Goal: Task Accomplishment & Management: Manage account settings

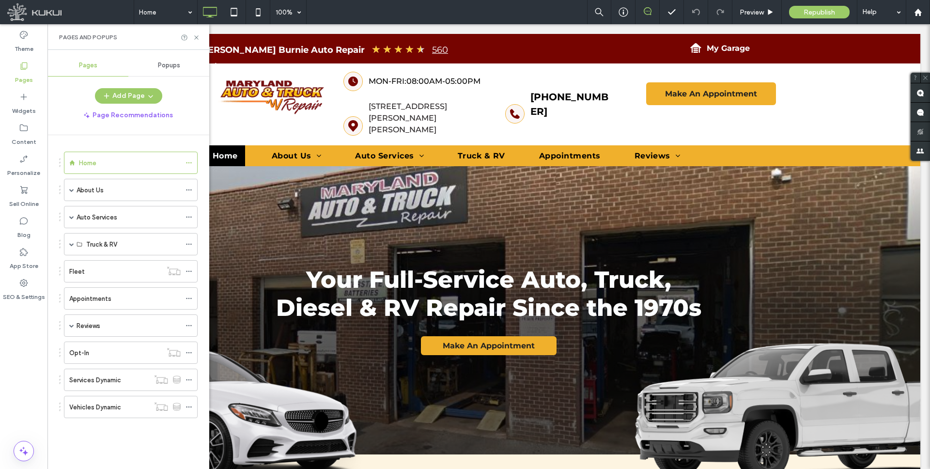
click at [108, 377] on label "Services Dynamic" at bounding box center [95, 379] width 52 height 17
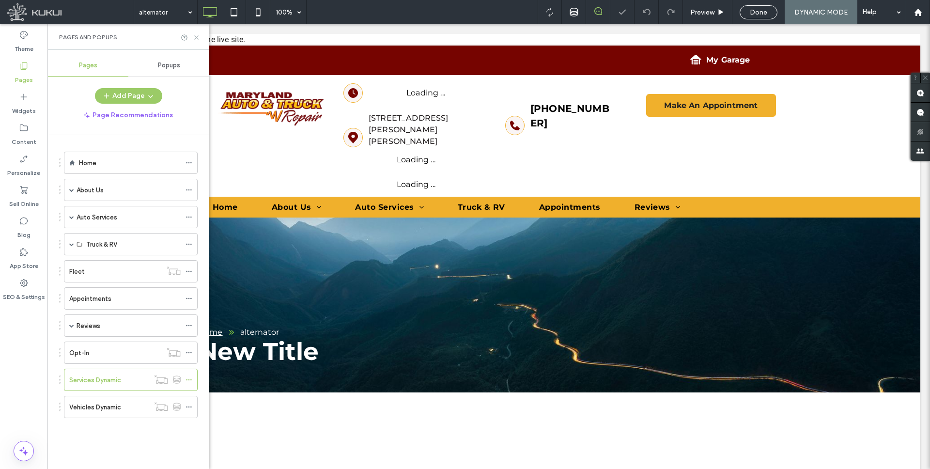
click at [197, 36] on icon at bounding box center [196, 37] width 7 height 7
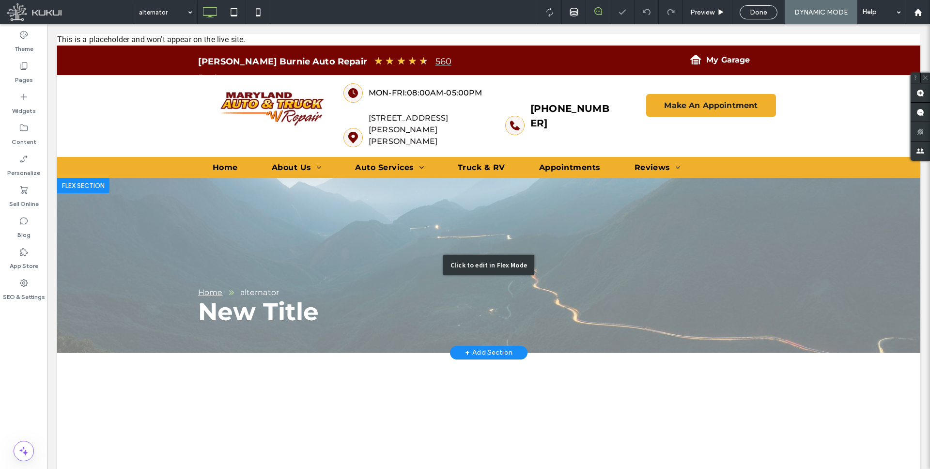
click at [218, 216] on div "Click to edit in Flex Mode" at bounding box center [488, 265] width 863 height 175
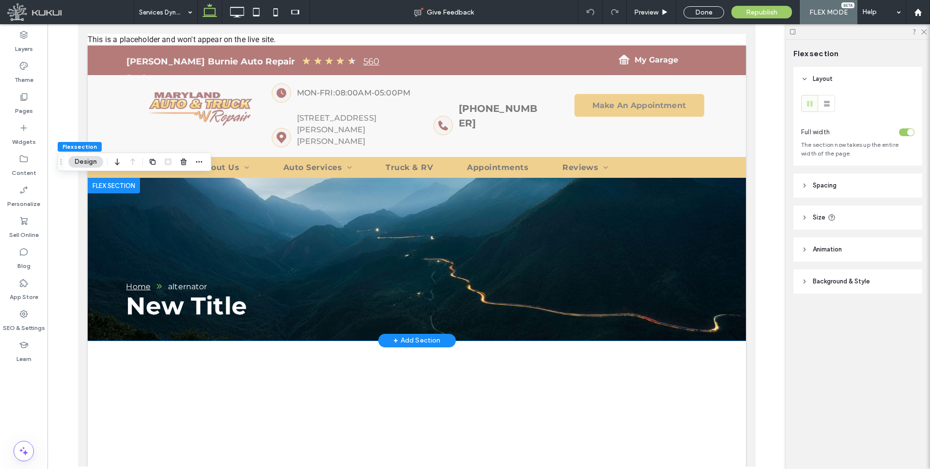
click at [266, 208] on div "New Title Home alternator" at bounding box center [416, 259] width 658 height 163
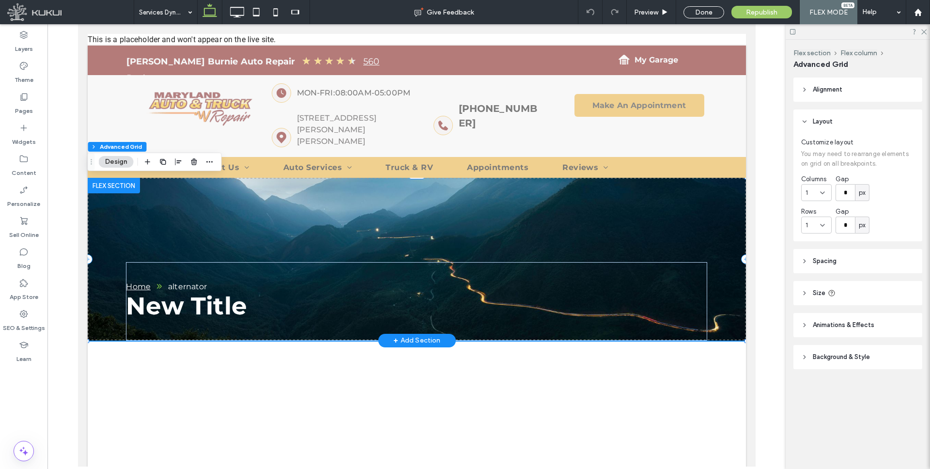
click at [271, 208] on div "New Title Home alternator" at bounding box center [416, 259] width 658 height 163
click at [209, 159] on icon "button" at bounding box center [210, 162] width 8 height 8
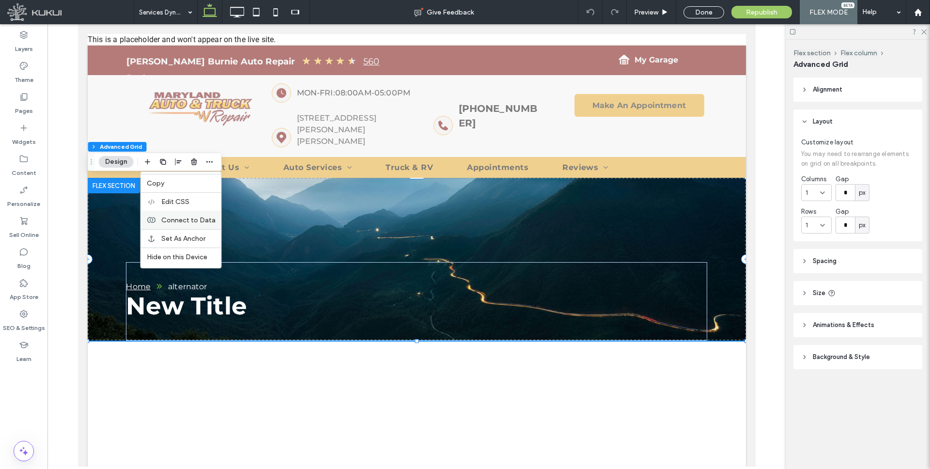
click at [188, 217] on span "Connect to Data" at bounding box center [188, 220] width 54 height 8
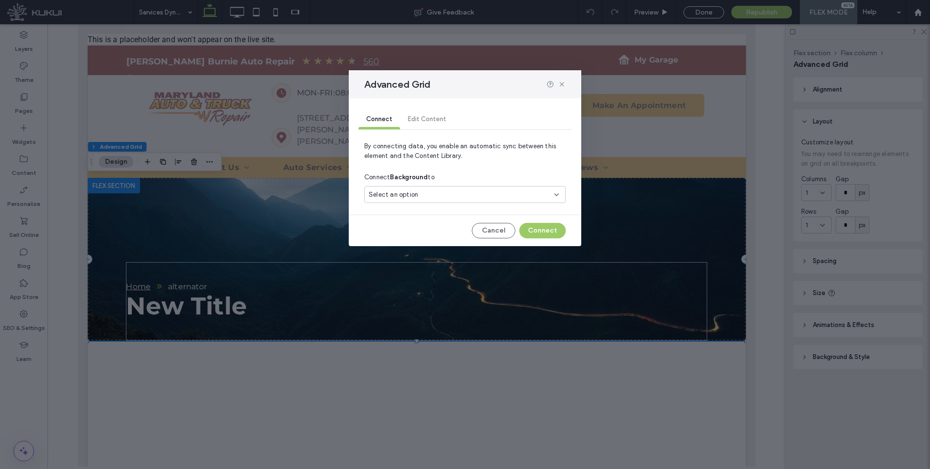
click at [449, 191] on div "Select an option" at bounding box center [458, 195] width 181 height 10
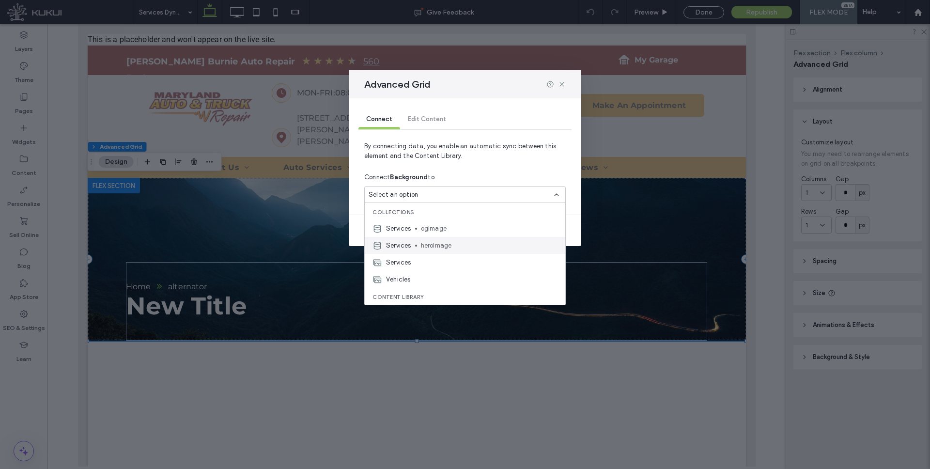
click at [435, 242] on span "heroImage" at bounding box center [489, 246] width 137 height 10
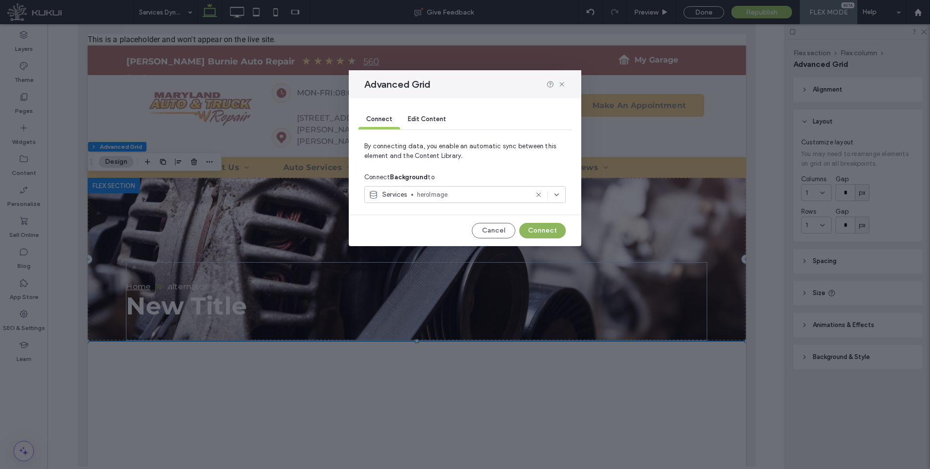
drag, startPoint x: 536, startPoint y: 230, endPoint x: 458, endPoint y: 206, distance: 81.6
click at [536, 230] on button "Connect" at bounding box center [542, 230] width 46 height 15
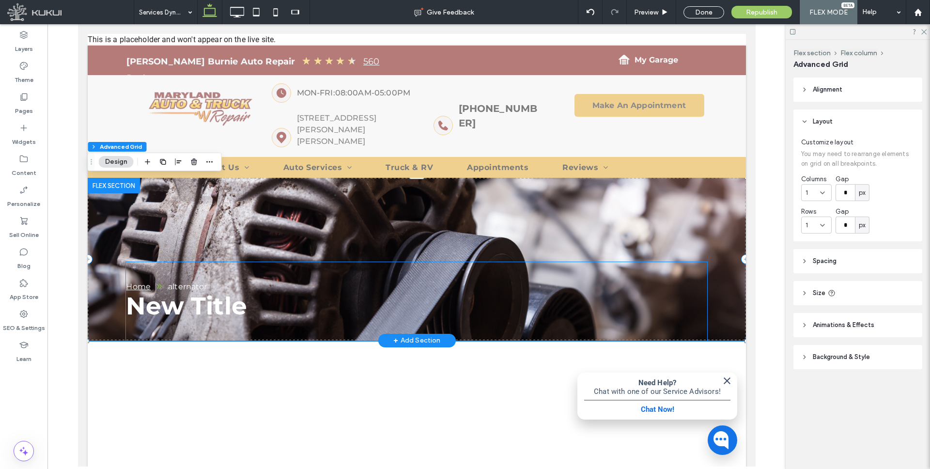
click at [197, 305] on span "New Title" at bounding box center [185, 306] width 121 height 30
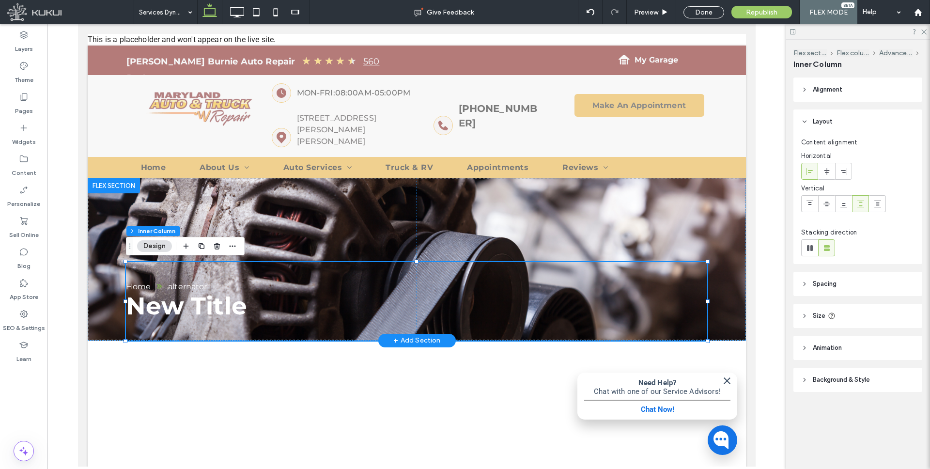
click at [240, 304] on span "New Title" at bounding box center [185, 306] width 121 height 30
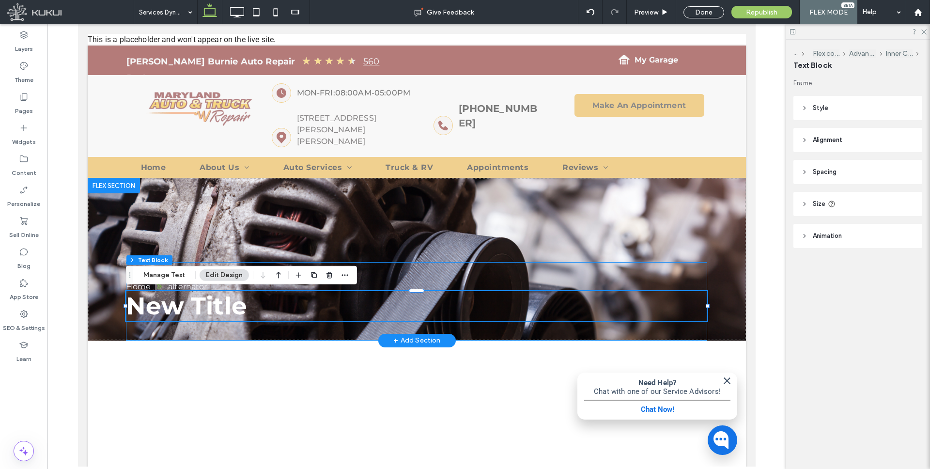
click at [230, 305] on span "New Title" at bounding box center [185, 306] width 121 height 30
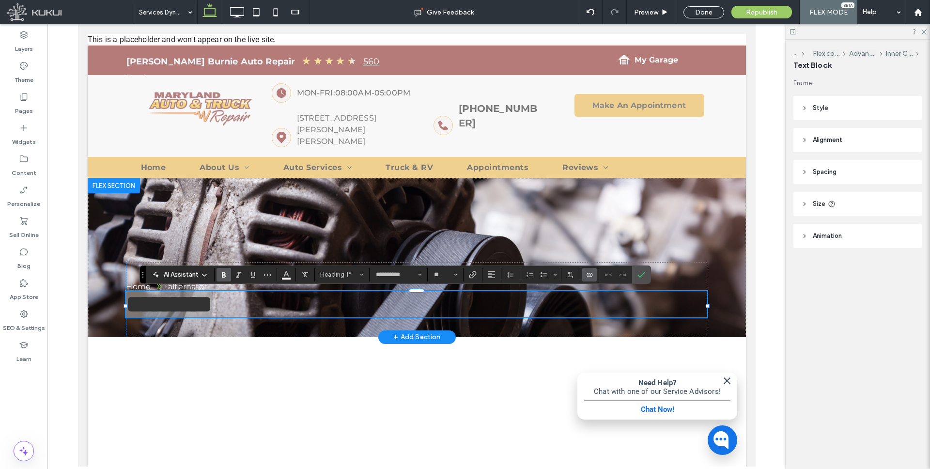
click at [586, 275] on use "Connect To Data" at bounding box center [589, 275] width 6 height 4
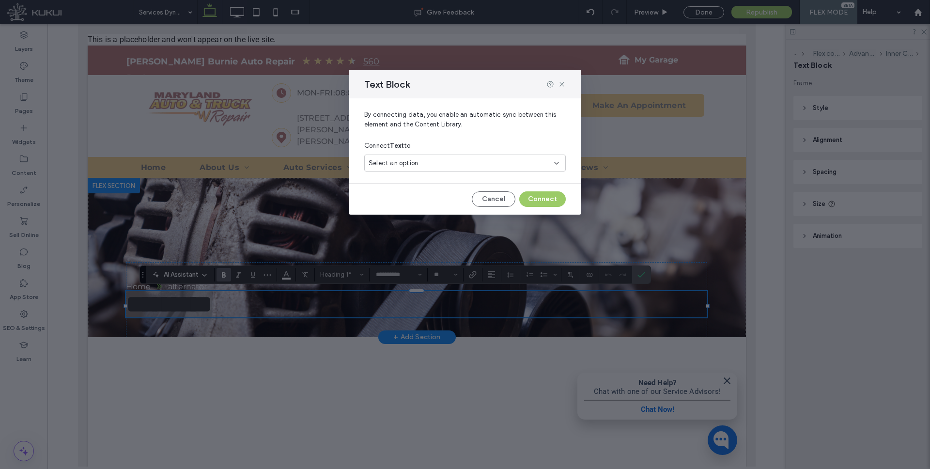
click at [465, 162] on div "Select an option" at bounding box center [458, 163] width 181 height 10
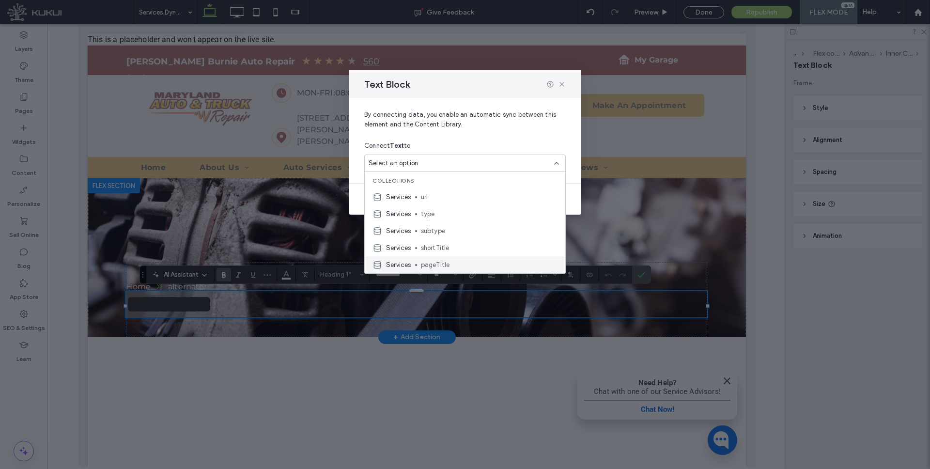
click at [434, 260] on span "pageTitle" at bounding box center [489, 265] width 137 height 10
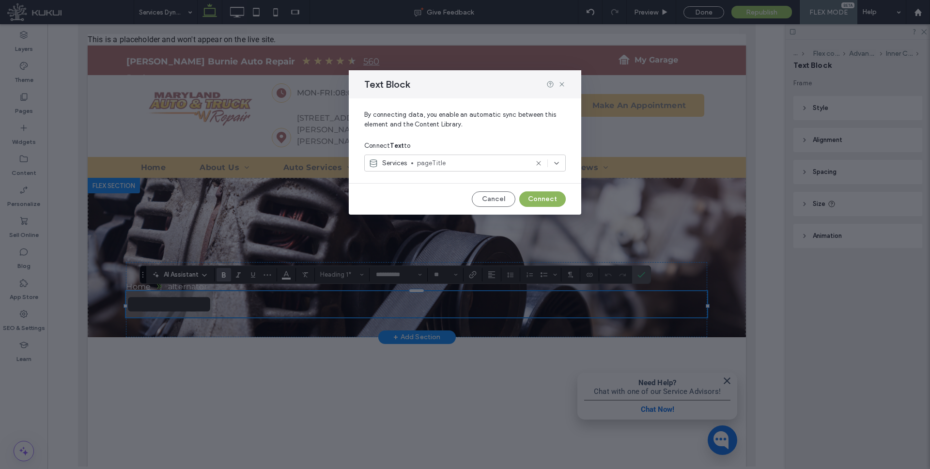
click at [538, 200] on button "Connect" at bounding box center [542, 198] width 46 height 15
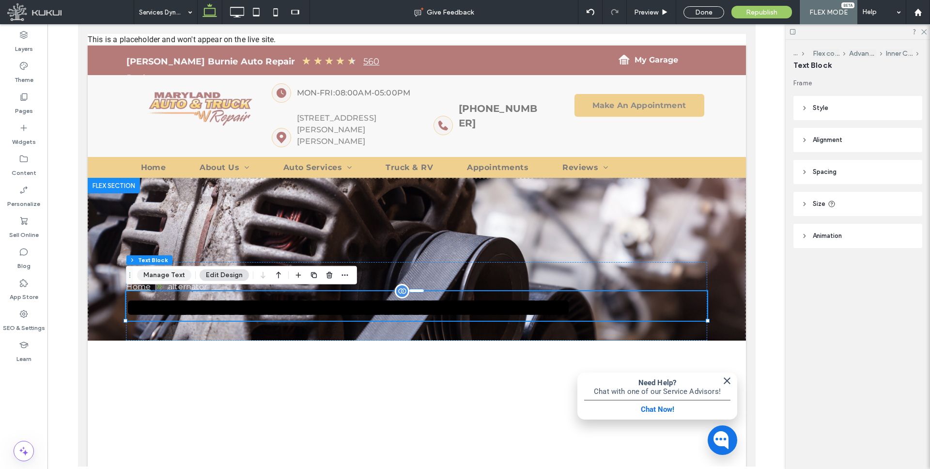
click at [153, 276] on button "Manage Text" at bounding box center [164, 275] width 54 height 12
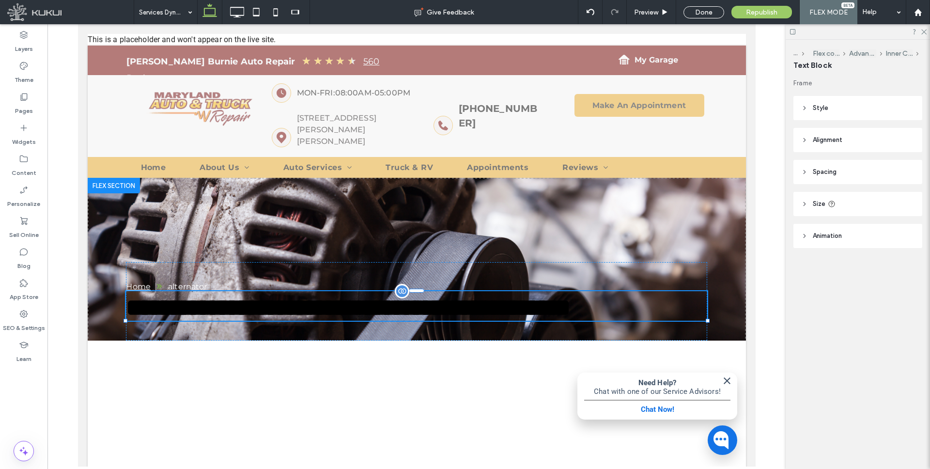
type input "**********"
type input "**"
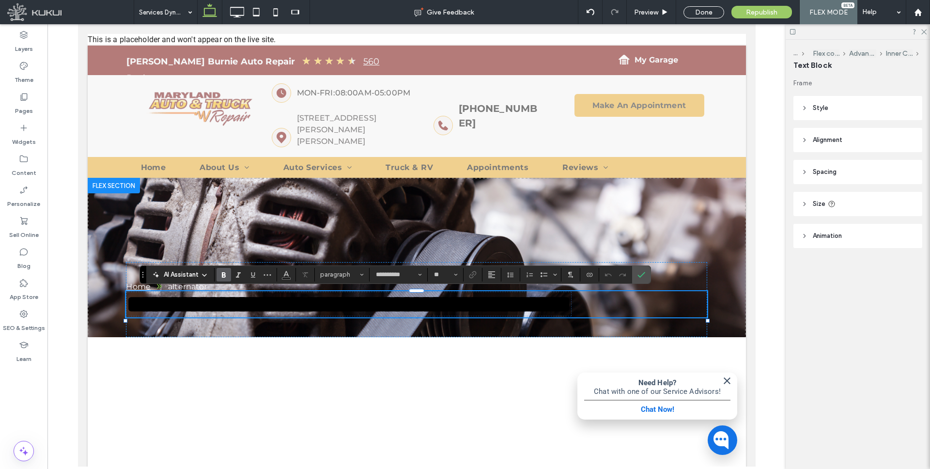
click at [266, 315] on span "**********" at bounding box center [348, 304] width 444 height 24
click at [284, 274] on use "Color" at bounding box center [286, 273] width 5 height 5
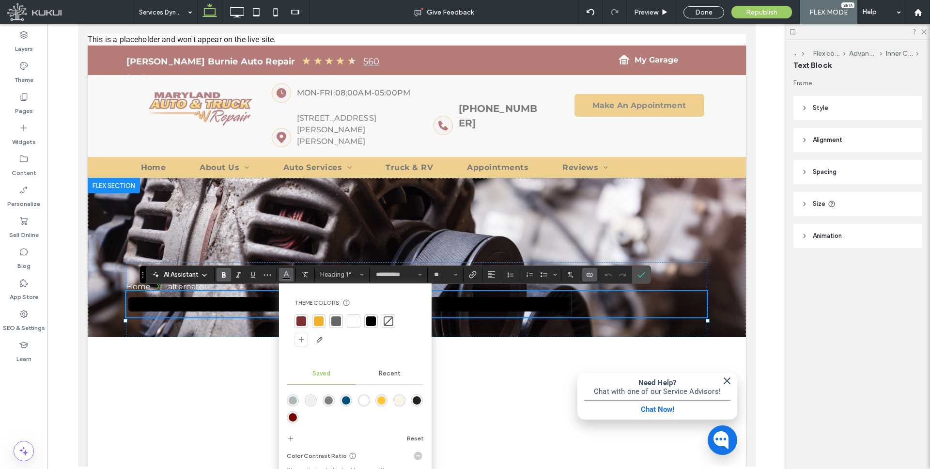
click at [300, 322] on div at bounding box center [301, 321] width 10 height 10
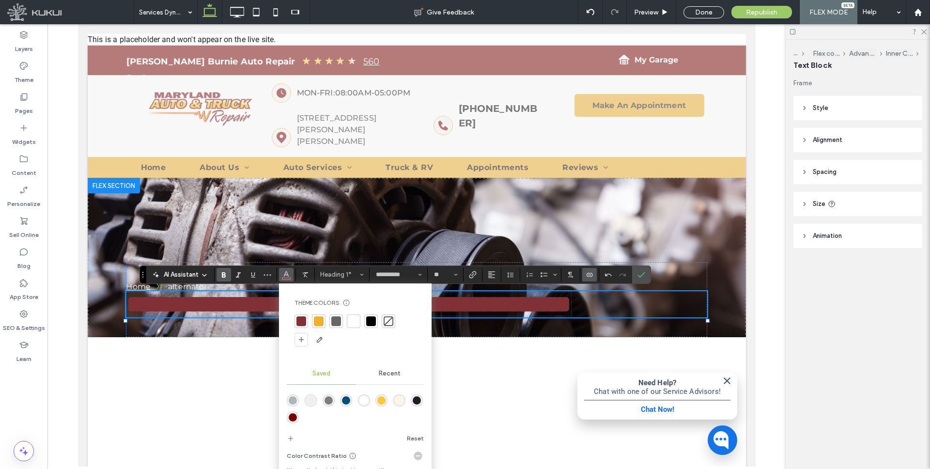
click at [363, 400] on div "rgba(255,255,255,1)" at bounding box center [364, 400] width 8 height 8
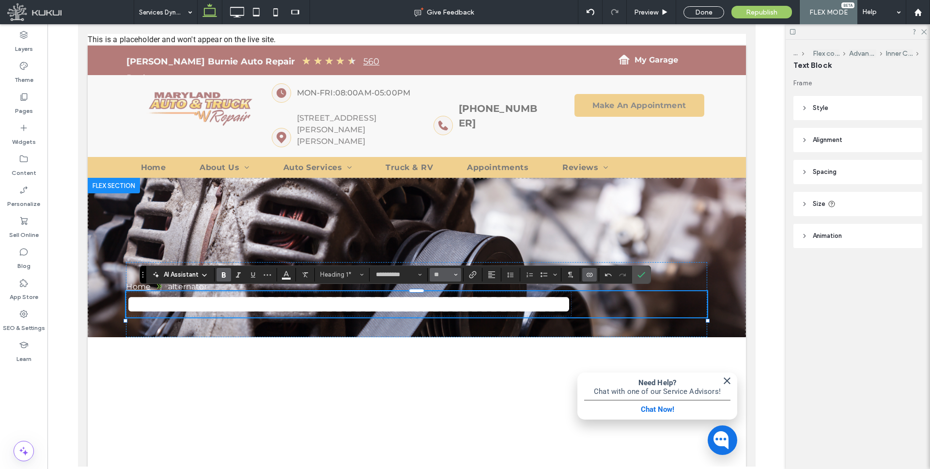
click at [447, 274] on input "**" at bounding box center [442, 275] width 19 height 8
type input "**"
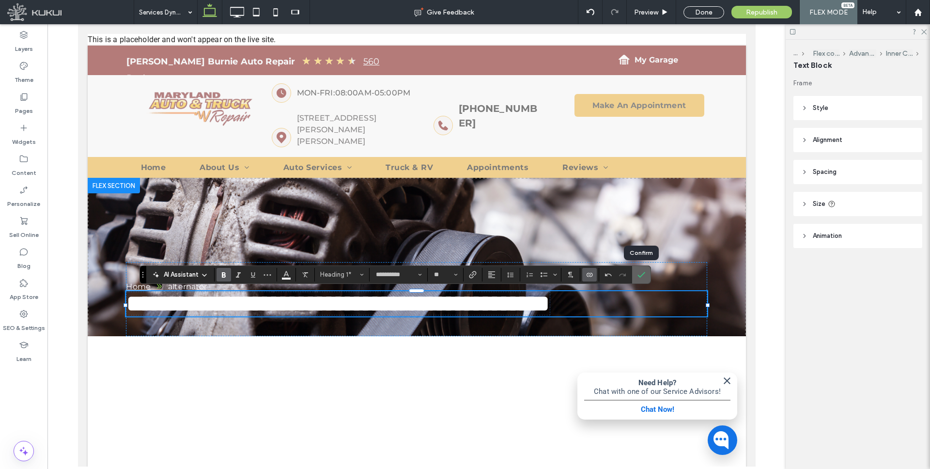
click at [640, 275] on icon "Confirm" at bounding box center [641, 275] width 8 height 8
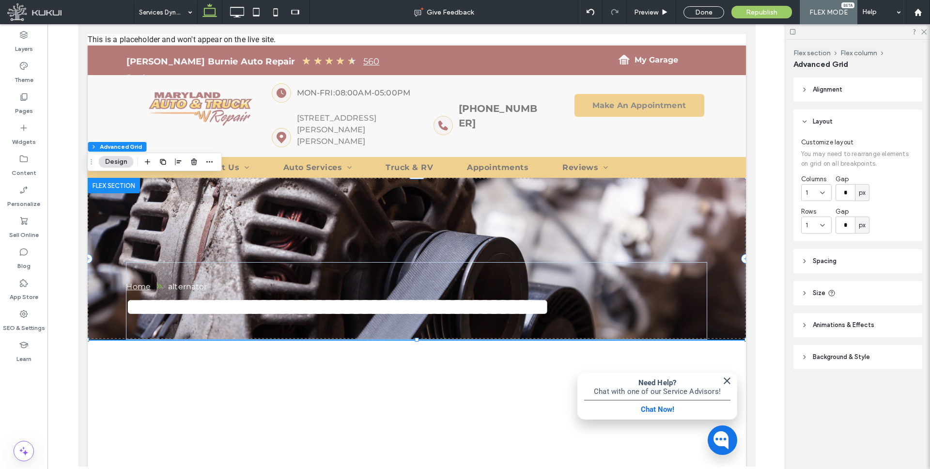
click at [836, 87] on span "Alignment" at bounding box center [827, 90] width 30 height 10
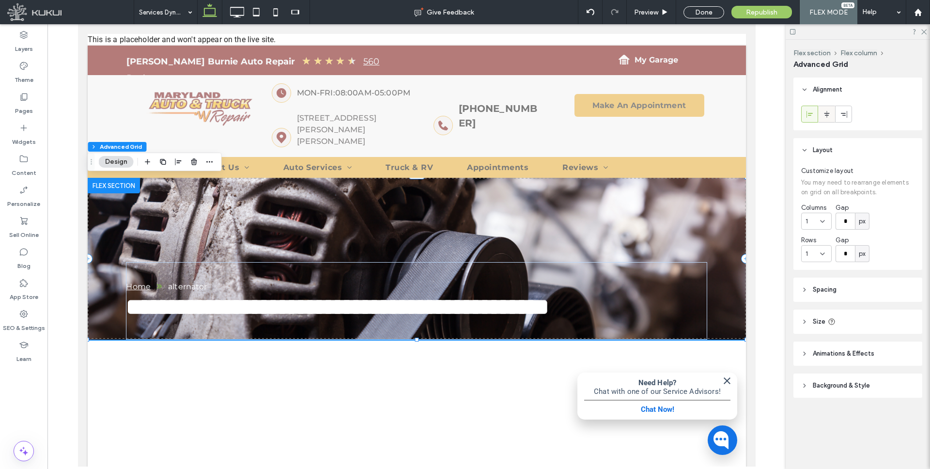
click at [829, 112] on icon at bounding box center [827, 114] width 8 height 8
click at [803, 325] on header "Size" at bounding box center [857, 321] width 129 height 24
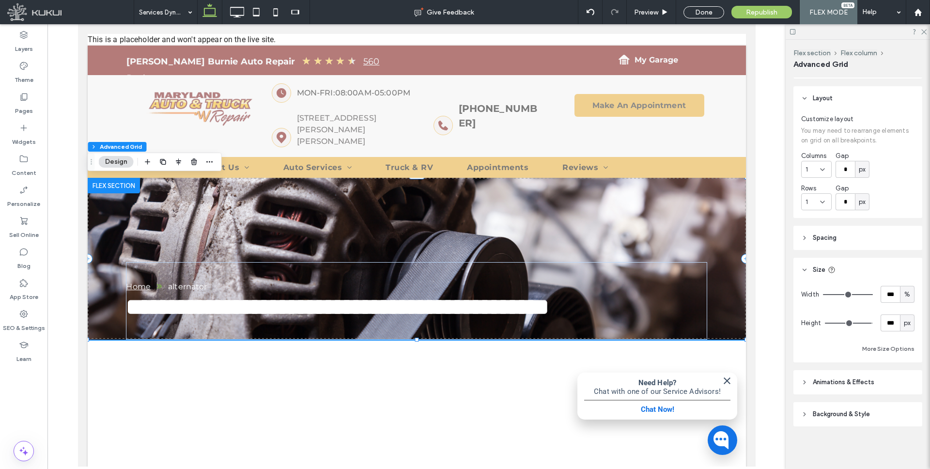
scroll to position [51, 0]
click at [893, 348] on button "More Size Options" at bounding box center [888, 349] width 52 height 12
click at [897, 384] on span "%" at bounding box center [896, 385] width 6 height 10
drag, startPoint x: 897, startPoint y: 297, endPoint x: 891, endPoint y: 342, distance: 44.9
click at [897, 297] on span "px" at bounding box center [896, 300] width 7 height 10
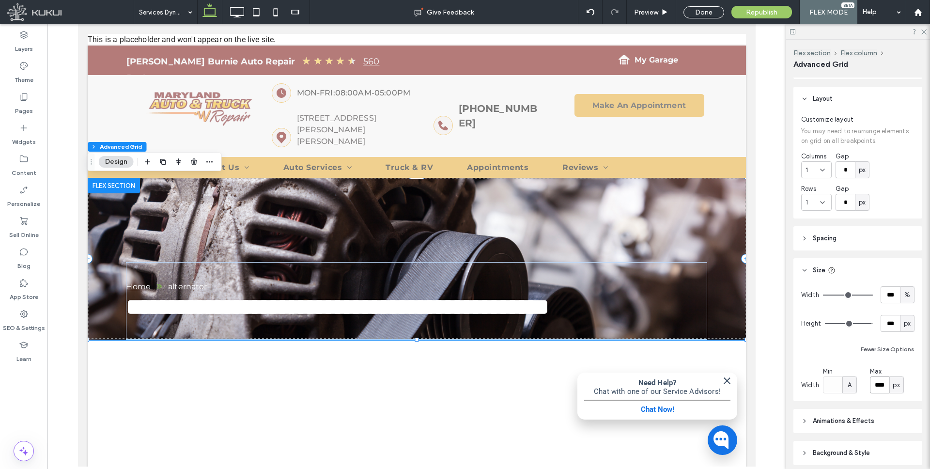
click at [880, 382] on input "****" at bounding box center [878, 384] width 19 height 17
type input "****"
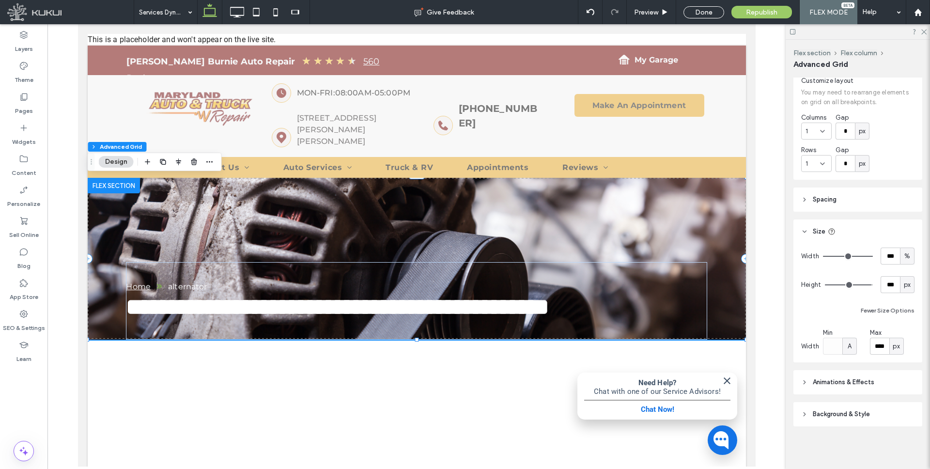
click at [814, 415] on span "Background & Style" at bounding box center [840, 414] width 57 height 10
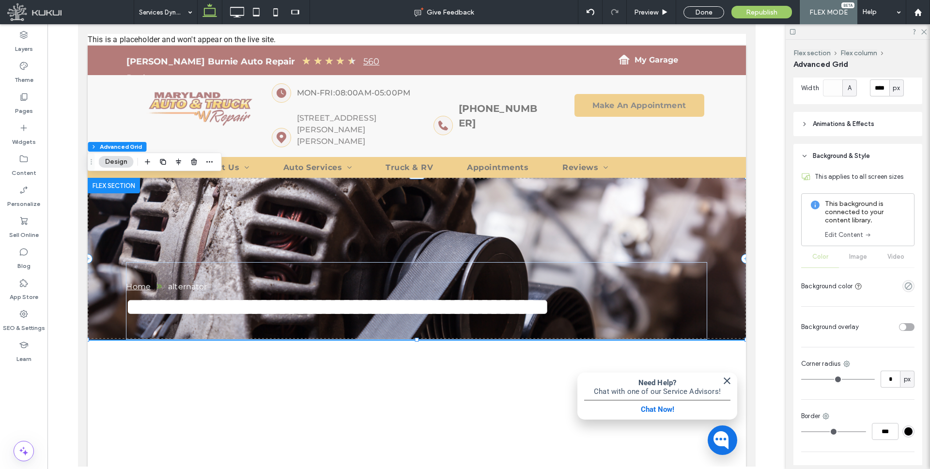
scroll to position [382, 0]
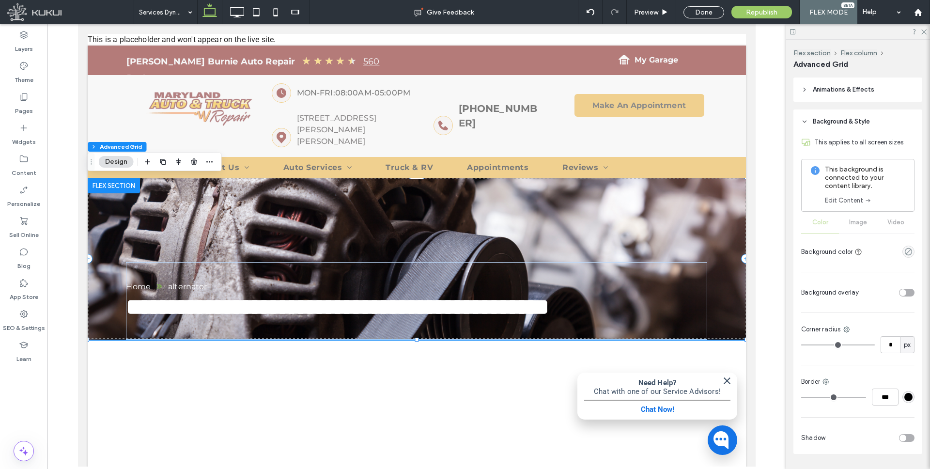
click at [901, 291] on div "toggle" at bounding box center [902, 292] width 7 height 7
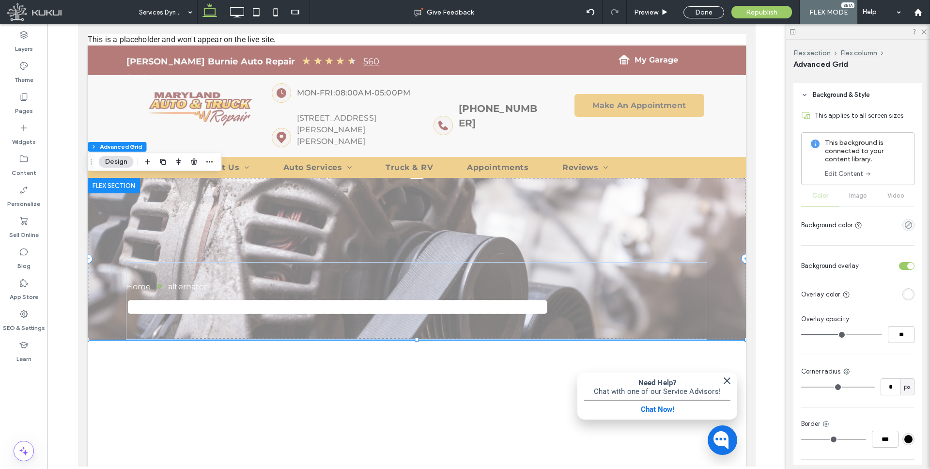
scroll to position [418, 0]
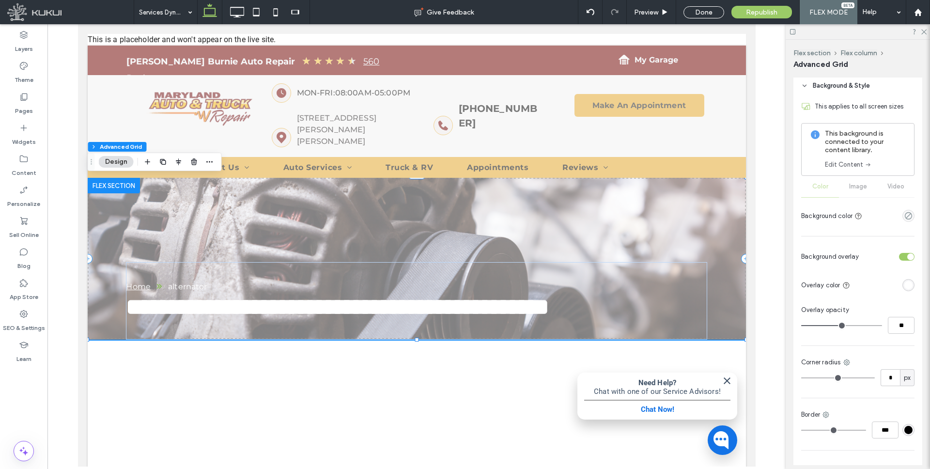
click at [906, 282] on div "rgba(255, 255, 255, 1)" at bounding box center [908, 285] width 8 height 8
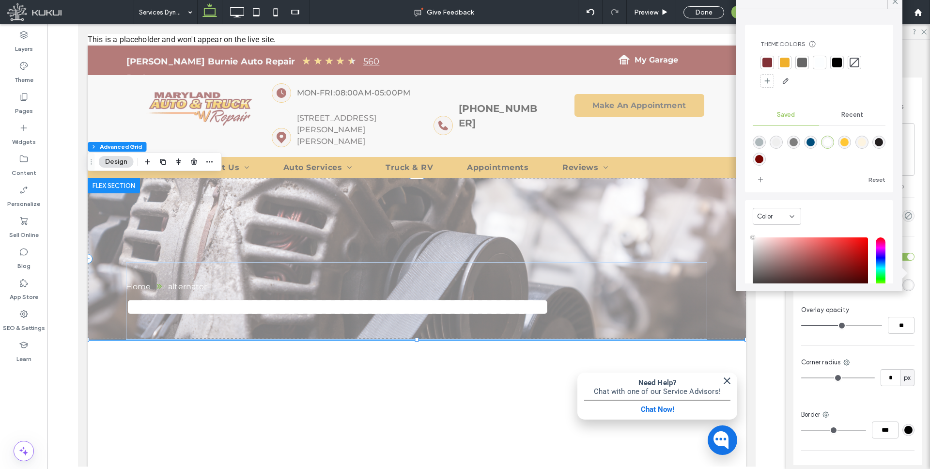
click at [847, 139] on div "rgba(255,199,53,1)" at bounding box center [844, 142] width 8 height 8
type input "*******"
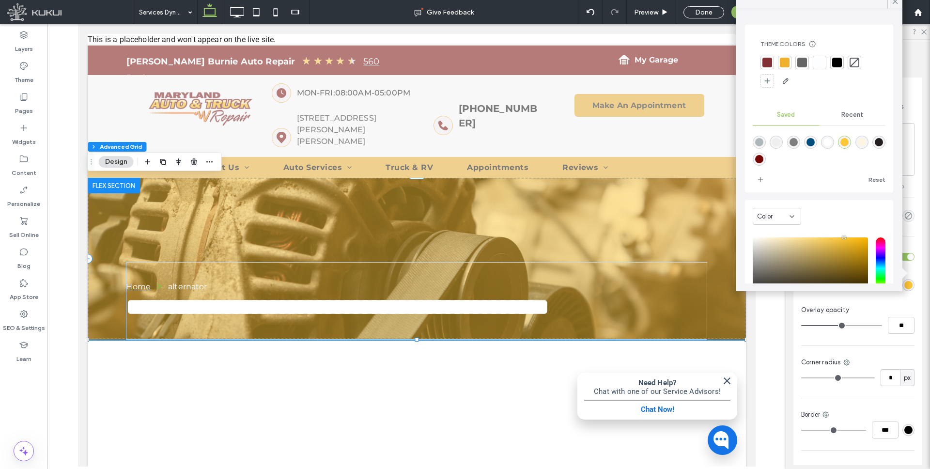
click at [764, 60] on div at bounding box center [767, 63] width 10 height 10
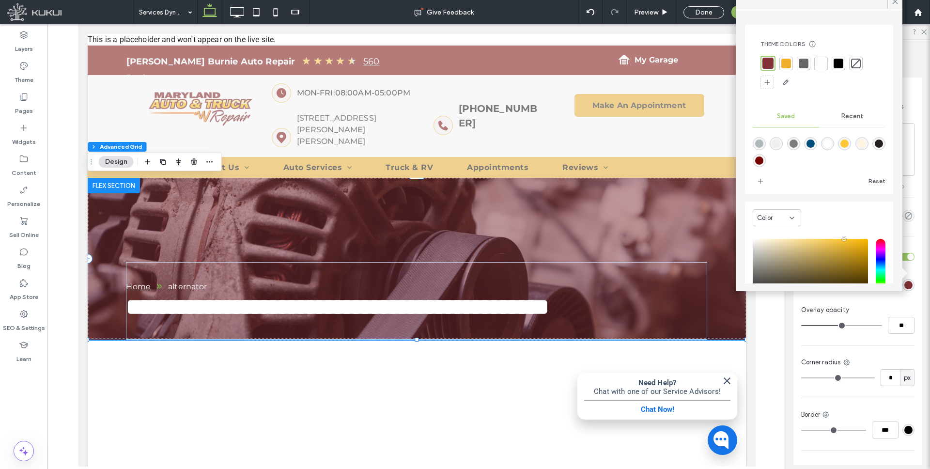
click at [896, 1] on icon at bounding box center [894, 1] width 9 height 9
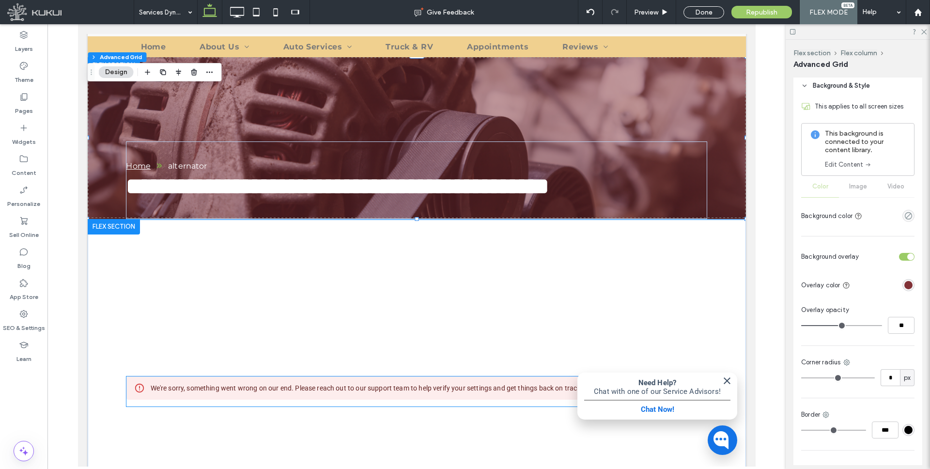
click at [415, 391] on div "We're sorry, something went wrong on our end. Please reach out to our support t…" at bounding box center [366, 387] width 432 height 17
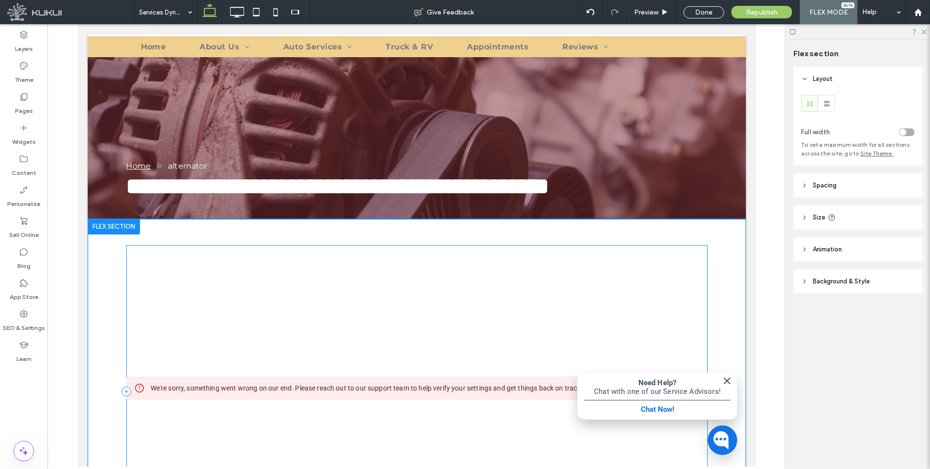
scroll to position [191, 0]
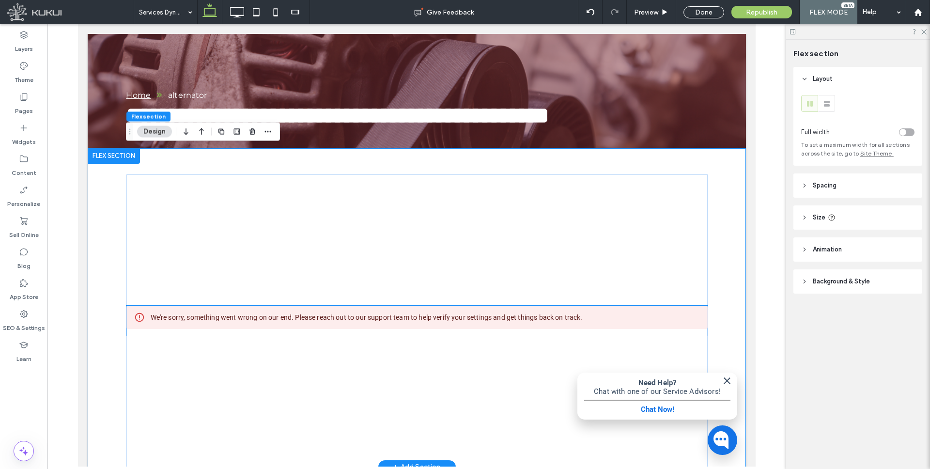
click at [401, 317] on div "We're sorry, something went wrong on our end. Please reach out to our support t…" at bounding box center [366, 316] width 432 height 17
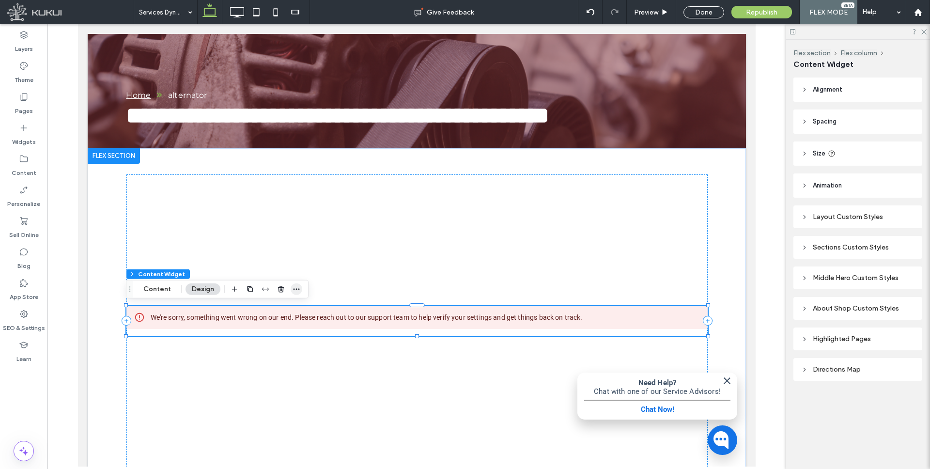
click at [296, 285] on icon "button" at bounding box center [296, 289] width 8 height 8
click at [278, 347] on span "Connect to Data" at bounding box center [275, 347] width 54 height 8
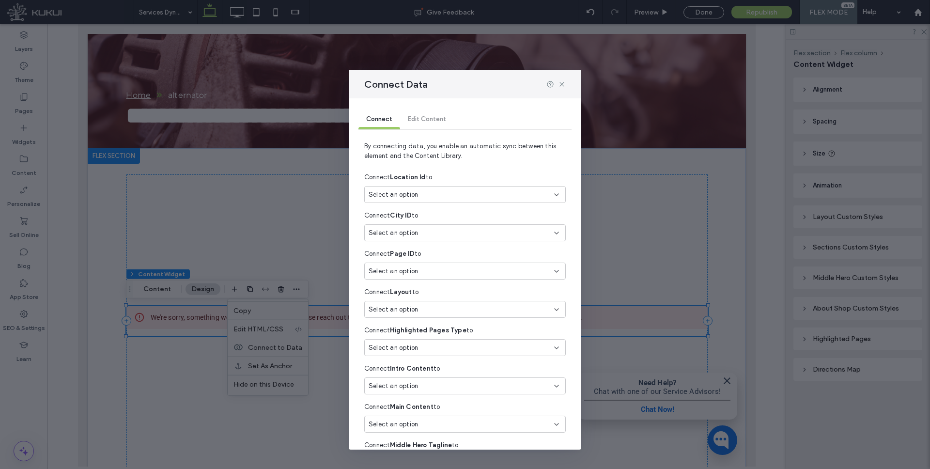
click at [428, 196] on div "Select an option" at bounding box center [458, 195] width 181 height 10
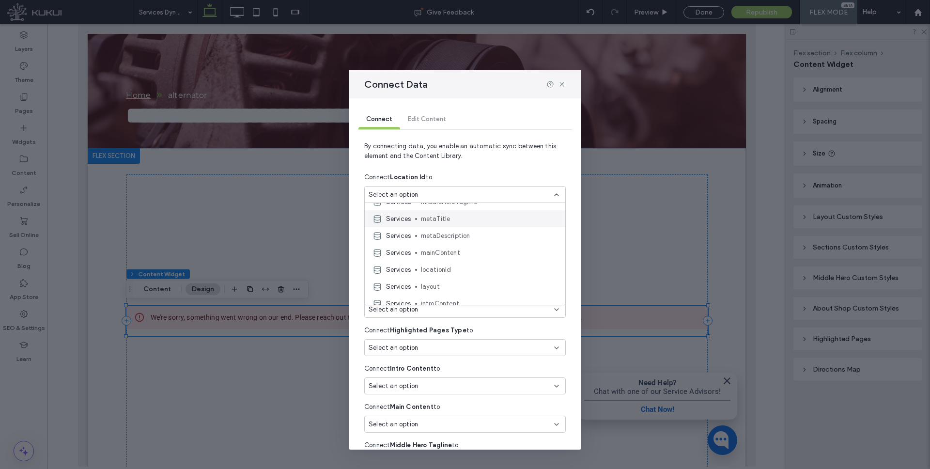
click at [430, 267] on span "locationId" at bounding box center [489, 270] width 137 height 10
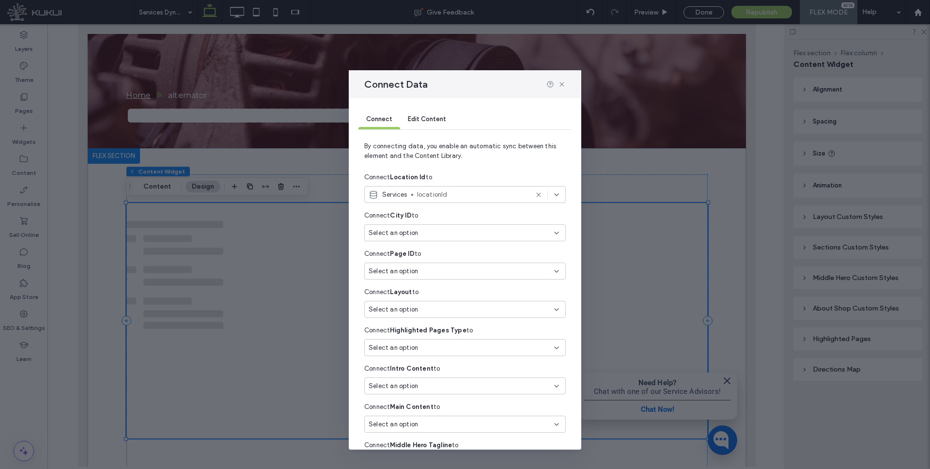
click at [419, 305] on div "Select an option" at bounding box center [458, 310] width 181 height 10
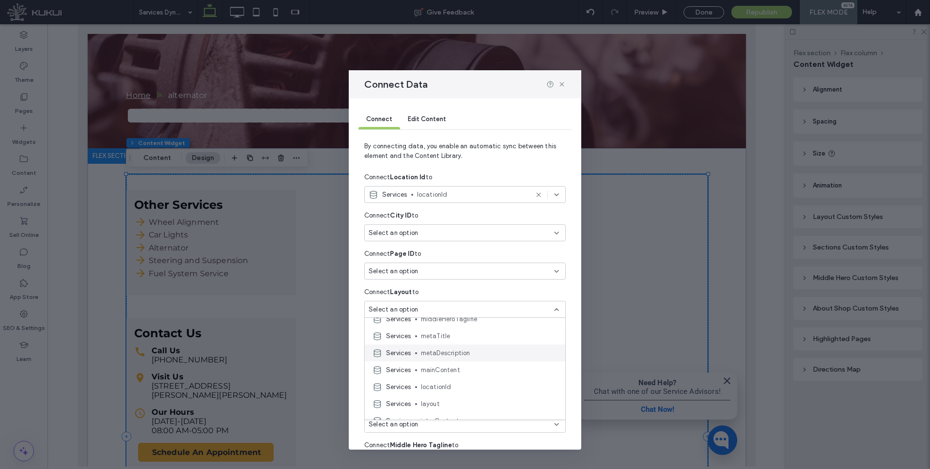
scroll to position [108, 0]
drag, startPoint x: 429, startPoint y: 399, endPoint x: 430, endPoint y: 374, distance: 25.2
click at [429, 399] on span "layout" at bounding box center [489, 404] width 137 height 10
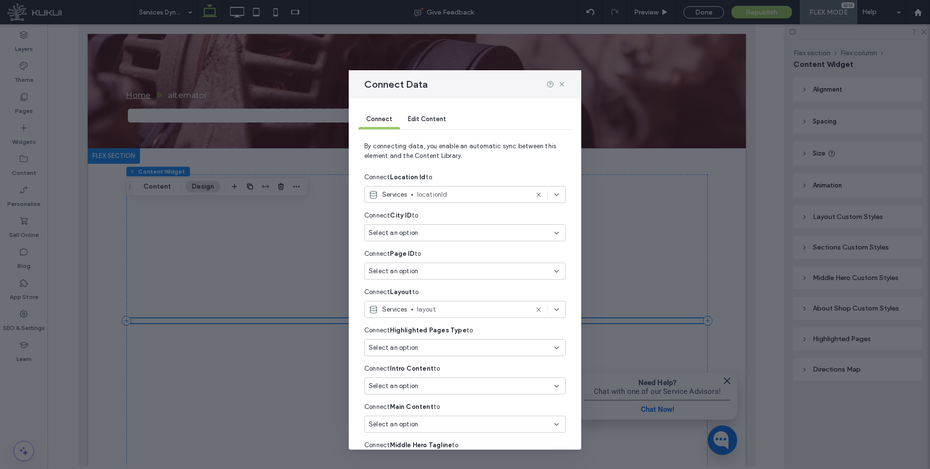
scroll to position [56, 0]
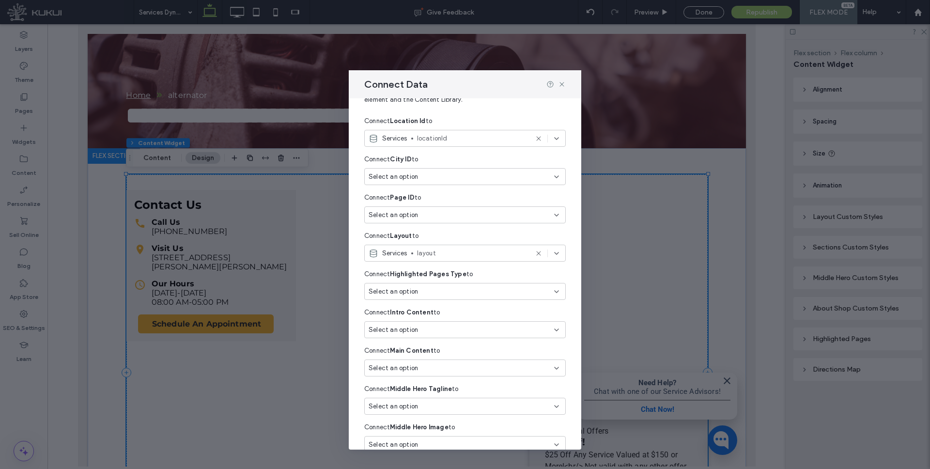
click at [443, 292] on div "Select an option" at bounding box center [458, 292] width 181 height 10
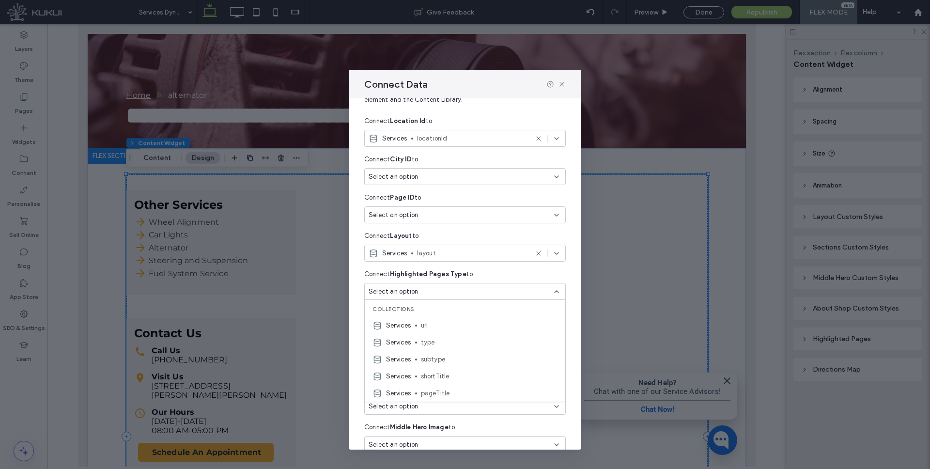
click at [443, 344] on span "type" at bounding box center [489, 342] width 137 height 10
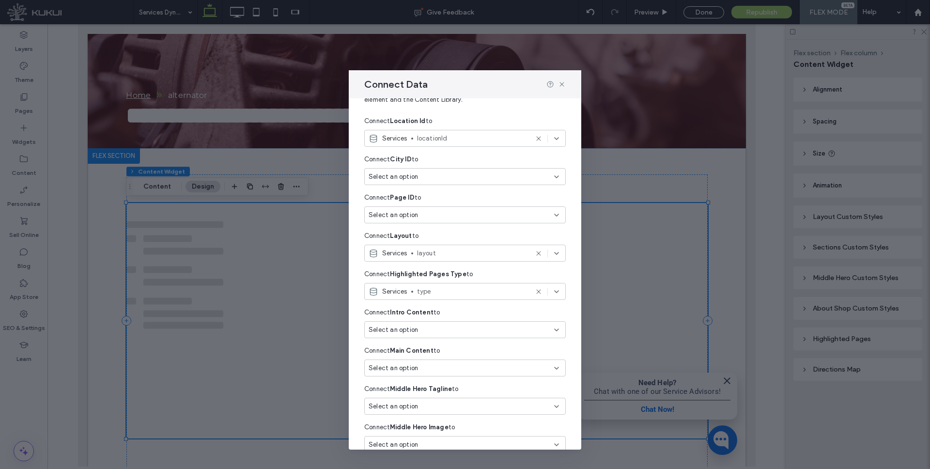
click at [431, 330] on div "Select an option" at bounding box center [458, 330] width 181 height 10
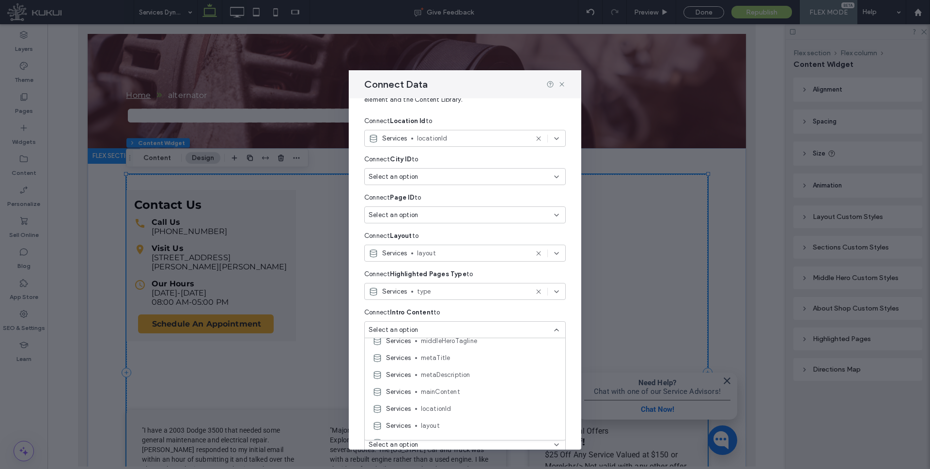
scroll to position [115, 0]
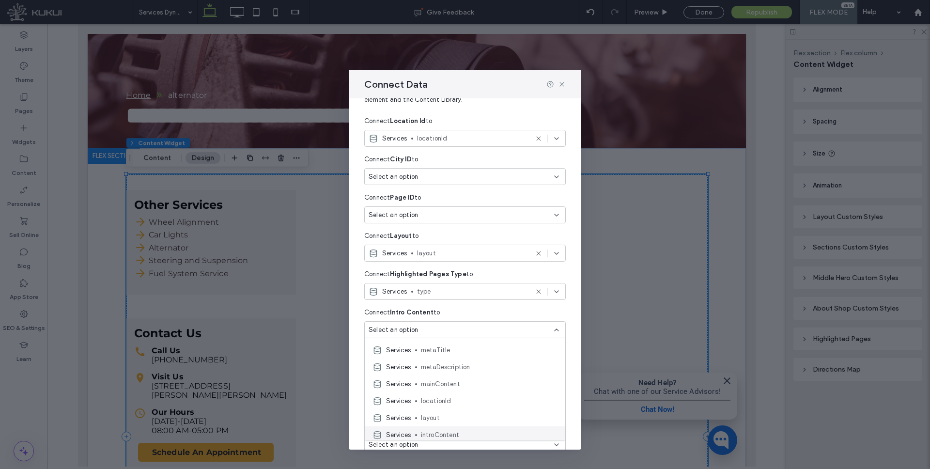
drag, startPoint x: 450, startPoint y: 430, endPoint x: 447, endPoint y: 424, distance: 7.1
click at [450, 430] on span "introContent" at bounding box center [489, 435] width 137 height 10
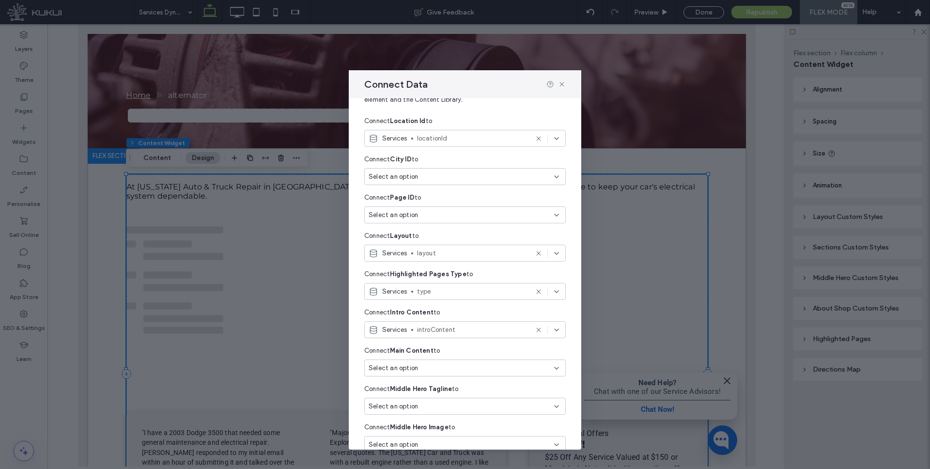
click at [428, 370] on div "Select an option" at bounding box center [458, 368] width 181 height 10
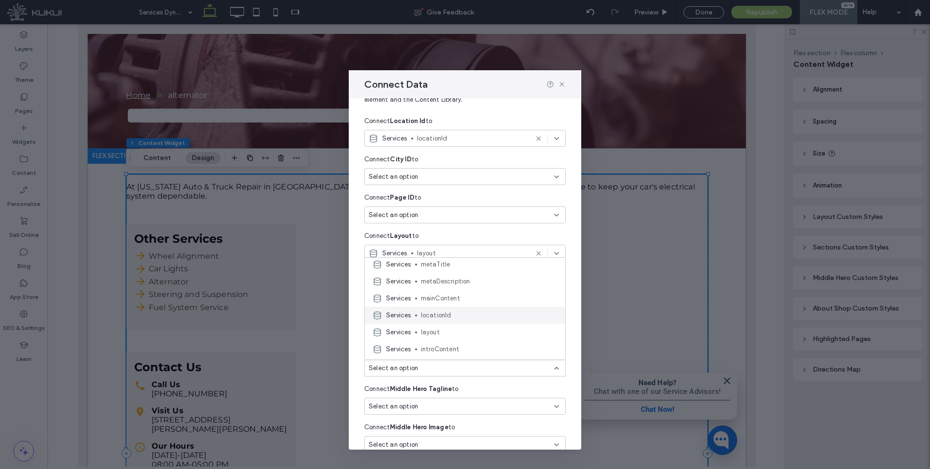
scroll to position [120, 0]
click at [446, 299] on span "mainContent" at bounding box center [489, 299] width 137 height 10
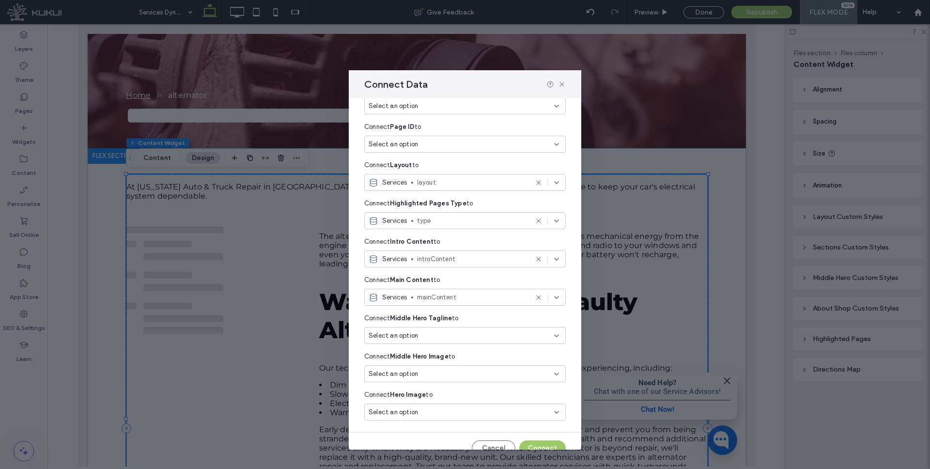
scroll to position [141, 0]
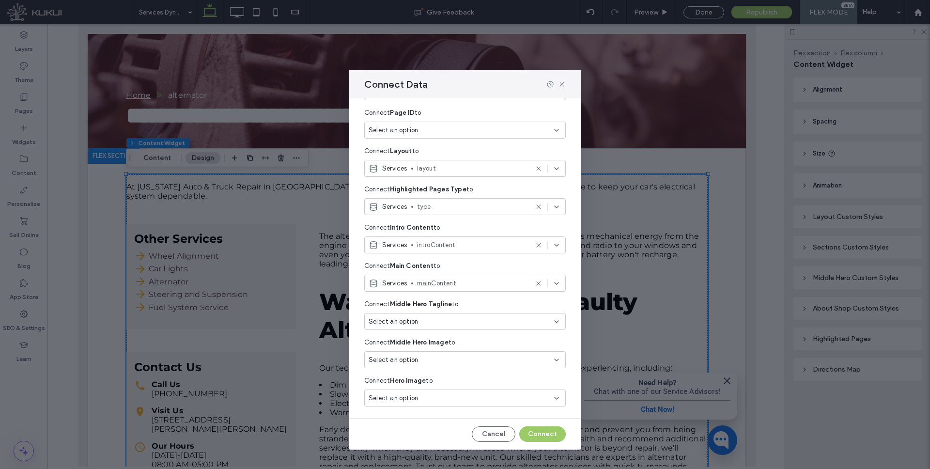
click at [436, 316] on div "Select an option" at bounding box center [464, 321] width 201 height 17
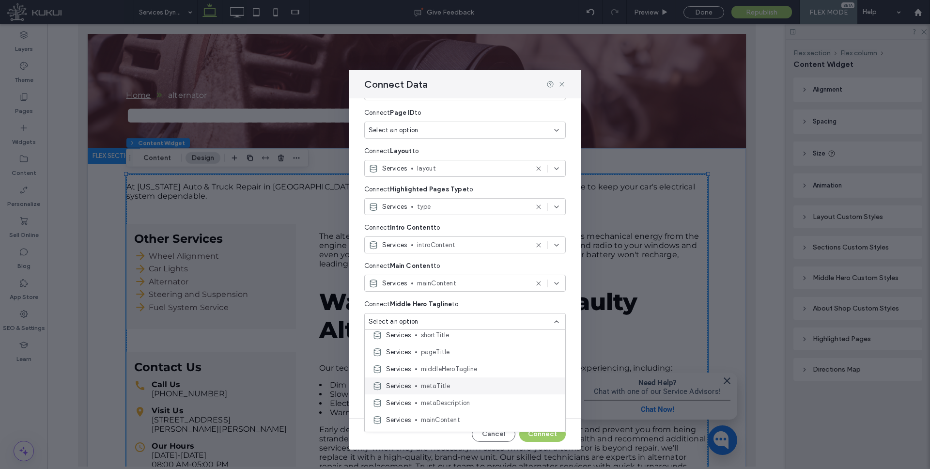
scroll to position [72, 0]
click at [455, 367] on span "middleHeroTagline" at bounding box center [489, 368] width 137 height 10
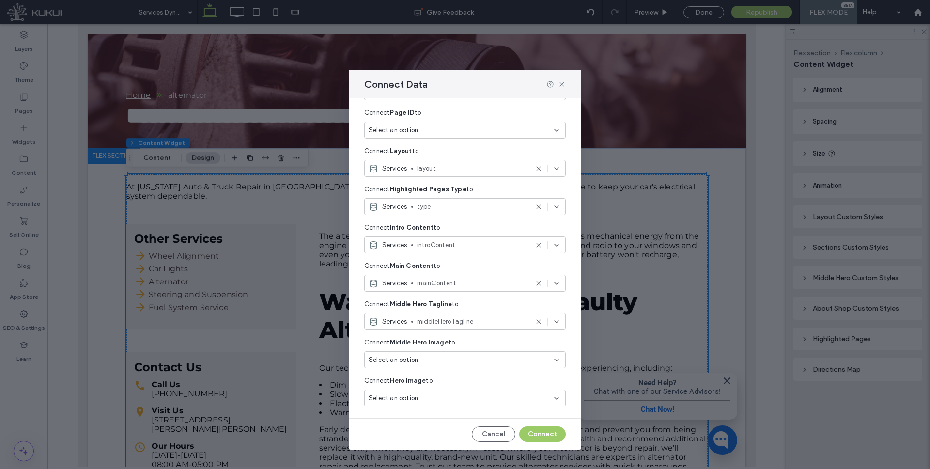
click at [427, 358] on div "Select an option" at bounding box center [458, 360] width 181 height 10
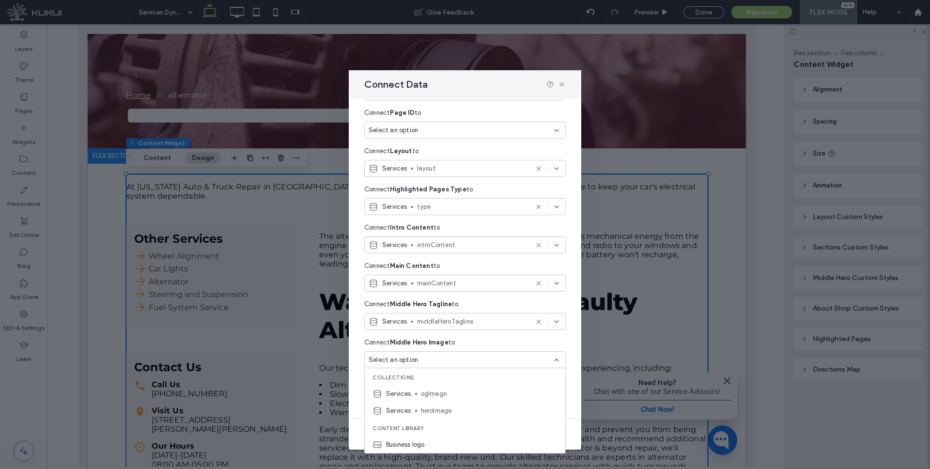
click at [447, 406] on span "heroImage" at bounding box center [489, 411] width 137 height 10
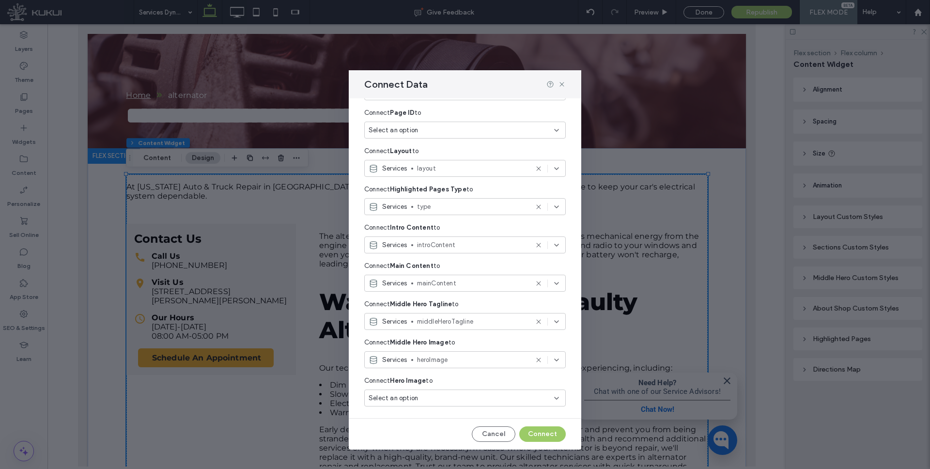
click at [429, 401] on div "Select an option" at bounding box center [458, 398] width 181 height 10
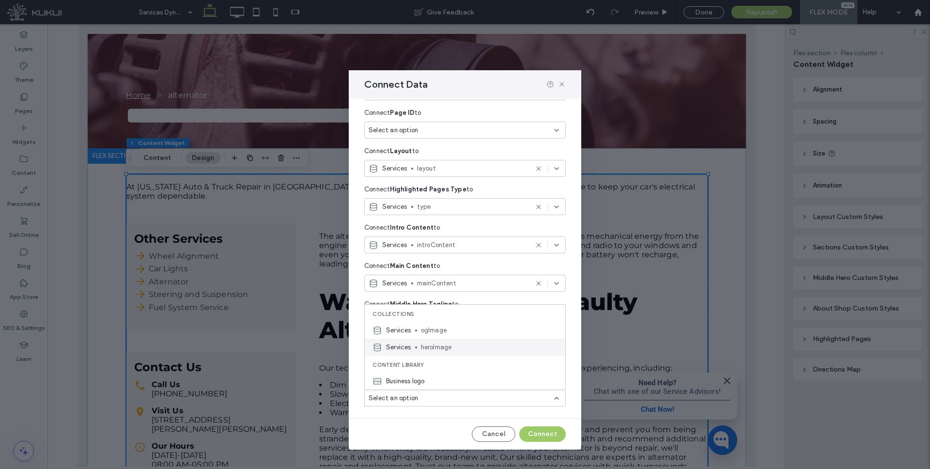
click at [442, 345] on span "heroImage" at bounding box center [489, 347] width 137 height 10
click at [540, 432] on button "Connect" at bounding box center [542, 433] width 46 height 15
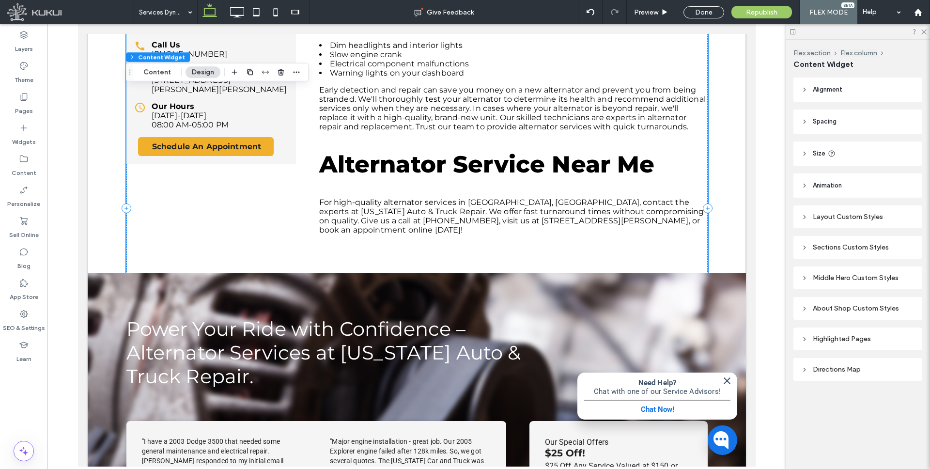
scroll to position [529, 0]
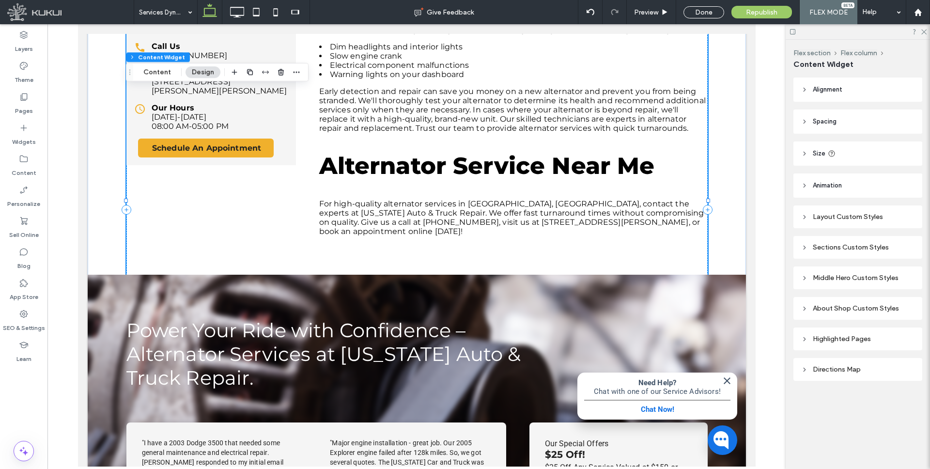
click at [476, 285] on div "Power Your Ride with Confidence – Alternator Services at Maryland Auto & Truck …" at bounding box center [416, 373] width 581 height 197
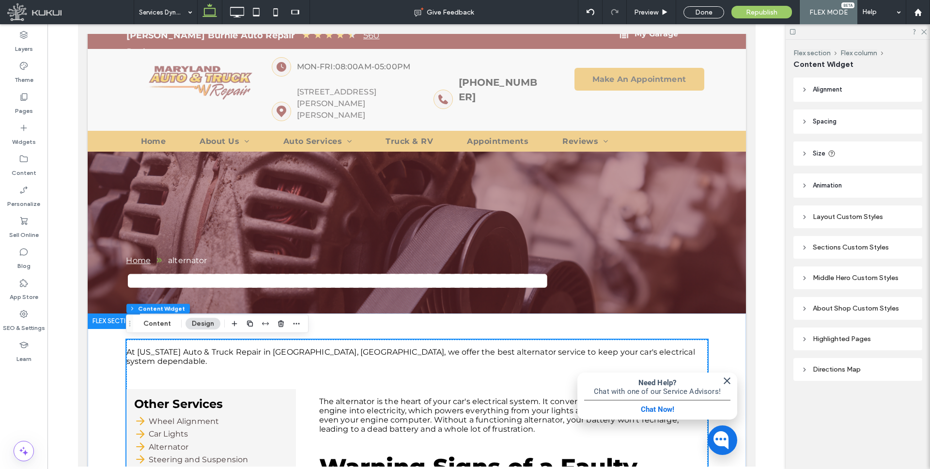
scroll to position [243, 0]
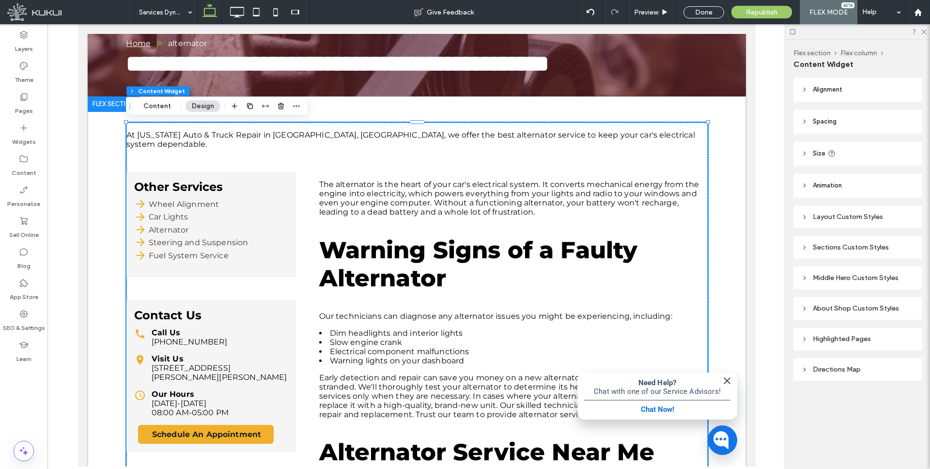
click at [308, 231] on div "At Maryland Auto & Truck Repair in Glen Burnie, MD, we offer the best alternato…" at bounding box center [416, 325] width 581 height 407
click at [804, 214] on icon at bounding box center [804, 217] width 7 height 7
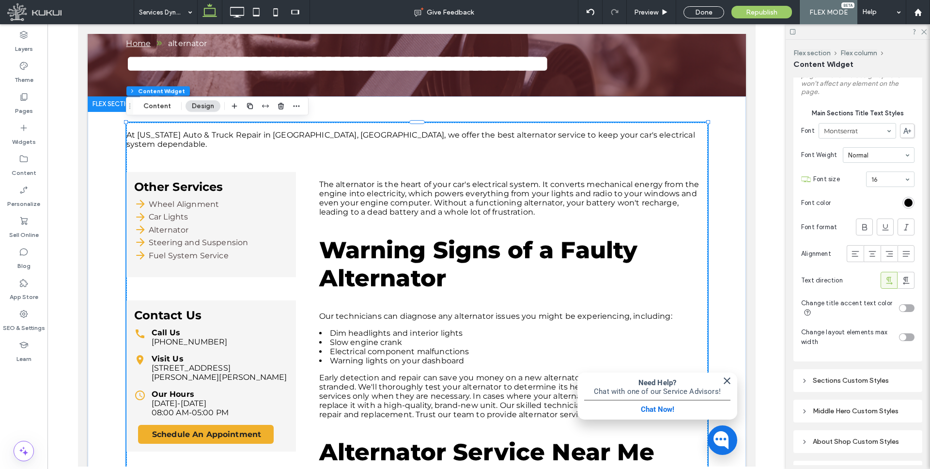
scroll to position [211, 0]
click at [907, 337] on div "toggle" at bounding box center [906, 339] width 15 height 8
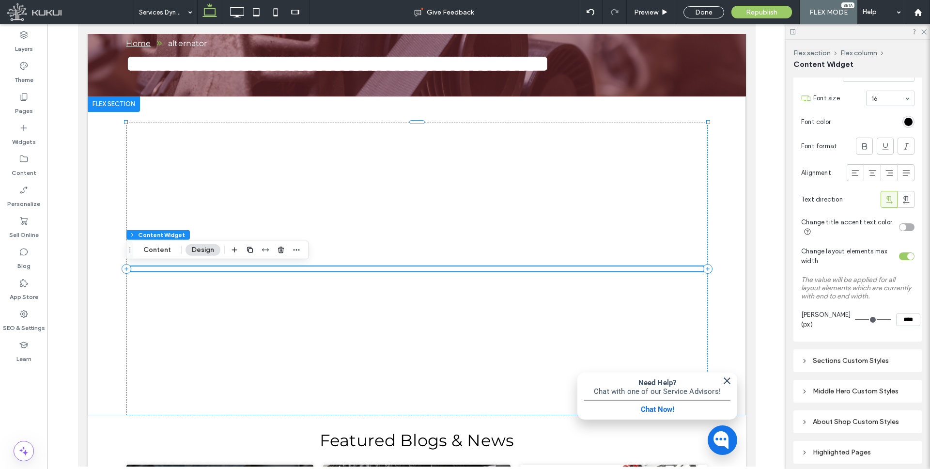
scroll to position [341, 0]
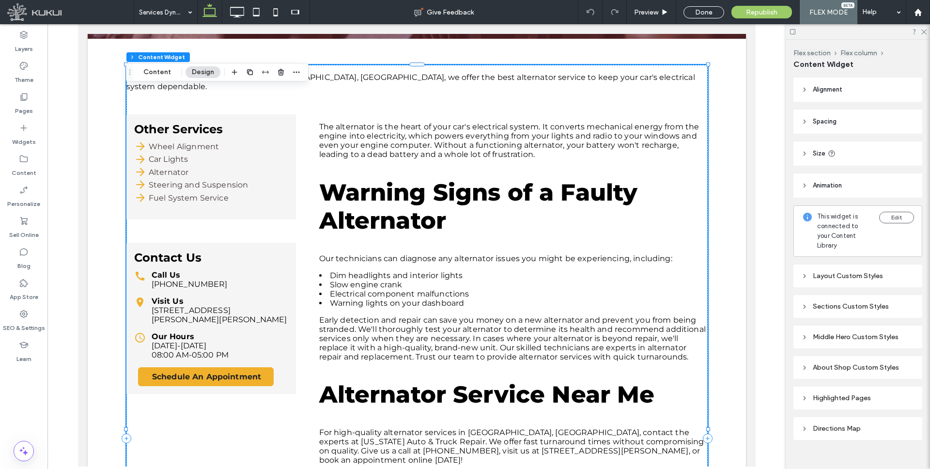
scroll to position [9, 0]
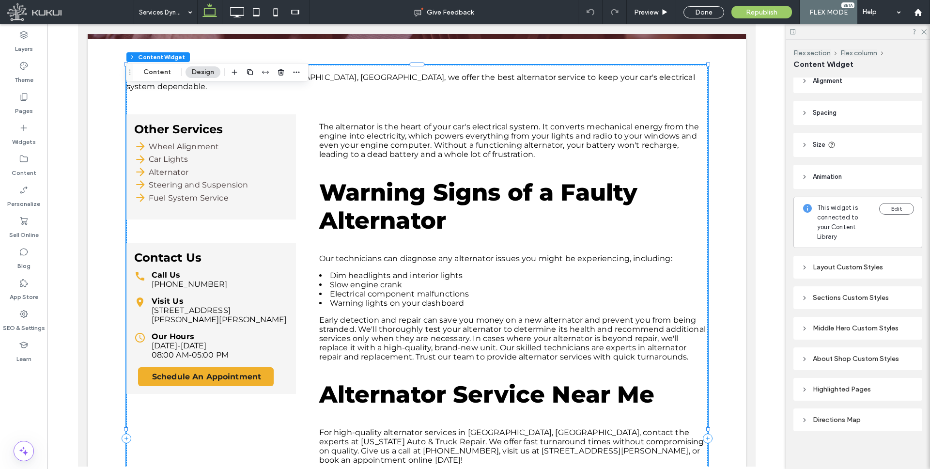
click at [803, 264] on icon at bounding box center [804, 267] width 7 height 7
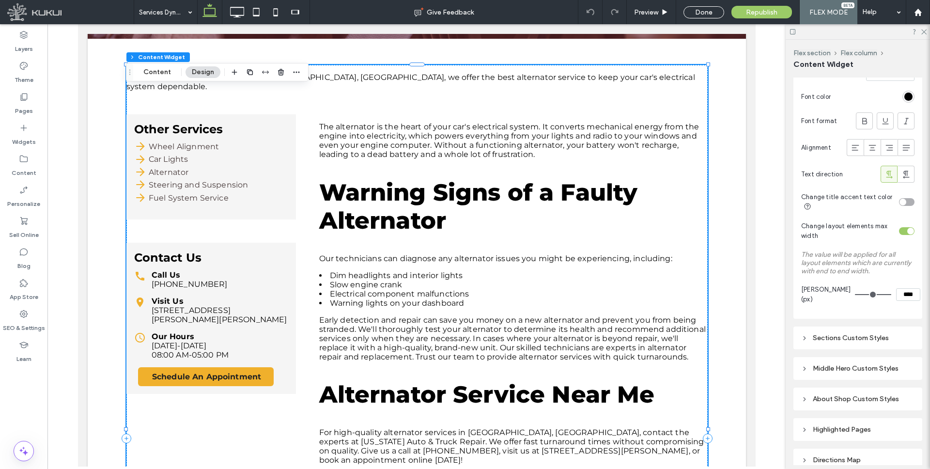
scroll to position [418, 0]
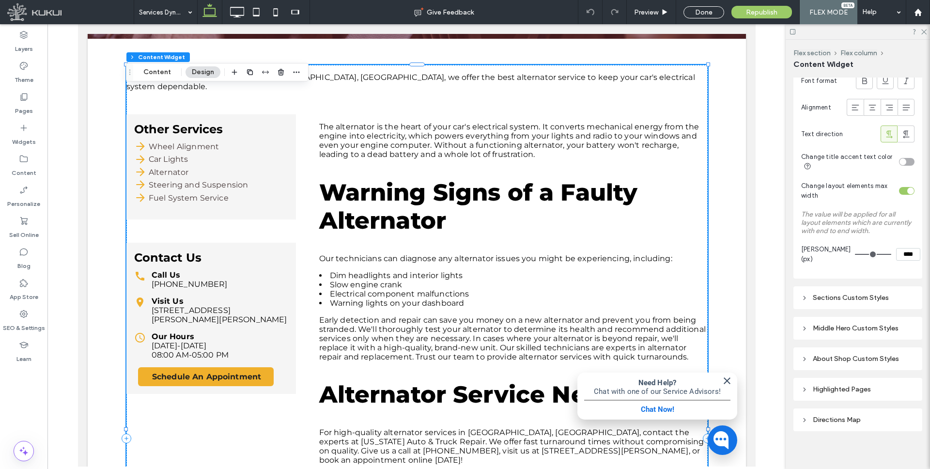
click at [802, 294] on icon at bounding box center [804, 297] width 7 height 7
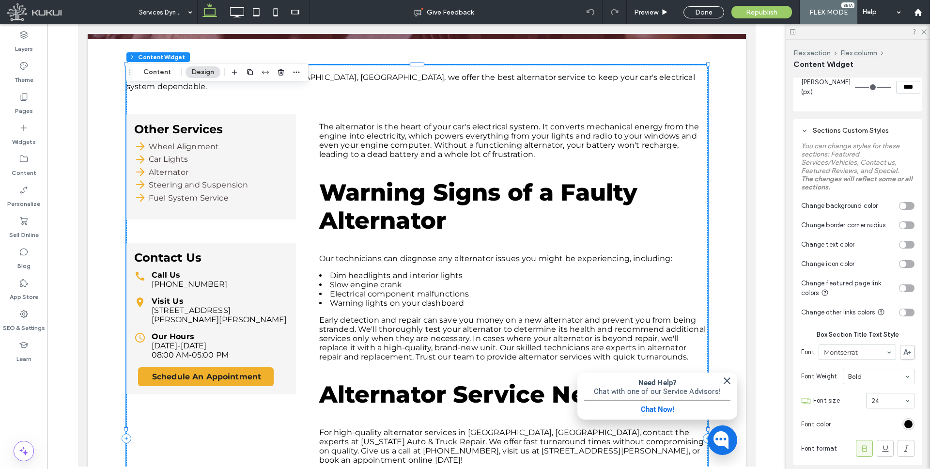
scroll to position [585, 0]
click at [907, 284] on div "toggle" at bounding box center [906, 288] width 15 height 8
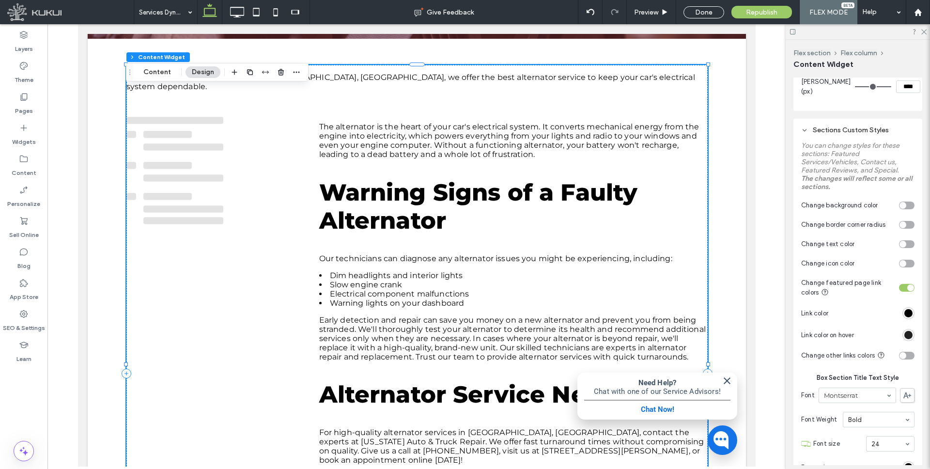
click at [907, 331] on div "#000000" at bounding box center [908, 335] width 8 height 8
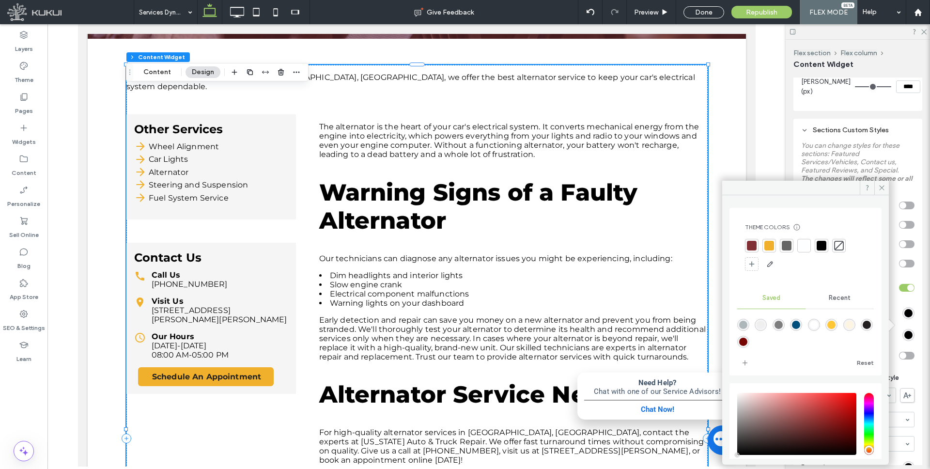
click at [828, 406] on div "saturation and value" at bounding box center [796, 424] width 119 height 62
click at [827, 398] on div "saturation and value" at bounding box center [796, 424] width 119 height 62
type input "*******"
click at [881, 185] on icon at bounding box center [881, 187] width 7 height 7
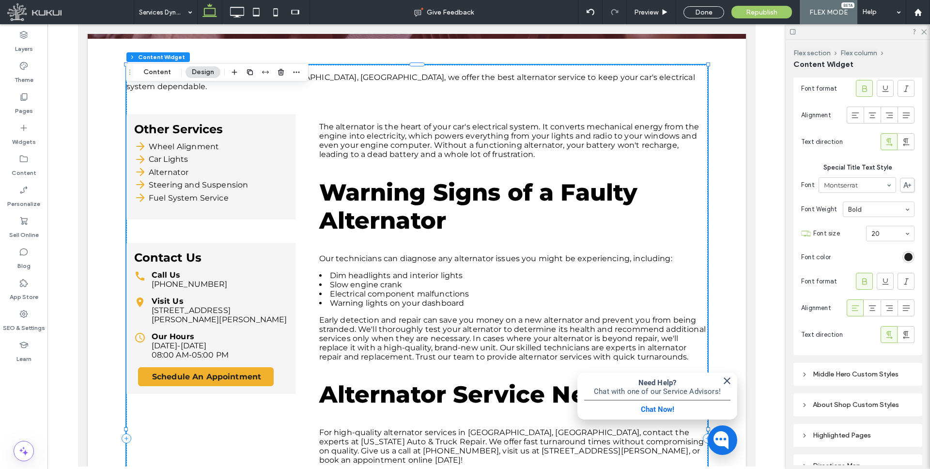
scroll to position [987, 0]
click at [810, 371] on div "Middle Hero Custom Styles" at bounding box center [857, 375] width 113 height 8
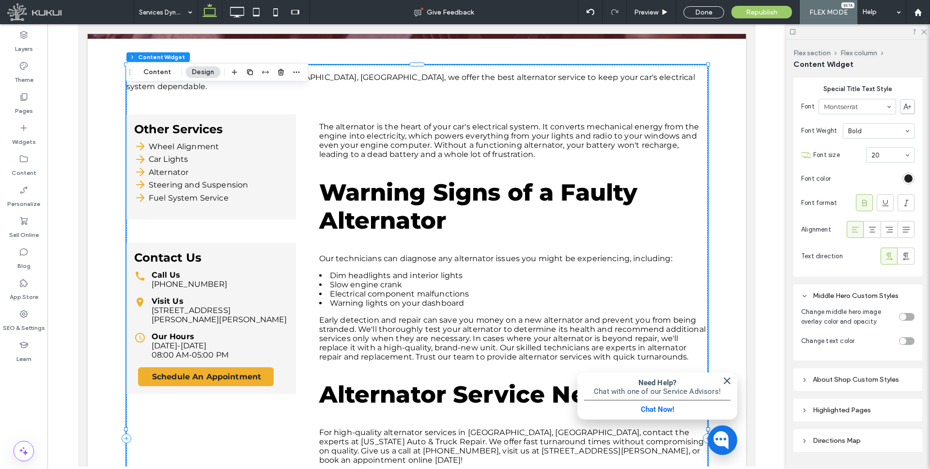
scroll to position [1068, 0]
click at [905, 311] on div "toggle" at bounding box center [902, 314] width 7 height 7
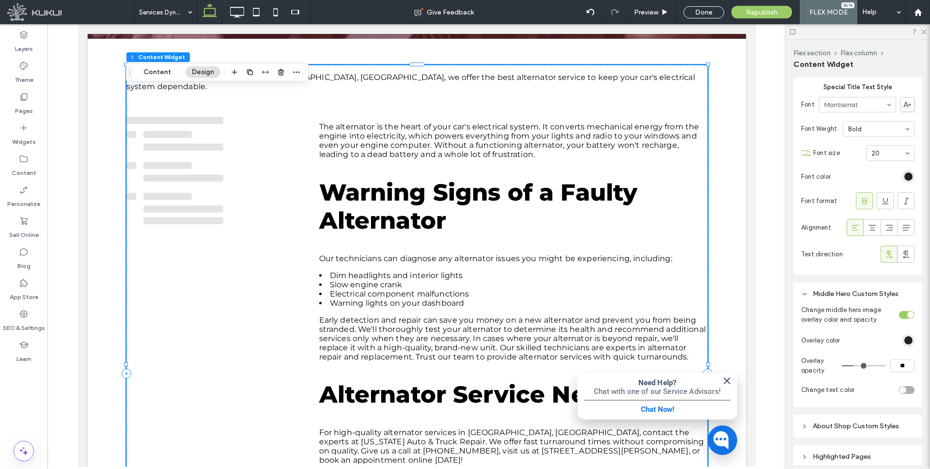
click at [909, 336] on div "#000000" at bounding box center [908, 340] width 8 height 8
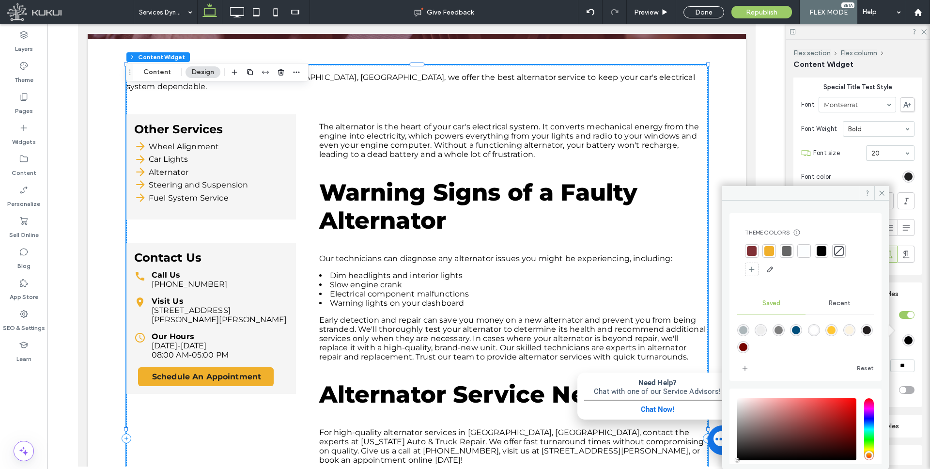
click at [750, 249] on div at bounding box center [752, 251] width 10 height 10
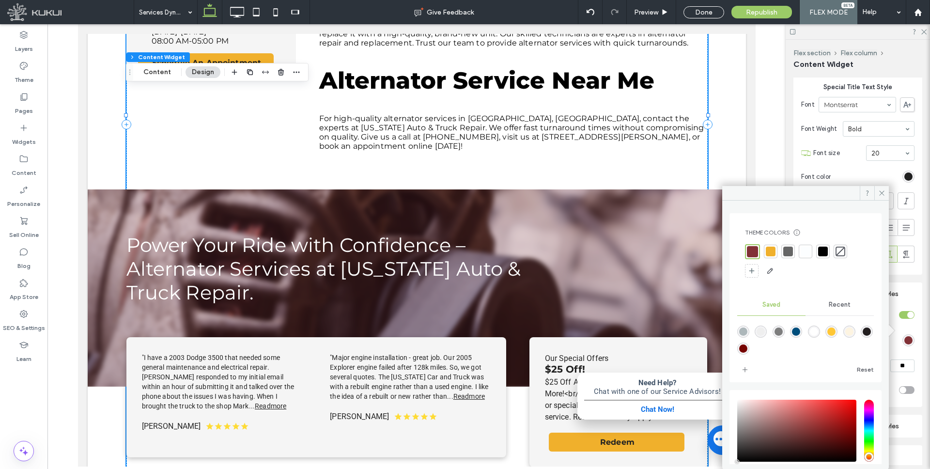
scroll to position [6, 0]
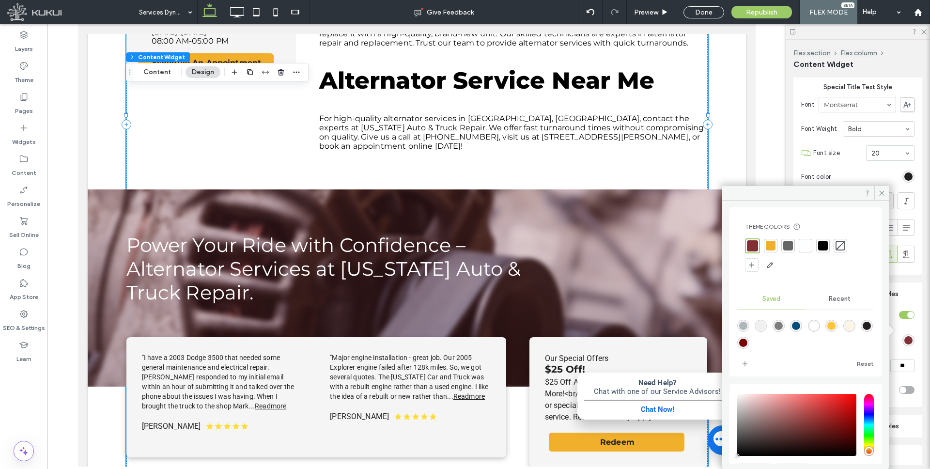
click at [882, 190] on icon at bounding box center [881, 192] width 7 height 7
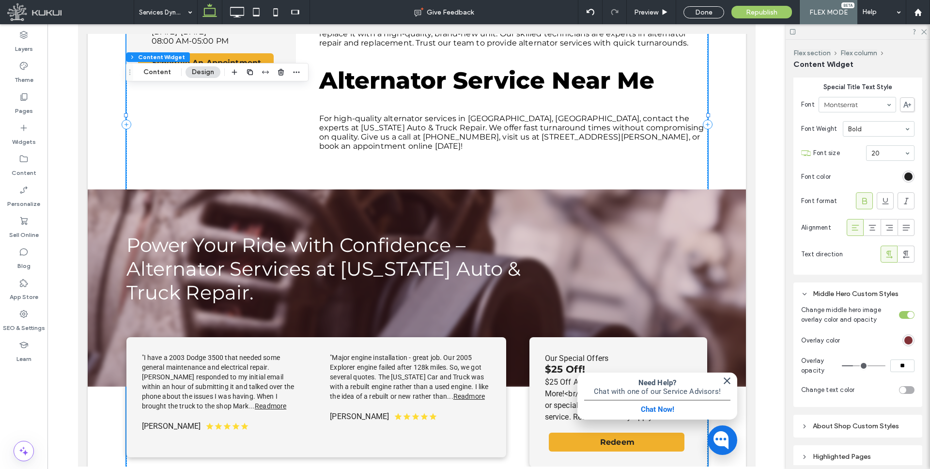
scroll to position [1136, 0]
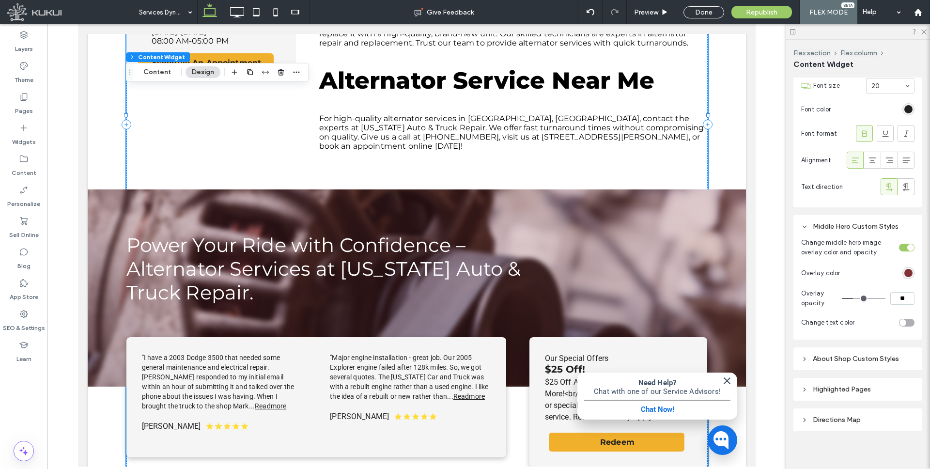
click at [809, 354] on div "About Shop Custom Styles" at bounding box center [857, 358] width 113 height 8
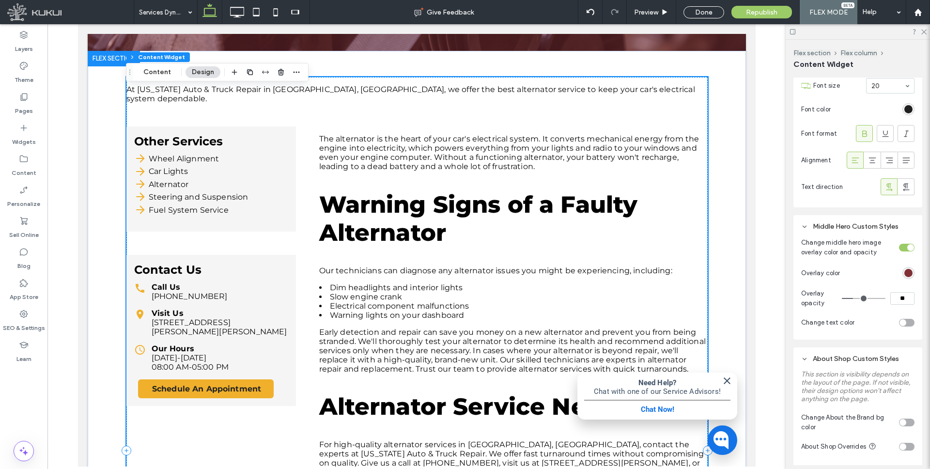
scroll to position [350, 0]
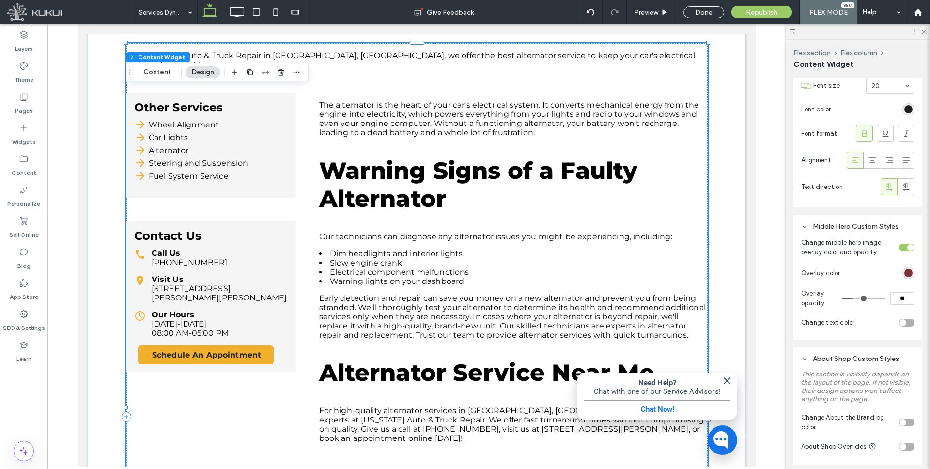
click at [278, 310] on div "Our Hours Monday-Friday 08:00 AM-05:00 PM" at bounding box center [211, 324] width 154 height 28
click at [273, 310] on div "Our Hours Monday-Friday 08:00 AM-05:00 PM" at bounding box center [211, 324] width 154 height 28
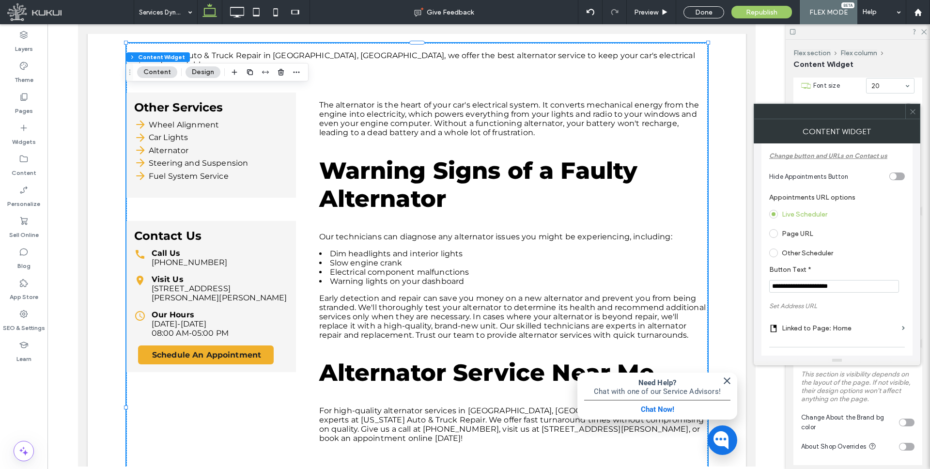
scroll to position [106, 0]
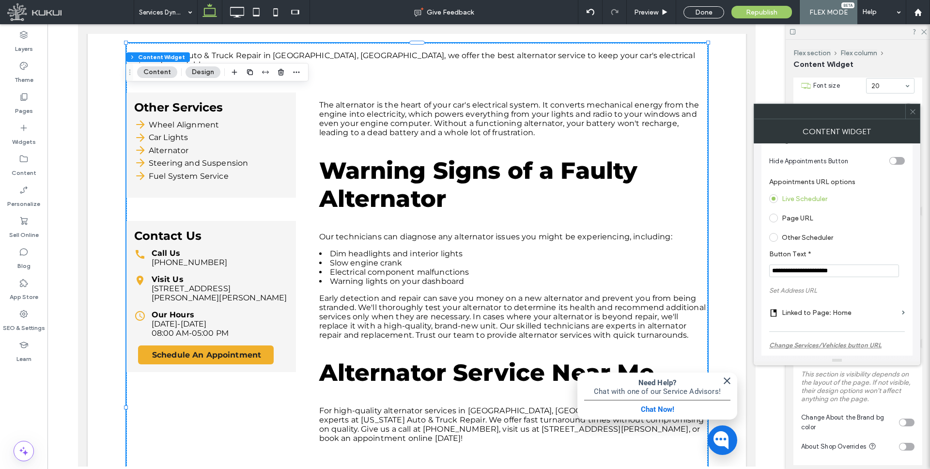
click at [784, 272] on input "**********" at bounding box center [834, 270] width 130 height 13
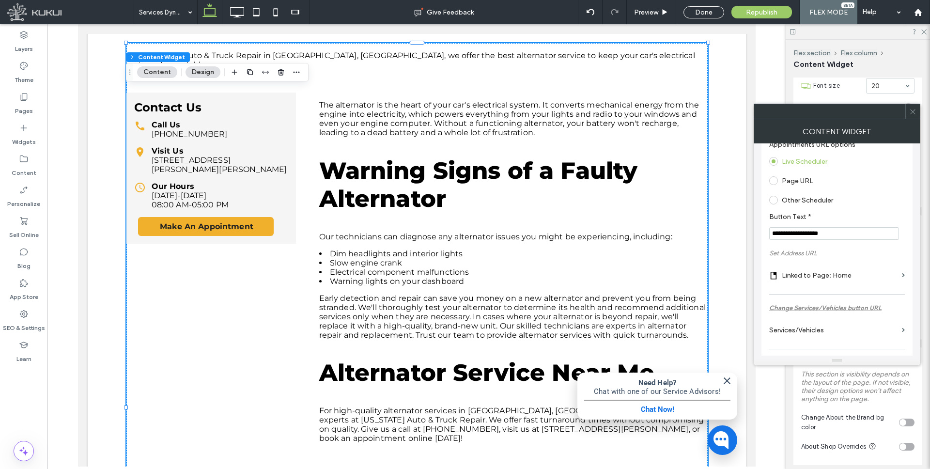
scroll to position [151, 0]
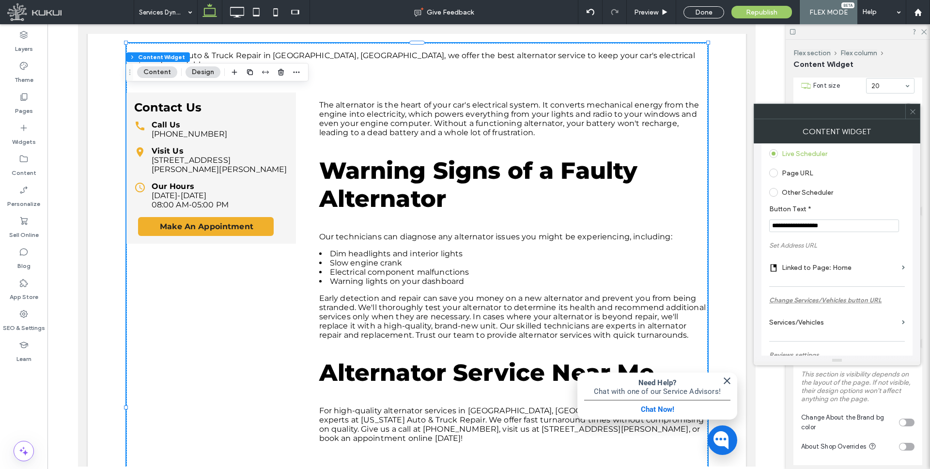
type input "**********"
click at [823, 268] on label "Linked to Page: Home" at bounding box center [839, 268] width 116 height 18
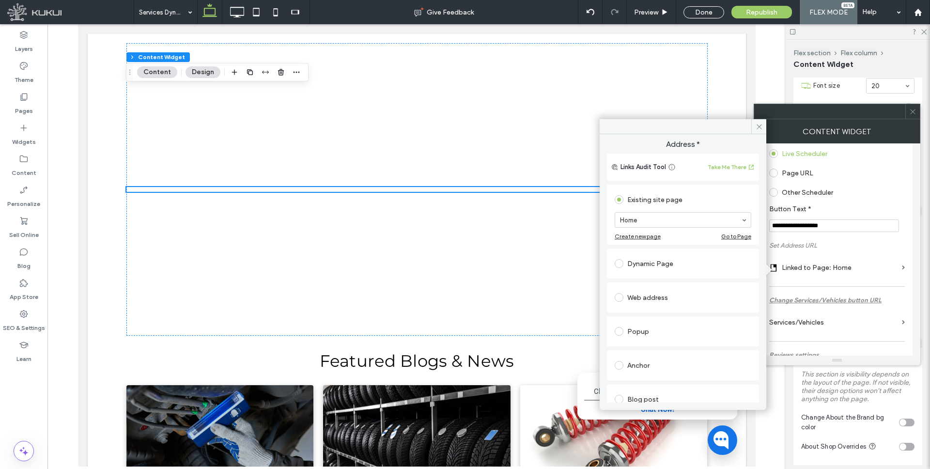
scroll to position [350, 0]
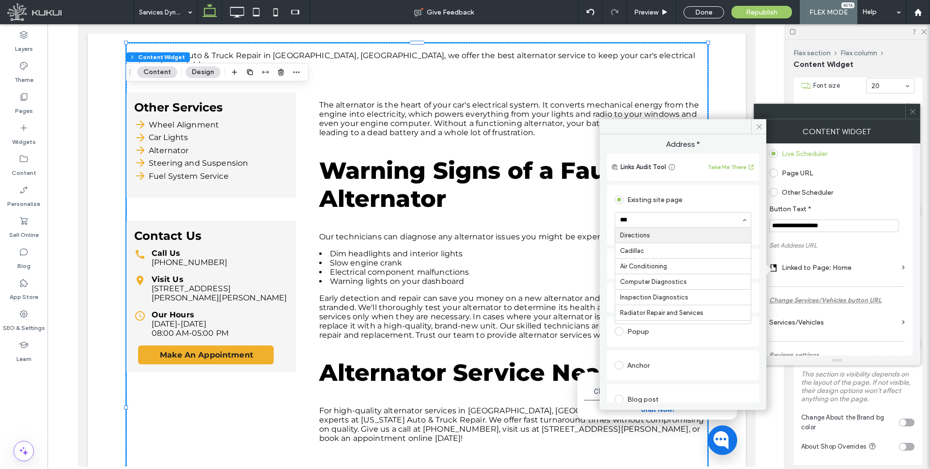
type input "****"
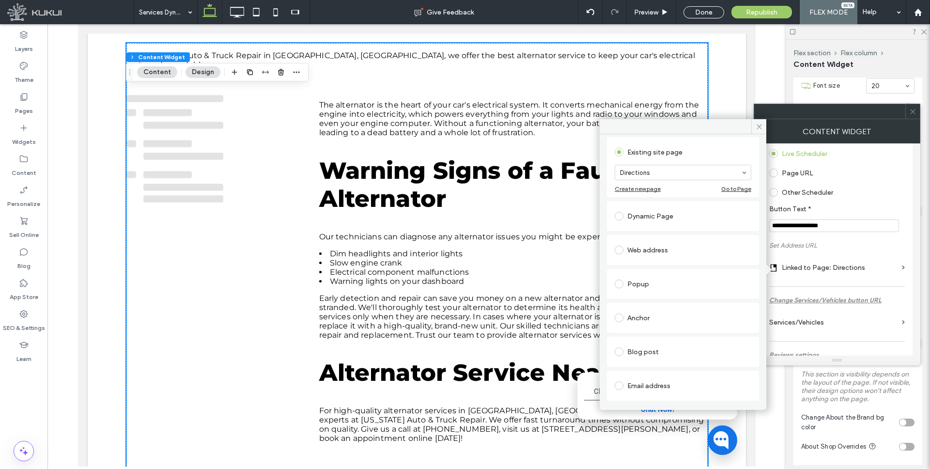
scroll to position [77, 0]
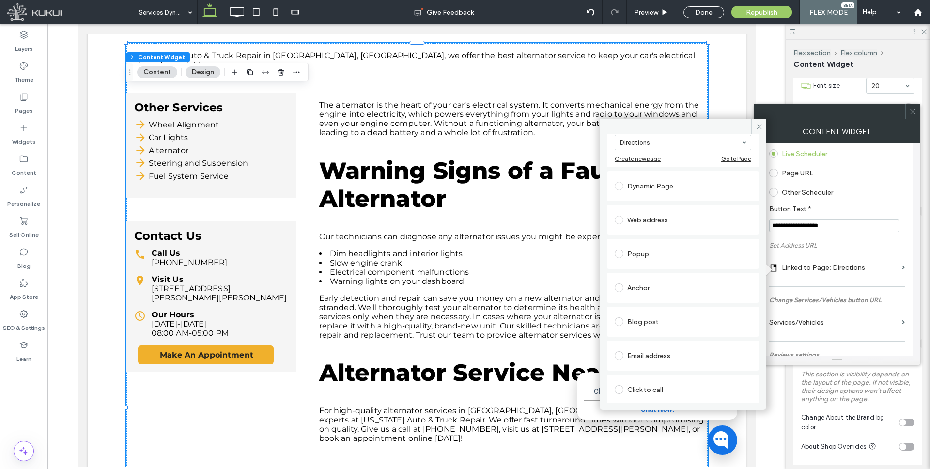
click at [756, 124] on use at bounding box center [758, 126] width 5 height 5
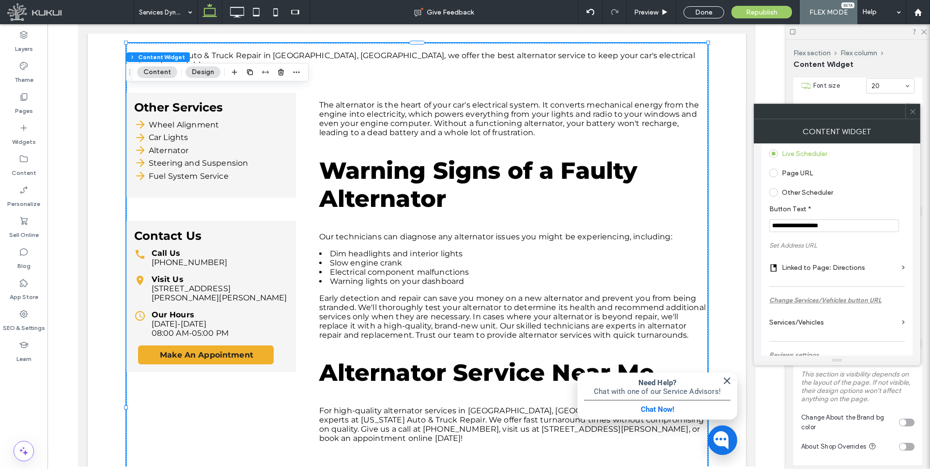
click at [778, 171] on label "Page URL" at bounding box center [791, 172] width 44 height 9
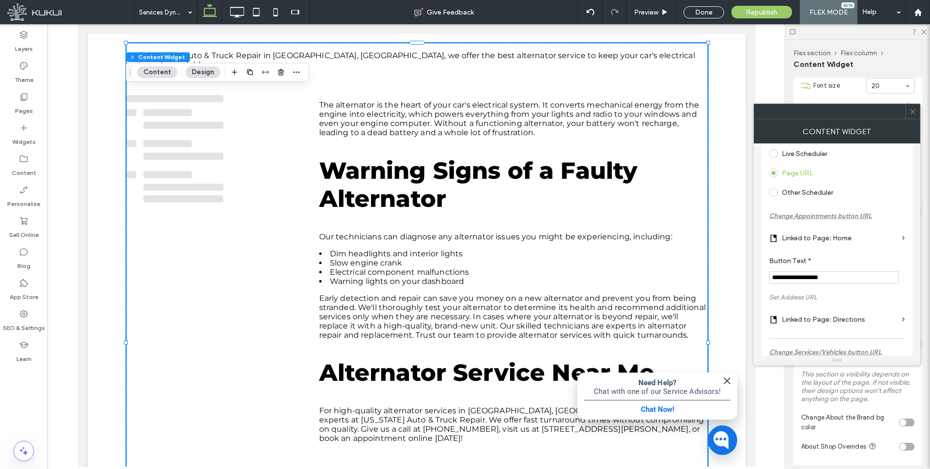
click at [803, 218] on u "Change Appointments button URL" at bounding box center [820, 215] width 103 height 7
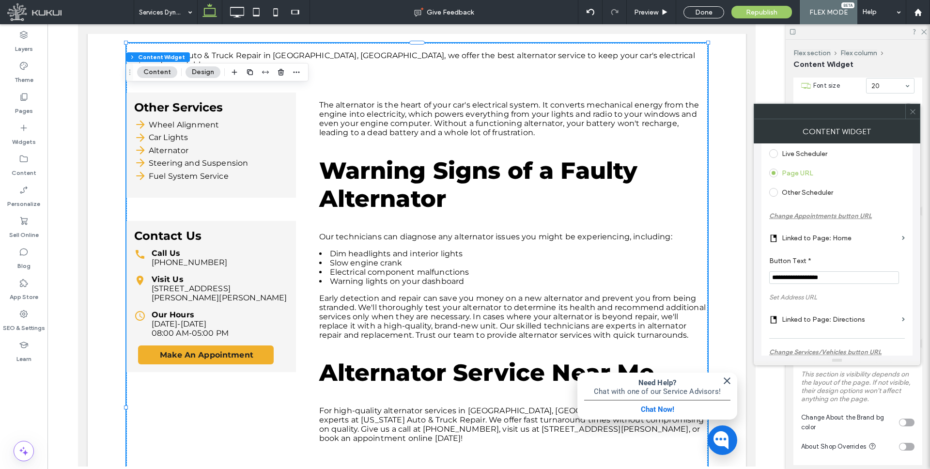
click at [803, 238] on label "Linked to Page: Home" at bounding box center [839, 238] width 116 height 18
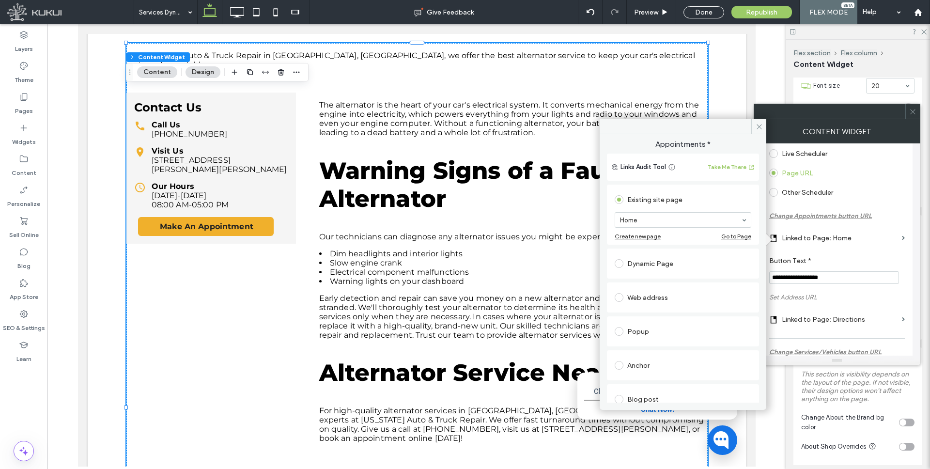
drag, startPoint x: 714, startPoint y: 214, endPoint x: 698, endPoint y: 226, distance: 19.9
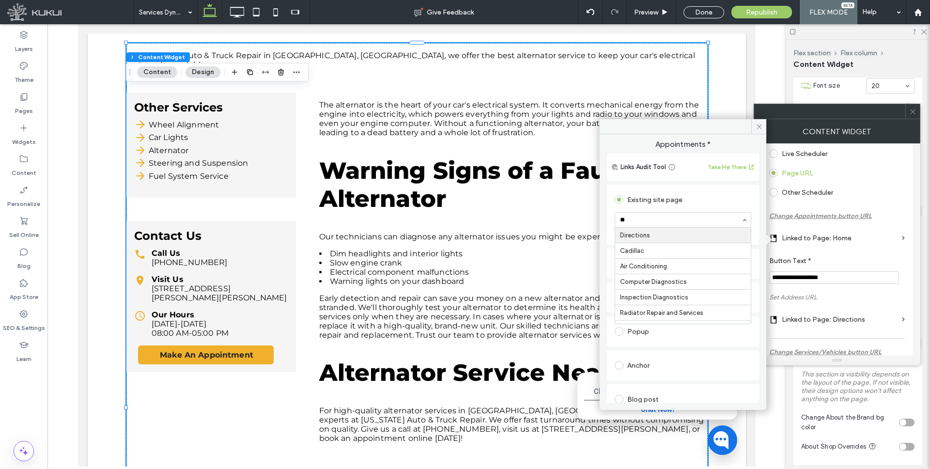
type input "*"
type input "***"
click at [833, 300] on label "Set Address URL" at bounding box center [837, 297] width 136 height 17
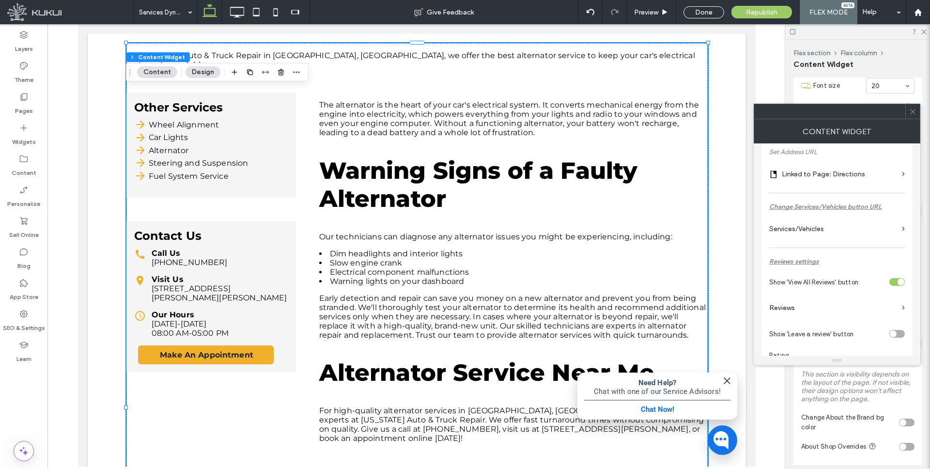
scroll to position [296, 0]
click at [786, 305] on label "Reviews" at bounding box center [833, 307] width 129 height 18
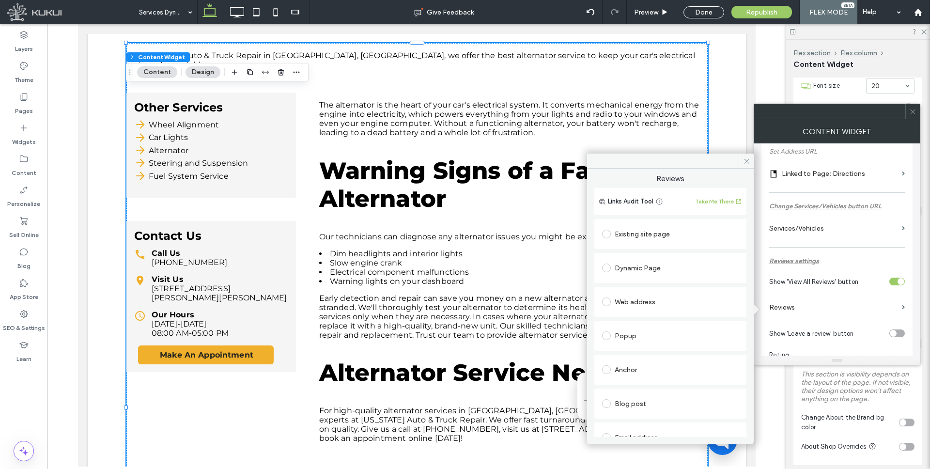
click at [653, 230] on div "Existing site page" at bounding box center [670, 233] width 137 height 15
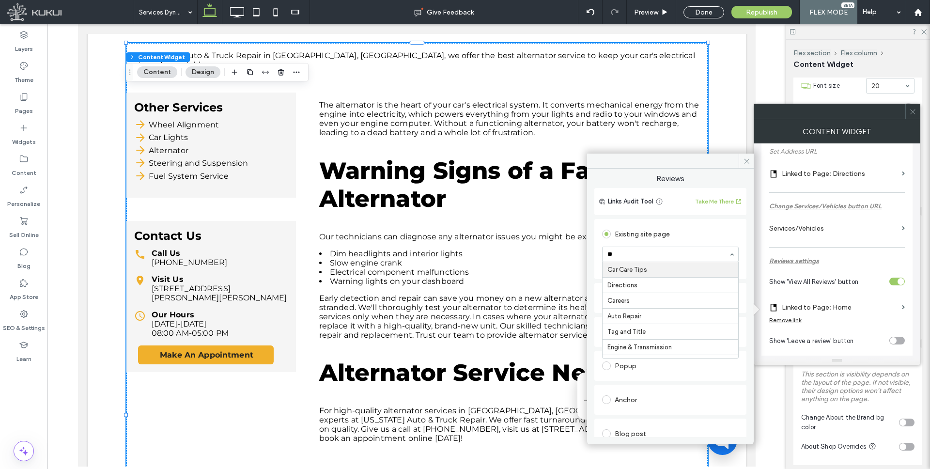
type input "***"
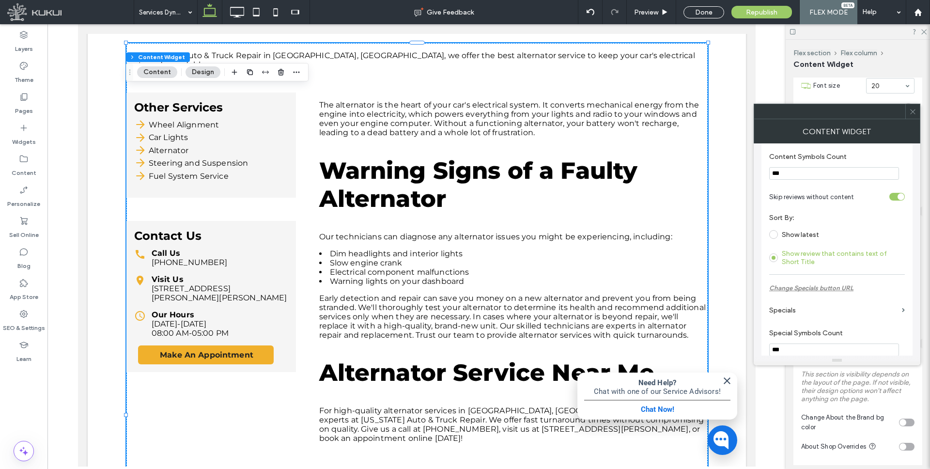
scroll to position [555, 0]
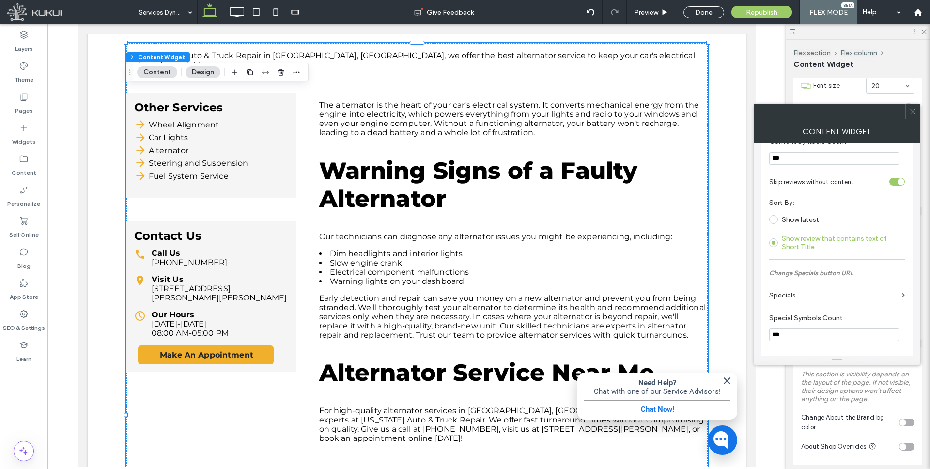
drag, startPoint x: 792, startPoint y: 296, endPoint x: 786, endPoint y: 296, distance: 5.8
click at [792, 296] on label "Specials" at bounding box center [833, 295] width 129 height 18
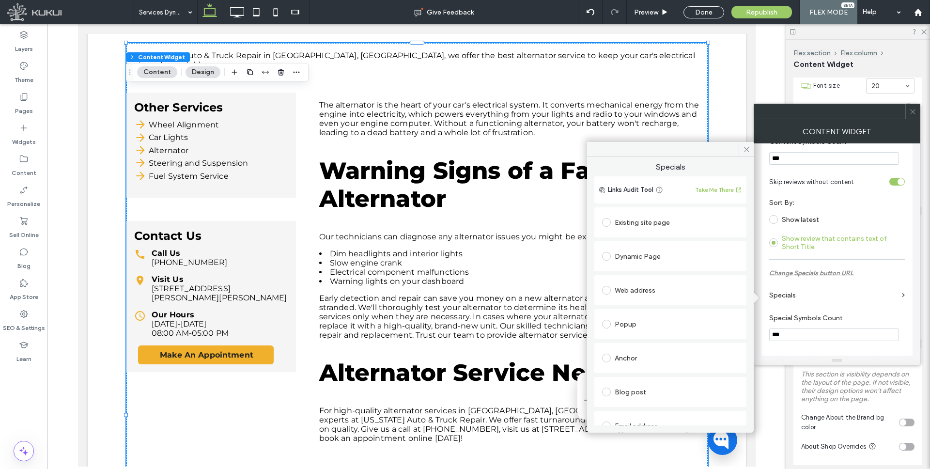
click at [650, 225] on div "Existing site page" at bounding box center [670, 221] width 137 height 15
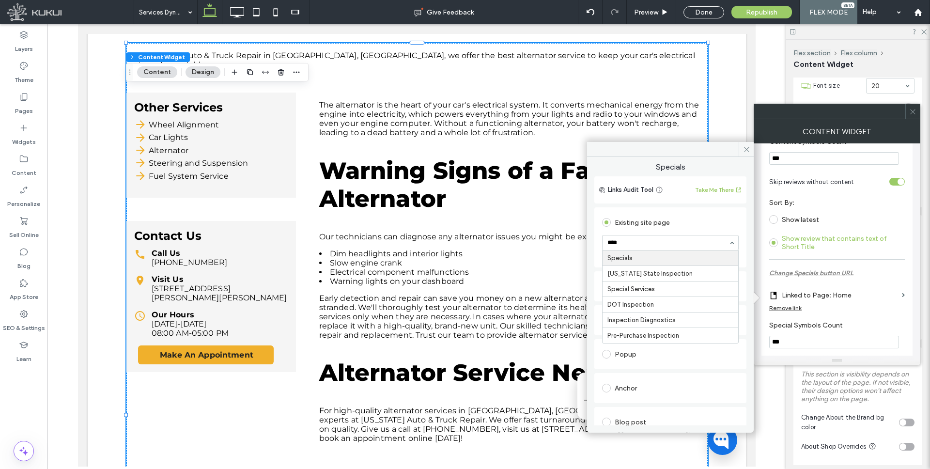
type input "*****"
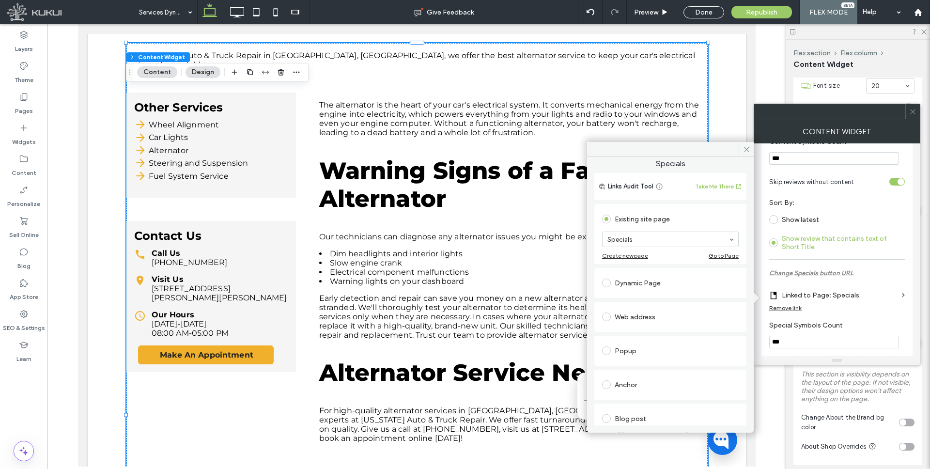
scroll to position [4, 0]
click at [743, 148] on icon at bounding box center [746, 149] width 7 height 7
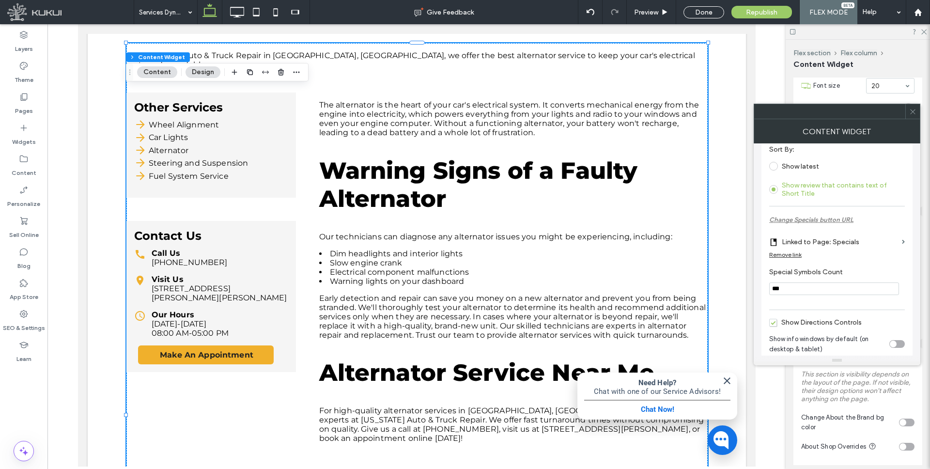
scroll to position [632, 0]
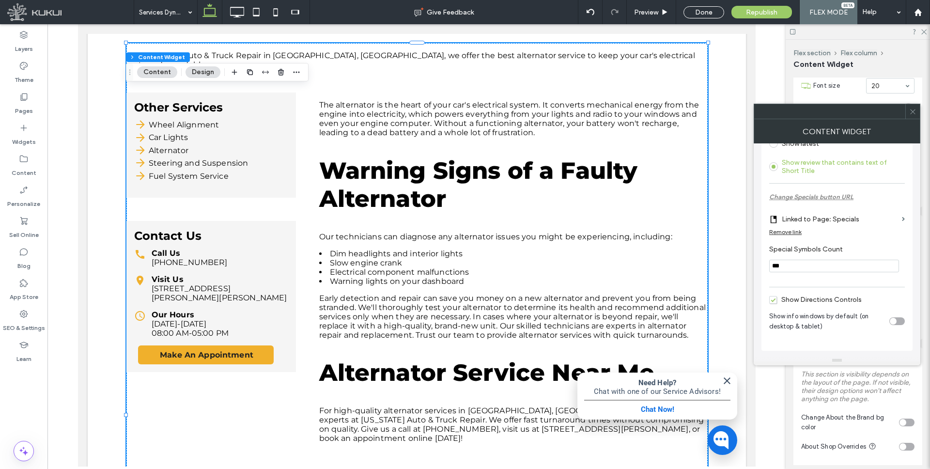
click at [914, 111] on icon at bounding box center [912, 111] width 7 height 7
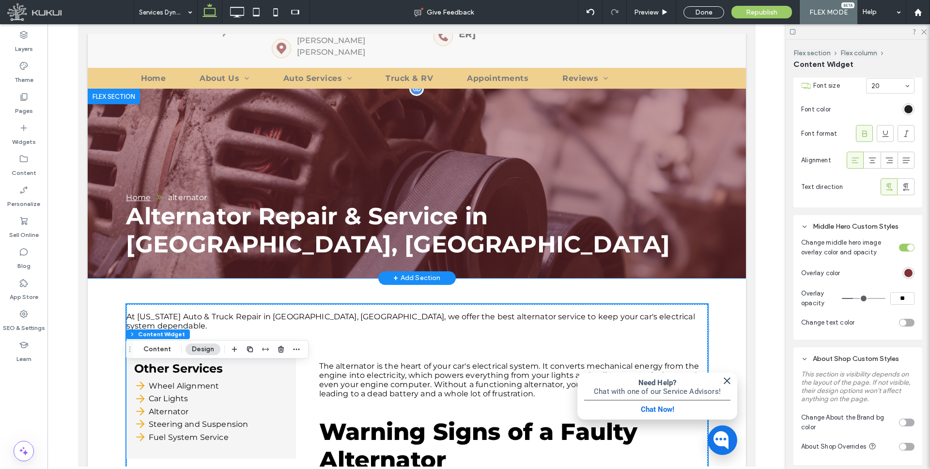
scroll to position [0, 0]
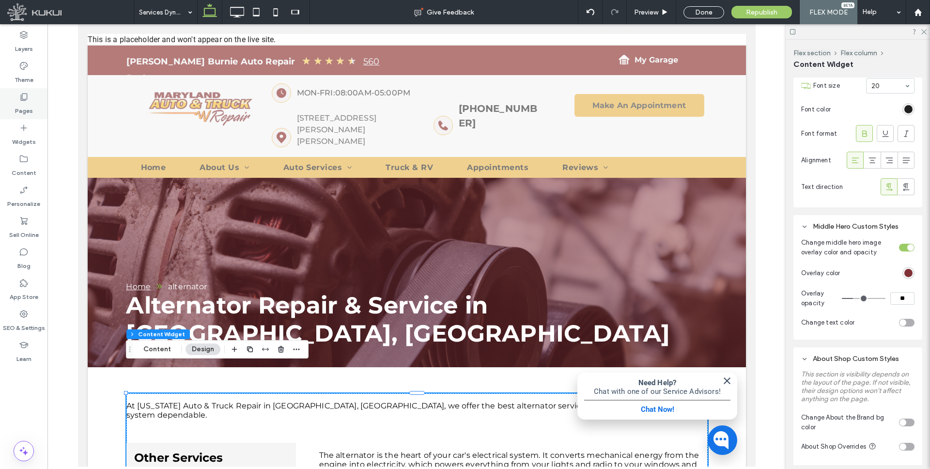
click at [23, 96] on icon at bounding box center [24, 97] width 10 height 10
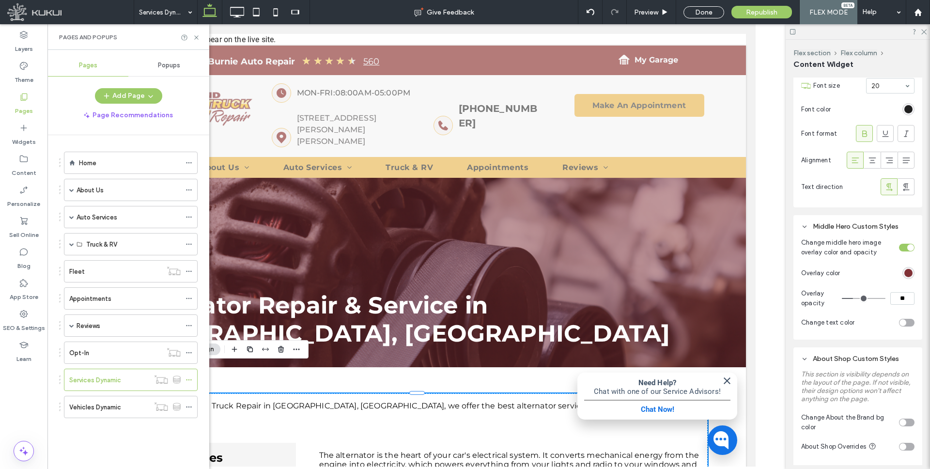
click at [118, 406] on label "Vehicles Dynamic" at bounding box center [95, 406] width 52 height 17
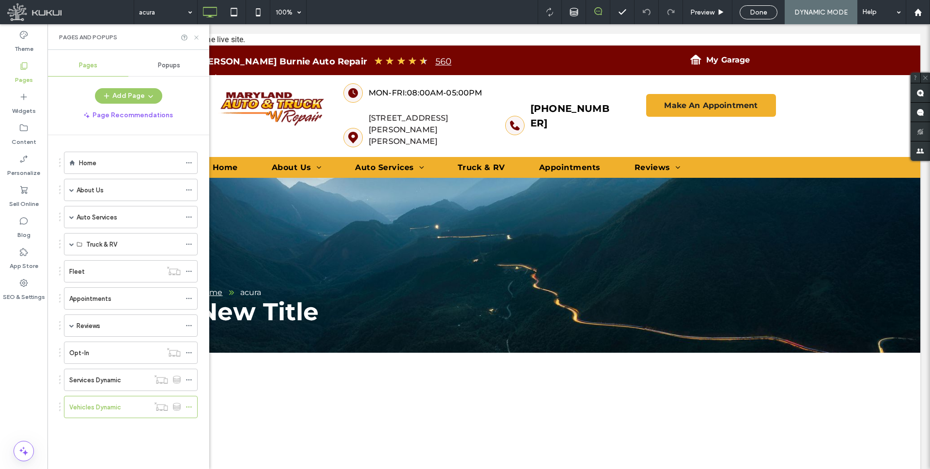
click at [195, 36] on icon at bounding box center [196, 37] width 7 height 7
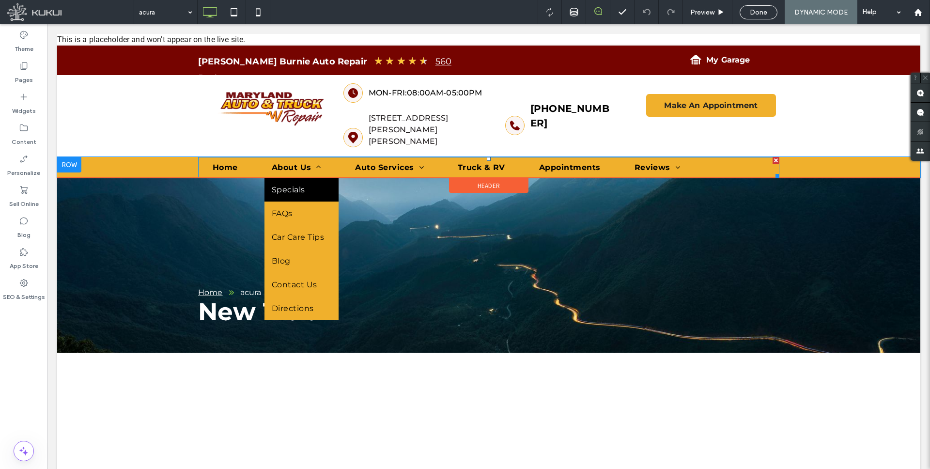
click at [282, 193] on span "Specials" at bounding box center [288, 189] width 33 height 9
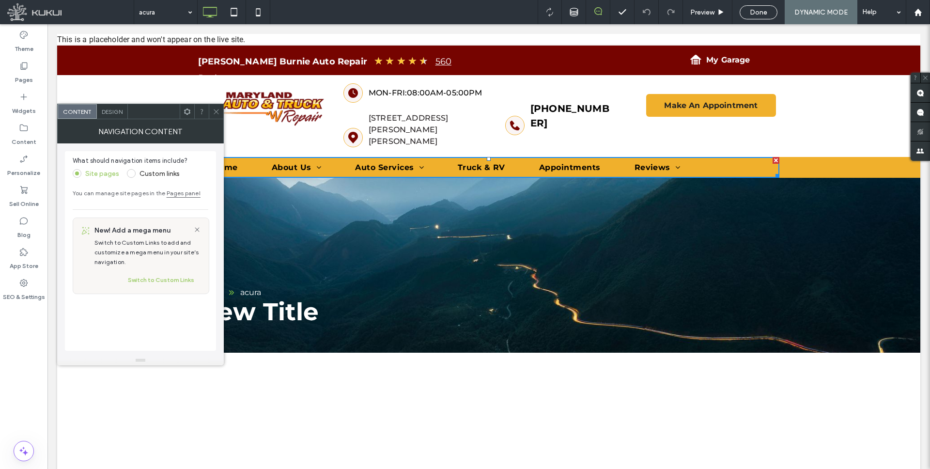
click at [217, 112] on icon at bounding box center [216, 111] width 7 height 7
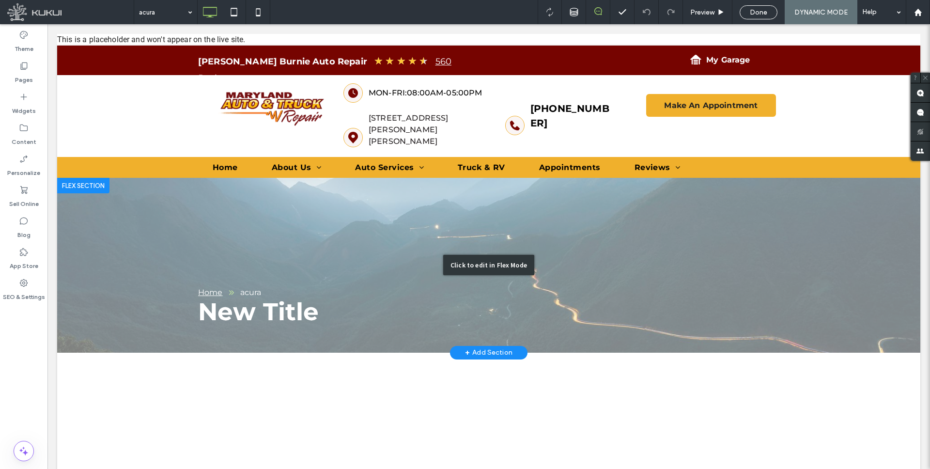
click at [240, 209] on div "Click to edit in Flex Mode" at bounding box center [488, 265] width 863 height 175
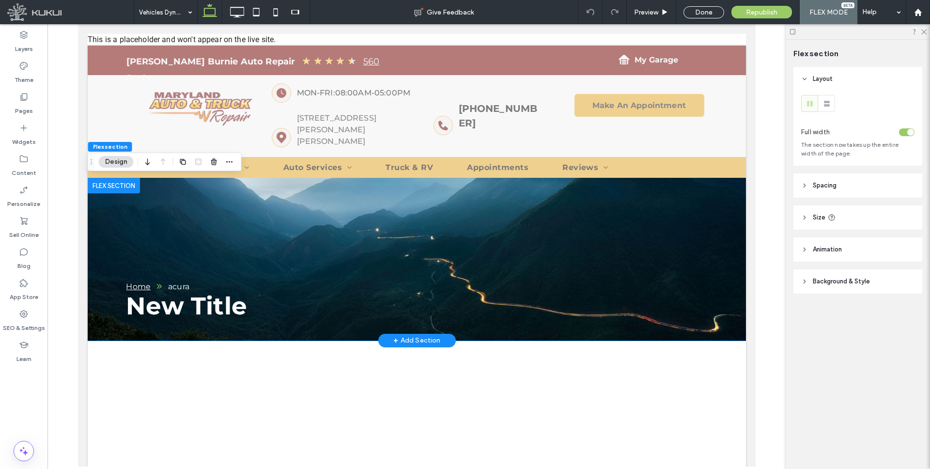
click at [240, 209] on div "New Title Home acura" at bounding box center [416, 259] width 658 height 163
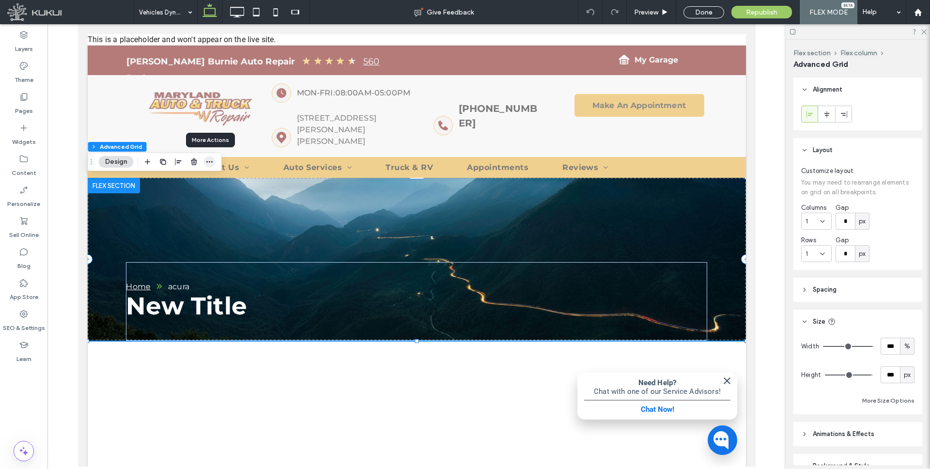
click at [206, 161] on icon "button" at bounding box center [210, 162] width 8 height 8
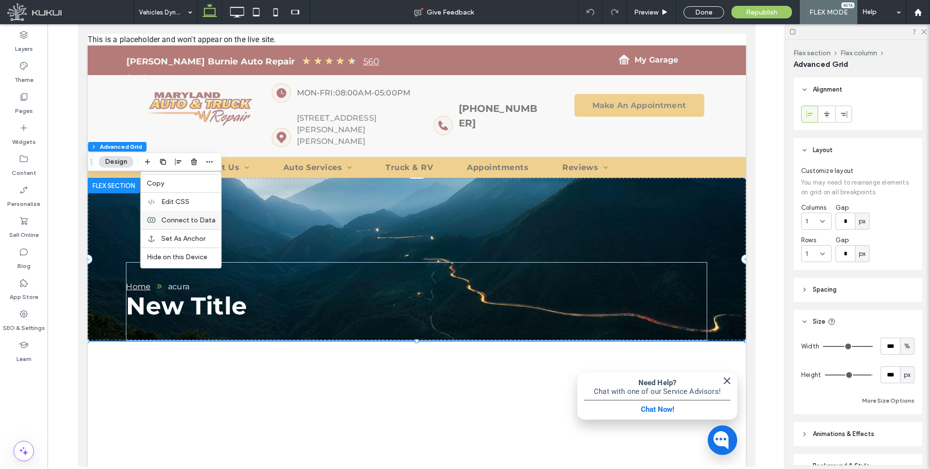
click at [205, 220] on span "Connect to Data" at bounding box center [188, 220] width 54 height 8
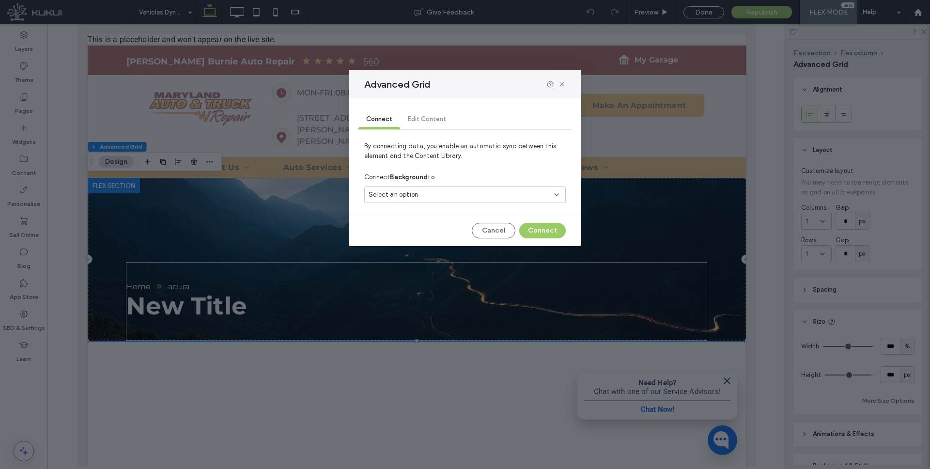
click at [440, 191] on div "Select an option" at bounding box center [458, 195] width 181 height 10
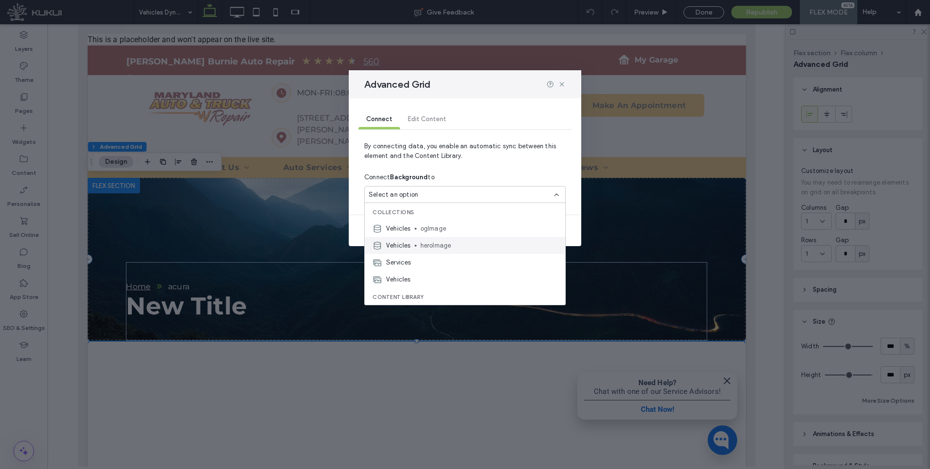
click at [433, 245] on span "heroImage" at bounding box center [488, 246] width 137 height 10
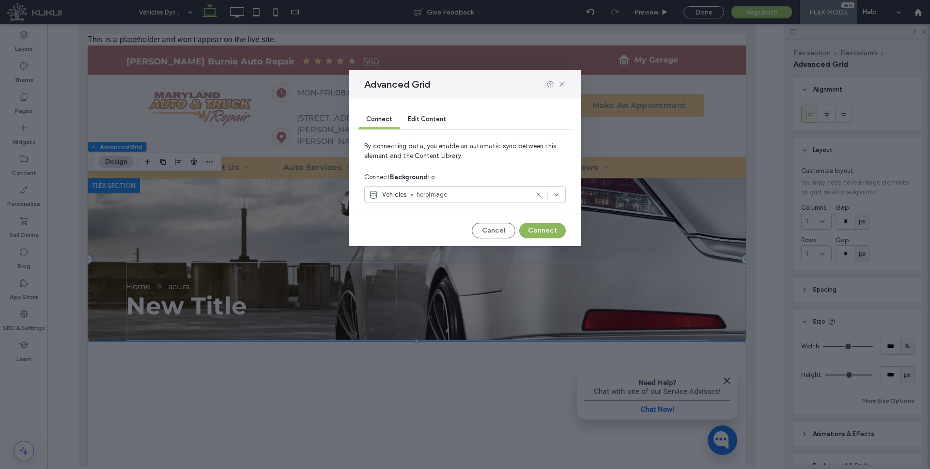
click at [536, 228] on button "Connect" at bounding box center [542, 230] width 46 height 15
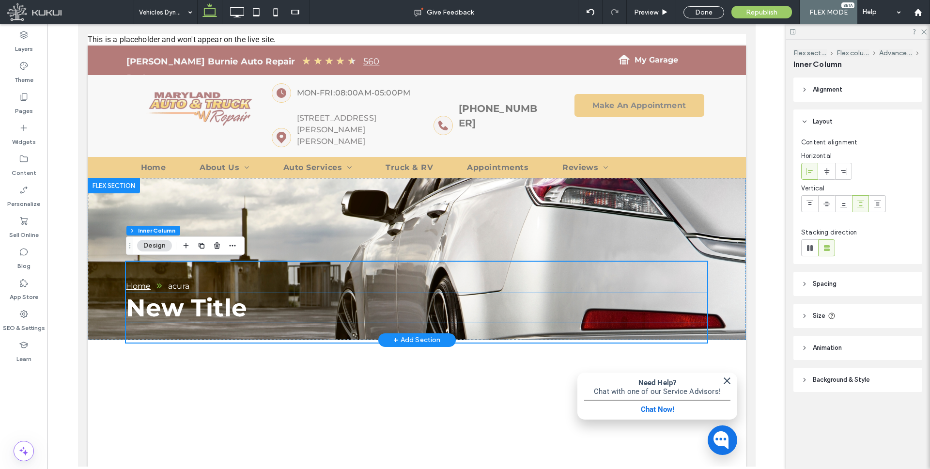
click at [226, 305] on span "New Title" at bounding box center [185, 308] width 121 height 30
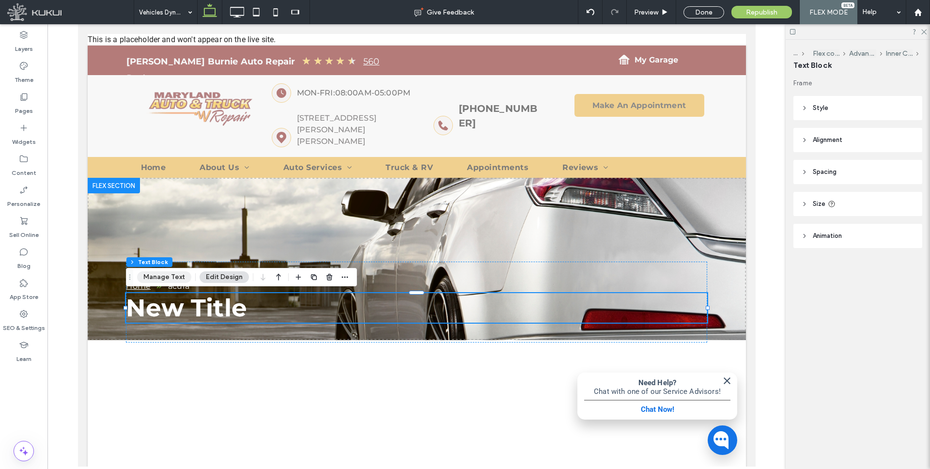
click at [175, 273] on button "Manage Text" at bounding box center [164, 277] width 54 height 12
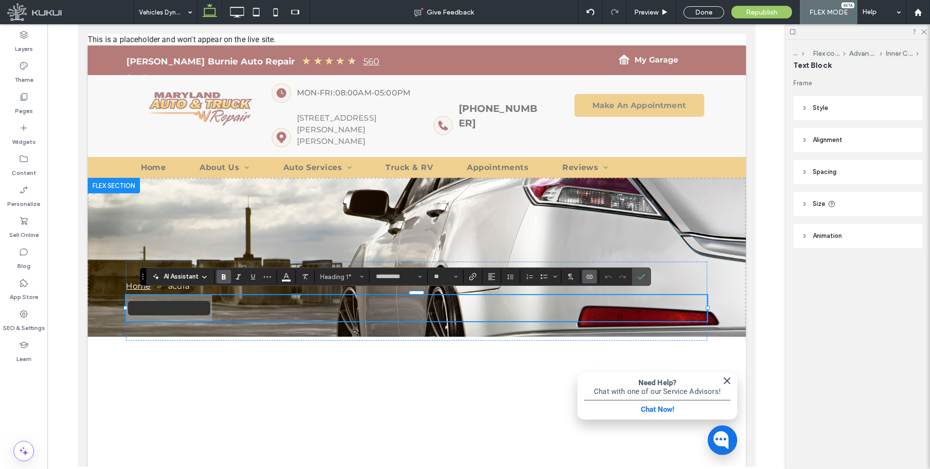
click at [584, 277] on label "Connect To Data" at bounding box center [589, 277] width 15 height 14
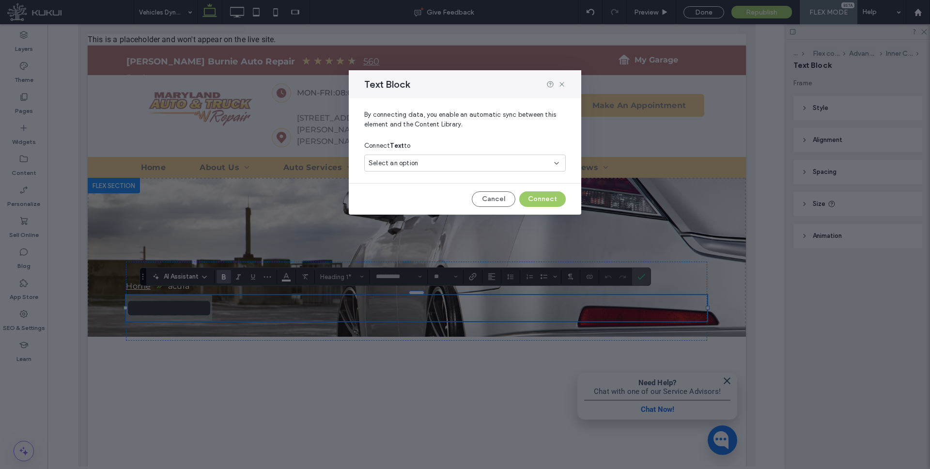
click at [458, 161] on div "Select an option" at bounding box center [458, 163] width 181 height 10
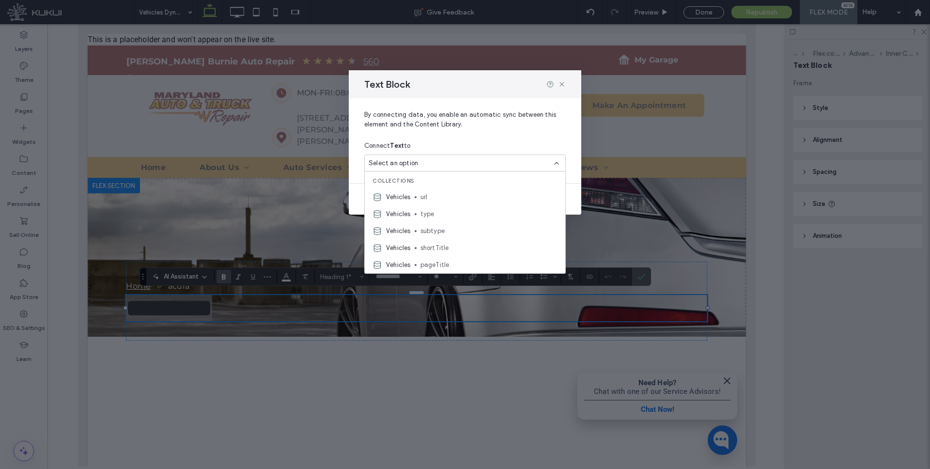
click at [457, 263] on span "pageTitle" at bounding box center [488, 265] width 137 height 10
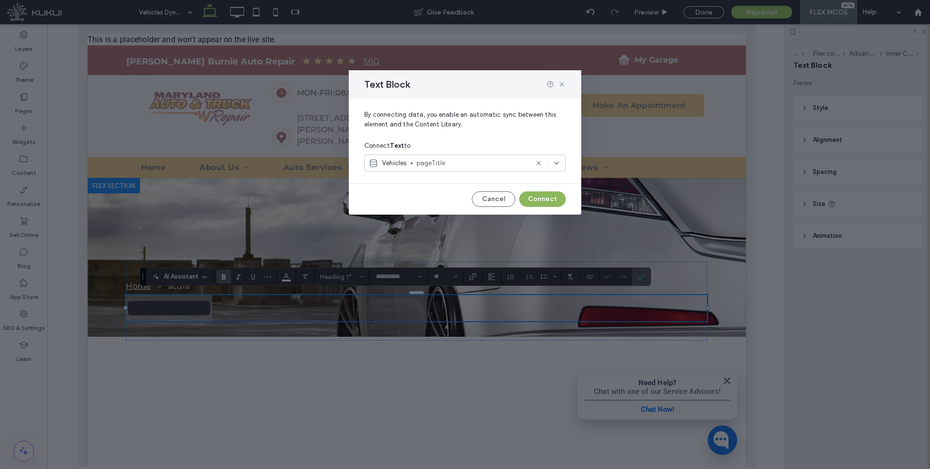
click at [538, 198] on button "Connect" at bounding box center [542, 198] width 46 height 15
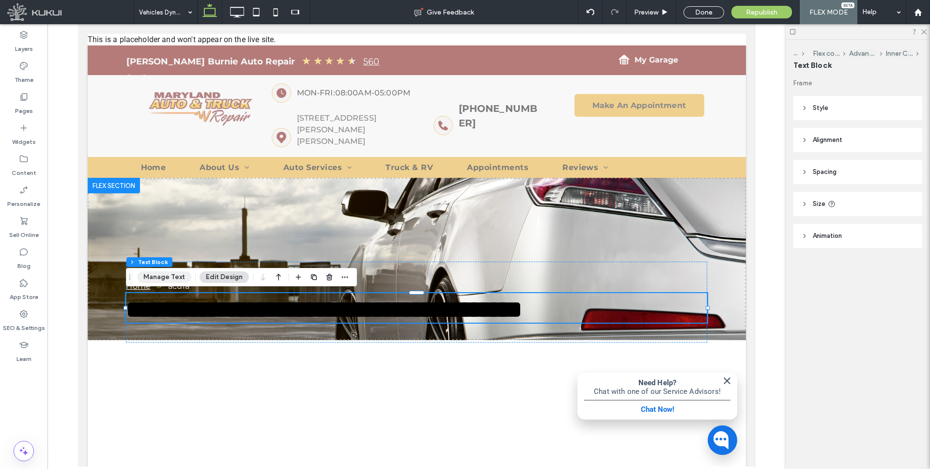
click at [168, 274] on button "Manage Text" at bounding box center [164, 277] width 54 height 12
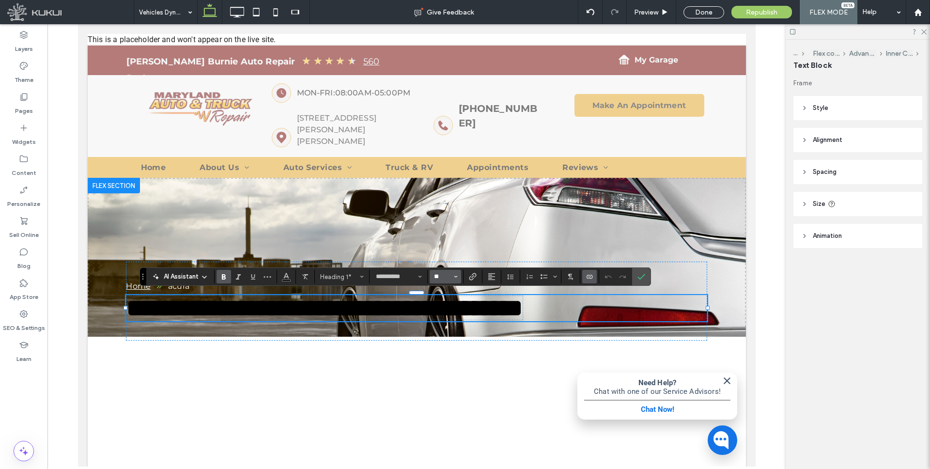
click at [444, 277] on input "**" at bounding box center [442, 277] width 19 height 8
type input "**"
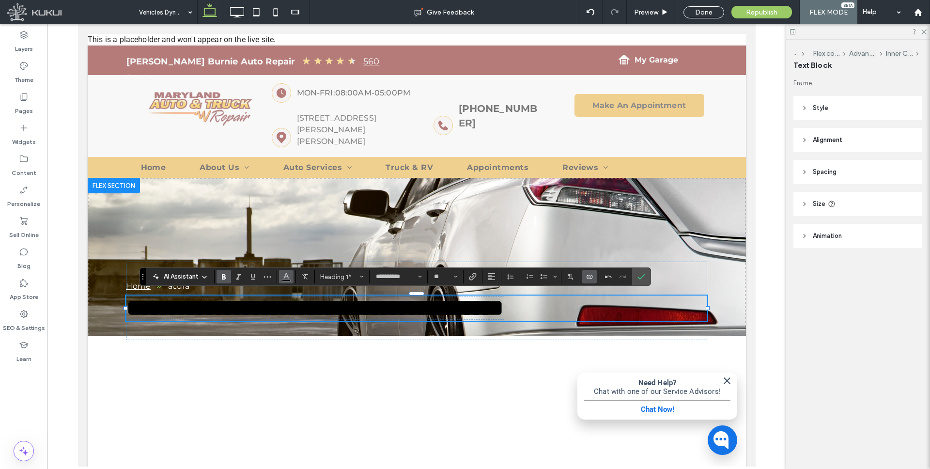
click at [286, 276] on use "Color" at bounding box center [286, 275] width 5 height 5
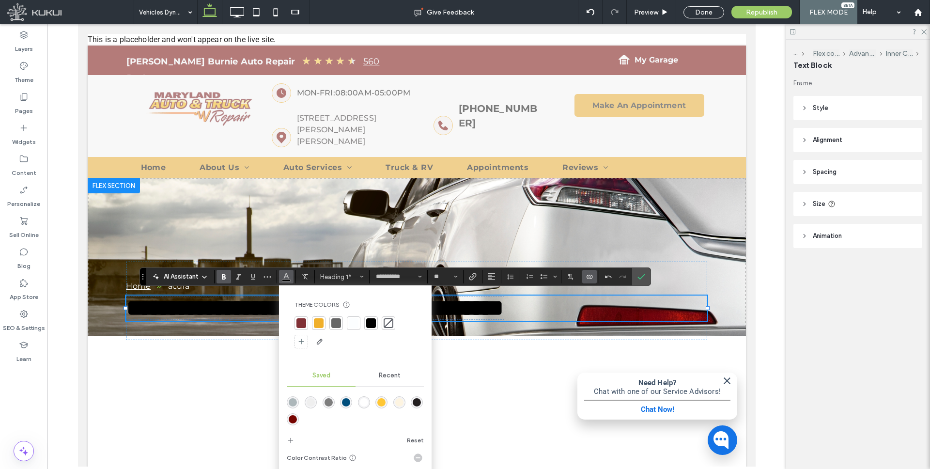
click at [358, 399] on div "rgba(255,255,255,1)" at bounding box center [364, 402] width 12 height 12
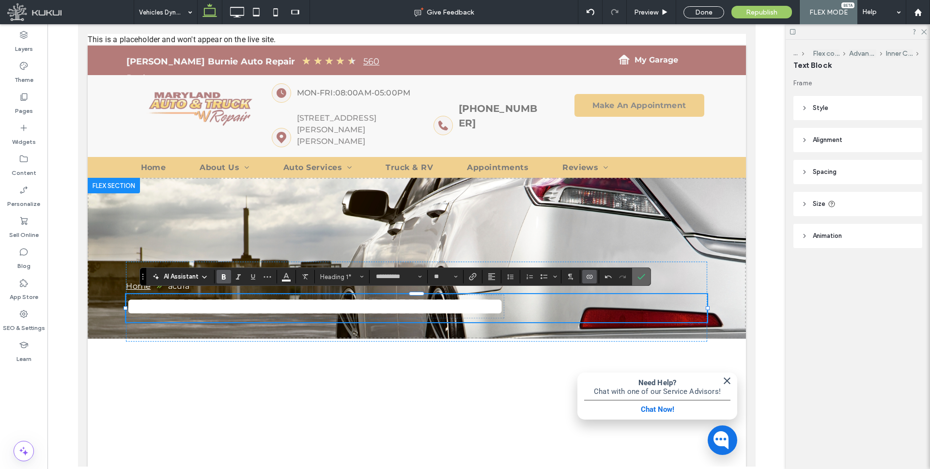
drag, startPoint x: 642, startPoint y: 274, endPoint x: 637, endPoint y: 276, distance: 5.8
click at [642, 274] on icon "Confirm" at bounding box center [641, 277] width 8 height 8
click at [638, 277] on use "Confirm" at bounding box center [641, 277] width 8 height 6
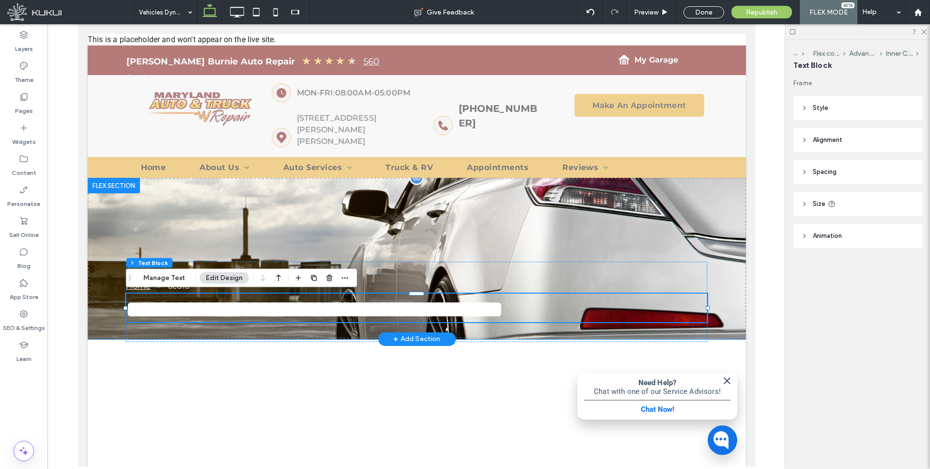
click at [481, 223] on div "**********" at bounding box center [416, 258] width 658 height 161
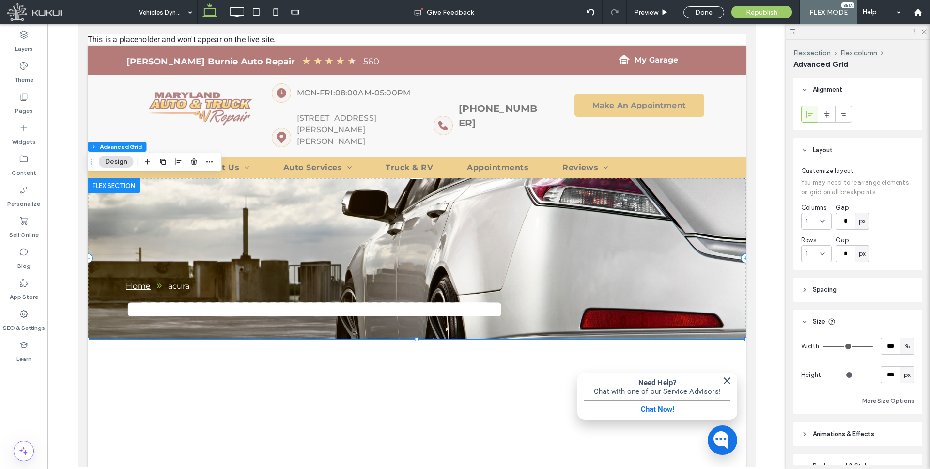
drag, startPoint x: 825, startPoint y: 113, endPoint x: 825, endPoint y: 125, distance: 12.6
click at [825, 113] on use at bounding box center [826, 113] width 5 height 7
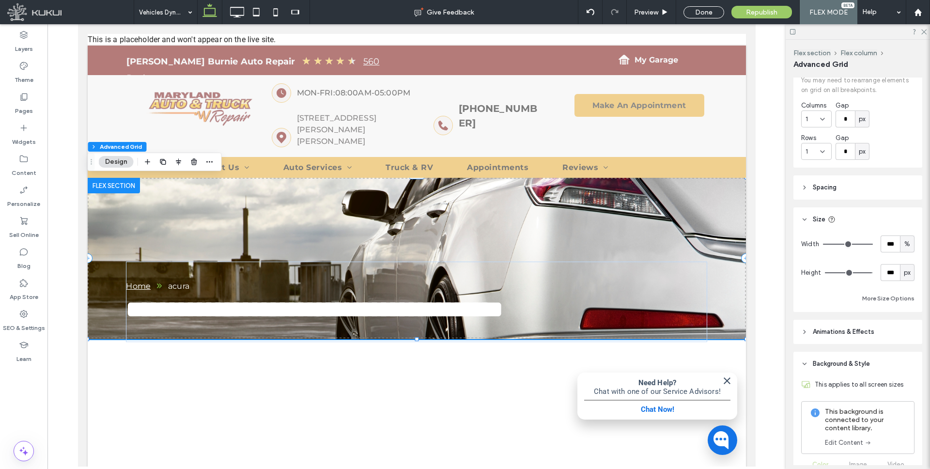
scroll to position [103, 0]
click at [892, 295] on button "More Size Options" at bounding box center [888, 298] width 52 height 12
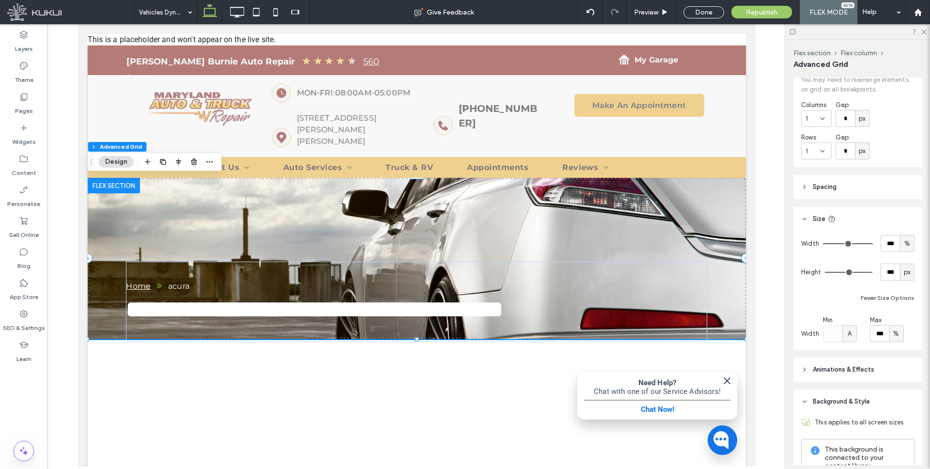
click at [898, 335] on span "%" at bounding box center [896, 334] width 6 height 10
click at [896, 348] on span "px" at bounding box center [896, 351] width 7 height 10
click at [883, 334] on input "****" at bounding box center [878, 333] width 19 height 17
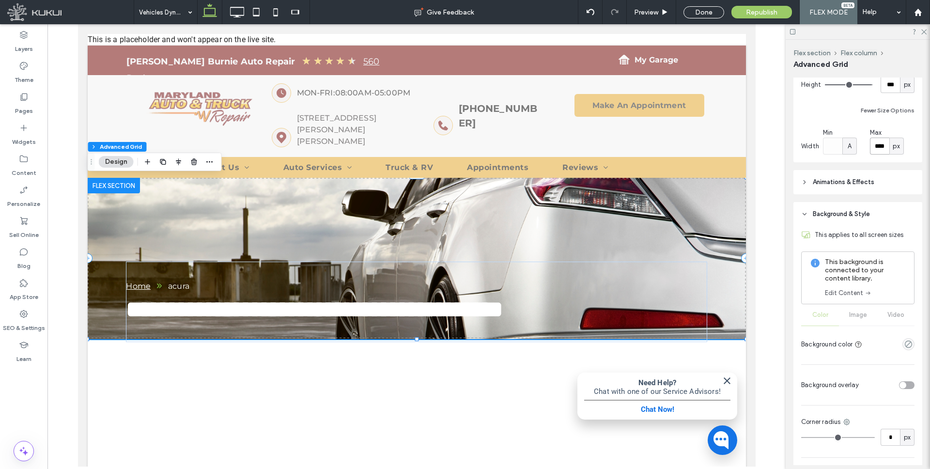
scroll to position [292, 0]
type input "****"
click at [903, 380] on div "toggle" at bounding box center [902, 382] width 7 height 7
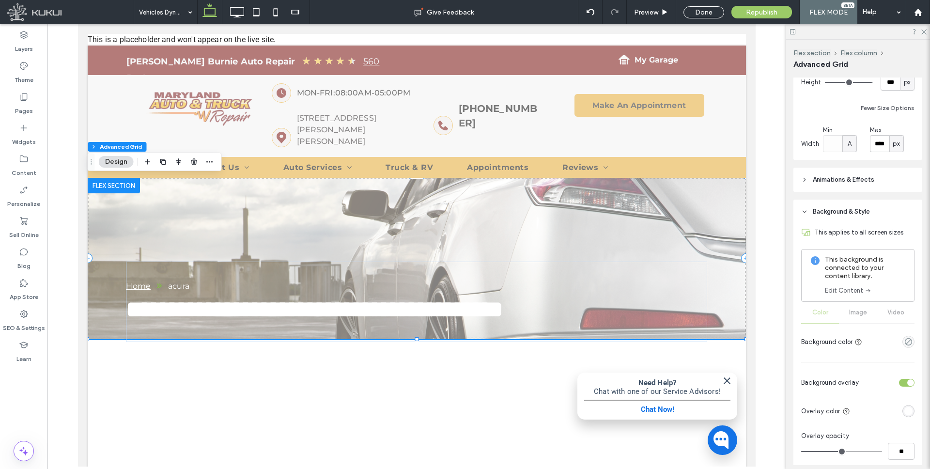
click at [907, 406] on div "rgba(255, 255, 255, 1)" at bounding box center [908, 411] width 12 height 12
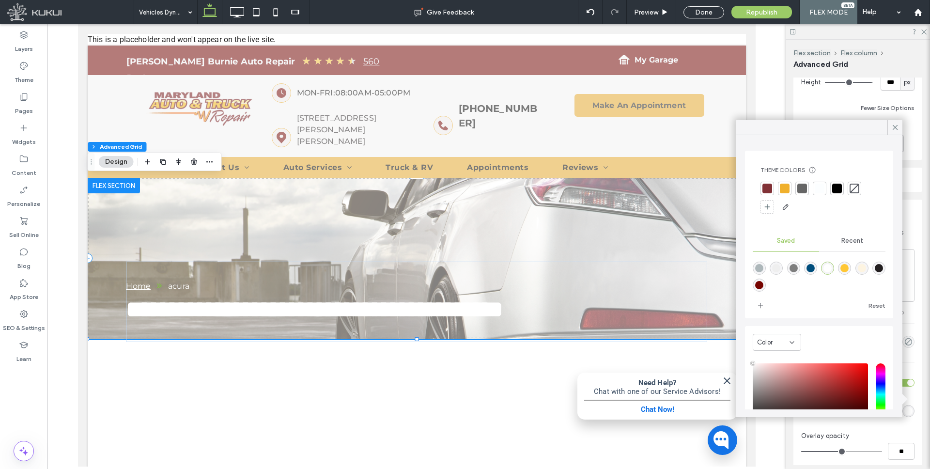
click at [756, 283] on div "rgba(118,4,0,1)" at bounding box center [759, 285] width 8 height 8
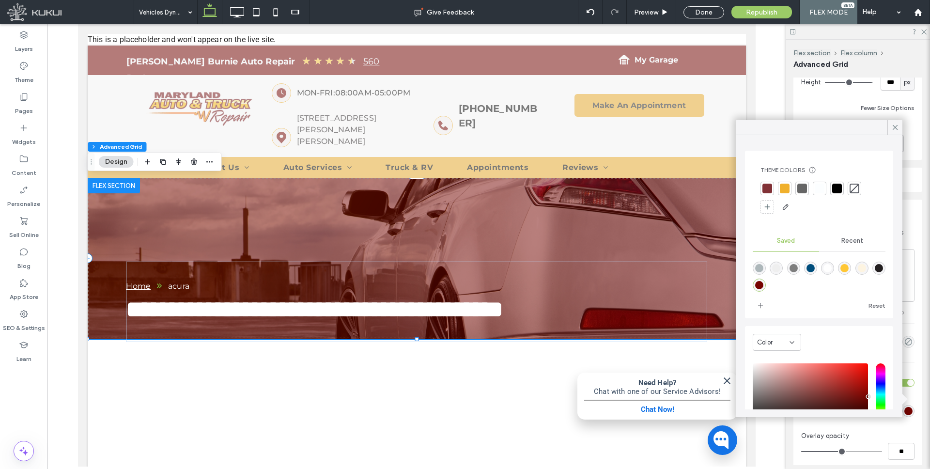
click at [765, 188] on div at bounding box center [767, 188] width 10 height 10
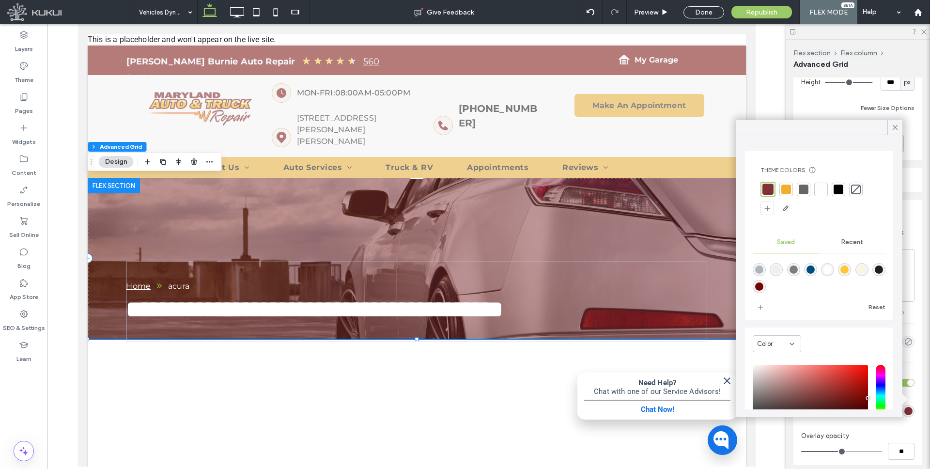
click at [810, 267] on div "rgba(0,78,124,1)" at bounding box center [810, 269] width 8 height 8
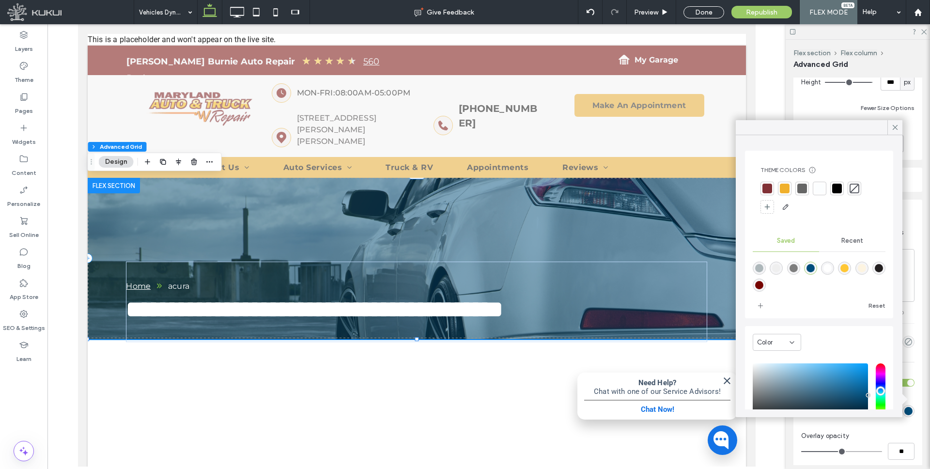
click at [880, 269] on div "rgba(35,31,32,1)" at bounding box center [878, 268] width 8 height 8
type input "*******"
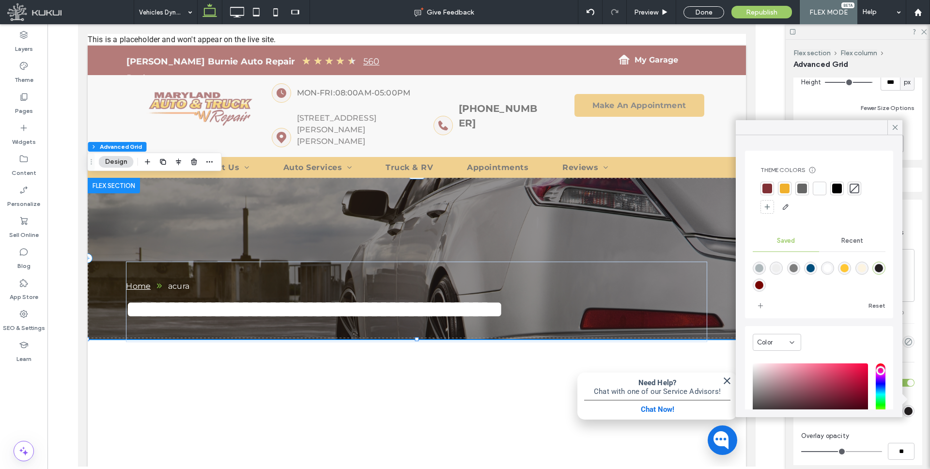
click at [895, 125] on icon at bounding box center [894, 127] width 9 height 9
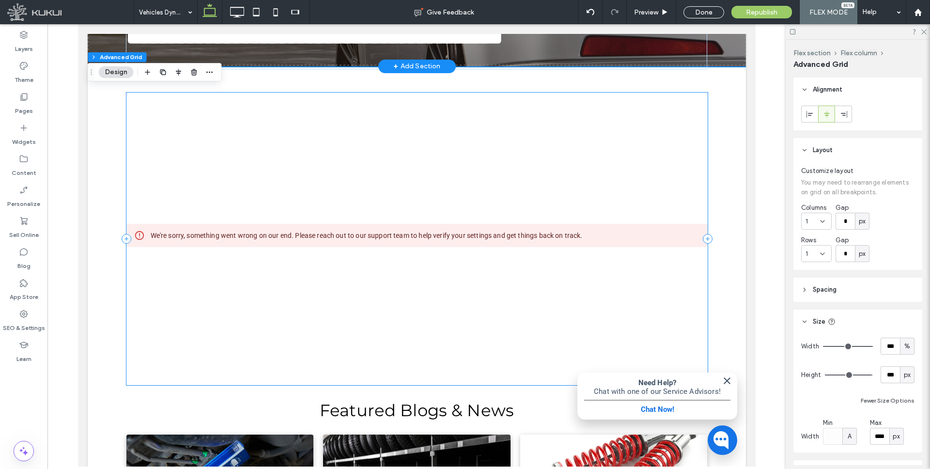
scroll to position [274, 0]
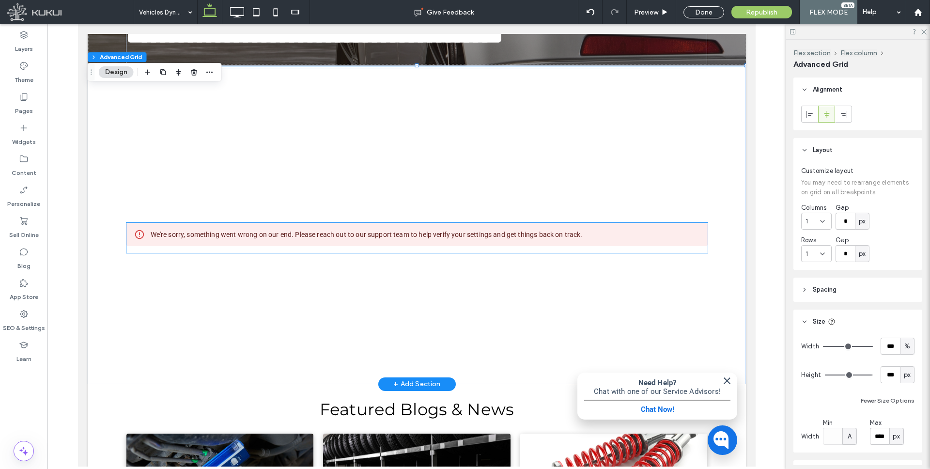
click at [361, 237] on div "We're sorry, something went wrong on our end. Please reach out to our support t…" at bounding box center [366, 234] width 432 height 17
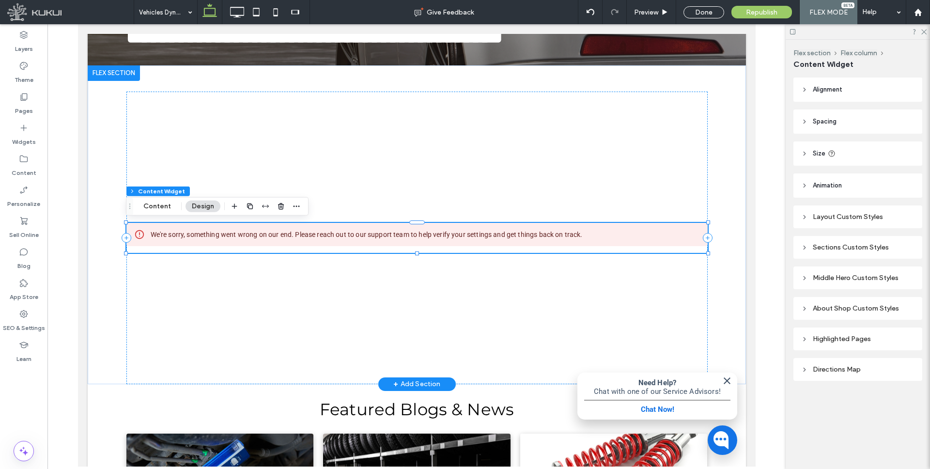
click at [370, 233] on div "We're sorry, something went wrong on our end. Please reach out to our support t…" at bounding box center [366, 234] width 432 height 17
click at [296, 203] on icon "button" at bounding box center [296, 206] width 8 height 8
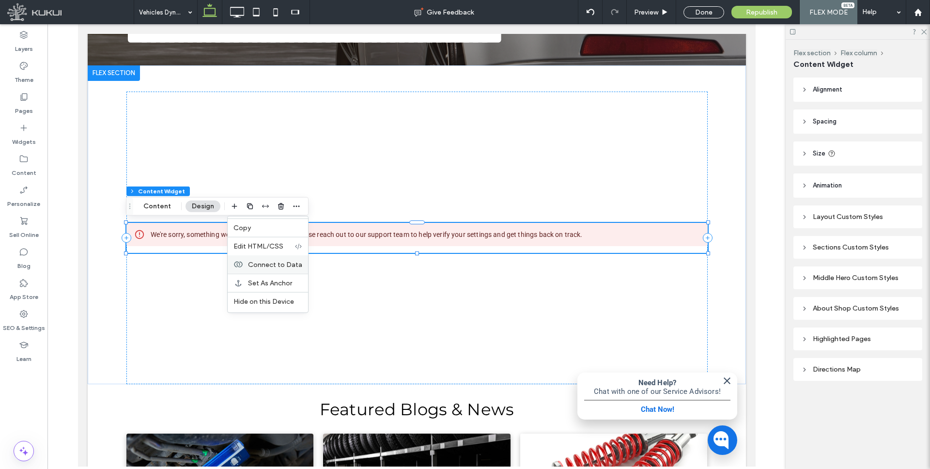
click at [269, 264] on span "Connect to Data" at bounding box center [275, 264] width 54 height 8
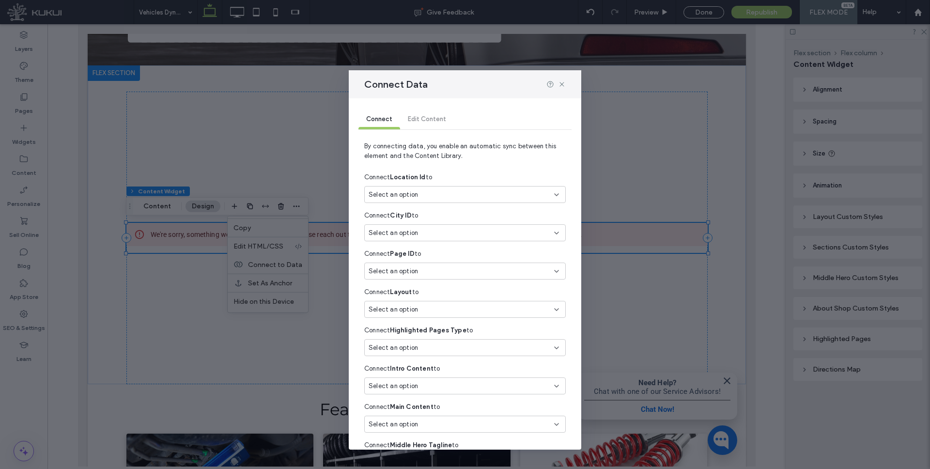
click at [462, 190] on div "Select an option" at bounding box center [458, 195] width 181 height 10
click at [438, 231] on span "locationId" at bounding box center [488, 229] width 137 height 10
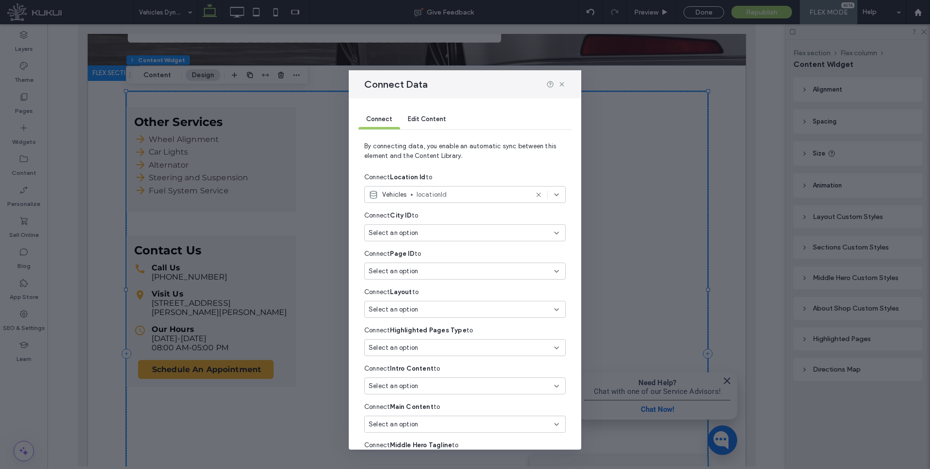
click at [418, 310] on div "Select an option" at bounding box center [458, 310] width 181 height 10
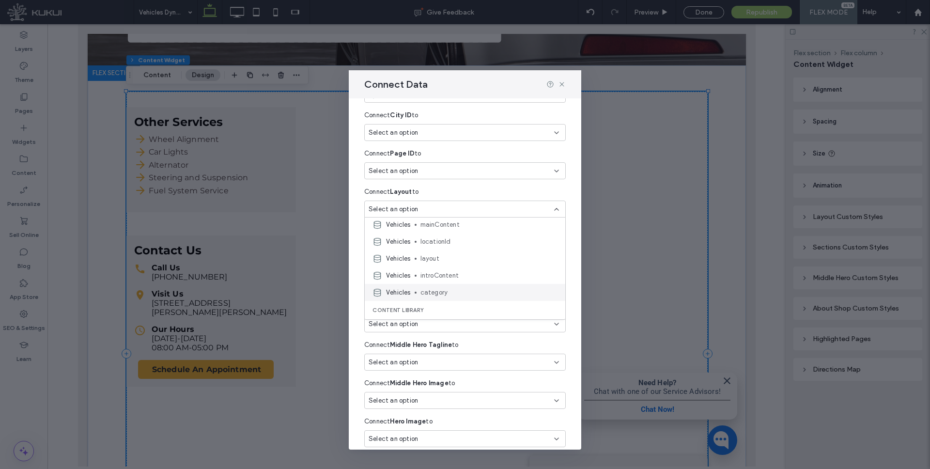
scroll to position [155, 0]
click at [435, 254] on span "layout" at bounding box center [488, 257] width 137 height 10
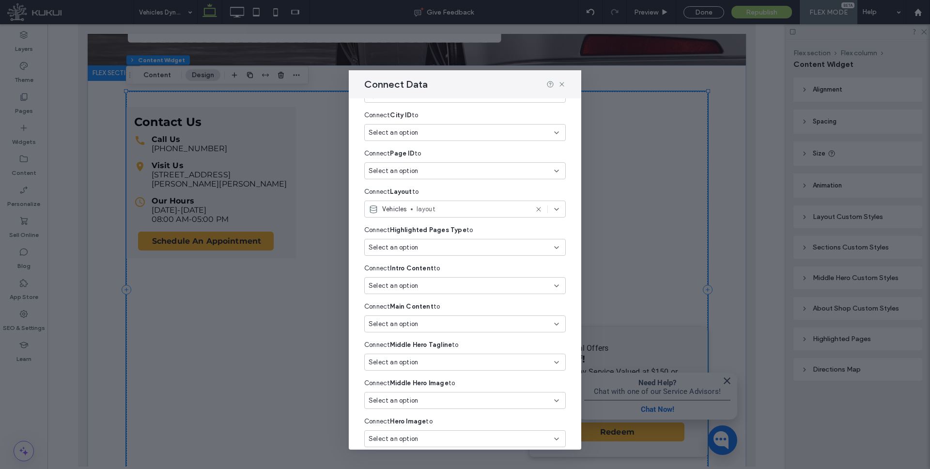
click at [431, 247] on div "Select an option" at bounding box center [458, 248] width 181 height 10
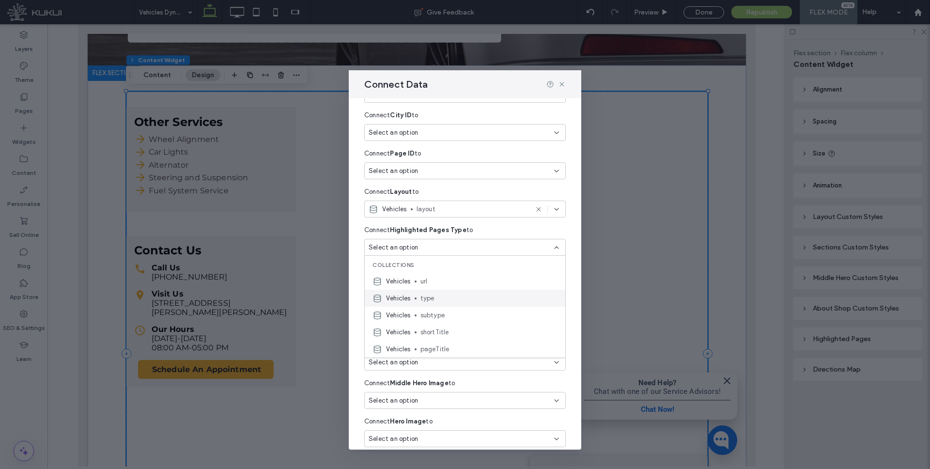
click at [432, 294] on span "type" at bounding box center [488, 298] width 137 height 10
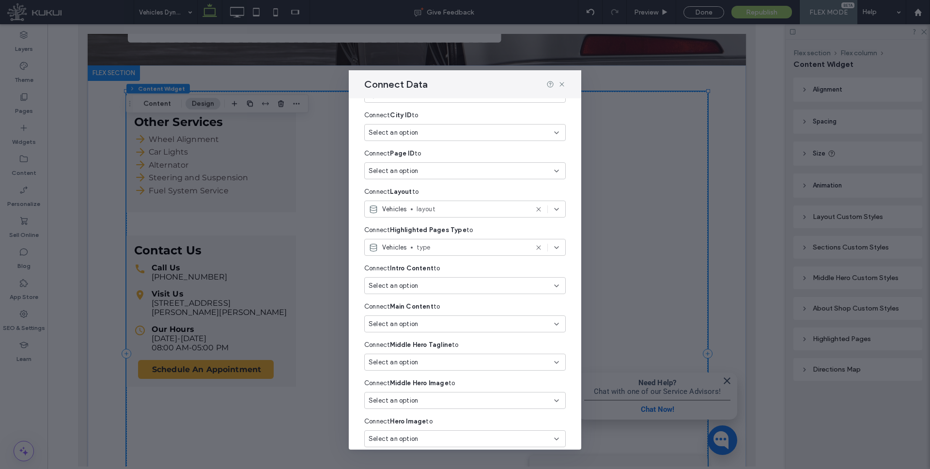
click at [429, 283] on div "Select an option" at bounding box center [458, 286] width 181 height 10
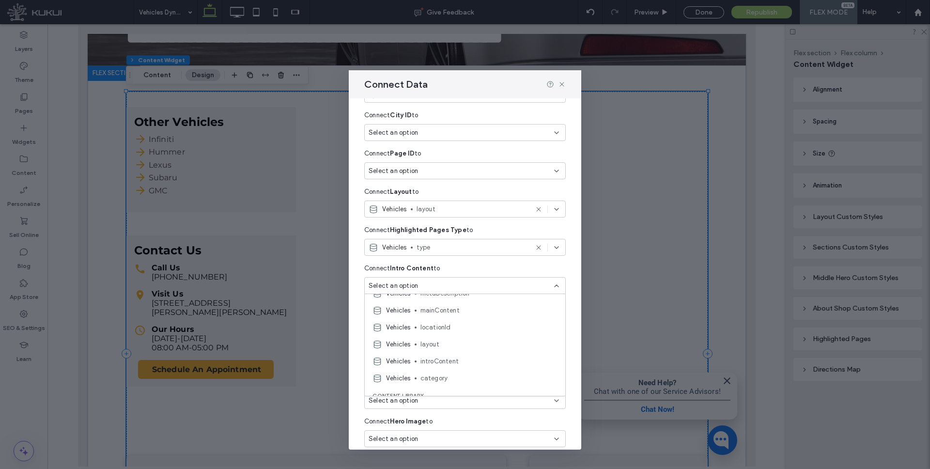
scroll to position [146, 0]
click at [435, 359] on span "introContent" at bounding box center [488, 360] width 137 height 10
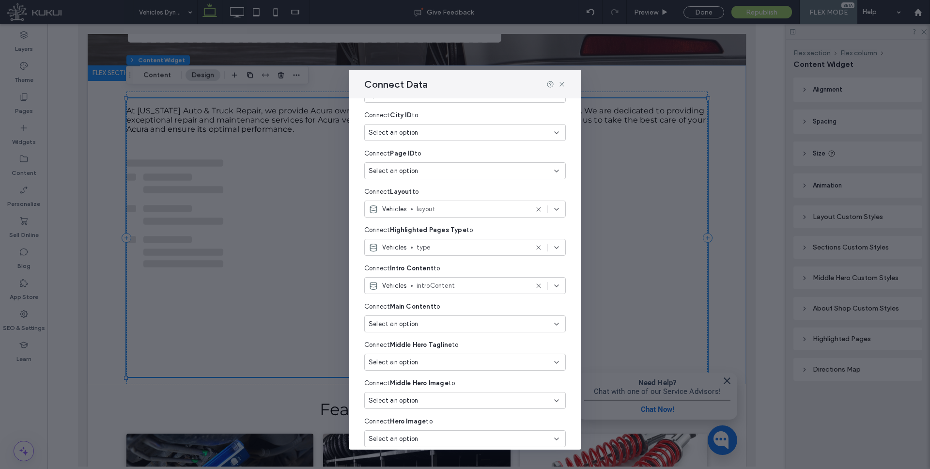
click at [427, 322] on div "Select an option" at bounding box center [458, 324] width 181 height 10
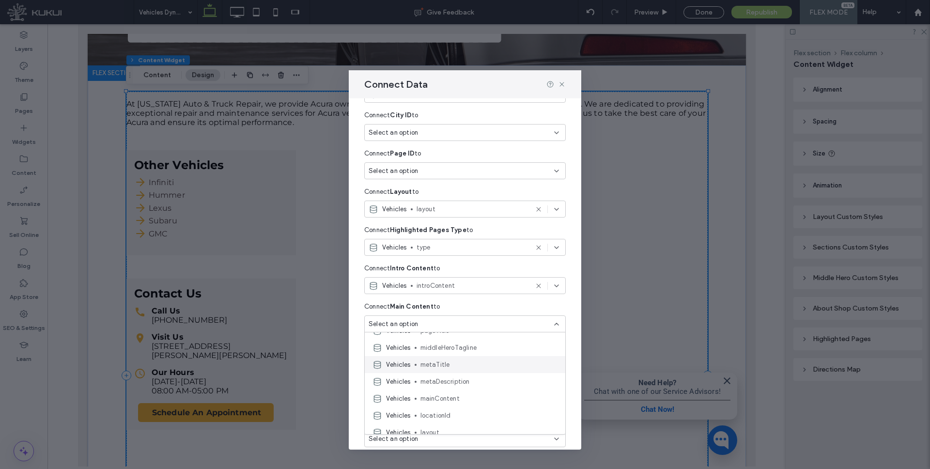
scroll to position [97, 0]
drag, startPoint x: 441, startPoint y: 396, endPoint x: 439, endPoint y: 391, distance: 5.4
click at [441, 396] on span "mainContent" at bounding box center [488, 396] width 137 height 10
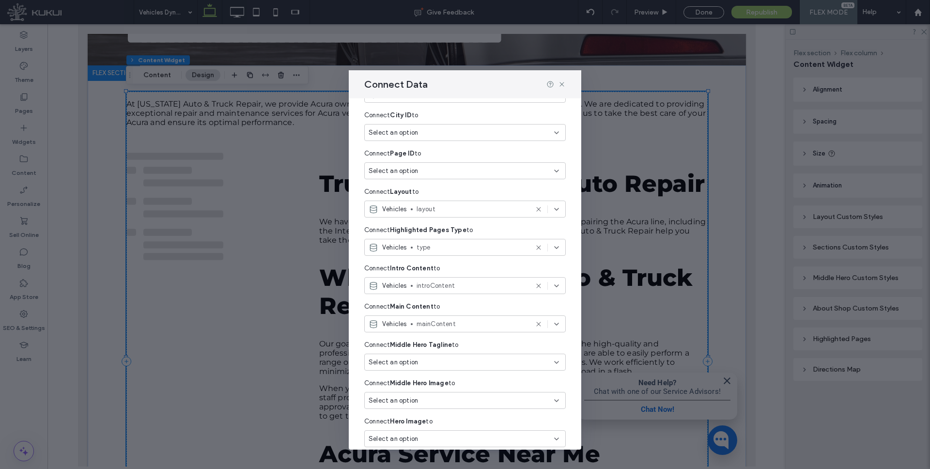
scroll to position [141, 0]
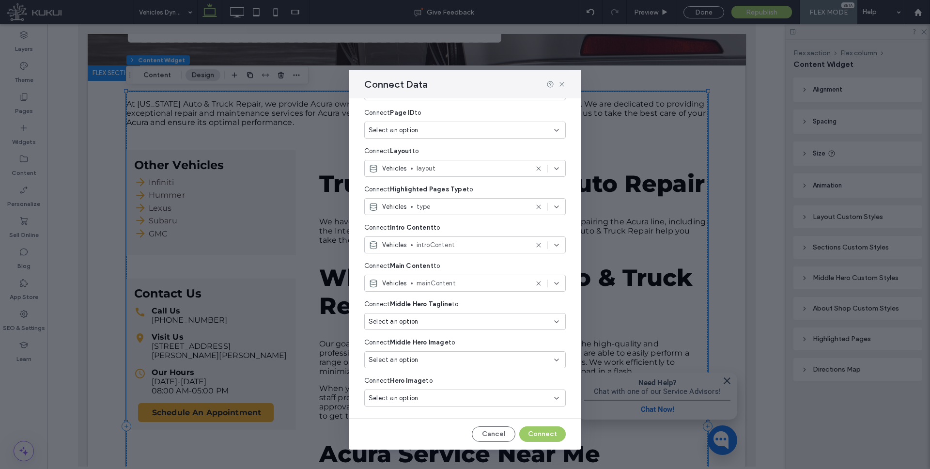
click at [434, 318] on div "Select an option" at bounding box center [458, 322] width 181 height 10
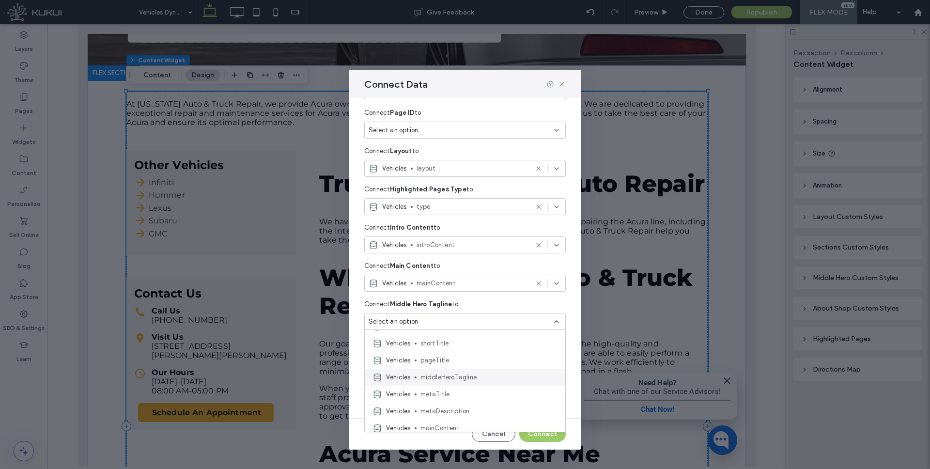
click at [455, 377] on span "middleHeroTagline" at bounding box center [488, 377] width 137 height 10
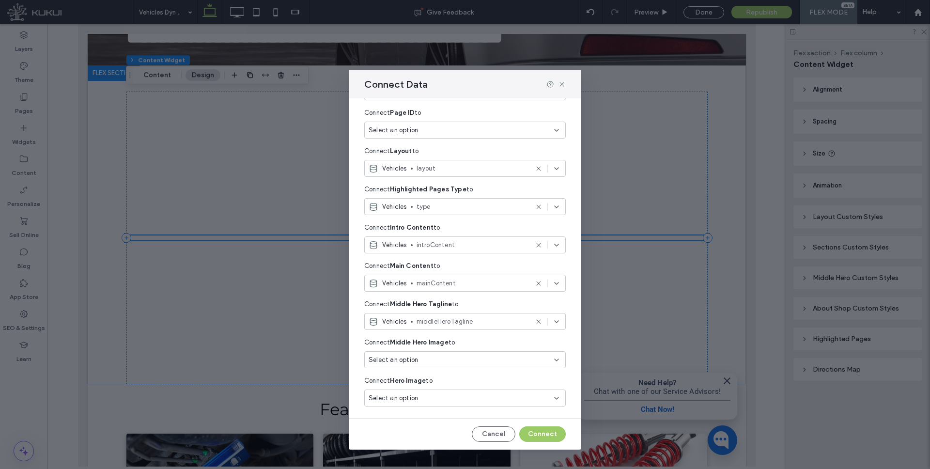
click at [427, 360] on div "Select an option" at bounding box center [458, 360] width 181 height 10
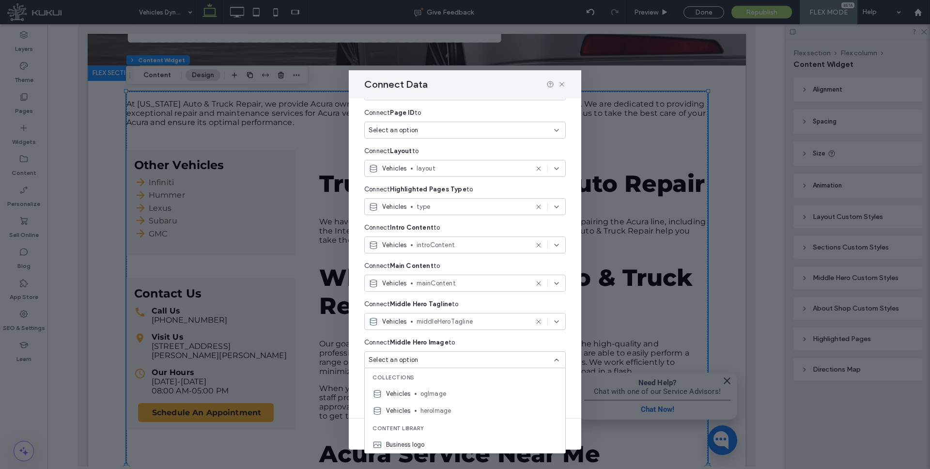
click at [442, 404] on div "Vehicles heroImage" at bounding box center [465, 410] width 200 height 17
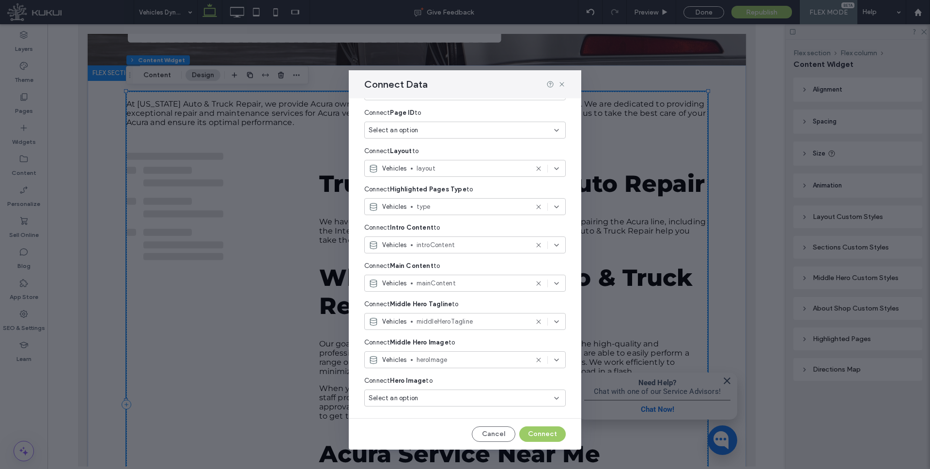
click at [430, 397] on div "Select an option" at bounding box center [458, 398] width 181 height 10
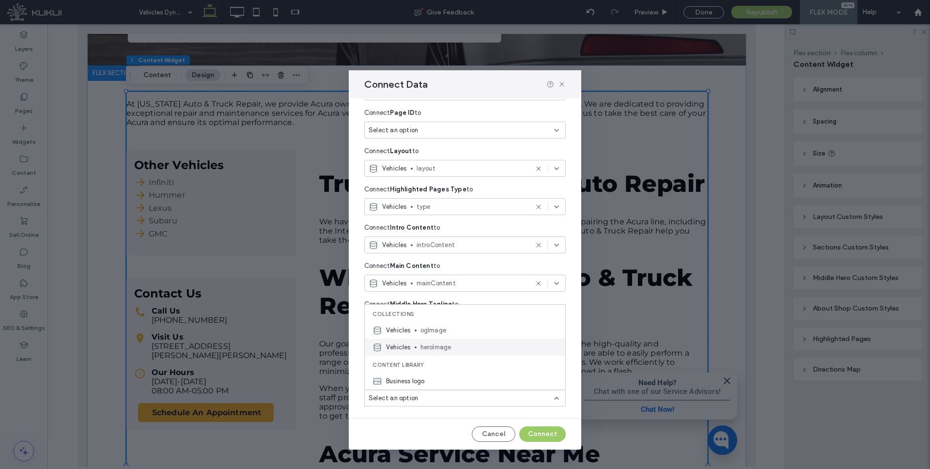
click at [441, 347] on span "heroImage" at bounding box center [488, 347] width 137 height 10
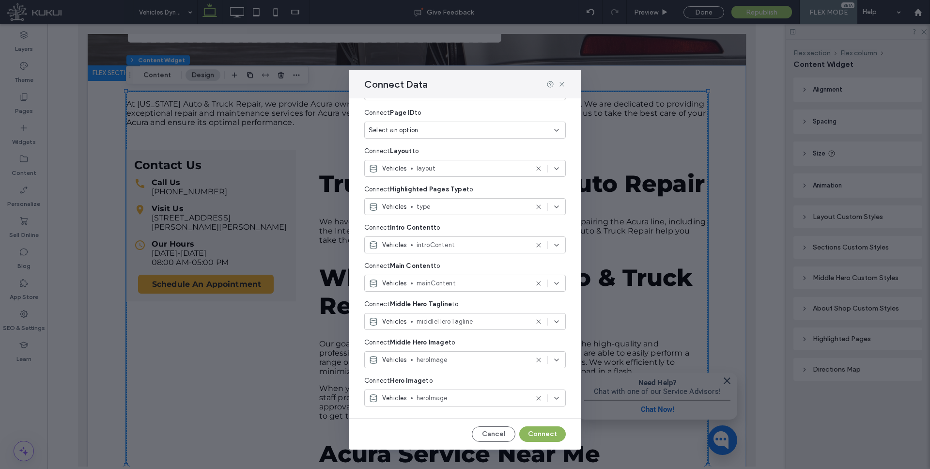
click at [546, 431] on button "Connect" at bounding box center [542, 433] width 46 height 15
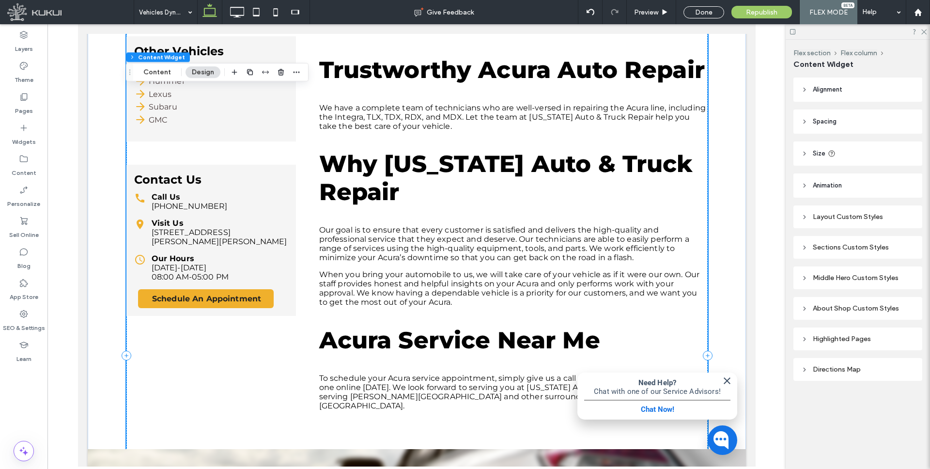
scroll to position [387, 0]
click at [298, 199] on div "At Maryland Auto & Truck Repair, we provide Acura owners with the best repair a…" at bounding box center [416, 198] width 581 height 440
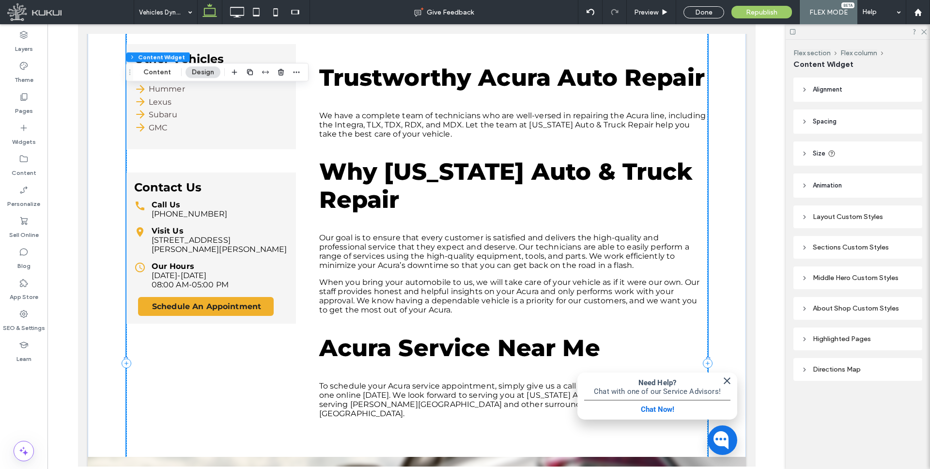
scroll to position [337, 0]
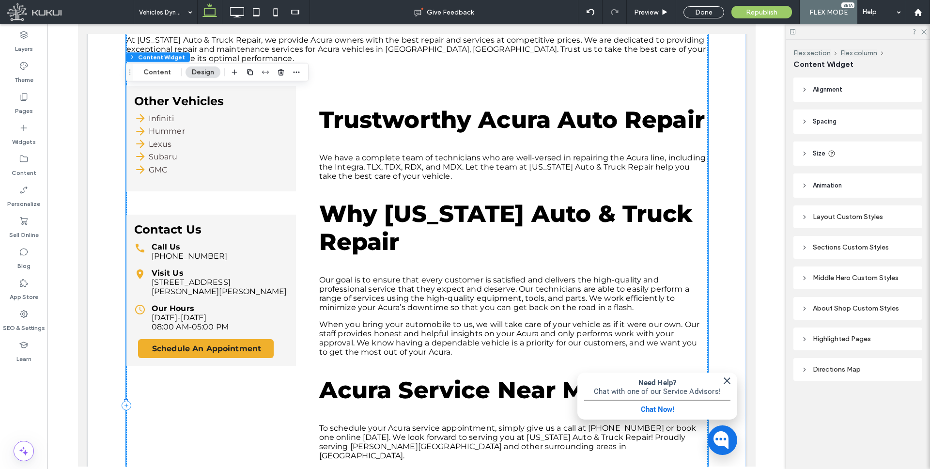
click at [310, 185] on div "At Maryland Auto & Truck Repair, we provide Acura owners with the best repair a…" at bounding box center [416, 248] width 581 height 440
click at [817, 220] on div "Layout Custom Styles" at bounding box center [857, 217] width 113 height 8
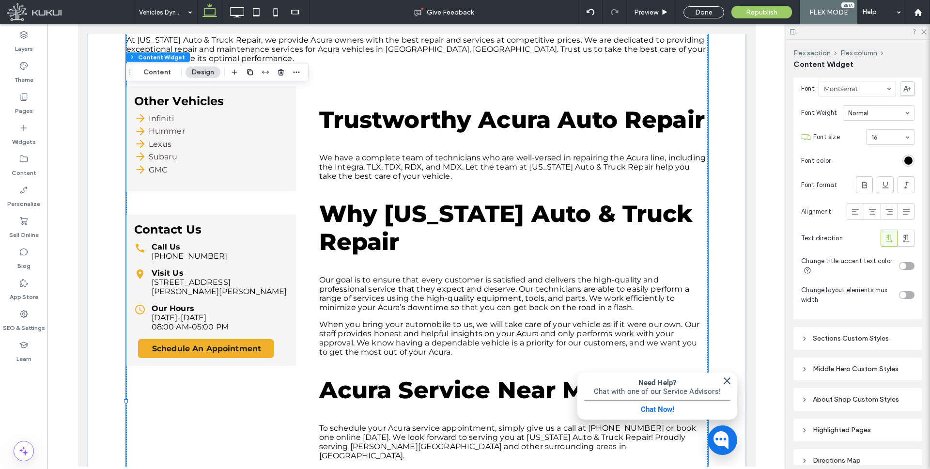
scroll to position [256, 0]
click at [907, 292] on div "toggle" at bounding box center [906, 294] width 15 height 8
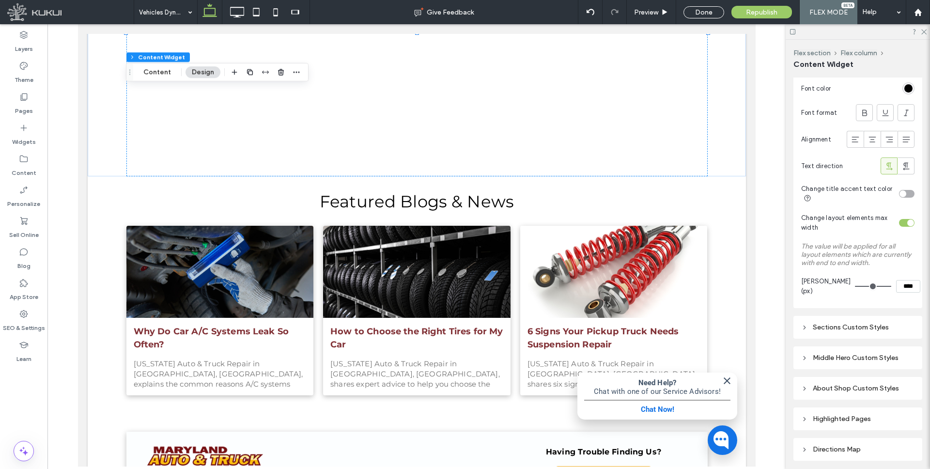
scroll to position [366, 0]
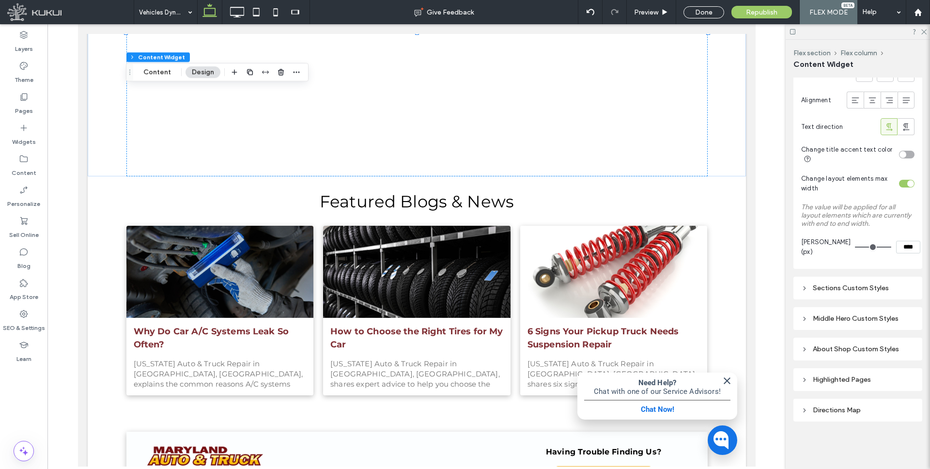
drag, startPoint x: 808, startPoint y: 288, endPoint x: 900, endPoint y: 306, distance: 93.8
click at [808, 288] on div "Sections Custom Styles" at bounding box center [857, 288] width 113 height 8
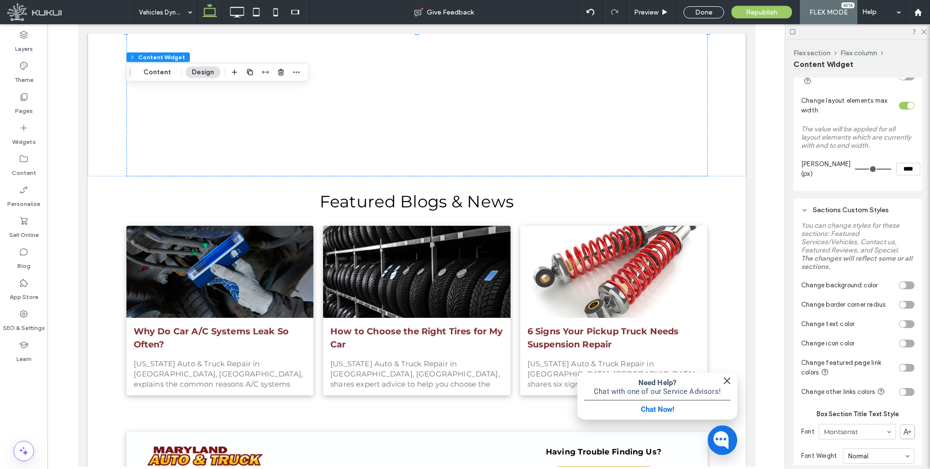
scroll to position [447, 0]
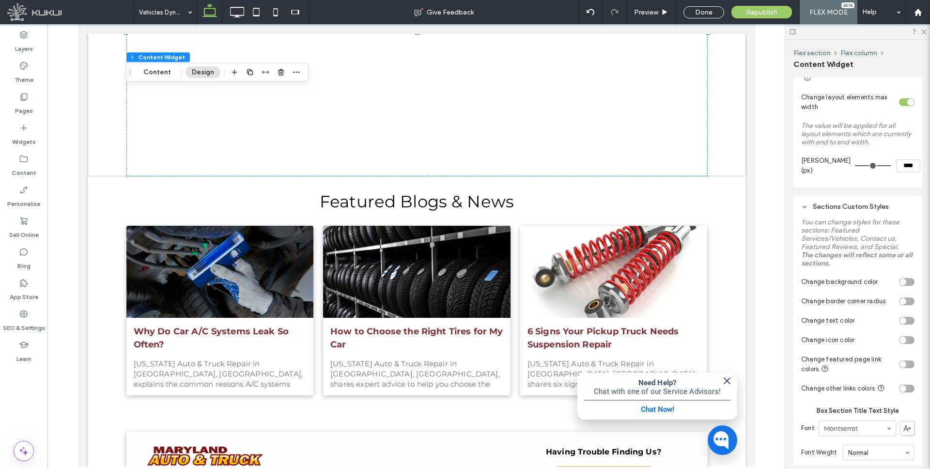
click at [906, 363] on div "toggle" at bounding box center [906, 364] width 15 height 8
click at [909, 405] on div "#000000" at bounding box center [908, 411] width 12 height 12
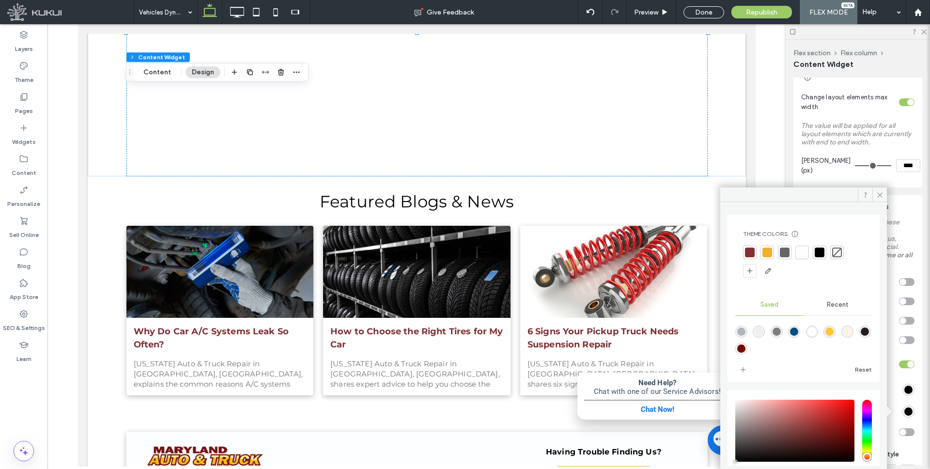
click at [824, 407] on div "saturation and value" at bounding box center [794, 430] width 119 height 62
type input "*******"
drag, startPoint x: 876, startPoint y: 194, endPoint x: 890, endPoint y: 257, distance: 65.0
click at [876, 194] on icon at bounding box center [879, 194] width 7 height 7
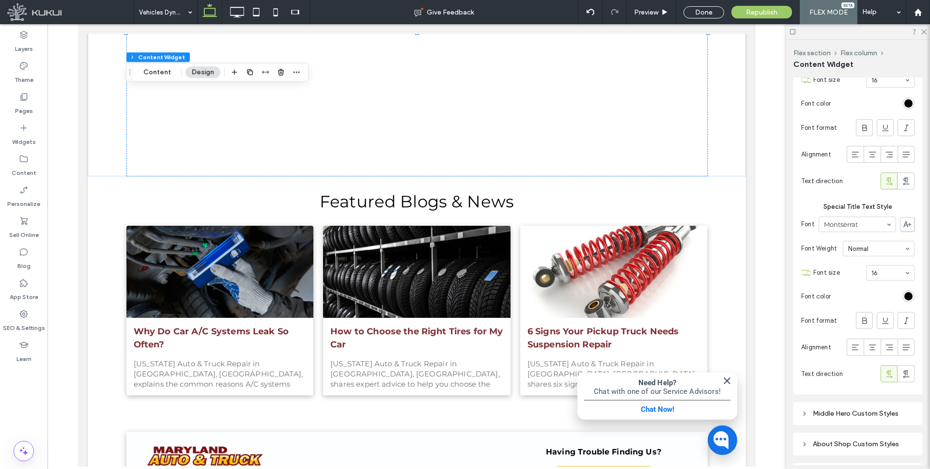
scroll to position [982, 0]
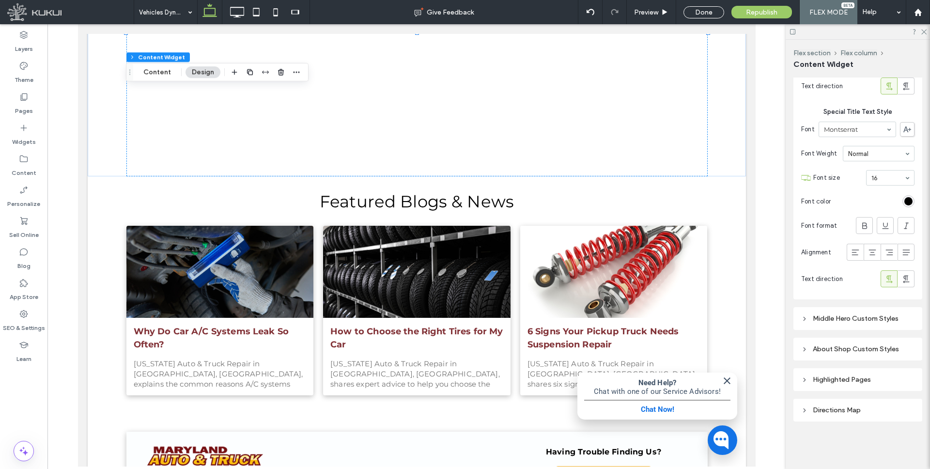
click at [839, 315] on div "Middle Hero Custom Styles" at bounding box center [857, 318] width 113 height 8
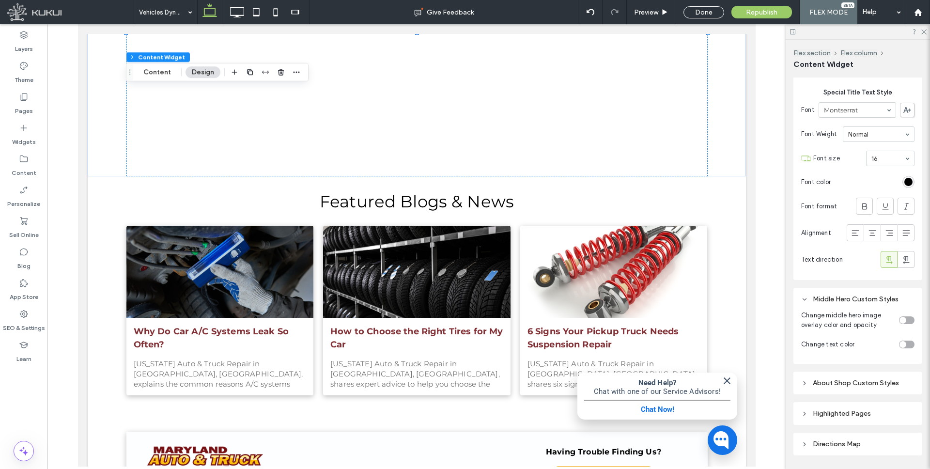
scroll to position [1006, 0]
click at [905, 316] on div "toggle" at bounding box center [902, 316] width 7 height 7
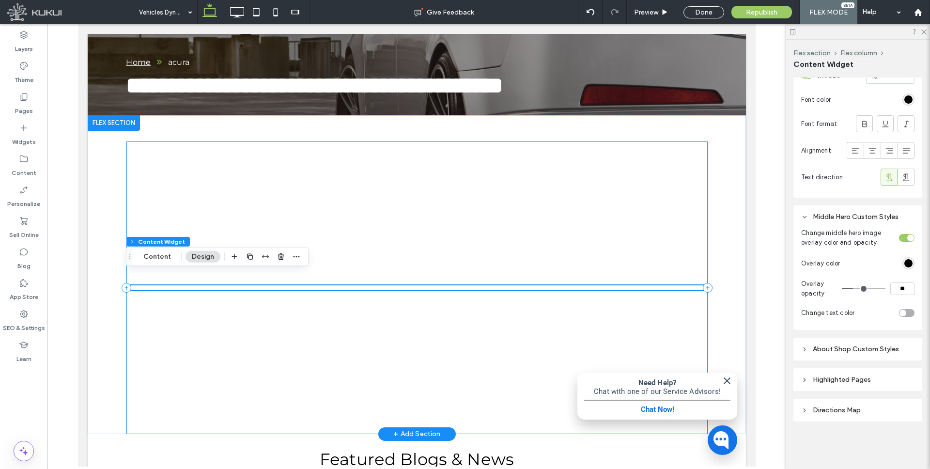
scroll to position [218, 0]
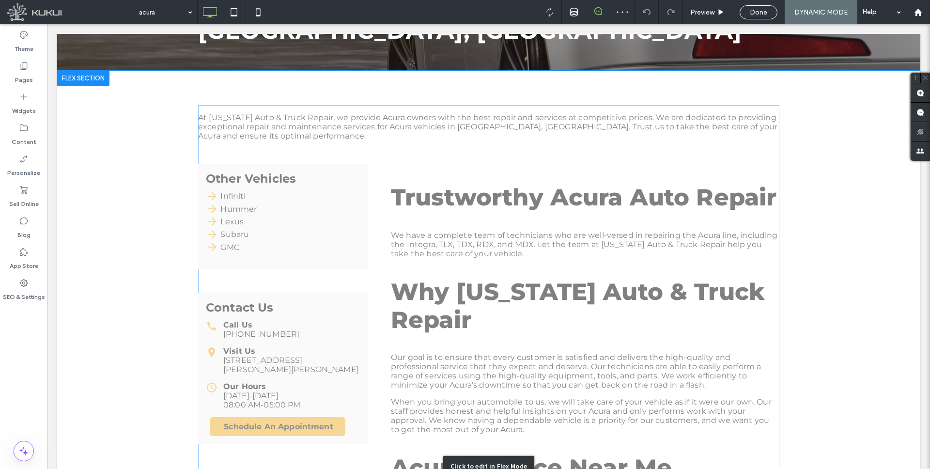
click at [389, 255] on div "Click to edit in Flex Mode" at bounding box center [488, 466] width 863 height 790
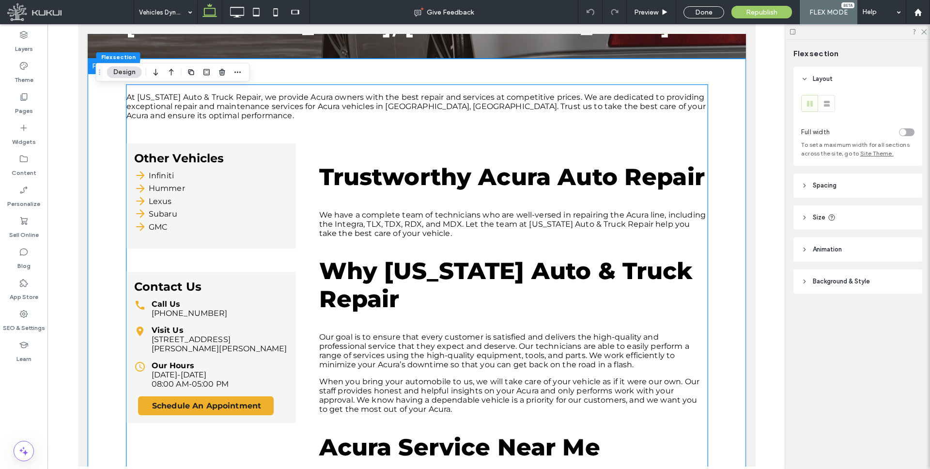
click at [305, 254] on div "At Maryland Auto & Truck Repair, we provide Acura owners with the best repair a…" at bounding box center [416, 305] width 581 height 440
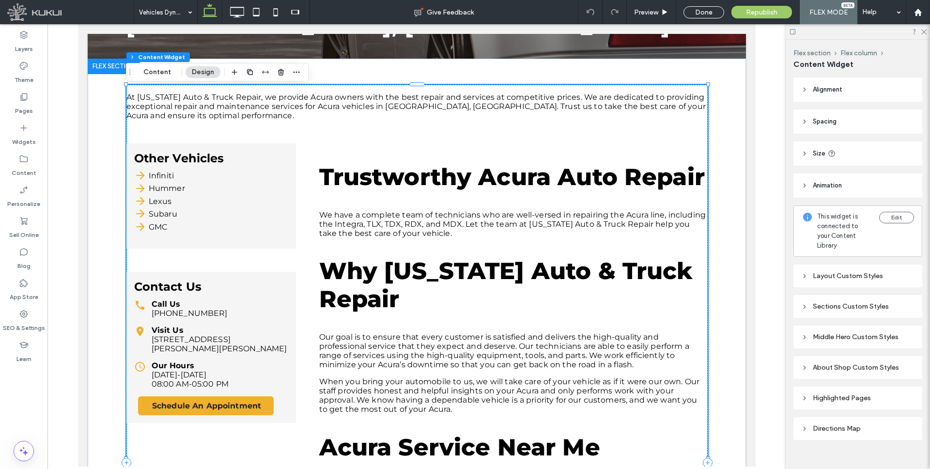
click at [300, 256] on div "At Maryland Auto & Truck Repair, we provide Acura owners with the best repair a…" at bounding box center [416, 305] width 581 height 440
click at [275, 361] on div "Our Hours Monday-Friday 08:00 AM-05:00 PM" at bounding box center [211, 375] width 154 height 28
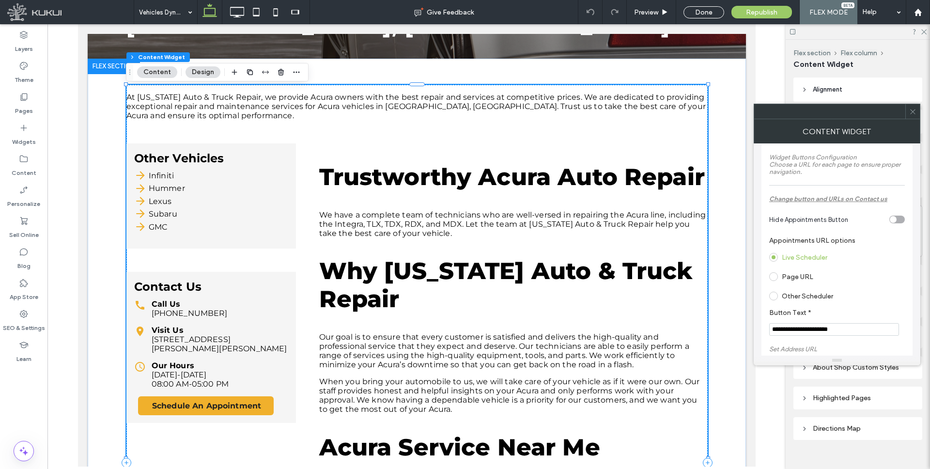
click at [770, 278] on span at bounding box center [773, 276] width 9 height 9
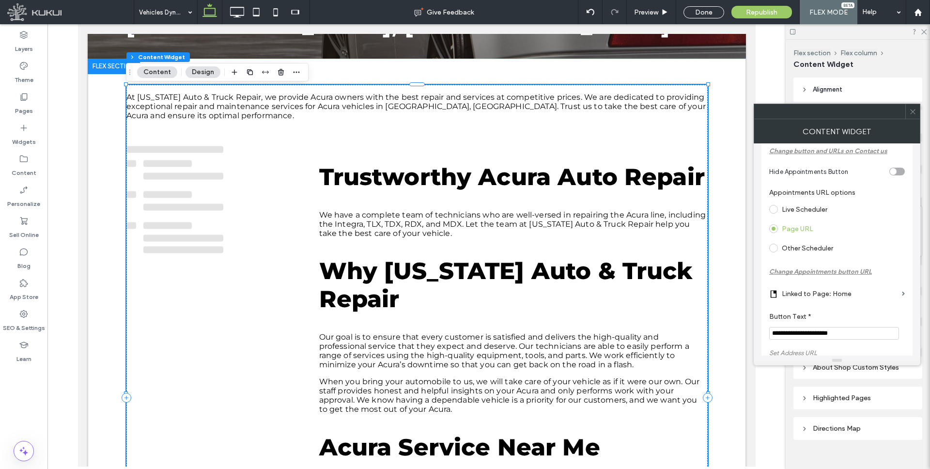
scroll to position [106, 0]
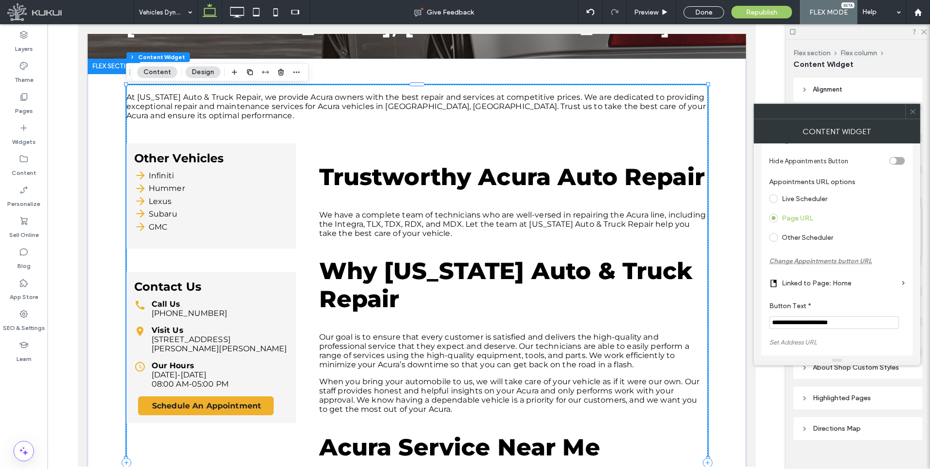
click at [788, 320] on input "**********" at bounding box center [834, 322] width 130 height 13
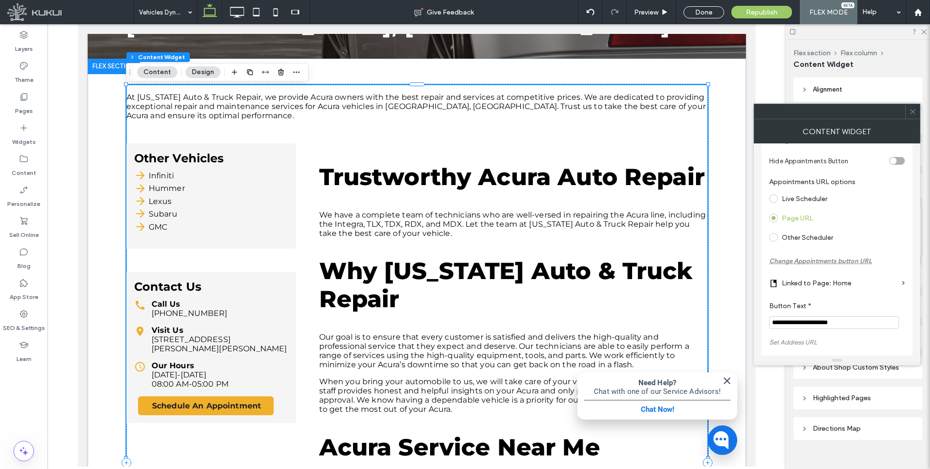
click at [788, 320] on input "**********" at bounding box center [834, 322] width 130 height 13
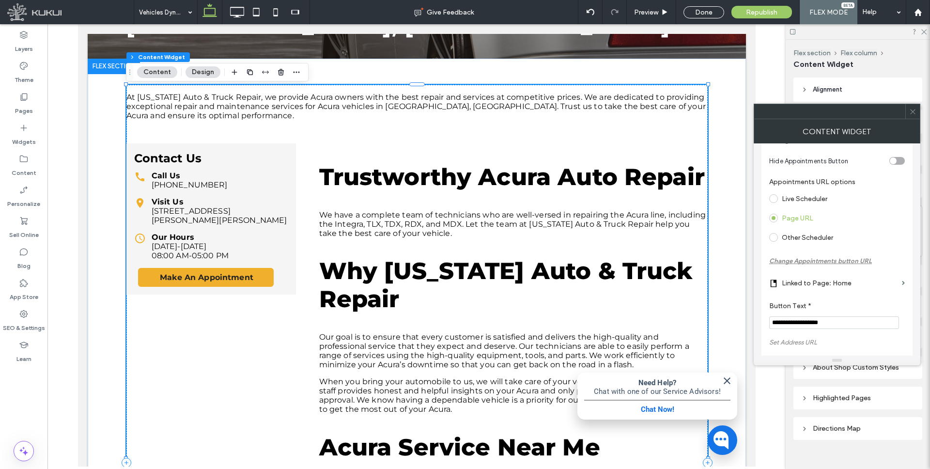
type input "**********"
click at [807, 284] on label "Linked to Page: Home" at bounding box center [839, 283] width 116 height 18
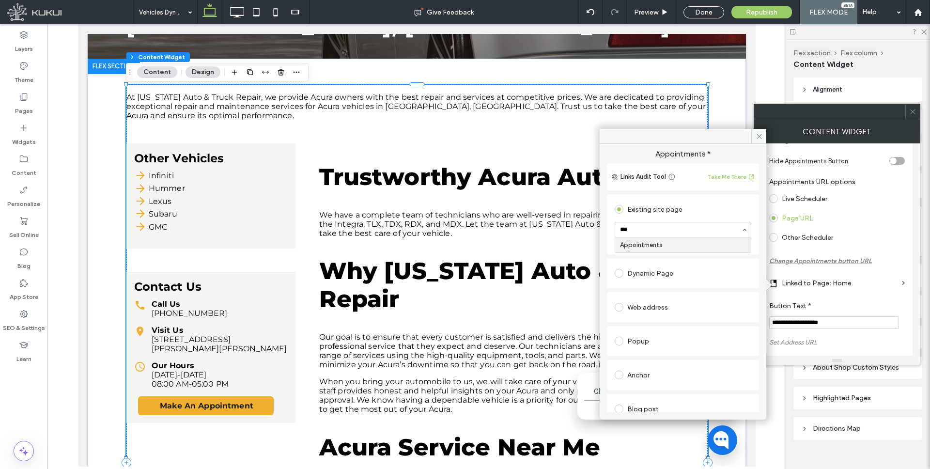
type input "****"
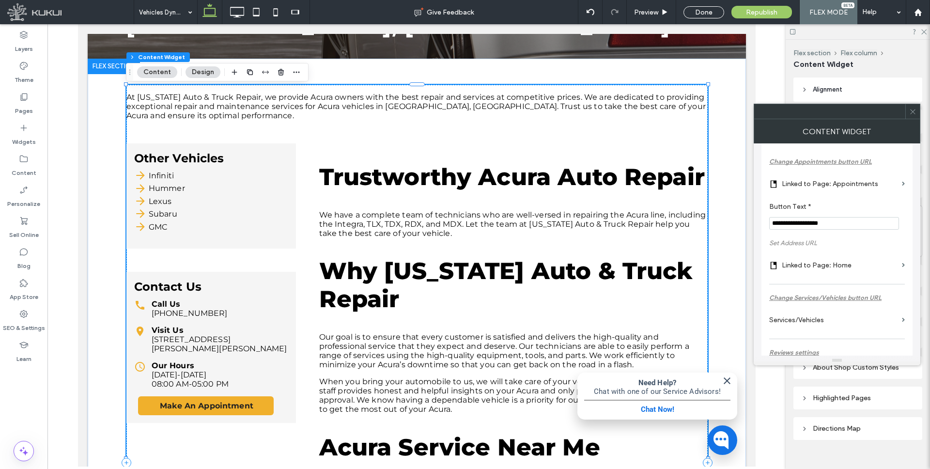
scroll to position [202, 0]
click at [811, 268] on label "Linked to Page: Home" at bounding box center [839, 268] width 116 height 18
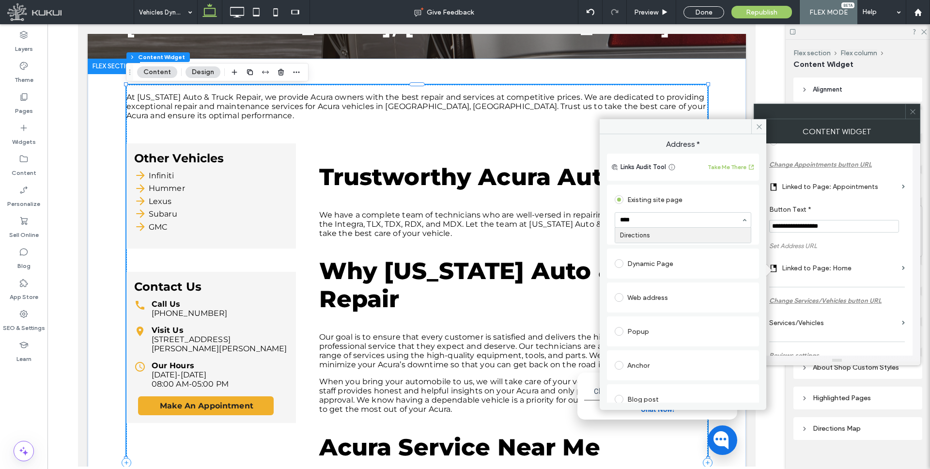
type input "*****"
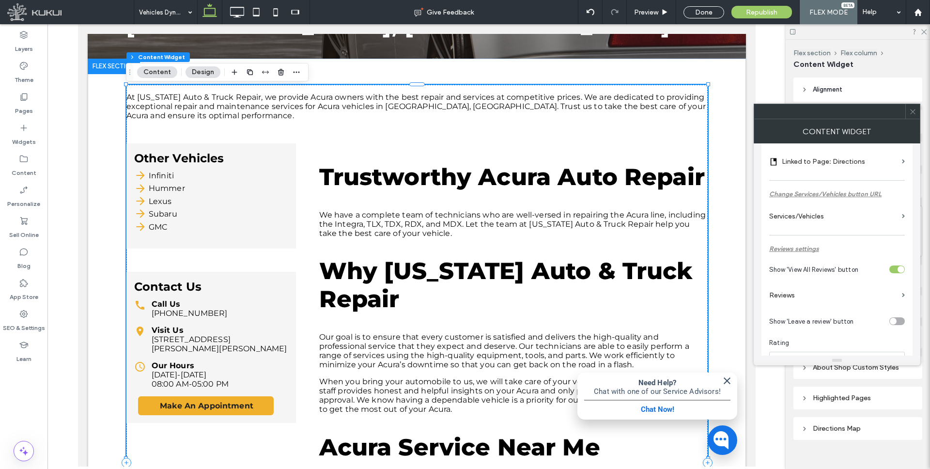
scroll to position [328, 0]
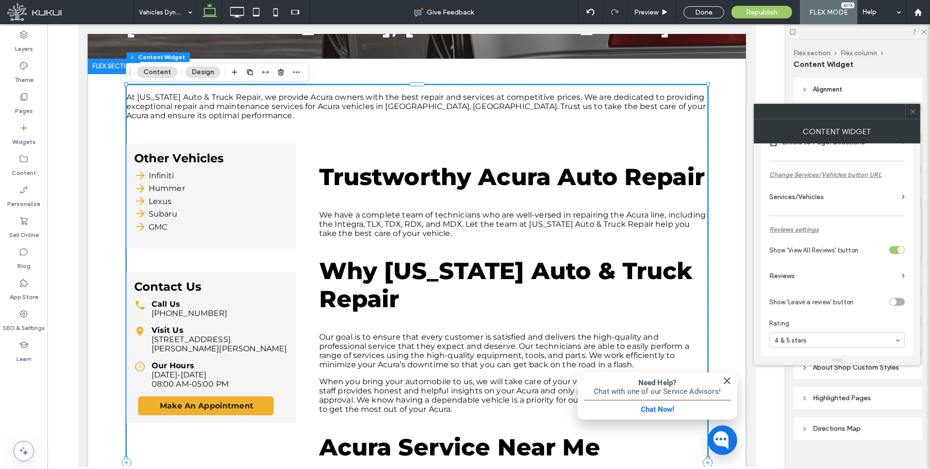
click at [783, 279] on label "Reviews" at bounding box center [833, 276] width 129 height 18
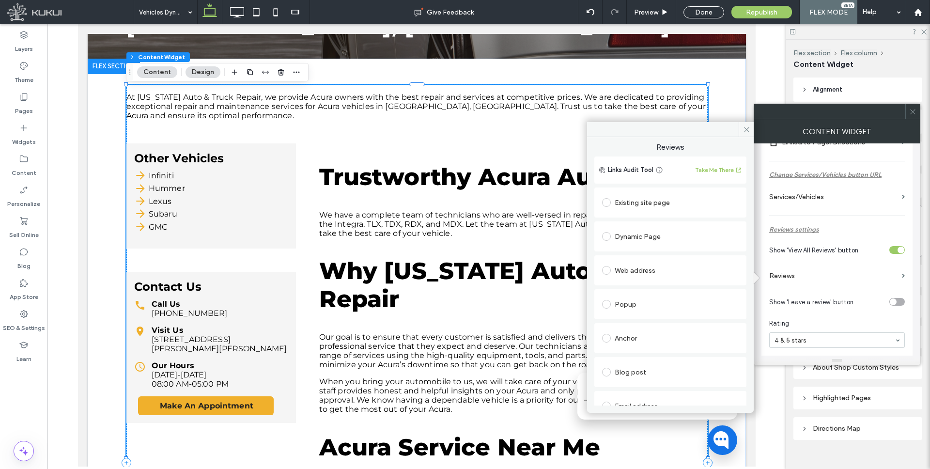
click at [656, 206] on div "Existing site page" at bounding box center [670, 202] width 137 height 15
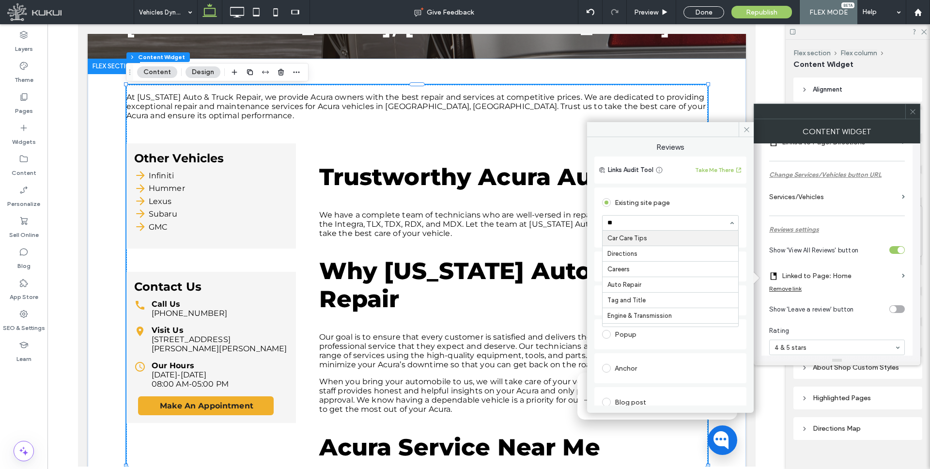
type input "***"
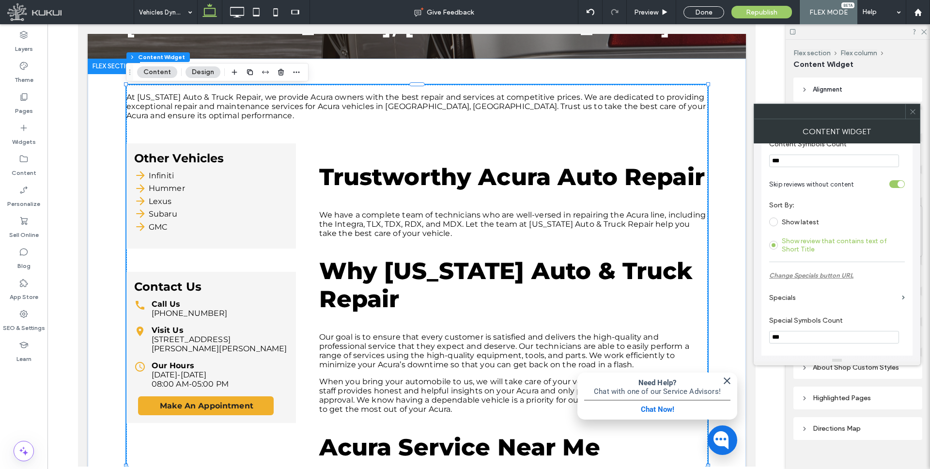
scroll to position [553, 0]
click at [788, 302] on label "Specials" at bounding box center [833, 297] width 129 height 18
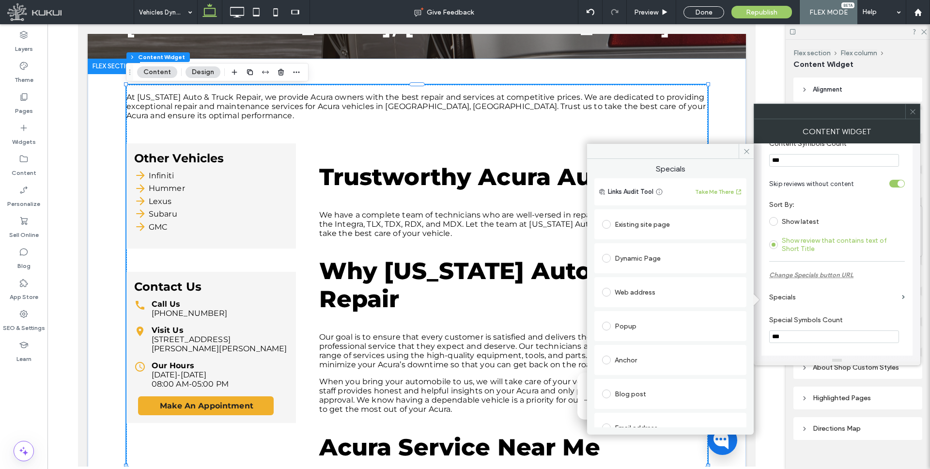
click at [672, 226] on div "Existing site page" at bounding box center [670, 223] width 137 height 15
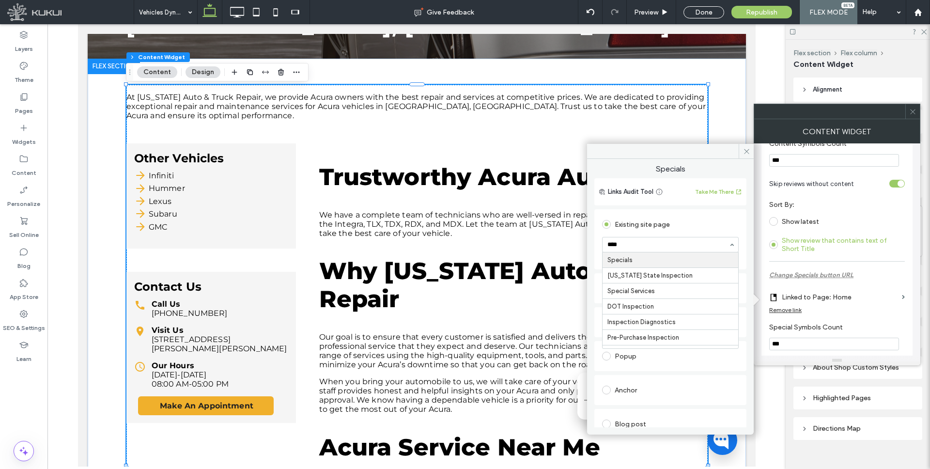
type input "*****"
click at [741, 147] on span at bounding box center [745, 151] width 15 height 15
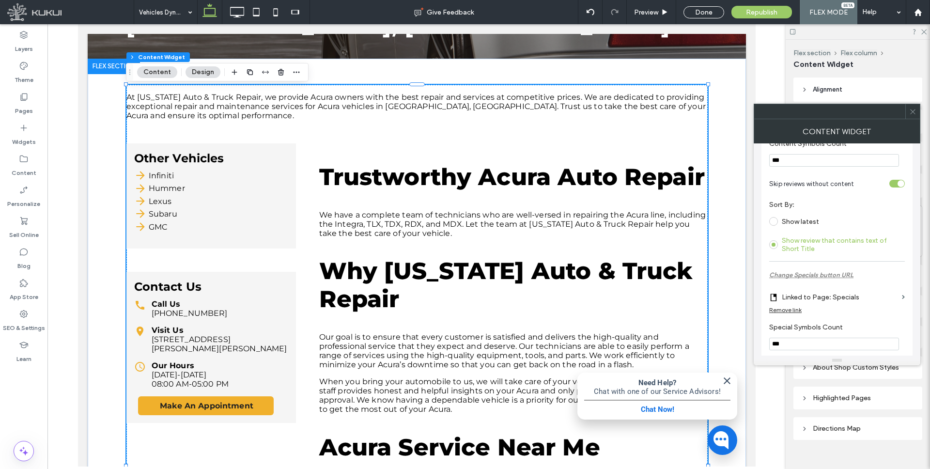
drag, startPoint x: 908, startPoint y: 114, endPoint x: 903, endPoint y: 116, distance: 5.4
click at [908, 114] on div at bounding box center [912, 111] width 15 height 15
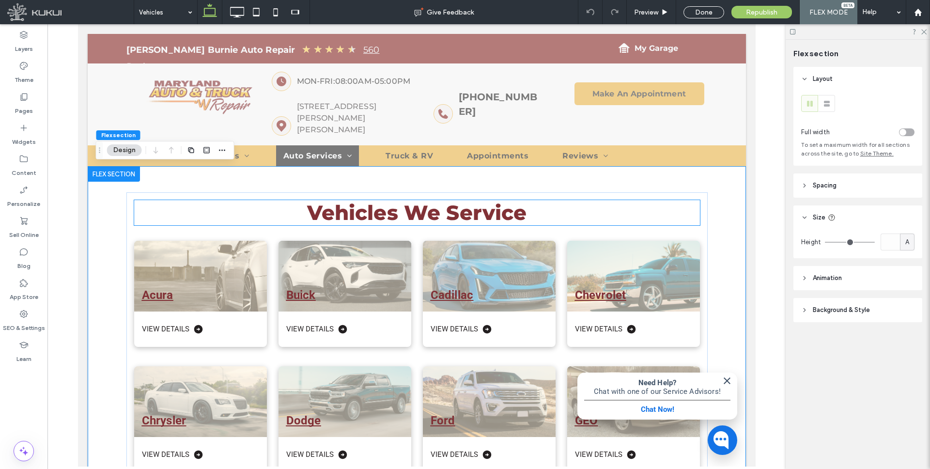
click at [392, 206] on span "Vehicles We Service" at bounding box center [416, 212] width 220 height 25
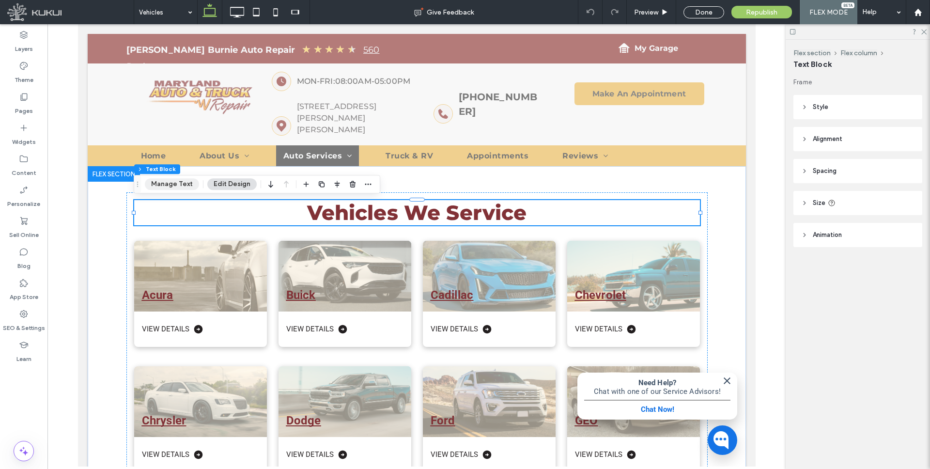
click at [178, 182] on button "Manage Text" at bounding box center [172, 184] width 54 height 12
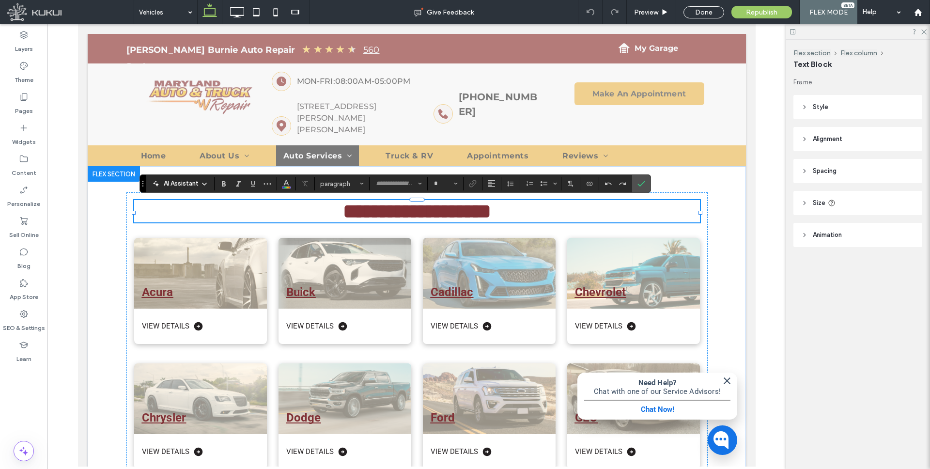
type input "**********"
click at [360, 183] on icon "Styles" at bounding box center [362, 184] width 4 height 4
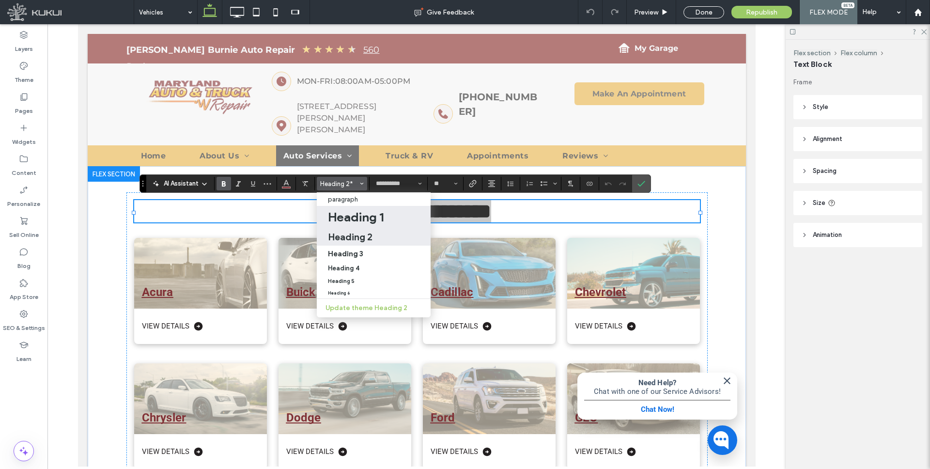
click at [351, 214] on h1 "Heading 1" at bounding box center [356, 216] width 56 height 15
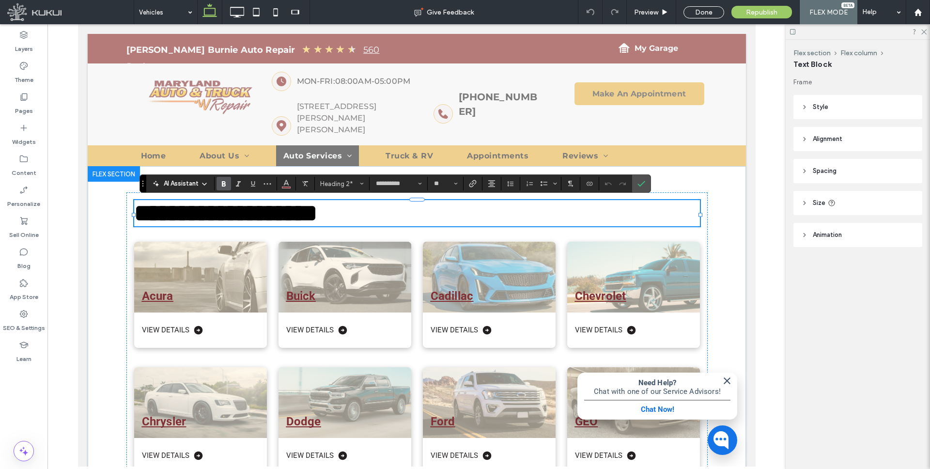
type input "**"
click at [492, 185] on icon "Alignment" at bounding box center [492, 184] width 8 height 8
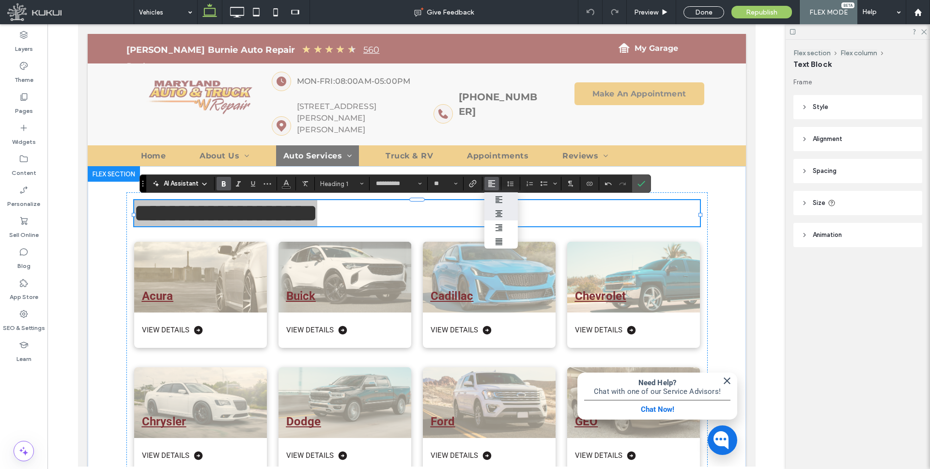
click at [499, 212] on use "ui.textEditor.alignment.center" at bounding box center [498, 213] width 7 height 7
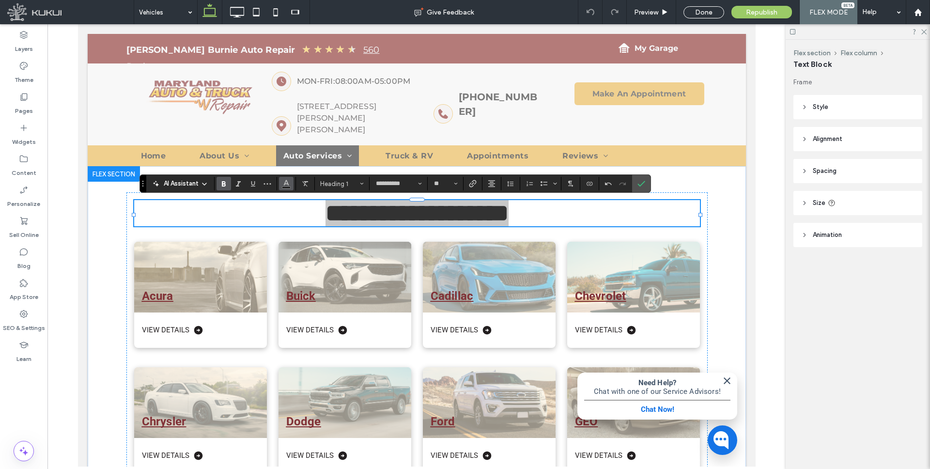
click at [286, 184] on icon "Color" at bounding box center [286, 183] width 8 height 8
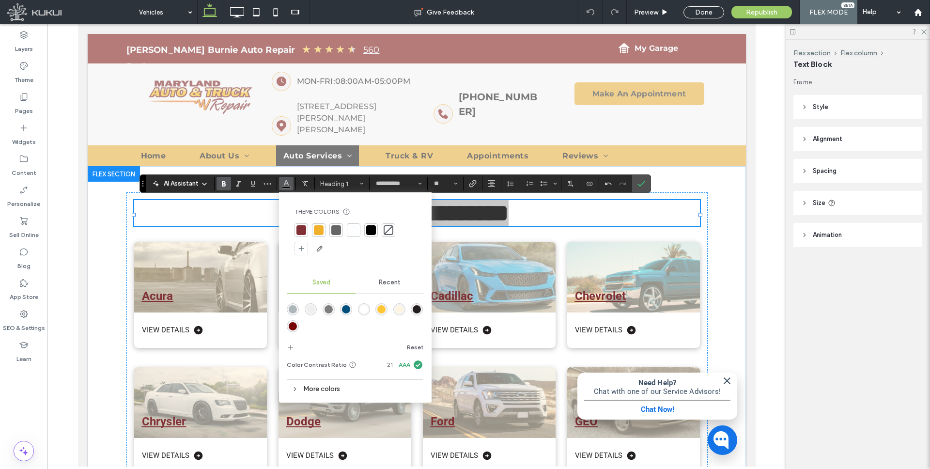
click at [299, 227] on div at bounding box center [301, 230] width 10 height 10
click at [446, 185] on input "**" at bounding box center [442, 184] width 19 height 8
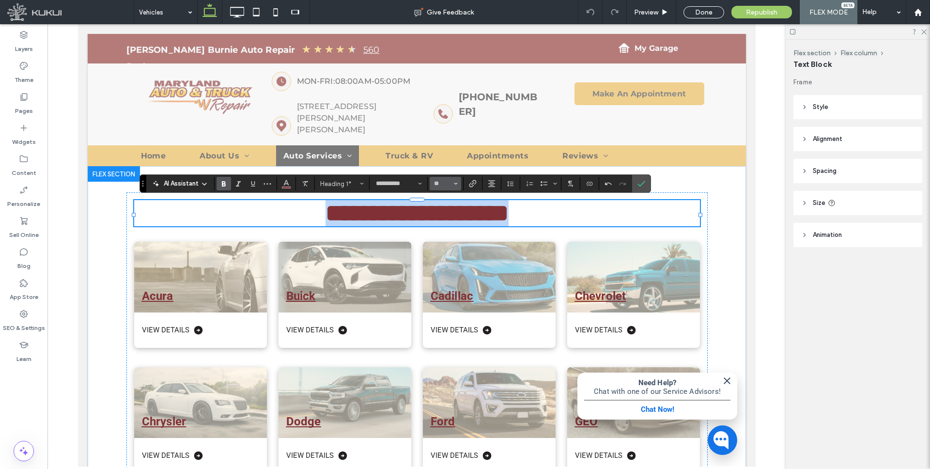
type input "**"
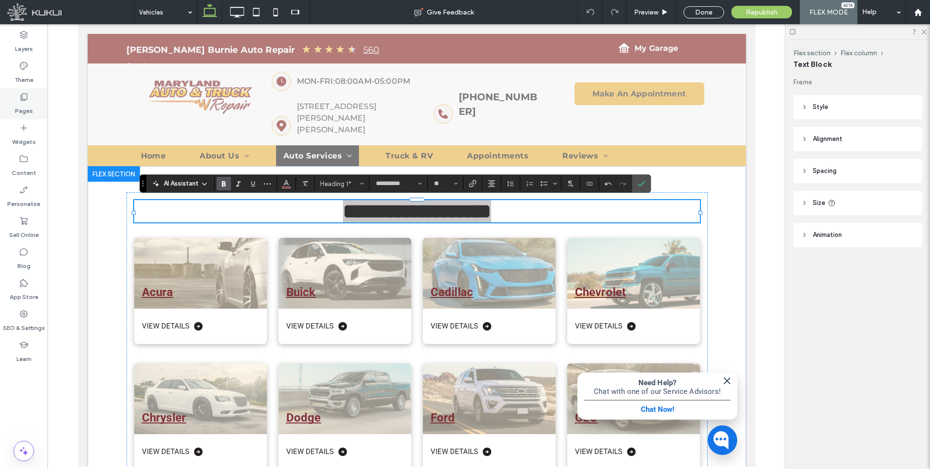
click at [23, 98] on icon at bounding box center [24, 97] width 10 height 10
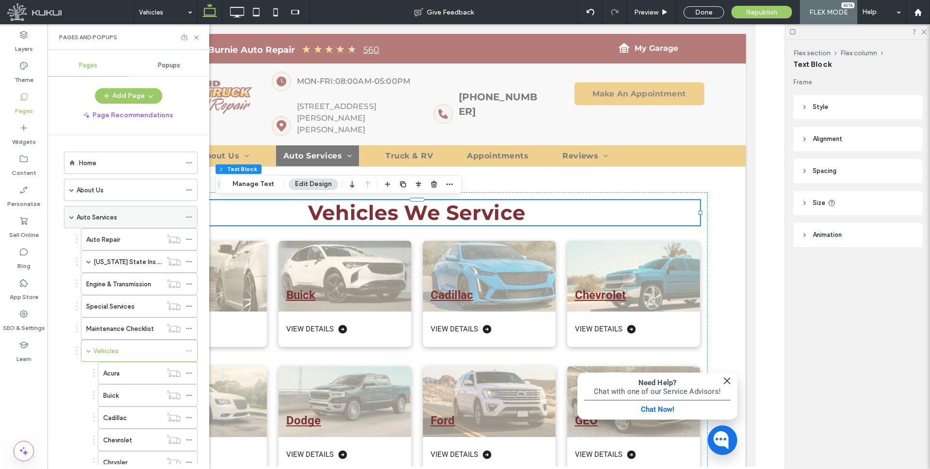
click at [92, 213] on label "Auto Services" at bounding box center [96, 217] width 41 height 17
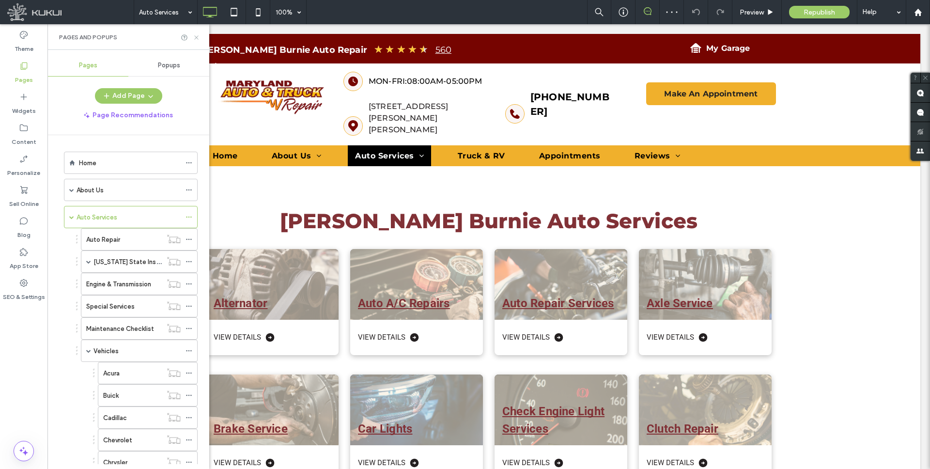
click at [197, 39] on icon at bounding box center [196, 37] width 7 height 7
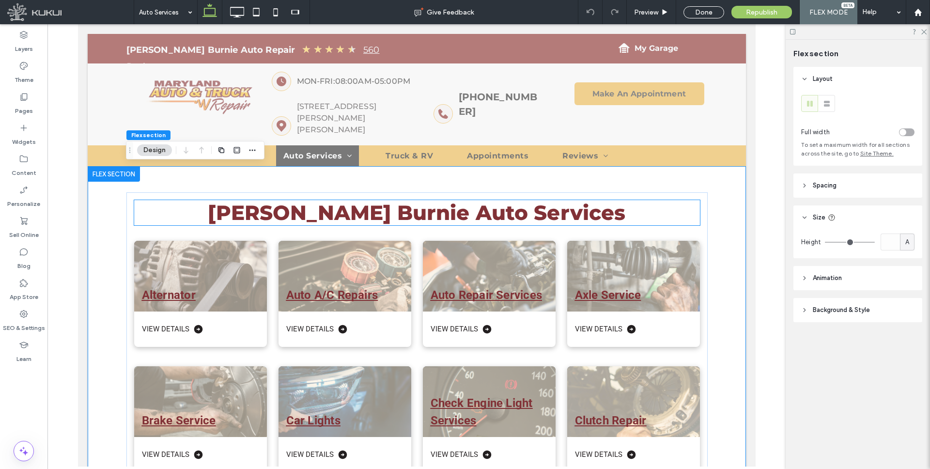
click at [399, 218] on span "[PERSON_NAME] Burnie Auto Services" at bounding box center [415, 212] width 417 height 25
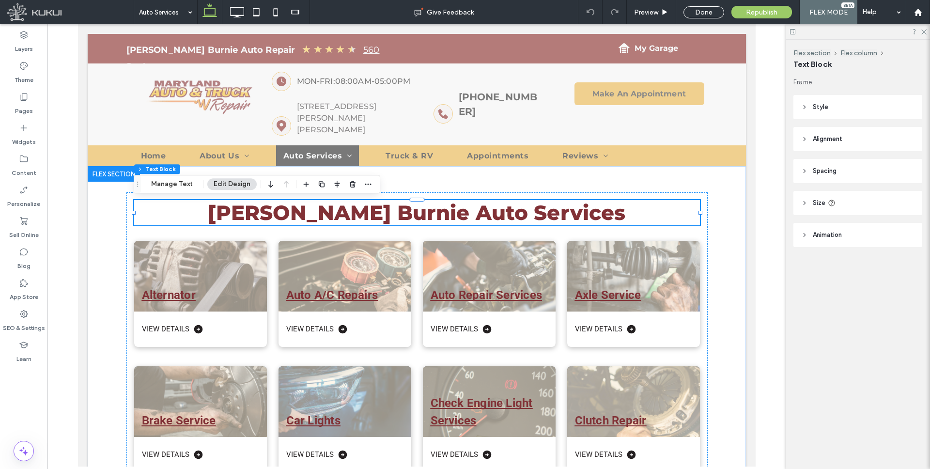
click at [164, 176] on div "Flex section Flex column Text Block Manage Text Edit Design" at bounding box center [257, 184] width 246 height 18
click at [166, 182] on button "Manage Text" at bounding box center [172, 184] width 54 height 12
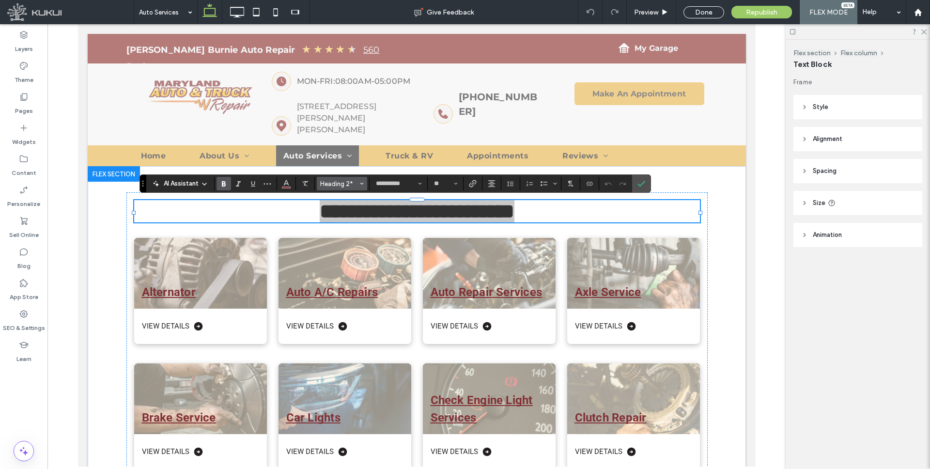
click at [352, 182] on span "Heading 2*" at bounding box center [339, 183] width 38 height 7
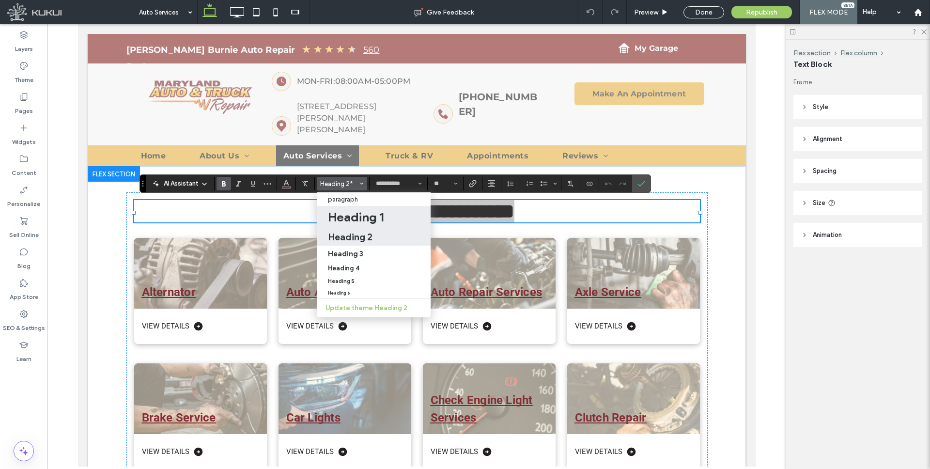
click at [349, 214] on h1 "Heading 1" at bounding box center [356, 216] width 56 height 15
type input "**"
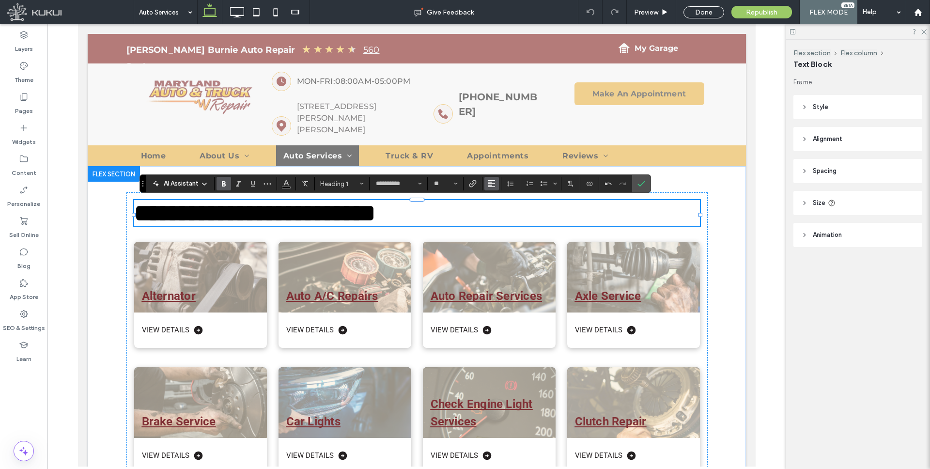
click at [490, 186] on icon "Alignment" at bounding box center [492, 184] width 8 height 8
click at [493, 212] on label "ui.textEditor.alignment.center" at bounding box center [501, 213] width 34 height 14
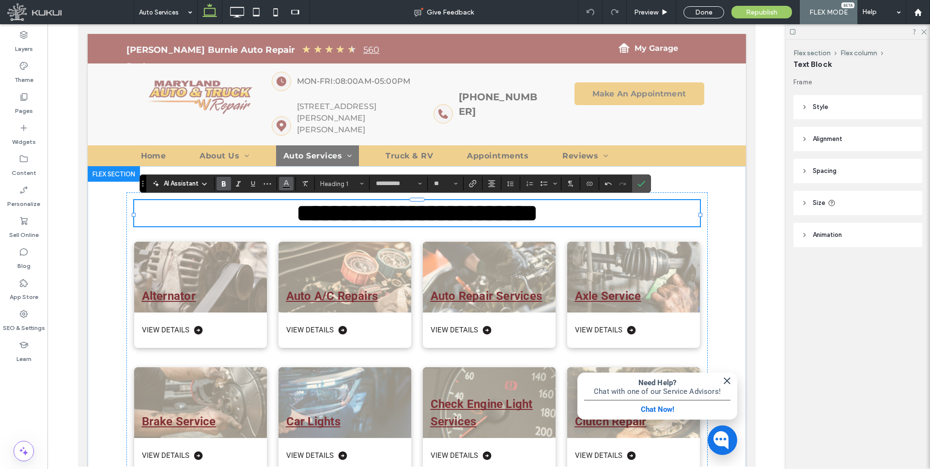
click at [290, 186] on icon "Color" at bounding box center [286, 183] width 8 height 8
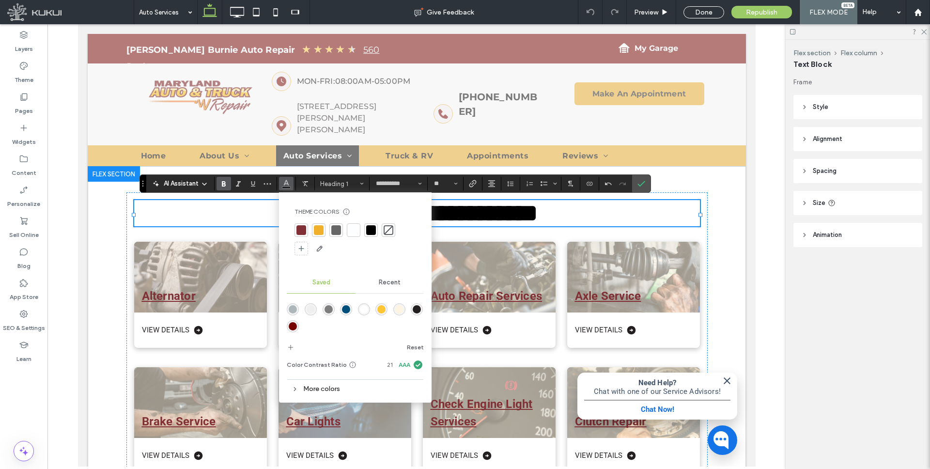
click at [301, 227] on div at bounding box center [301, 230] width 10 height 10
click at [443, 187] on input "**" at bounding box center [442, 184] width 19 height 8
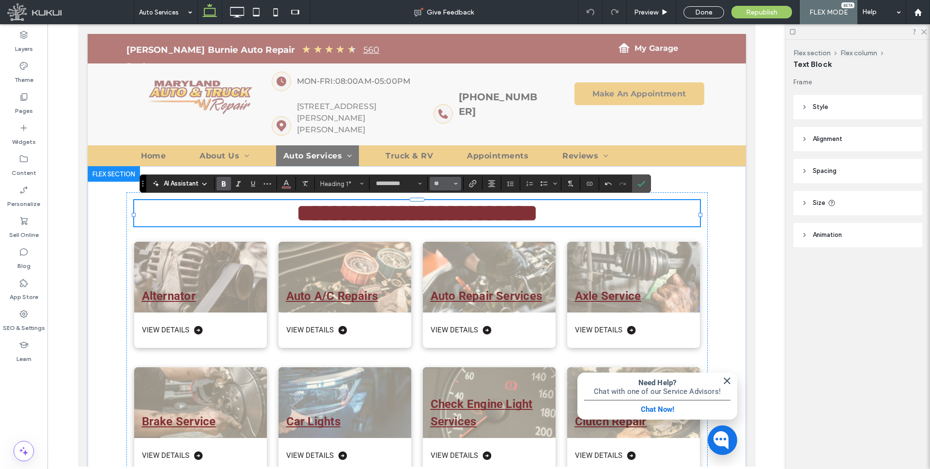
type input "**"
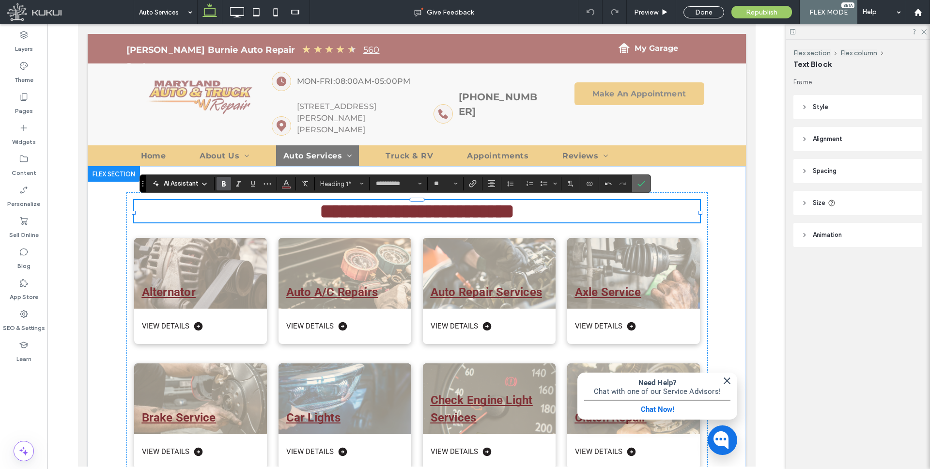
click at [641, 184] on use "Confirm" at bounding box center [641, 184] width 8 height 6
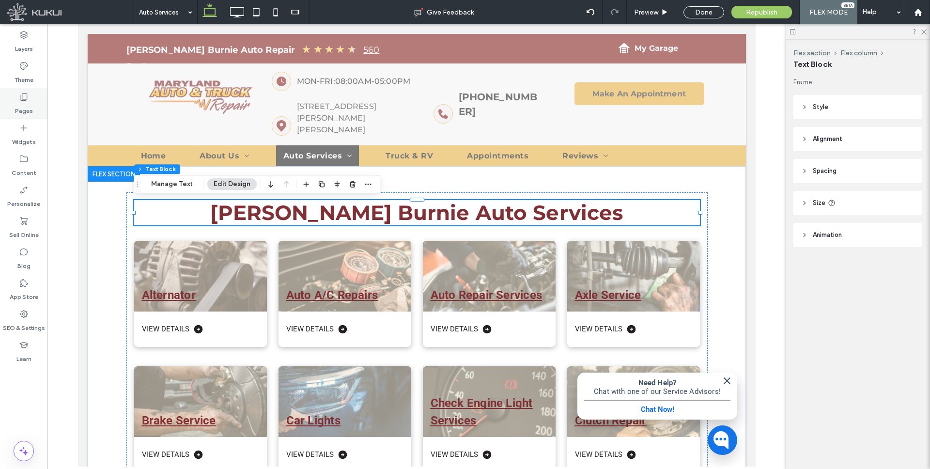
click at [23, 95] on icon at bounding box center [24, 97] width 10 height 10
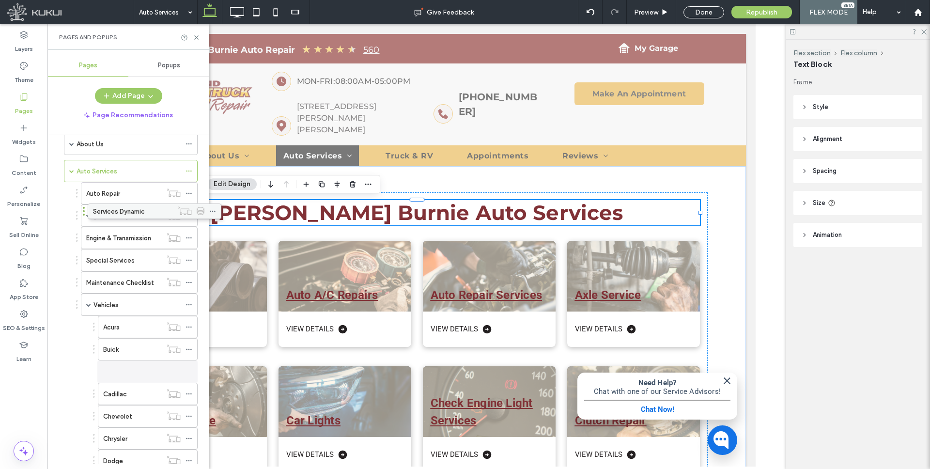
scroll to position [17, 0]
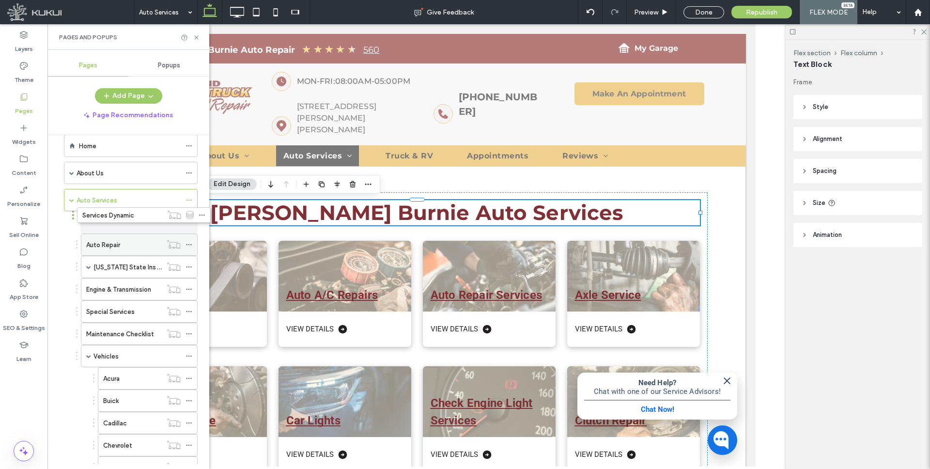
drag, startPoint x: 118, startPoint y: 399, endPoint x: 131, endPoint y: 216, distance: 183.0
click at [187, 219] on icon at bounding box center [188, 222] width 7 height 7
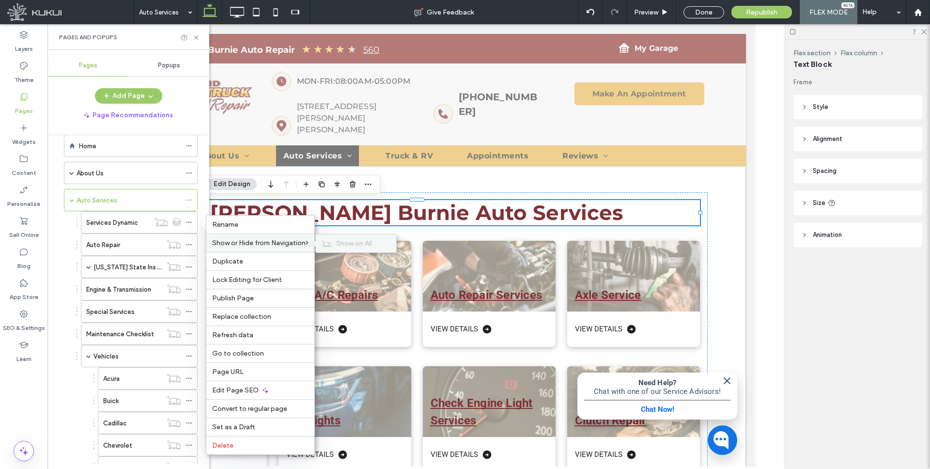
click at [345, 240] on span "Show on All" at bounding box center [354, 243] width 36 height 8
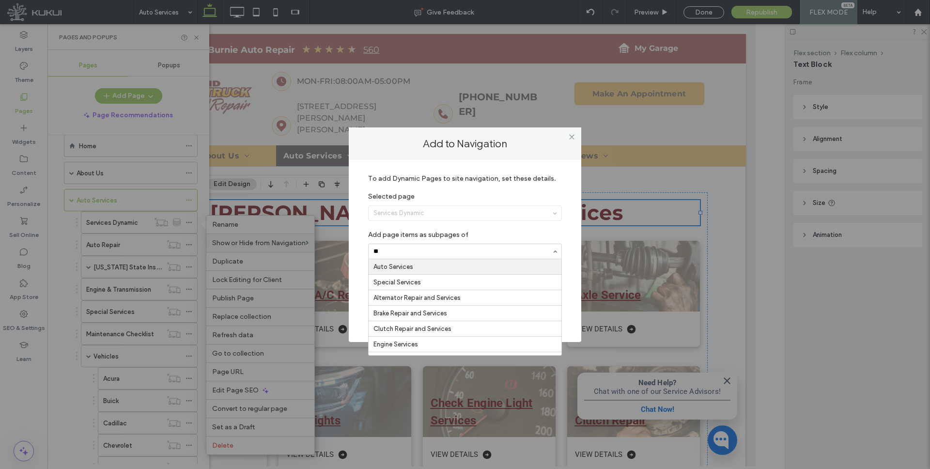
type input "***"
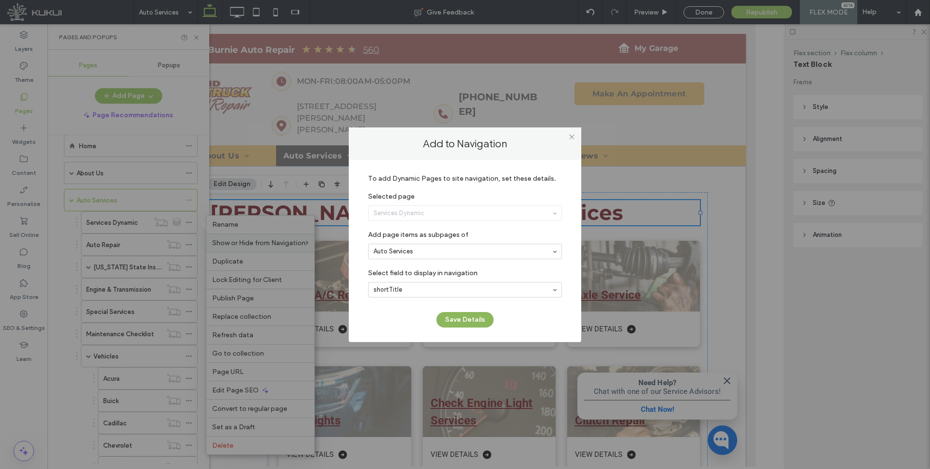
drag, startPoint x: 456, startPoint y: 319, endPoint x: 268, endPoint y: 272, distance: 193.7
click at [456, 319] on button "Save Details" at bounding box center [464, 319] width 57 height 15
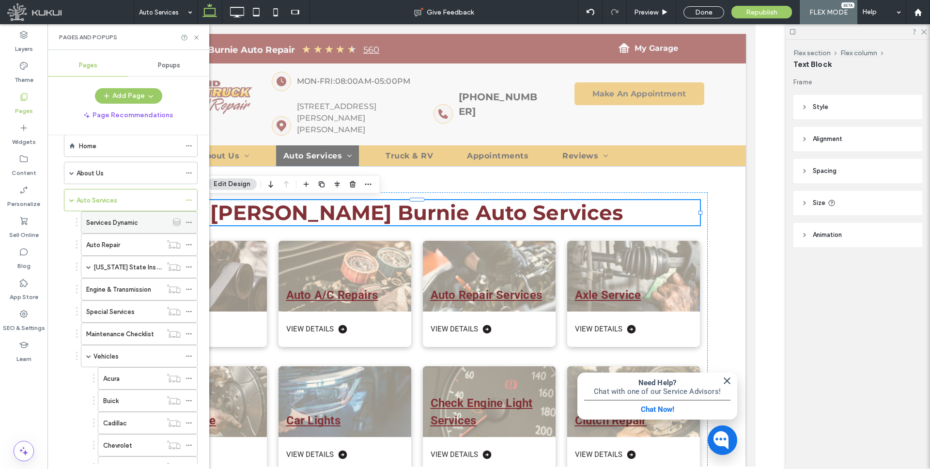
click at [188, 221] on icon at bounding box center [188, 222] width 7 height 7
click at [190, 223] on use at bounding box center [188, 222] width 5 height 1
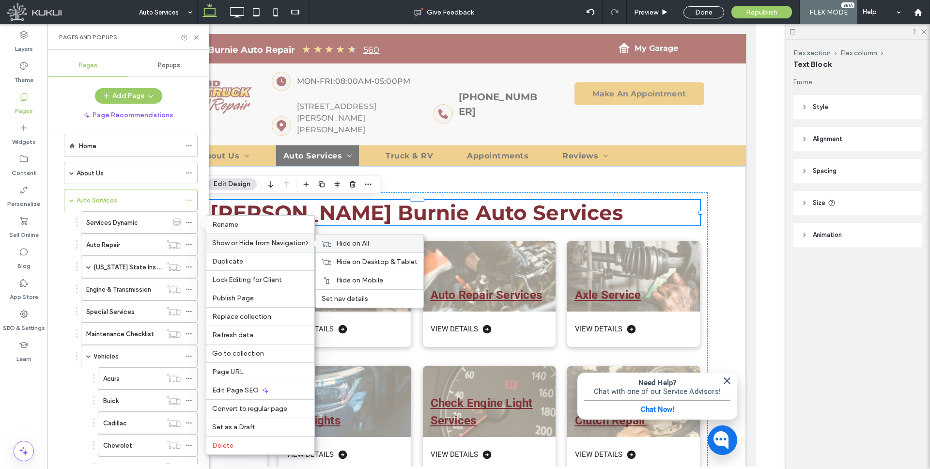
click at [339, 242] on span "Hide on All" at bounding box center [352, 243] width 33 height 8
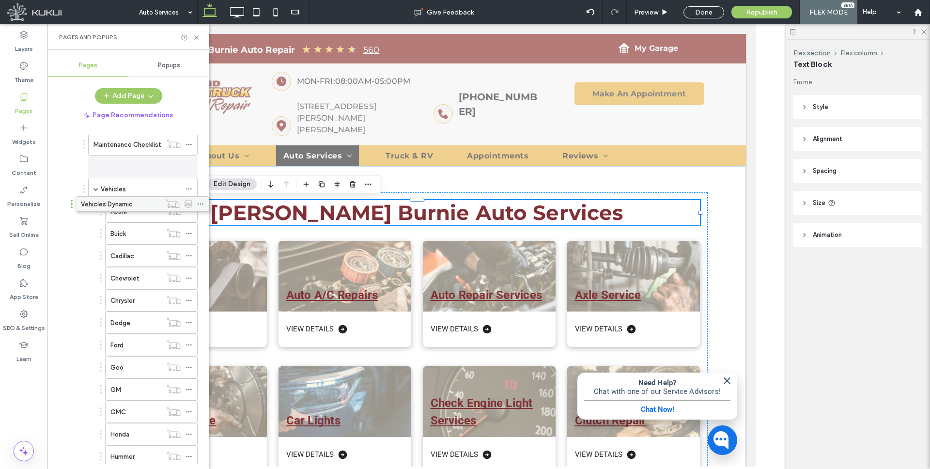
scroll to position [205, 0]
drag, startPoint x: 115, startPoint y: 429, endPoint x: 146, endPoint y: 189, distance: 242.1
click at [189, 189] on icon at bounding box center [188, 190] width 7 height 7
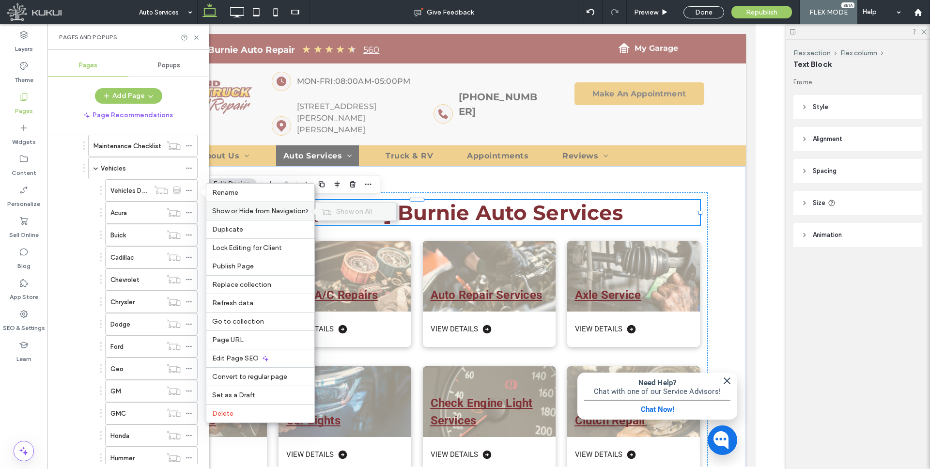
click at [344, 209] on span "Show on All" at bounding box center [354, 211] width 36 height 8
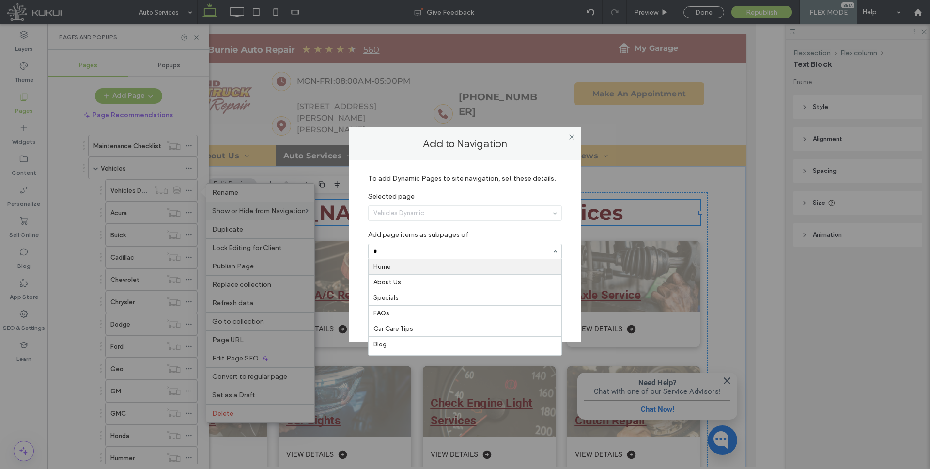
type input "**"
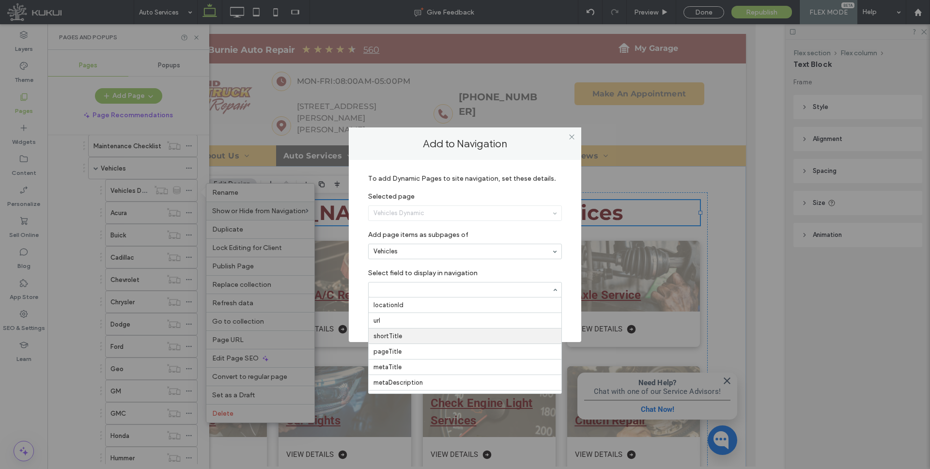
drag, startPoint x: 398, startPoint y: 337, endPoint x: 404, endPoint y: 337, distance: 5.8
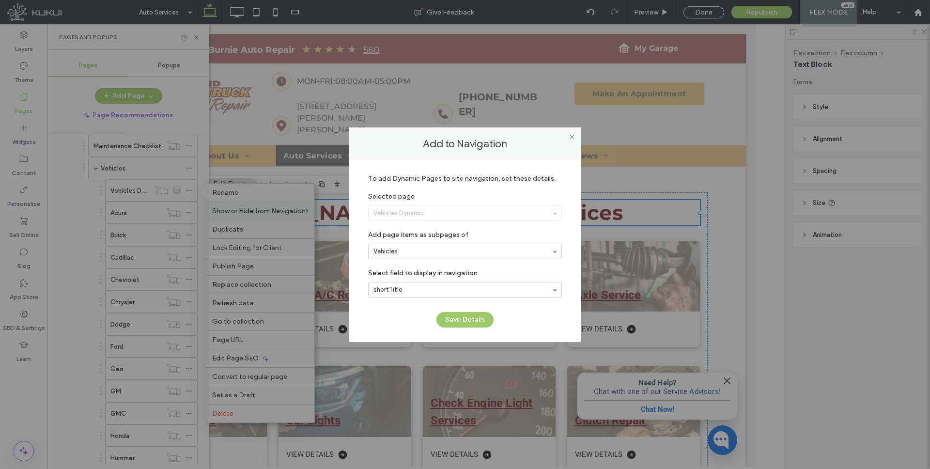
drag, startPoint x: 474, startPoint y: 321, endPoint x: 263, endPoint y: 205, distance: 241.4
click at [474, 321] on button "Save Details" at bounding box center [464, 319] width 57 height 15
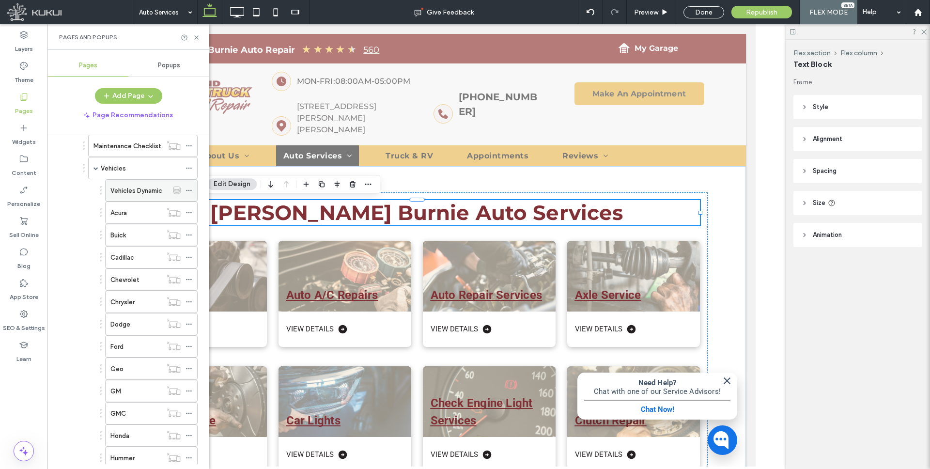
click at [187, 190] on icon at bounding box center [188, 190] width 7 height 7
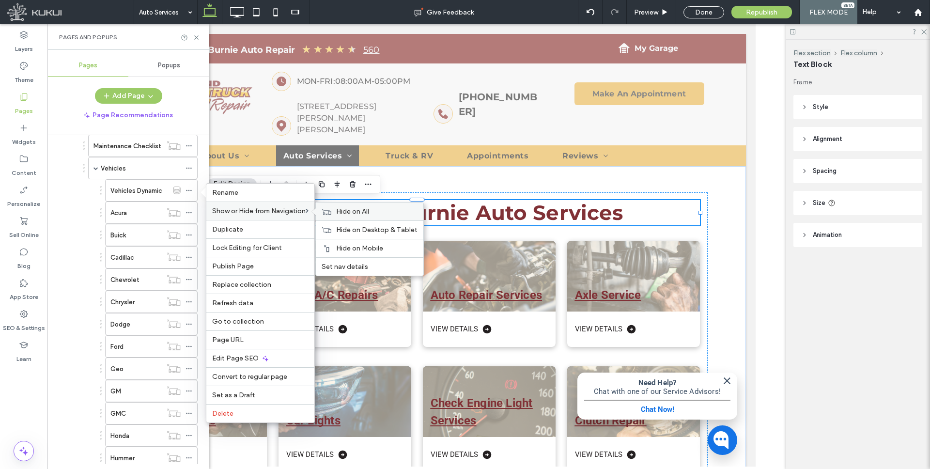
click at [391, 211] on label "Hide on All" at bounding box center [376, 211] width 81 height 8
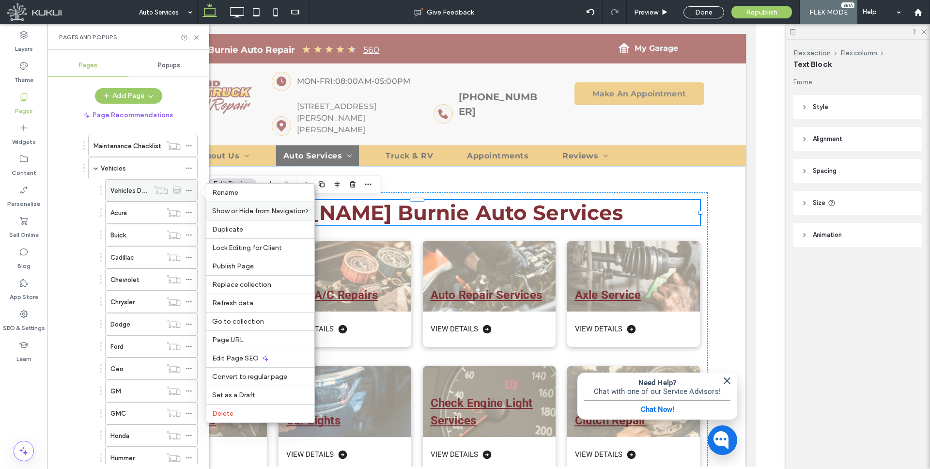
click at [190, 188] on icon at bounding box center [188, 190] width 7 height 7
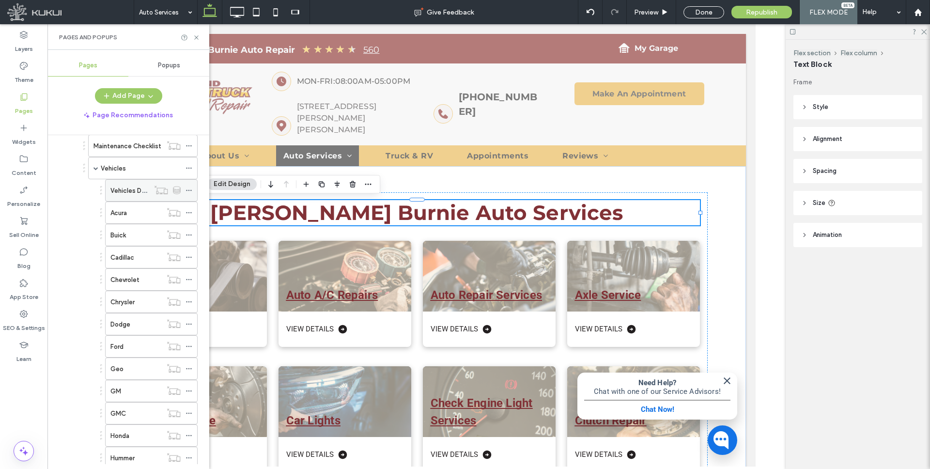
click at [190, 188] on icon at bounding box center [188, 190] width 7 height 7
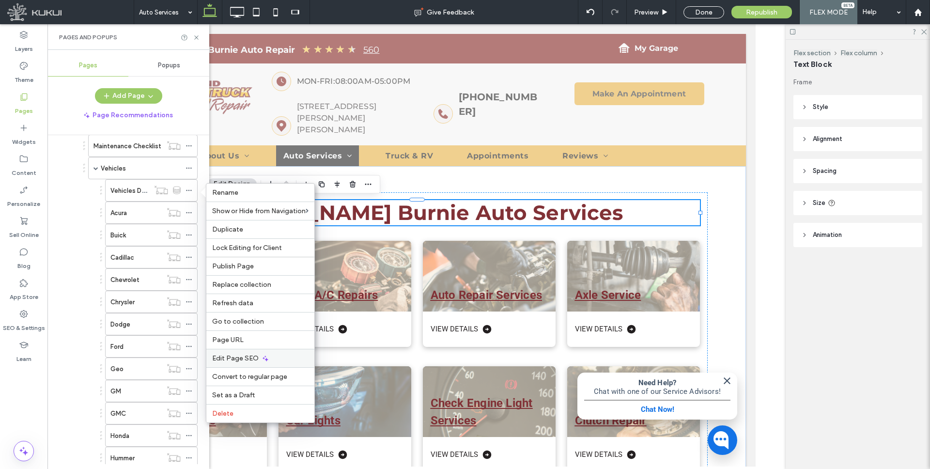
click at [239, 356] on span "Edit Page SEO" at bounding box center [235, 358] width 46 height 8
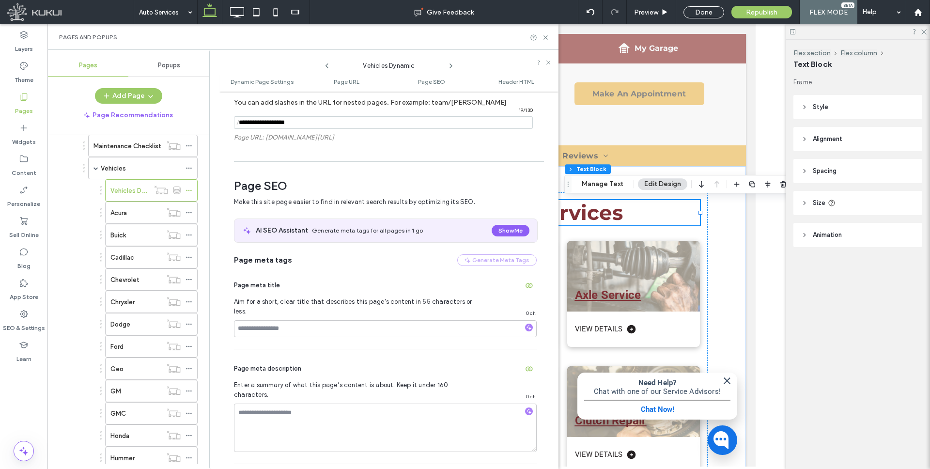
scroll to position [313, 0]
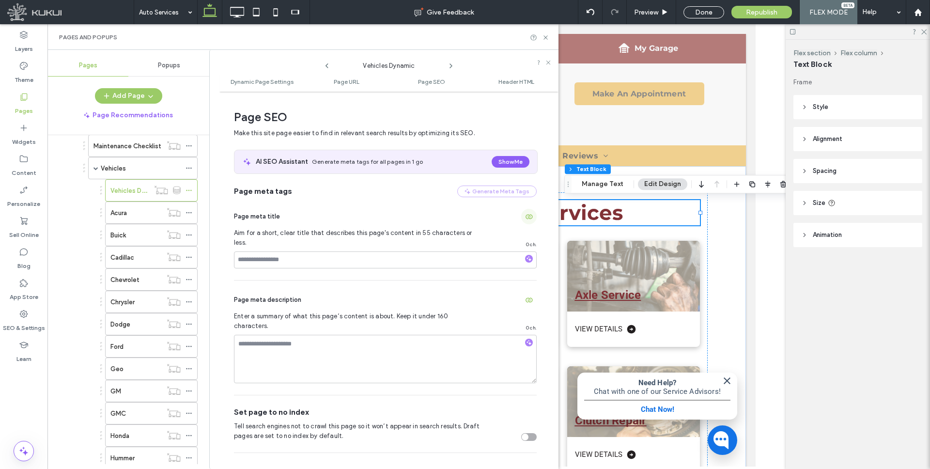
click at [525, 218] on use "button" at bounding box center [528, 216] width 7 height 5
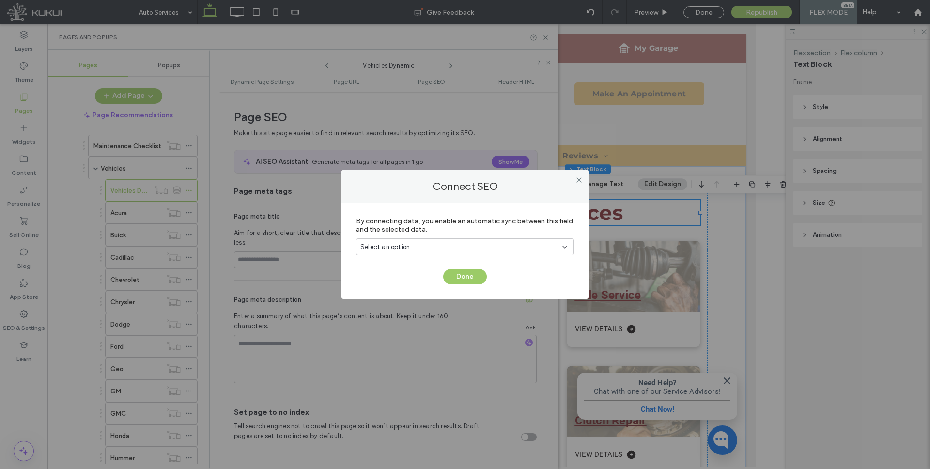
click at [434, 243] on div "Select an option" at bounding box center [459, 247] width 198 height 10
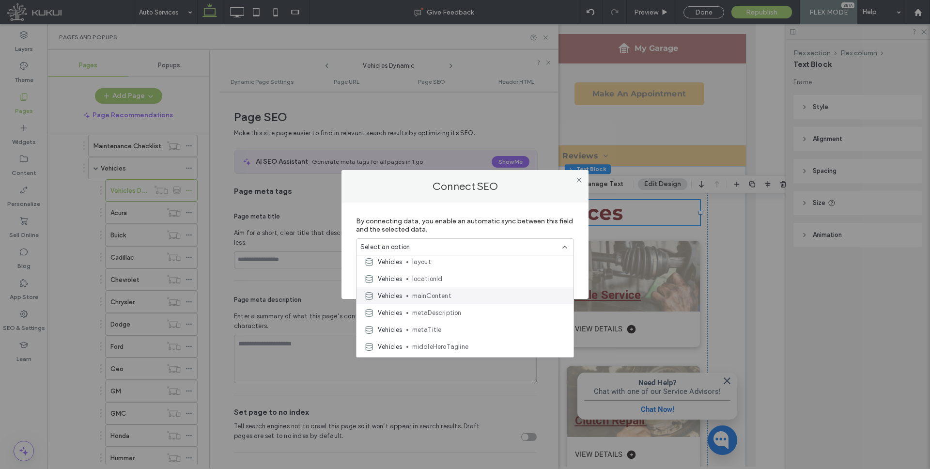
scroll to position [148, 0]
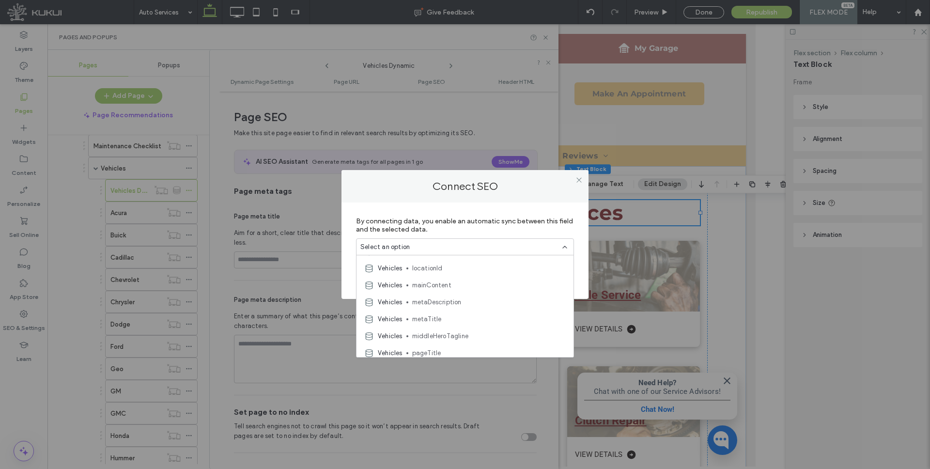
click at [428, 318] on span "metaTitle" at bounding box center [488, 319] width 153 height 10
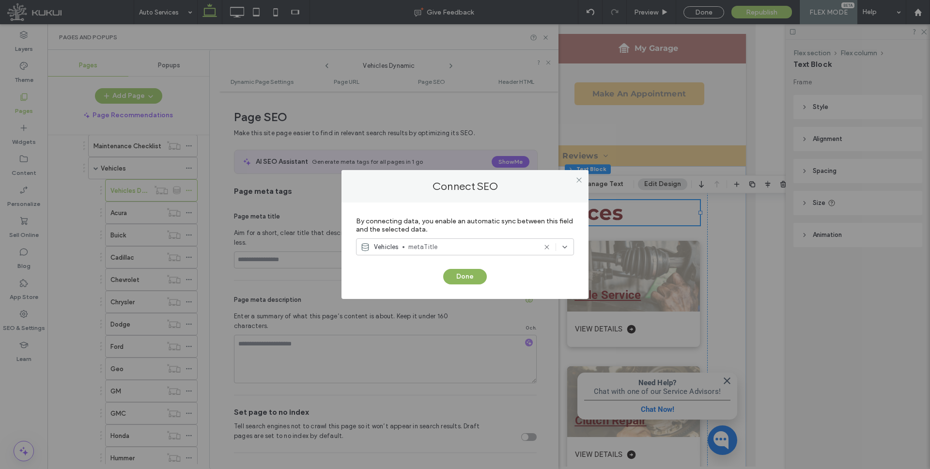
click at [462, 277] on button "Done" at bounding box center [465, 276] width 44 height 15
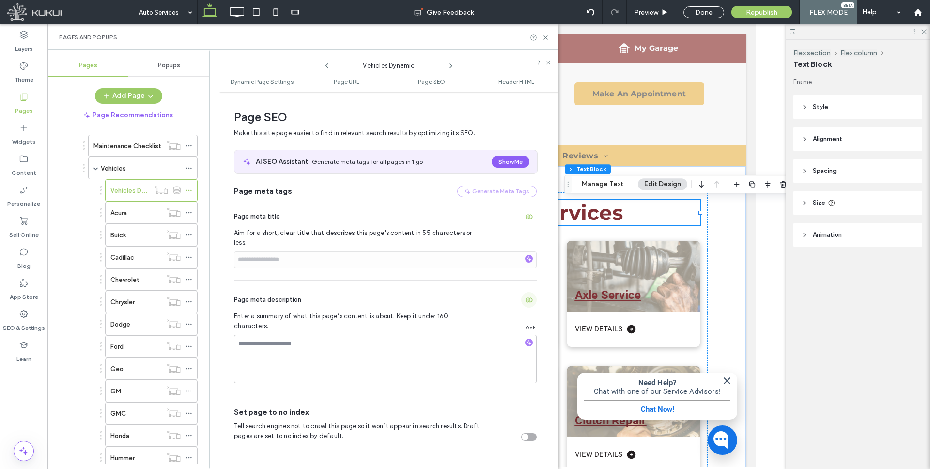
click at [525, 296] on icon "button" at bounding box center [529, 300] width 8 height 8
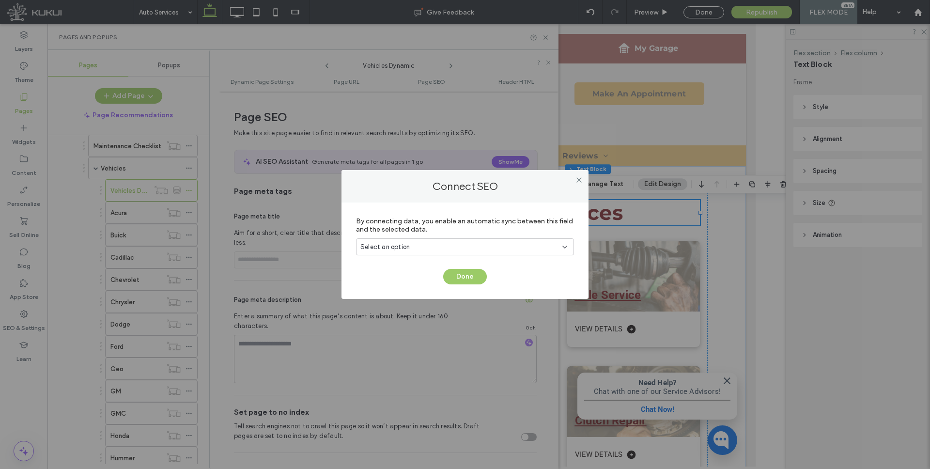
click at [497, 249] on div "Select an option" at bounding box center [459, 247] width 198 height 10
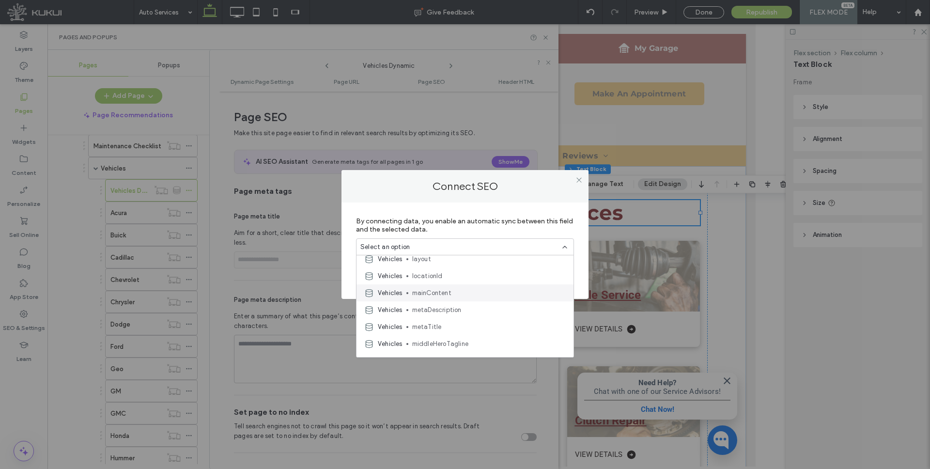
scroll to position [141, 0]
click at [453, 303] on div "Vehicles metaDescription" at bounding box center [464, 308] width 217 height 17
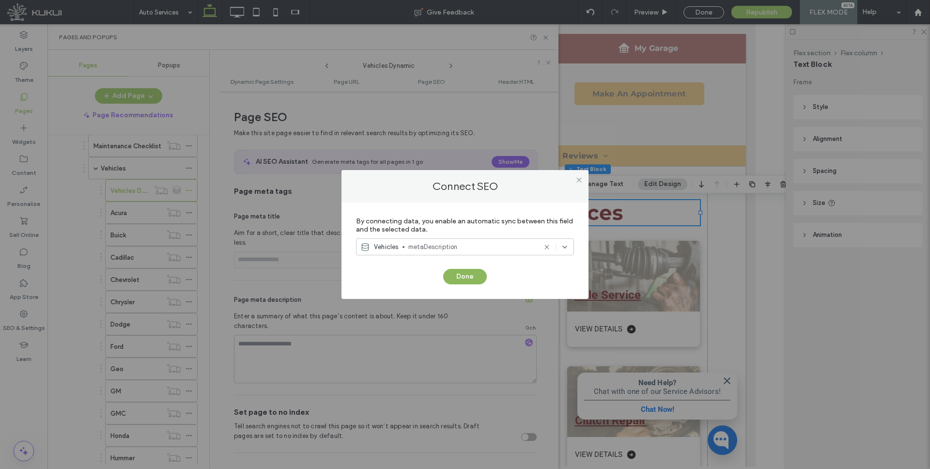
click at [464, 275] on button "Done" at bounding box center [465, 276] width 44 height 15
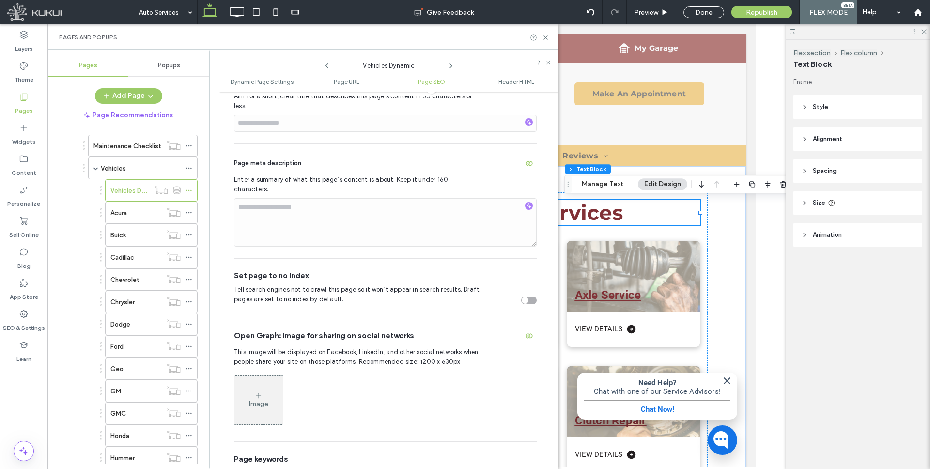
scroll to position [450, 0]
click at [525, 331] on icon "button" at bounding box center [529, 335] width 8 height 8
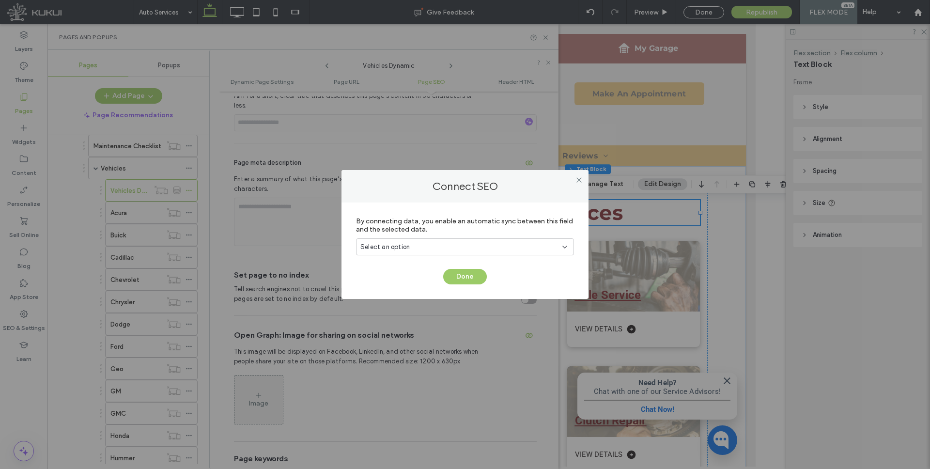
click at [514, 244] on div "Select an option" at bounding box center [459, 247] width 198 height 10
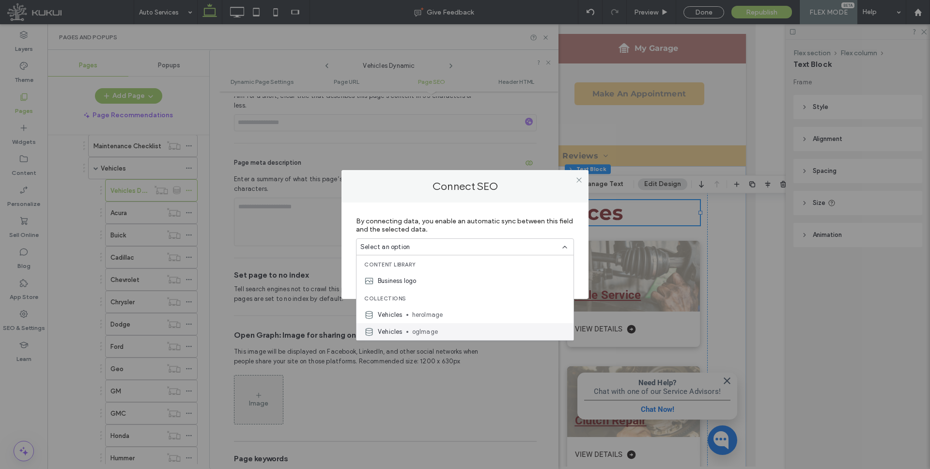
click at [432, 332] on span "ogImage" at bounding box center [488, 332] width 153 height 10
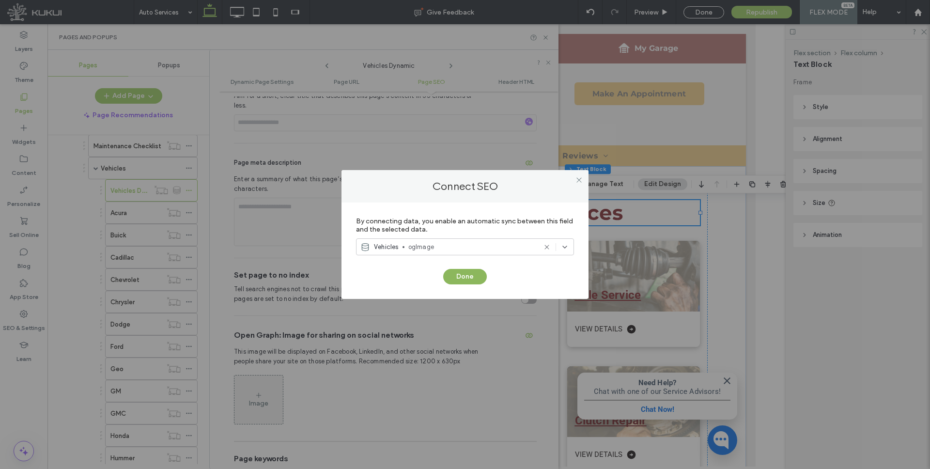
click at [457, 284] on button "Done" at bounding box center [465, 276] width 44 height 15
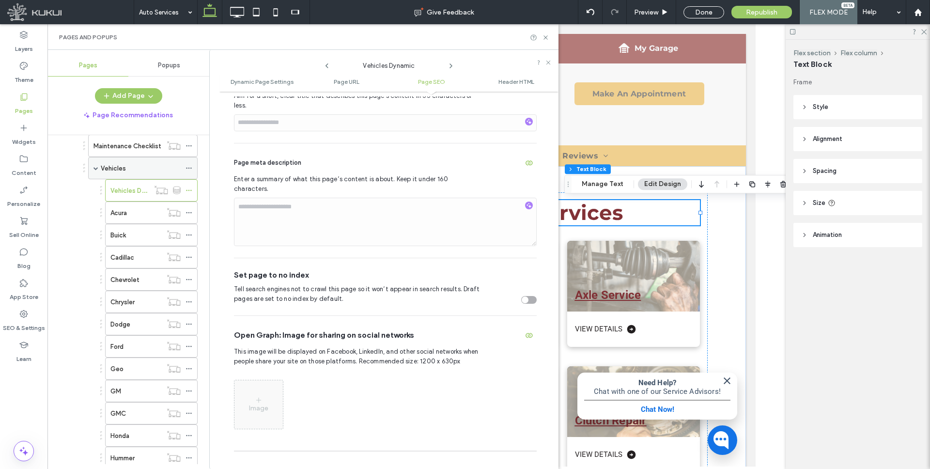
click at [96, 168] on span at bounding box center [95, 168] width 5 height 5
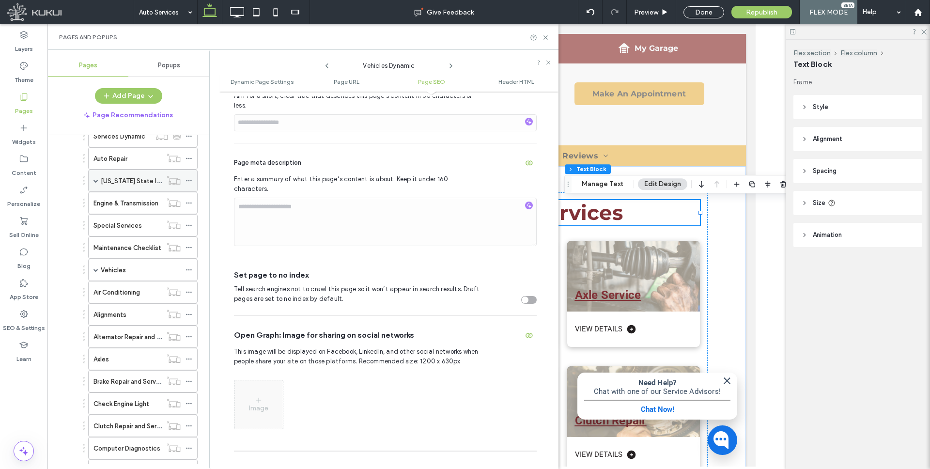
scroll to position [77, 0]
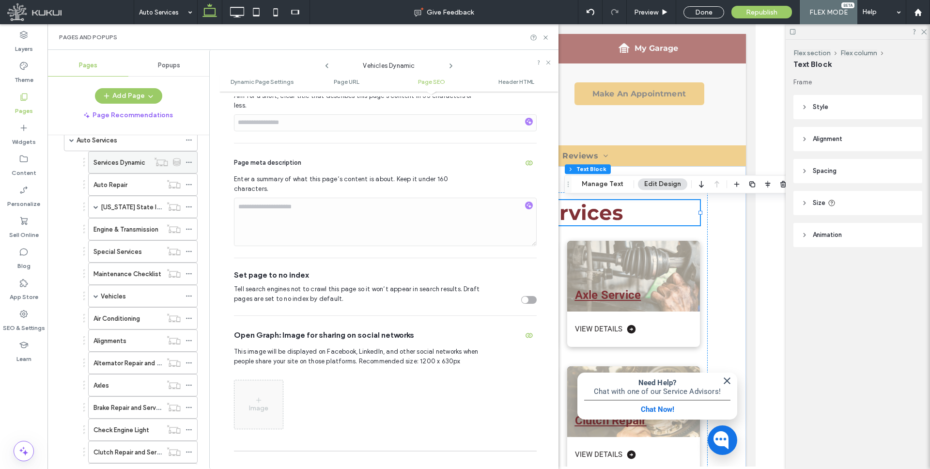
click at [188, 162] on use at bounding box center [188, 162] width 5 height 1
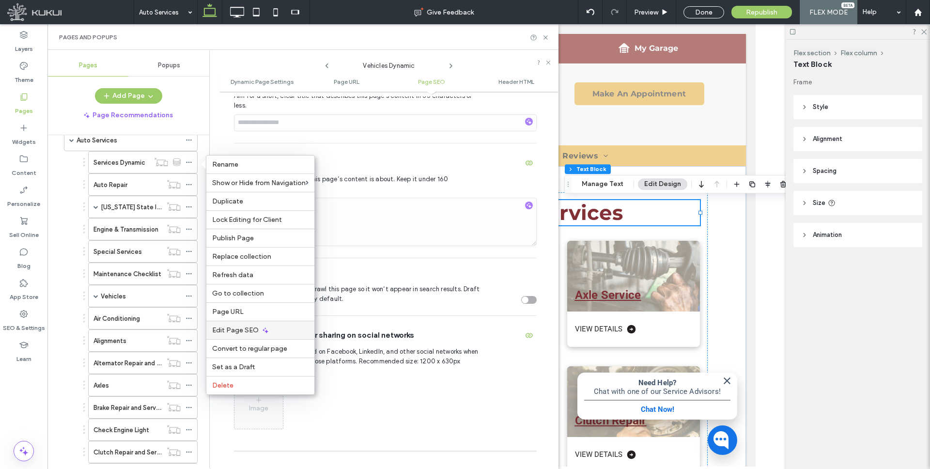
click at [244, 328] on span "Edit Page SEO" at bounding box center [235, 330] width 46 height 8
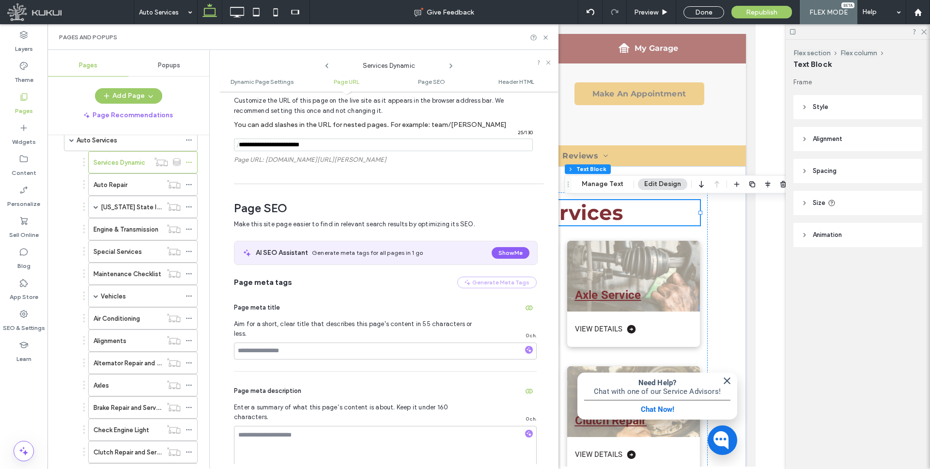
scroll to position [226, 0]
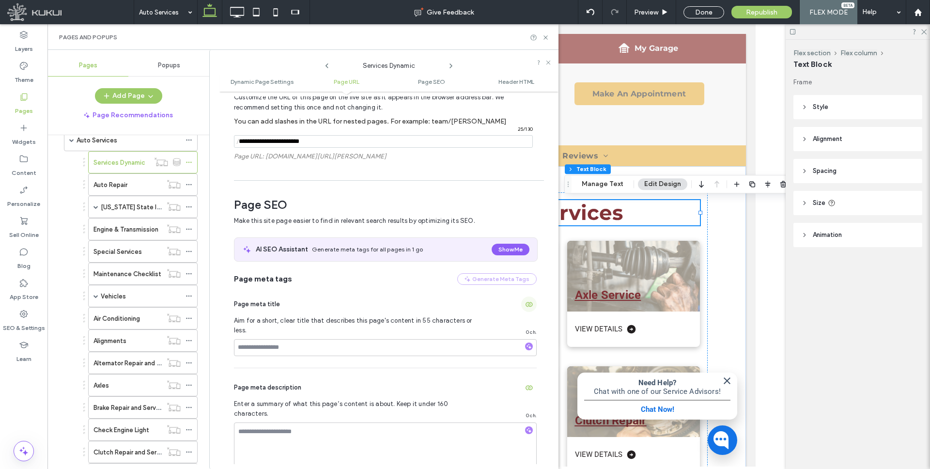
click at [525, 304] on use "button" at bounding box center [528, 304] width 7 height 5
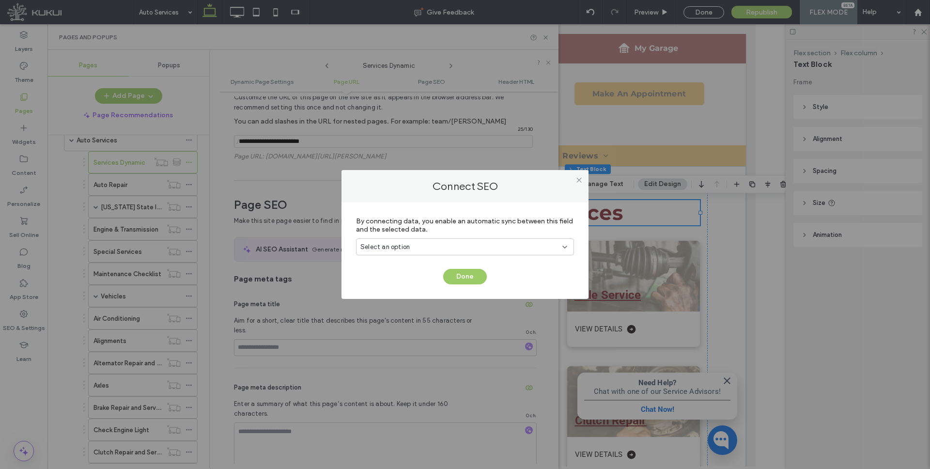
click at [473, 247] on div "Select an option" at bounding box center [459, 247] width 198 height 10
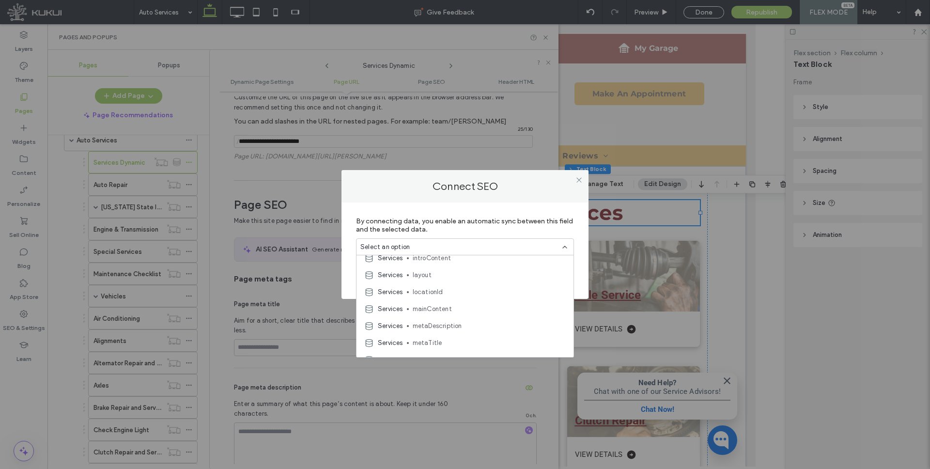
scroll to position [142, 0]
click at [439, 322] on span "metaTitle" at bounding box center [488, 325] width 153 height 10
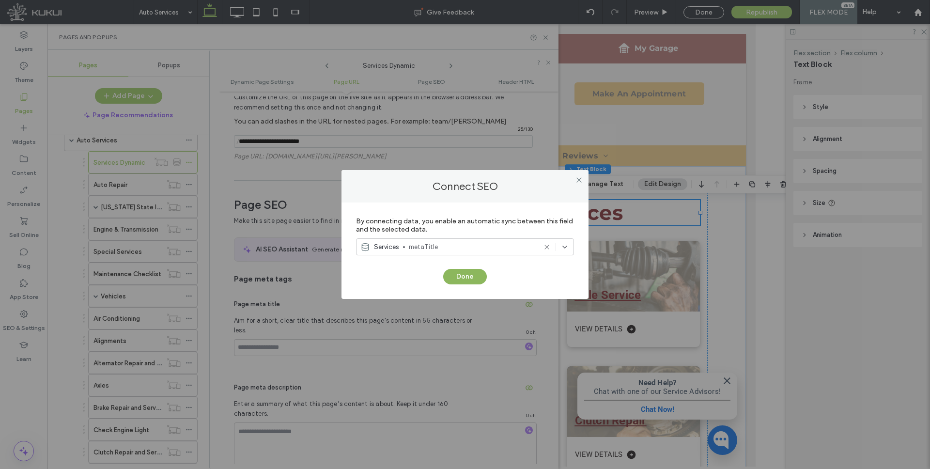
click at [461, 276] on button "Done" at bounding box center [465, 276] width 44 height 15
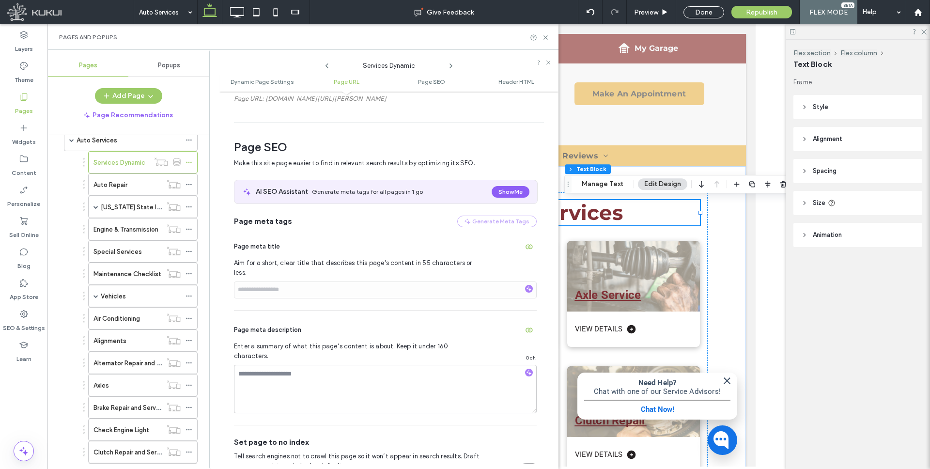
scroll to position [302, 0]
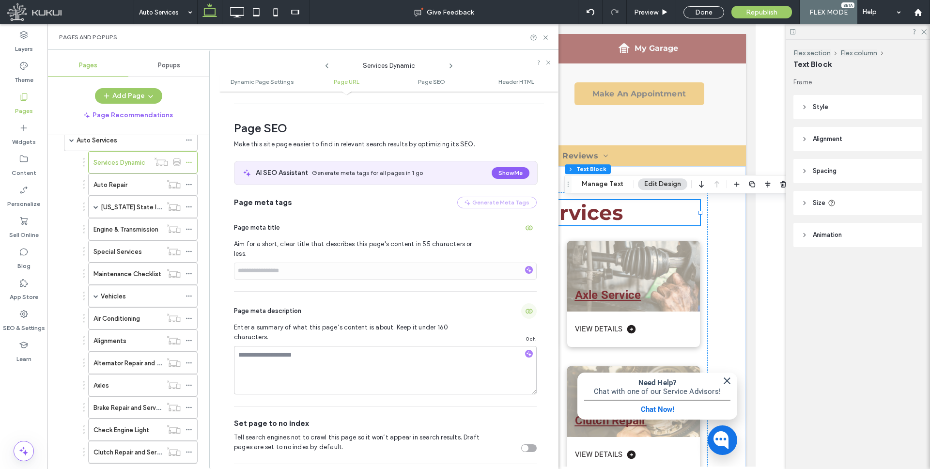
click at [524, 303] on span "button" at bounding box center [528, 310] width 15 height 15
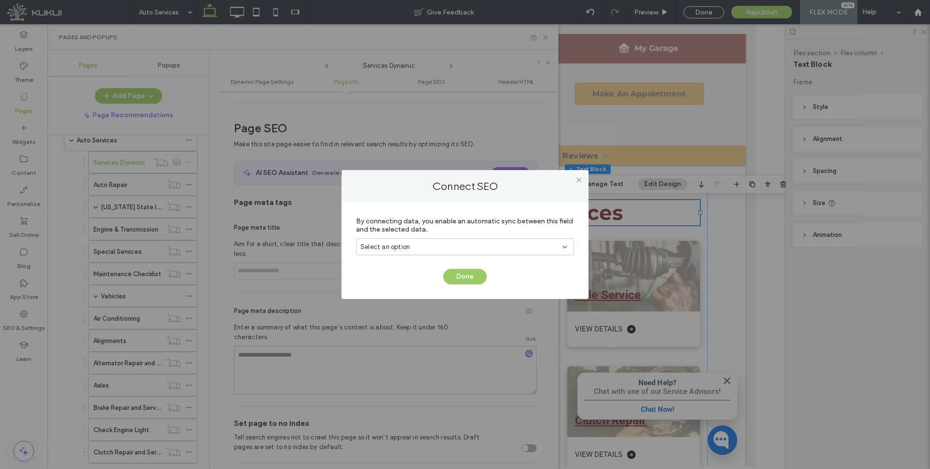
click at [497, 244] on div "Select an option" at bounding box center [459, 247] width 198 height 10
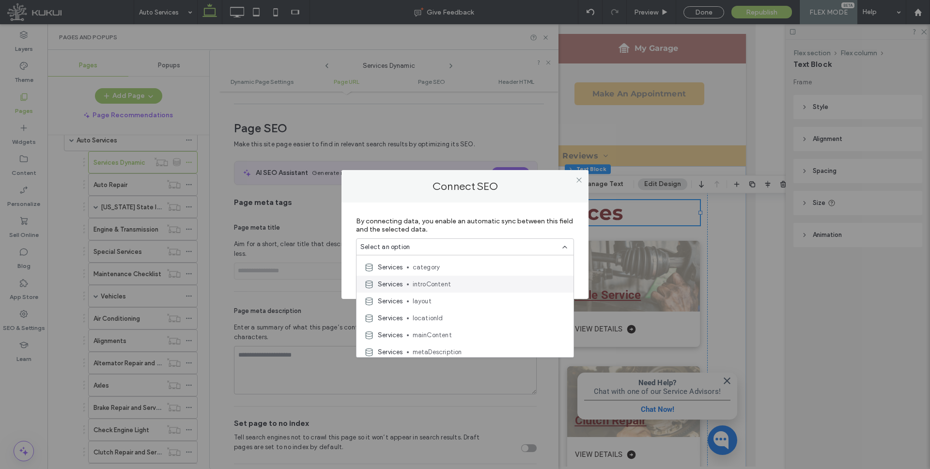
scroll to position [132, 0]
click at [453, 314] on span "metaDescription" at bounding box center [488, 318] width 153 height 10
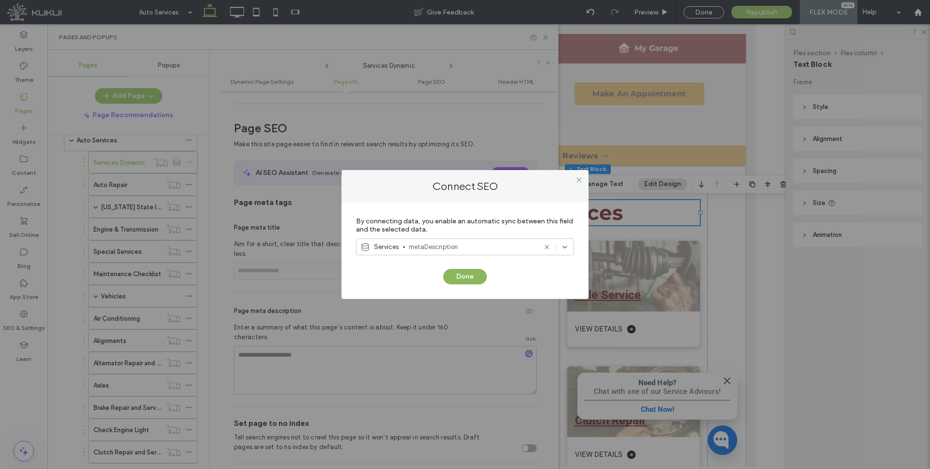
click at [463, 271] on button "Done" at bounding box center [465, 276] width 44 height 15
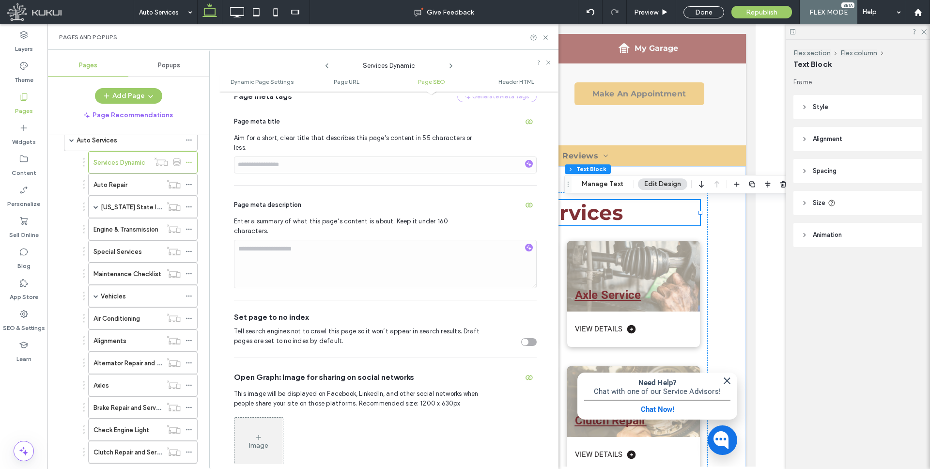
scroll to position [410, 0]
click at [525, 373] on use "button" at bounding box center [528, 375] width 7 height 5
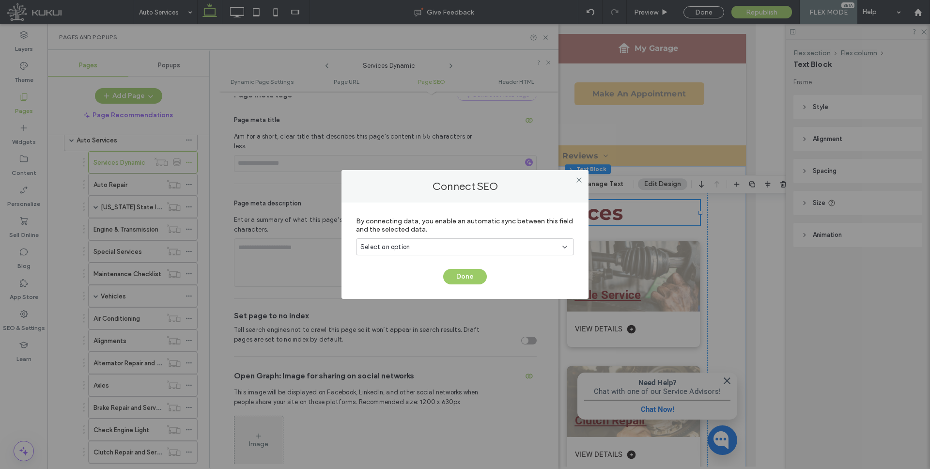
click at [501, 248] on div "Select an option" at bounding box center [459, 247] width 198 height 10
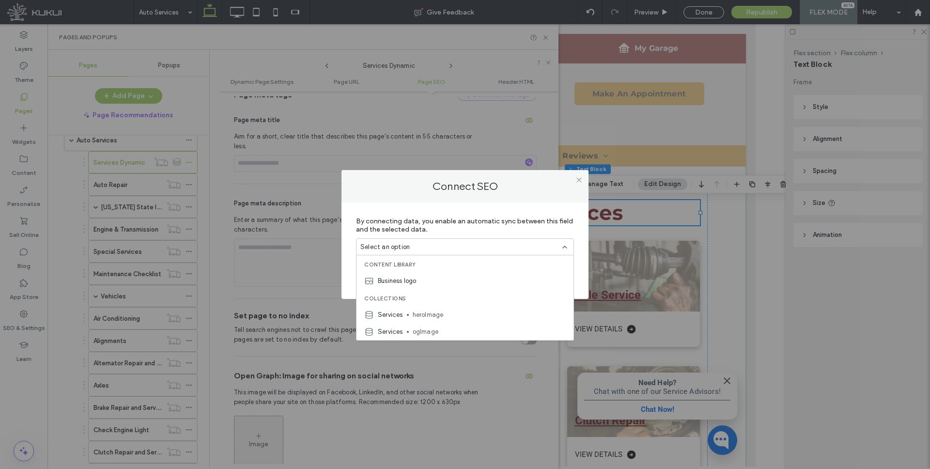
drag, startPoint x: 433, startPoint y: 332, endPoint x: 442, endPoint y: 326, distance: 9.8
click at [433, 332] on span "ogImage" at bounding box center [488, 332] width 153 height 10
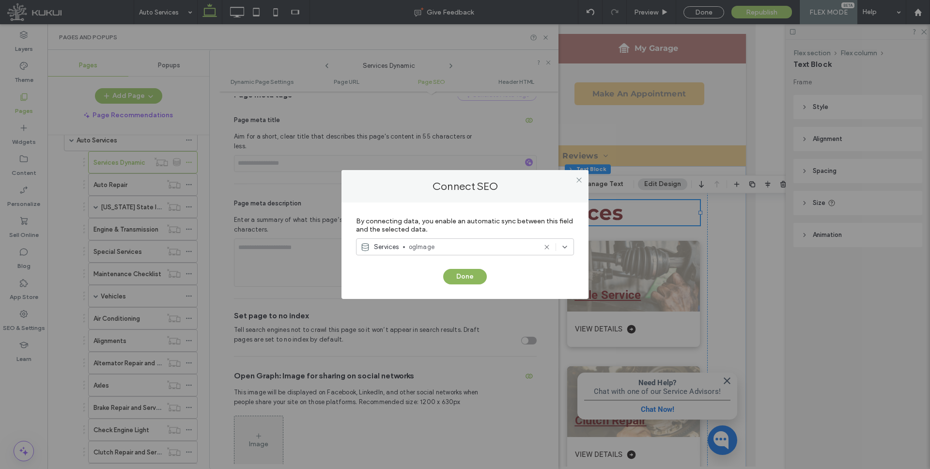
drag, startPoint x: 470, startPoint y: 275, endPoint x: 468, endPoint y: 280, distance: 5.2
click at [470, 275] on button "Done" at bounding box center [465, 276] width 44 height 15
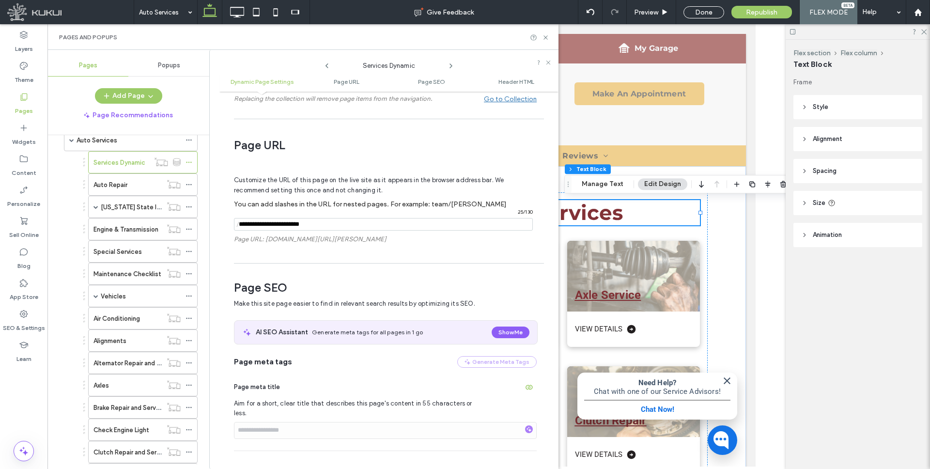
scroll to position [0, 0]
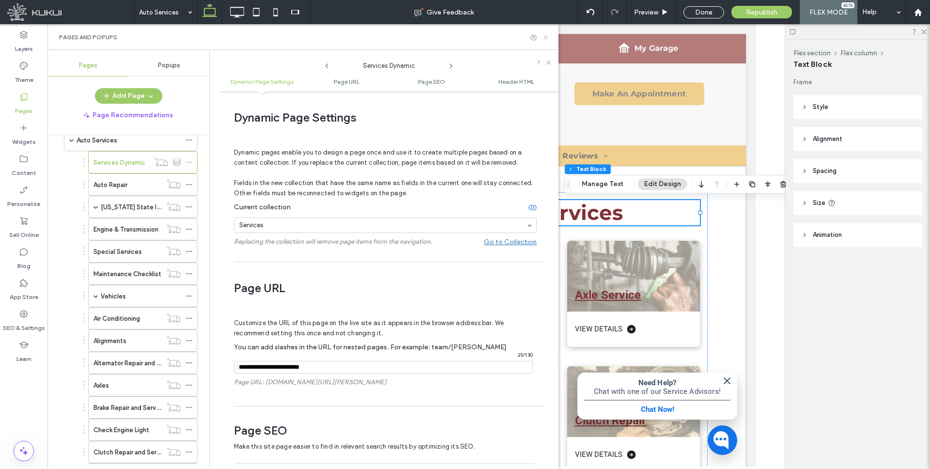
click at [545, 36] on icon at bounding box center [545, 37] width 7 height 7
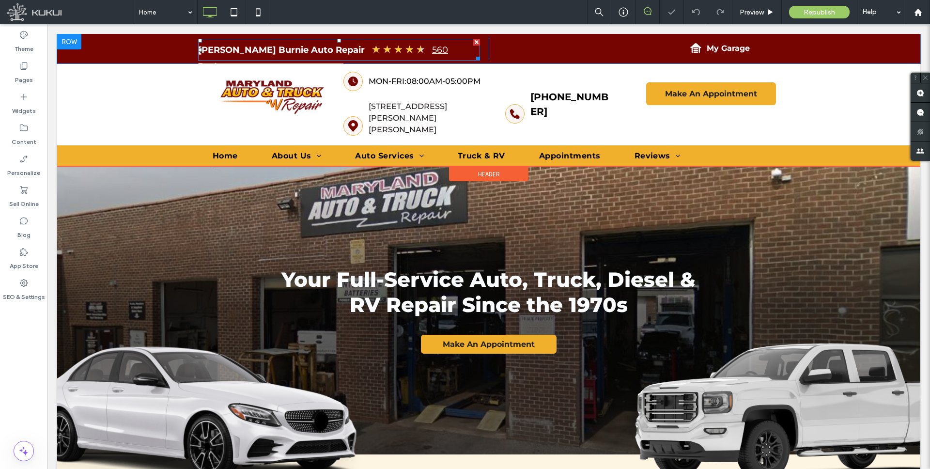
click at [307, 46] on span at bounding box center [339, 50] width 282 height 22
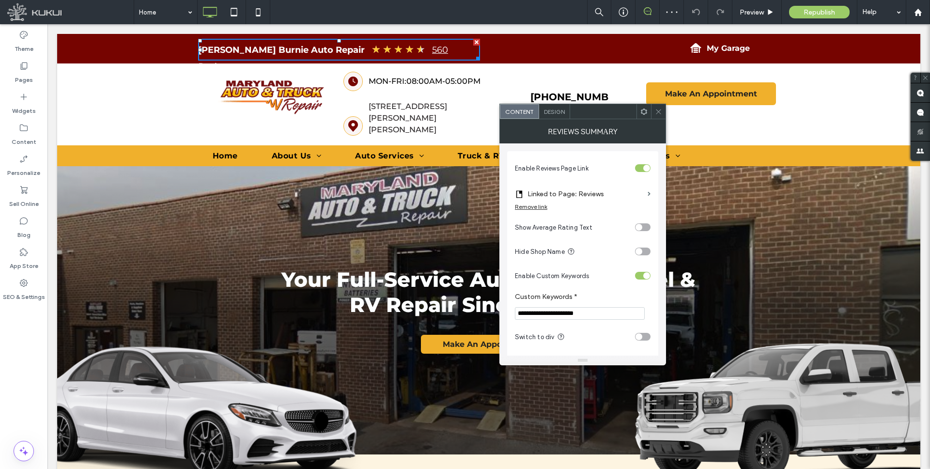
click at [636, 337] on div "toggle" at bounding box center [638, 336] width 7 height 7
click at [555, 112] on span "Design" at bounding box center [554, 111] width 21 height 7
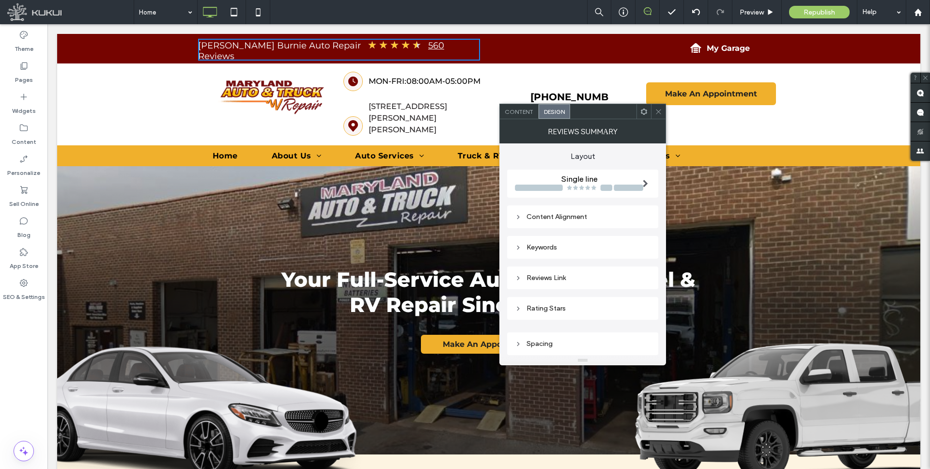
click at [529, 248] on div "Keywords" at bounding box center [583, 247] width 136 height 8
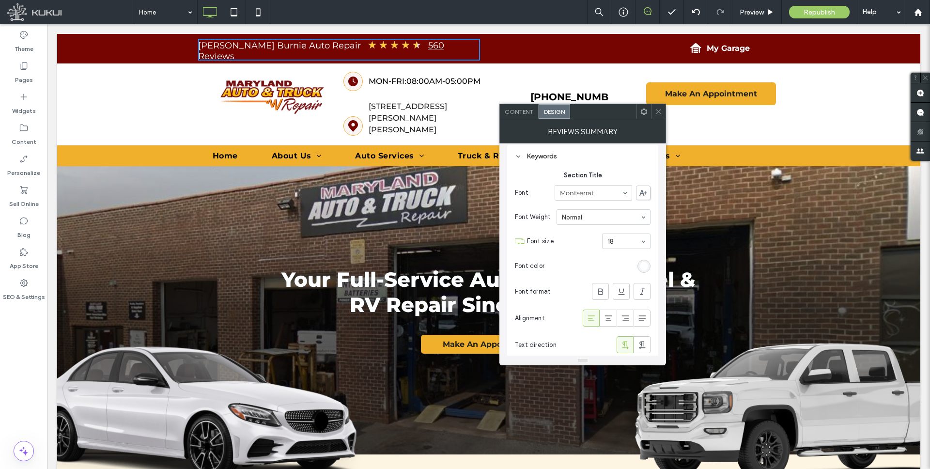
scroll to position [92, 0]
click at [597, 286] on icon at bounding box center [600, 291] width 10 height 10
click at [656, 105] on span at bounding box center [658, 111] width 7 height 15
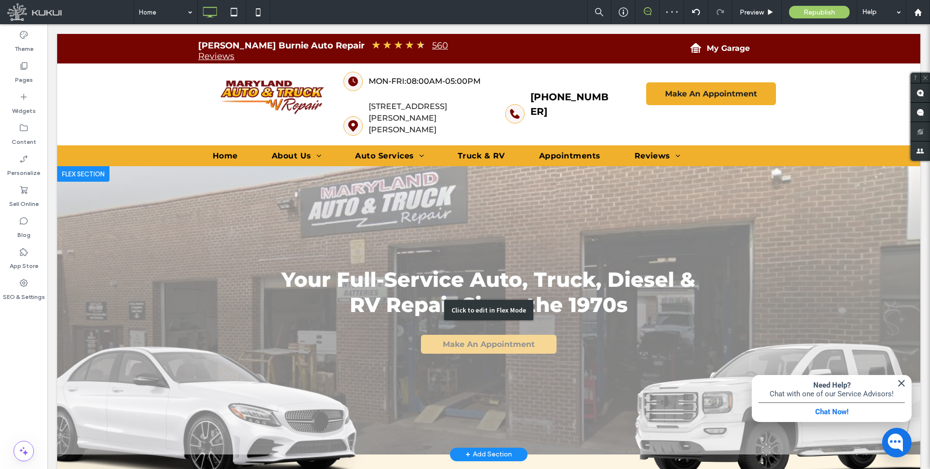
click at [412, 262] on div "Click to edit in Flex Mode" at bounding box center [488, 310] width 863 height 288
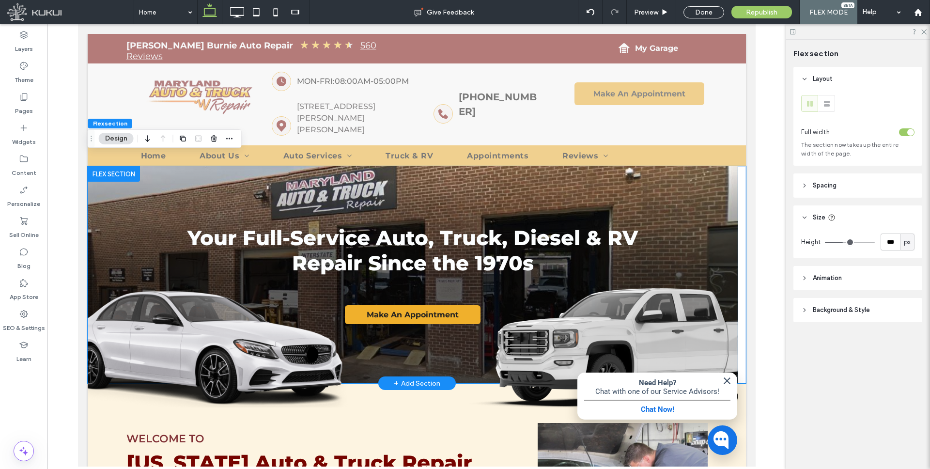
click at [385, 229] on span "Your Full-Service Auto, Truck, Diesel & RV Repair Since the 1970s" at bounding box center [412, 250] width 450 height 50
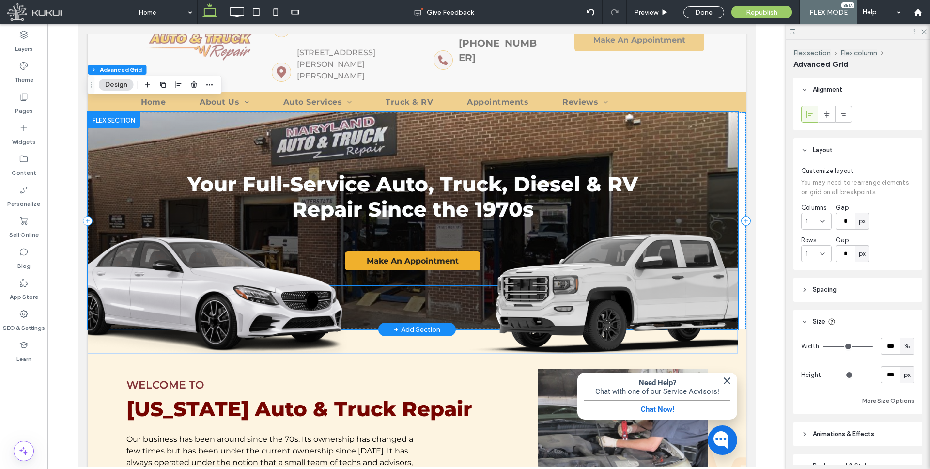
scroll to position [55, 0]
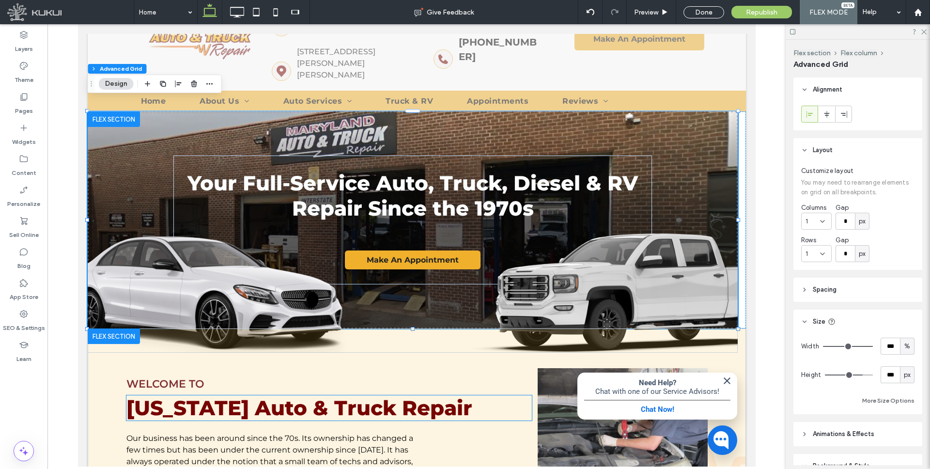
click at [264, 396] on span "Maryland Auto & Truck Repair" at bounding box center [299, 407] width 346 height 25
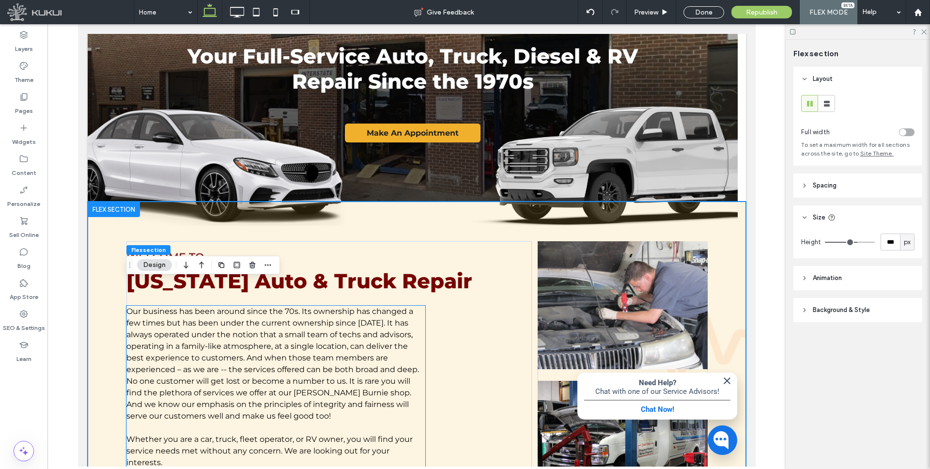
scroll to position [239, 0]
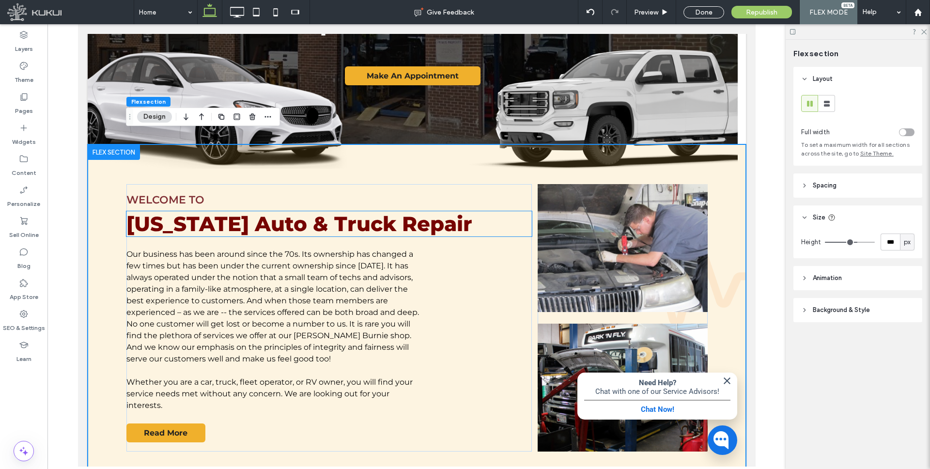
click at [284, 215] on span "Maryland Auto & Truck Repair" at bounding box center [299, 223] width 346 height 25
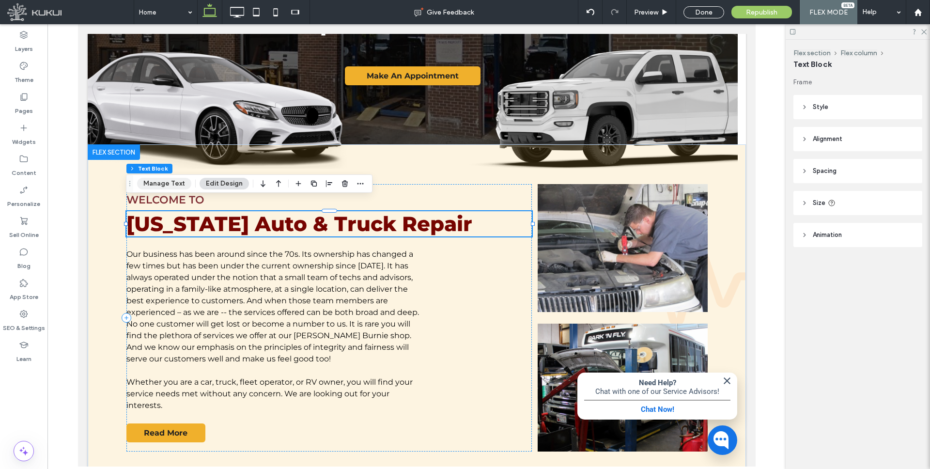
click at [162, 178] on button "Manage Text" at bounding box center [164, 184] width 54 height 12
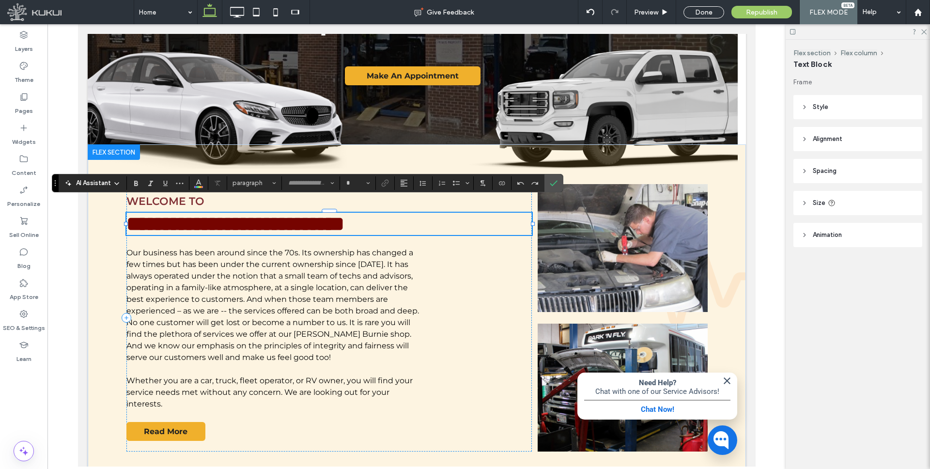
type input "**********"
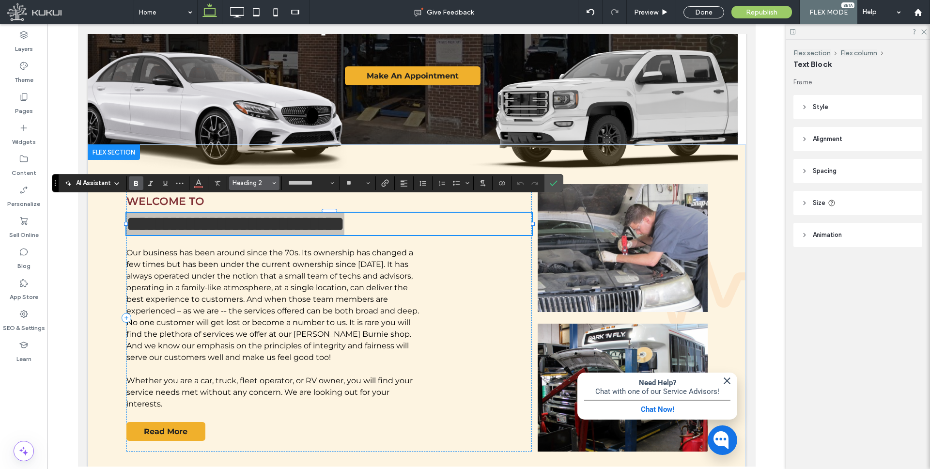
click at [272, 183] on icon "Styles" at bounding box center [274, 183] width 4 height 4
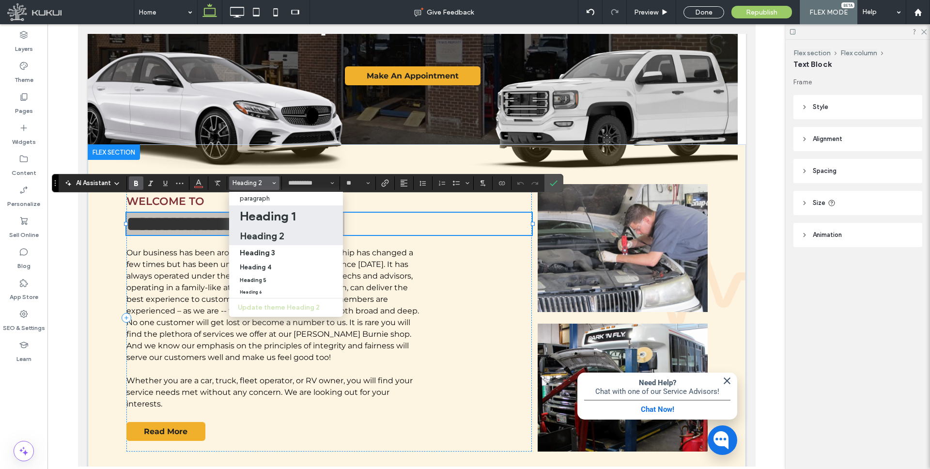
click at [271, 216] on h1 "Heading 1" at bounding box center [268, 215] width 56 height 15
type input "**"
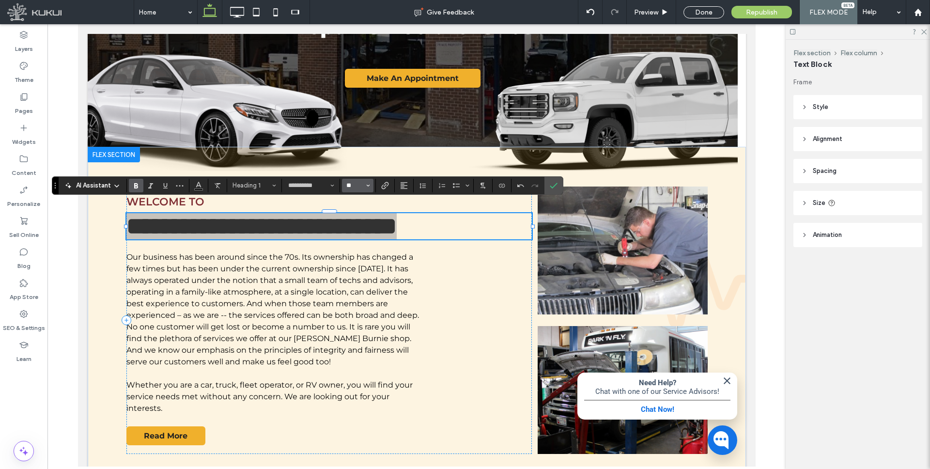
click at [360, 186] on input "**" at bounding box center [354, 186] width 19 height 8
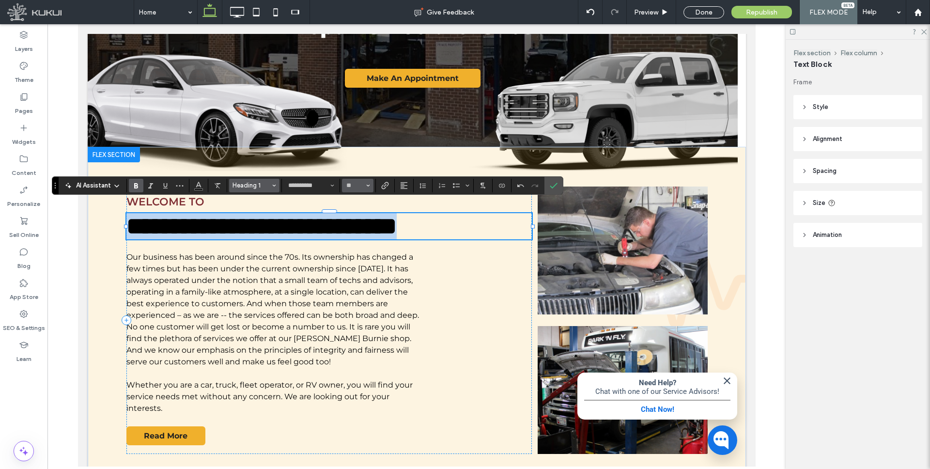
type input "**"
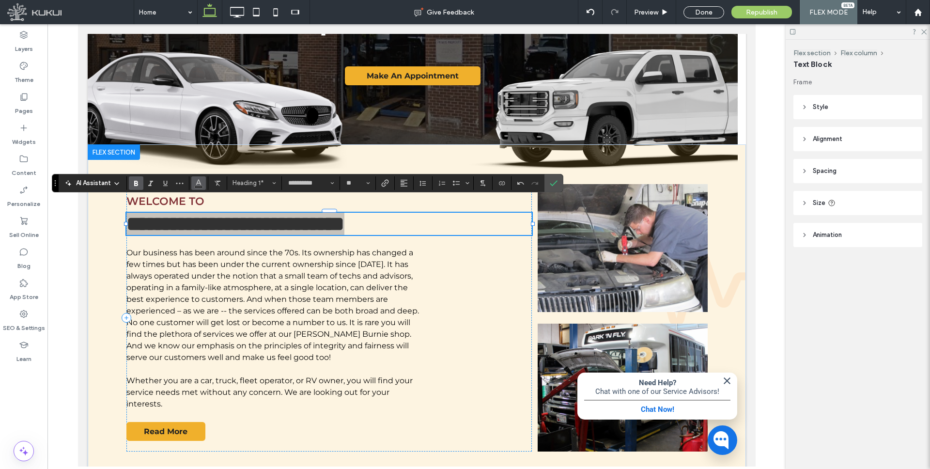
click at [201, 183] on icon "Color" at bounding box center [199, 182] width 8 height 8
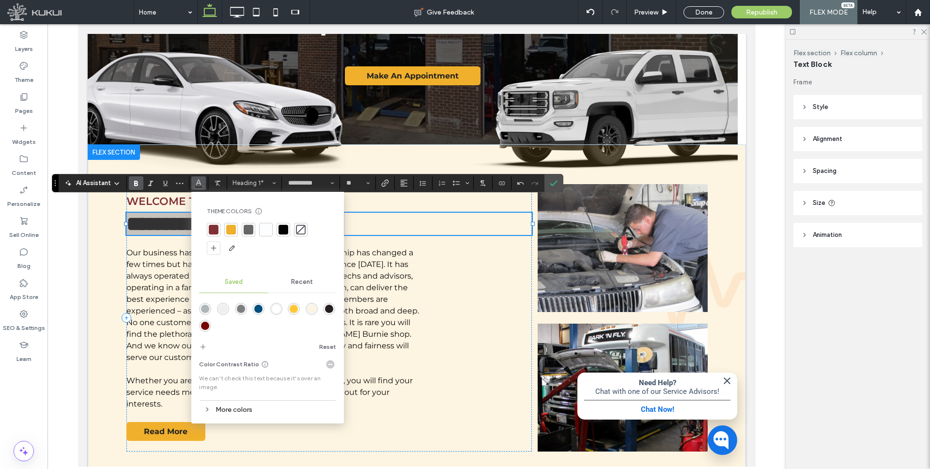
click at [214, 225] on div at bounding box center [214, 230] width 10 height 10
drag, startPoint x: 458, startPoint y: 210, endPoint x: 449, endPoint y: 212, distance: 9.8
click at [458, 213] on h1 "**********" at bounding box center [329, 224] width 406 height 22
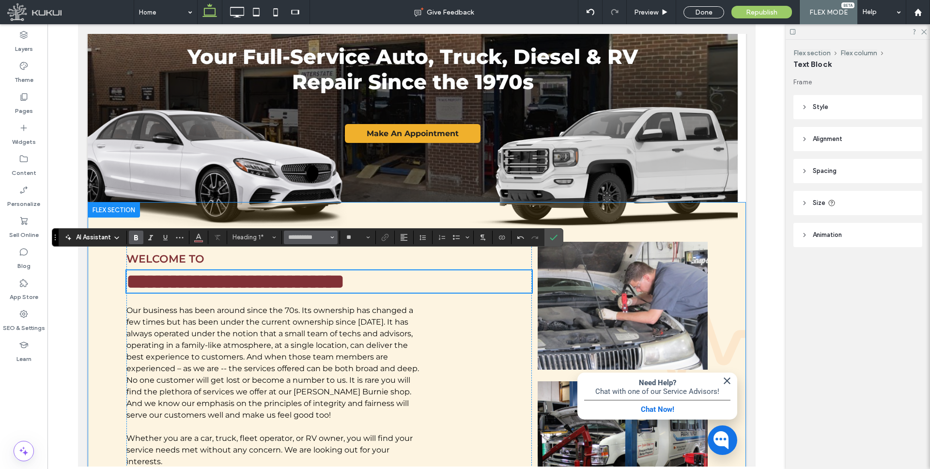
scroll to position [184, 0]
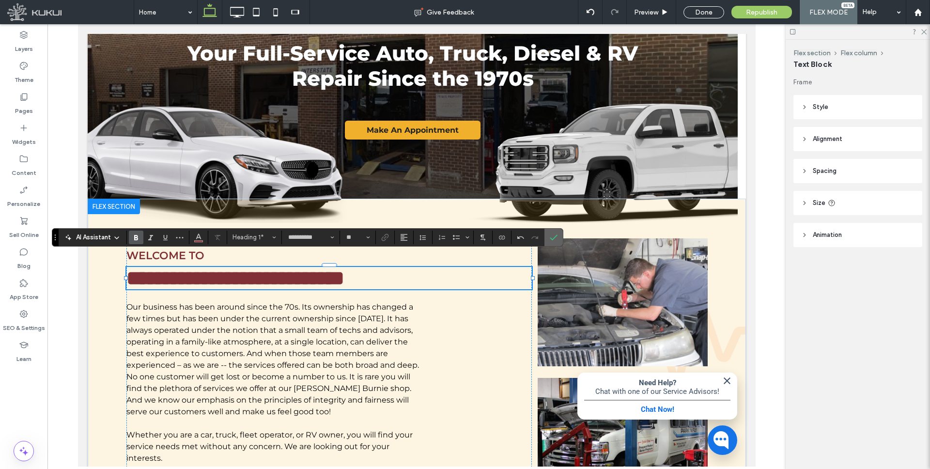
click at [552, 234] on icon "Confirm" at bounding box center [553, 237] width 8 height 8
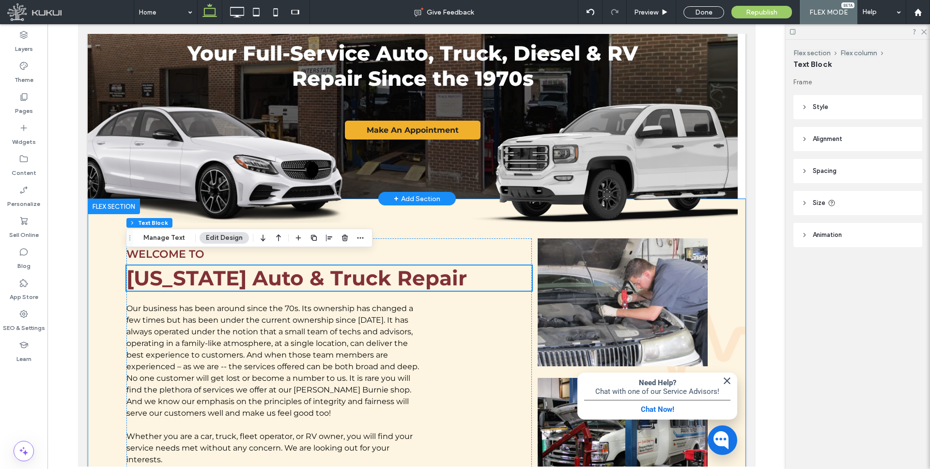
scroll to position [107, 0]
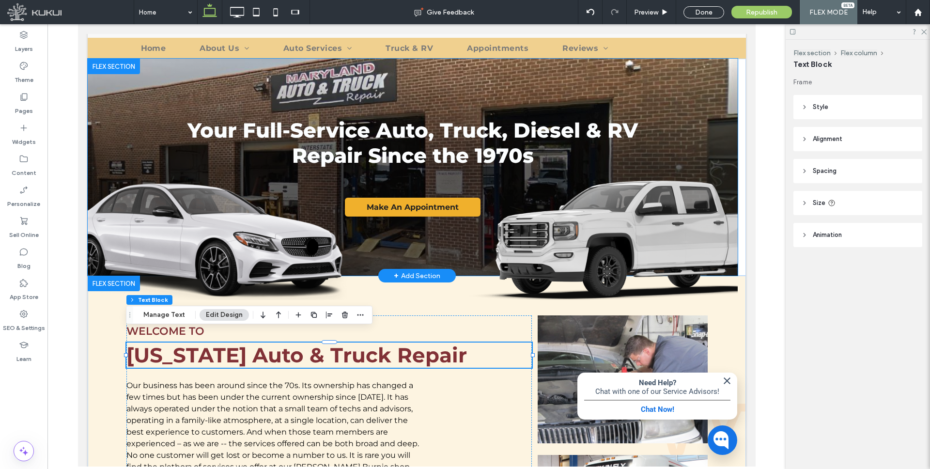
click at [381, 141] on span "Your Full-Service Auto, Truck, Diesel & RV Repair Since the 1970s" at bounding box center [412, 143] width 450 height 50
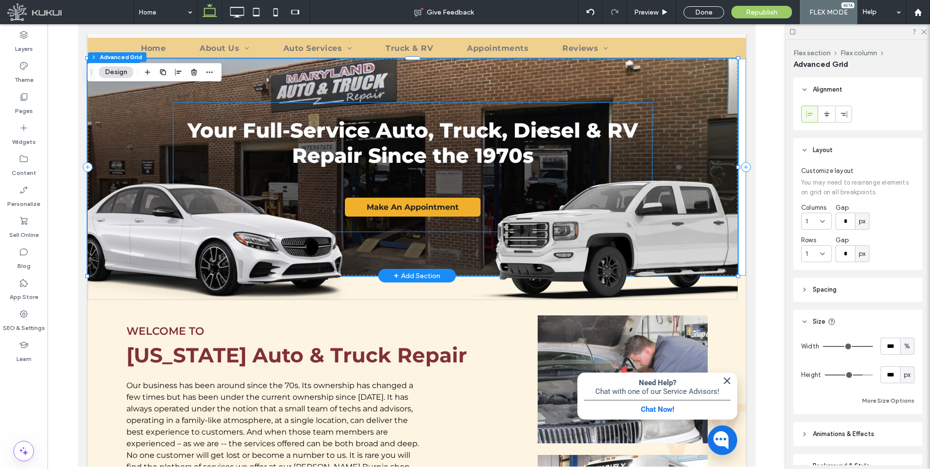
click at [346, 120] on span "Your Full-Service Auto, Truck, Diesel & RV Repair Since the 1970s" at bounding box center [412, 143] width 450 height 50
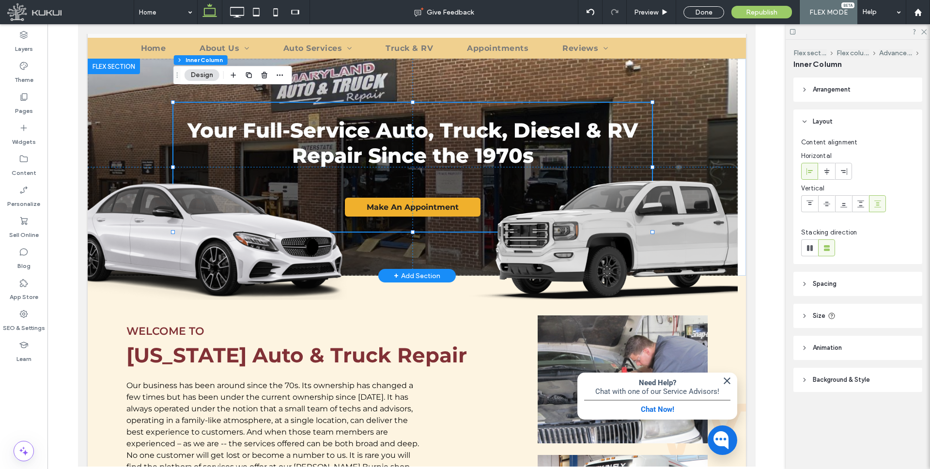
click at [329, 120] on span "Your Full-Service Auto, Truck, Diesel & RV Repair Since the 1970s" at bounding box center [412, 143] width 450 height 50
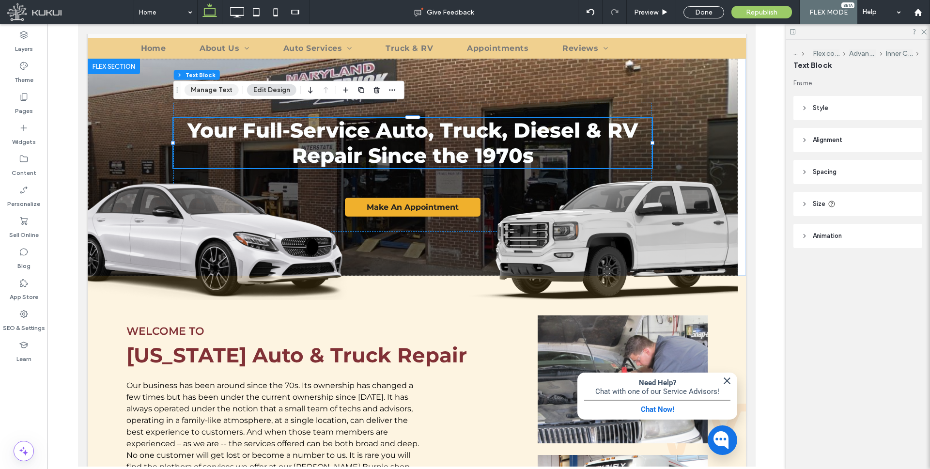
click at [220, 89] on button "Manage Text" at bounding box center [211, 90] width 54 height 12
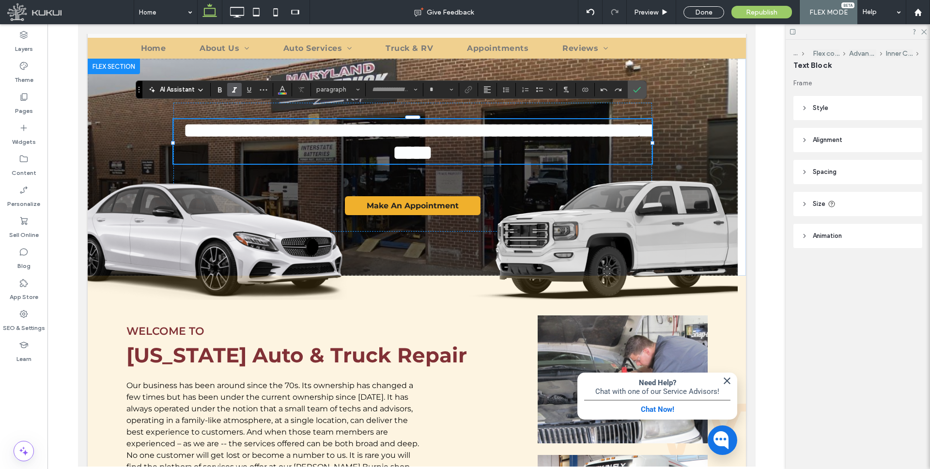
type input "**********"
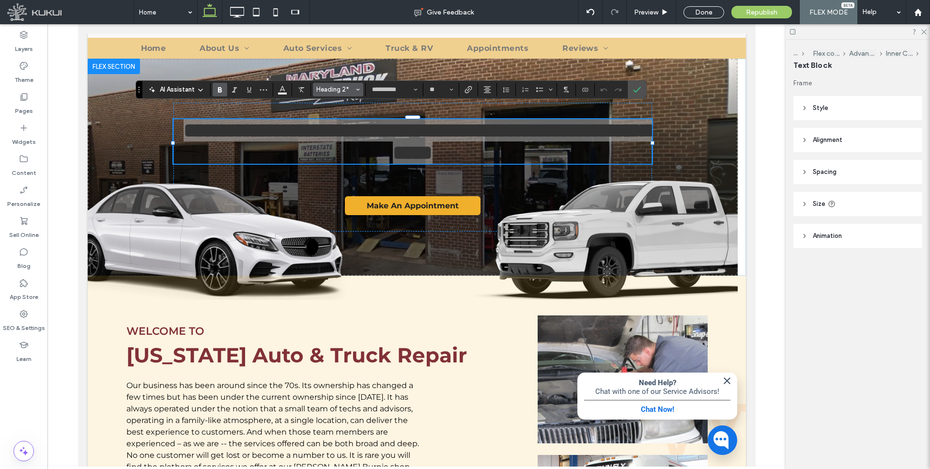
click at [356, 90] on icon "Styles" at bounding box center [358, 90] width 4 height 4
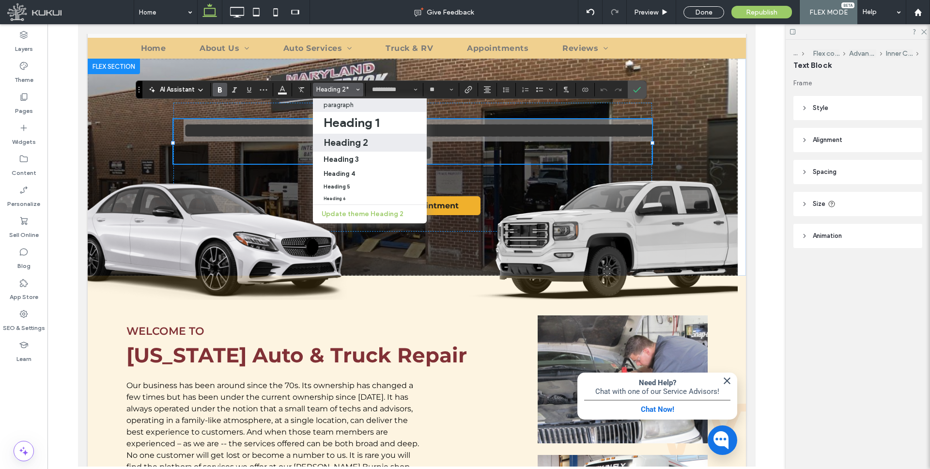
drag, startPoint x: 278, startPoint y: 79, endPoint x: 352, endPoint y: 104, distance: 78.5
click at [352, 104] on p "paragraph" at bounding box center [338, 104] width 30 height 7
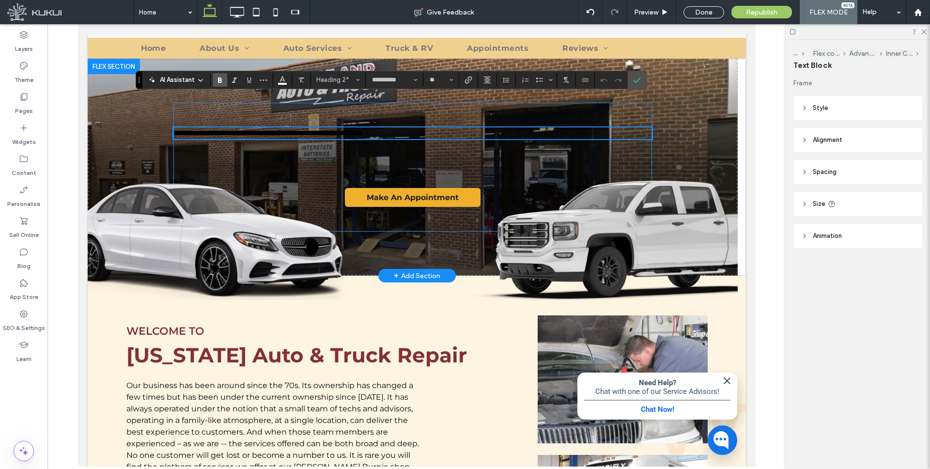
type input "**"
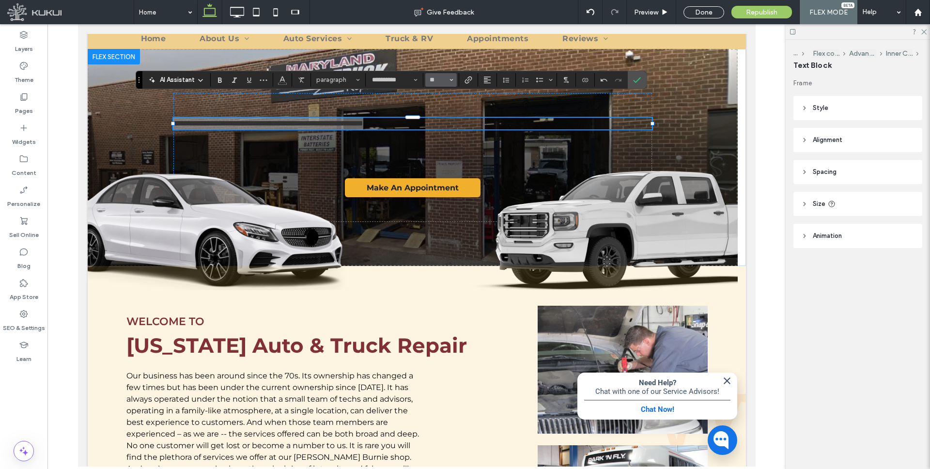
click at [440, 80] on input "**" at bounding box center [437, 80] width 19 height 8
type input "**"
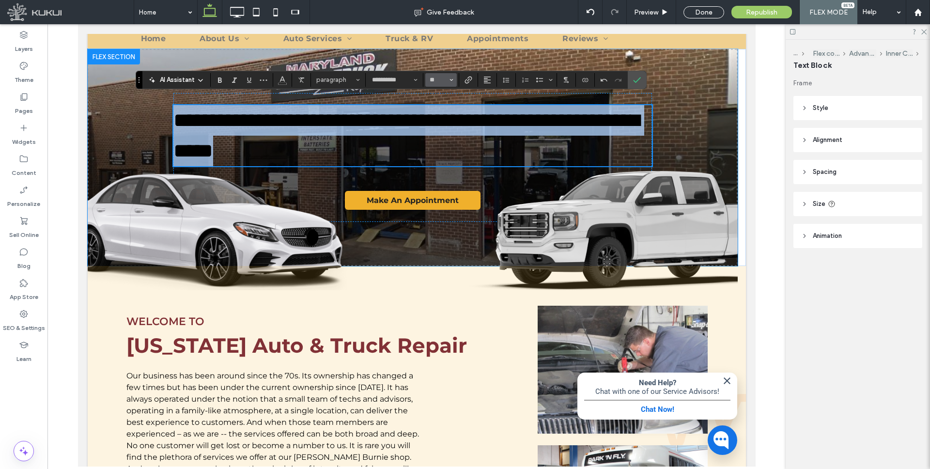
scroll to position [105, 0]
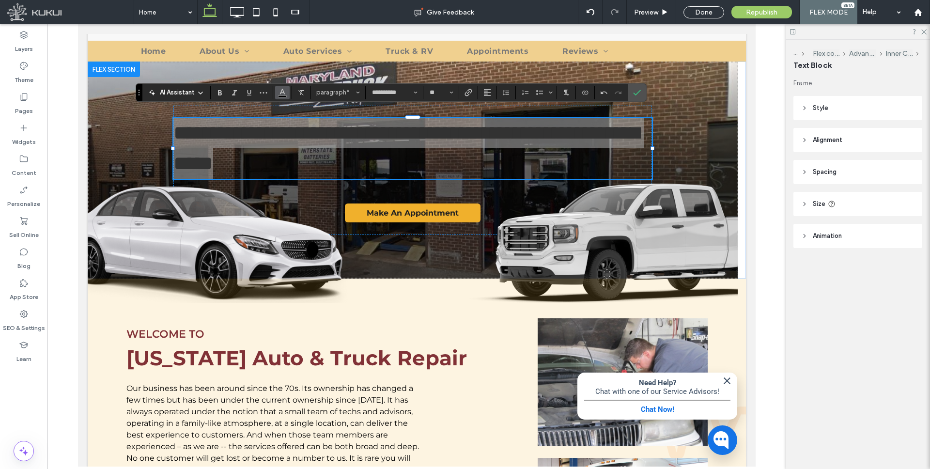
click at [283, 92] on use "Color" at bounding box center [281, 91] width 5 height 5
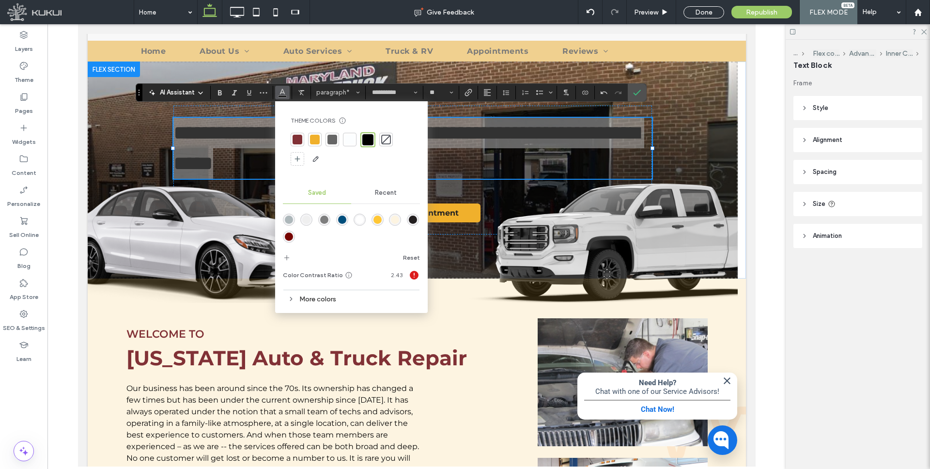
click at [357, 223] on div "rgba(255,255,255,1)" at bounding box center [359, 219] width 8 height 8
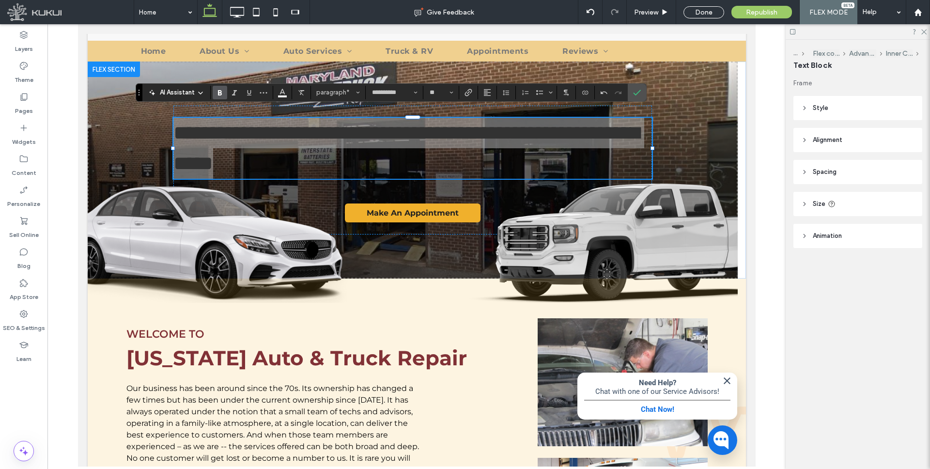
click at [219, 93] on icon "Bold" at bounding box center [220, 93] width 8 height 8
click at [486, 91] on use "Alignment" at bounding box center [487, 92] width 7 height 7
click at [499, 119] on div "ui.textEditor.alignment.center" at bounding box center [496, 122] width 13 height 8
click at [640, 89] on icon "Confirm" at bounding box center [637, 93] width 8 height 8
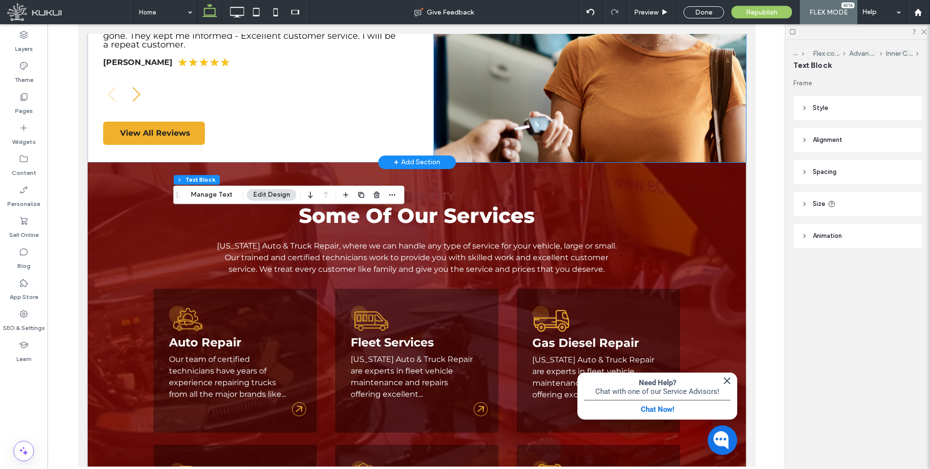
scroll to position [0, 0]
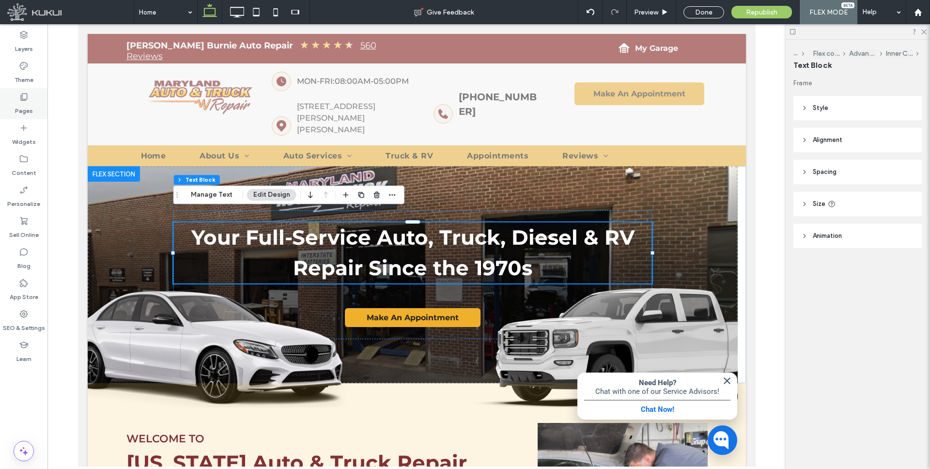
click at [24, 98] on icon at bounding box center [24, 97] width 10 height 10
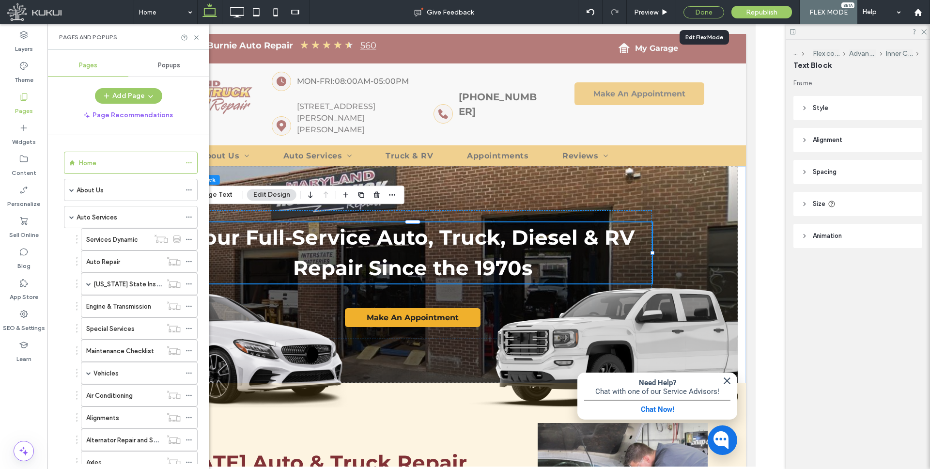
click at [710, 11] on div "Done" at bounding box center [703, 12] width 41 height 12
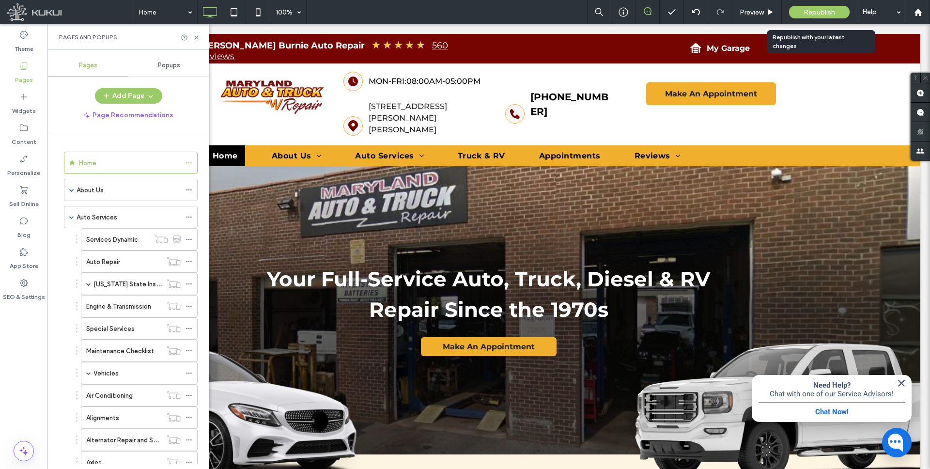
click at [815, 12] on span "Republish" at bounding box center [818, 12] width 31 height 8
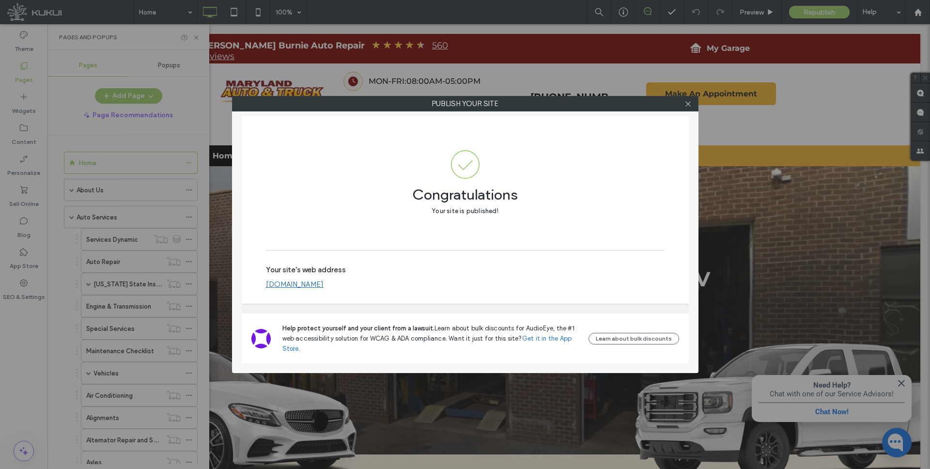
click at [679, 106] on label "Publish your site" at bounding box center [464, 103] width 465 height 15
drag, startPoint x: 688, startPoint y: 103, endPoint x: 671, endPoint y: 92, distance: 19.6
click at [688, 103] on use at bounding box center [687, 103] width 5 height 5
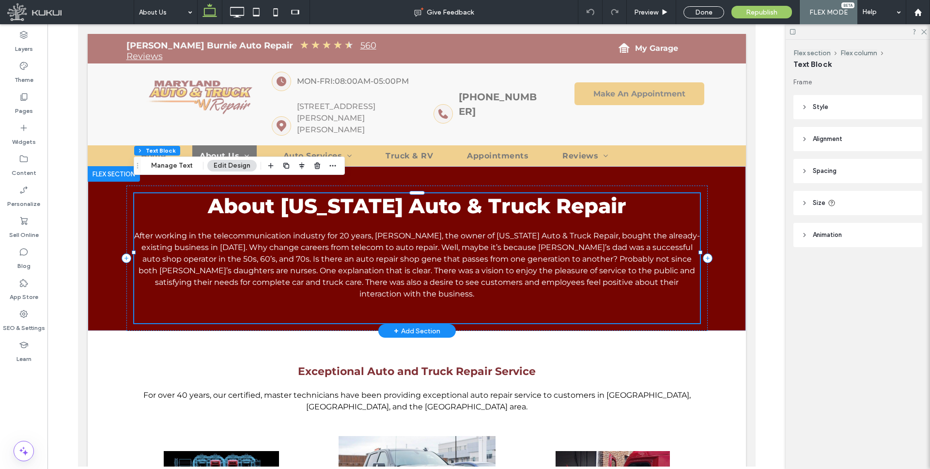
click at [368, 193] on span "About [US_STATE] Auto & Truck Repair" at bounding box center [416, 205] width 418 height 25
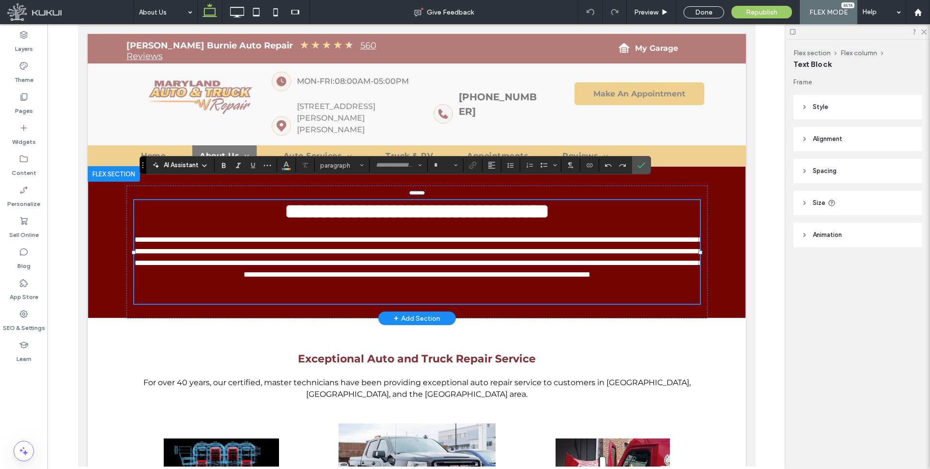
type input "**********"
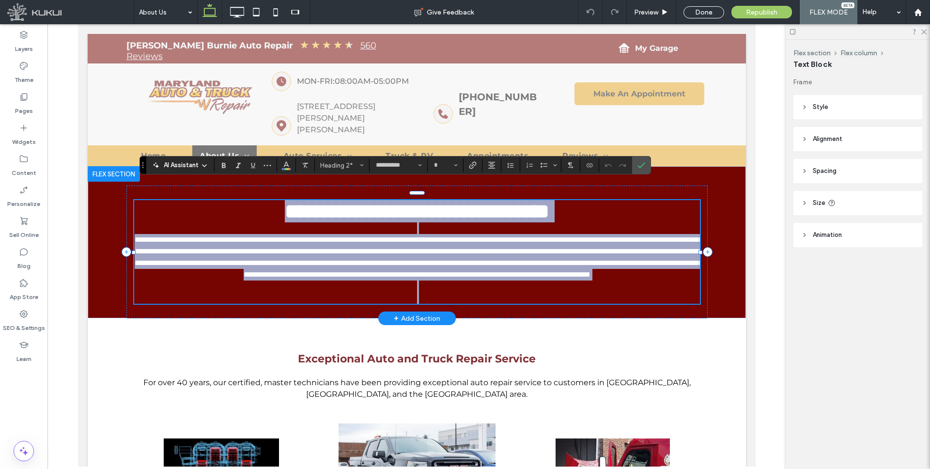
click at [284, 201] on span "**********" at bounding box center [416, 211] width 264 height 20
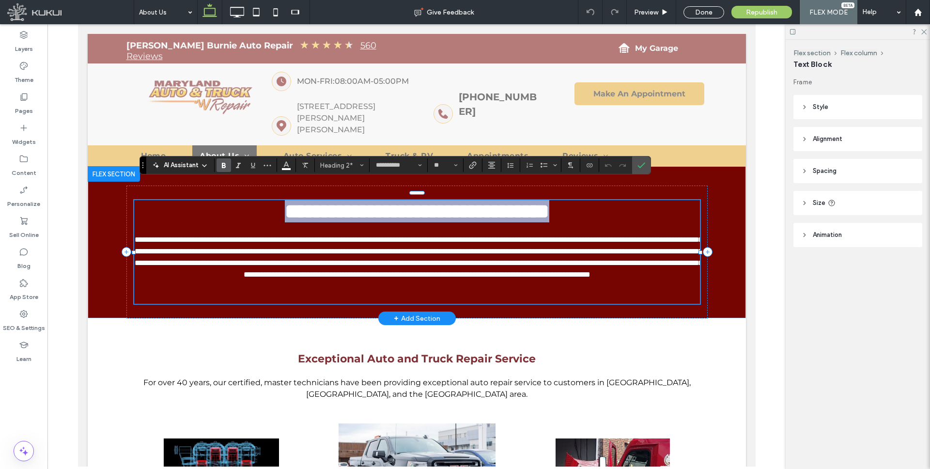
drag, startPoint x: 275, startPoint y: 201, endPoint x: 448, endPoint y: 184, distance: 174.7
click at [549, 201] on span "**********" at bounding box center [416, 211] width 264 height 20
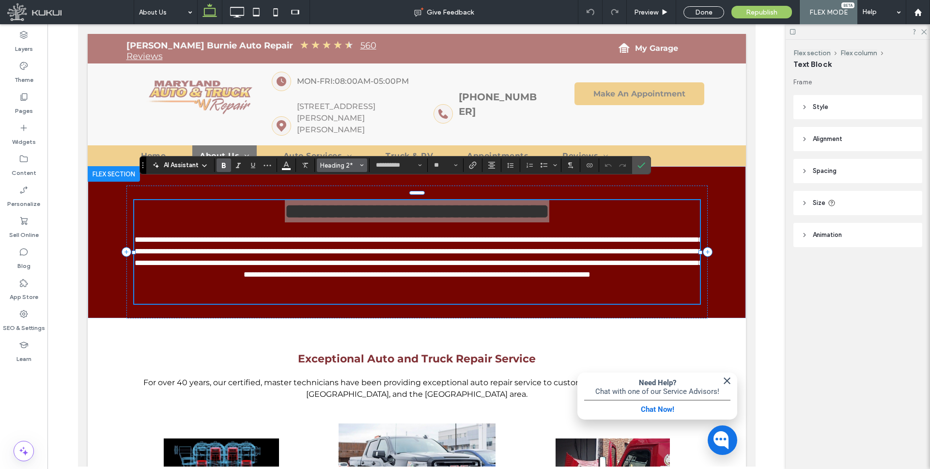
click at [353, 165] on span "Heading 2*" at bounding box center [339, 165] width 38 height 7
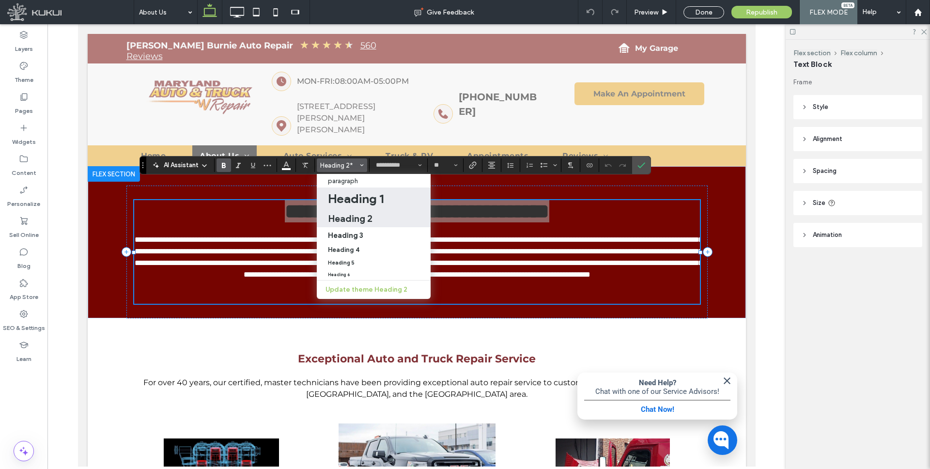
click at [360, 195] on h1 "Heading 1" at bounding box center [356, 198] width 56 height 15
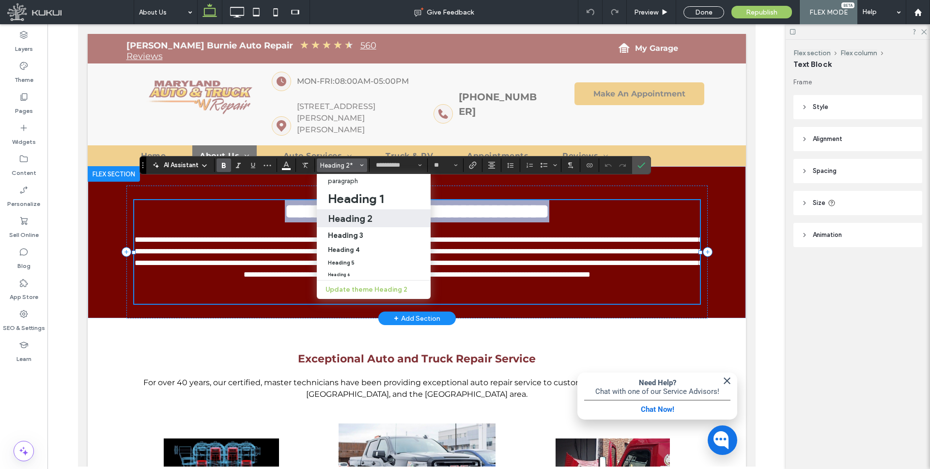
type input "**"
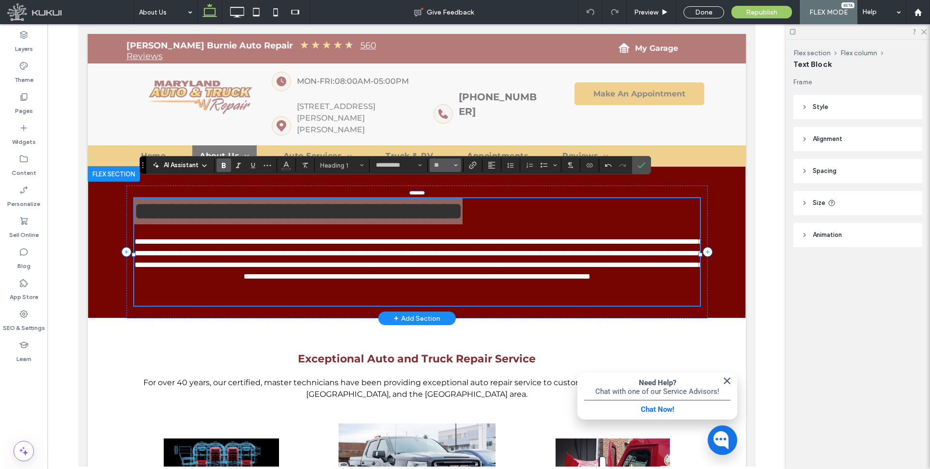
click at [446, 167] on input "**" at bounding box center [442, 165] width 19 height 8
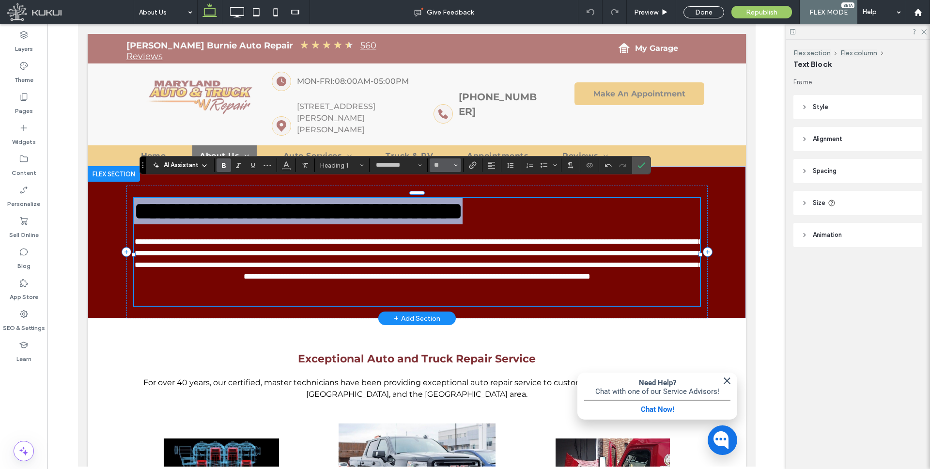
type input "**"
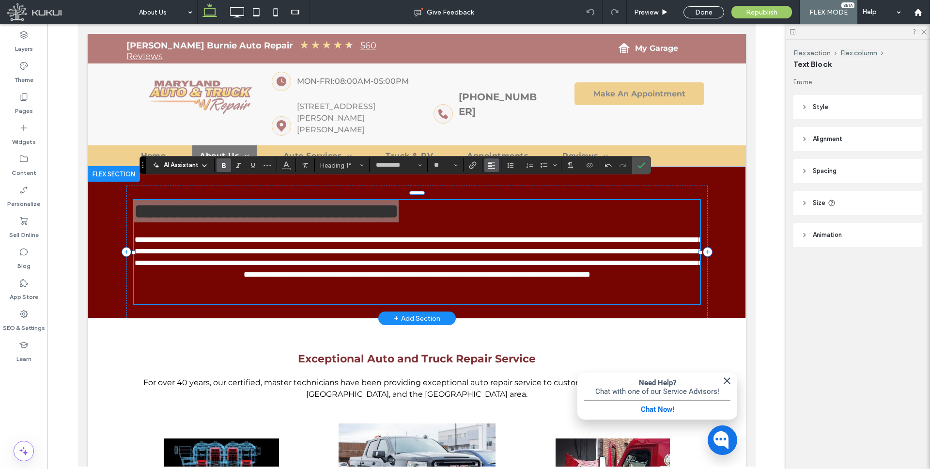
click at [490, 169] on span "Alignment" at bounding box center [492, 165] width 8 height 13
click at [507, 195] on label "ui.textEditor.alignment.center" at bounding box center [501, 195] width 34 height 14
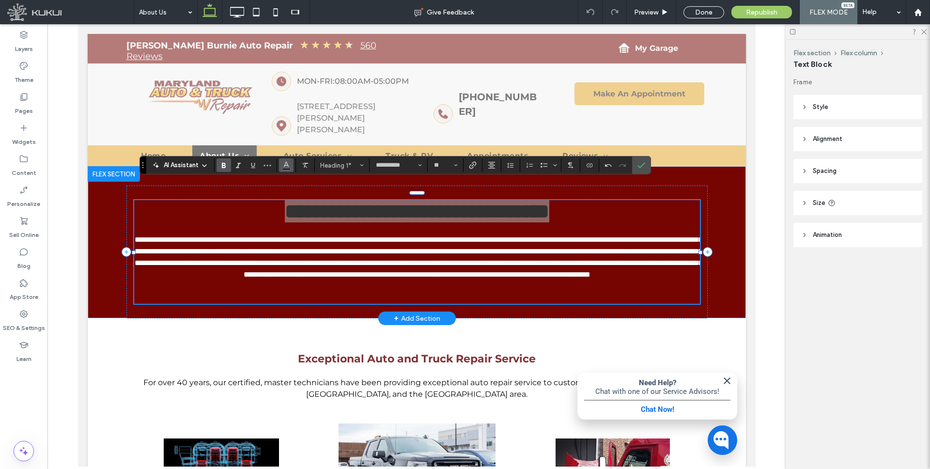
click at [284, 164] on icon "Color" at bounding box center [286, 164] width 8 height 8
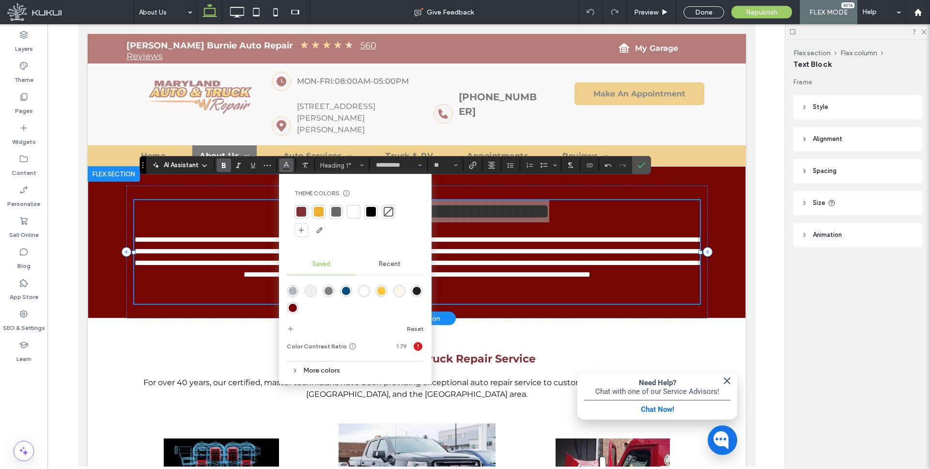
click at [363, 294] on div "rgba(255,255,255,1)" at bounding box center [364, 291] width 8 height 8
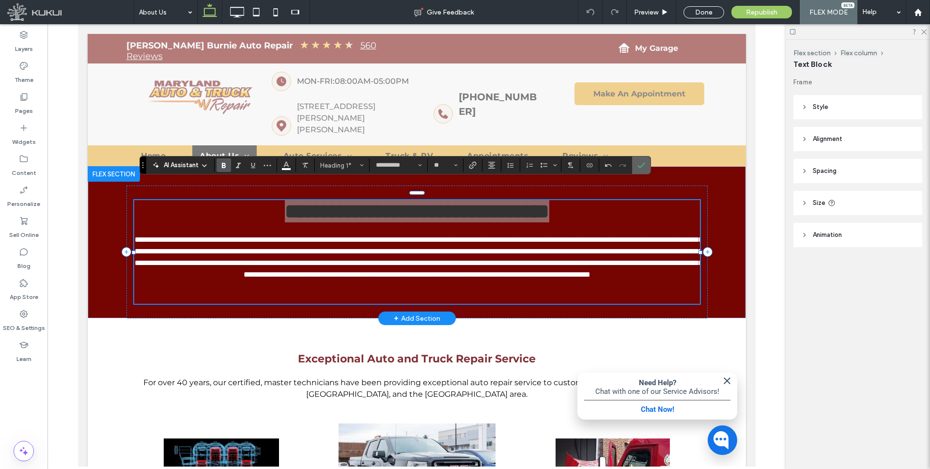
click at [640, 164] on icon "Confirm" at bounding box center [641, 165] width 8 height 8
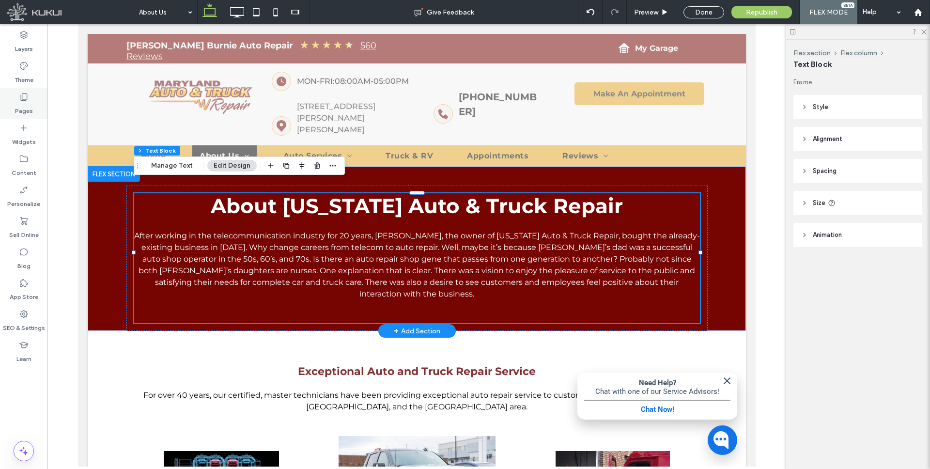
click at [27, 96] on use at bounding box center [24, 96] width 7 height 7
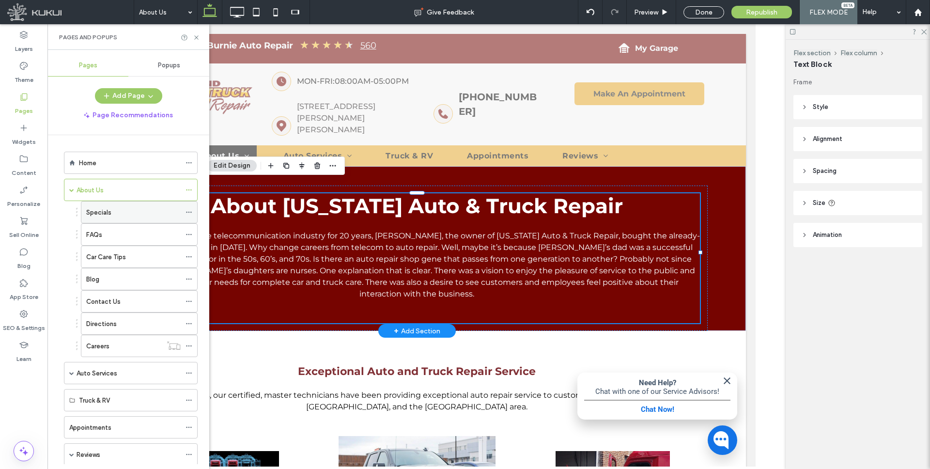
click at [115, 214] on div "Specials" at bounding box center [133, 212] width 94 height 10
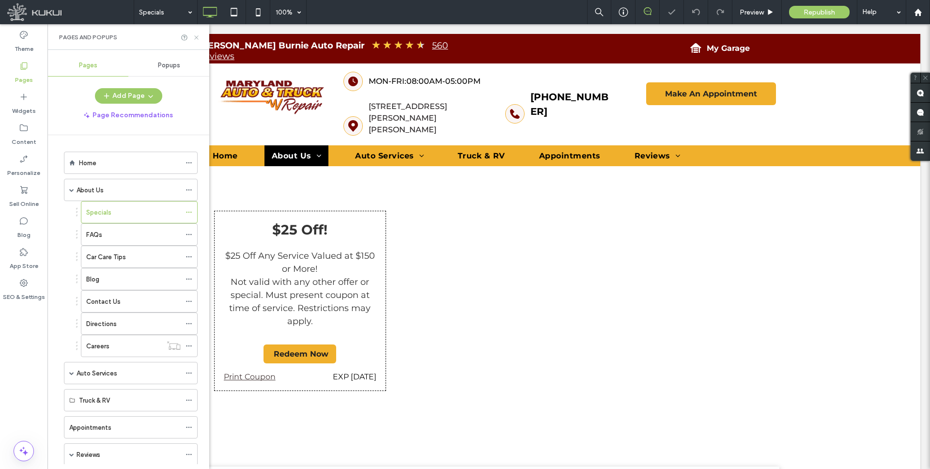
click at [199, 40] on icon at bounding box center [196, 37] width 7 height 7
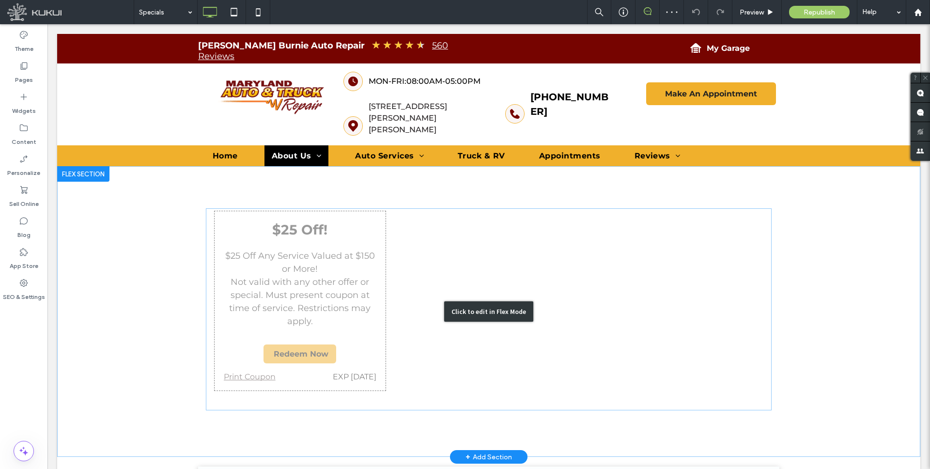
drag, startPoint x: 218, startPoint y: 249, endPoint x: 213, endPoint y: 245, distance: 6.6
click at [217, 249] on div "Click to edit in Flex Mode" at bounding box center [488, 311] width 863 height 290
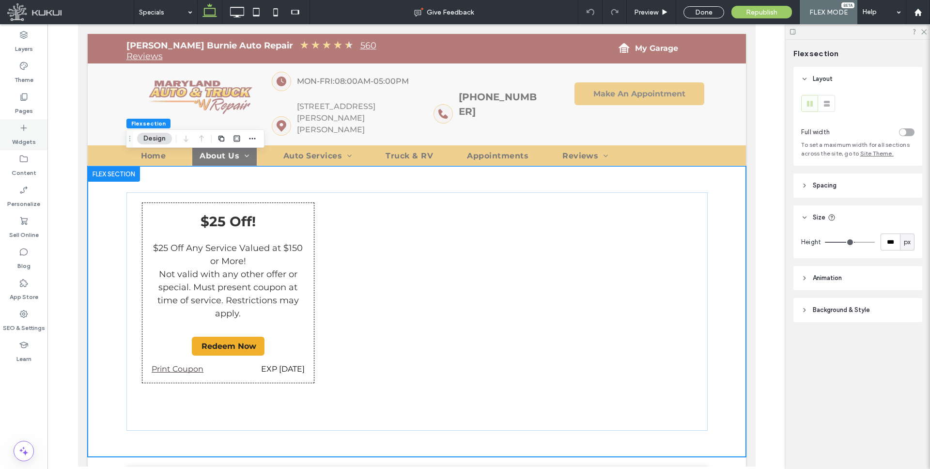
click at [24, 131] on icon at bounding box center [24, 128] width 10 height 10
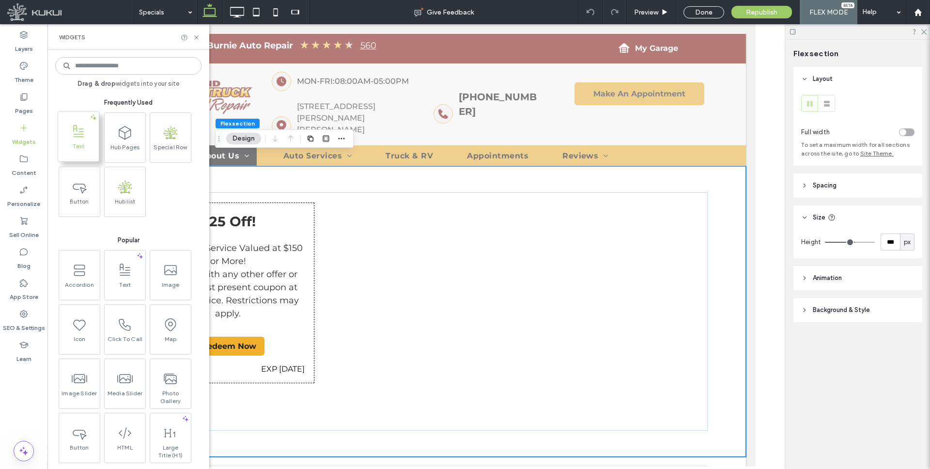
click at [71, 137] on icon at bounding box center [78, 131] width 15 height 15
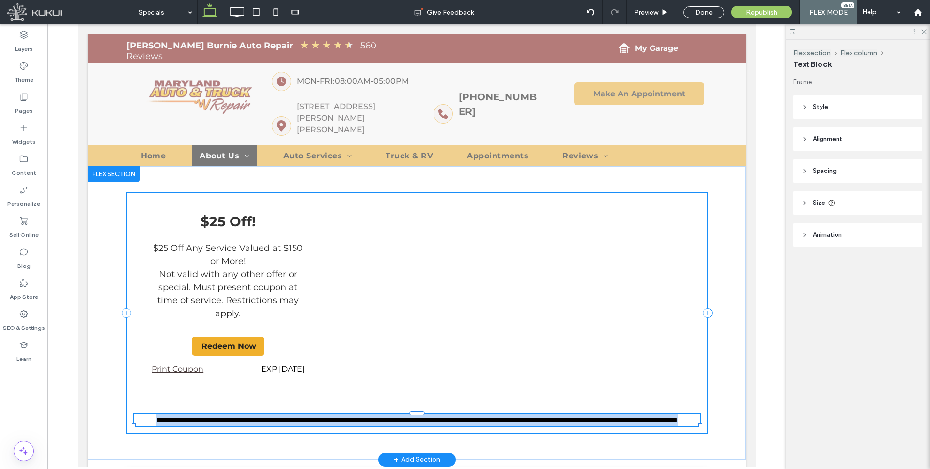
type input "**********"
type input "**"
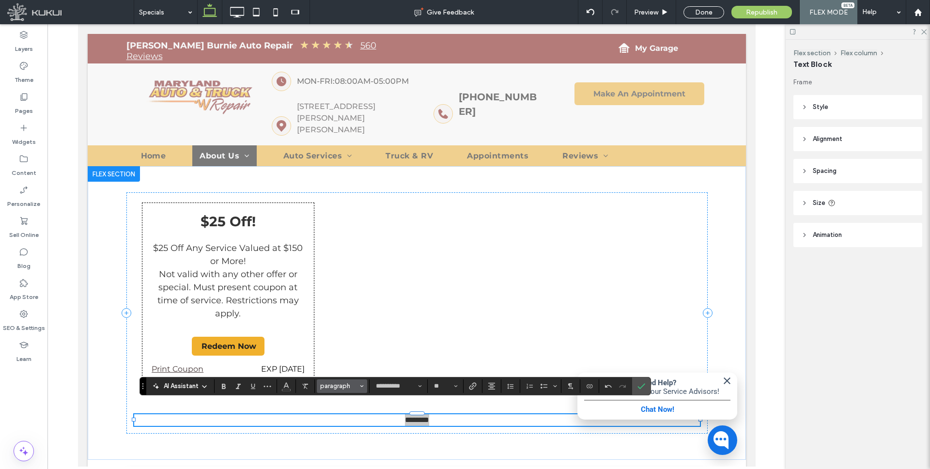
click at [349, 381] on button "paragraph" at bounding box center [342, 386] width 50 height 14
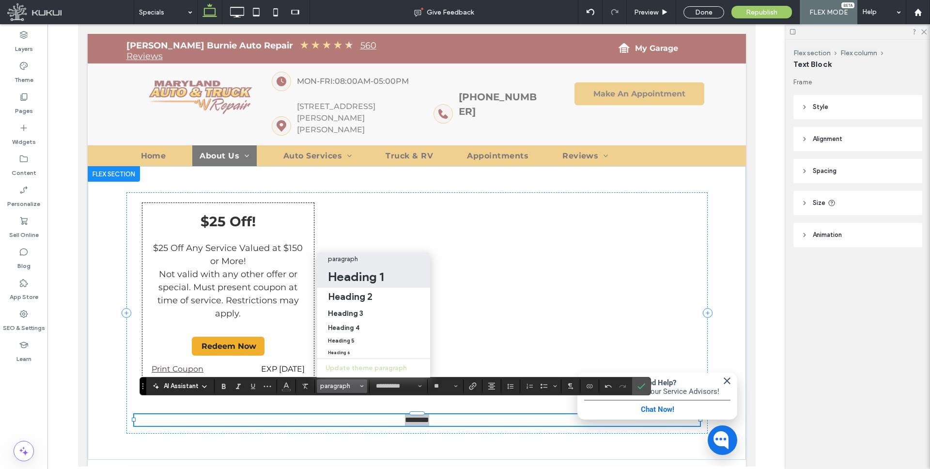
click at [349, 275] on h1 "Heading 1" at bounding box center [356, 276] width 56 height 15
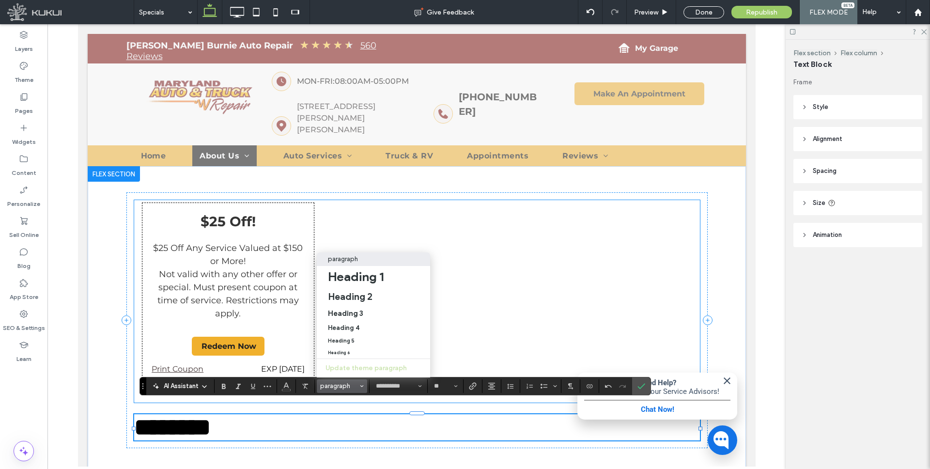
type input "**"
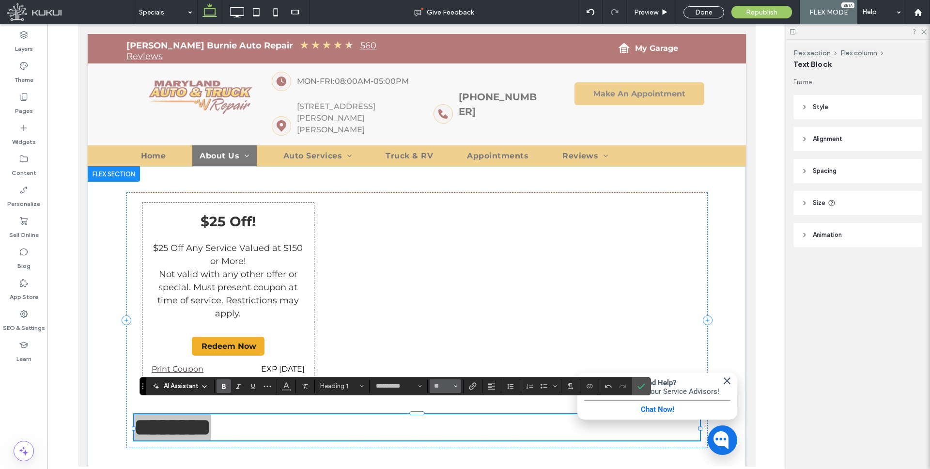
click at [445, 385] on input "**" at bounding box center [442, 386] width 19 height 8
type input "**"
click at [286, 382] on icon "Color" at bounding box center [286, 385] width 8 height 8
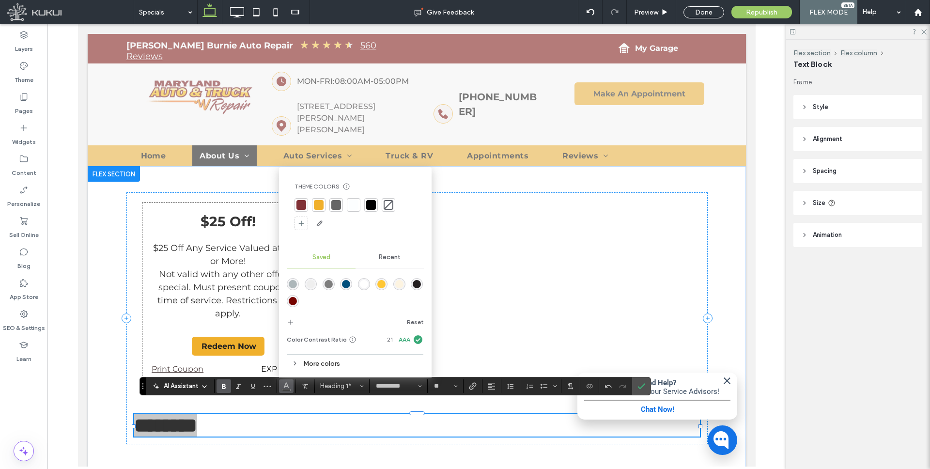
click at [293, 300] on div "rgba(118,4,0,1)" at bounding box center [293, 301] width 8 height 8
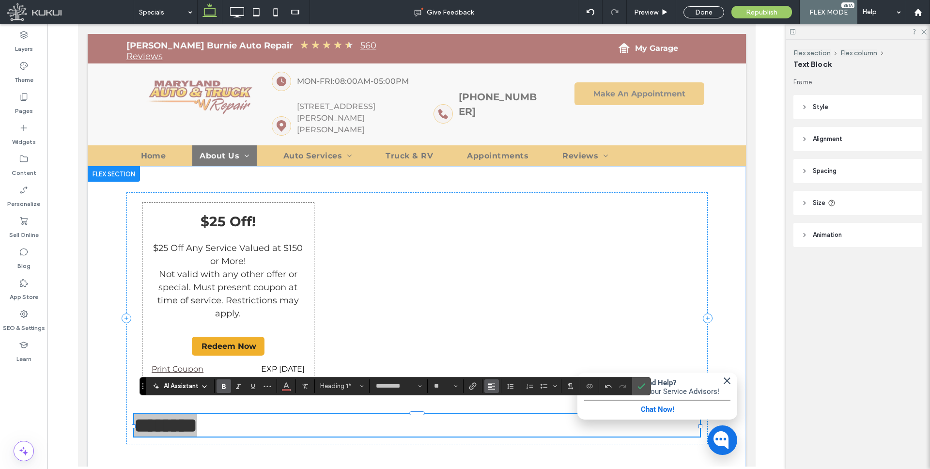
click at [495, 387] on button "Alignment" at bounding box center [491, 386] width 15 height 14
click at [500, 341] on icon "ui.textEditor.alignment.center" at bounding box center [499, 342] width 8 height 8
click at [643, 383] on icon "Confirm" at bounding box center [641, 386] width 8 height 8
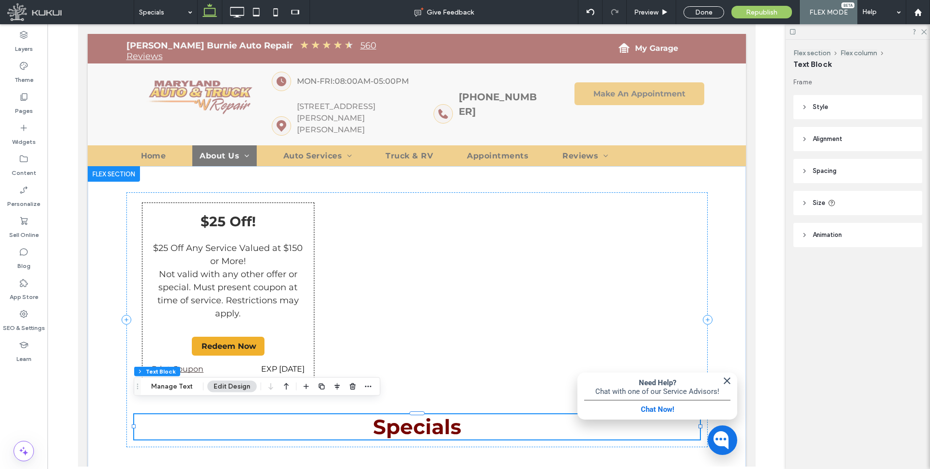
click at [285, 385] on icon "button" at bounding box center [286, 386] width 12 height 17
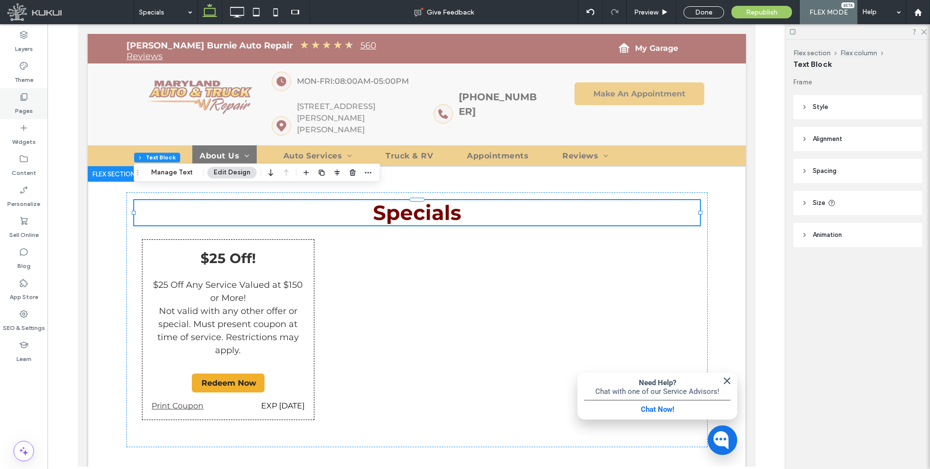
click at [23, 101] on icon at bounding box center [24, 97] width 10 height 10
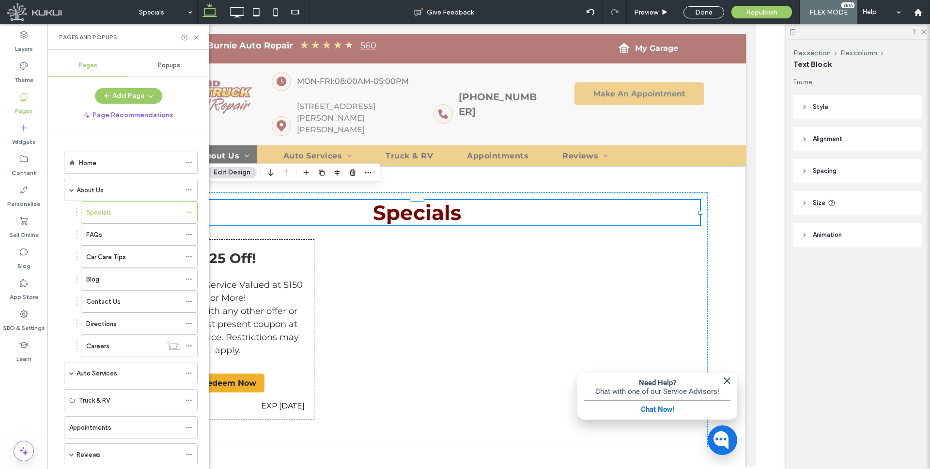
click at [112, 235] on div "FAQs" at bounding box center [133, 234] width 94 height 10
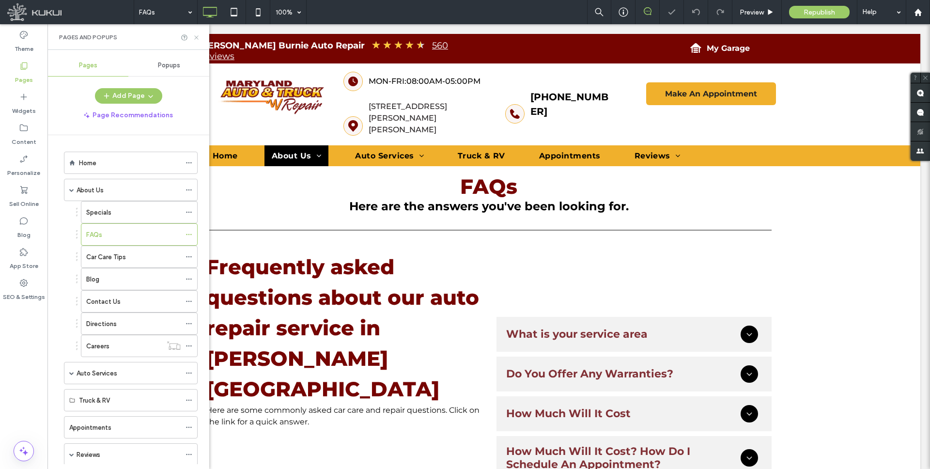
click at [198, 38] on icon at bounding box center [196, 37] width 7 height 7
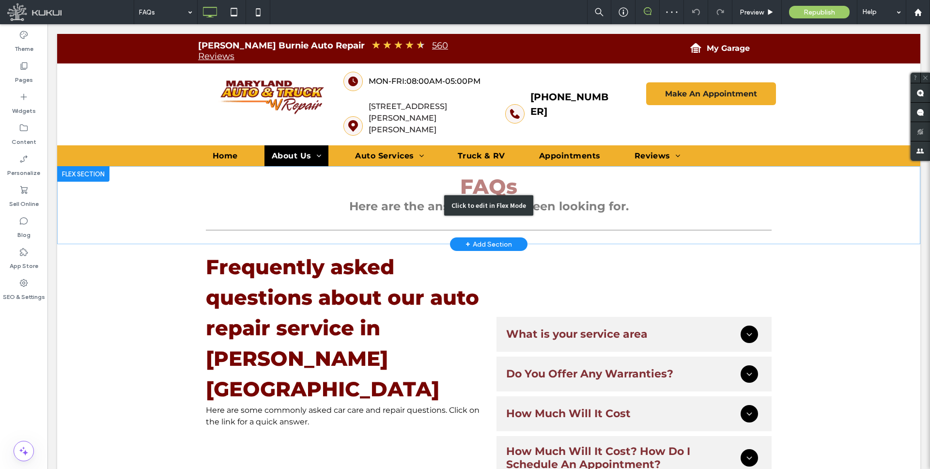
click at [503, 168] on div "Click to edit in Flex Mode" at bounding box center [488, 205] width 863 height 78
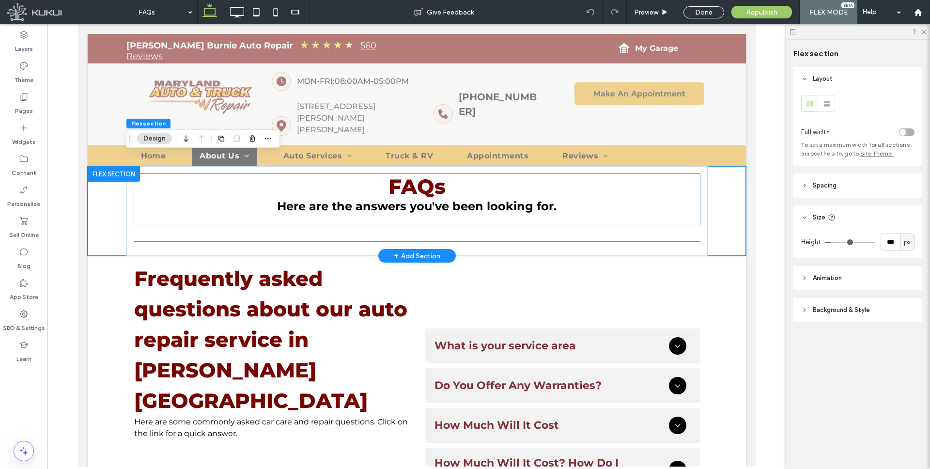
click at [420, 174] on span "FAQs" at bounding box center [416, 186] width 57 height 25
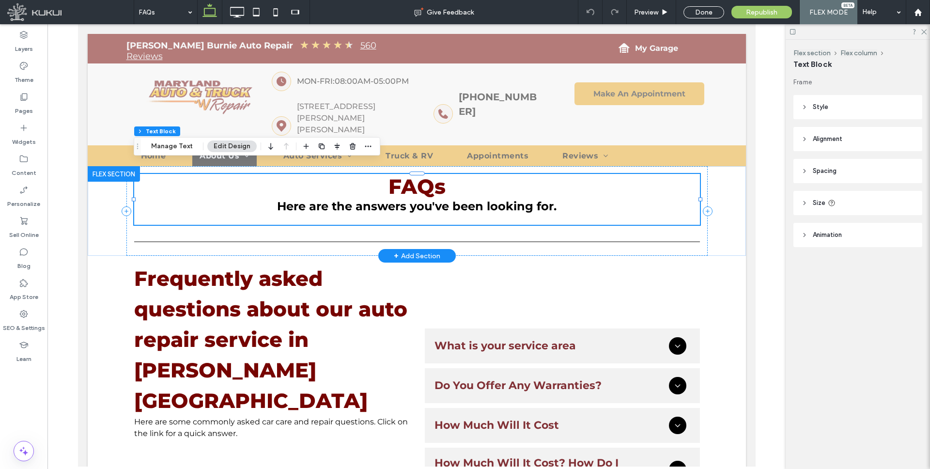
click at [418, 174] on span "FAQs" at bounding box center [416, 186] width 57 height 25
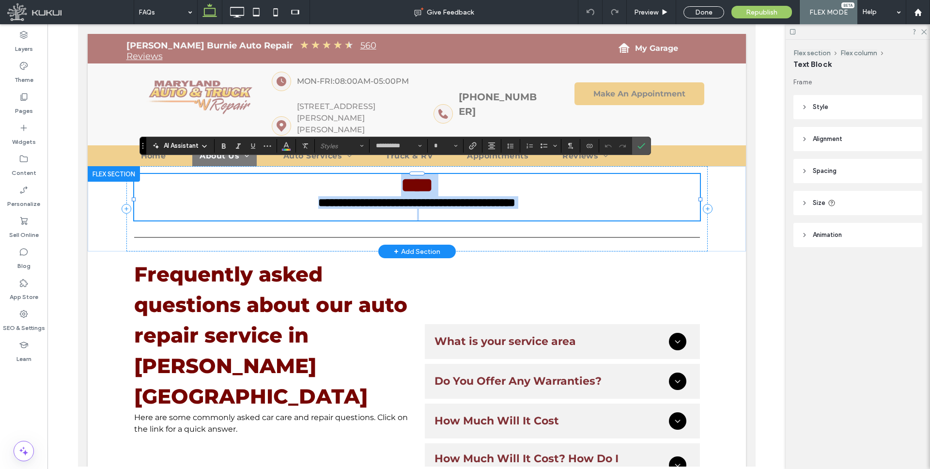
click at [411, 175] on span "****" at bounding box center [416, 185] width 32 height 20
drag, startPoint x: 392, startPoint y: 172, endPoint x: 447, endPoint y: 174, distance: 54.7
click at [448, 174] on h2 "****" at bounding box center [416, 185] width 565 height 22
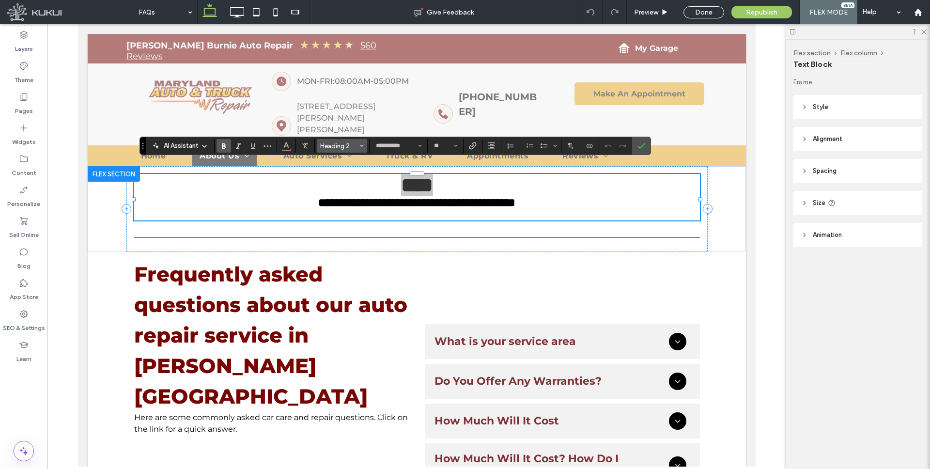
click at [360, 142] on span "Styles" at bounding box center [362, 145] width 4 height 13
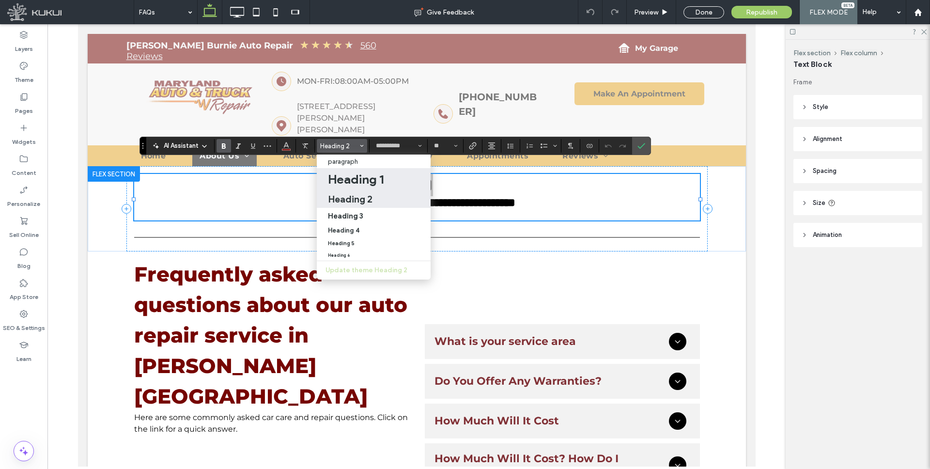
click at [348, 177] on h1 "Heading 1" at bounding box center [356, 178] width 56 height 15
type input "**"
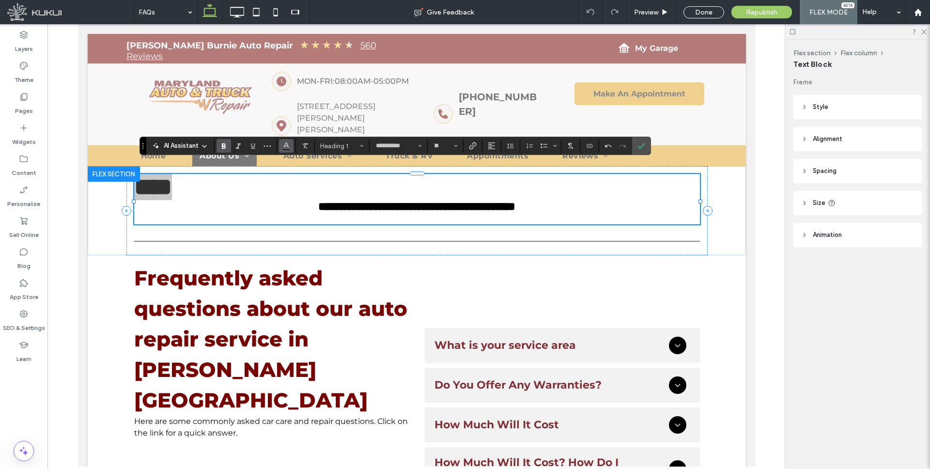
click at [279, 143] on button "Color" at bounding box center [286, 146] width 15 height 14
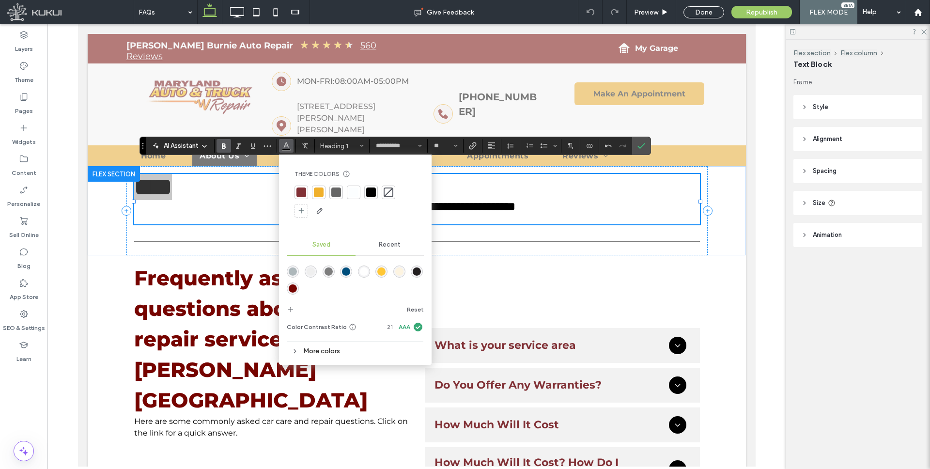
click at [295, 285] on div "rgba(118,4,0,1)" at bounding box center [293, 288] width 8 height 8
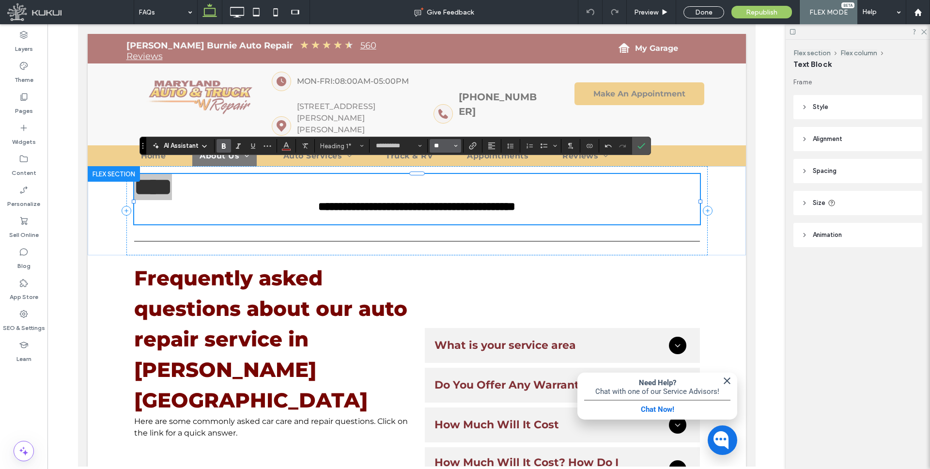
click at [444, 144] on input "**" at bounding box center [442, 146] width 19 height 8
type input "**"
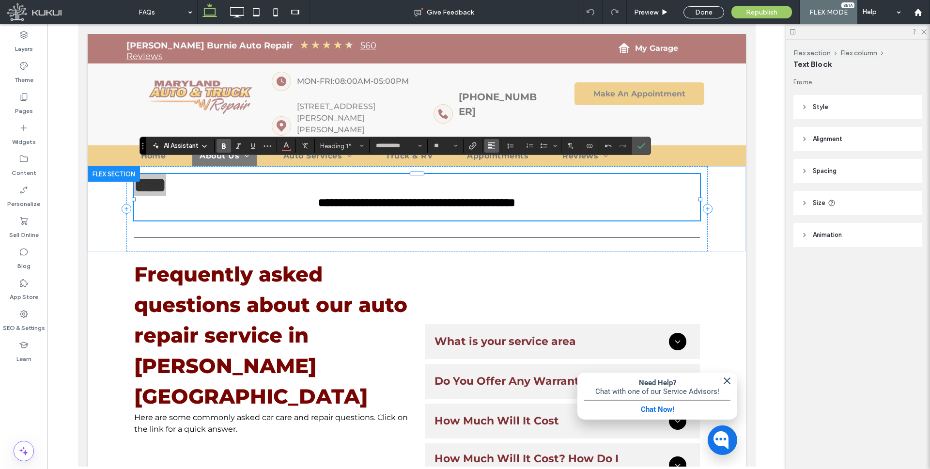
click at [494, 145] on icon "Alignment" at bounding box center [492, 146] width 8 height 8
click at [496, 172] on use "ui.textEditor.alignment.center" at bounding box center [498, 175] width 7 height 7
click at [641, 145] on icon "Confirm" at bounding box center [641, 146] width 8 height 8
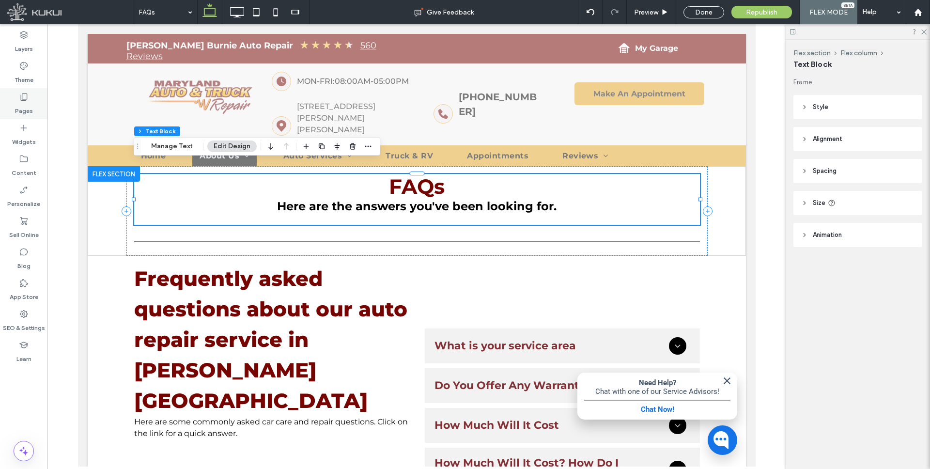
click at [20, 93] on icon at bounding box center [24, 97] width 10 height 10
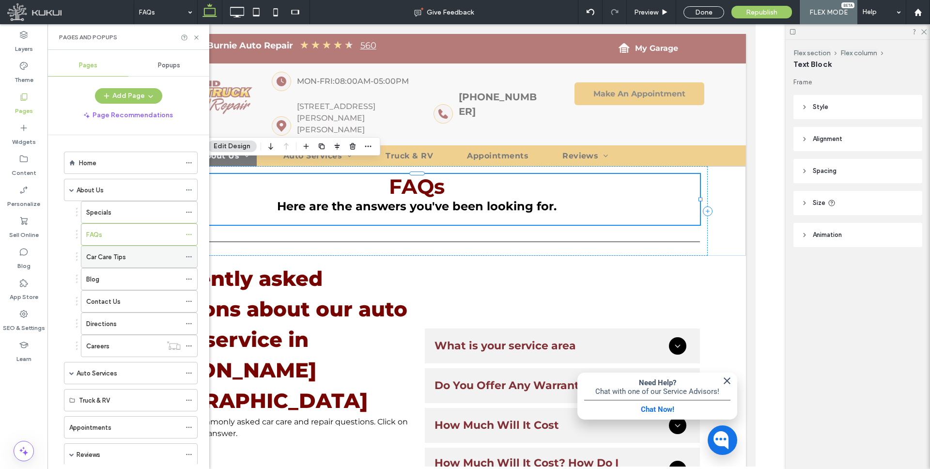
drag, startPoint x: 113, startPoint y: 252, endPoint x: 135, endPoint y: 236, distance: 26.7
click at [113, 252] on label "Car Care Tips" at bounding box center [106, 256] width 40 height 17
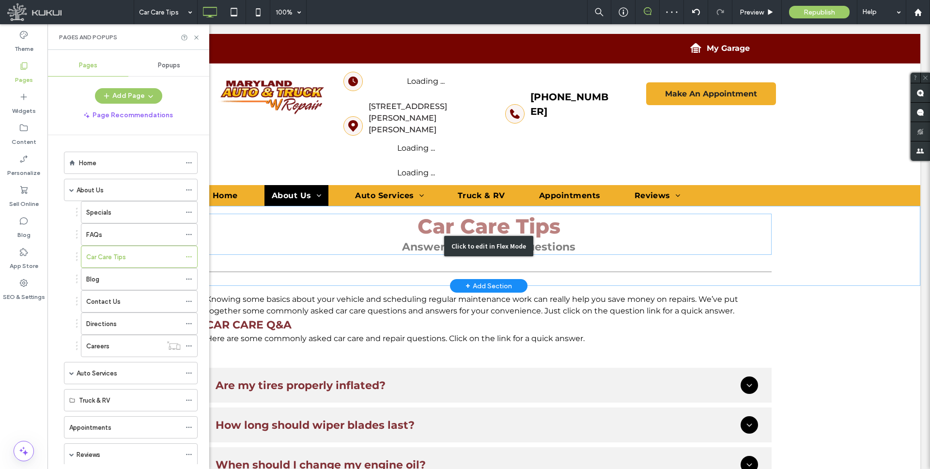
click at [465, 215] on div "Click to edit in Flex Mode" at bounding box center [488, 246] width 863 height 80
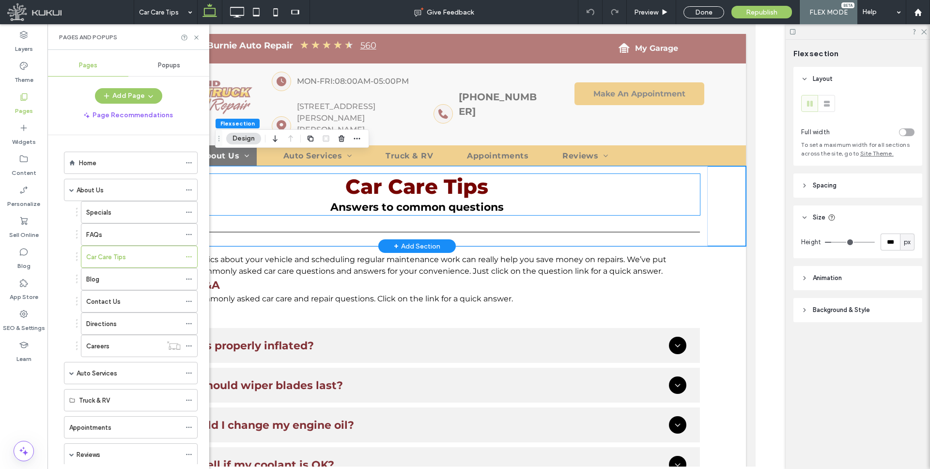
click at [435, 174] on span "Car Care Tips" at bounding box center [416, 186] width 143 height 25
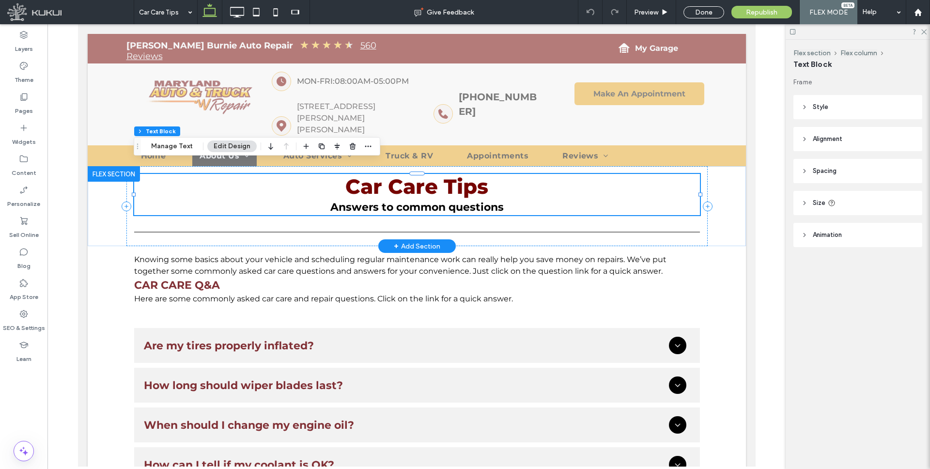
click at [422, 174] on span "Car Care Tips" at bounding box center [416, 186] width 143 height 25
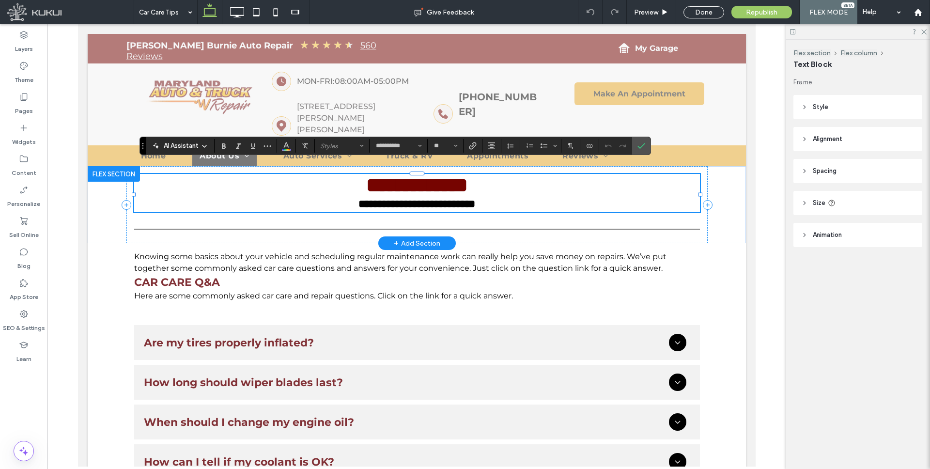
drag, startPoint x: 384, startPoint y: 180, endPoint x: 368, endPoint y: 178, distance: 16.1
click at [384, 180] on span "**********" at bounding box center [417, 185] width 102 height 20
drag, startPoint x: 350, startPoint y: 175, endPoint x: 450, endPoint y: 165, distance: 100.3
click at [467, 175] on span "**********" at bounding box center [417, 185] width 102 height 20
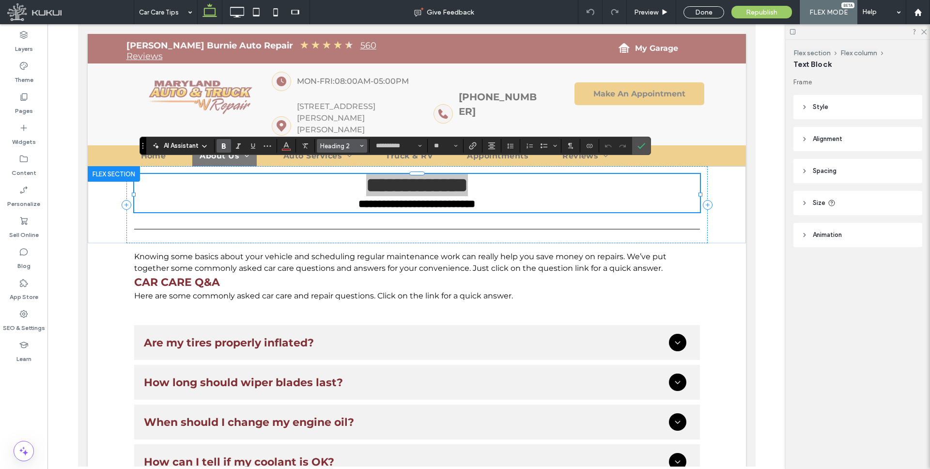
click at [355, 142] on span "Heading 2" at bounding box center [339, 145] width 38 height 7
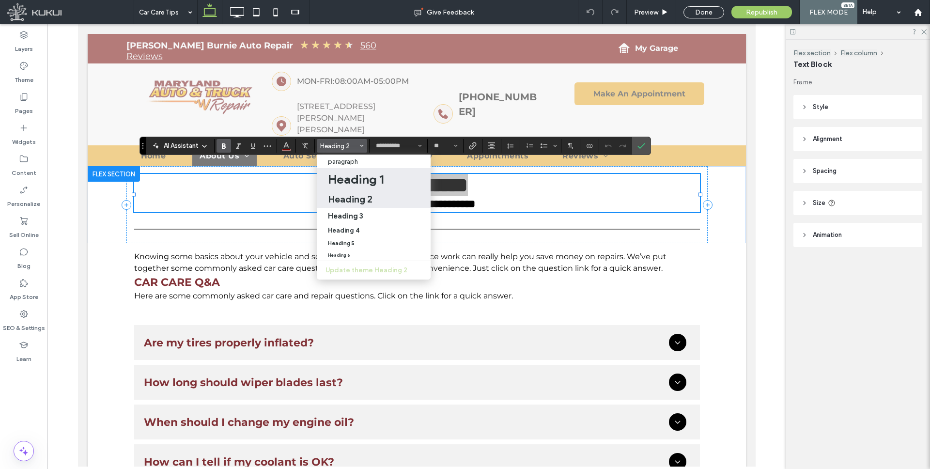
click at [357, 177] on h1 "Heading 1" at bounding box center [356, 178] width 56 height 15
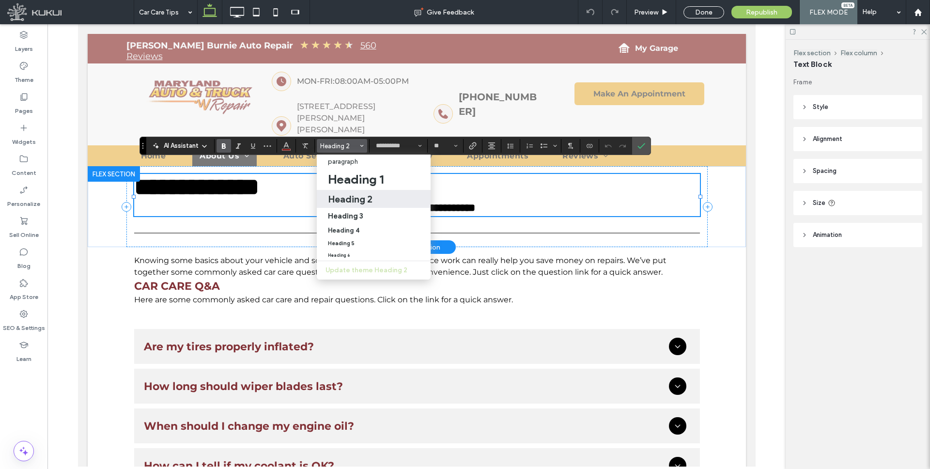
type input "**"
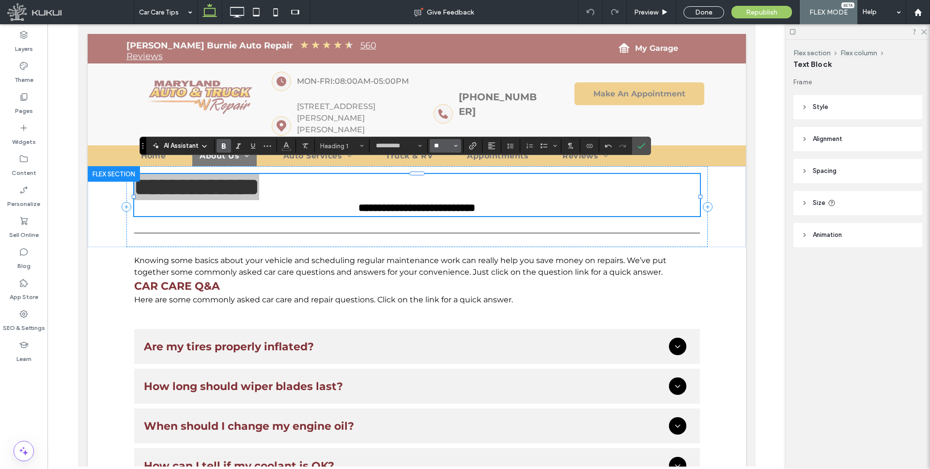
click at [446, 145] on input "**" at bounding box center [442, 146] width 19 height 8
type input "**"
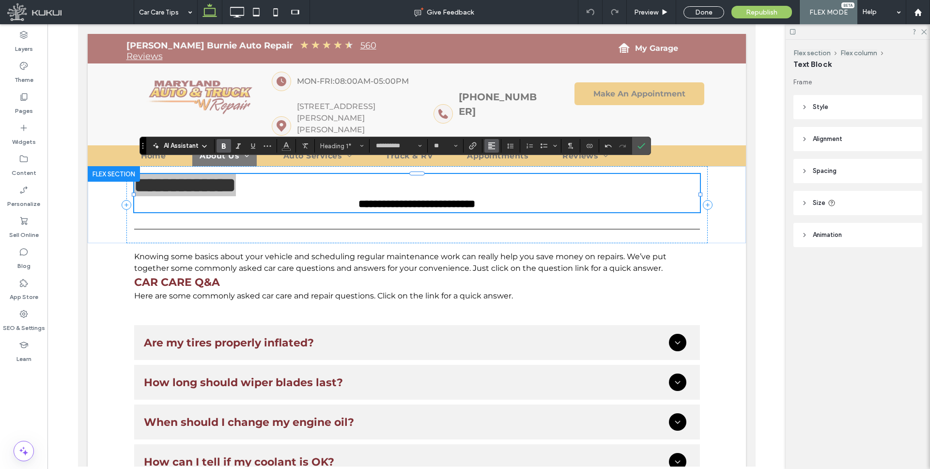
click at [488, 145] on icon "Alignment" at bounding box center [492, 146] width 8 height 8
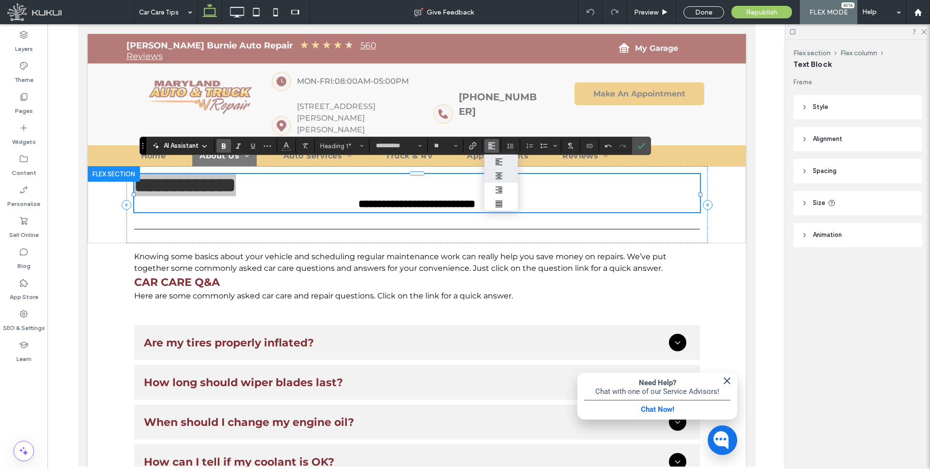
click at [501, 176] on icon "ui.textEditor.alignment.center" at bounding box center [499, 176] width 8 height 8
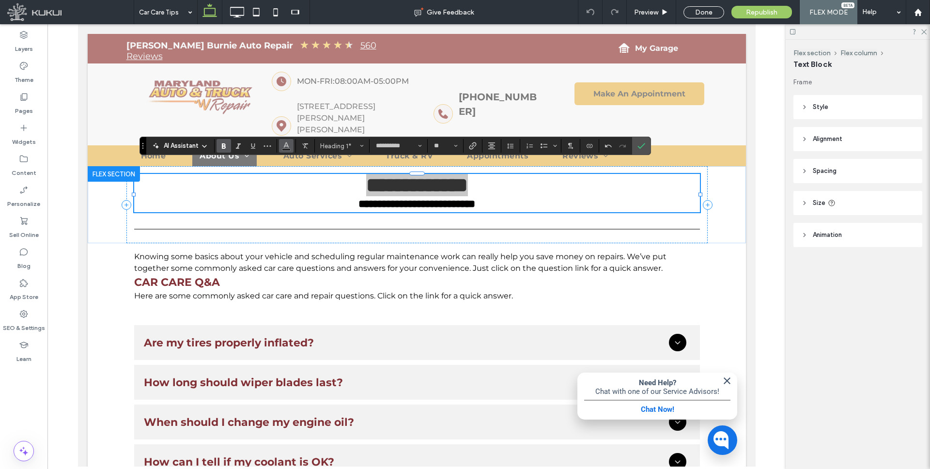
click at [289, 146] on icon "Color" at bounding box center [286, 145] width 8 height 8
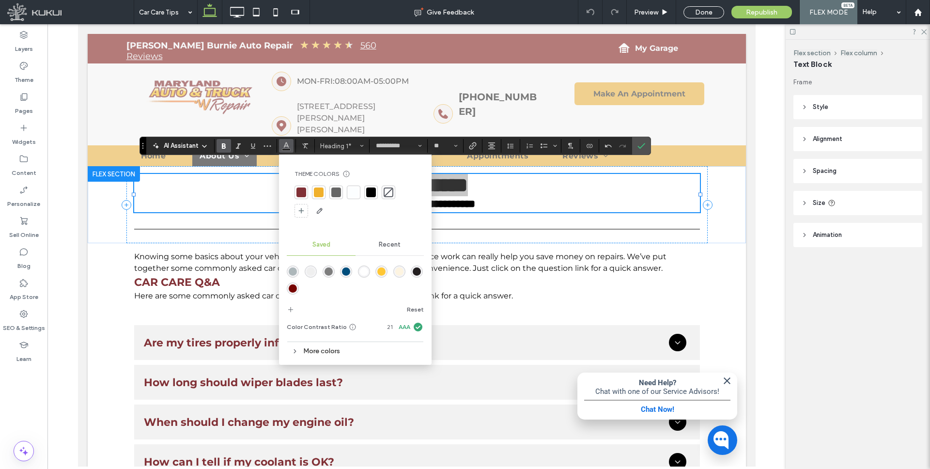
drag, startPoint x: 217, startPoint y: 265, endPoint x: 295, endPoint y: 289, distance: 81.6
click at [295, 289] on div "rgba(118,4,0,1)" at bounding box center [293, 288] width 8 height 8
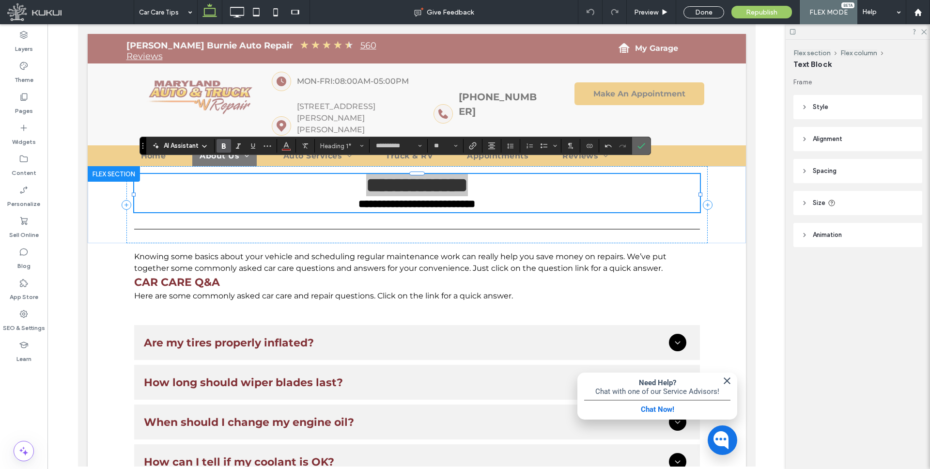
click at [637, 146] on icon "Confirm" at bounding box center [641, 146] width 8 height 8
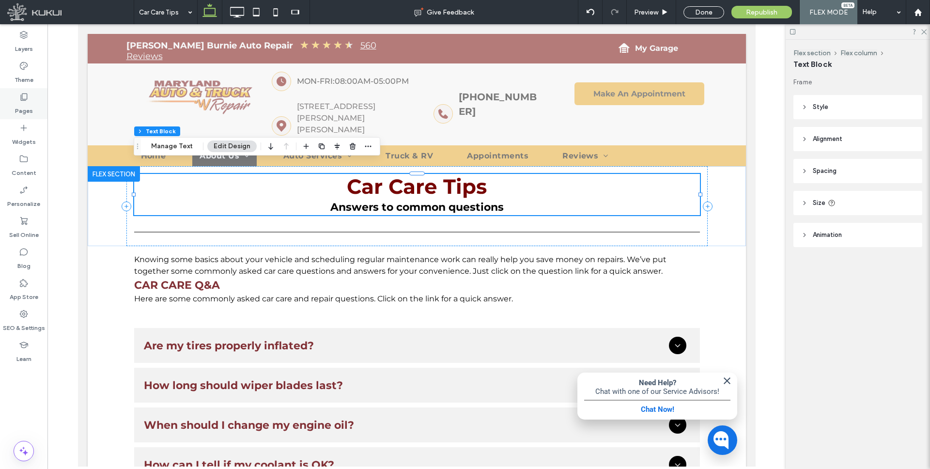
click at [25, 102] on label "Pages" at bounding box center [24, 109] width 18 height 14
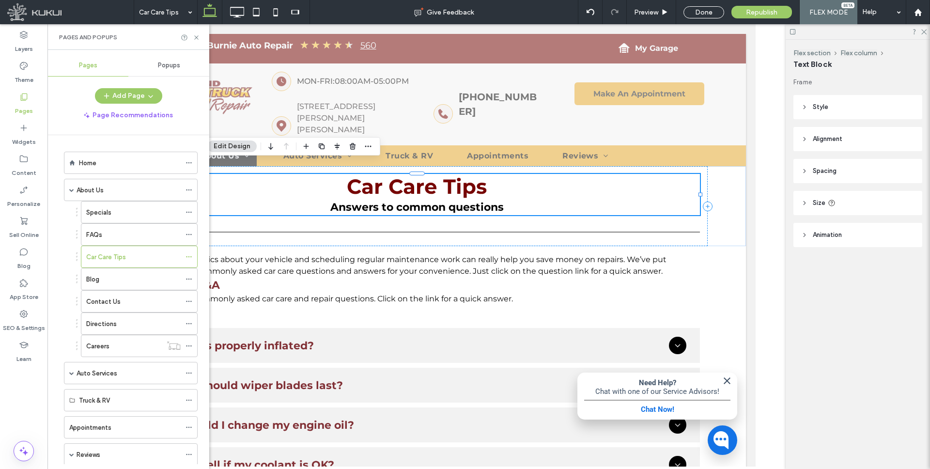
click at [121, 278] on div "Blog" at bounding box center [133, 279] width 94 height 10
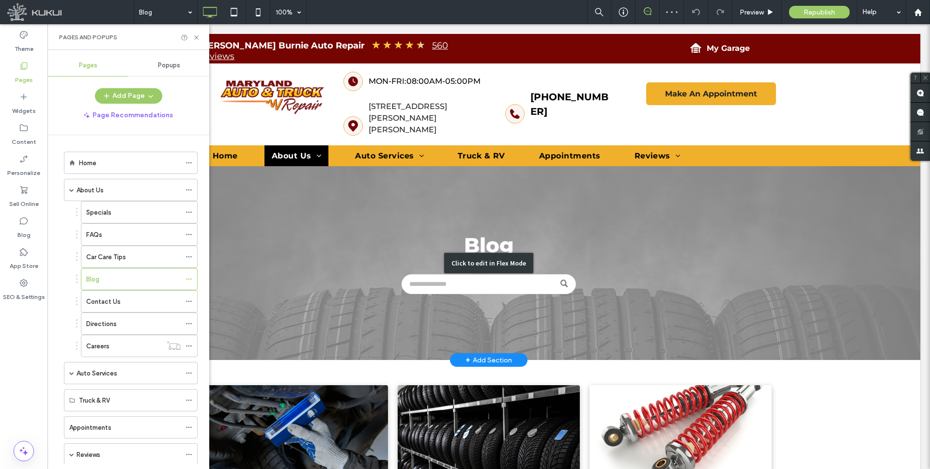
click at [476, 223] on div "Click to edit in Flex Mode" at bounding box center [488, 263] width 863 height 194
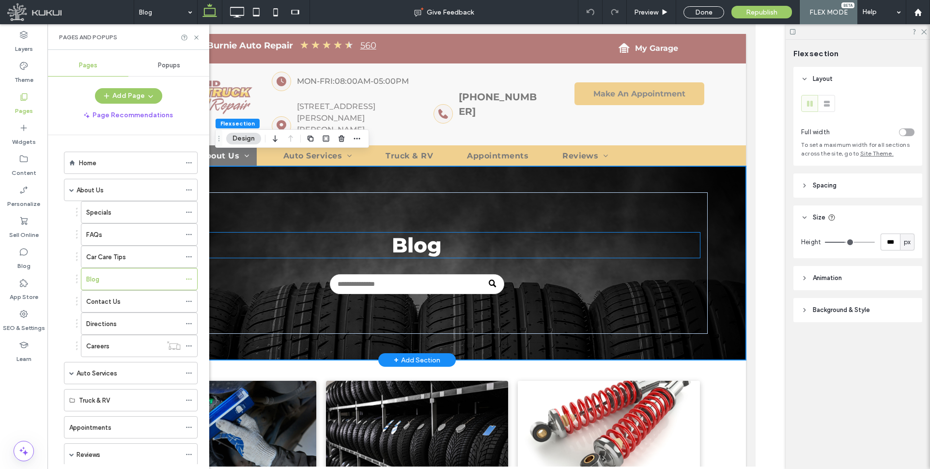
click at [419, 232] on span "Blog" at bounding box center [416, 244] width 50 height 25
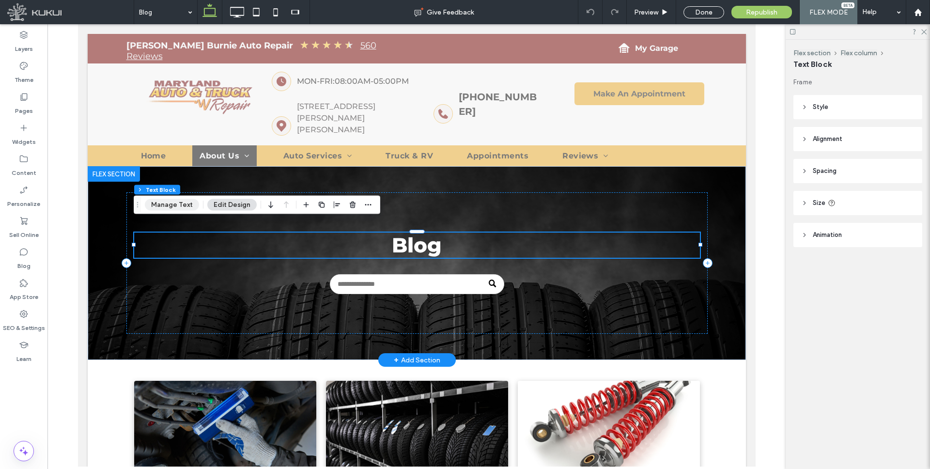
click at [174, 205] on button "Manage Text" at bounding box center [172, 205] width 54 height 12
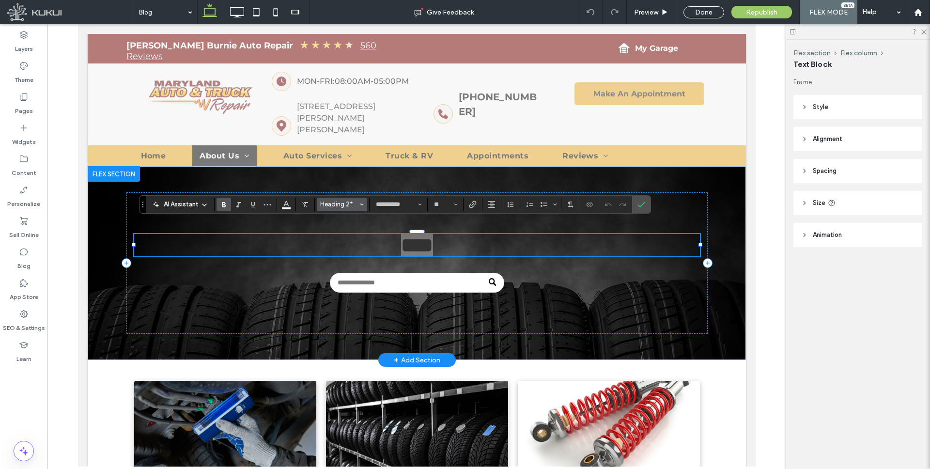
click at [360, 201] on span "Styles" at bounding box center [362, 204] width 4 height 13
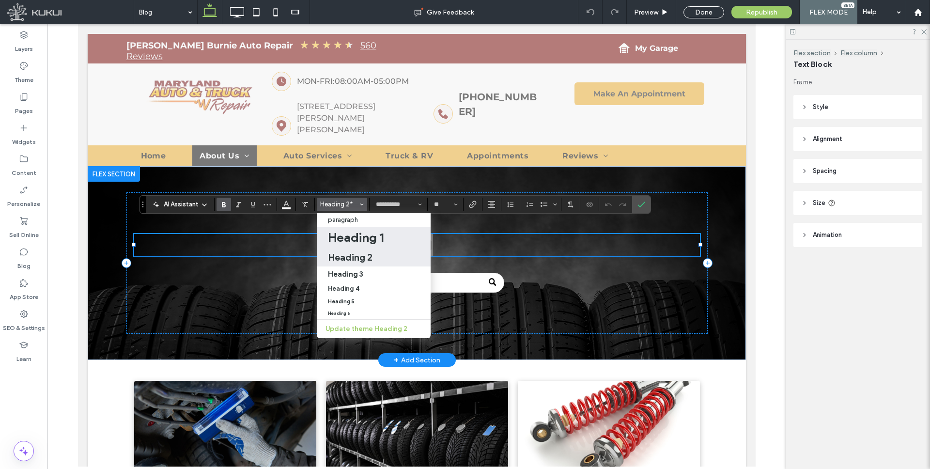
click at [360, 237] on h1 "Heading 1" at bounding box center [356, 236] width 56 height 15
type input "**"
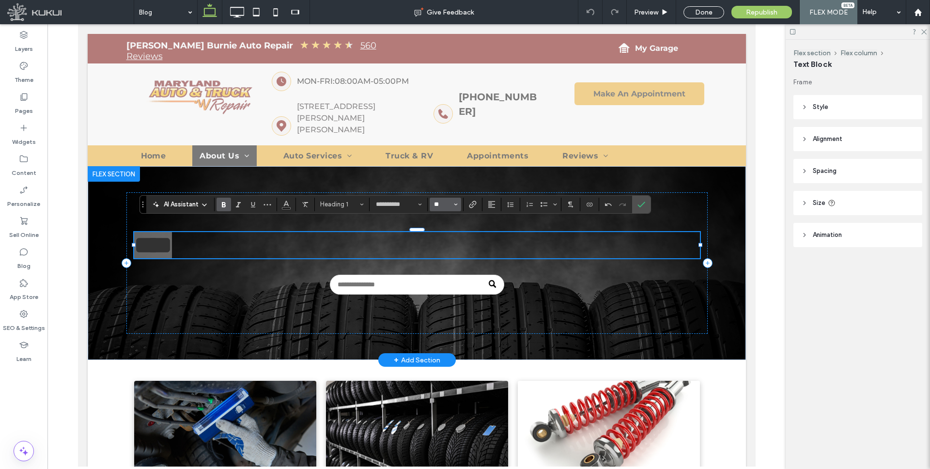
click at [446, 205] on input "**" at bounding box center [442, 204] width 19 height 8
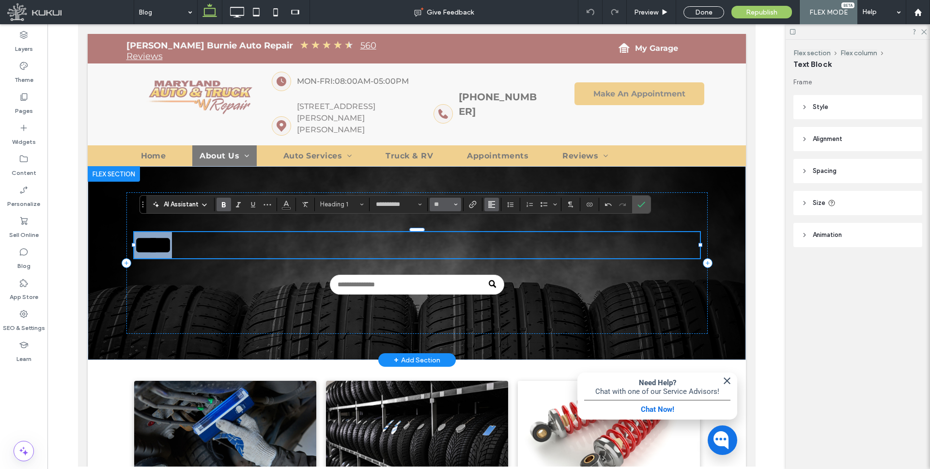
type input "**"
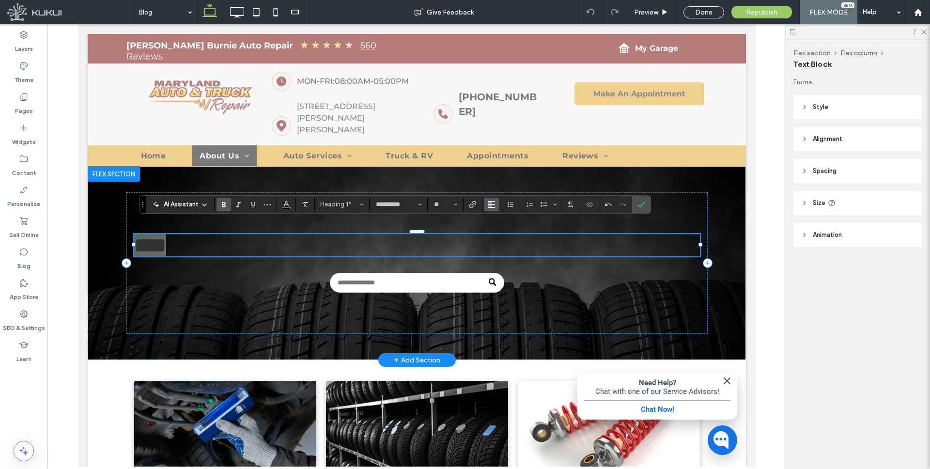
click at [489, 202] on use "Alignment" at bounding box center [491, 204] width 7 height 7
click at [500, 231] on icon "ui.textEditor.alignment.center" at bounding box center [499, 234] width 8 height 8
click at [285, 204] on icon "Color" at bounding box center [286, 203] width 8 height 8
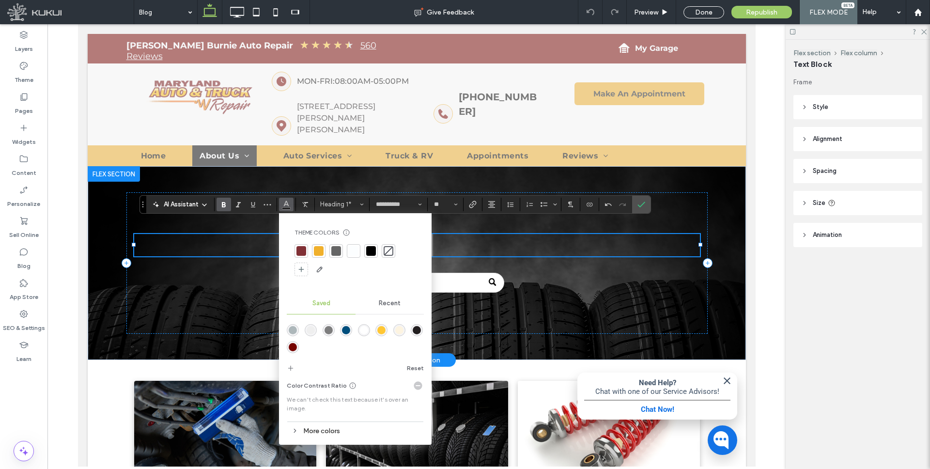
click at [364, 328] on div "rgba(255,255,255,1)" at bounding box center [364, 330] width 8 height 8
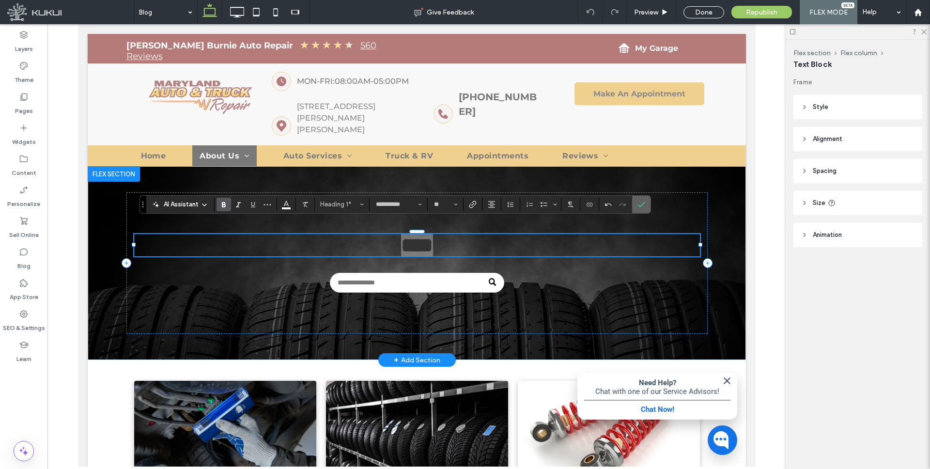
click at [641, 204] on use "Confirm" at bounding box center [641, 204] width 8 height 6
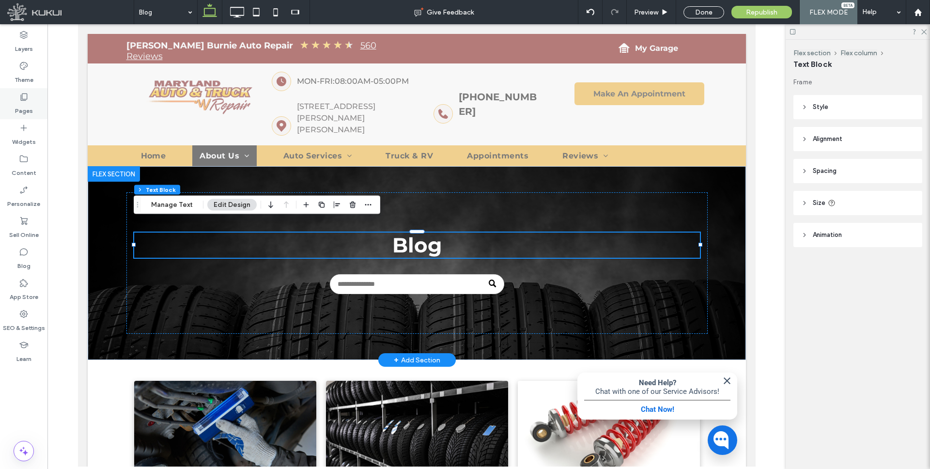
click at [29, 99] on div "Pages" at bounding box center [23, 103] width 47 height 31
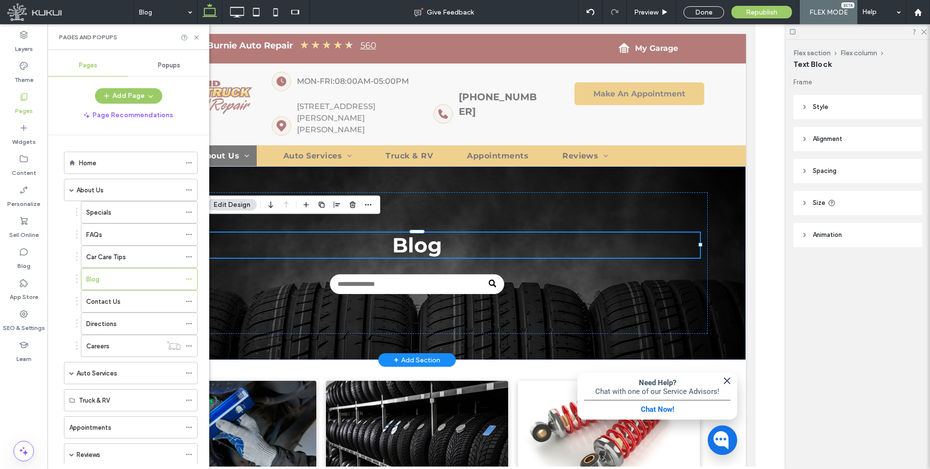
click at [129, 300] on div "Contact Us" at bounding box center [133, 301] width 94 height 10
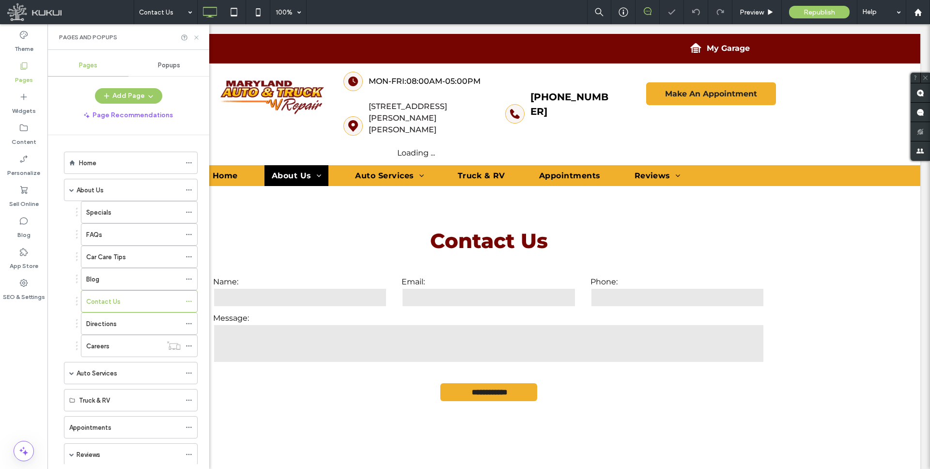
click at [197, 37] on icon at bounding box center [196, 37] width 7 height 7
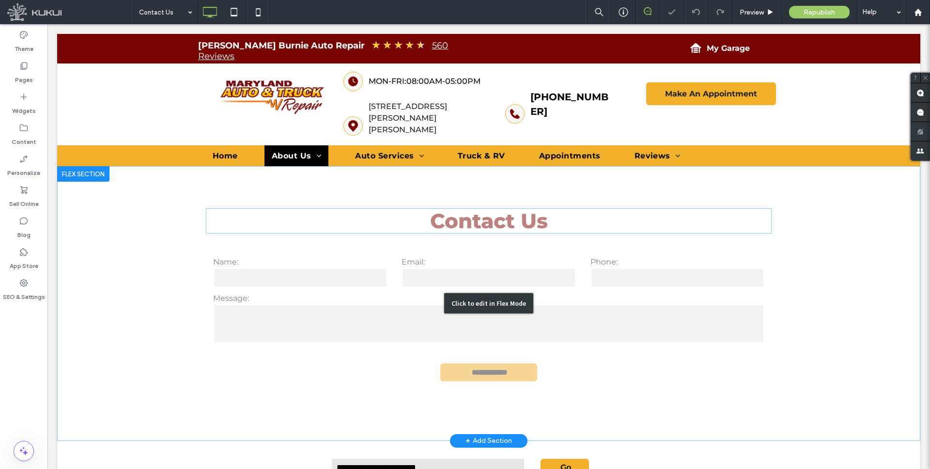
click at [442, 203] on div "Click to edit in Flex Mode" at bounding box center [488, 303] width 863 height 275
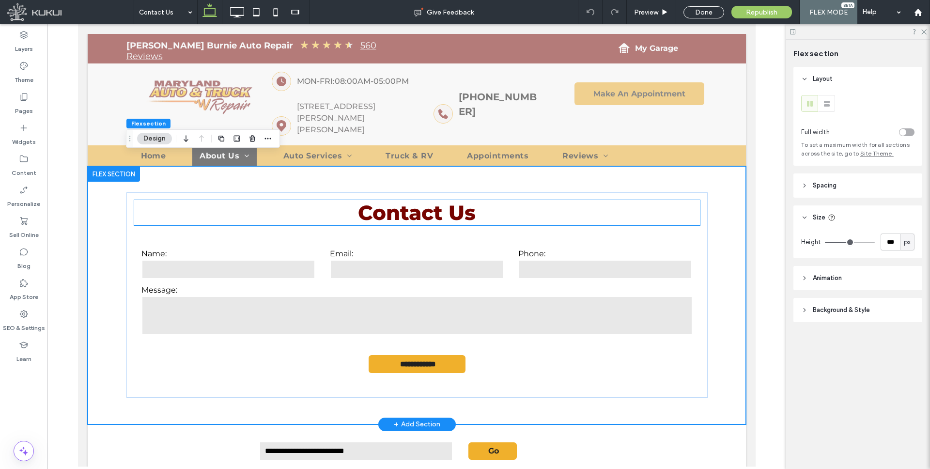
click at [437, 200] on span "Contact Us" at bounding box center [416, 212] width 118 height 25
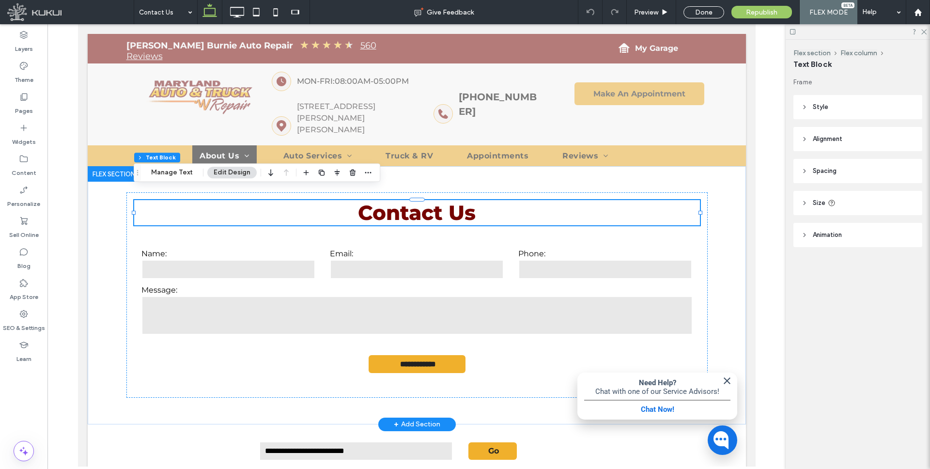
click at [440, 202] on span "Contact Us" at bounding box center [416, 212] width 118 height 25
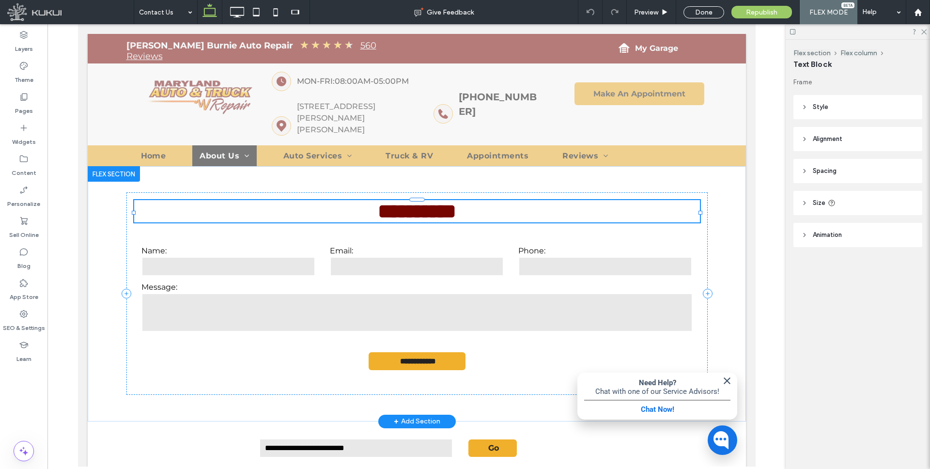
click at [440, 202] on span "**********" at bounding box center [416, 211] width 78 height 20
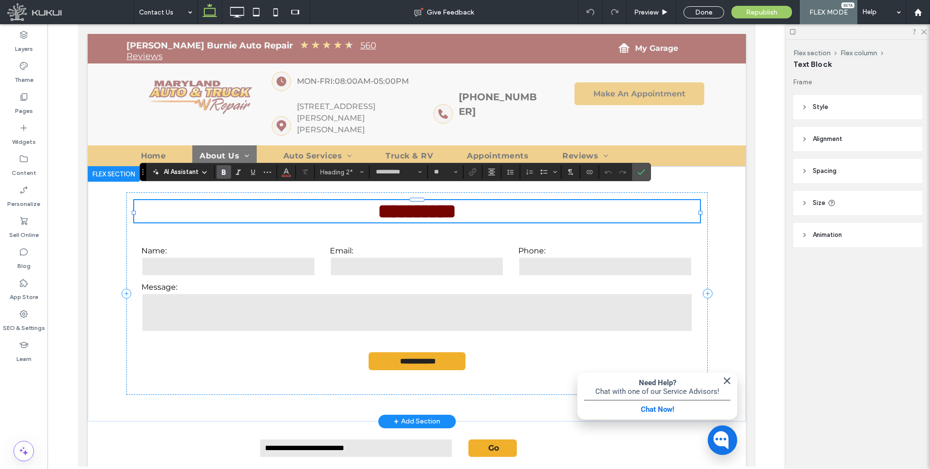
click at [427, 202] on span "**********" at bounding box center [416, 211] width 78 height 20
click at [351, 169] on span "Heading 2" at bounding box center [339, 171] width 38 height 7
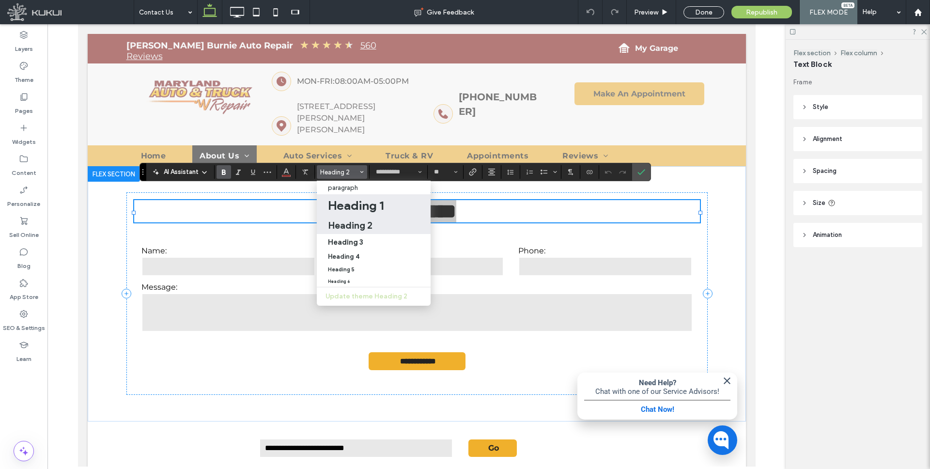
click at [348, 201] on h1 "Heading 1" at bounding box center [356, 205] width 56 height 15
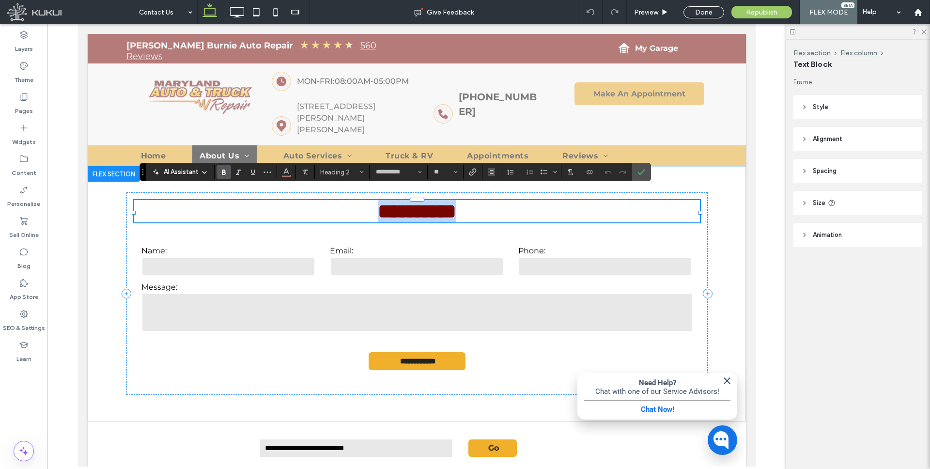
type input "**"
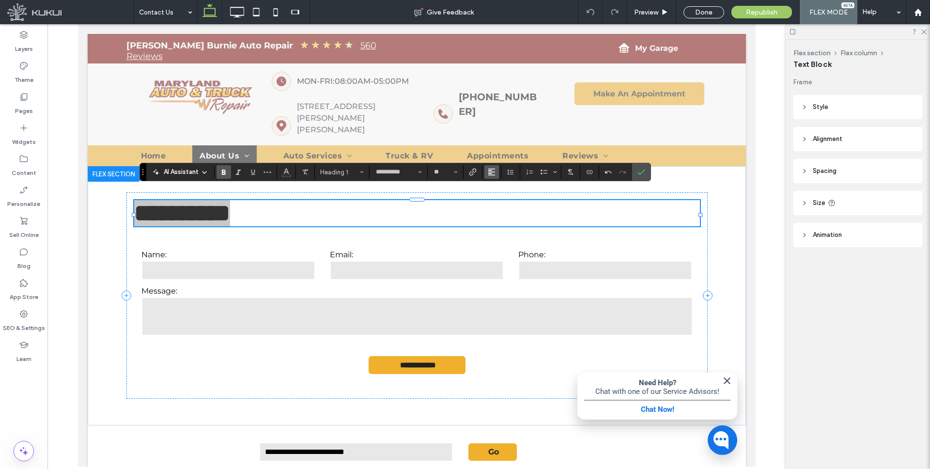
click at [488, 173] on icon "Alignment" at bounding box center [492, 172] width 8 height 8
click at [498, 203] on icon "ui.textEditor.alignment.center" at bounding box center [499, 202] width 8 height 8
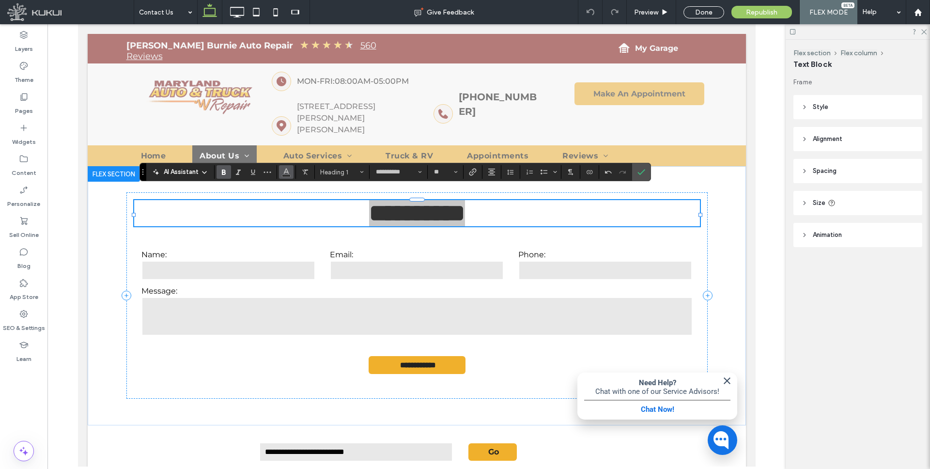
click at [285, 172] on use "Color" at bounding box center [286, 170] width 5 height 5
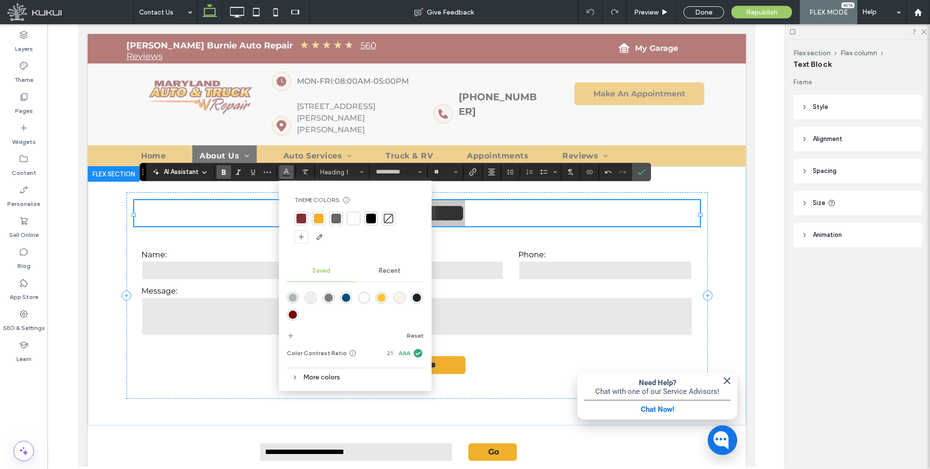
drag, startPoint x: 290, startPoint y: 313, endPoint x: 364, endPoint y: 172, distance: 158.9
click at [290, 313] on div "rgba(118,4,0,1)" at bounding box center [293, 314] width 8 height 8
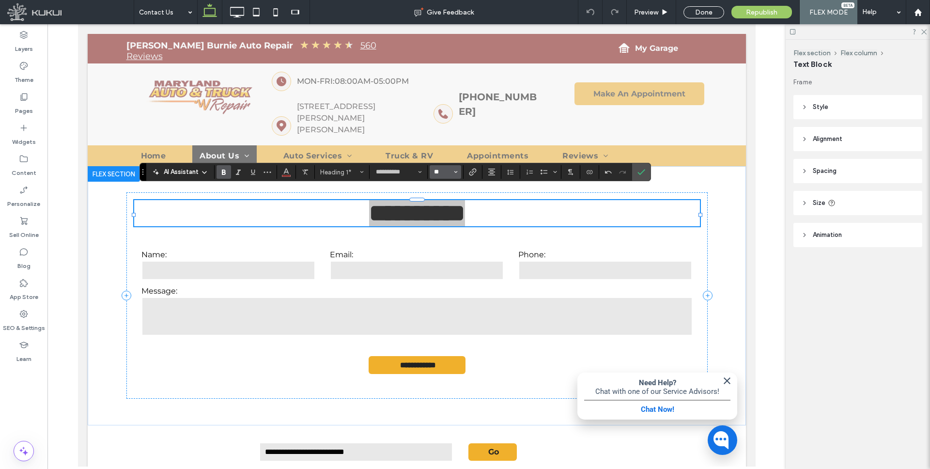
click at [446, 172] on input "**" at bounding box center [442, 172] width 19 height 8
type input "**"
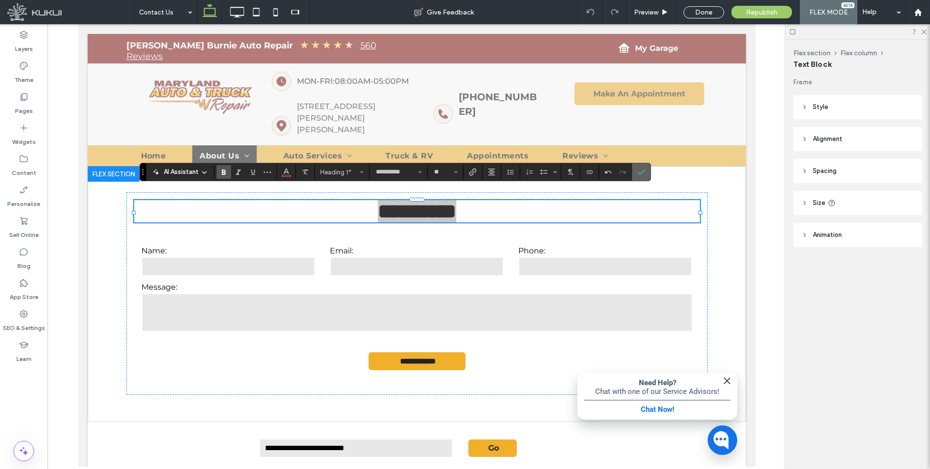
click at [640, 171] on icon "Confirm" at bounding box center [641, 172] width 8 height 8
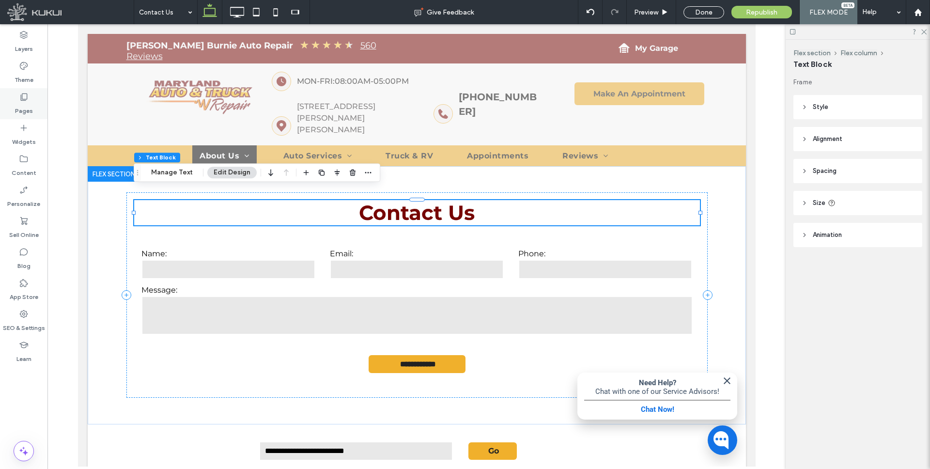
click at [21, 100] on use at bounding box center [24, 96] width 7 height 7
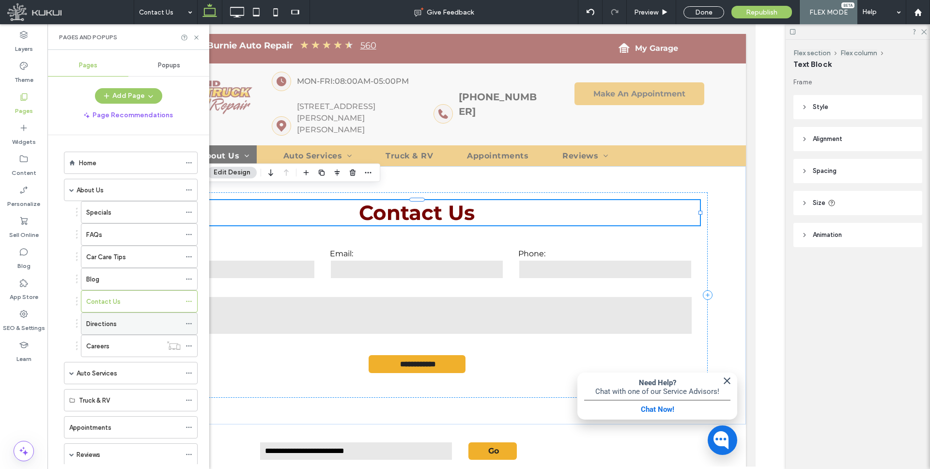
click at [117, 325] on div "Directions" at bounding box center [133, 324] width 94 height 10
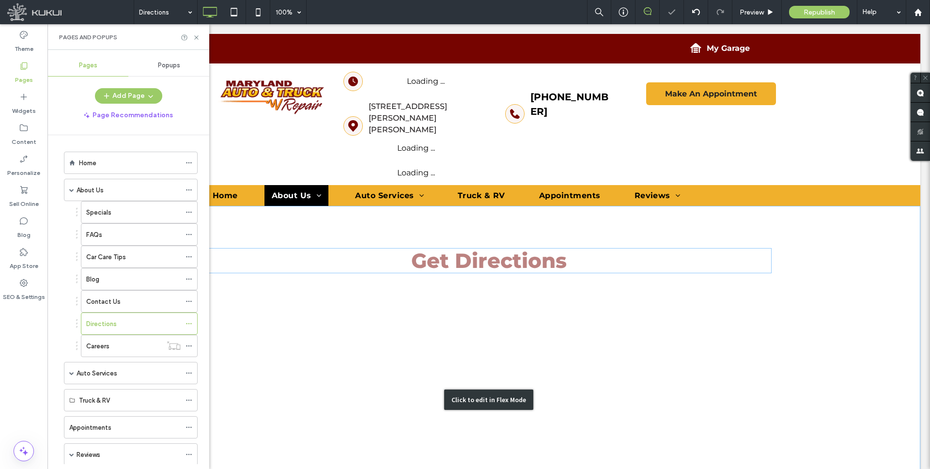
click at [458, 249] on div "Click to edit in Flex Mode" at bounding box center [488, 399] width 863 height 387
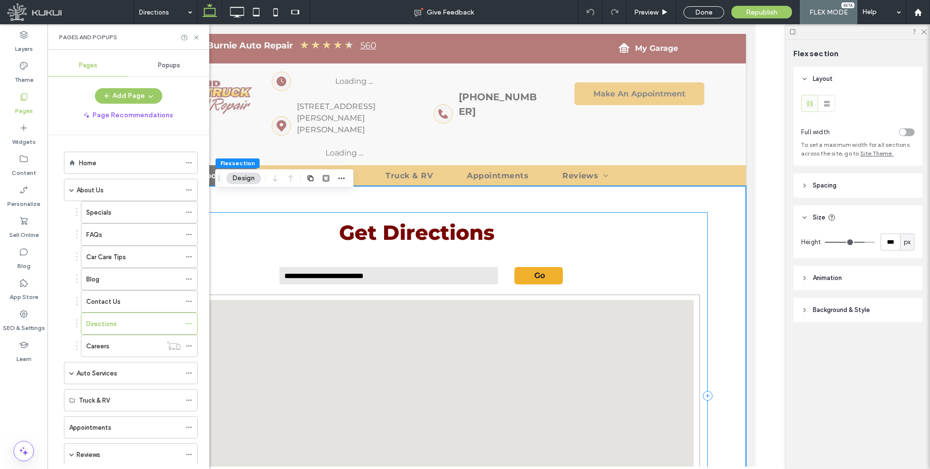
click at [441, 239] on div "**********" at bounding box center [416, 395] width 581 height 366
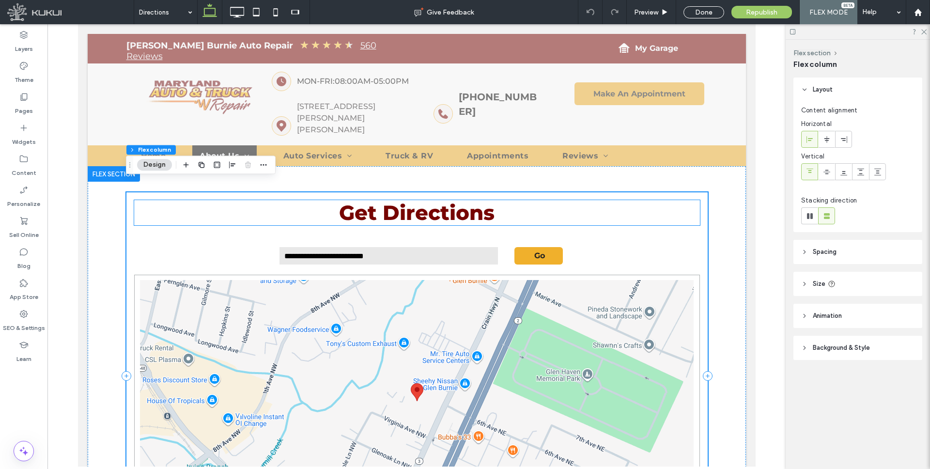
click at [433, 202] on span "Get Directions" at bounding box center [415, 212] width 155 height 25
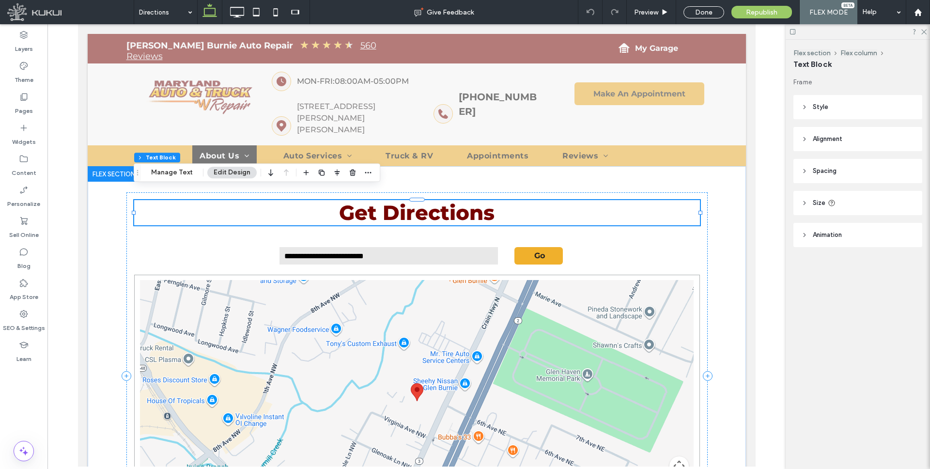
click at [433, 202] on span "Get Directions" at bounding box center [415, 212] width 155 height 25
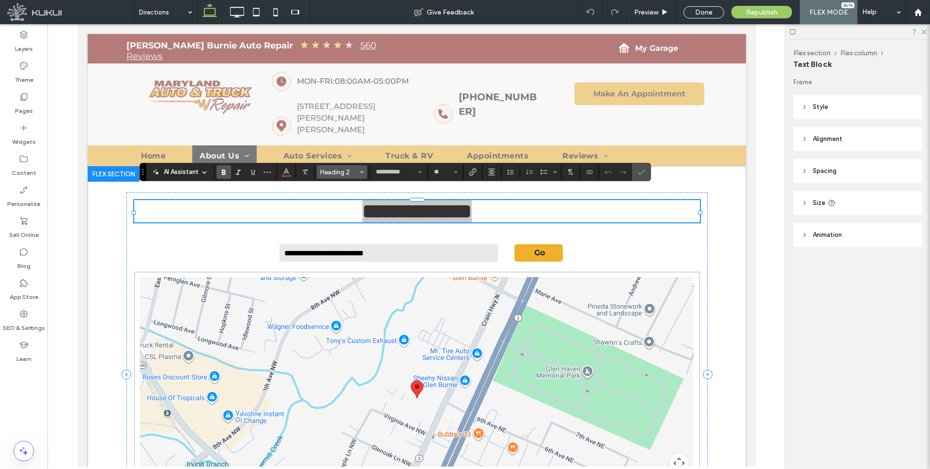
click at [358, 171] on button "Heading 2" at bounding box center [342, 172] width 50 height 14
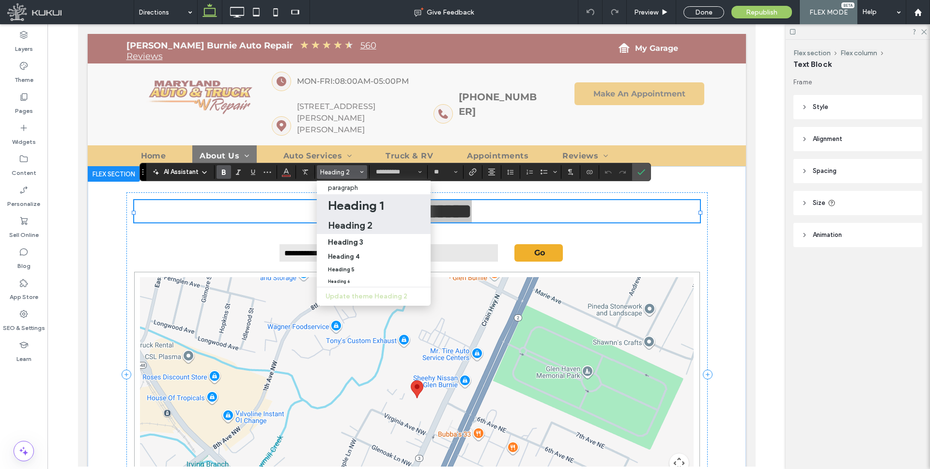
click at [358, 206] on h1 "Heading 1" at bounding box center [356, 205] width 56 height 15
type input "**"
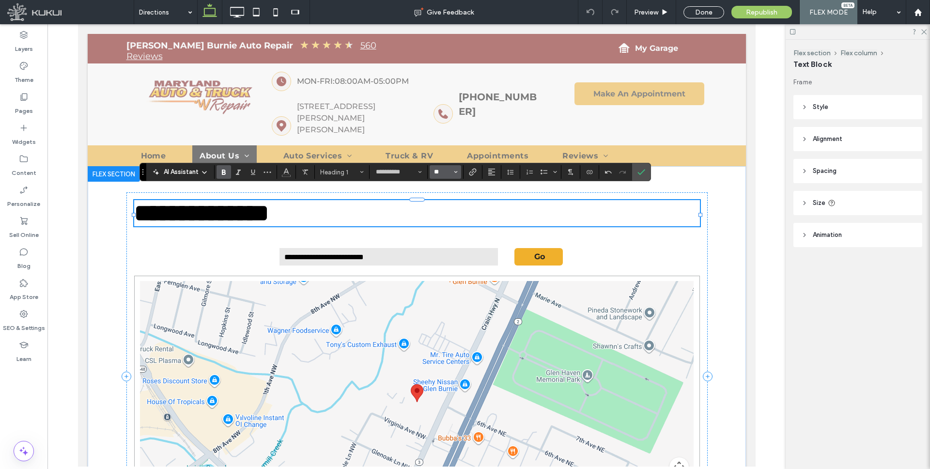
click at [447, 175] on input "**" at bounding box center [442, 172] width 19 height 8
type input "**"
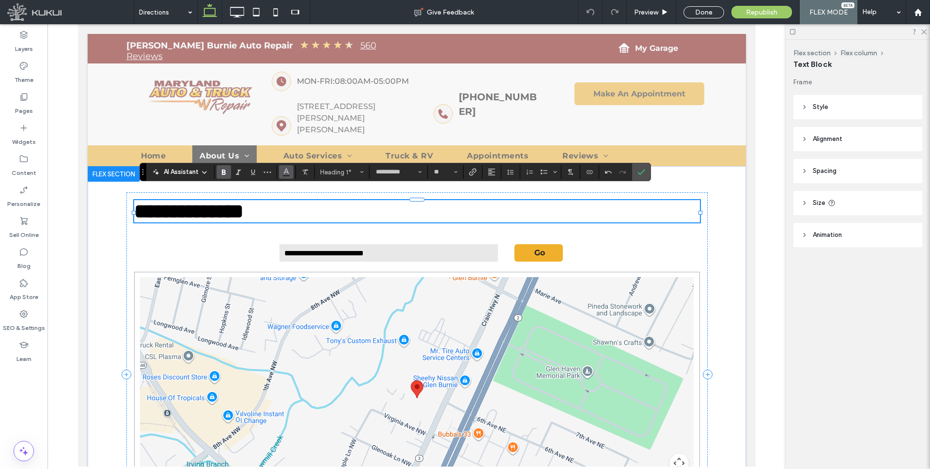
click at [288, 171] on icon "Color" at bounding box center [286, 171] width 8 height 8
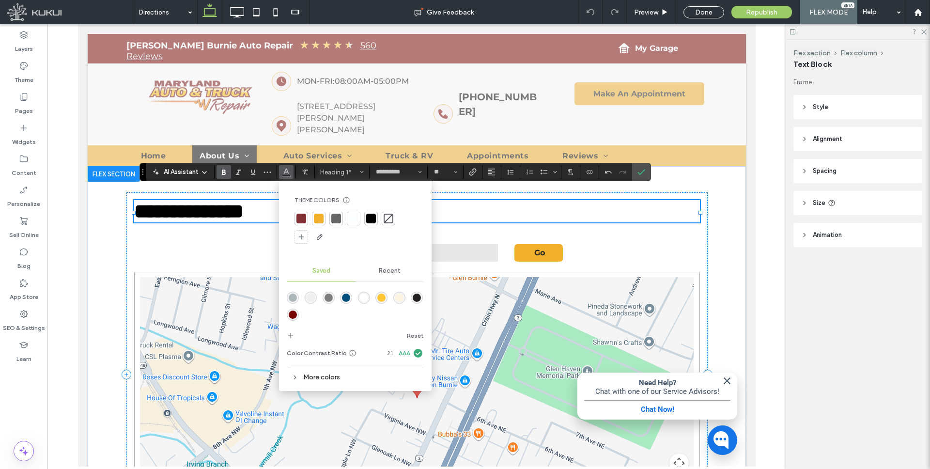
click at [290, 312] on div "rgba(118,4,0,1)" at bounding box center [293, 314] width 8 height 8
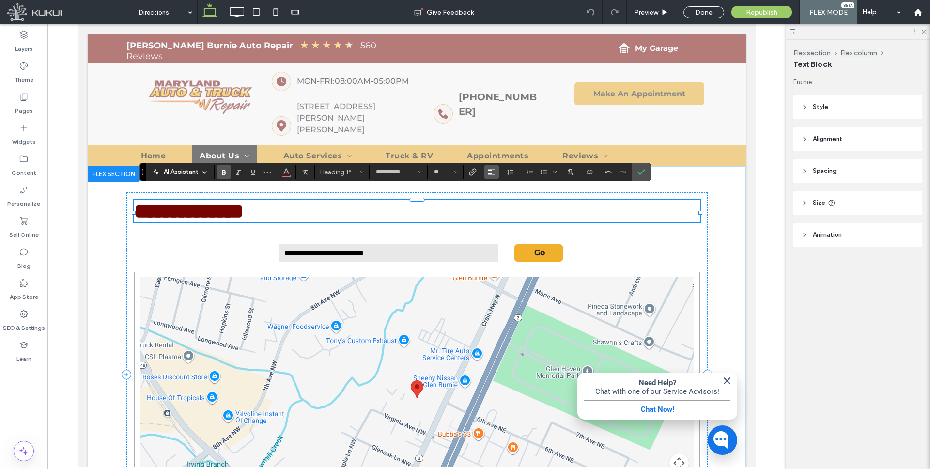
click at [493, 171] on use "Alignment" at bounding box center [491, 171] width 7 height 7
click at [500, 199] on icon "ui.textEditor.alignment.center" at bounding box center [499, 202] width 8 height 8
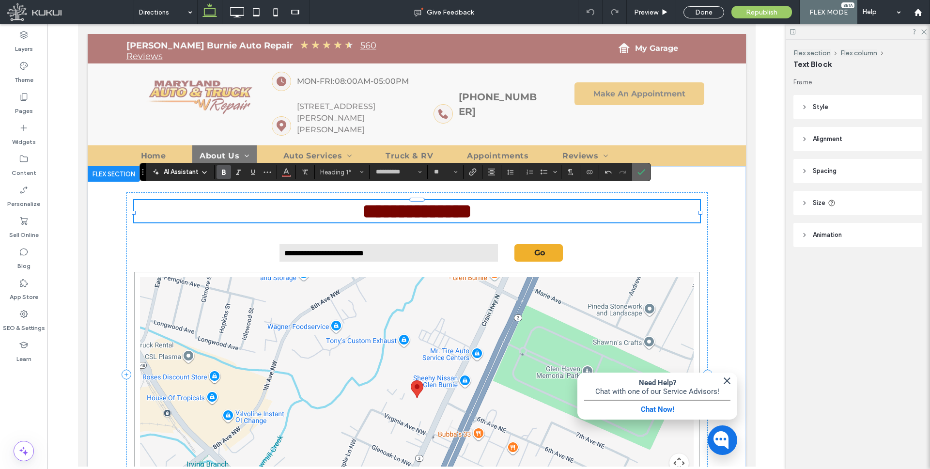
click at [640, 171] on icon "Confirm" at bounding box center [641, 172] width 8 height 8
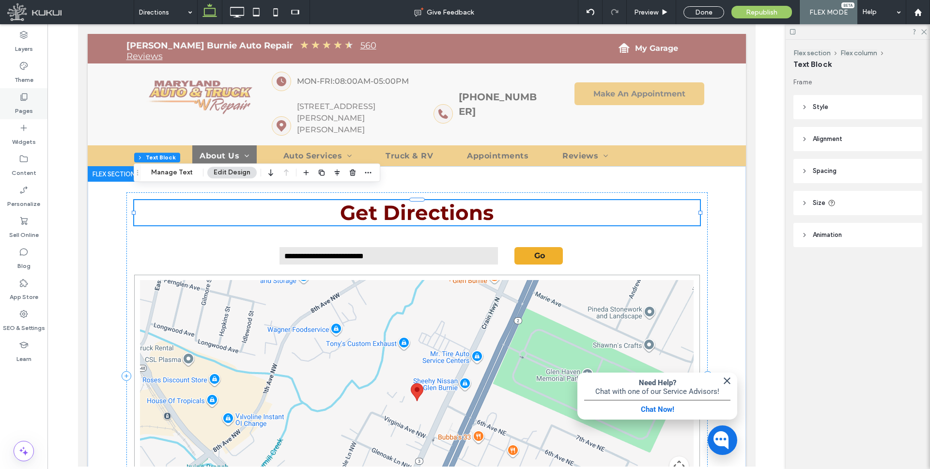
click at [25, 99] on use at bounding box center [24, 96] width 7 height 7
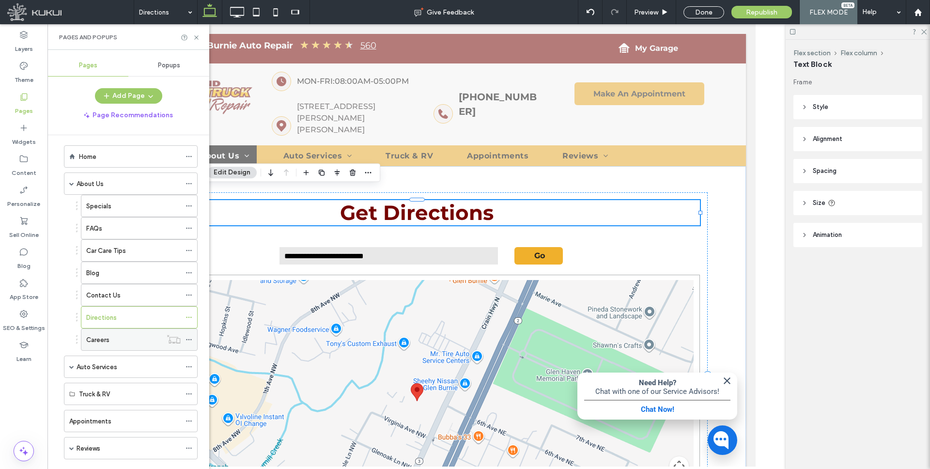
scroll to position [7, 0]
click at [113, 341] on div "Careers" at bounding box center [124, 339] width 76 height 10
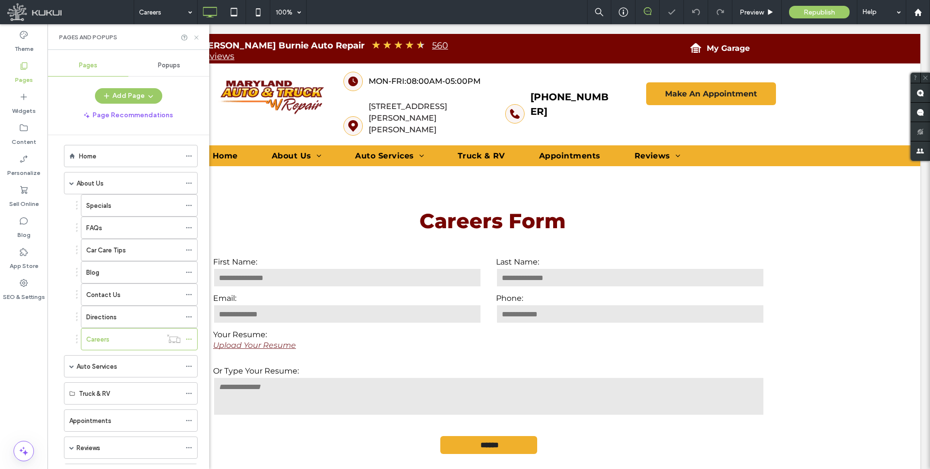
click at [197, 37] on use at bounding box center [196, 37] width 4 height 4
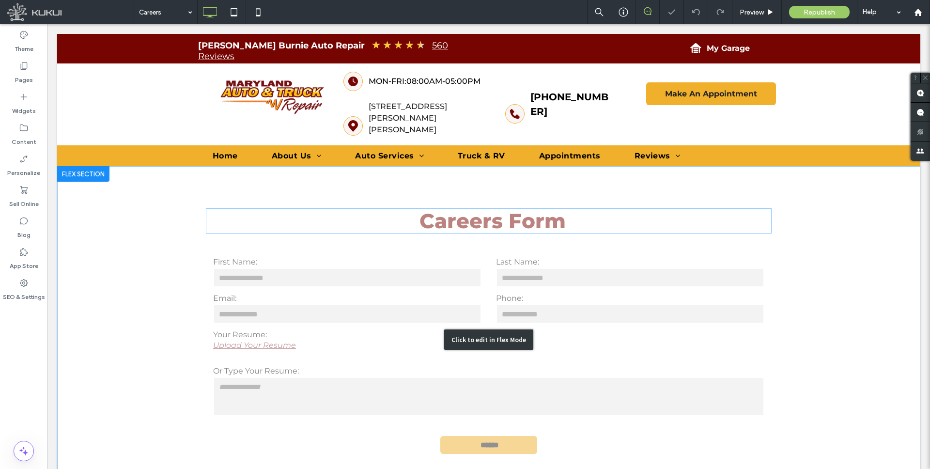
click at [445, 205] on div "Click to edit in Flex Mode" at bounding box center [488, 339] width 863 height 347
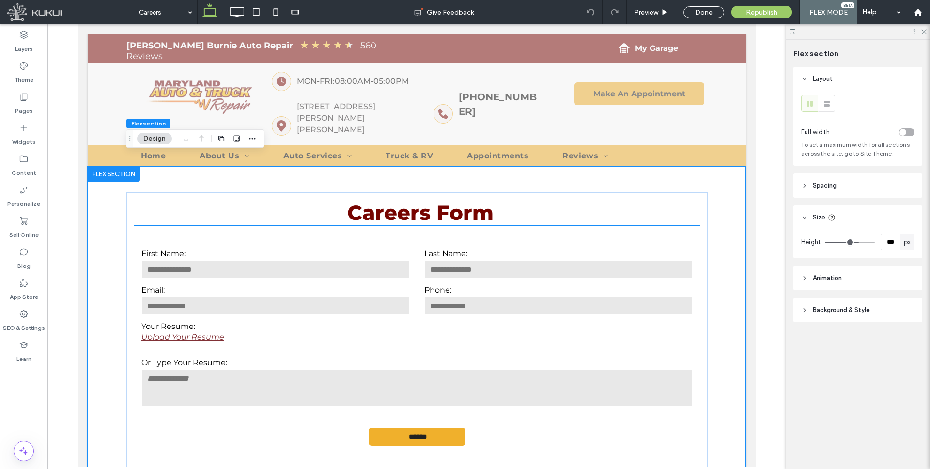
click at [426, 200] on span "Careers Form" at bounding box center [420, 212] width 146 height 25
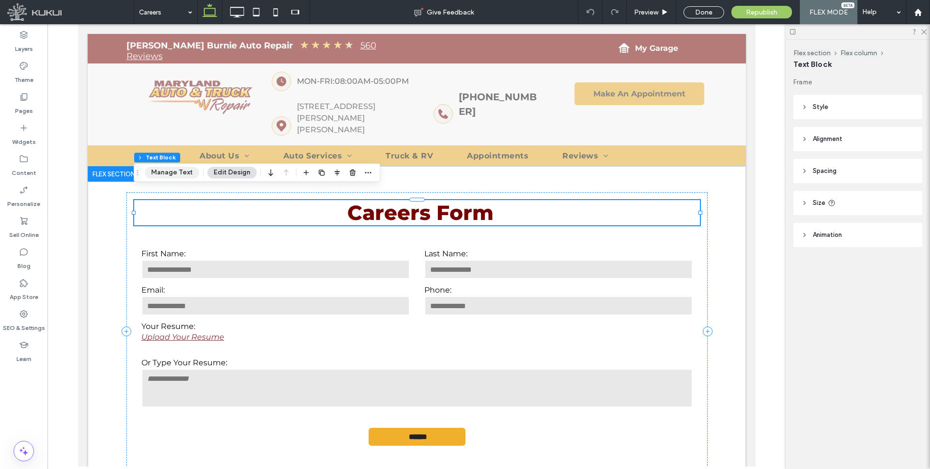
click at [186, 169] on button "Manage Text" at bounding box center [172, 173] width 54 height 12
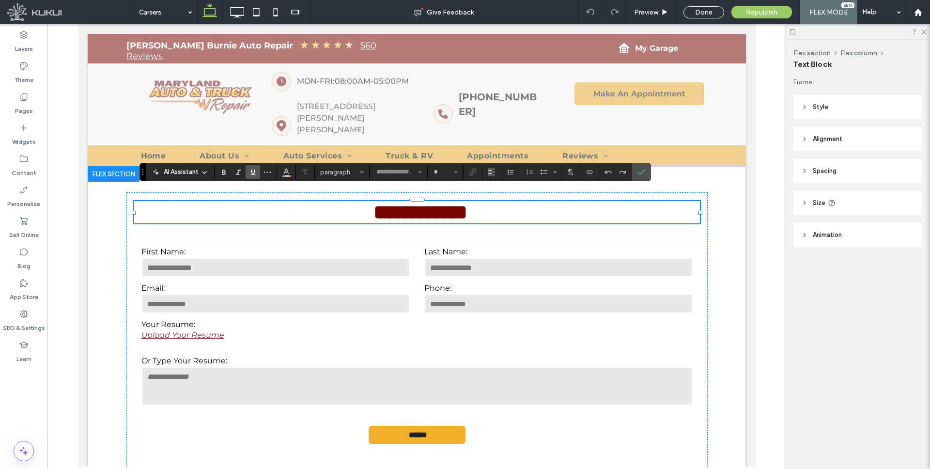
type input "**********"
click at [356, 171] on span "Heading 2" at bounding box center [339, 171] width 38 height 7
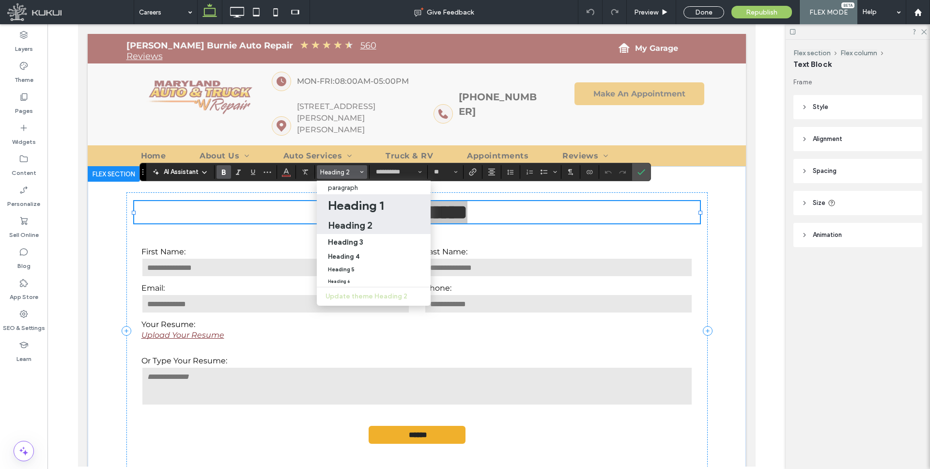
click at [359, 204] on h1 "Heading 1" at bounding box center [356, 205] width 56 height 15
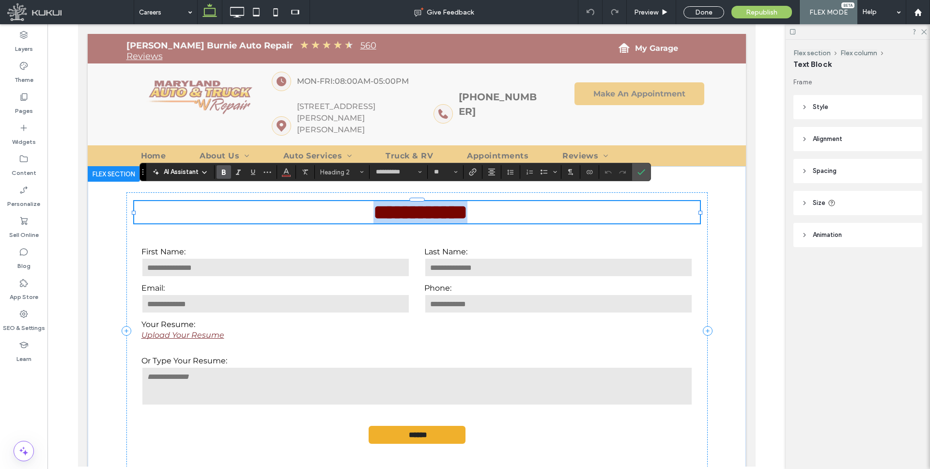
type input "**"
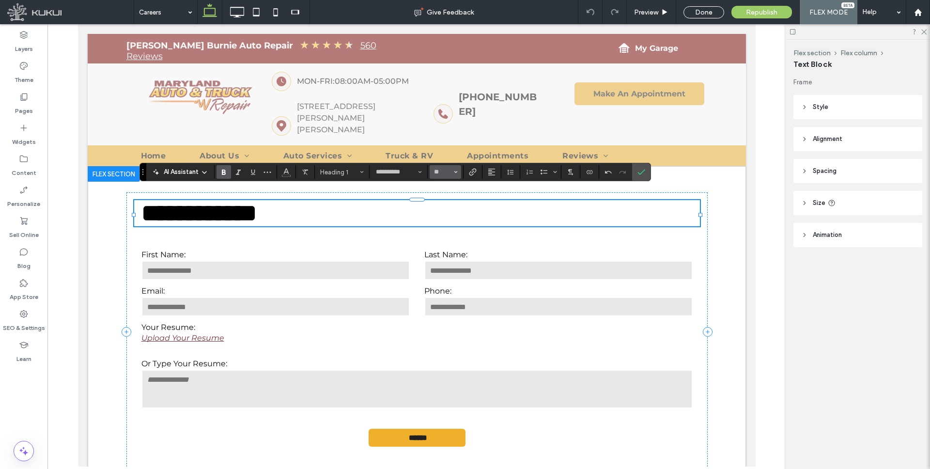
click at [445, 172] on input "**" at bounding box center [442, 172] width 19 height 8
type input "**"
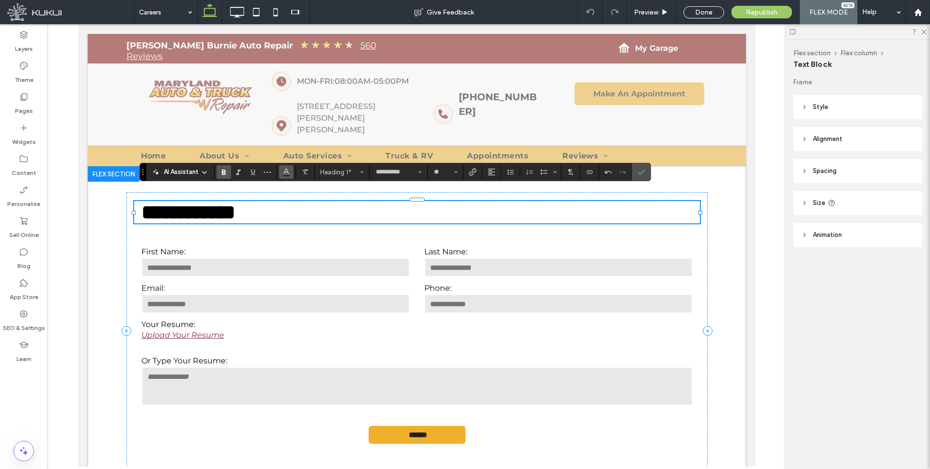
click at [291, 170] on button "Color" at bounding box center [286, 172] width 15 height 14
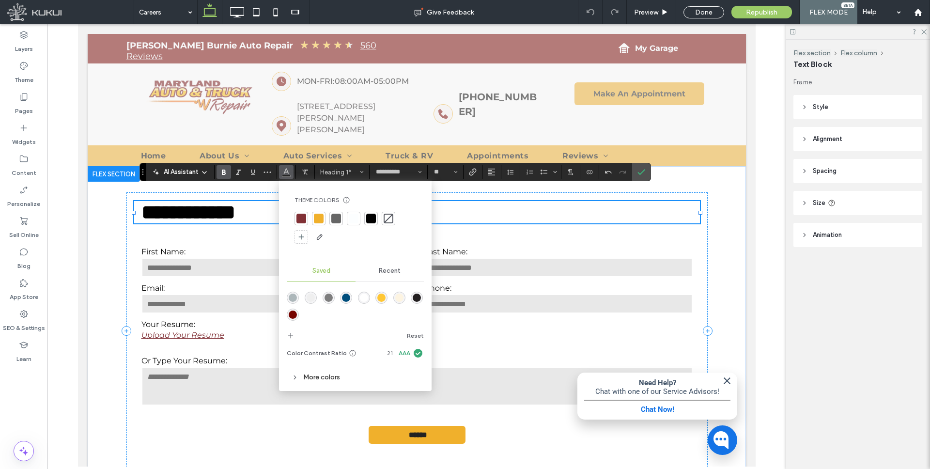
click at [295, 313] on div "rgba(118,4,0,1)" at bounding box center [293, 314] width 8 height 8
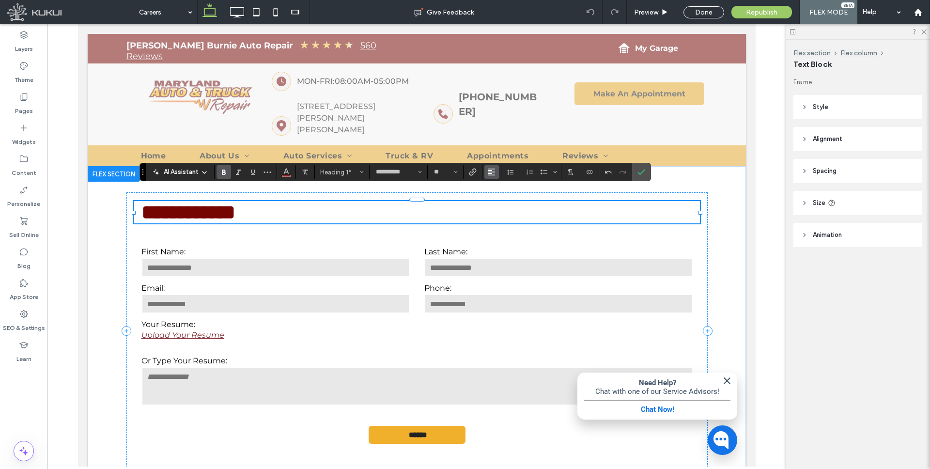
click at [492, 172] on icon "Alignment" at bounding box center [492, 172] width 8 height 8
click at [500, 202] on use "ui.textEditor.alignment.center" at bounding box center [498, 201] width 7 height 7
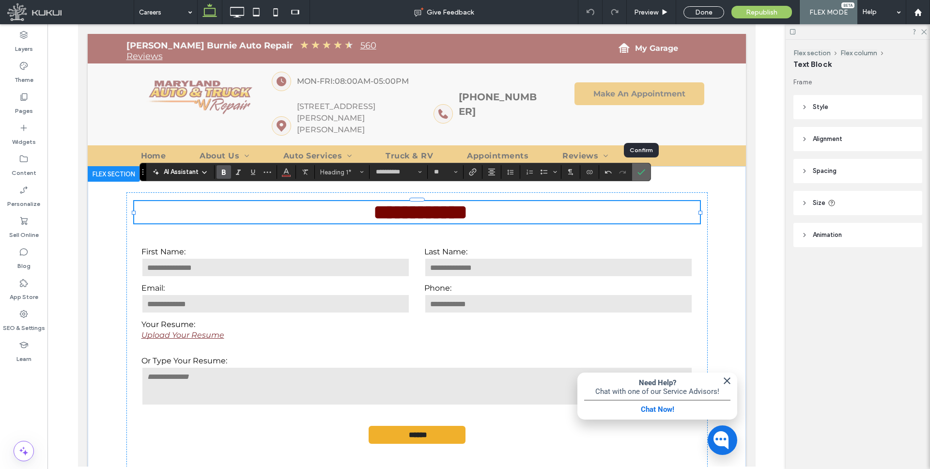
click at [644, 172] on label "Confirm" at bounding box center [641, 171] width 15 height 17
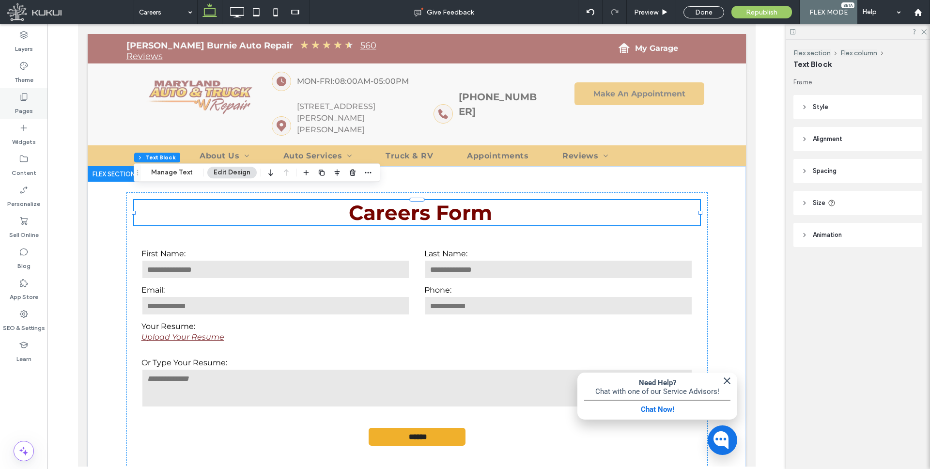
click at [31, 100] on div "Pages" at bounding box center [23, 103] width 47 height 31
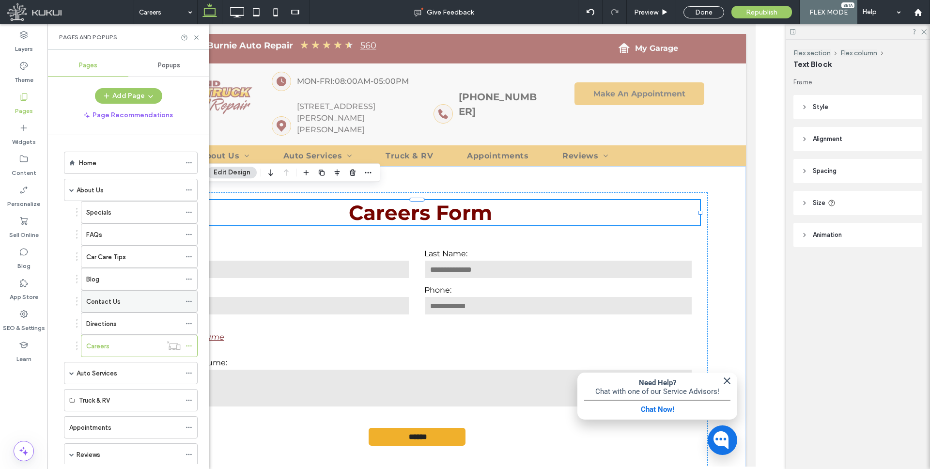
scroll to position [53, 0]
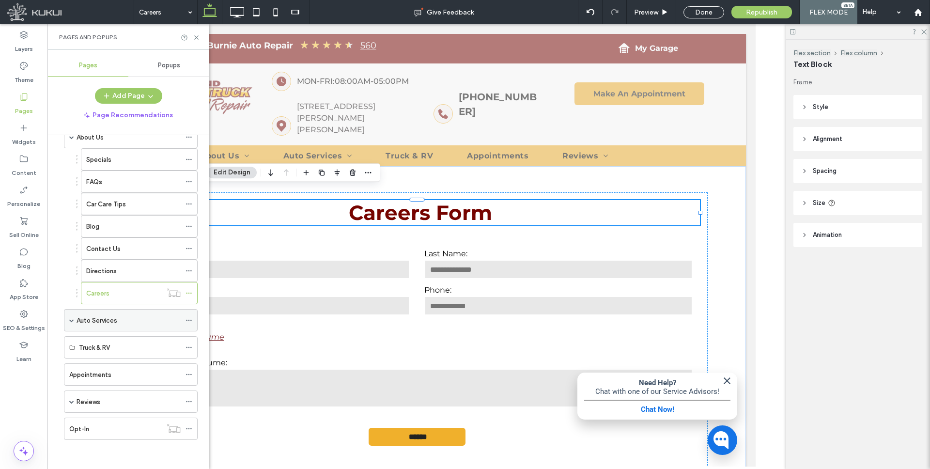
click at [71, 320] on span at bounding box center [71, 320] width 5 height 5
click at [118, 319] on div "Auto Services" at bounding box center [128, 320] width 104 height 10
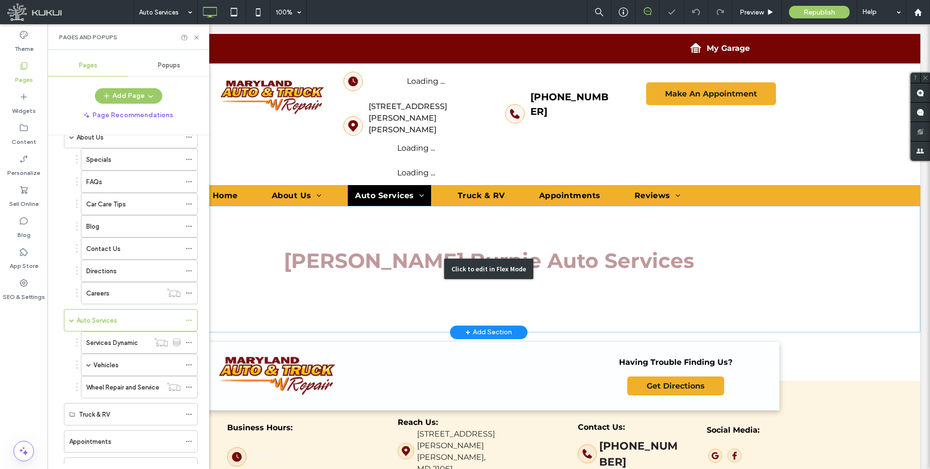
click at [414, 249] on div "Click to edit in Flex Mode" at bounding box center [488, 269] width 863 height 126
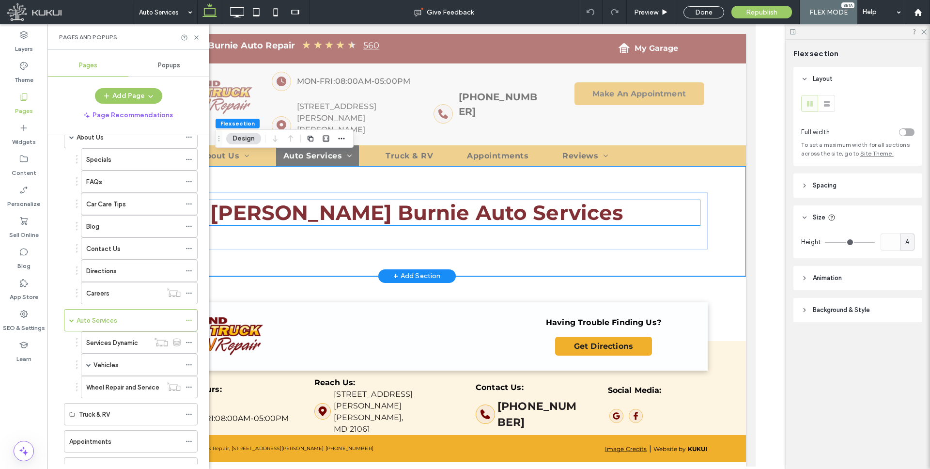
click at [393, 203] on span "Glen Burnie Auto Services" at bounding box center [416, 212] width 412 height 25
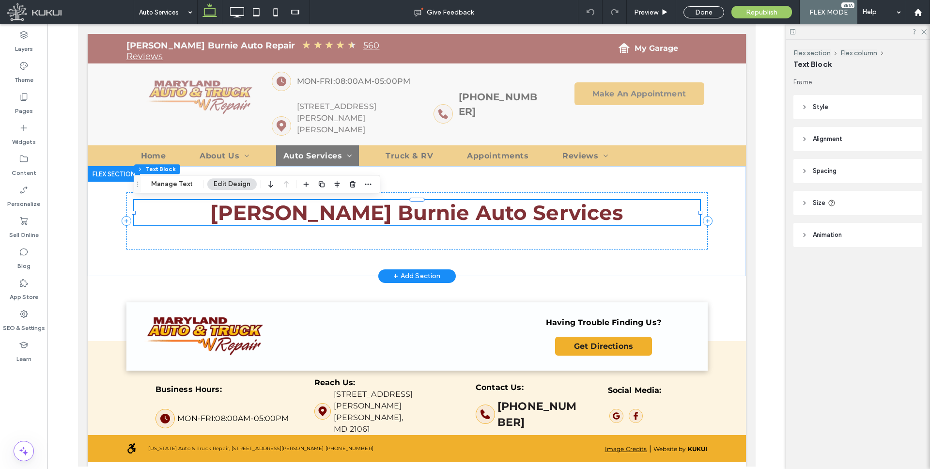
click at [387, 211] on span "Glen Burnie Auto Services" at bounding box center [416, 212] width 412 height 25
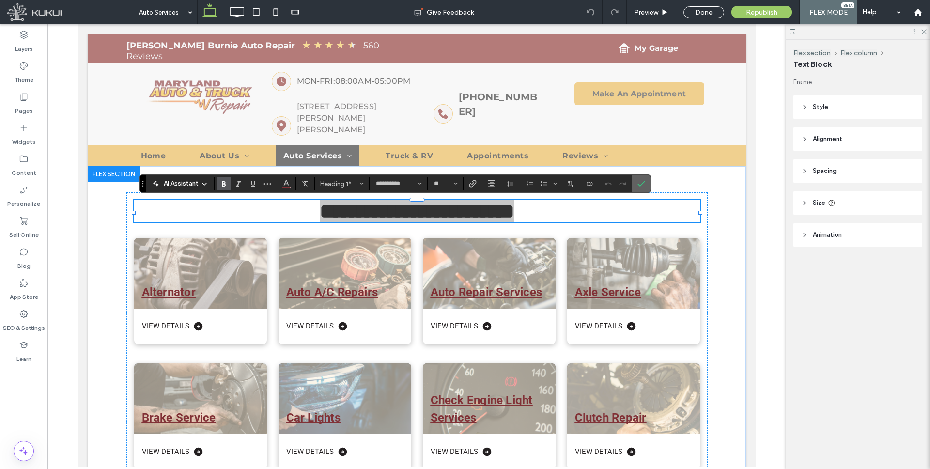
click at [643, 182] on use "Confirm" at bounding box center [641, 184] width 8 height 6
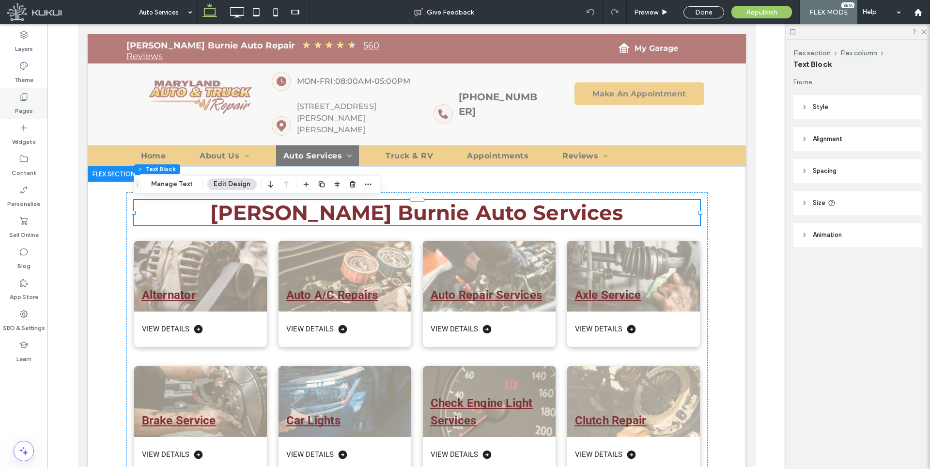
click at [20, 96] on icon at bounding box center [24, 97] width 10 height 10
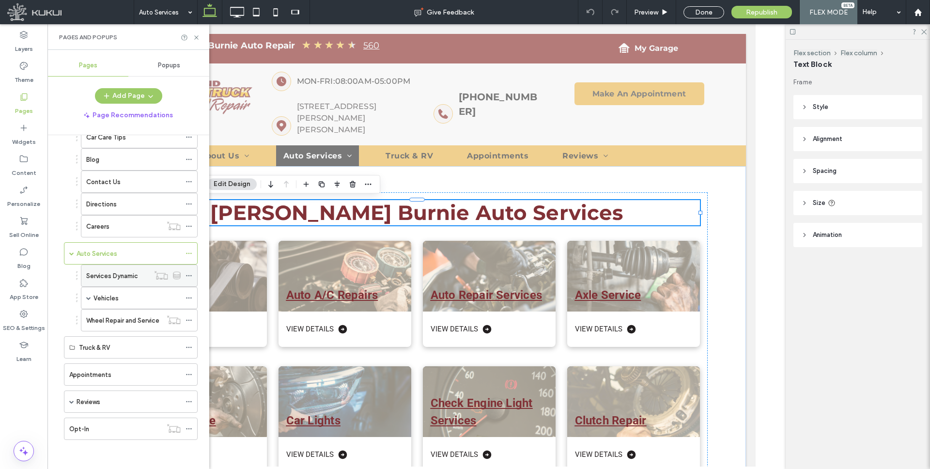
scroll to position [119, 0]
click at [116, 345] on div "Truck & RV" at bounding box center [130, 348] width 102 height 10
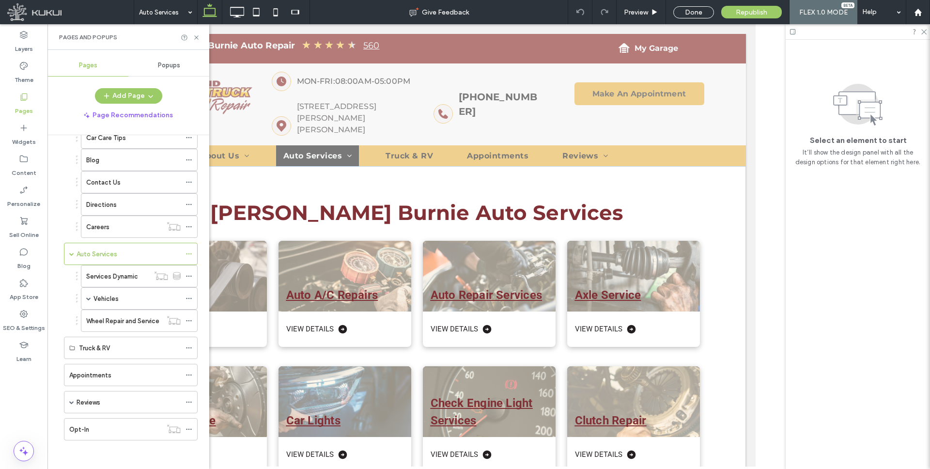
drag, startPoint x: 114, startPoint y: 372, endPoint x: 137, endPoint y: 371, distance: 23.3
click at [114, 372] on div "Appointments" at bounding box center [124, 375] width 111 height 10
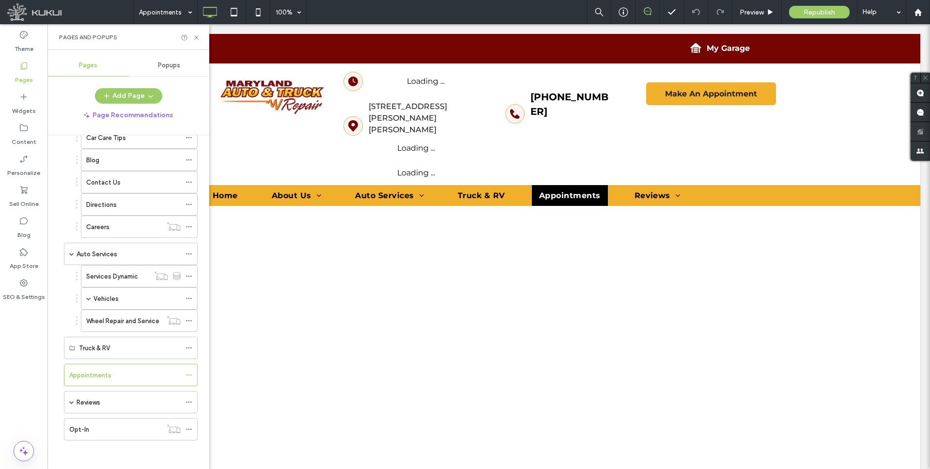
scroll to position [0, 0]
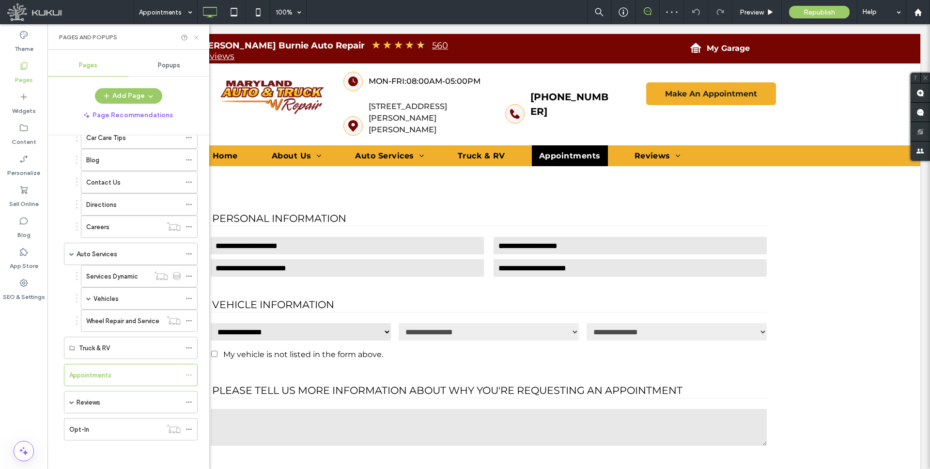
click at [194, 37] on icon at bounding box center [196, 37] width 7 height 7
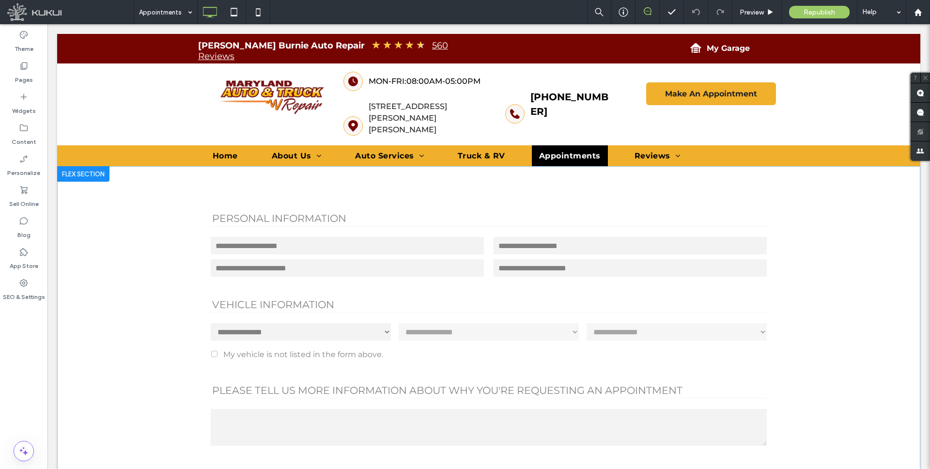
drag, startPoint x: 159, startPoint y: 218, endPoint x: 122, endPoint y: 192, distance: 44.7
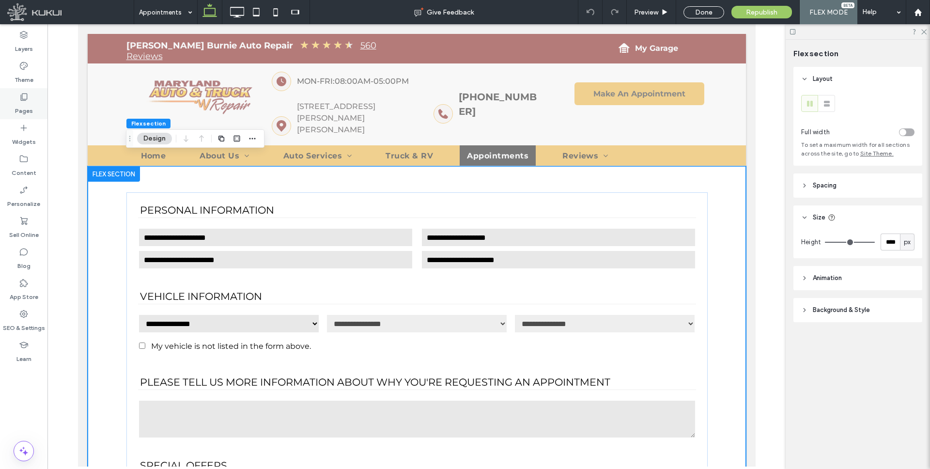
click at [23, 100] on icon at bounding box center [24, 97] width 10 height 10
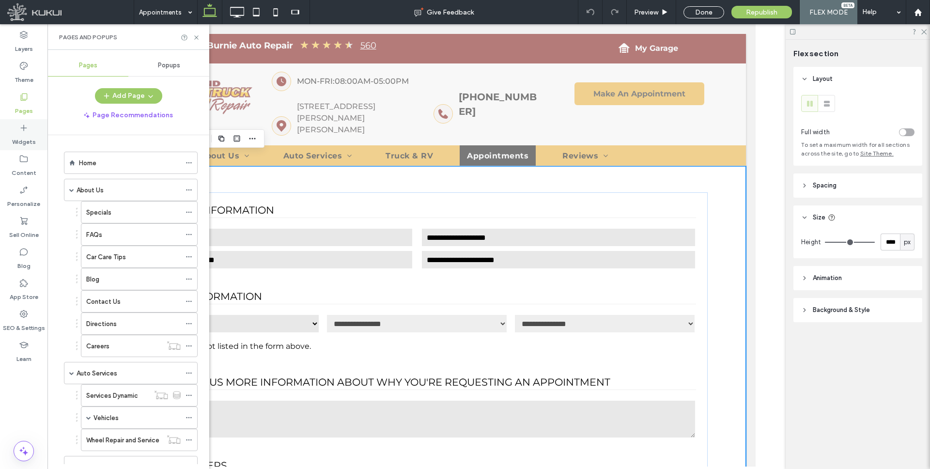
click at [24, 139] on label "Widgets" at bounding box center [24, 140] width 24 height 14
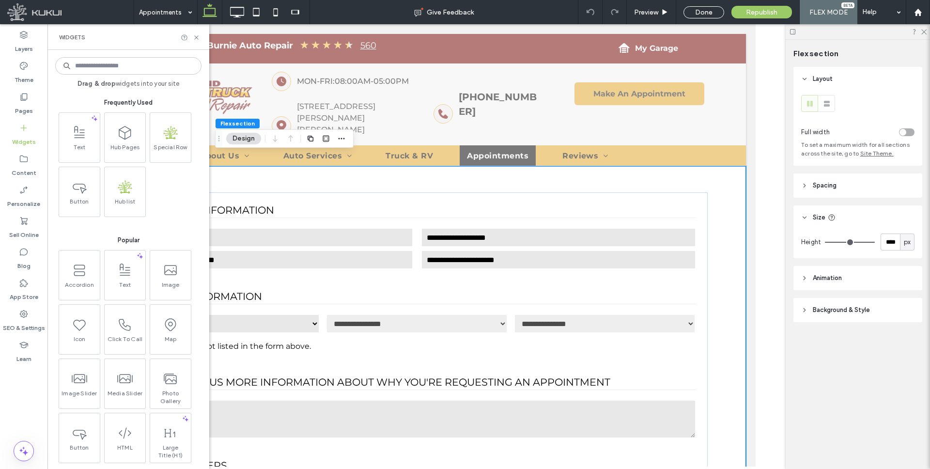
drag, startPoint x: 91, startPoint y: 139, endPoint x: 136, endPoint y: 202, distance: 77.8
click at [91, 139] on span at bounding box center [79, 133] width 41 height 22
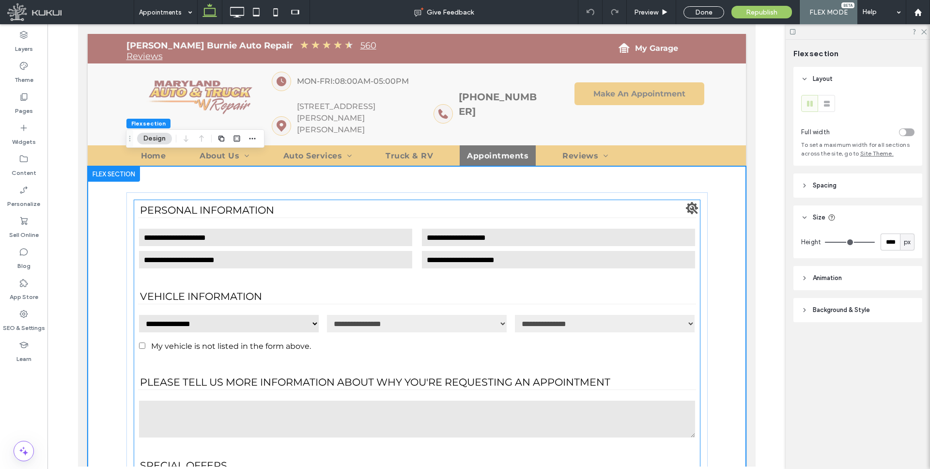
scroll to position [525, 0]
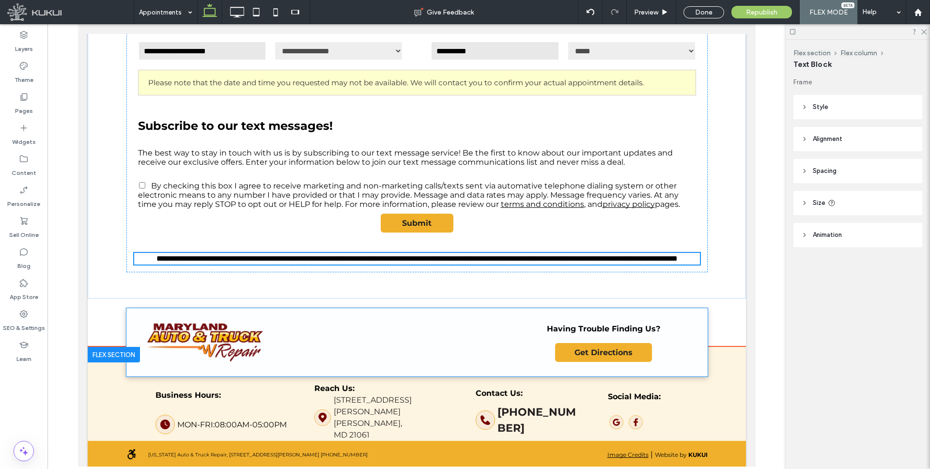
type input "**********"
type input "**"
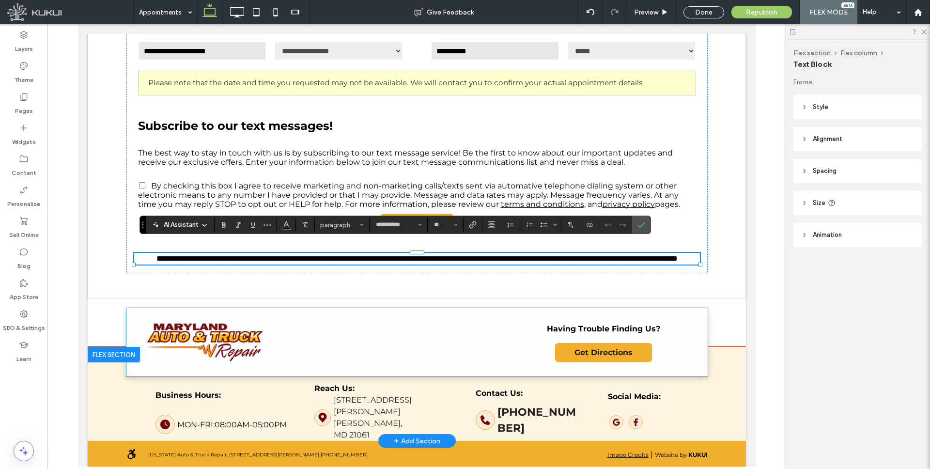
scroll to position [513, 0]
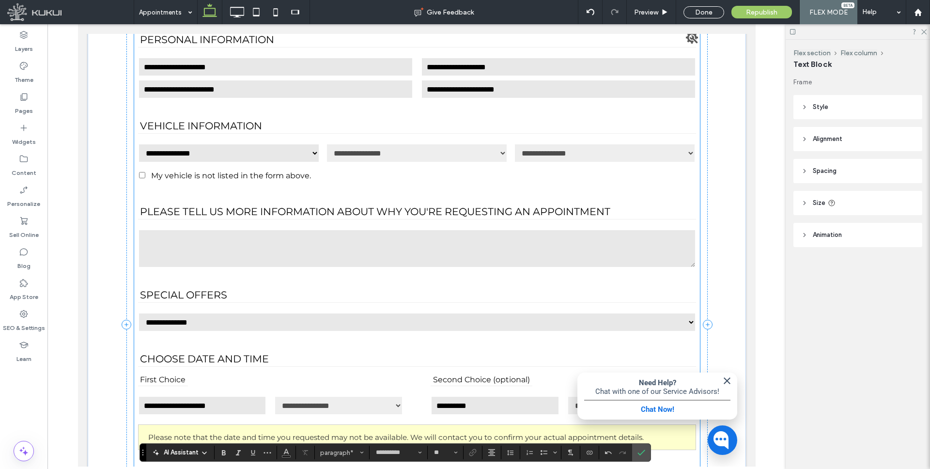
scroll to position [513, 0]
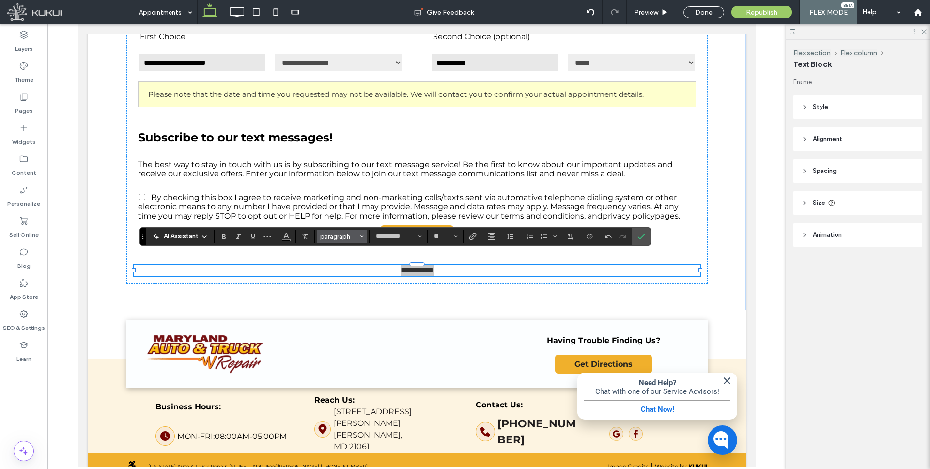
click at [351, 234] on span "paragraph" at bounding box center [339, 236] width 38 height 7
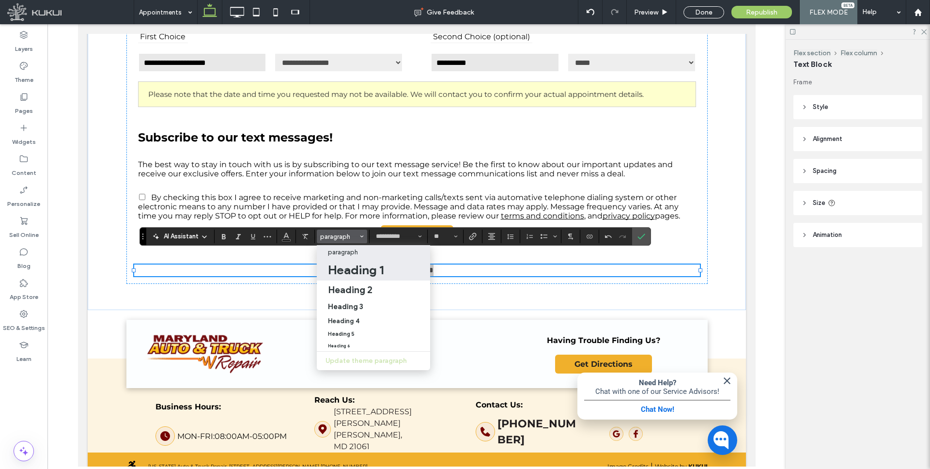
click at [358, 277] on label "Heading 1" at bounding box center [373, 270] width 113 height 22
type input "**"
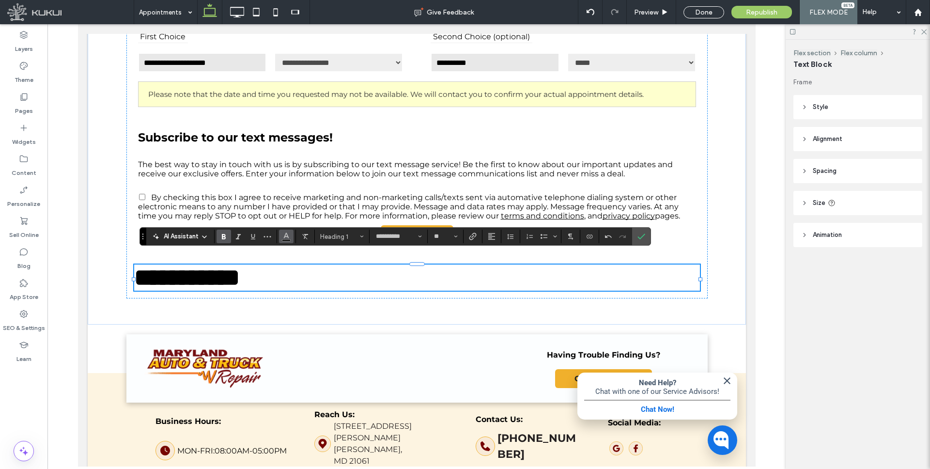
click at [287, 235] on use "Color" at bounding box center [286, 235] width 5 height 5
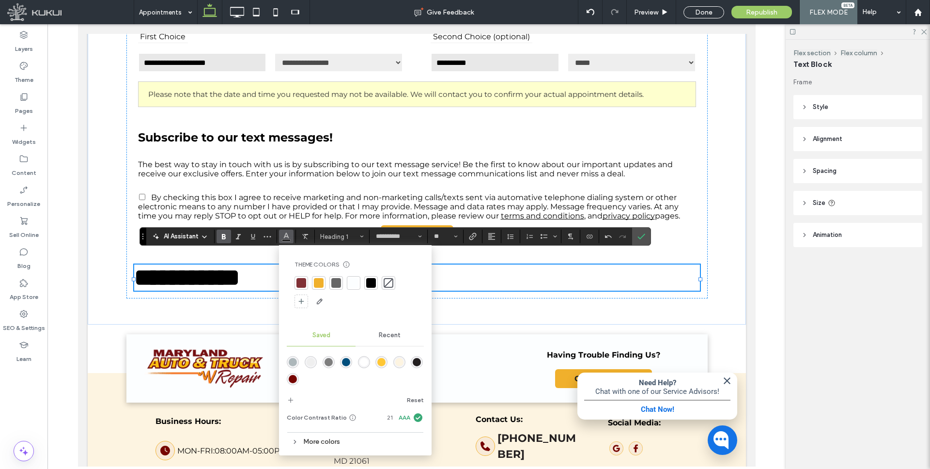
drag, startPoint x: 294, startPoint y: 375, endPoint x: 217, endPoint y: 351, distance: 81.2
click at [294, 375] on div "rgba(118,4,0,1)" at bounding box center [293, 379] width 8 height 8
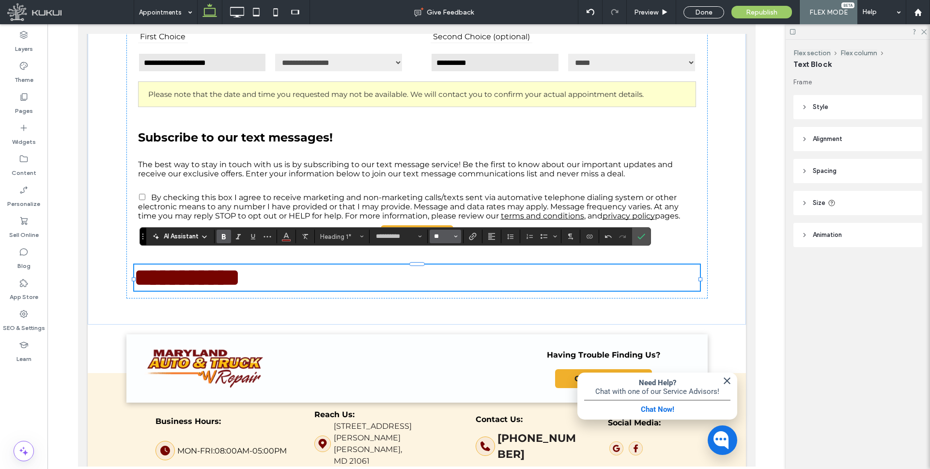
click at [444, 237] on input "**" at bounding box center [442, 236] width 19 height 8
type input "**"
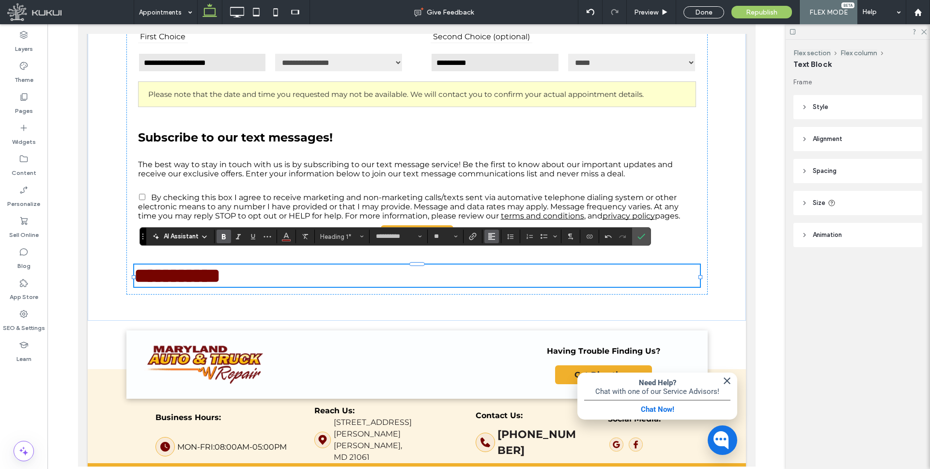
click at [490, 233] on use "Alignment" at bounding box center [491, 236] width 7 height 7
click at [495, 264] on icon "ui.textEditor.alignment.center" at bounding box center [499, 266] width 8 height 8
click at [639, 235] on icon "Confirm" at bounding box center [641, 236] width 8 height 8
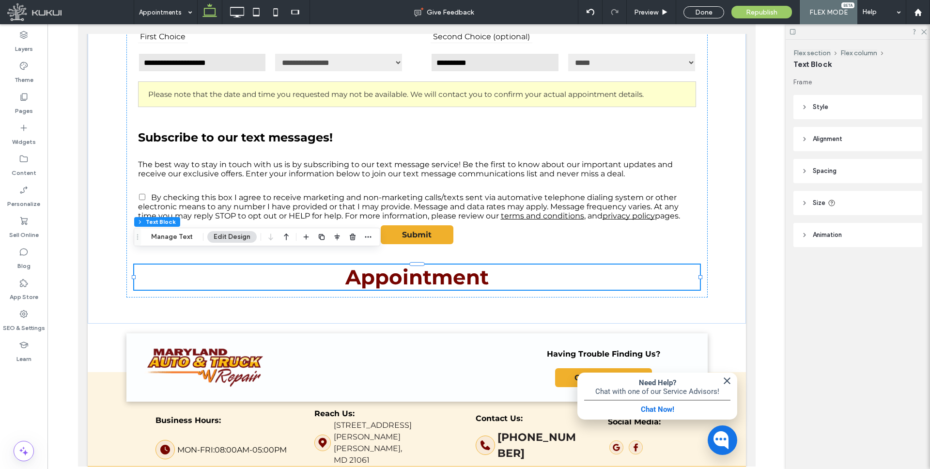
click at [282, 234] on icon "button" at bounding box center [286, 236] width 12 height 17
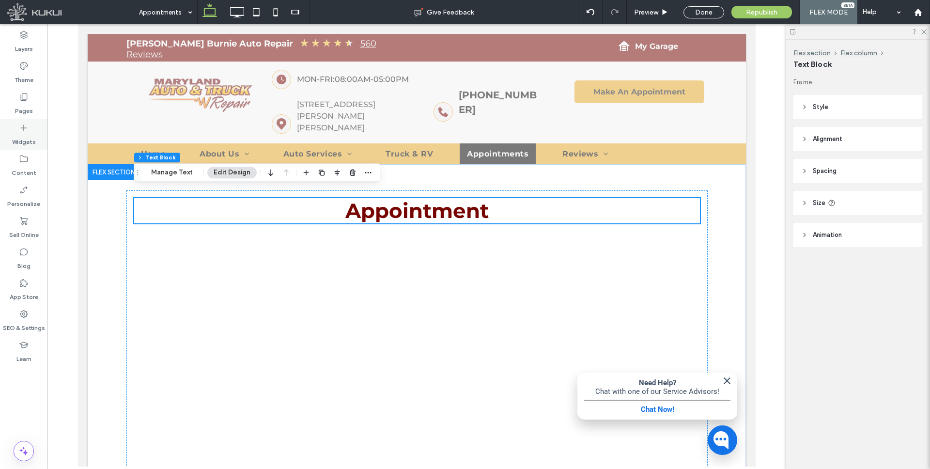
scroll to position [0, 0]
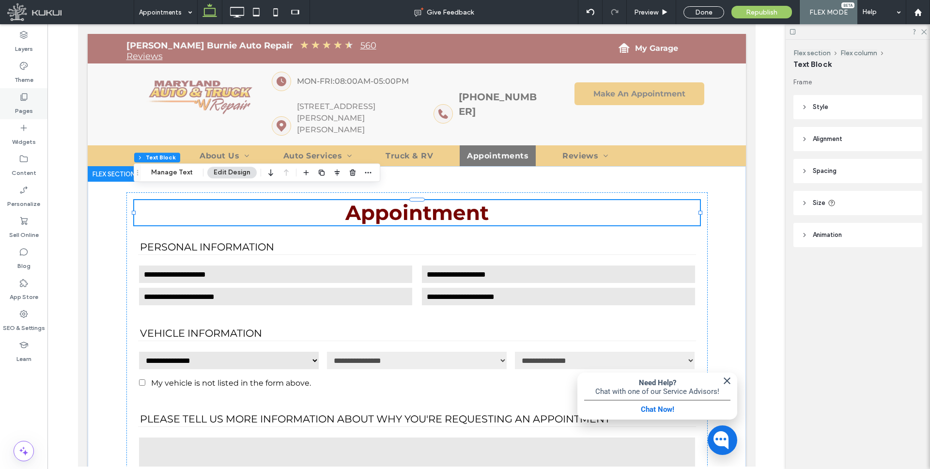
click at [23, 93] on use at bounding box center [24, 96] width 7 height 7
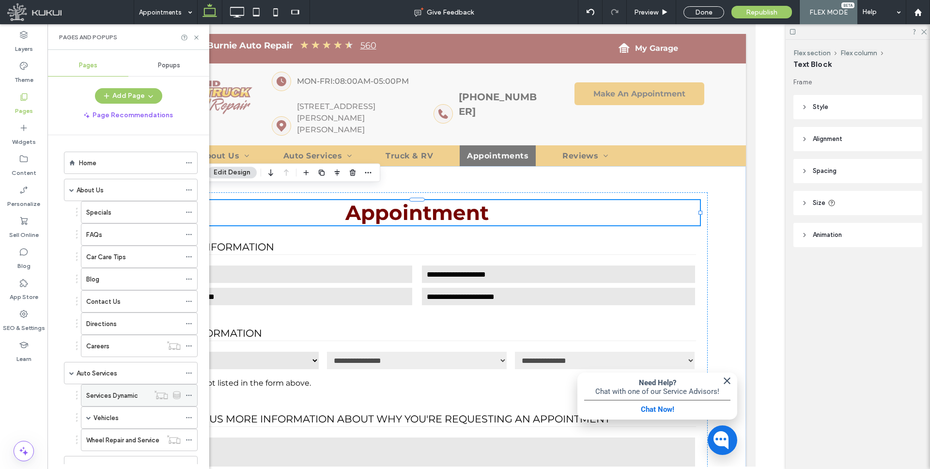
scroll to position [120, 0]
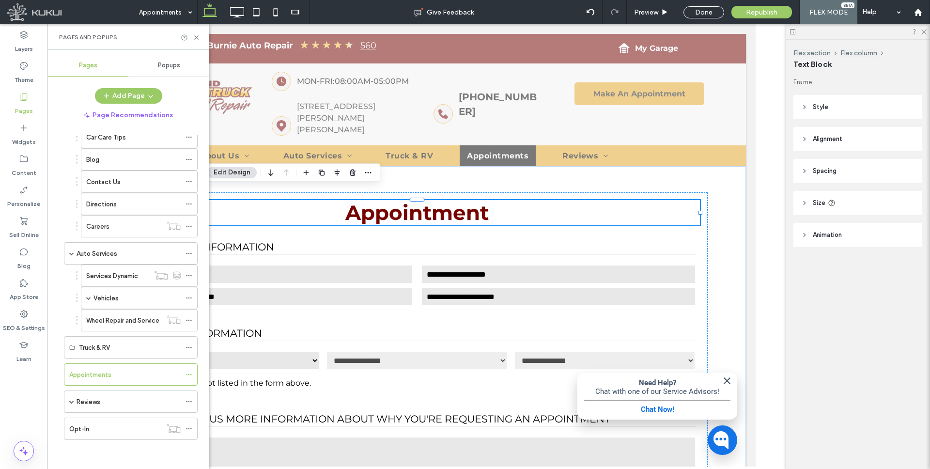
drag, startPoint x: 107, startPoint y: 400, endPoint x: 72, endPoint y: 398, distance: 35.9
click at [107, 400] on div "Reviews" at bounding box center [128, 402] width 104 height 10
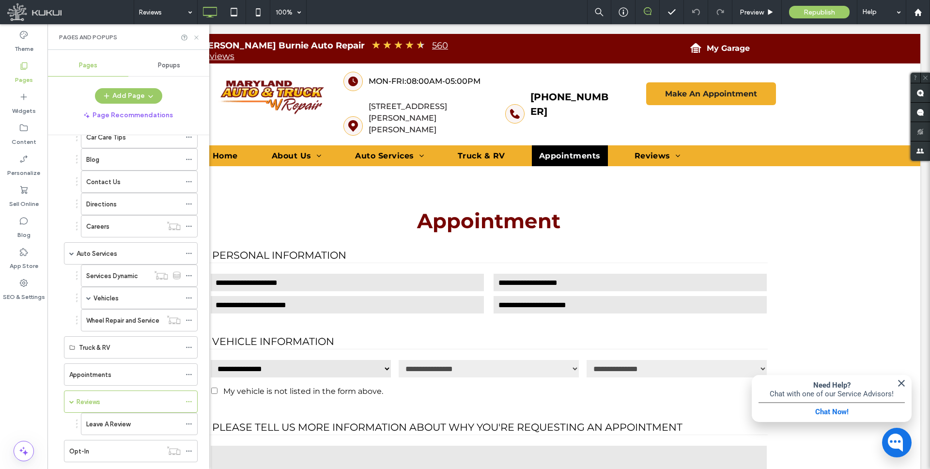
click at [196, 38] on icon at bounding box center [196, 37] width 7 height 7
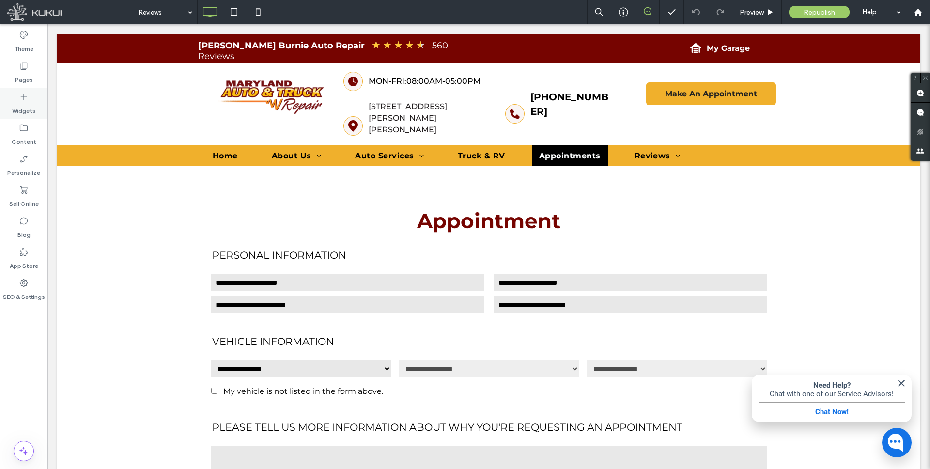
click at [24, 99] on icon at bounding box center [24, 97] width 10 height 10
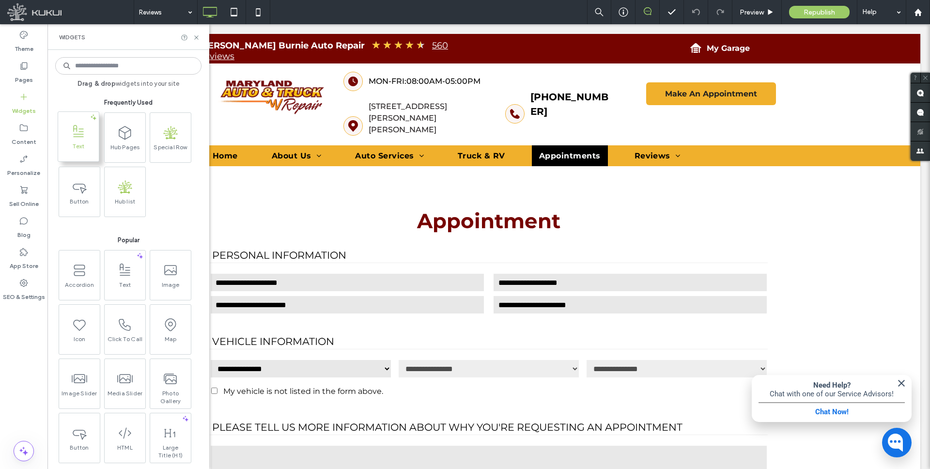
click at [81, 131] on icon at bounding box center [78, 131] width 15 height 15
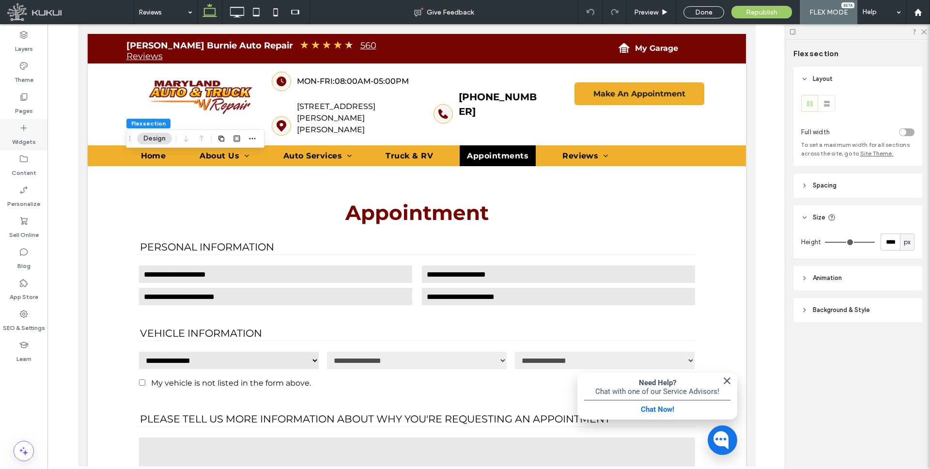
click at [24, 131] on icon at bounding box center [24, 128] width 10 height 10
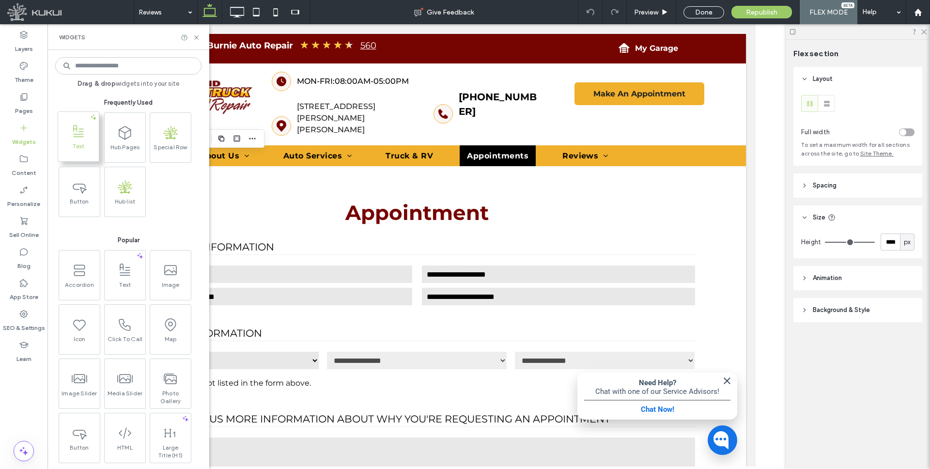
click at [80, 141] on span at bounding box center [78, 132] width 41 height 22
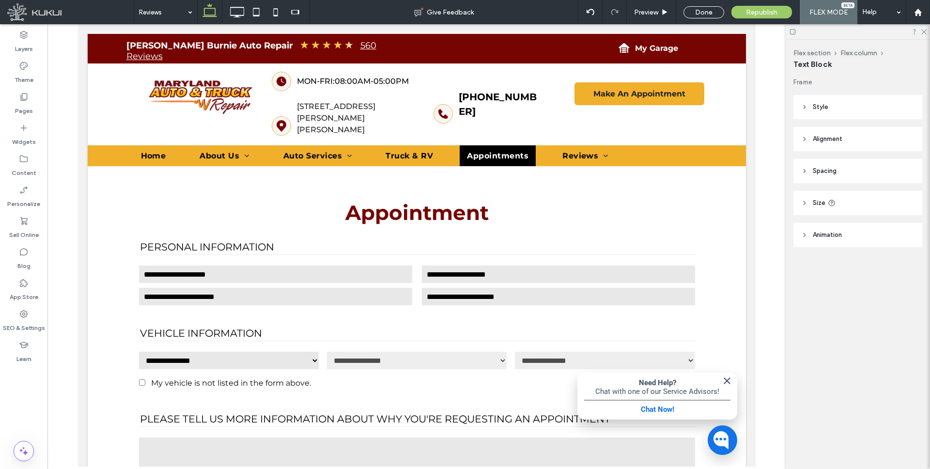
type input "**********"
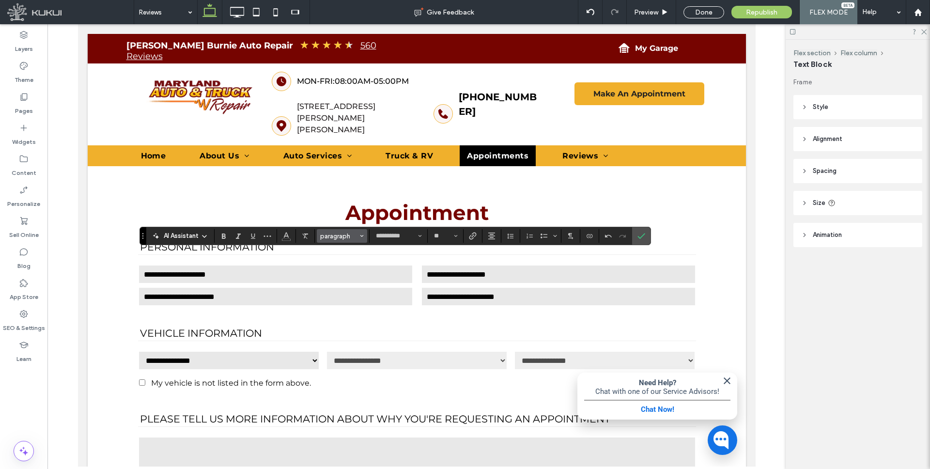
click at [346, 236] on span "paragraph" at bounding box center [339, 235] width 38 height 7
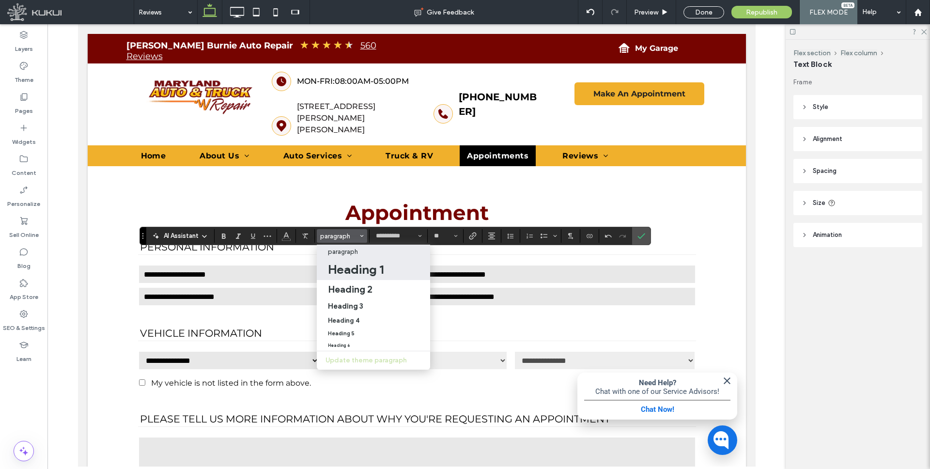
click at [357, 270] on h1 "Heading 1" at bounding box center [356, 268] width 56 height 15
type input "**"
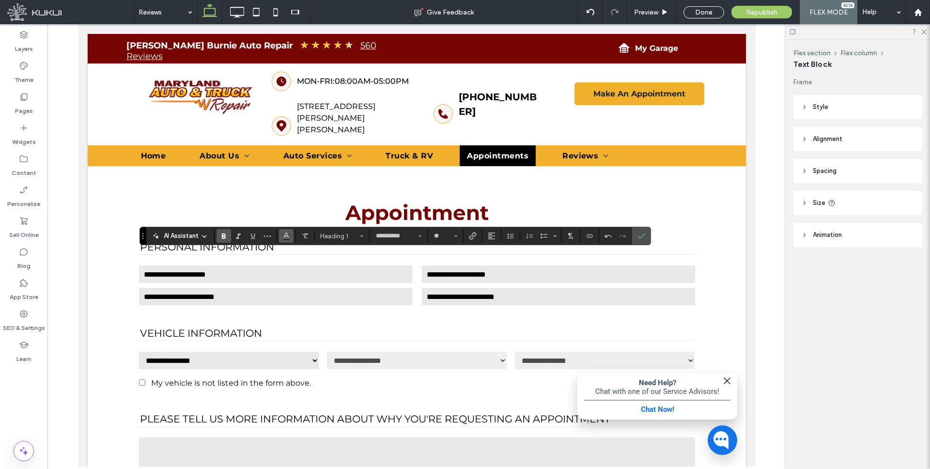
click at [279, 234] on button "Color" at bounding box center [286, 236] width 15 height 14
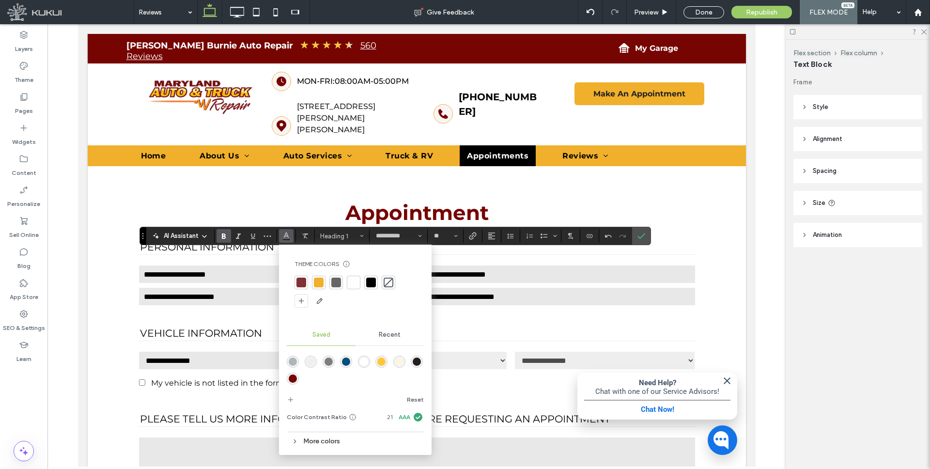
click at [294, 376] on div "rgba(118,4,0,1)" at bounding box center [293, 378] width 8 height 8
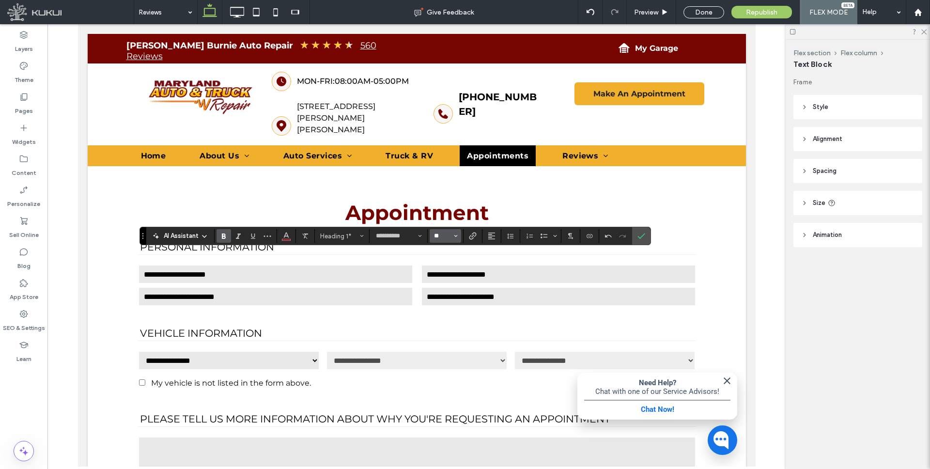
click at [444, 236] on input "**" at bounding box center [442, 236] width 19 height 8
type input "**"
click at [489, 233] on use "Alignment" at bounding box center [491, 235] width 7 height 7
click at [499, 265] on use "ui.textEditor.alignment.center" at bounding box center [498, 265] width 7 height 7
click at [642, 236] on icon "Confirm" at bounding box center [641, 236] width 8 height 8
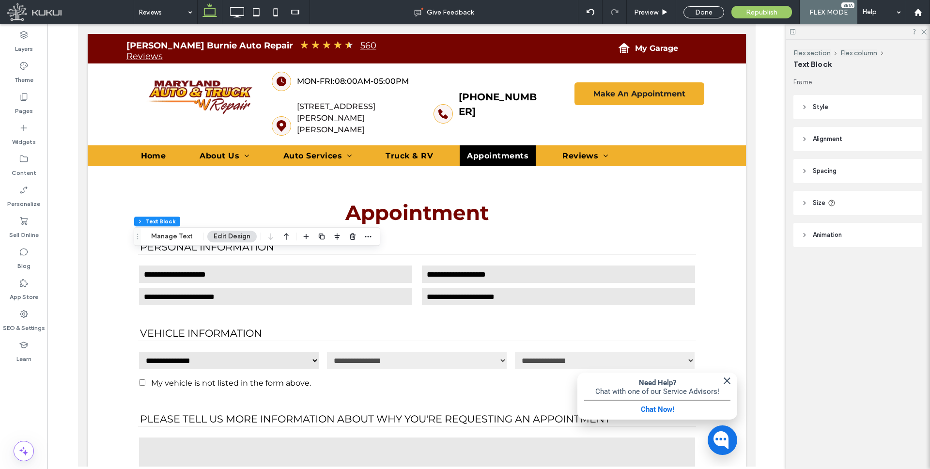
click at [286, 235] on use "button" at bounding box center [286, 236] width 5 height 7
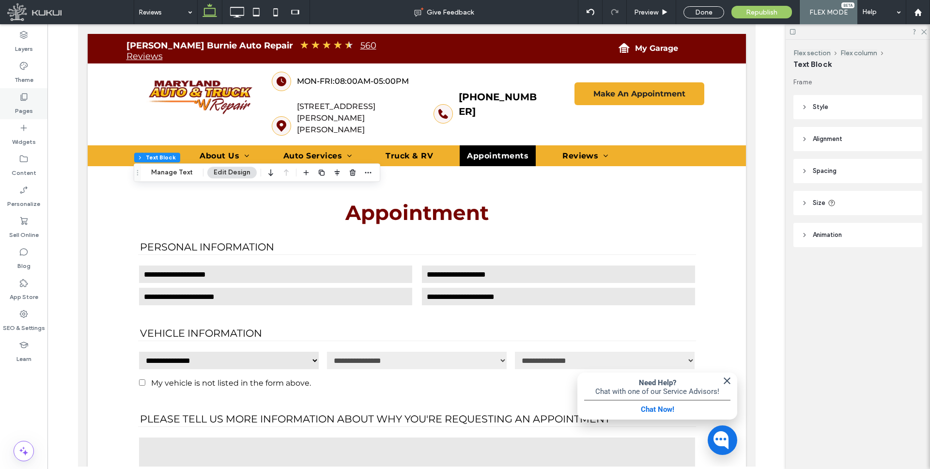
click at [28, 99] on icon at bounding box center [24, 97] width 10 height 10
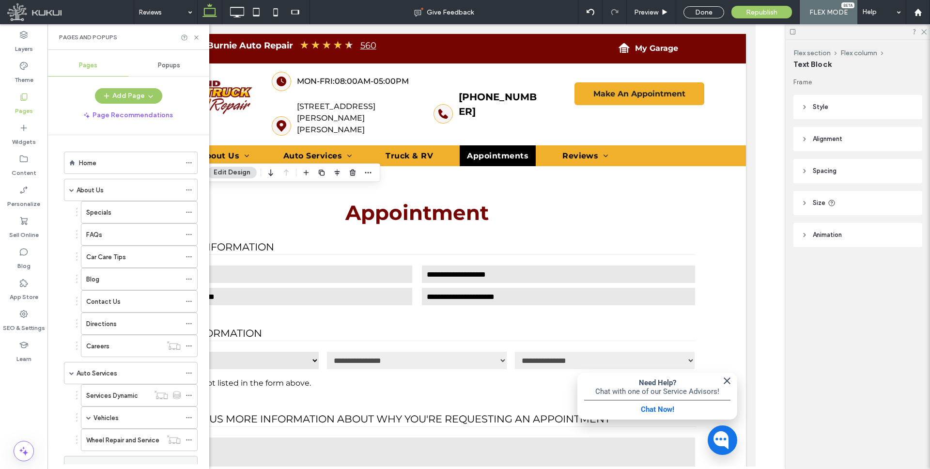
scroll to position [142, 0]
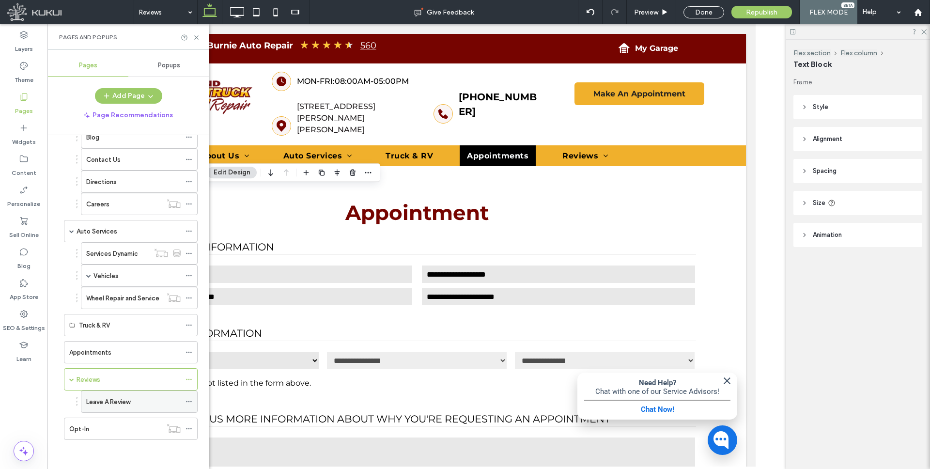
drag, startPoint x: 106, startPoint y: 401, endPoint x: 325, endPoint y: 244, distance: 269.0
click at [106, 401] on label "Leave A Review" at bounding box center [108, 401] width 44 height 17
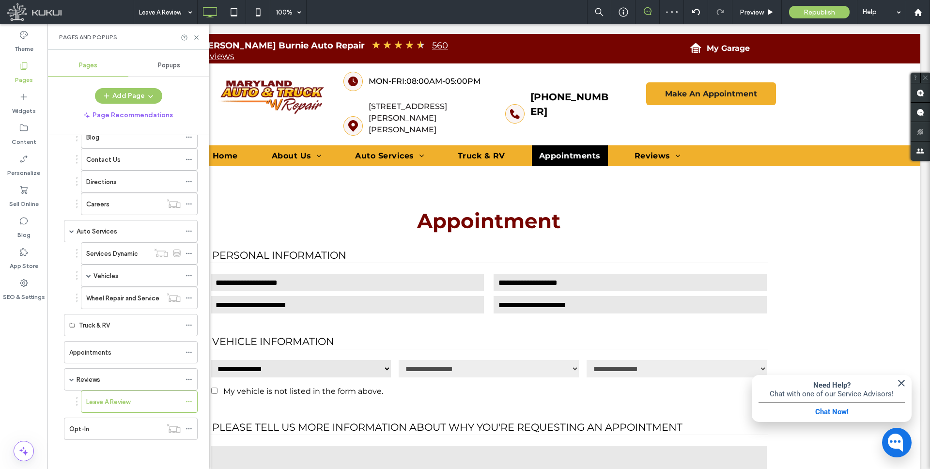
scroll to position [141, 0]
click at [194, 35] on icon at bounding box center [196, 37] width 7 height 7
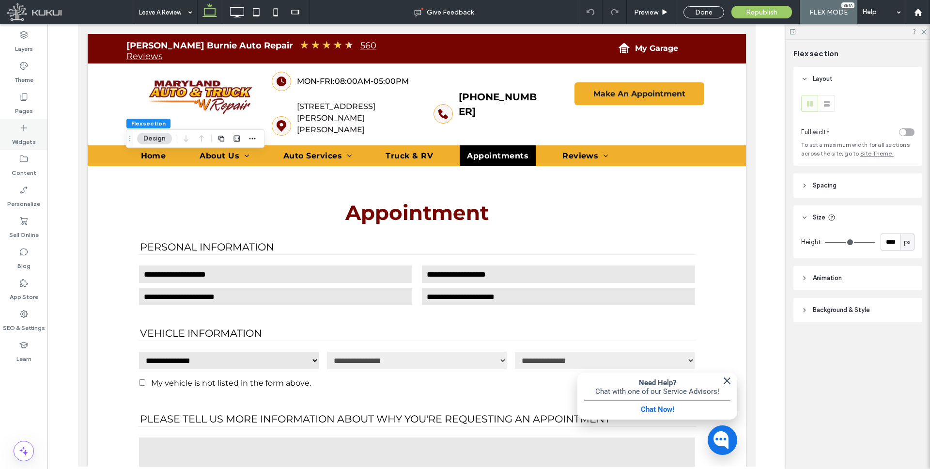
click at [20, 133] on label "Widgets" at bounding box center [24, 140] width 24 height 14
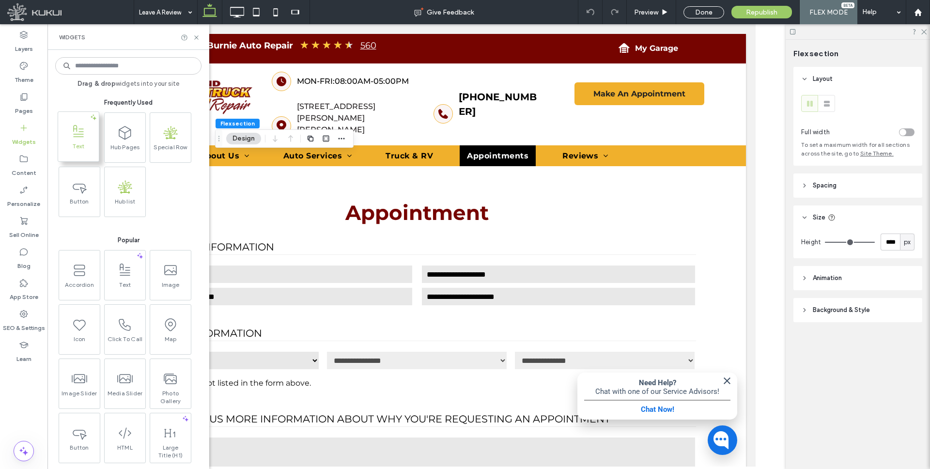
drag, startPoint x: 87, startPoint y: 139, endPoint x: 77, endPoint y: 137, distance: 9.8
click at [87, 139] on span at bounding box center [78, 132] width 41 height 22
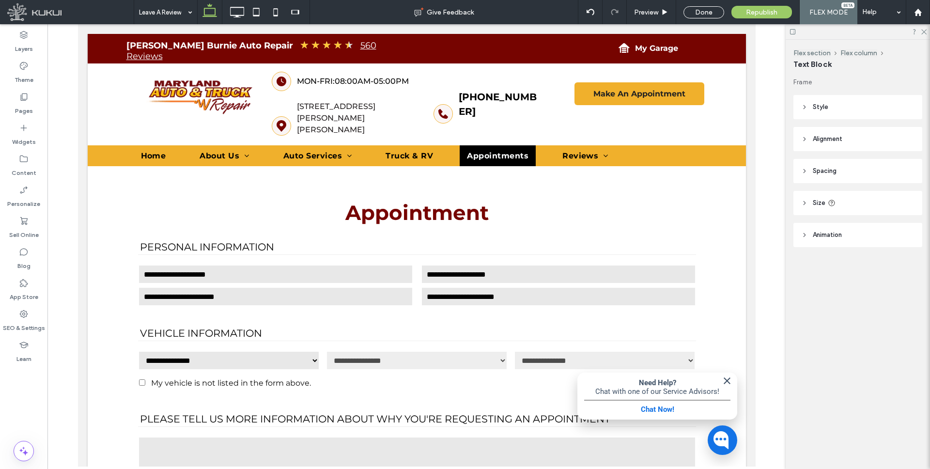
type input "**********"
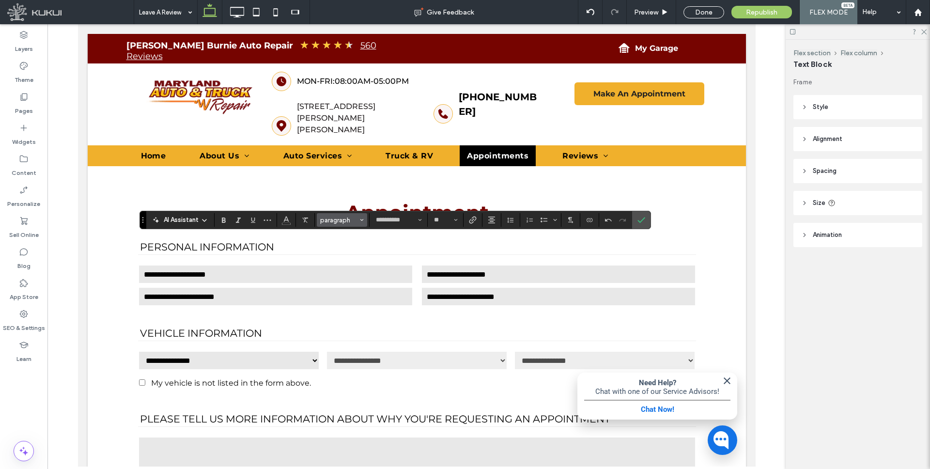
click at [349, 220] on span "paragraph" at bounding box center [339, 219] width 38 height 7
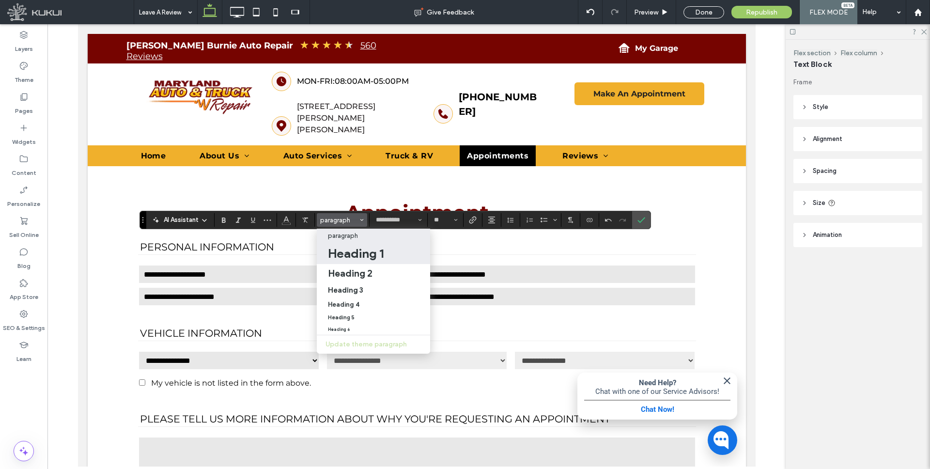
click at [354, 257] on h1 "Heading 1" at bounding box center [356, 252] width 56 height 15
type input "**"
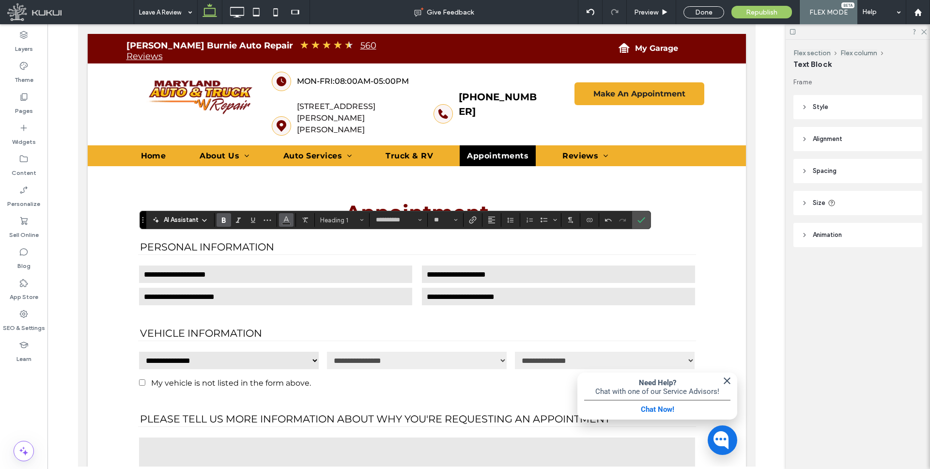
click at [285, 220] on use "Color" at bounding box center [286, 218] width 5 height 5
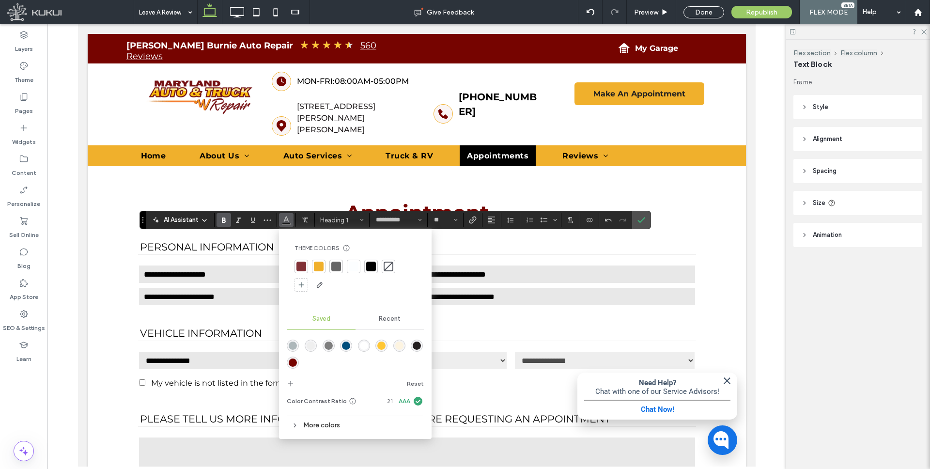
click at [293, 361] on div "rgba(118,4,0,1)" at bounding box center [293, 362] width 8 height 8
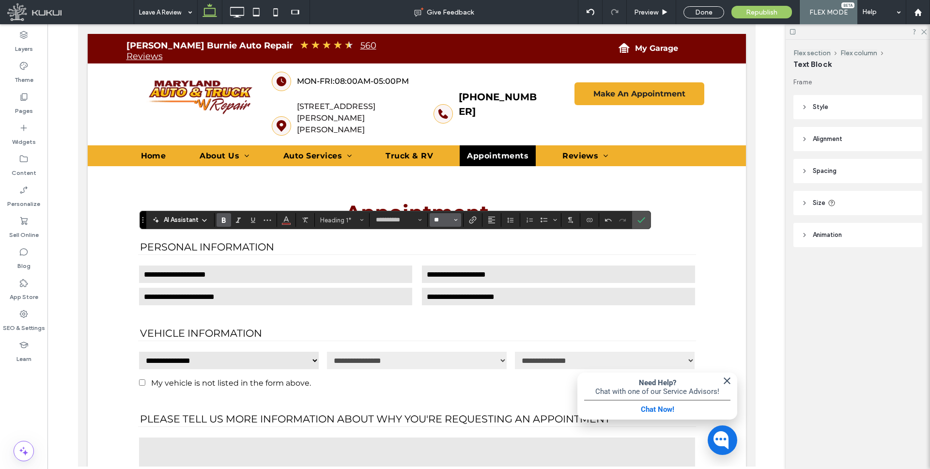
click at [451, 222] on input "**" at bounding box center [442, 220] width 19 height 8
type input "**"
click at [491, 216] on icon "Alignment" at bounding box center [492, 220] width 8 height 8
click at [498, 245] on label "ui.textEditor.alignment.center" at bounding box center [501, 250] width 34 height 14
click at [646, 220] on label "Confirm" at bounding box center [641, 219] width 15 height 17
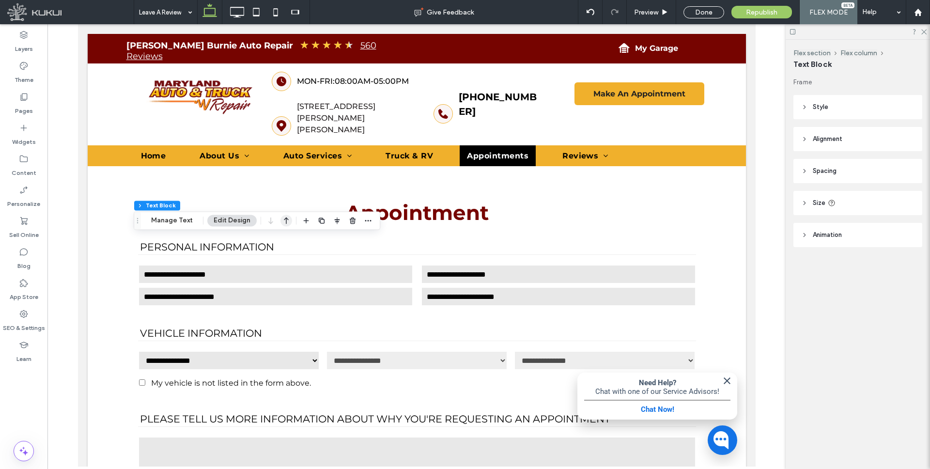
click at [285, 217] on icon "button" at bounding box center [286, 220] width 12 height 17
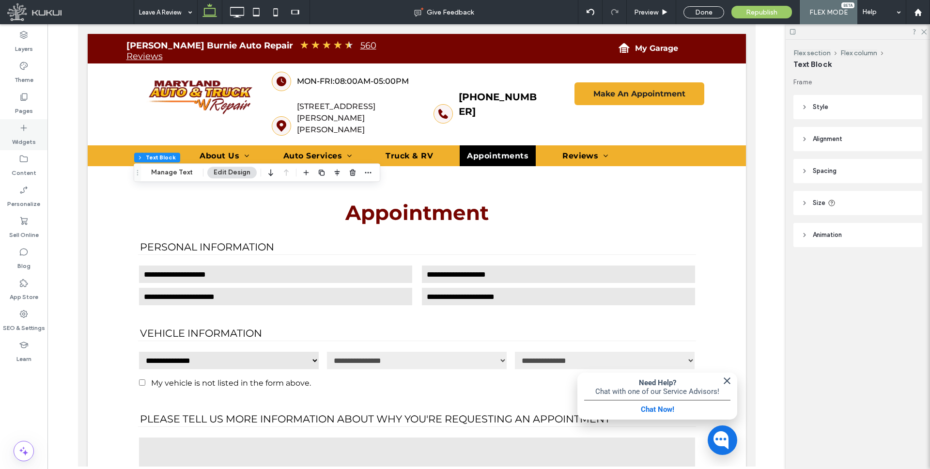
click at [15, 126] on div "Widgets" at bounding box center [23, 134] width 47 height 31
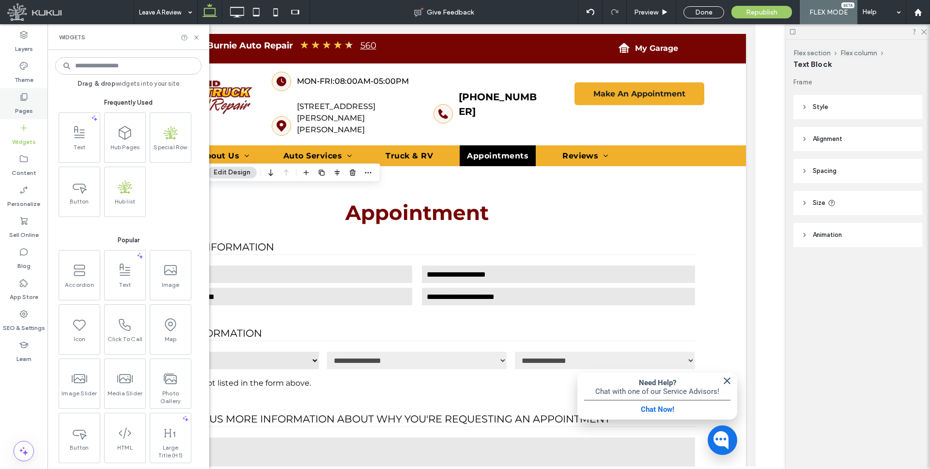
click at [25, 103] on label "Pages" at bounding box center [24, 109] width 18 height 14
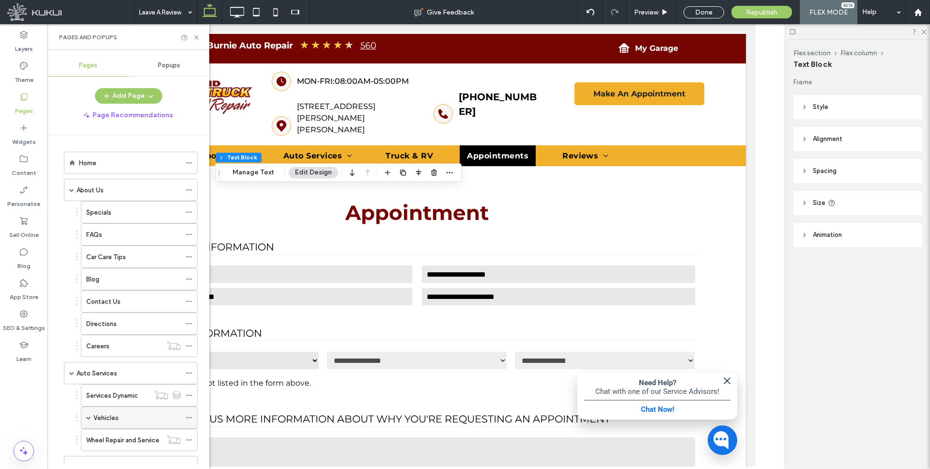
scroll to position [142, 0]
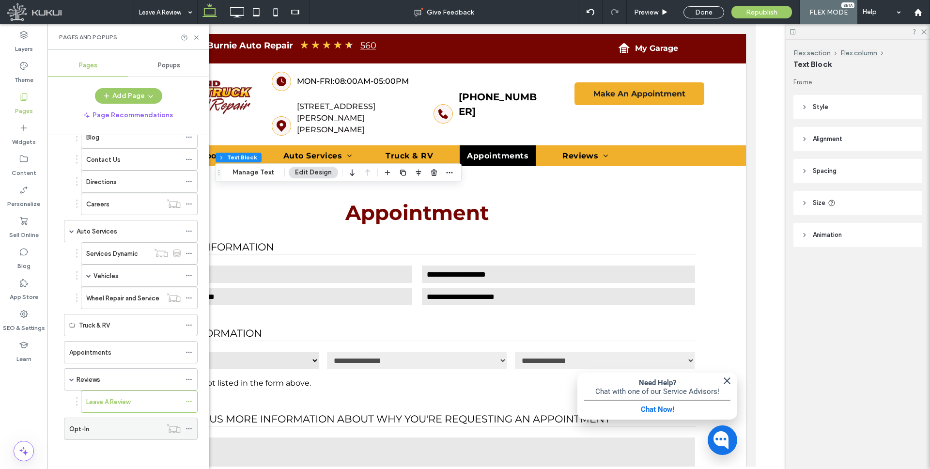
click at [111, 432] on div "Opt-In" at bounding box center [115, 429] width 92 height 10
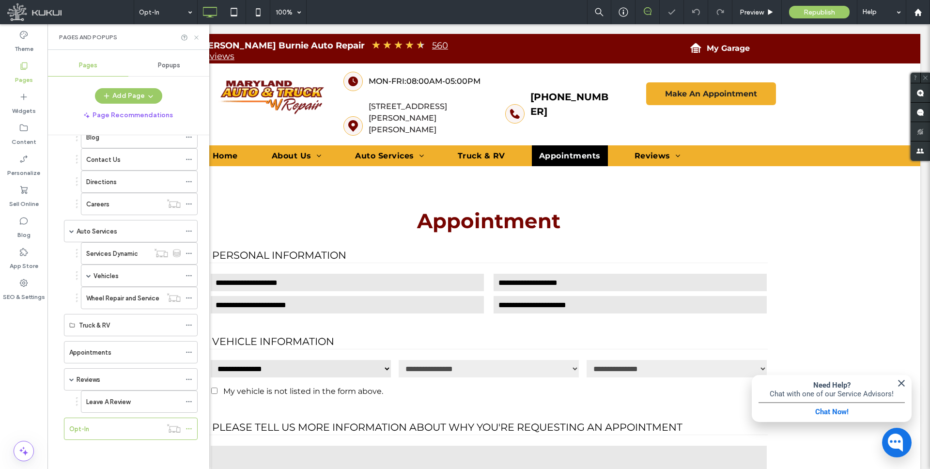
click at [197, 35] on icon at bounding box center [196, 37] width 7 height 7
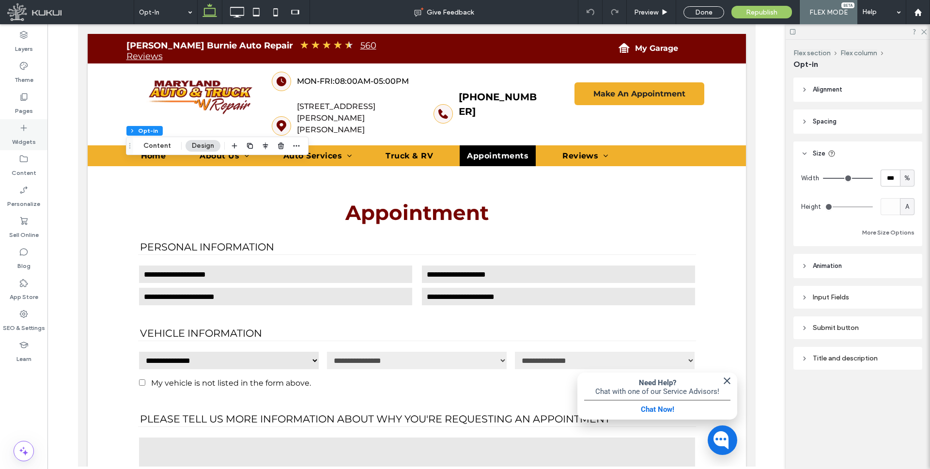
click at [27, 143] on label "Widgets" at bounding box center [24, 140] width 24 height 14
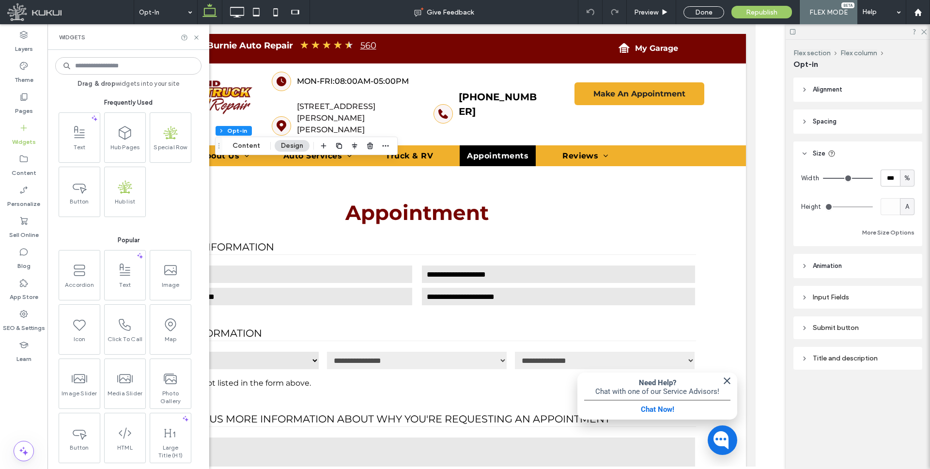
drag, startPoint x: 91, startPoint y: 139, endPoint x: 100, endPoint y: 144, distance: 10.8
click at [91, 139] on span at bounding box center [79, 133] width 41 height 22
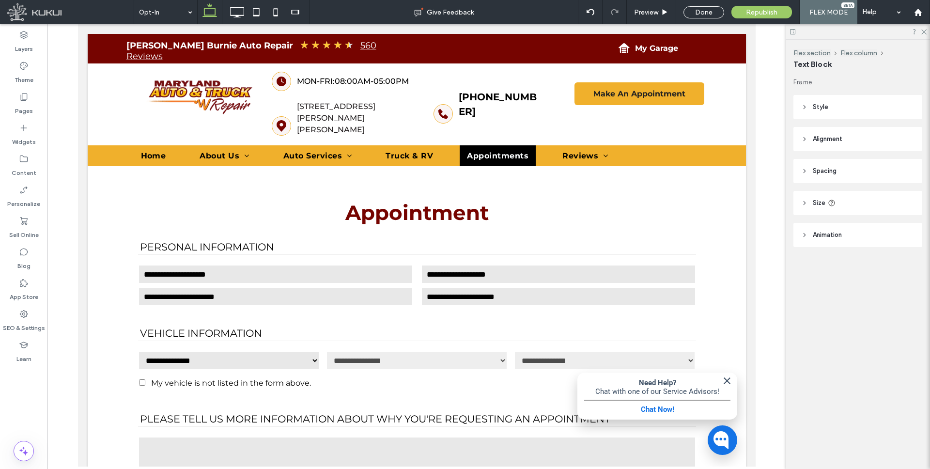
type input "**********"
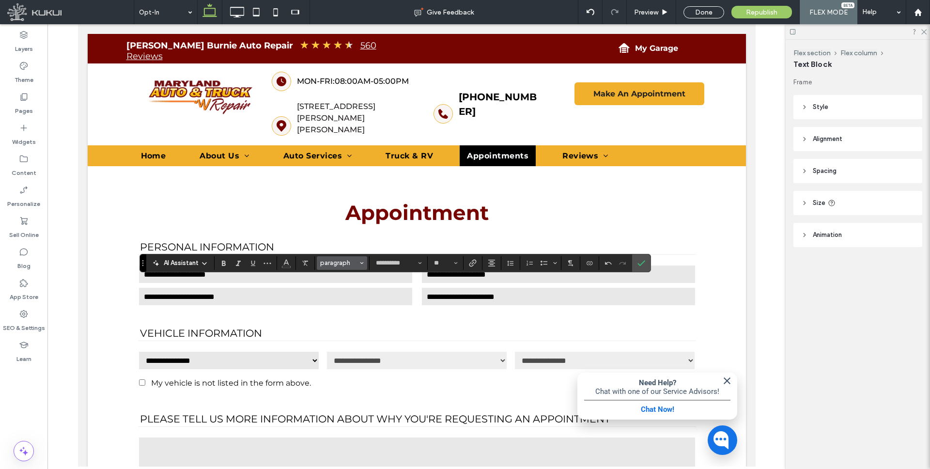
click at [345, 262] on span "paragraph" at bounding box center [339, 262] width 38 height 7
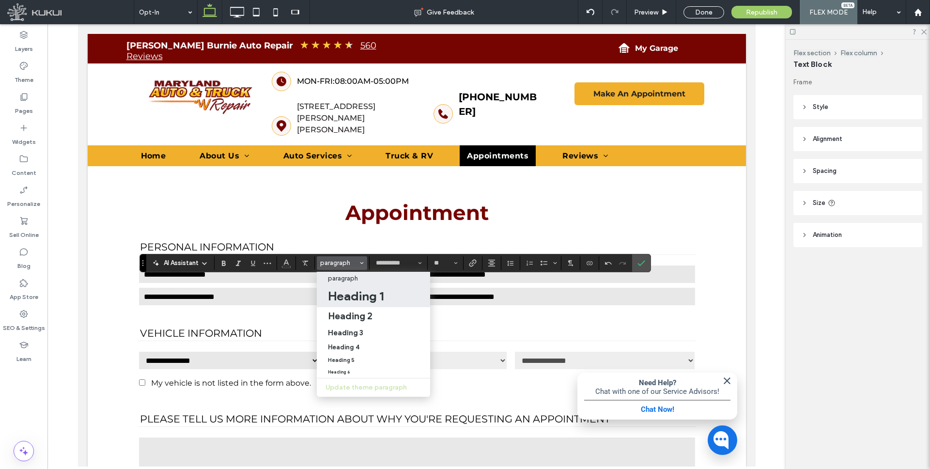
click at [359, 290] on h1 "Heading 1" at bounding box center [356, 295] width 56 height 15
type input "**"
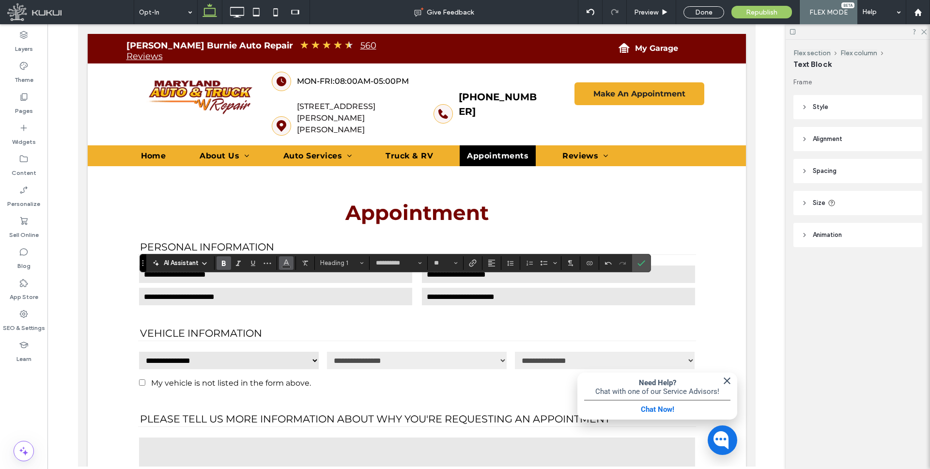
click at [287, 261] on use "Color" at bounding box center [286, 261] width 5 height 5
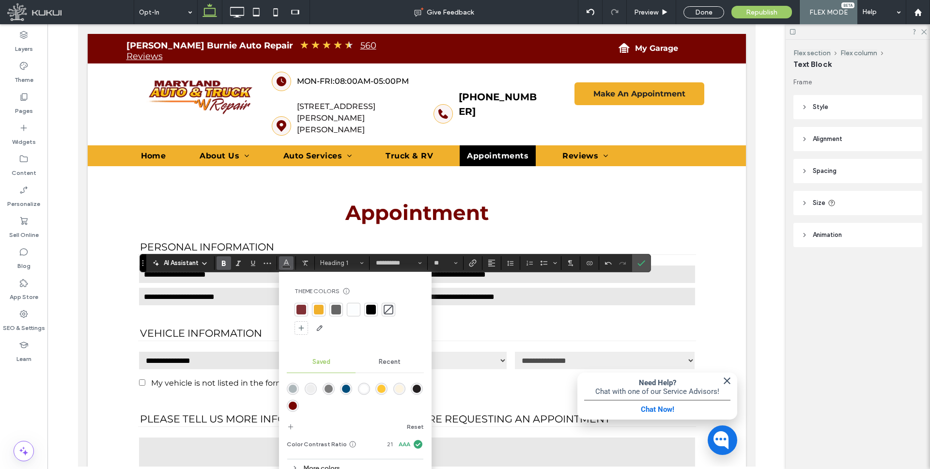
click at [290, 407] on div "rgba(118,4,0,1)" at bounding box center [293, 405] width 8 height 8
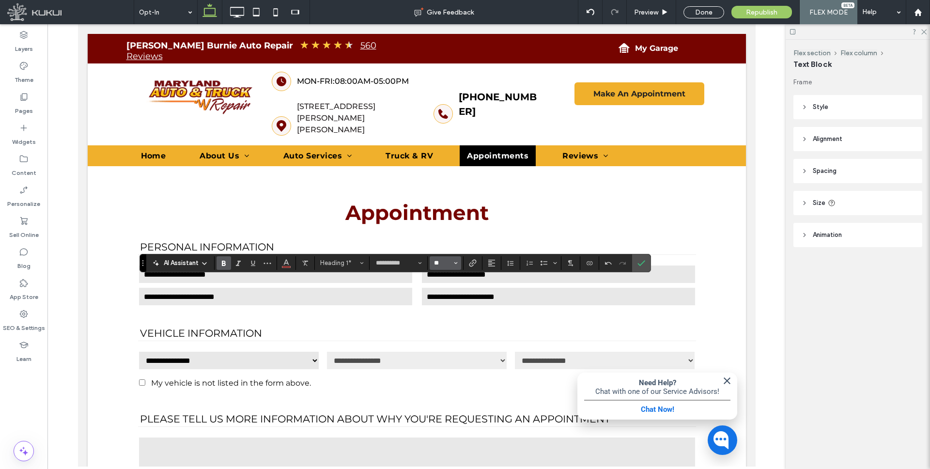
click at [445, 261] on input "**" at bounding box center [442, 263] width 19 height 8
type input "**"
click at [495, 259] on icon "Alignment" at bounding box center [492, 263] width 8 height 8
click at [496, 294] on use "ui.textEditor.alignment.center" at bounding box center [498, 292] width 7 height 7
click at [641, 262] on icon "Confirm" at bounding box center [641, 263] width 8 height 8
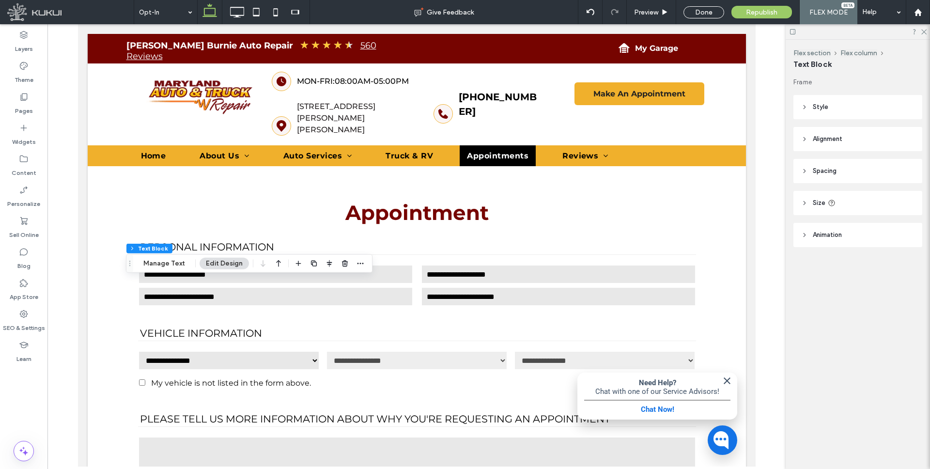
click at [277, 261] on use "button" at bounding box center [278, 263] width 5 height 7
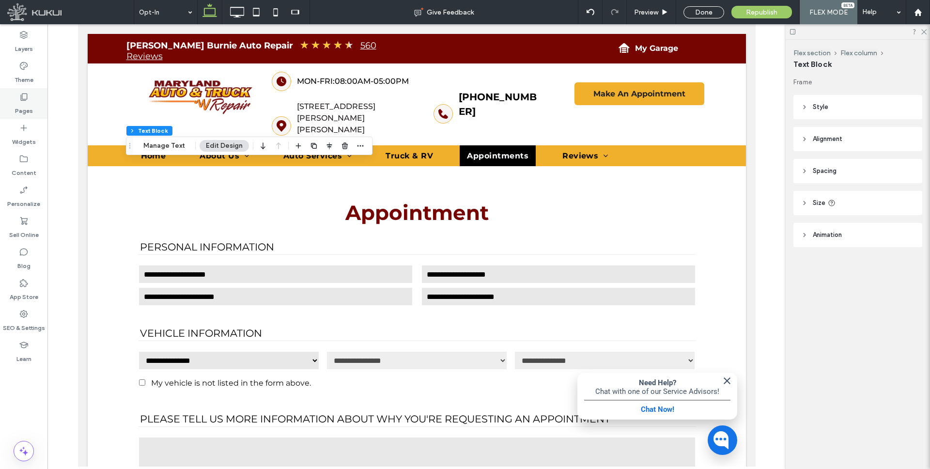
click at [30, 101] on div "Pages" at bounding box center [23, 103] width 47 height 31
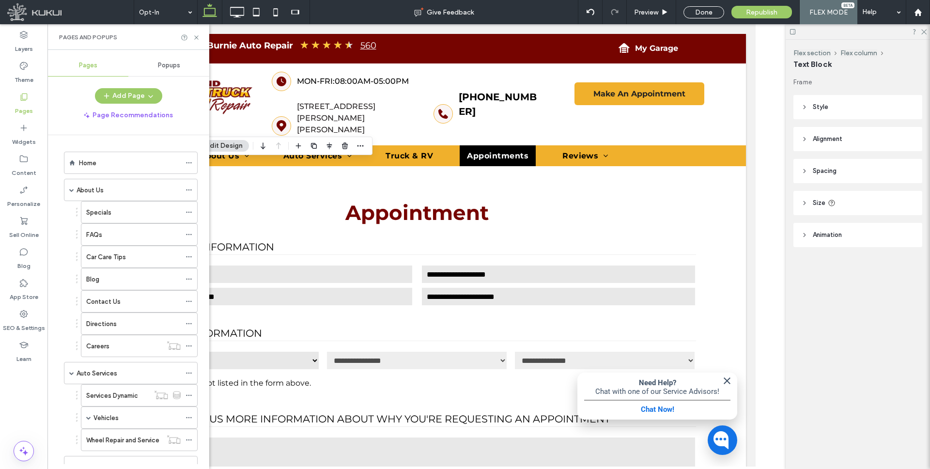
click at [103, 162] on div "Home" at bounding box center [130, 163] width 102 height 10
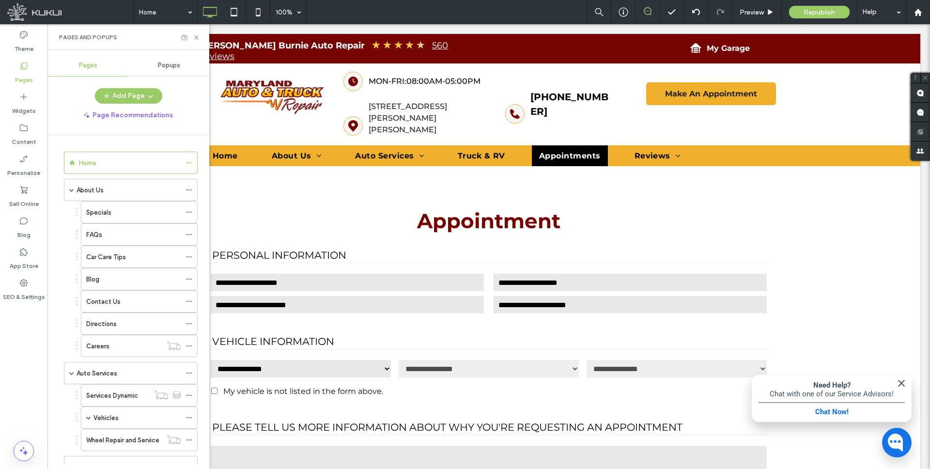
click at [197, 36] on div "Home 100% Preview Republish Help Site Comments Team & Clients Automate new comm…" at bounding box center [465, 234] width 930 height 469
click at [195, 37] on icon at bounding box center [196, 37] width 7 height 7
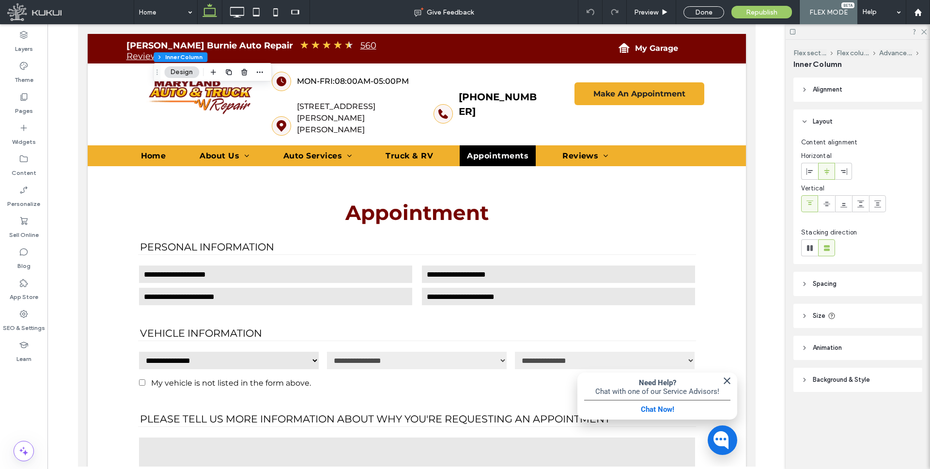
type input "**"
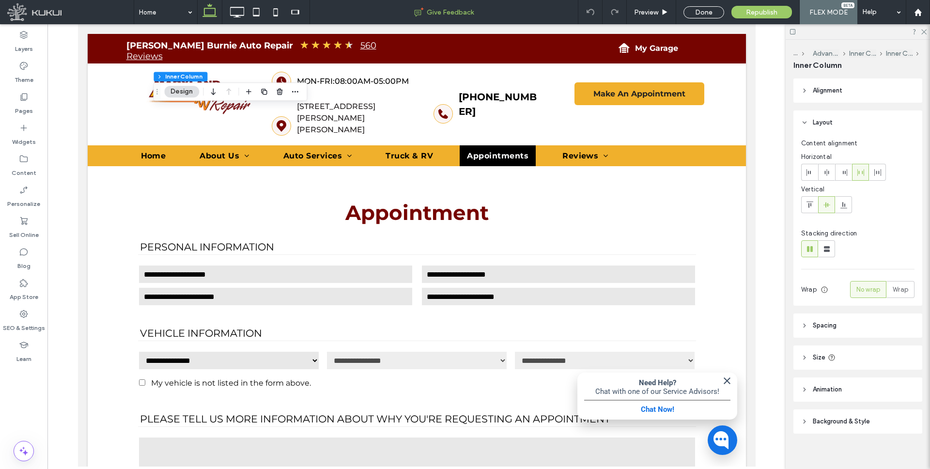
type input "**"
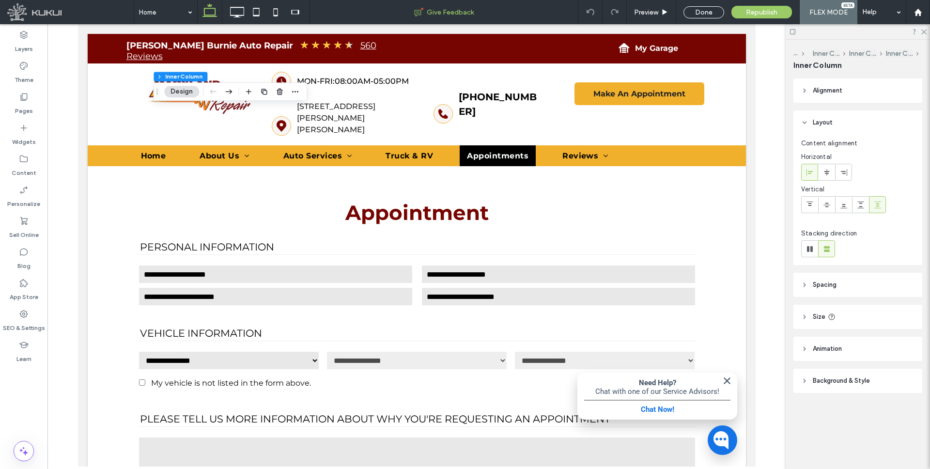
type input "**"
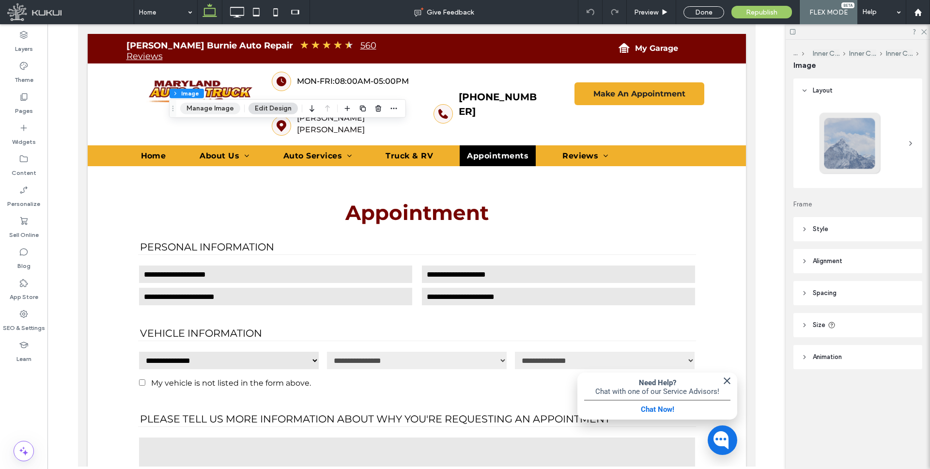
click at [214, 106] on button "Manage Image" at bounding box center [210, 109] width 60 height 12
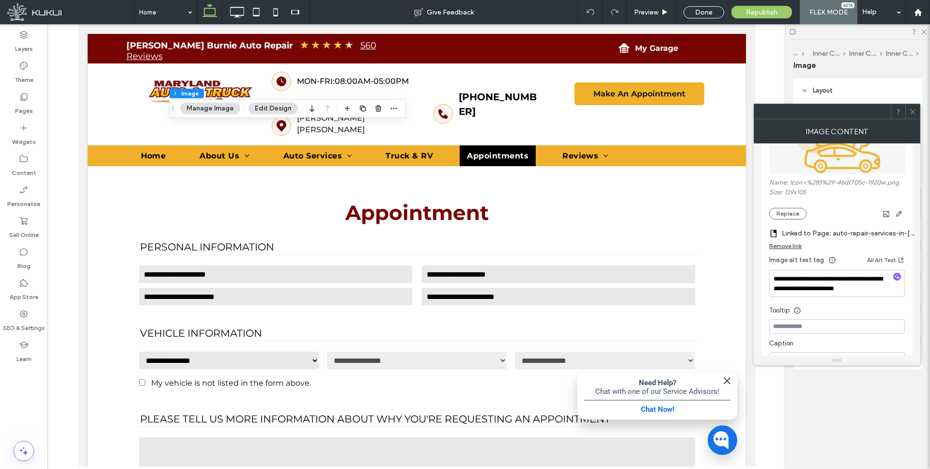
scroll to position [156, 0]
click at [793, 244] on div "Remove link" at bounding box center [785, 245] width 32 height 7
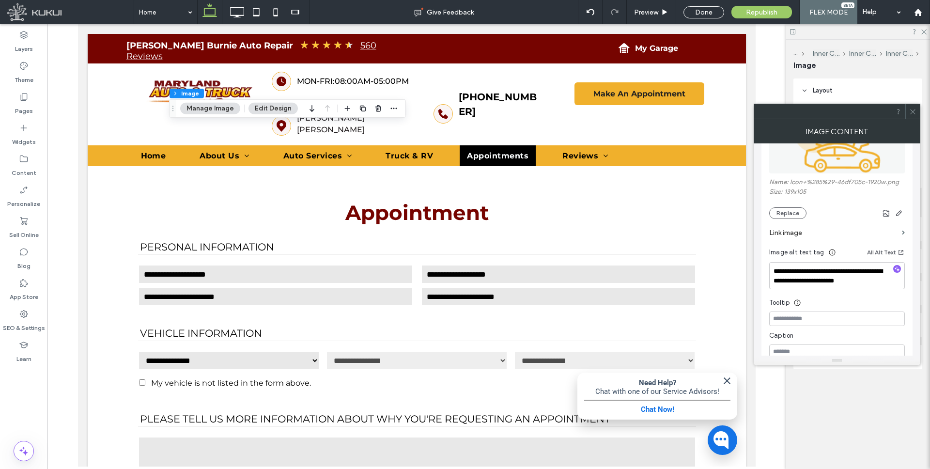
click at [802, 232] on label "Link image" at bounding box center [833, 233] width 129 height 18
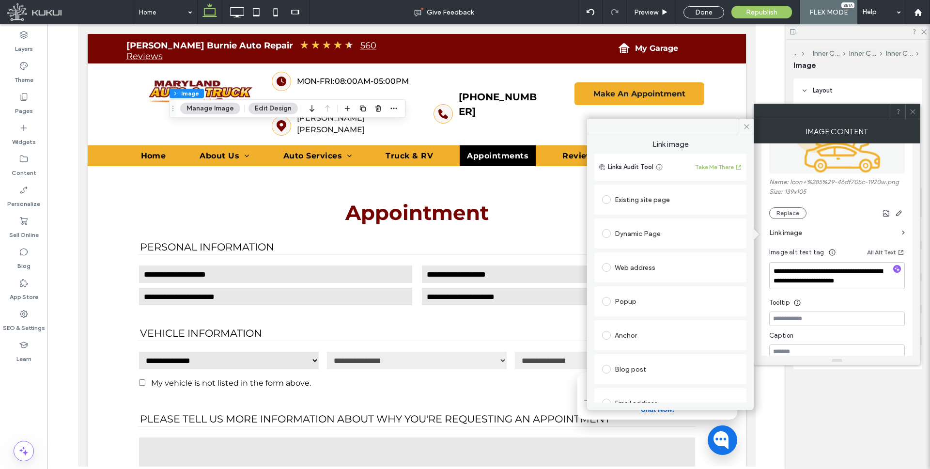
click at [622, 231] on div "Dynamic Page" at bounding box center [670, 233] width 137 height 15
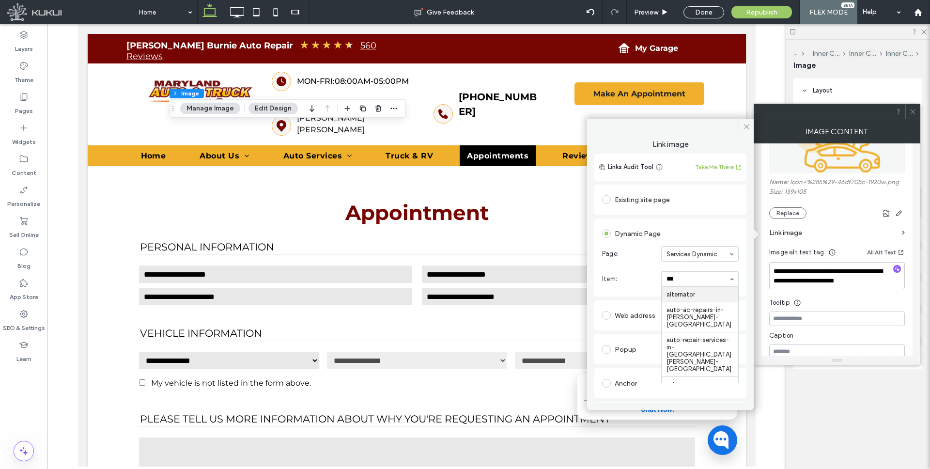
type input "****"
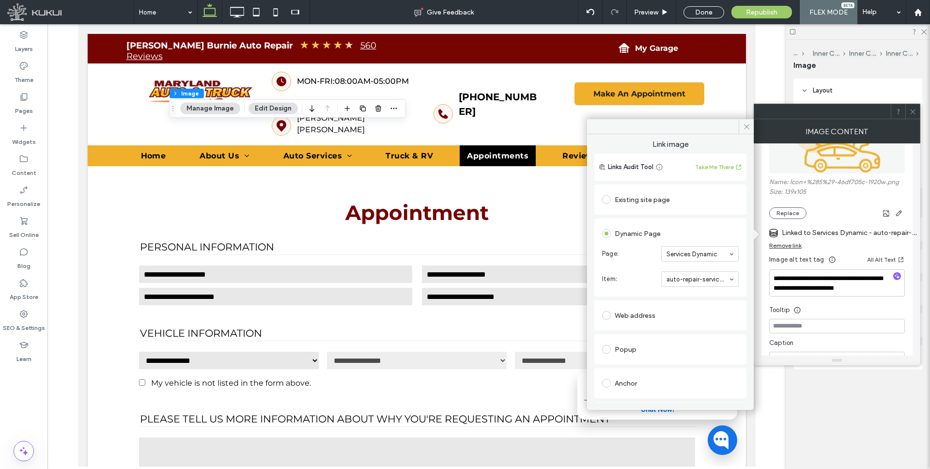
click at [909, 109] on icon at bounding box center [912, 111] width 7 height 7
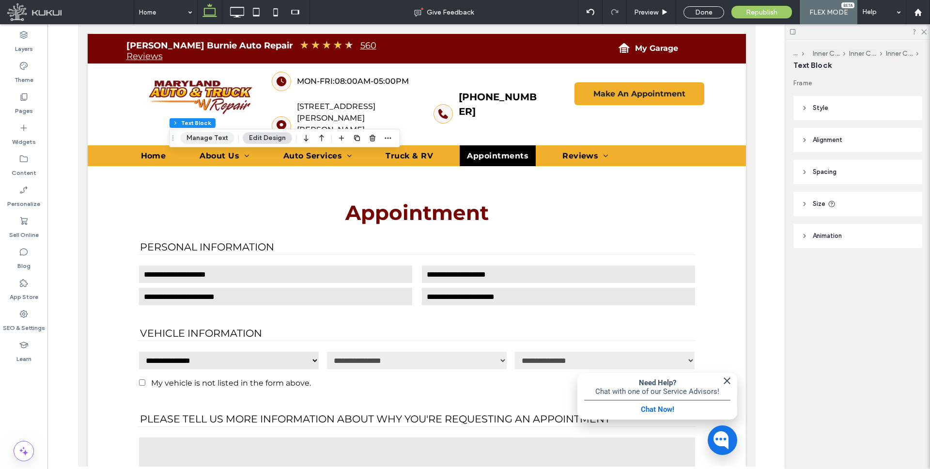
click at [205, 134] on button "Manage Text" at bounding box center [207, 138] width 54 height 12
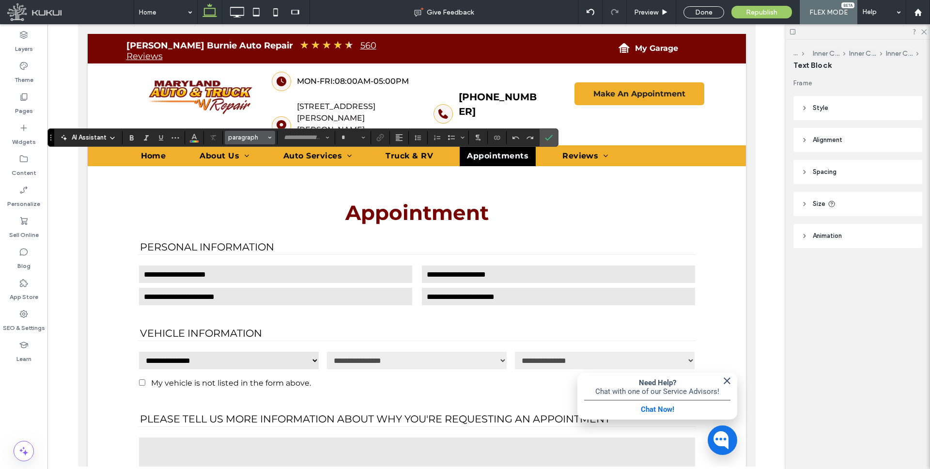
type input "**********"
type input "**"
click at [384, 135] on label "Link" at bounding box center [380, 138] width 15 height 14
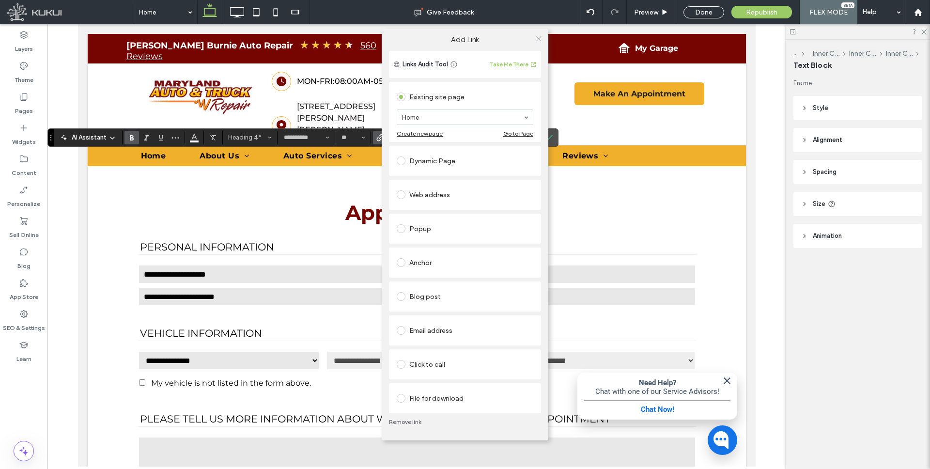
click at [421, 158] on div "Dynamic Page" at bounding box center [465, 160] width 137 height 15
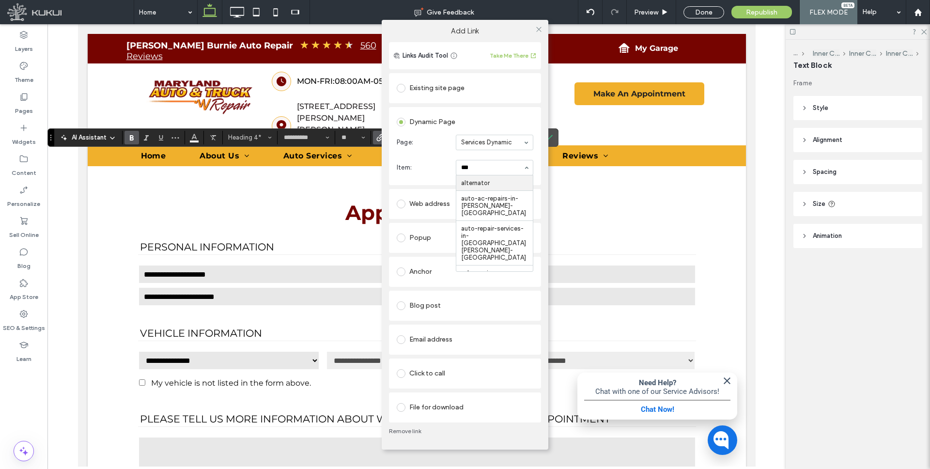
type input "****"
click at [541, 26] on icon at bounding box center [538, 29] width 7 height 7
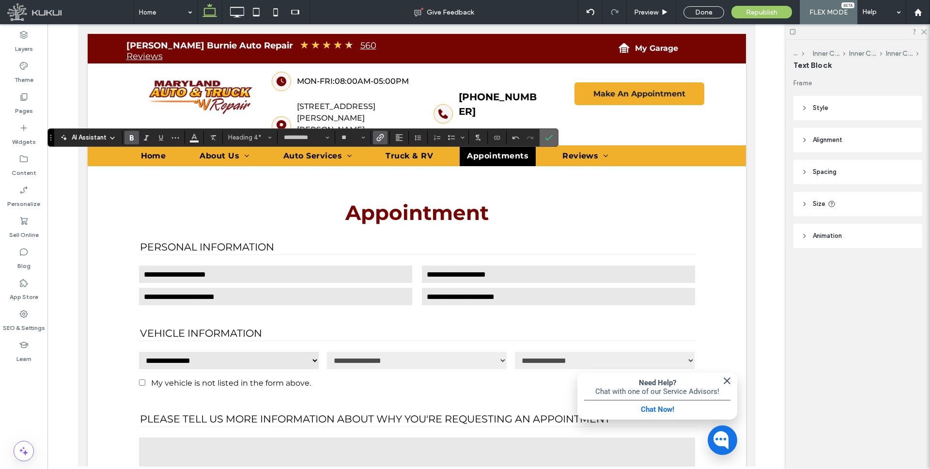
click at [547, 137] on icon "Confirm" at bounding box center [549, 138] width 8 height 8
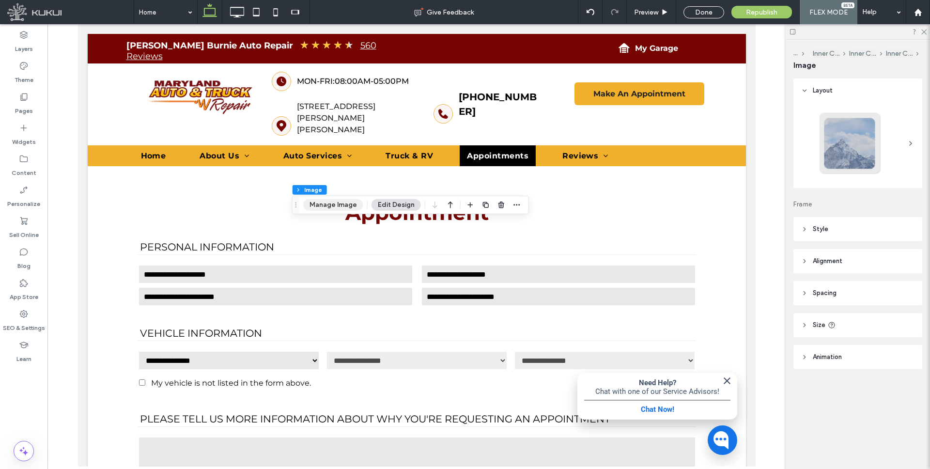
drag, startPoint x: 330, startPoint y: 204, endPoint x: 322, endPoint y: 204, distance: 7.3
click at [330, 204] on button "Manage Image" at bounding box center [333, 205] width 60 height 12
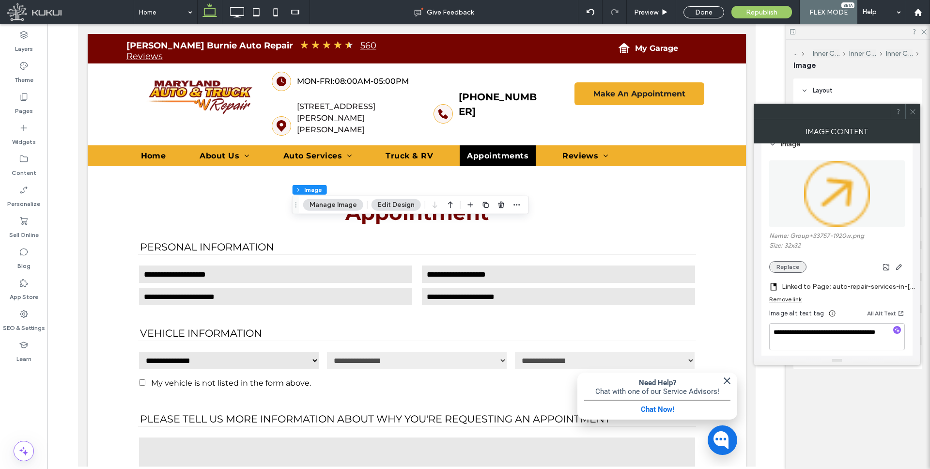
scroll to position [110, 0]
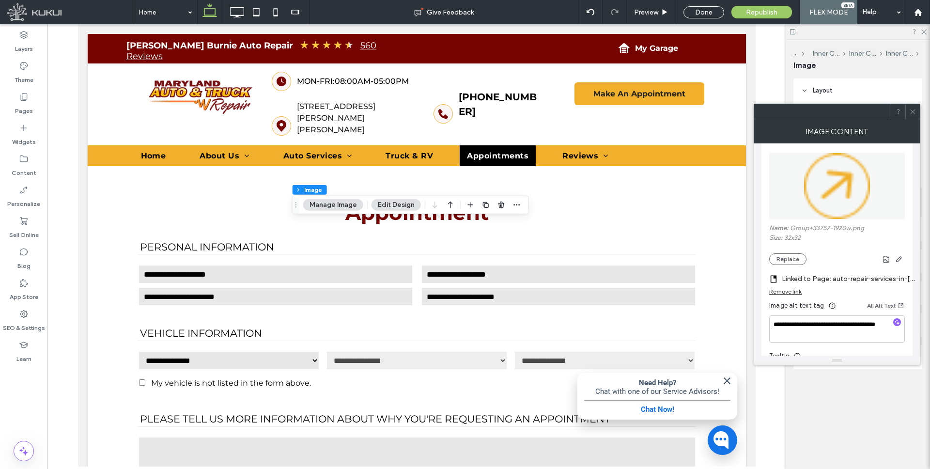
click at [820, 272] on label "Linked to Page: auto-repair-services-in-[PERSON_NAME] ([GEOGRAPHIC_DATA])" at bounding box center [849, 279] width 136 height 18
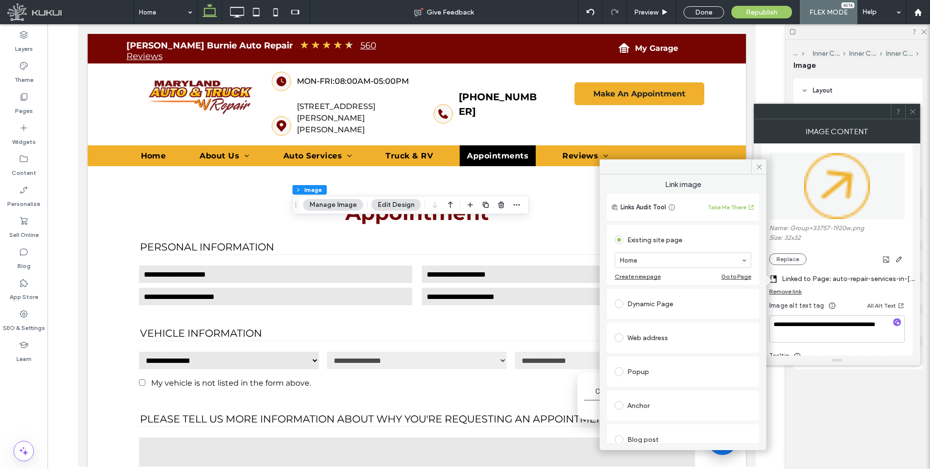
click at [656, 299] on div "Dynamic Page" at bounding box center [682, 303] width 137 height 15
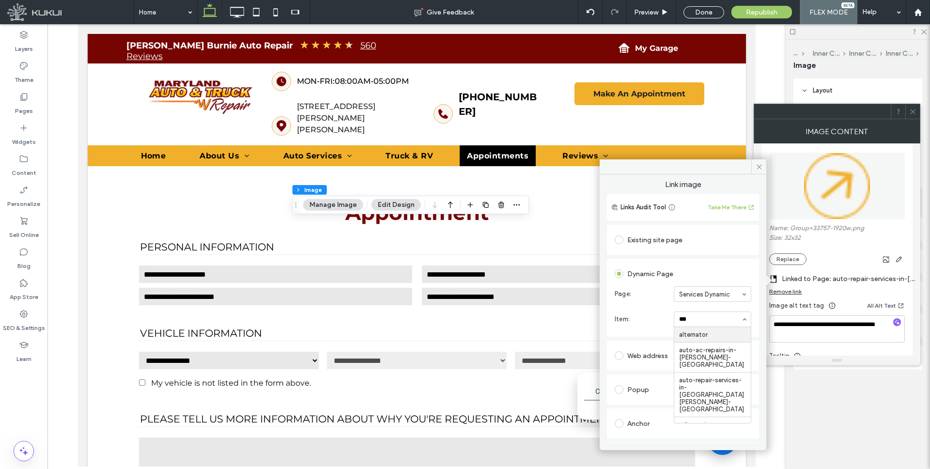
type input "****"
click at [752, 162] on span at bounding box center [758, 166] width 15 height 15
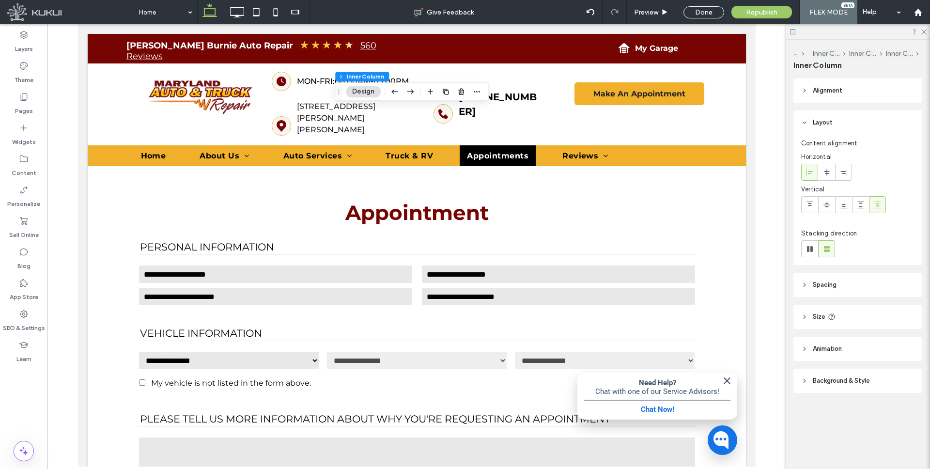
type input "**"
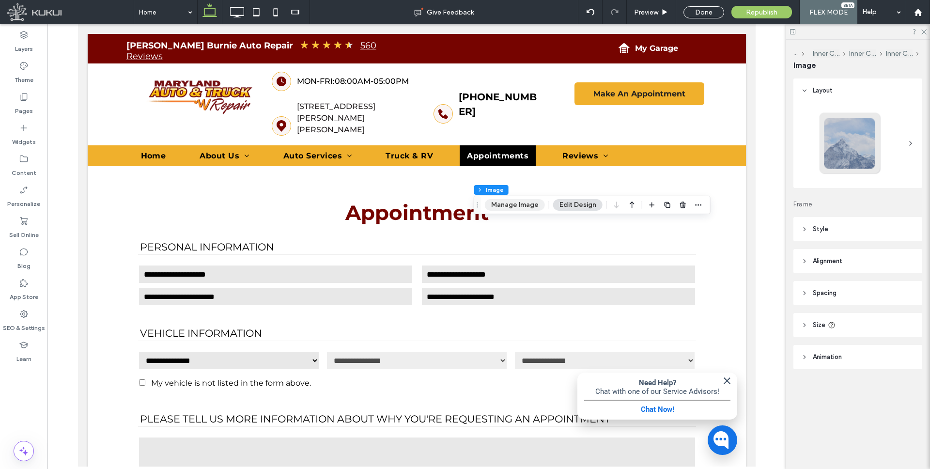
click at [505, 204] on button "Manage Image" at bounding box center [515, 205] width 60 height 12
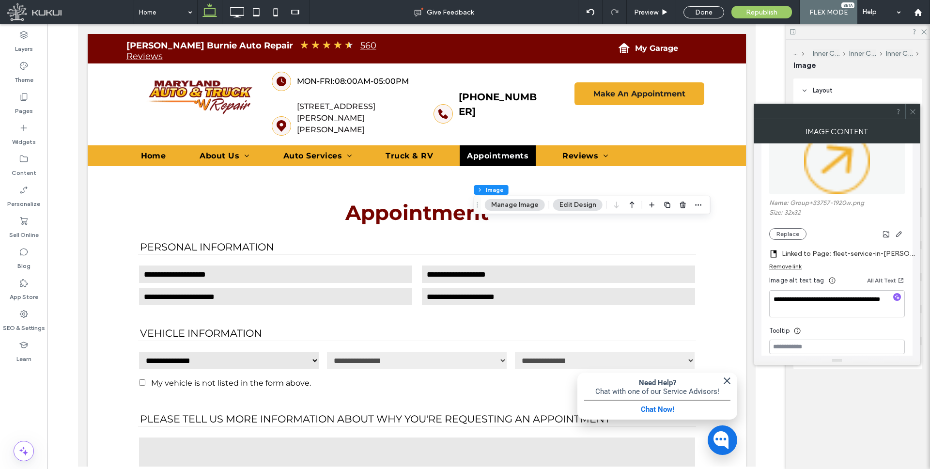
scroll to position [135, 0]
click at [820, 250] on label "Linked to Page: fleet-service-in-[PERSON_NAME]-[GEOGRAPHIC_DATA] ([GEOGRAPHIC_D…" at bounding box center [849, 254] width 136 height 18
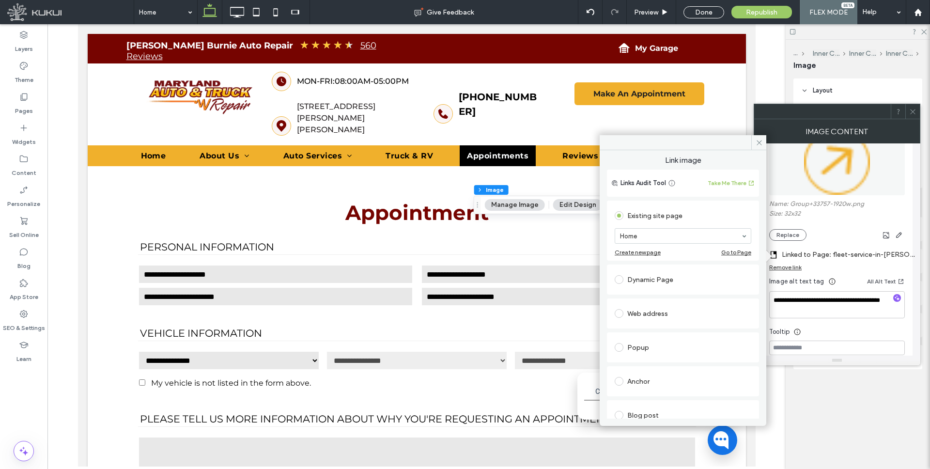
click at [657, 283] on div "Dynamic Page" at bounding box center [682, 279] width 137 height 15
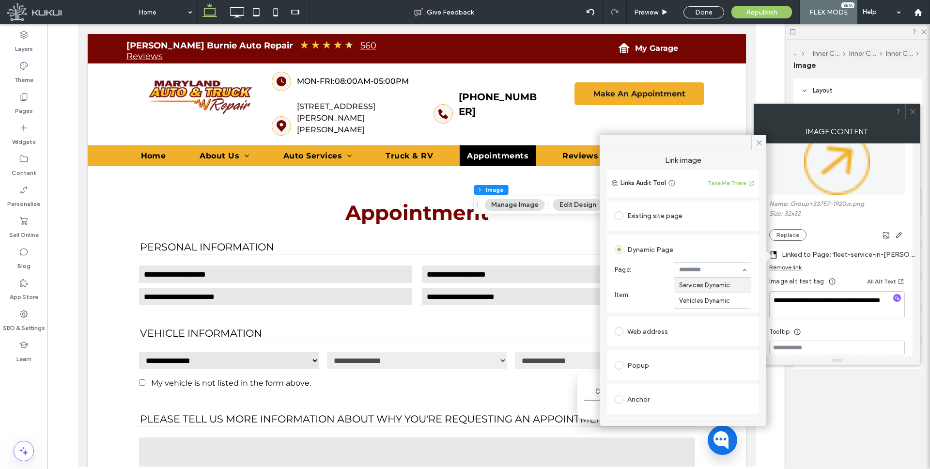
drag, startPoint x: 699, startPoint y: 271, endPoint x: 698, endPoint y: 277, distance: 6.4
type input "****"
click at [758, 144] on icon at bounding box center [758, 142] width 7 height 7
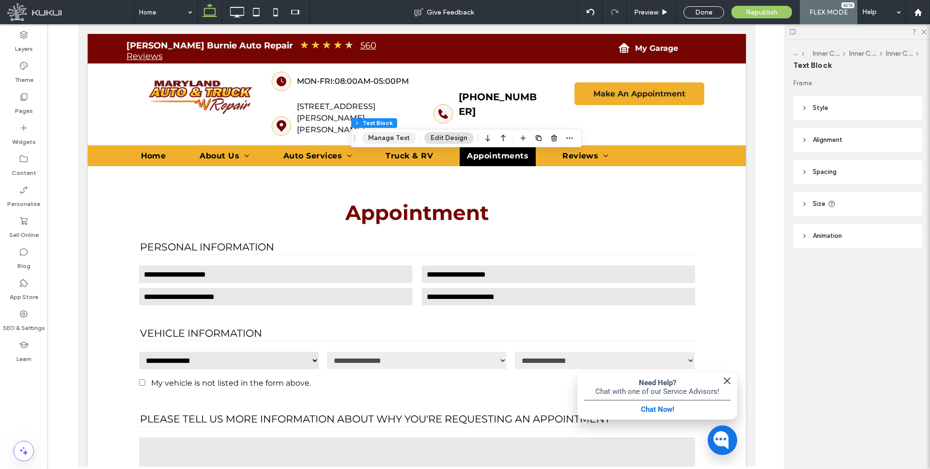
click at [384, 138] on button "Manage Text" at bounding box center [389, 138] width 54 height 12
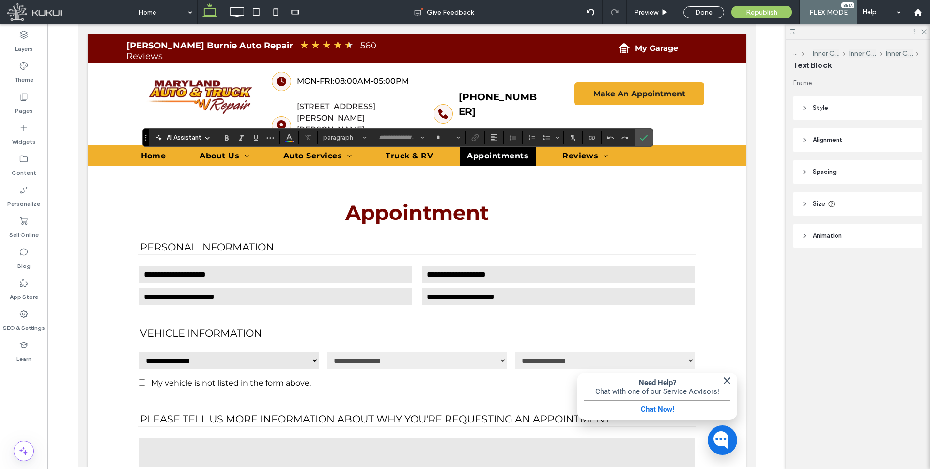
type input "**********"
type input "**"
click at [473, 134] on icon "Link" at bounding box center [475, 138] width 8 height 8
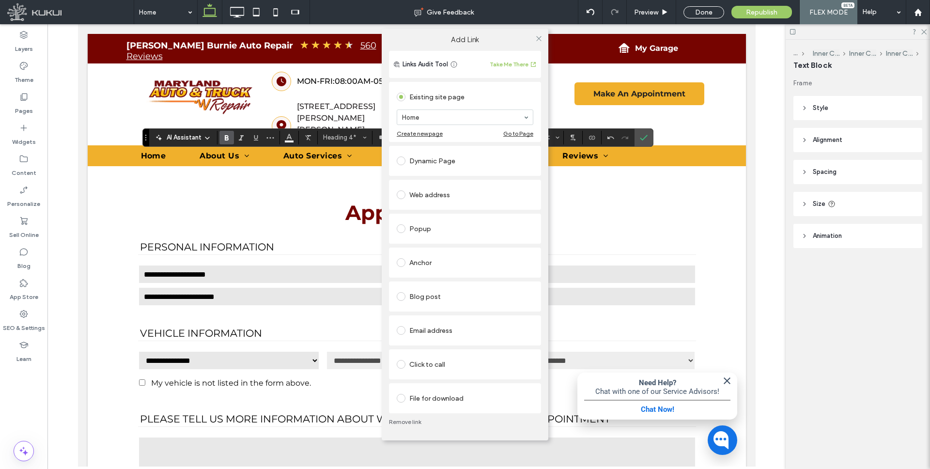
click at [436, 162] on div "Dynamic Page" at bounding box center [465, 160] width 137 height 15
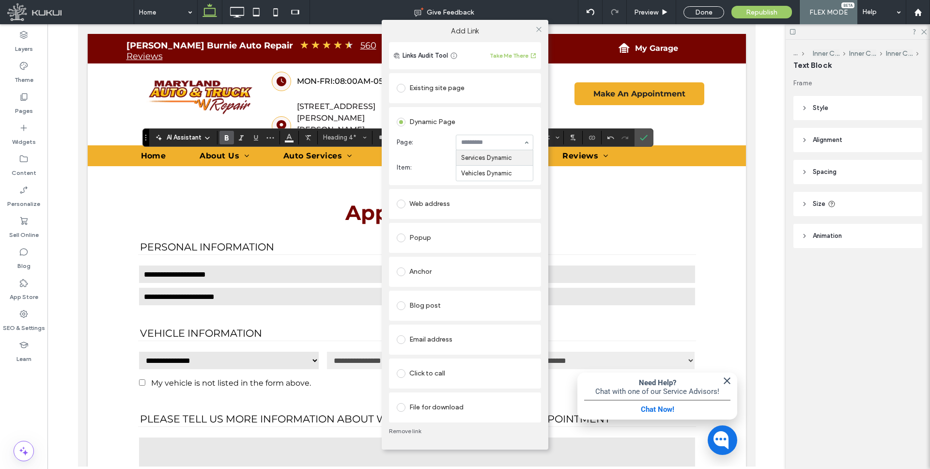
drag, startPoint x: 479, startPoint y: 141, endPoint x: 479, endPoint y: 149, distance: 7.7
type input "****"
click at [539, 29] on icon at bounding box center [538, 29] width 7 height 7
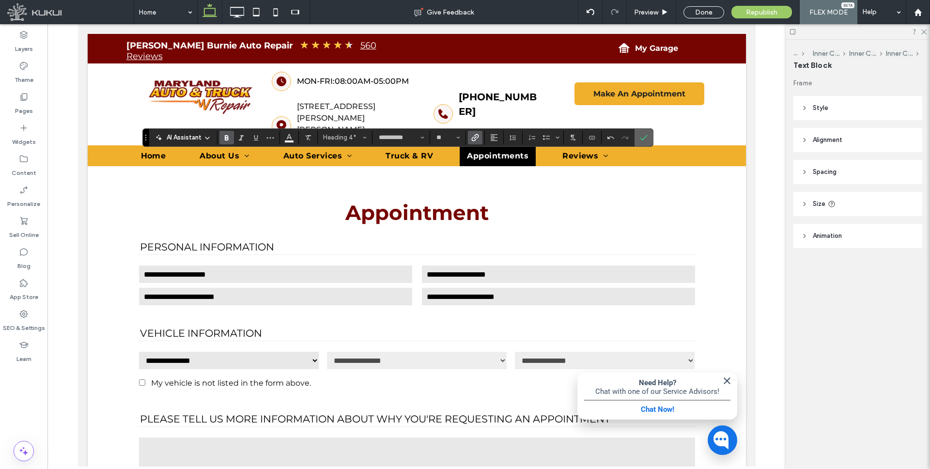
click at [640, 137] on icon "Confirm" at bounding box center [644, 138] width 8 height 8
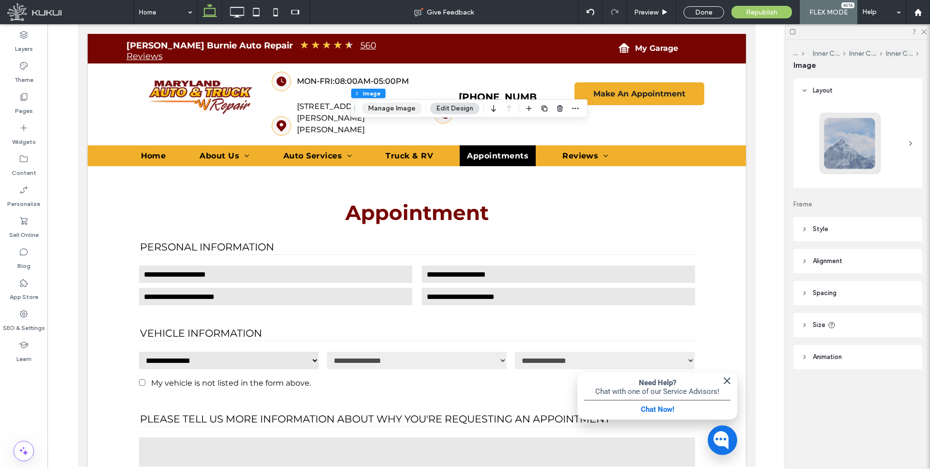
click at [412, 104] on button "Manage Image" at bounding box center [392, 109] width 60 height 12
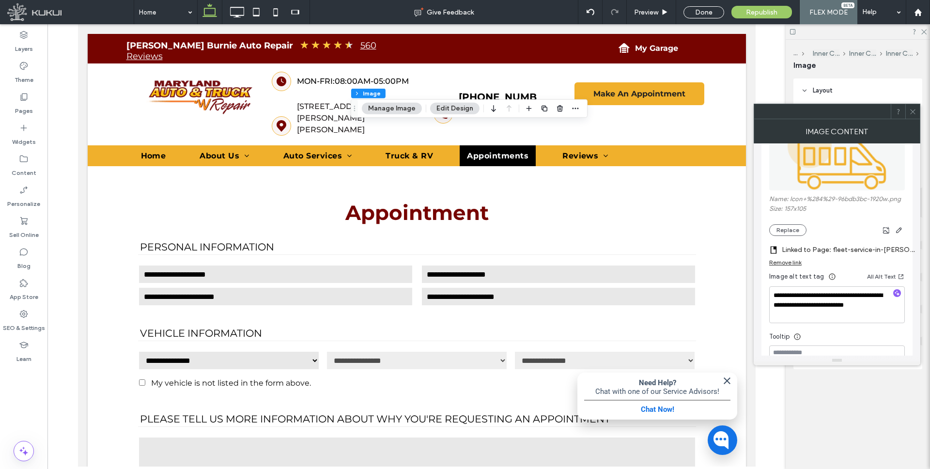
scroll to position [140, 0]
click at [797, 259] on div "Remove link" at bounding box center [785, 261] width 32 height 7
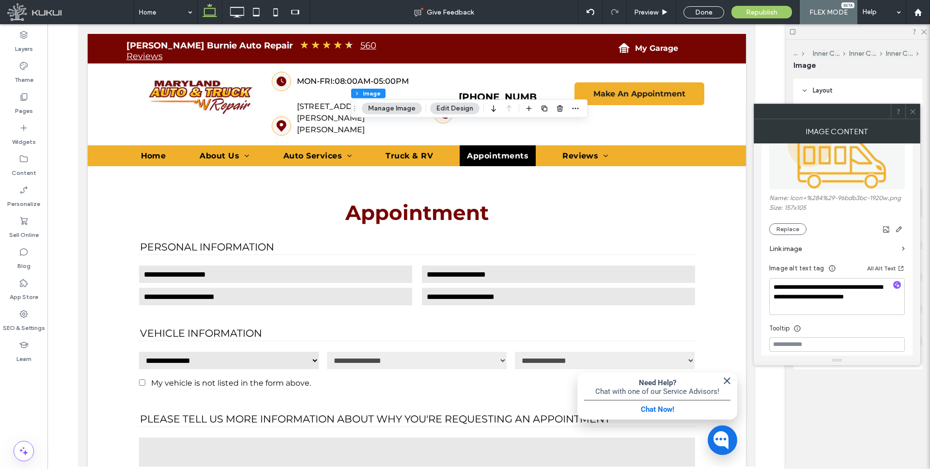
click at [814, 247] on label "Link image" at bounding box center [833, 249] width 129 height 18
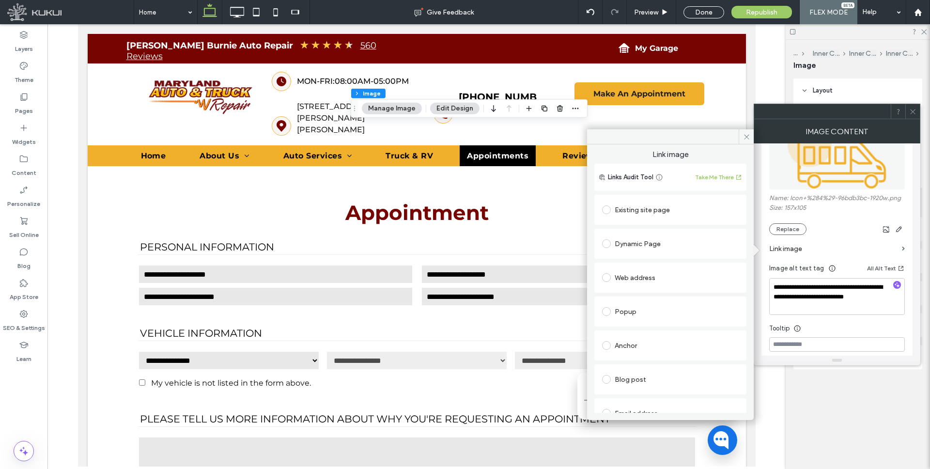
click at [676, 245] on div "Dynamic Page" at bounding box center [670, 243] width 137 height 15
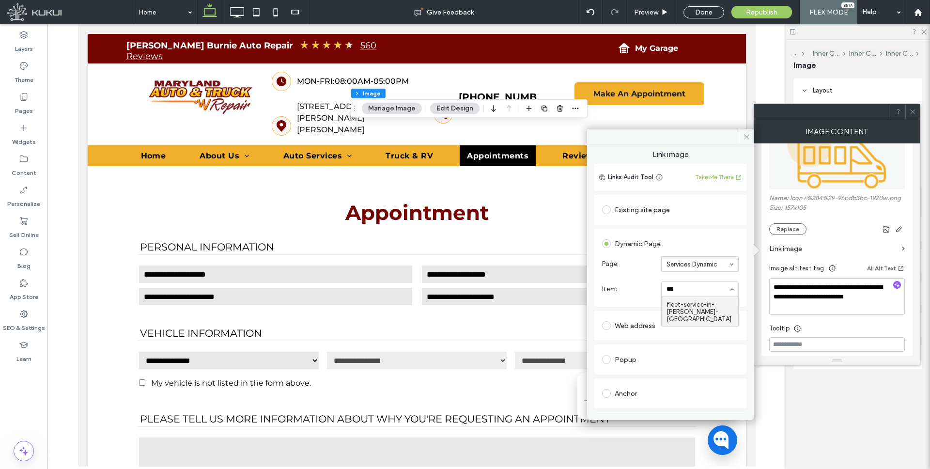
type input "****"
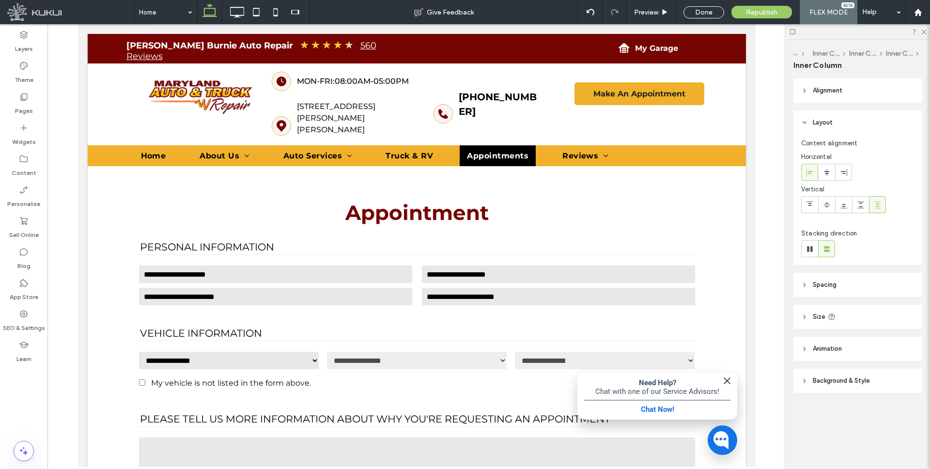
type input "**"
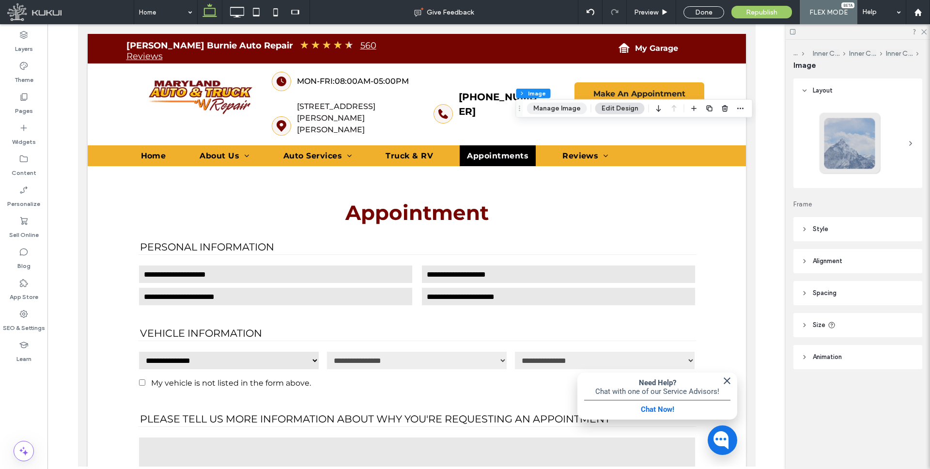
click at [555, 108] on button "Manage Image" at bounding box center [557, 109] width 60 height 12
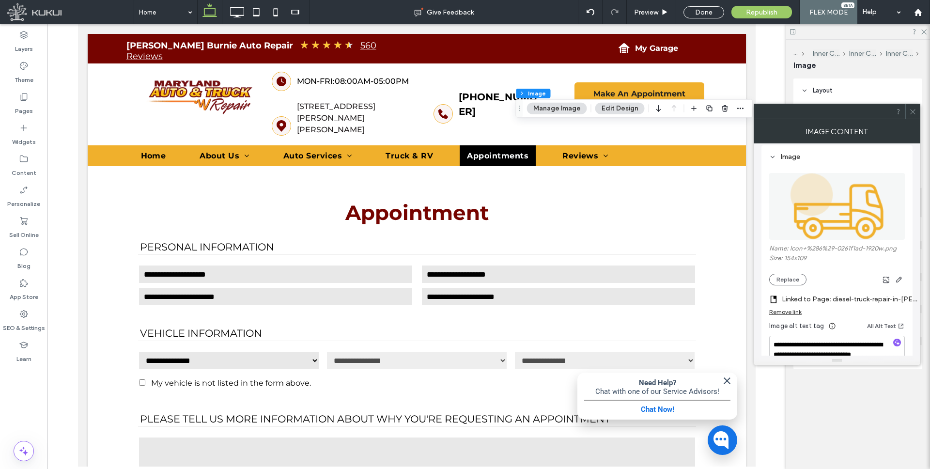
scroll to position [96, 0]
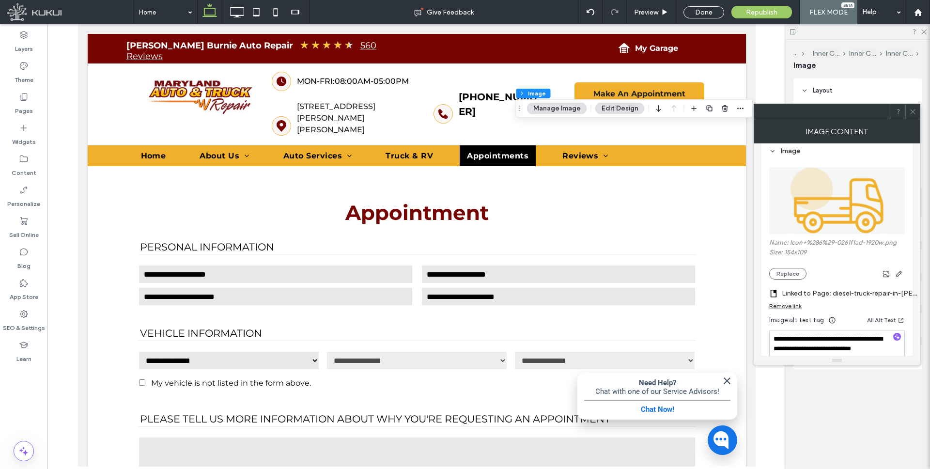
click at [809, 292] on label "Linked to Page: diesel-truck-repair-in-[PERSON_NAME]-[GEOGRAPHIC_DATA] ([GEOGRA…" at bounding box center [849, 293] width 136 height 18
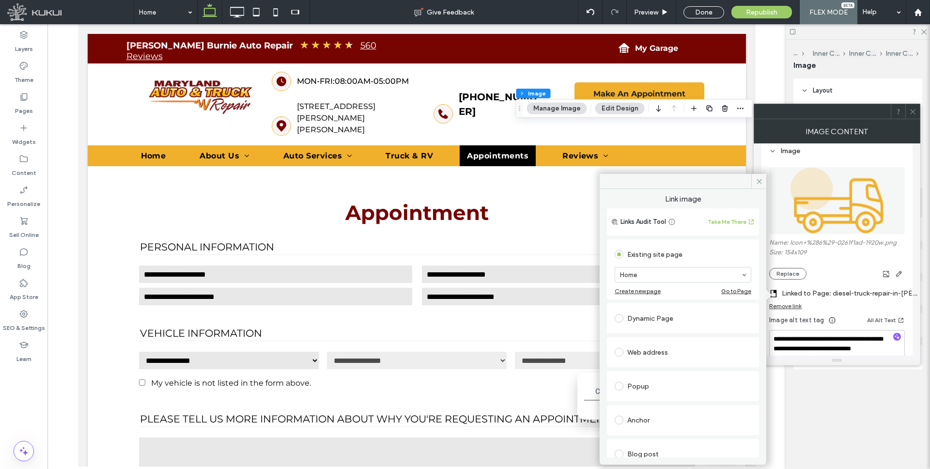
click at [647, 308] on div "Dynamic Page" at bounding box center [682, 318] width 137 height 20
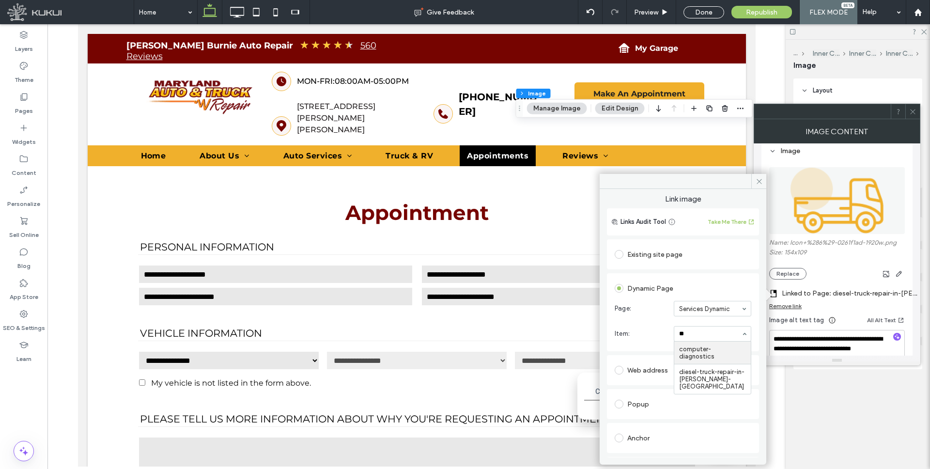
type input "***"
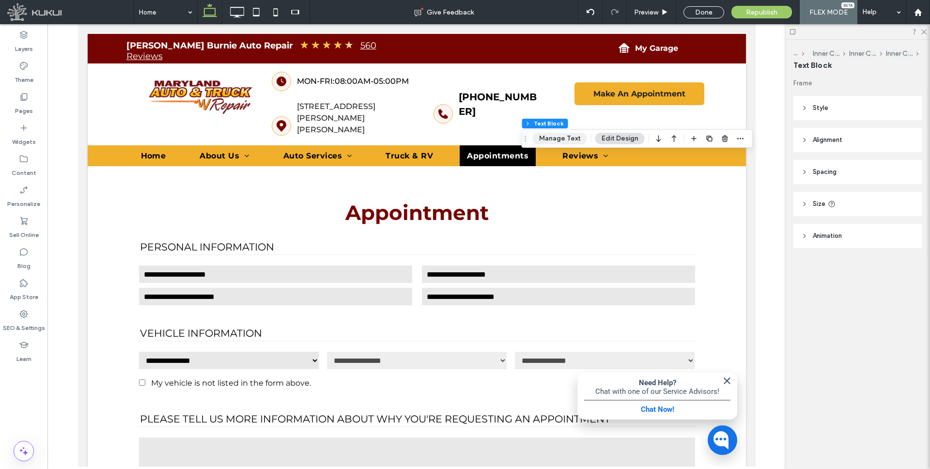
click at [564, 136] on button "Manage Text" at bounding box center [560, 139] width 54 height 12
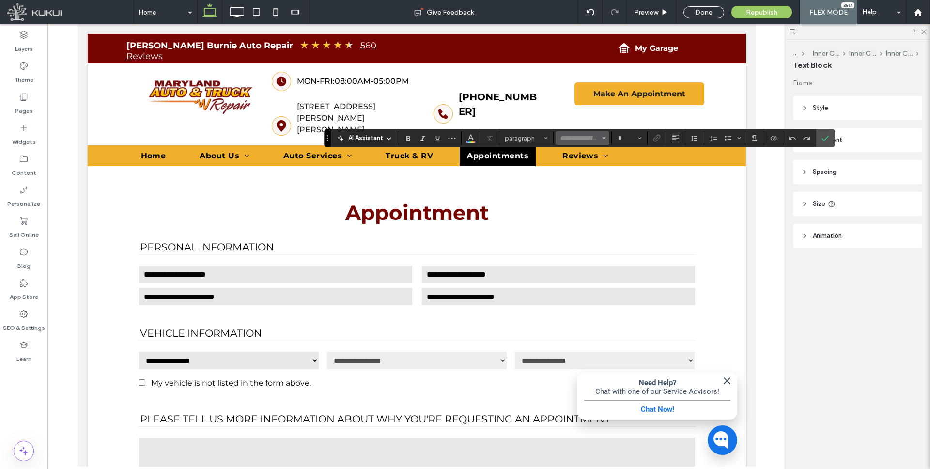
type input "**********"
type input "**"
click at [655, 140] on icon "Link" at bounding box center [657, 138] width 8 height 8
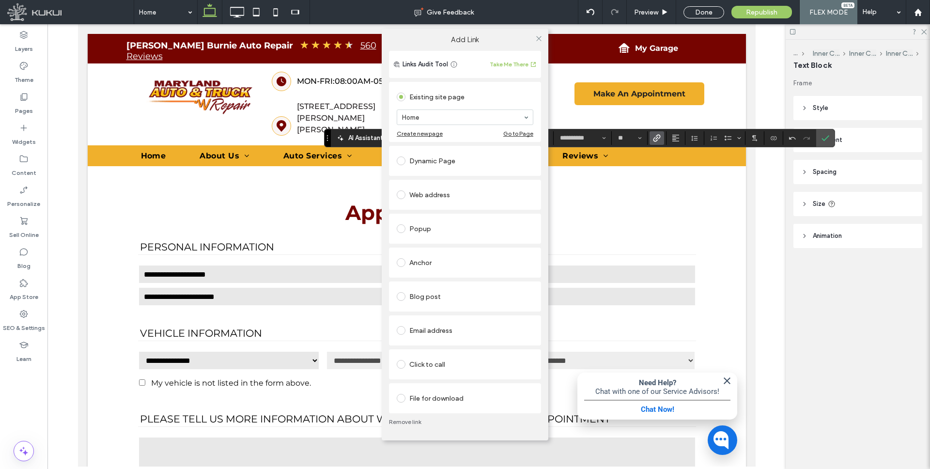
click at [451, 156] on div "Dynamic Page" at bounding box center [465, 160] width 137 height 15
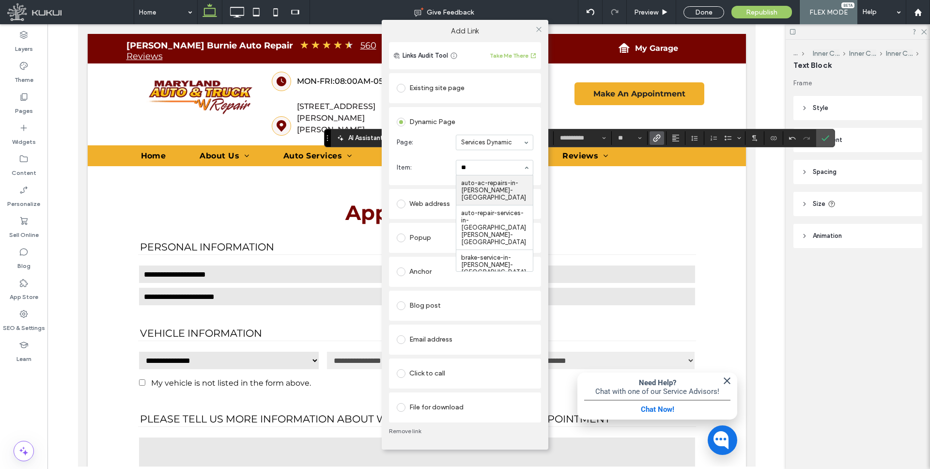
type input "***"
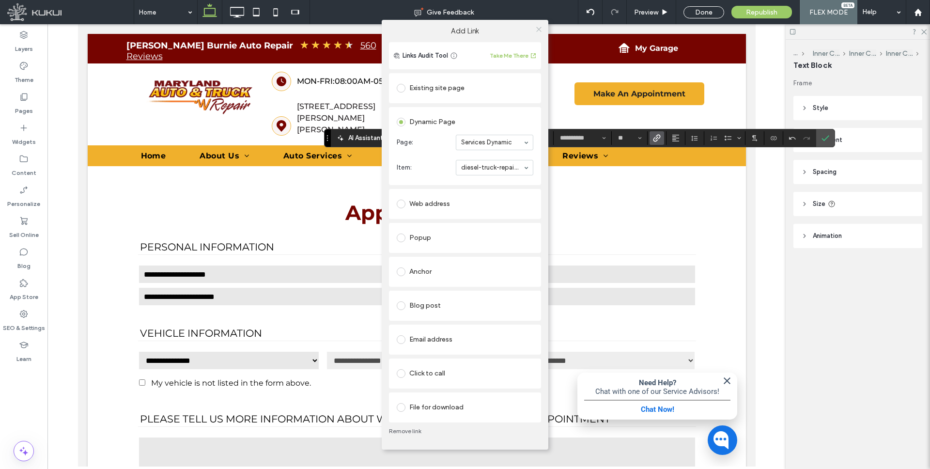
click at [535, 29] on icon at bounding box center [538, 29] width 7 height 7
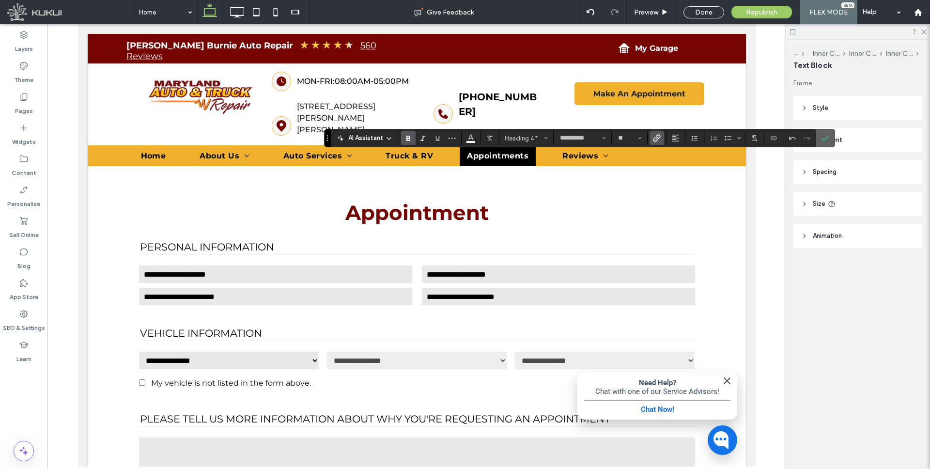
click at [825, 132] on span "Confirm" at bounding box center [825, 138] width 8 height 16
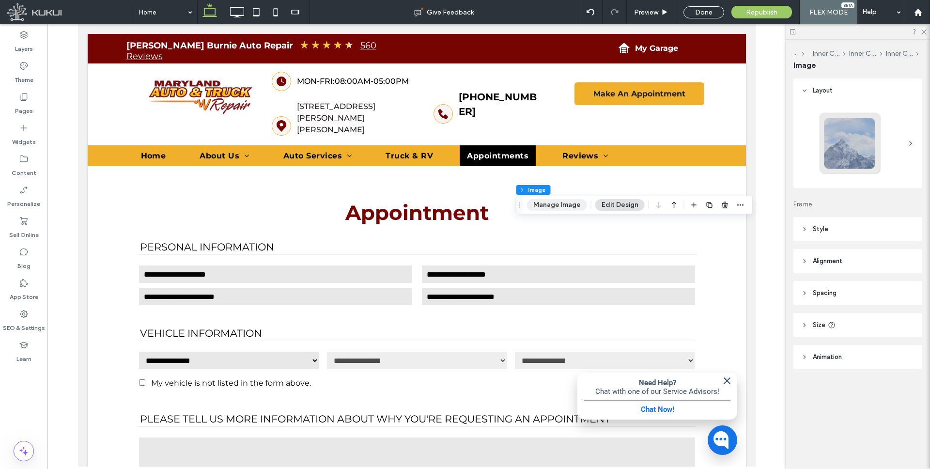
click at [545, 205] on button "Manage Image" at bounding box center [557, 205] width 60 height 12
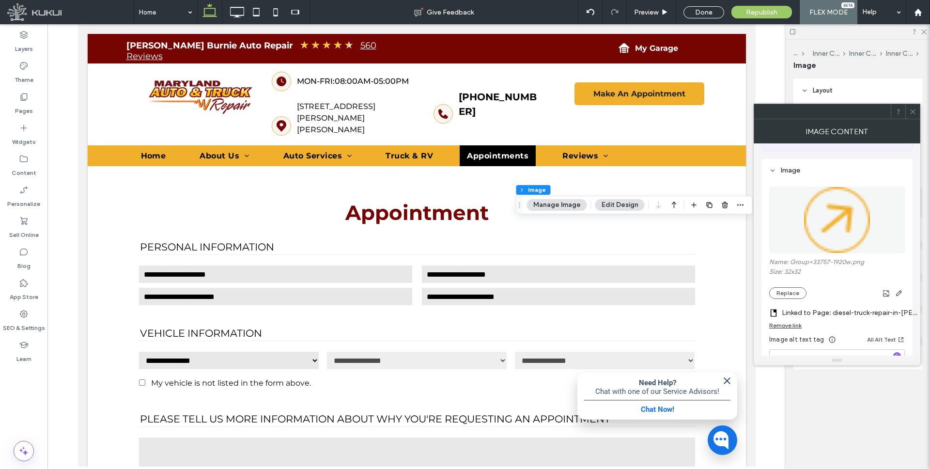
scroll to position [99, 0]
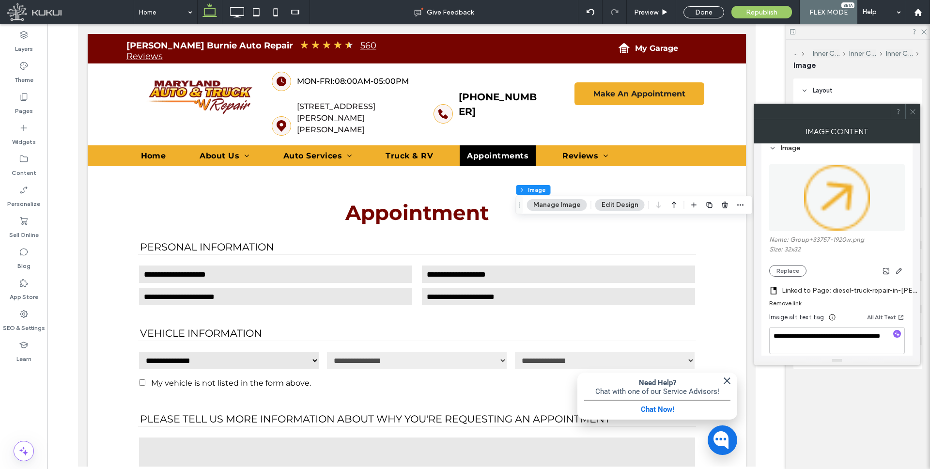
click at [793, 302] on div "Remove link" at bounding box center [785, 302] width 32 height 7
click at [801, 287] on label "Link image" at bounding box center [833, 290] width 129 height 18
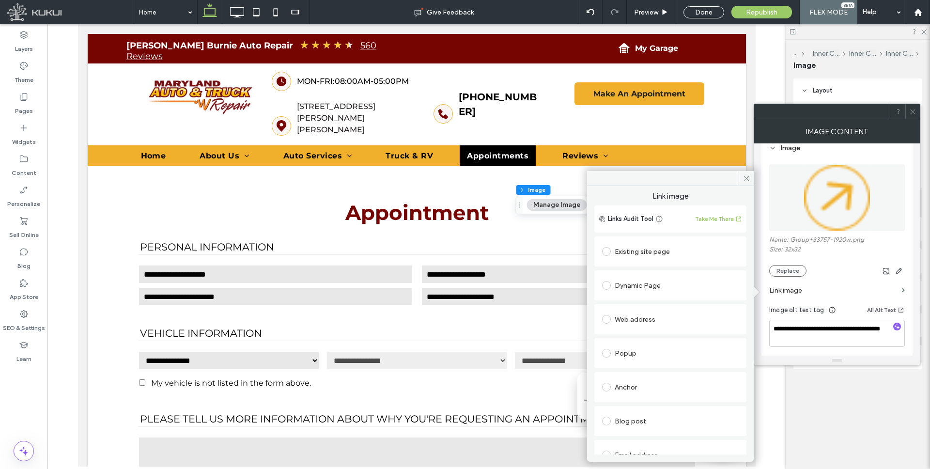
click at [641, 285] on div "Dynamic Page" at bounding box center [670, 284] width 137 height 15
type input "****"
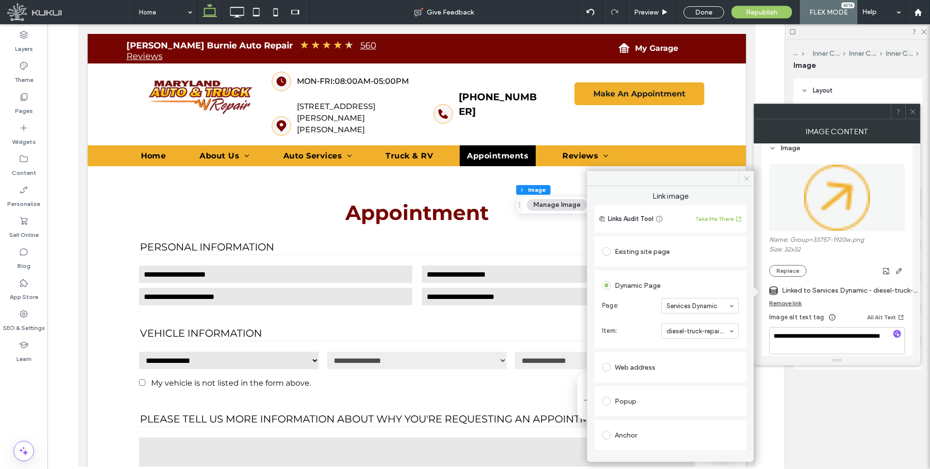
click at [747, 176] on use at bounding box center [746, 178] width 5 height 5
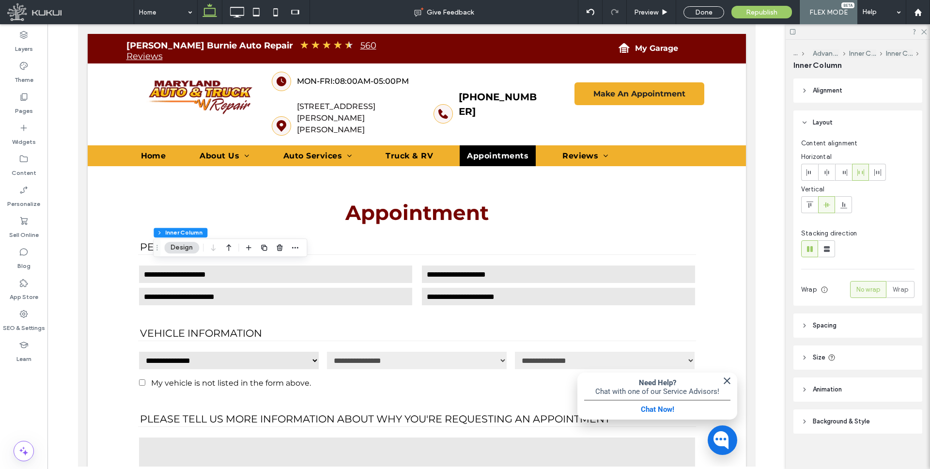
type input "**"
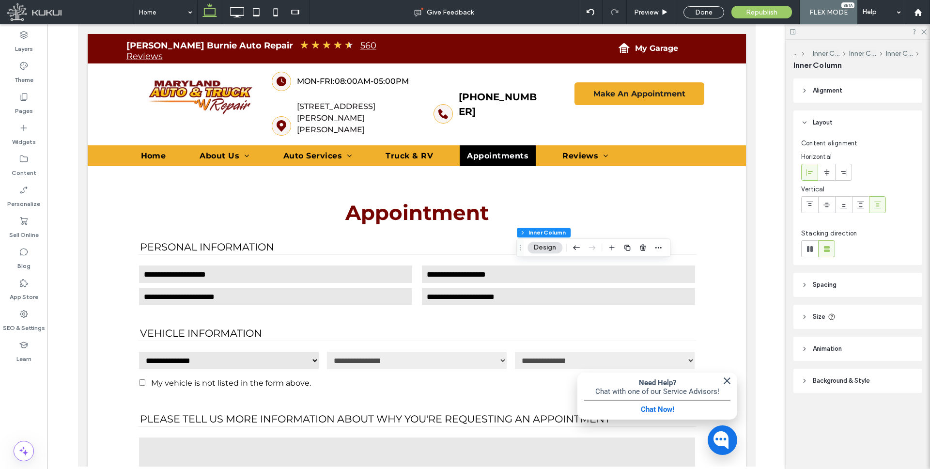
type input "**"
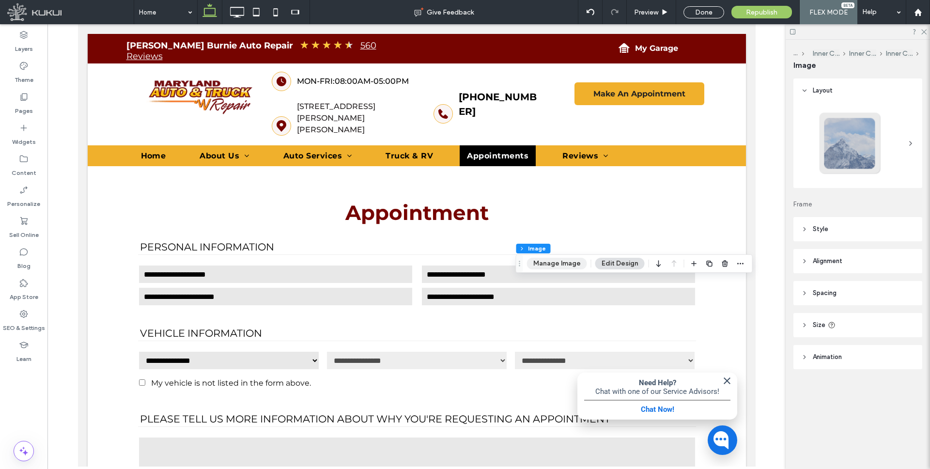
click at [559, 261] on button "Manage Image" at bounding box center [557, 264] width 60 height 12
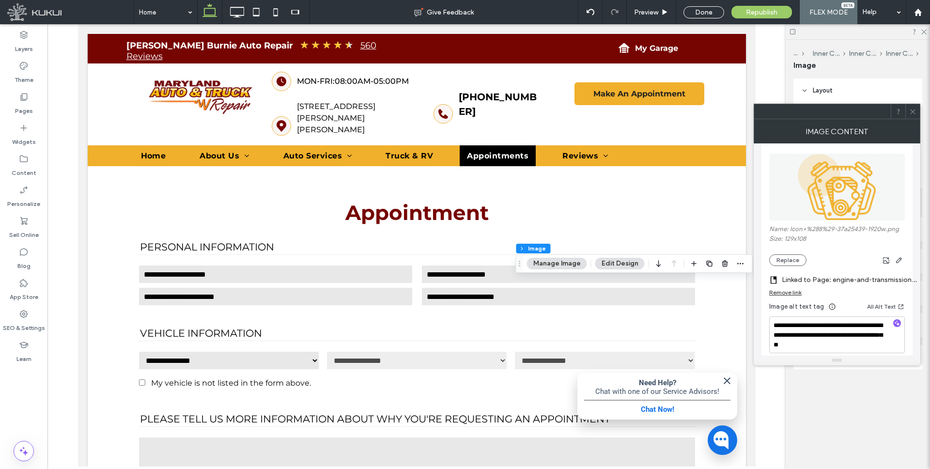
scroll to position [111, 0]
click at [795, 288] on div "Remove link" at bounding box center [785, 290] width 32 height 7
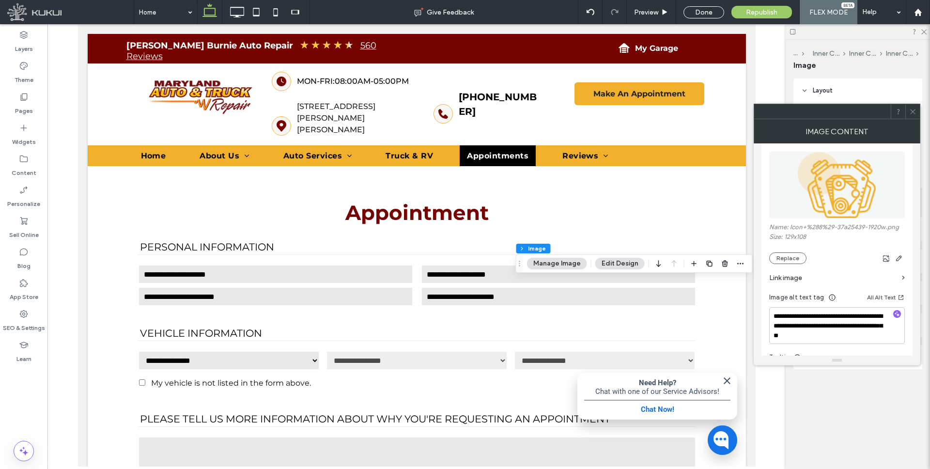
click at [796, 278] on label "Link image" at bounding box center [833, 278] width 129 height 18
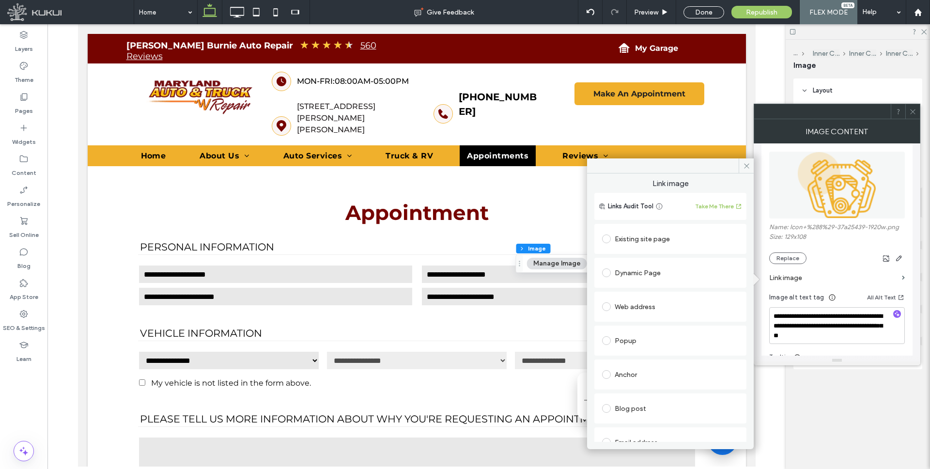
click at [648, 275] on div "Dynamic Page" at bounding box center [670, 272] width 137 height 15
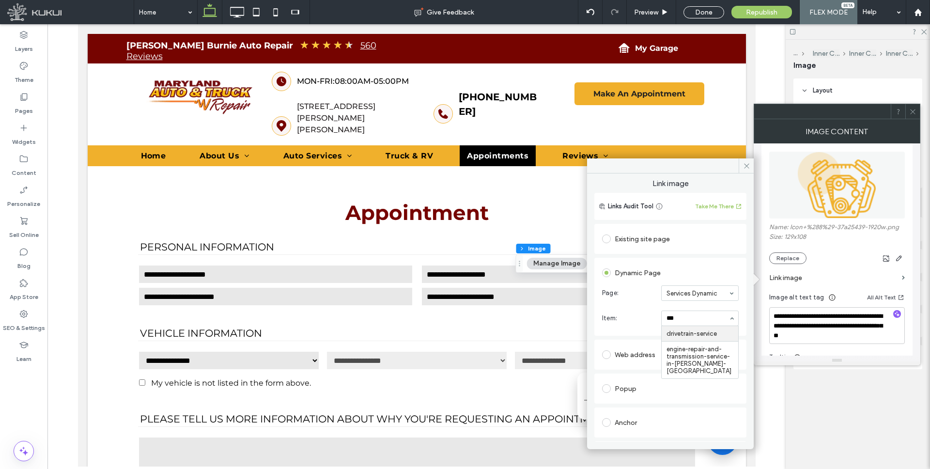
type input "****"
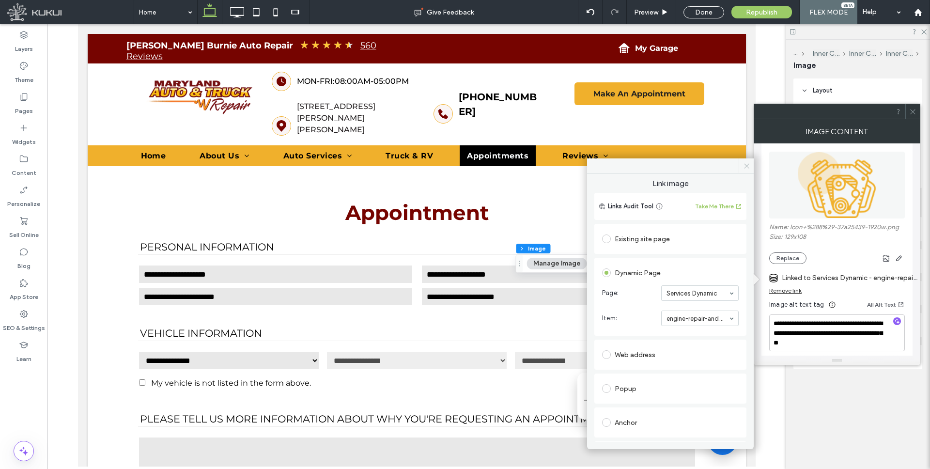
click at [744, 164] on use at bounding box center [746, 165] width 5 height 5
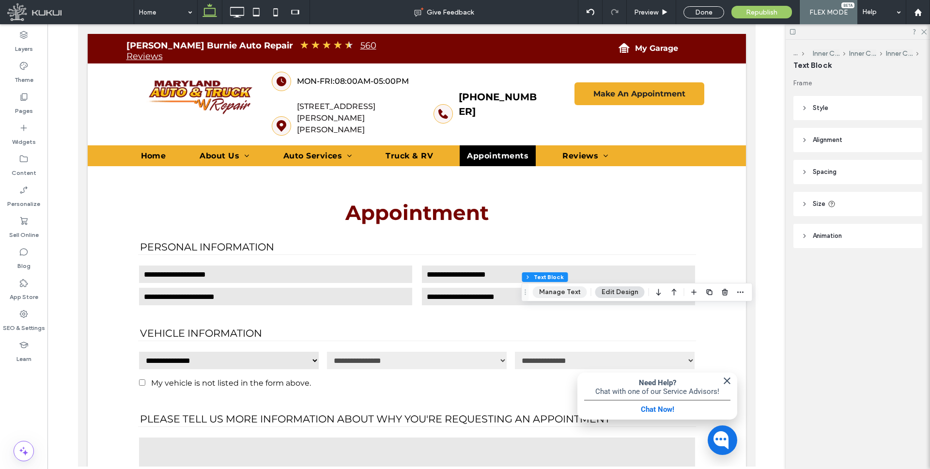
click at [557, 287] on button "Manage Text" at bounding box center [560, 292] width 54 height 12
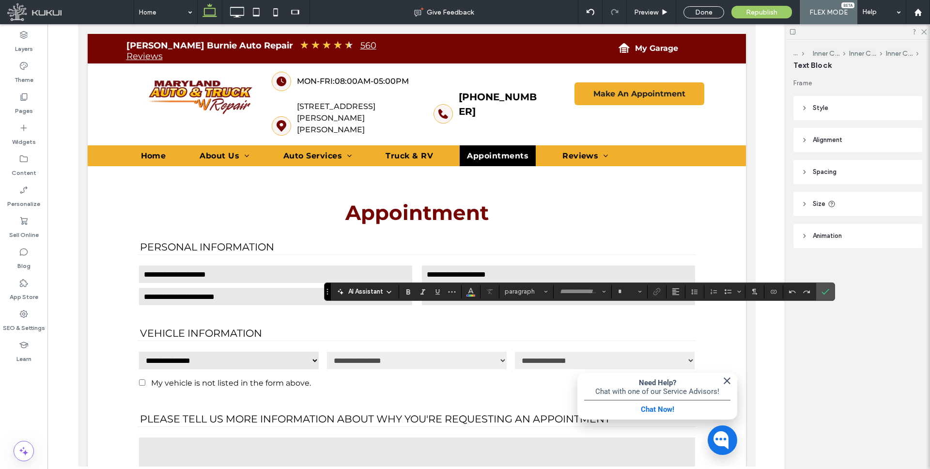
type input "**********"
type input "**"
click at [656, 290] on icon "Link" at bounding box center [657, 292] width 8 height 8
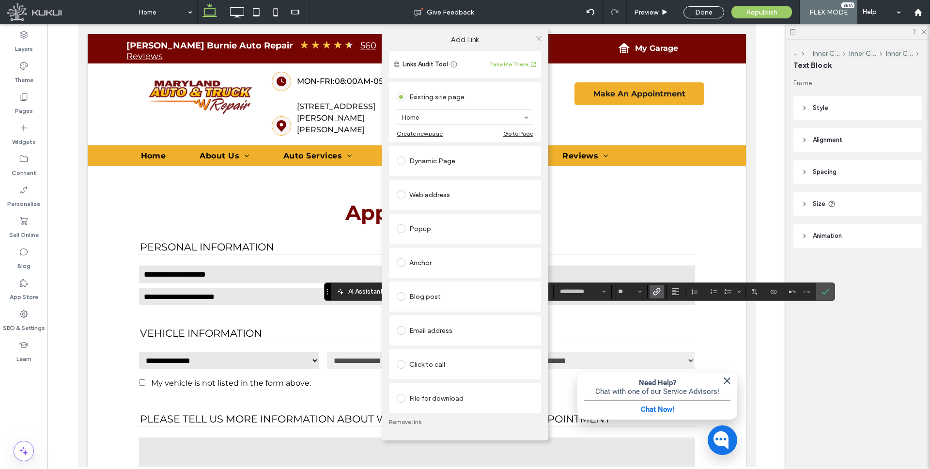
click at [423, 158] on div "Dynamic Page" at bounding box center [465, 160] width 137 height 15
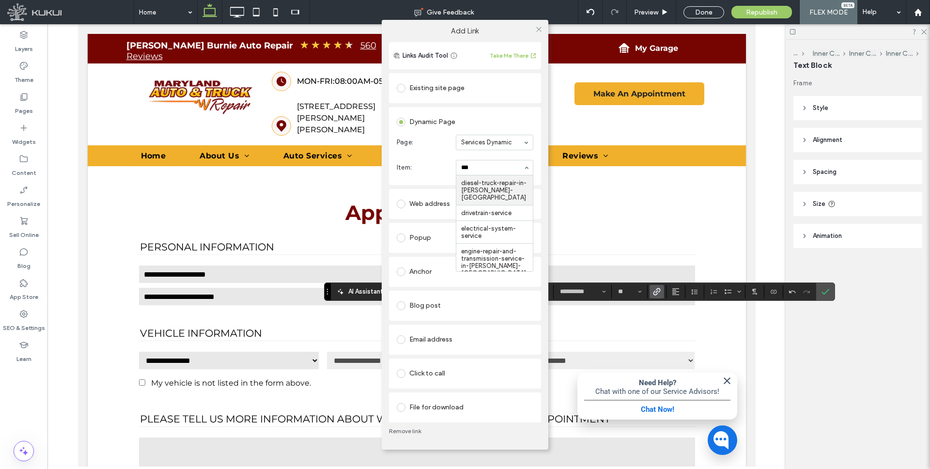
type input "****"
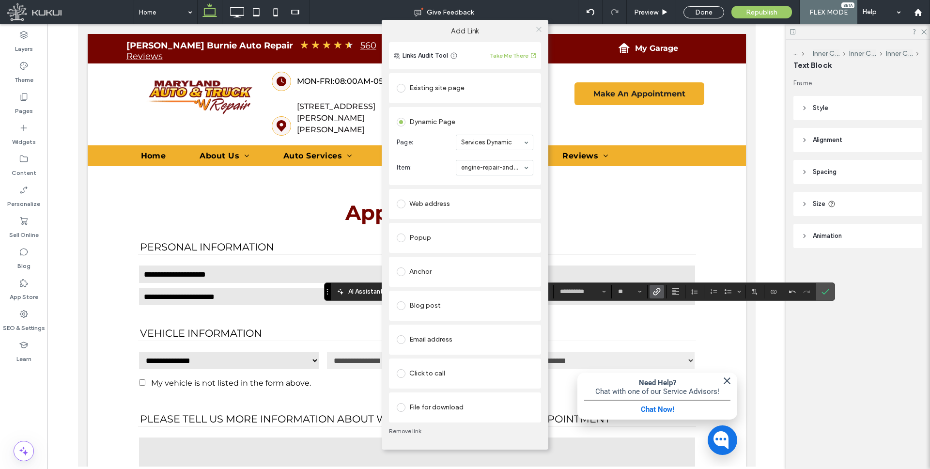
click at [535, 30] on icon at bounding box center [538, 29] width 7 height 7
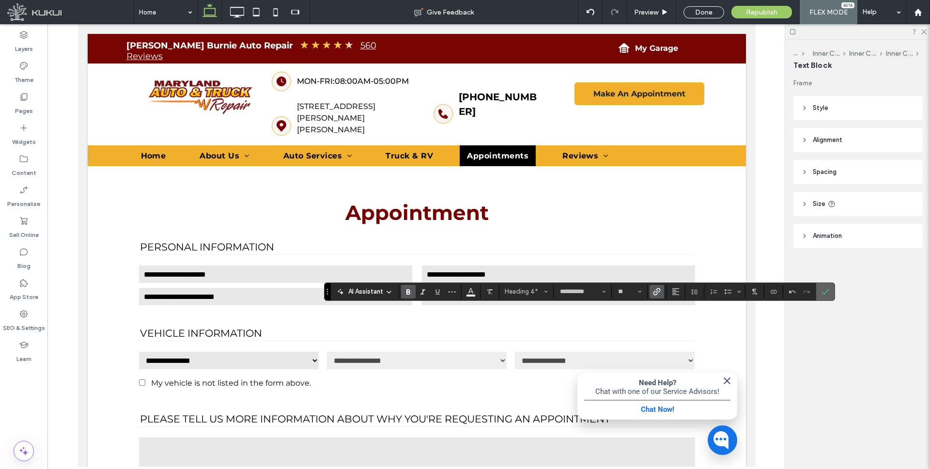
click at [824, 289] on icon "Confirm" at bounding box center [825, 292] width 8 height 8
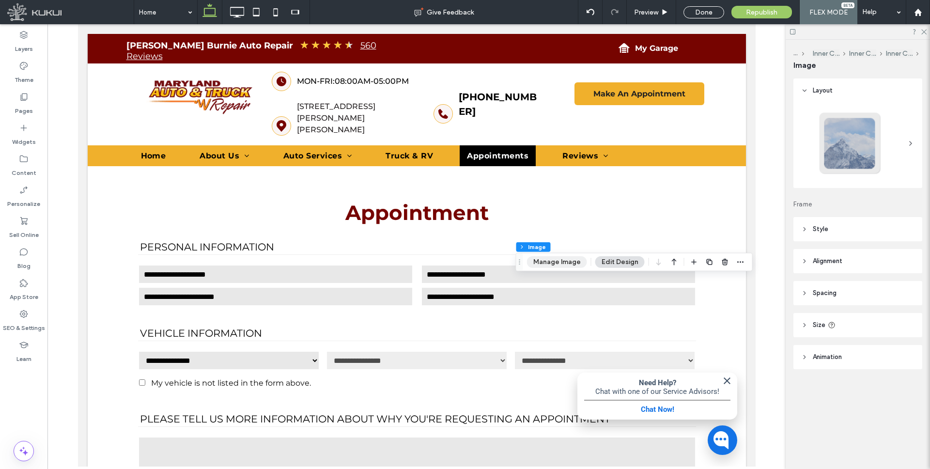
click at [551, 260] on button "Manage Image" at bounding box center [557, 262] width 60 height 12
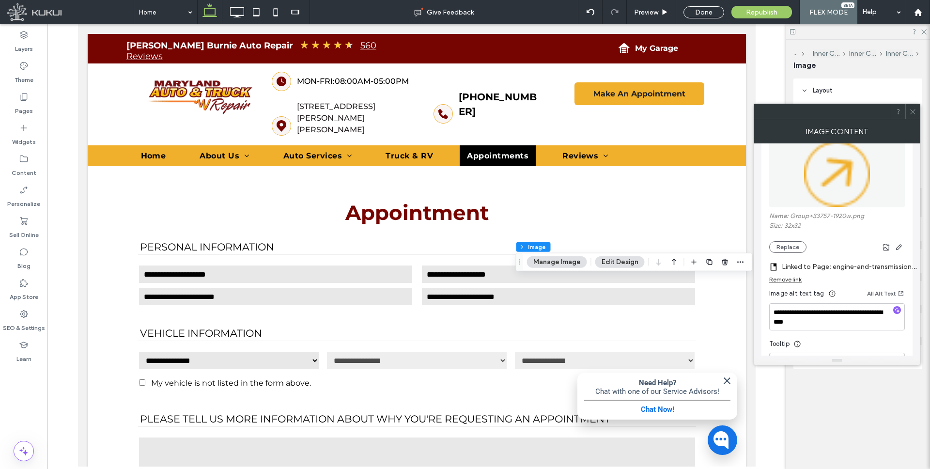
scroll to position [122, 0]
click at [791, 278] on div "Remove link" at bounding box center [785, 279] width 32 height 7
click at [804, 265] on label "Link image" at bounding box center [833, 267] width 129 height 18
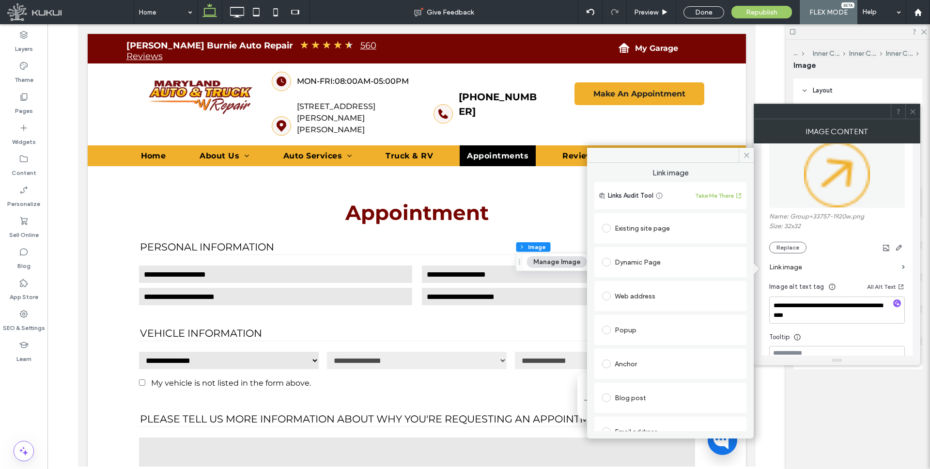
click at [658, 253] on div "Dynamic Page" at bounding box center [670, 262] width 137 height 20
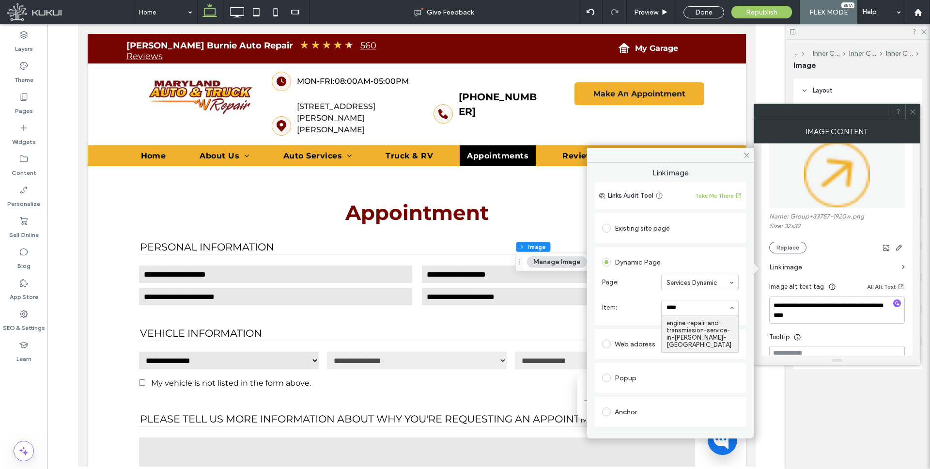
type input "*****"
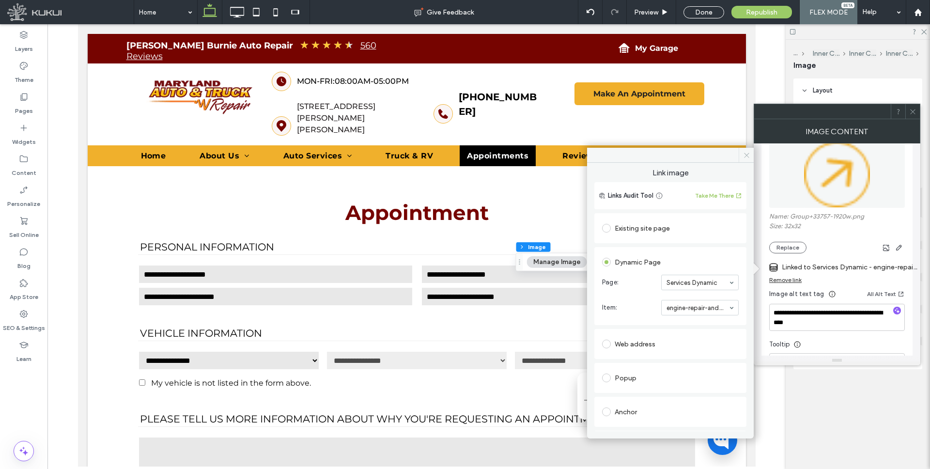
click at [747, 153] on icon at bounding box center [746, 155] width 7 height 7
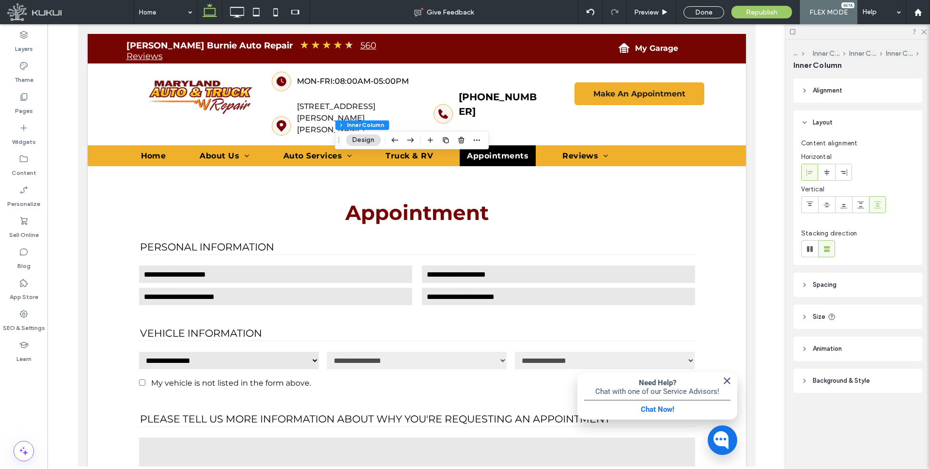
type input "**"
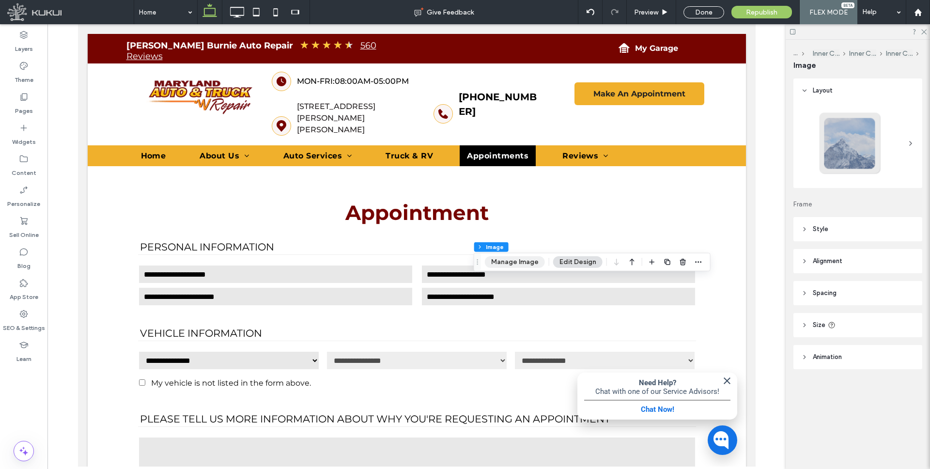
click at [513, 259] on button "Manage Image" at bounding box center [515, 262] width 60 height 12
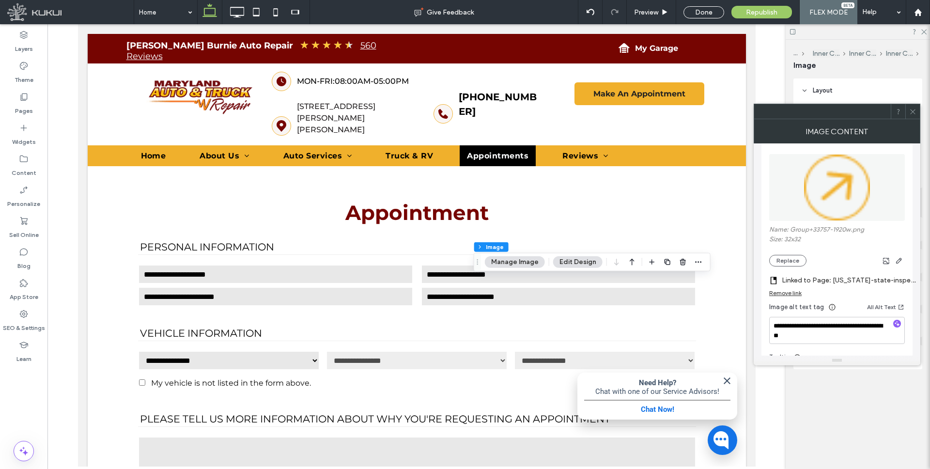
scroll to position [108, 0]
click at [795, 284] on label "Linked to Page: [US_STATE]-state-inspection (Deleted)" at bounding box center [849, 281] width 136 height 18
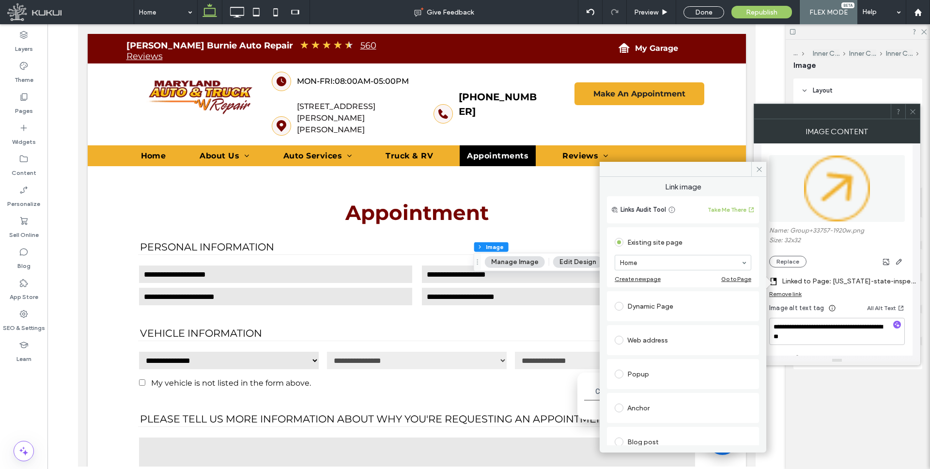
click at [635, 308] on div "Dynamic Page" at bounding box center [682, 305] width 137 height 15
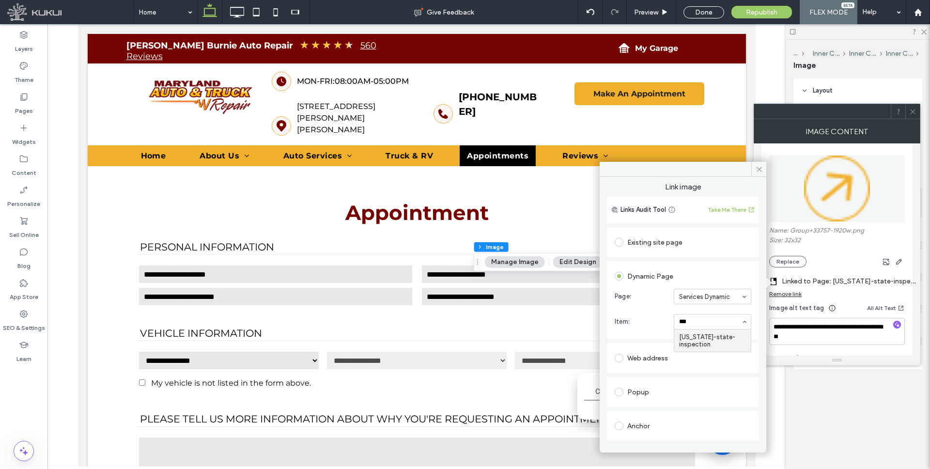
type input "****"
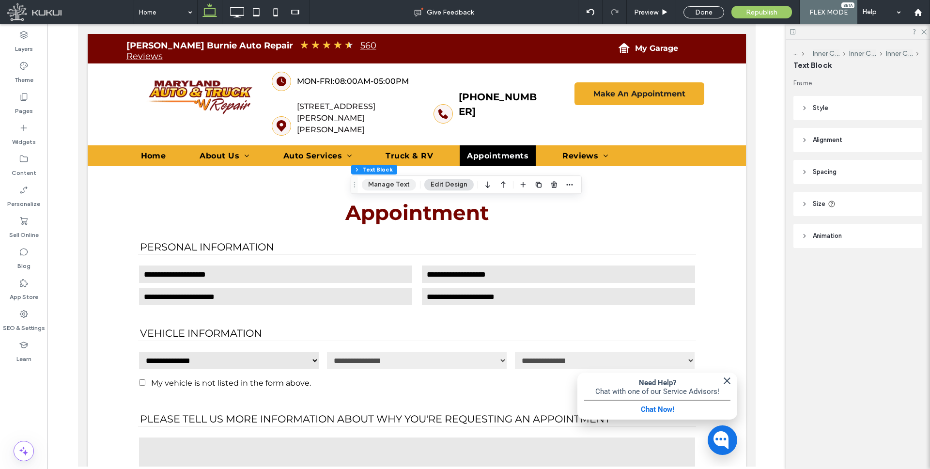
click at [392, 183] on button "Manage Text" at bounding box center [389, 185] width 54 height 12
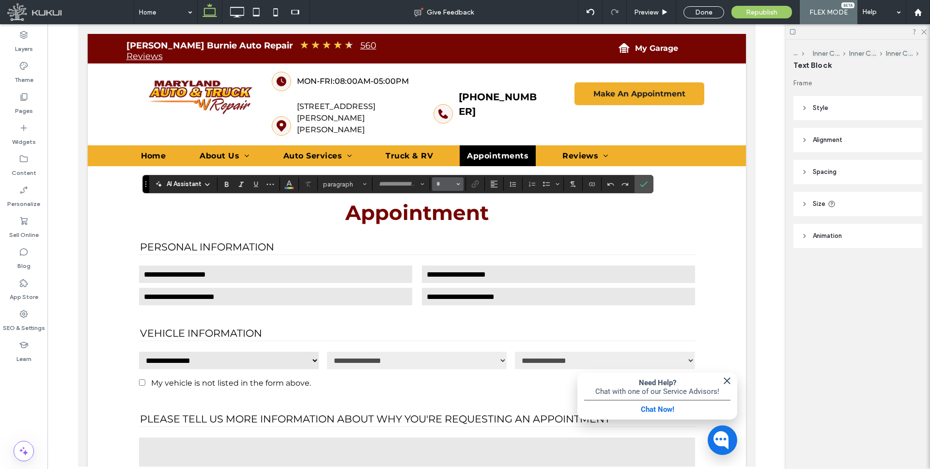
type input "**********"
type input "**"
click at [475, 185] on icon "Link" at bounding box center [475, 184] width 8 height 8
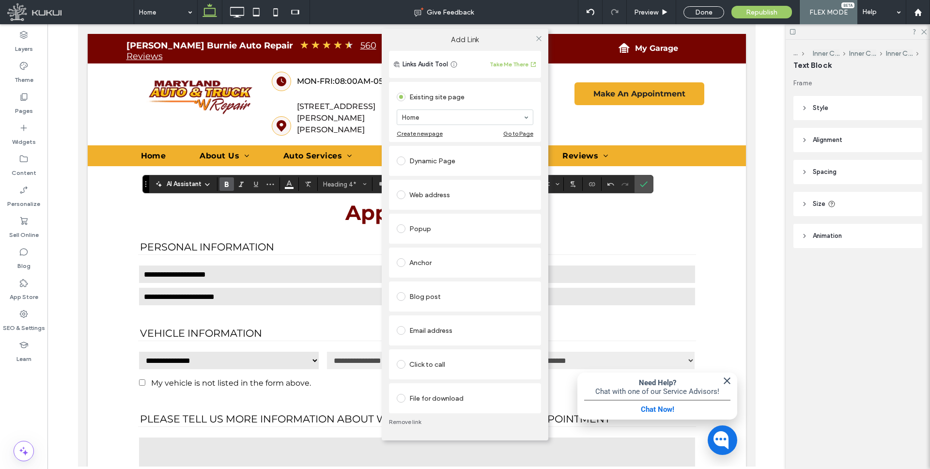
click at [447, 160] on div "Dynamic Page" at bounding box center [465, 160] width 137 height 15
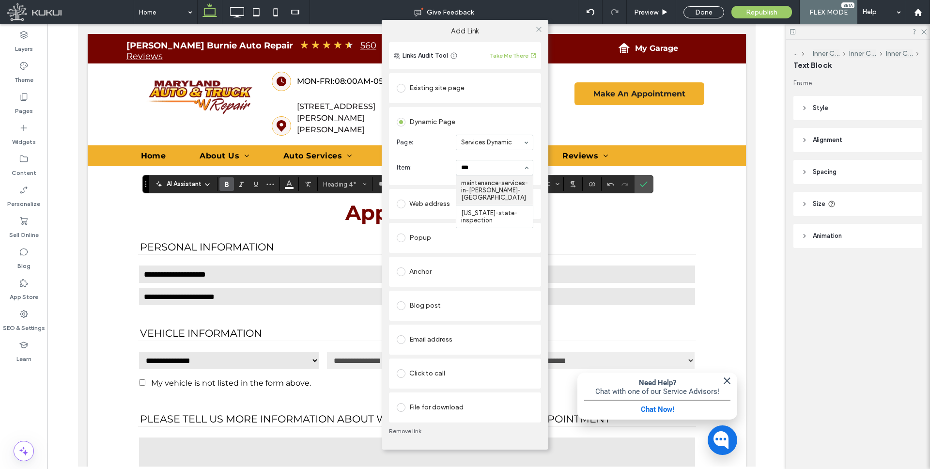
type input "****"
click at [540, 24] on span at bounding box center [538, 29] width 7 height 15
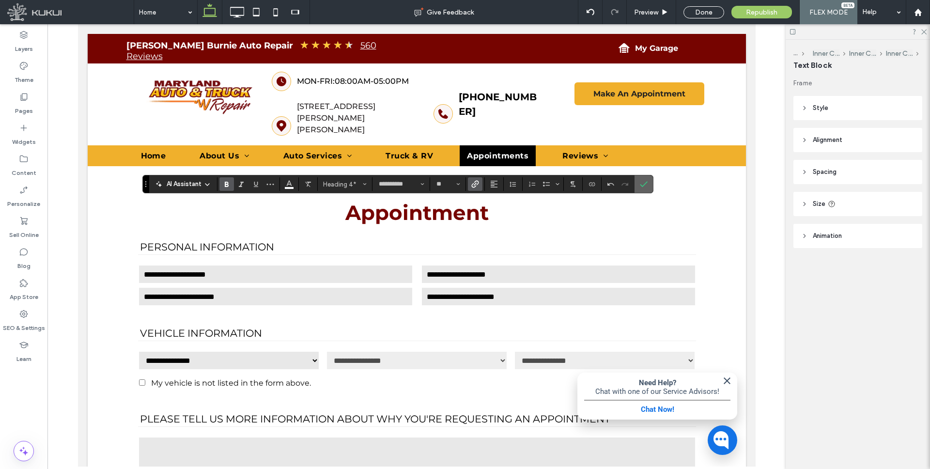
click at [648, 180] on label "Confirm" at bounding box center [643, 183] width 15 height 17
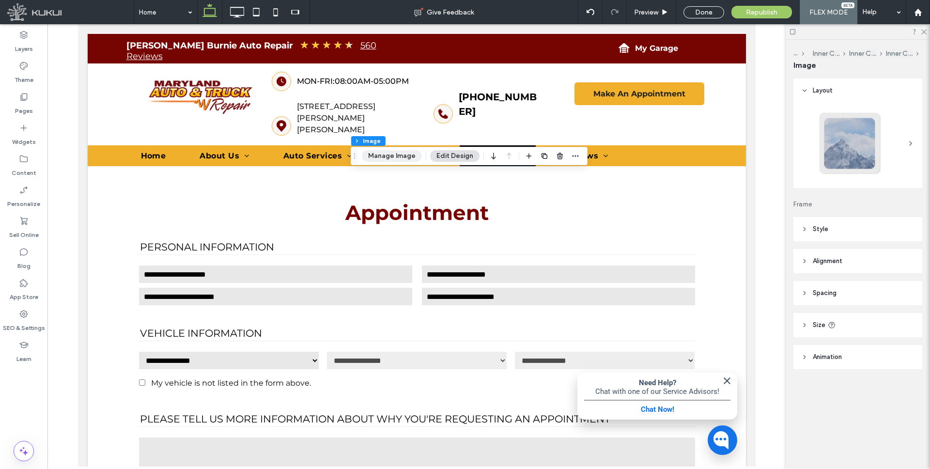
click at [395, 156] on button "Manage Image" at bounding box center [392, 156] width 60 height 12
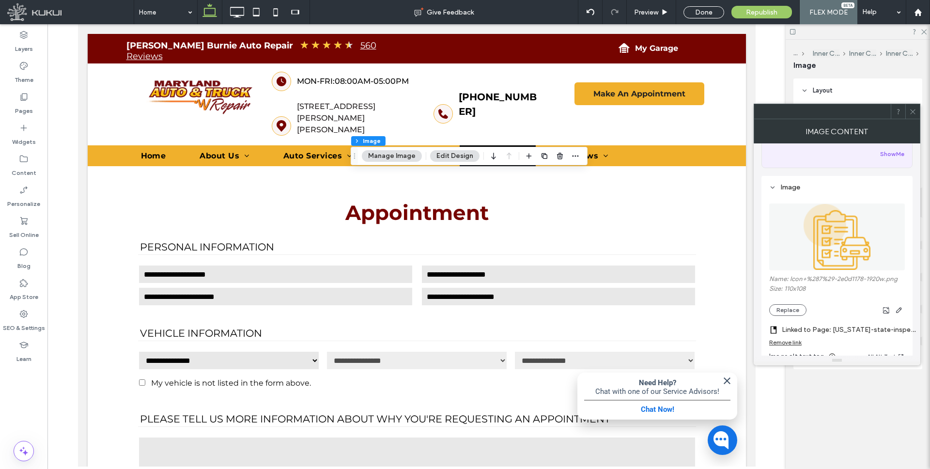
scroll to position [93, 0]
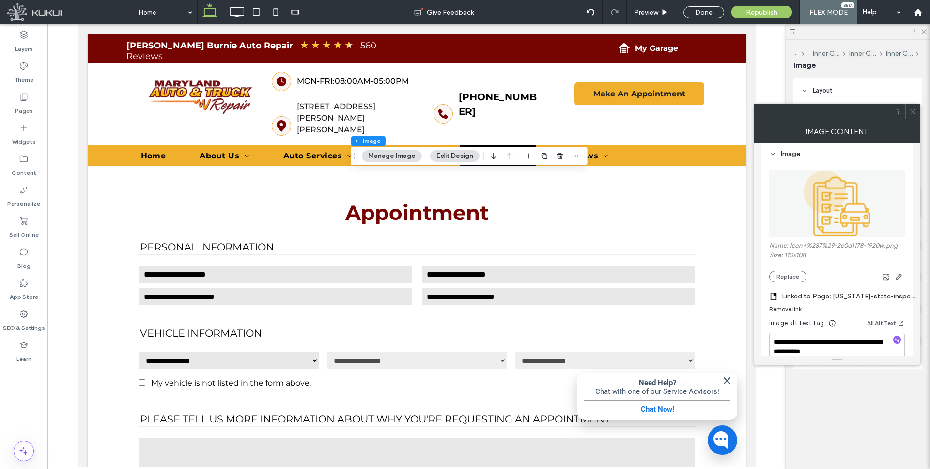
drag, startPoint x: 792, startPoint y: 306, endPoint x: 802, endPoint y: 302, distance: 11.7
click at [792, 306] on div "Remove link" at bounding box center [785, 308] width 32 height 7
click at [800, 295] on label "Link image" at bounding box center [833, 296] width 129 height 18
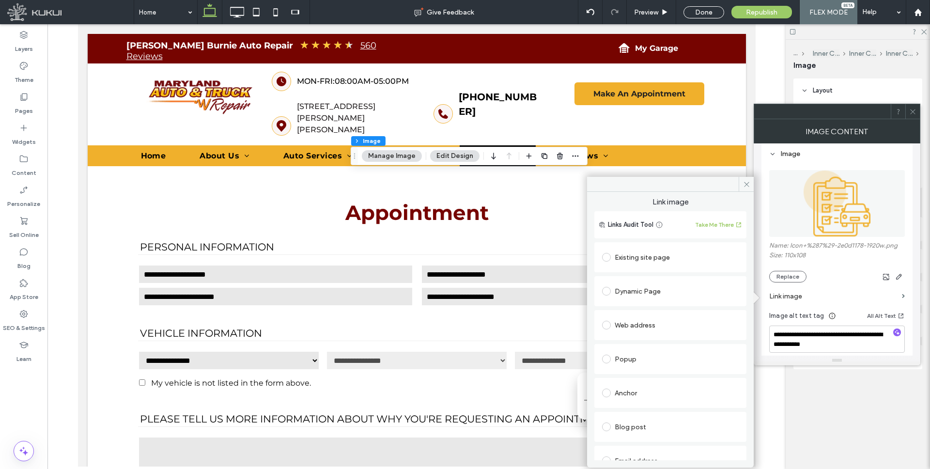
click at [651, 290] on div "Dynamic Page" at bounding box center [670, 290] width 137 height 15
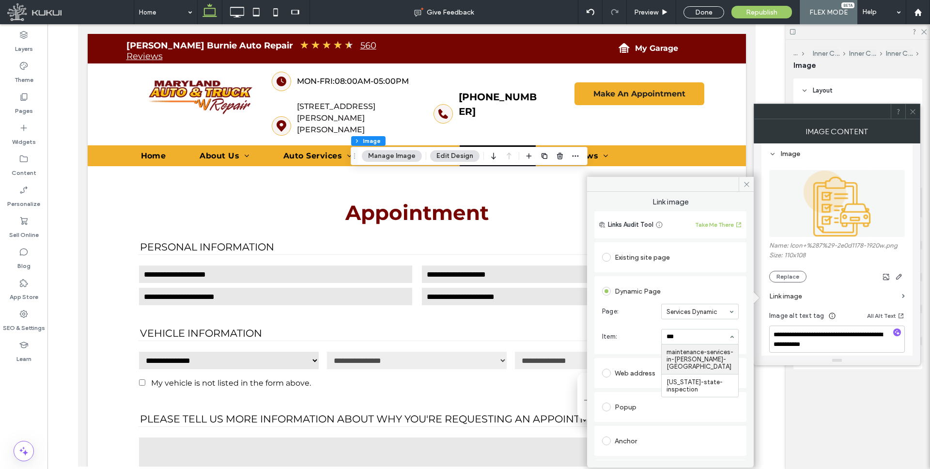
type input "****"
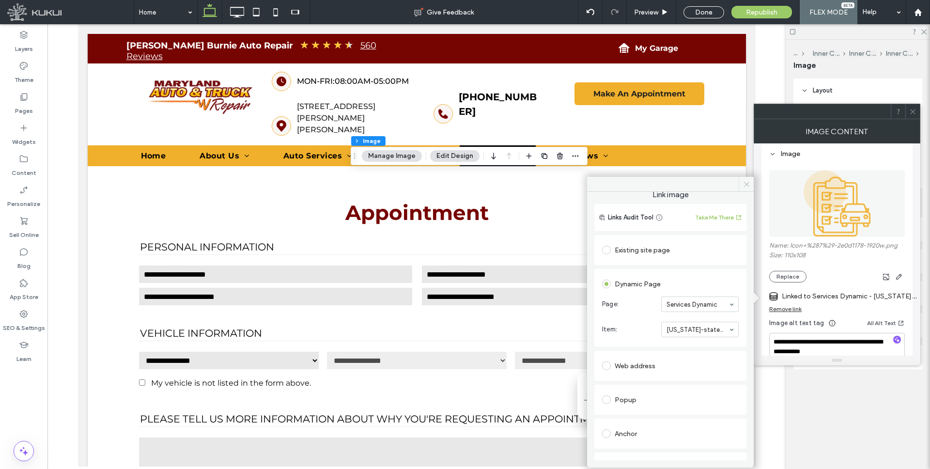
scroll to position [4, 0]
drag, startPoint x: 748, startPoint y: 184, endPoint x: 838, endPoint y: 163, distance: 92.0
click at [748, 184] on icon at bounding box center [746, 184] width 7 height 7
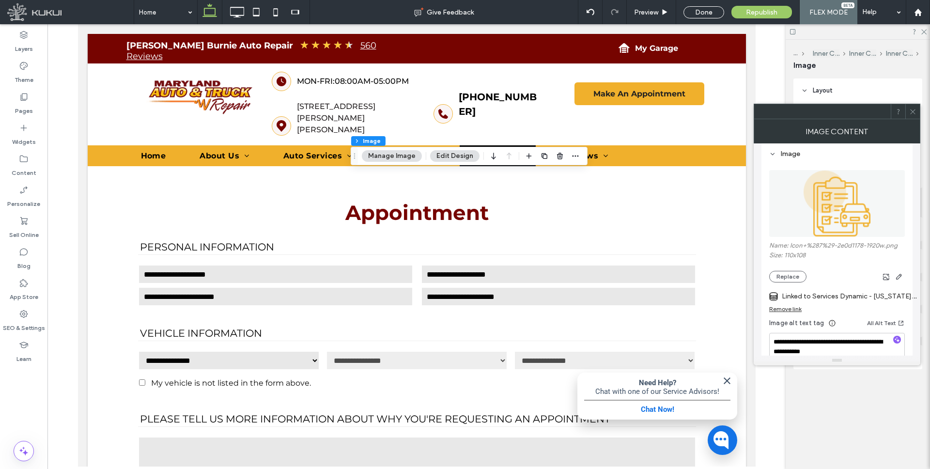
click at [908, 109] on div at bounding box center [912, 111] width 15 height 15
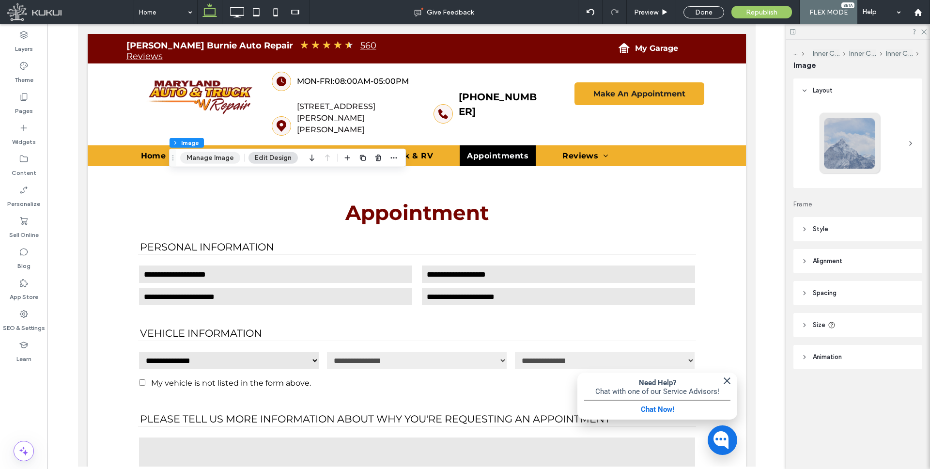
click at [222, 154] on button "Manage Image" at bounding box center [210, 158] width 60 height 12
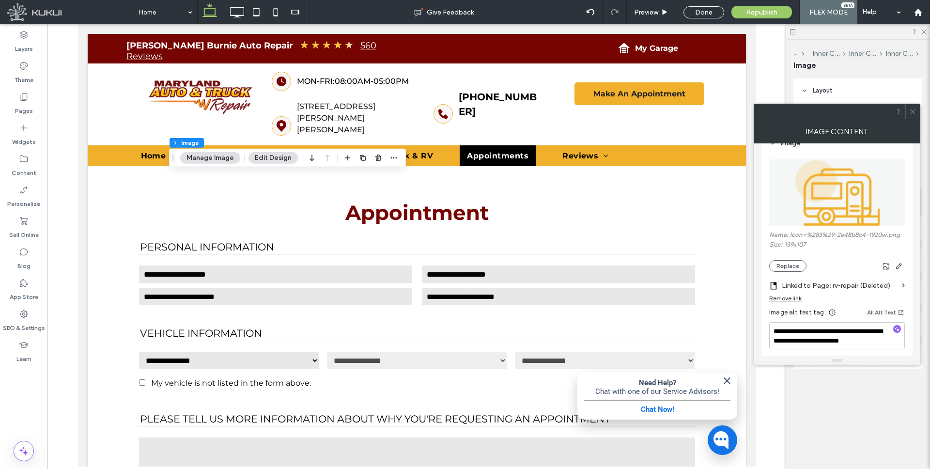
scroll to position [104, 0]
click at [789, 293] on label "Linked to Page: rv-repair (Deleted)" at bounding box center [839, 285] width 116 height 18
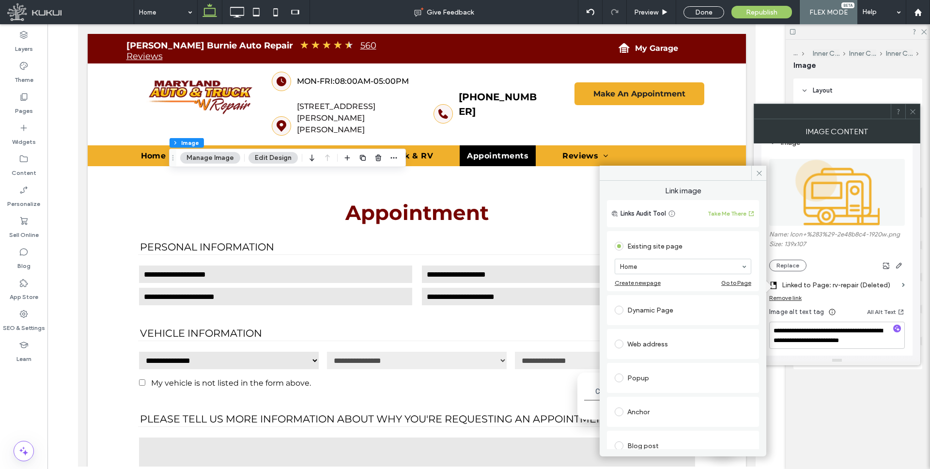
click at [675, 308] on div "Dynamic Page" at bounding box center [682, 309] width 137 height 15
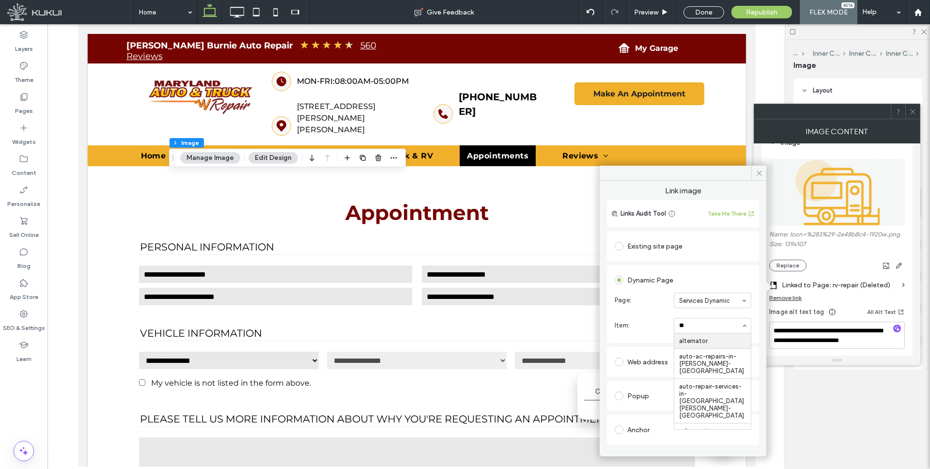
type input "***"
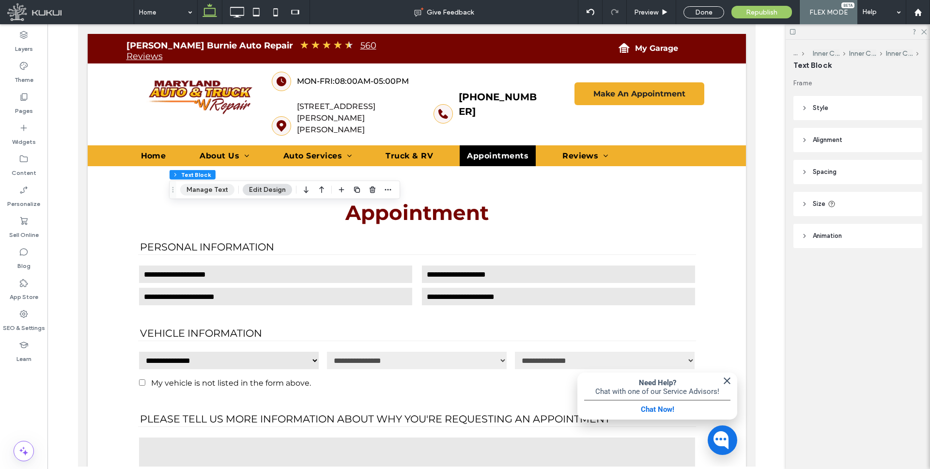
click at [215, 192] on button "Manage Text" at bounding box center [207, 190] width 54 height 12
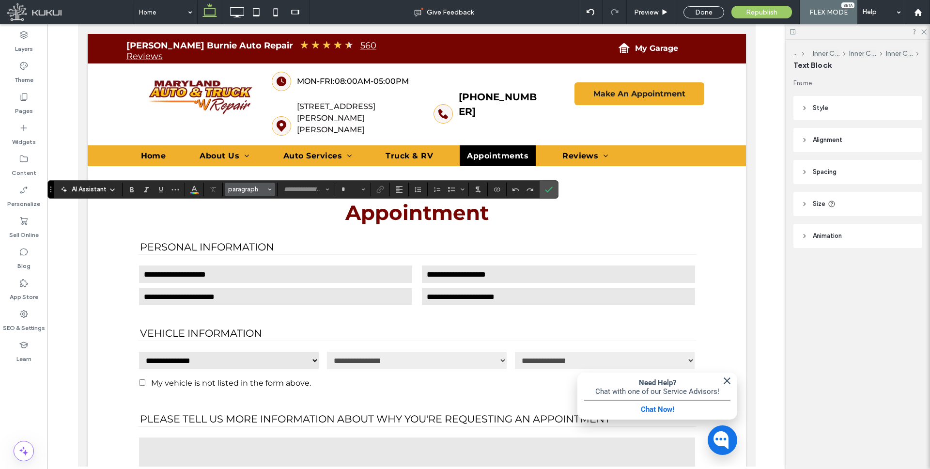
type input "**********"
type input "**"
click at [382, 190] on icon "Link" at bounding box center [380, 189] width 8 height 8
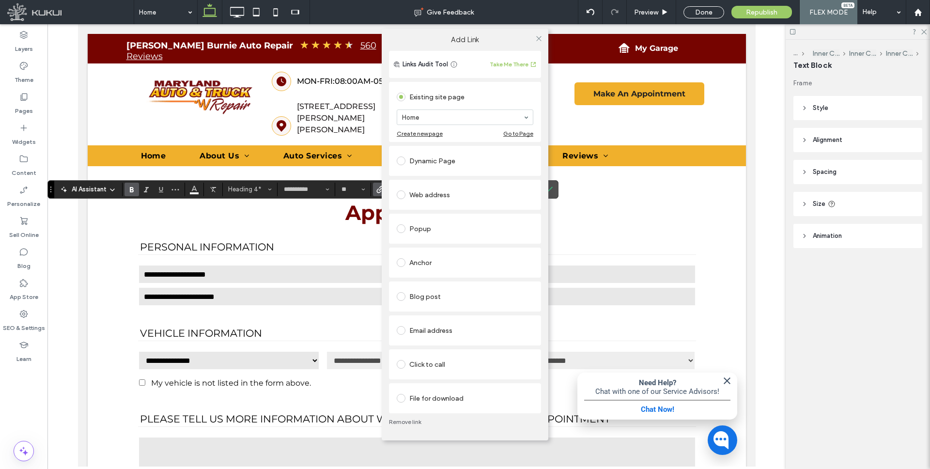
click at [425, 159] on div "Dynamic Page" at bounding box center [465, 160] width 137 height 15
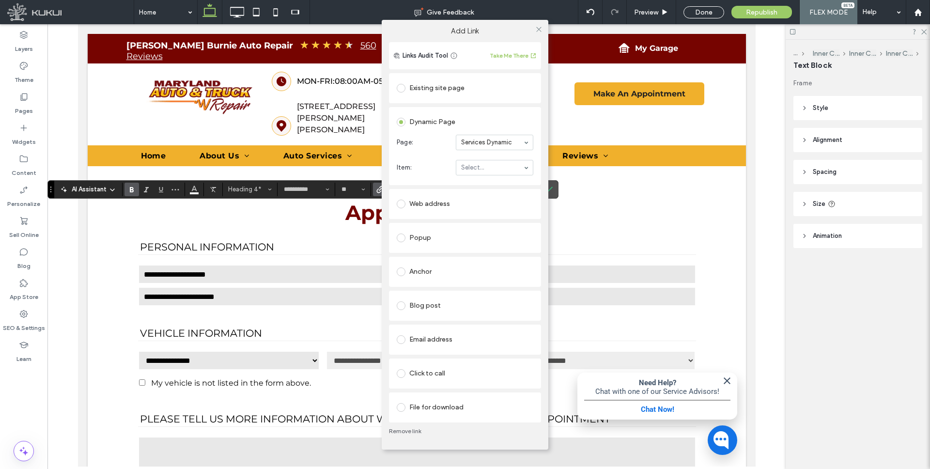
drag, startPoint x: 472, startPoint y: 157, endPoint x: 467, endPoint y: 163, distance: 7.5
type input "***"
click at [537, 27] on icon at bounding box center [538, 29] width 7 height 7
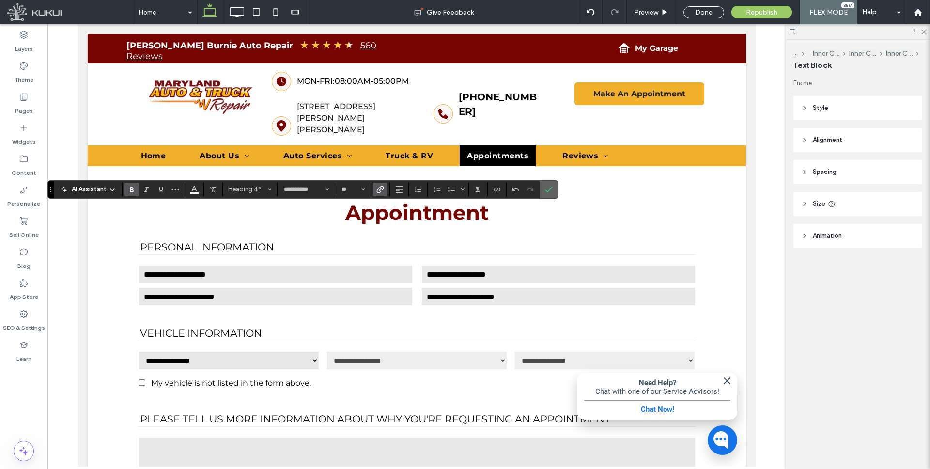
click at [551, 187] on use "Confirm" at bounding box center [549, 189] width 8 height 6
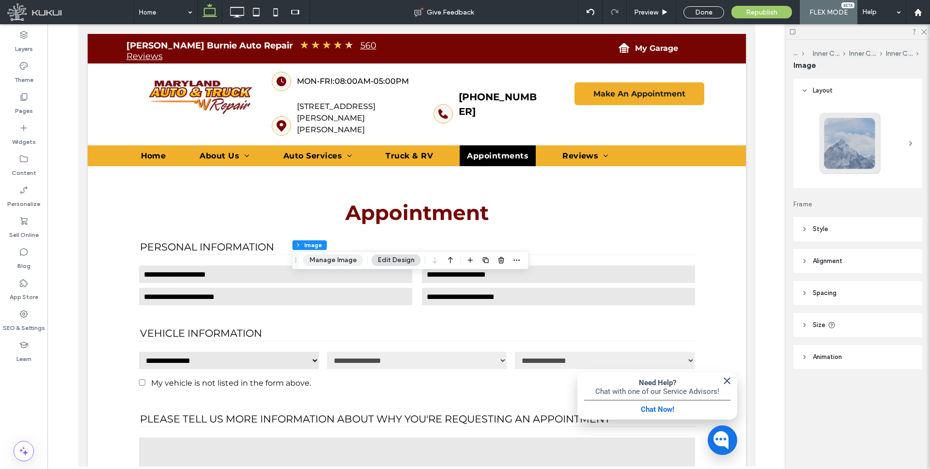
click at [328, 256] on button "Manage Image" at bounding box center [333, 260] width 60 height 12
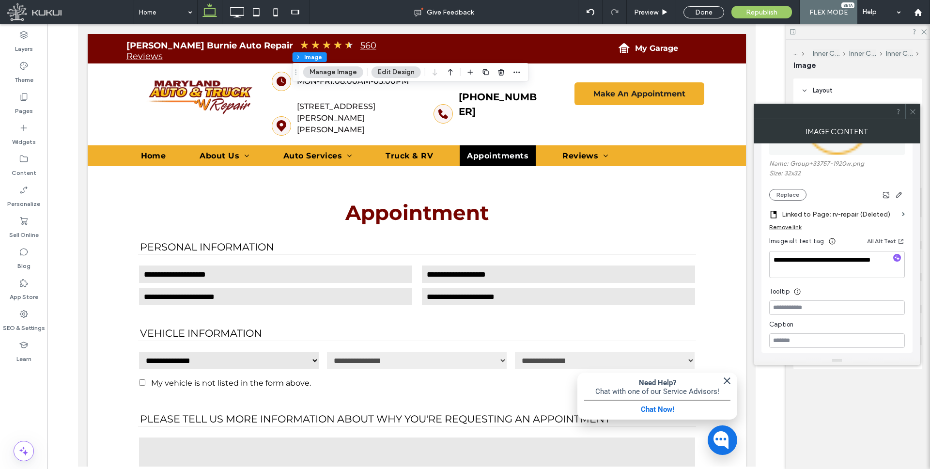
scroll to position [177, 0]
click at [793, 225] on div "Remove link" at bounding box center [785, 224] width 32 height 7
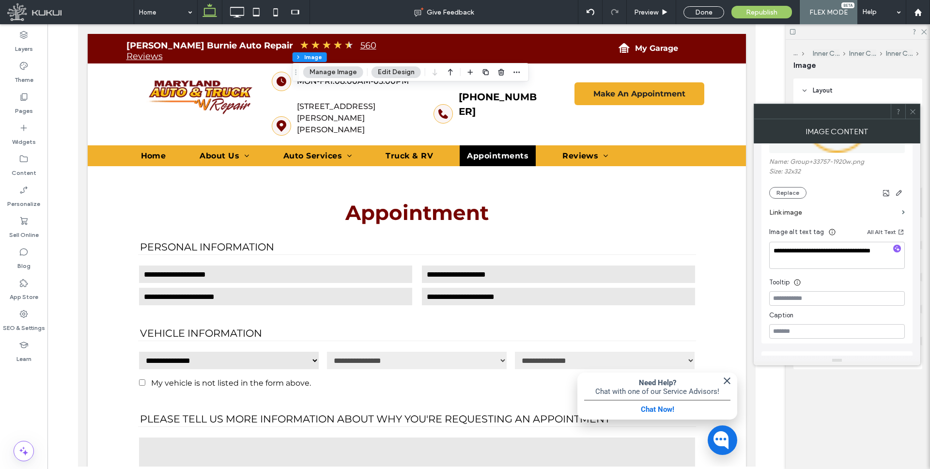
click at [804, 209] on label "Link image" at bounding box center [833, 212] width 129 height 18
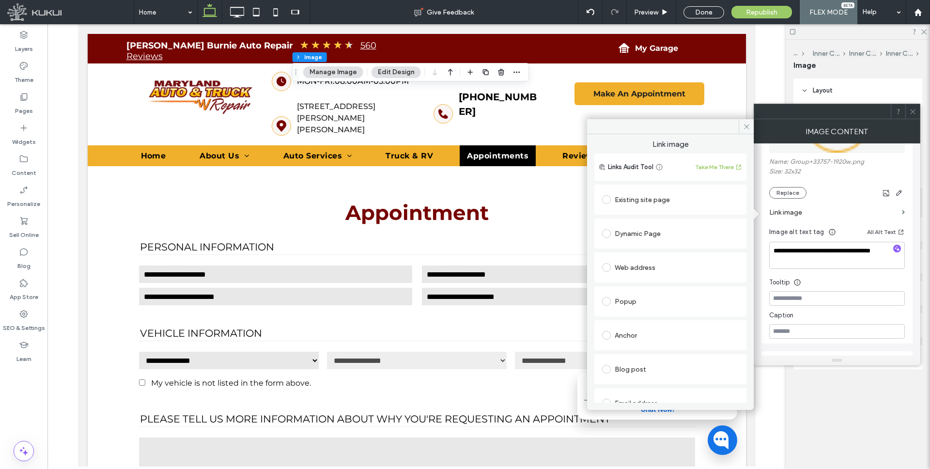
click at [650, 230] on div "Dynamic Page" at bounding box center [670, 233] width 137 height 15
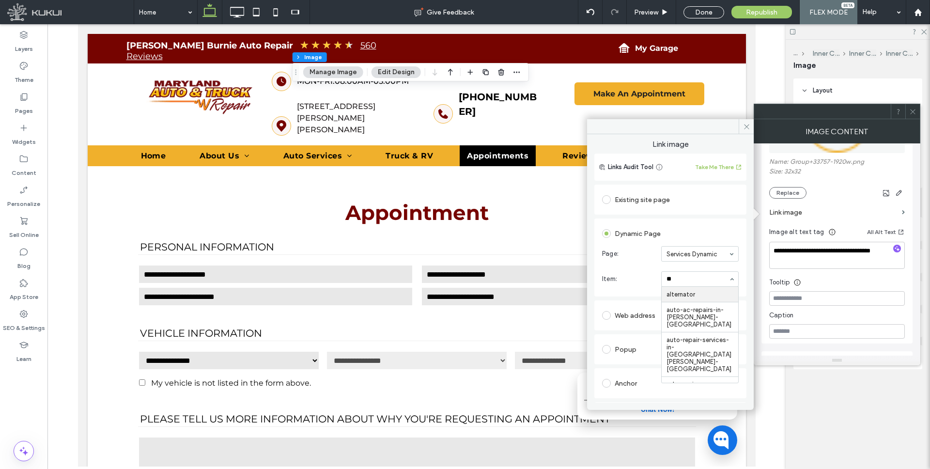
type input "***"
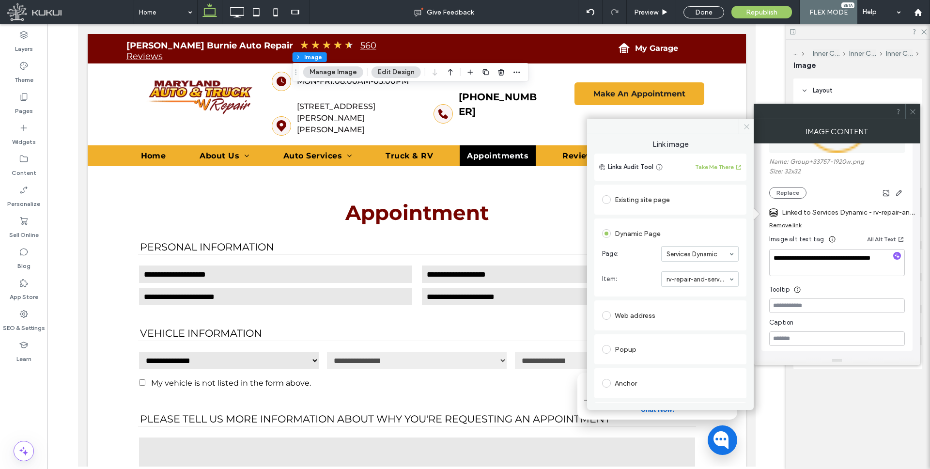
click at [748, 124] on icon at bounding box center [746, 126] width 7 height 7
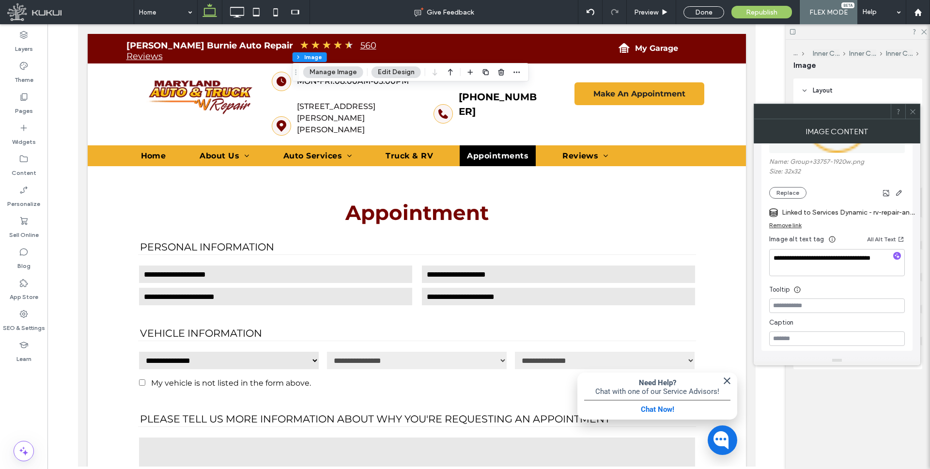
drag, startPoint x: 912, startPoint y: 112, endPoint x: 883, endPoint y: 114, distance: 29.1
click at [912, 112] on icon at bounding box center [912, 111] width 7 height 7
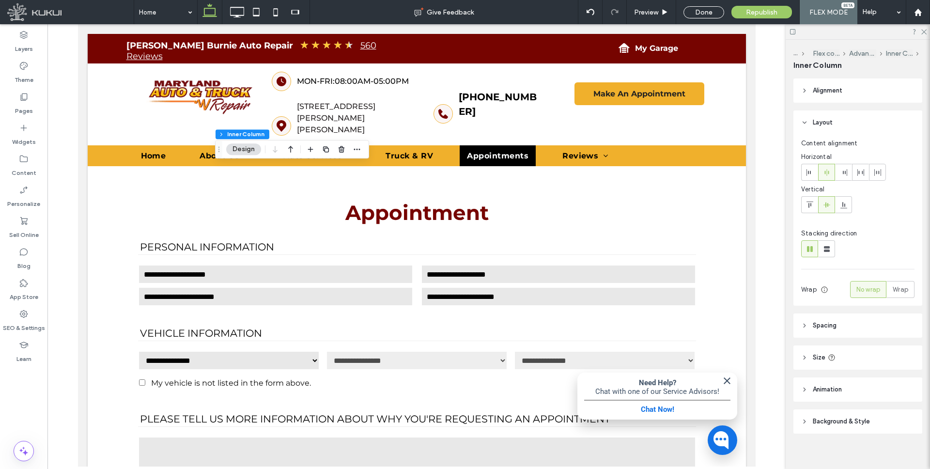
type input "**"
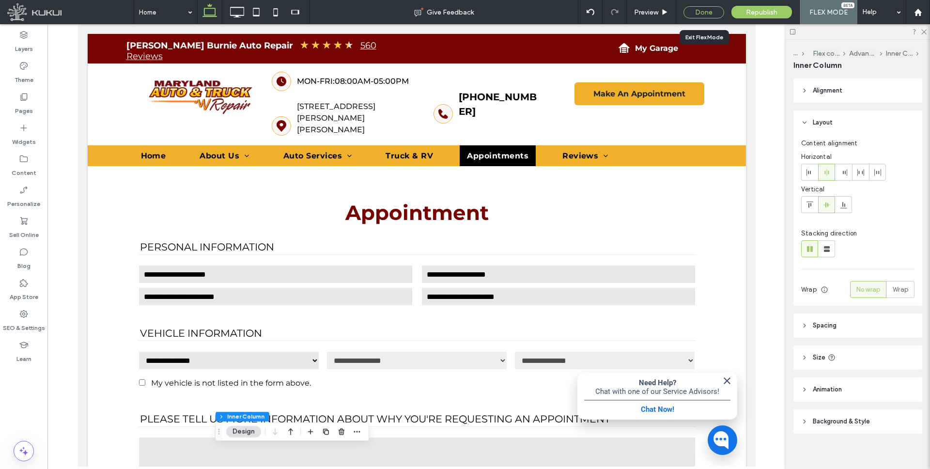
click at [700, 8] on div "Done" at bounding box center [703, 12] width 41 height 12
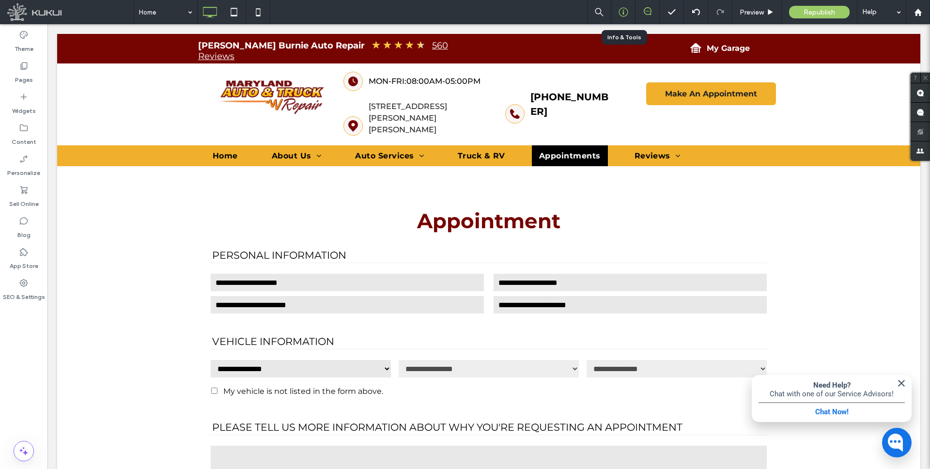
click at [622, 13] on use at bounding box center [622, 12] width 9 height 9
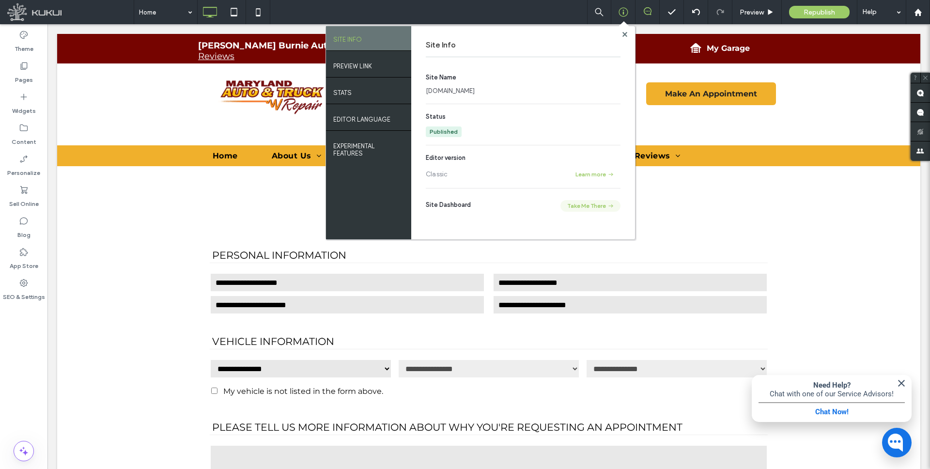
click at [579, 204] on button "Take Me There" at bounding box center [590, 206] width 60 height 12
click at [809, 14] on span "Republish" at bounding box center [818, 12] width 31 height 8
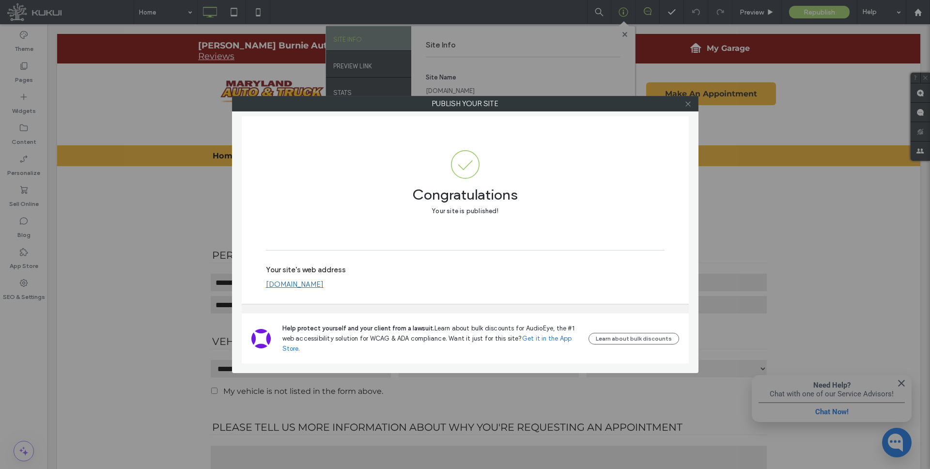
click at [686, 101] on icon at bounding box center [687, 103] width 7 height 7
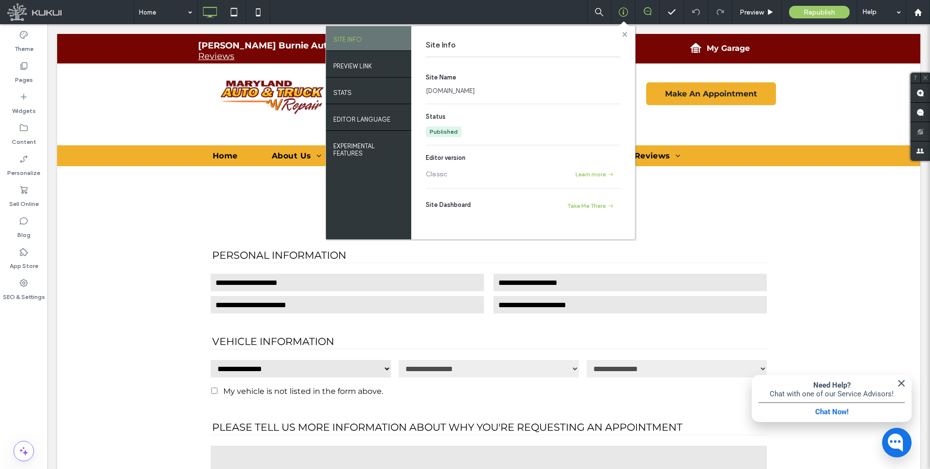
click at [622, 32] on icon at bounding box center [624, 34] width 5 height 5
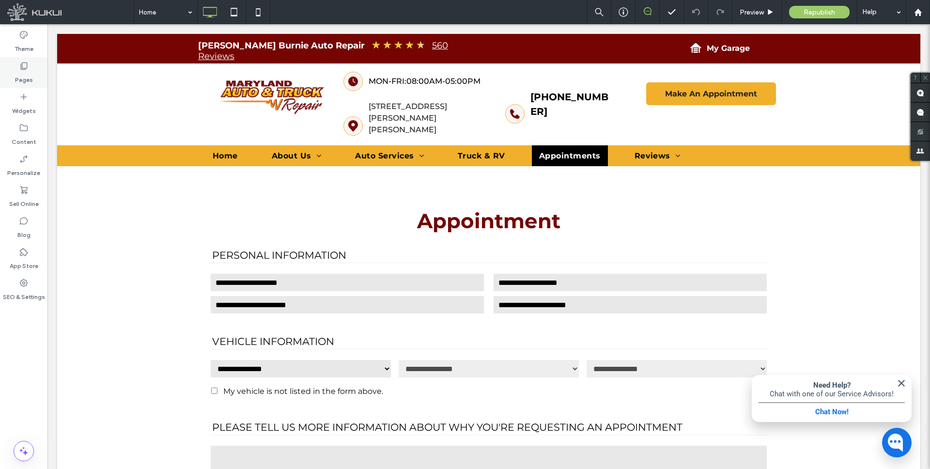
click at [23, 77] on label "Pages" at bounding box center [24, 78] width 18 height 14
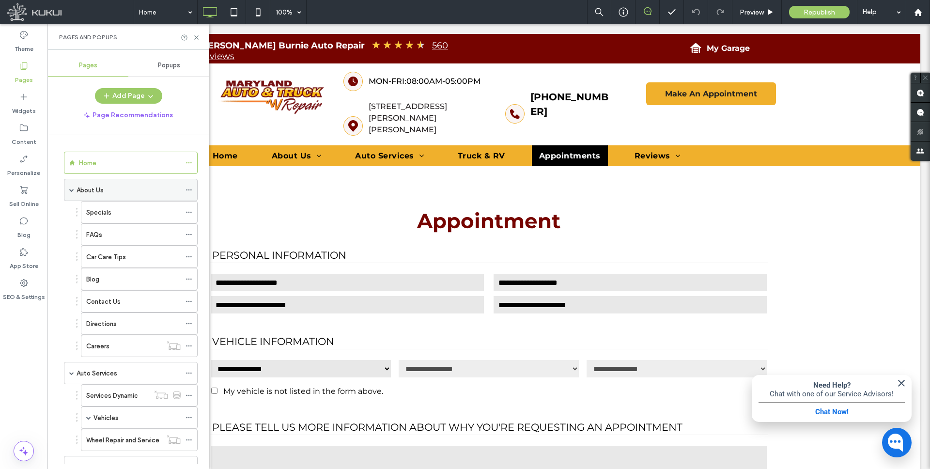
click at [106, 190] on div "About Us" at bounding box center [128, 190] width 104 height 10
click at [198, 36] on icon at bounding box center [196, 37] width 7 height 7
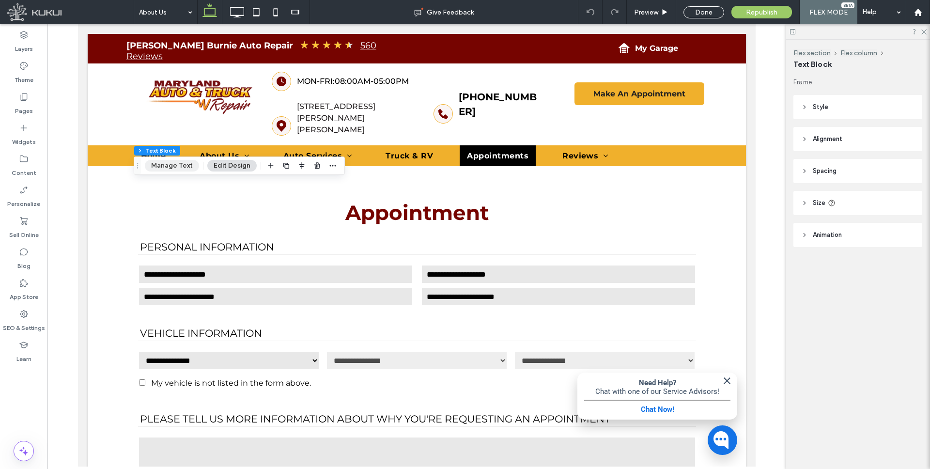
click at [182, 164] on button "Manage Text" at bounding box center [172, 166] width 54 height 12
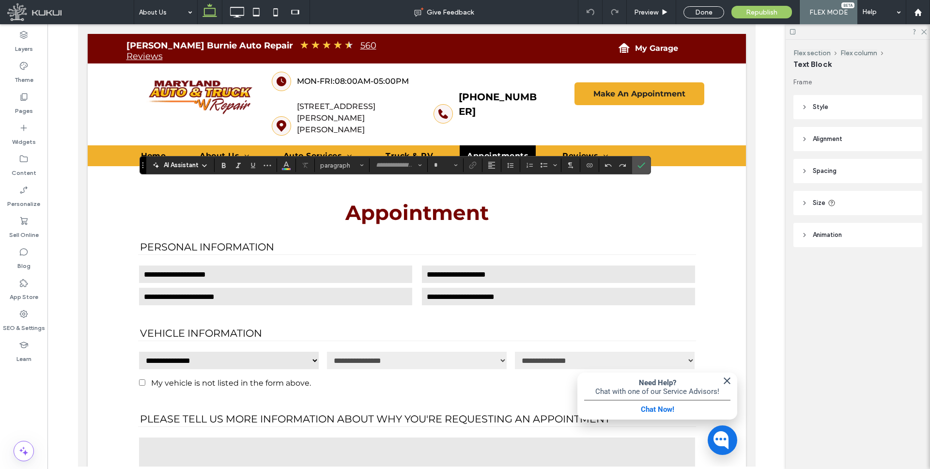
type input "**********"
type input "**"
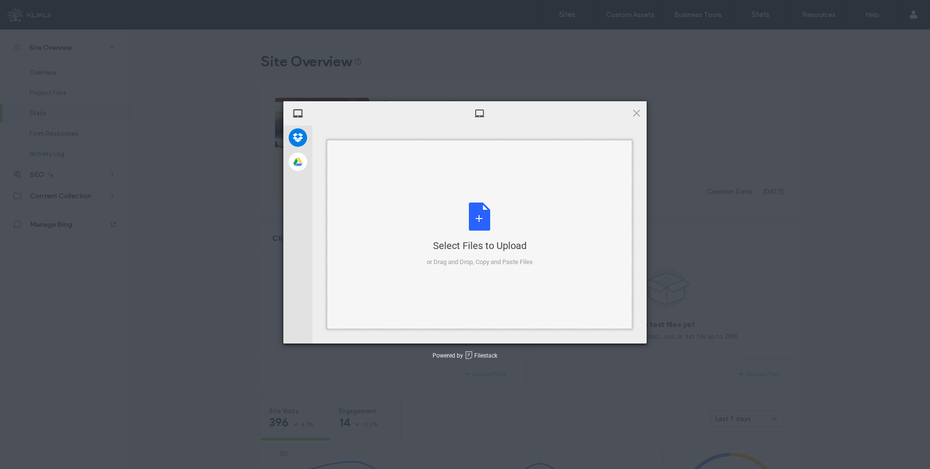
click at [484, 208] on div "Select Files to Upload or Drag and Drop, Copy and Paste Files" at bounding box center [480, 234] width 106 height 64
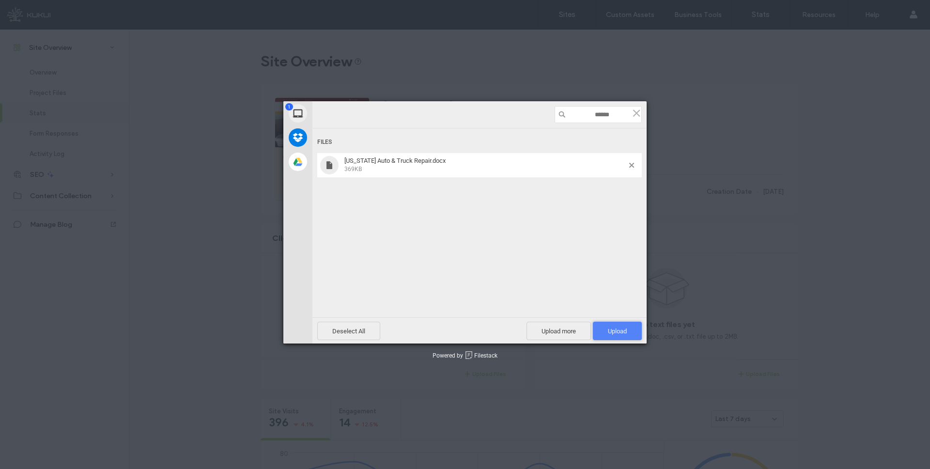
click at [604, 329] on span "Upload 1" at bounding box center [617, 330] width 49 height 18
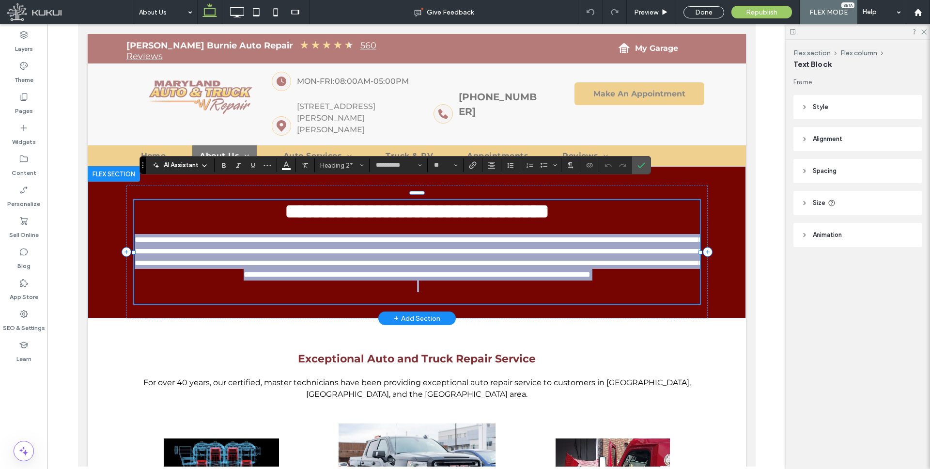
click at [363, 284] on div "**********" at bounding box center [416, 252] width 565 height 104
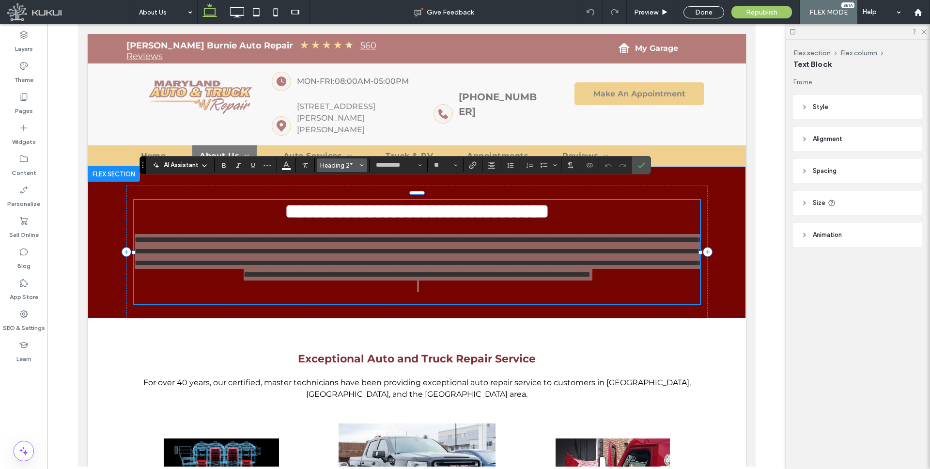
click at [360, 166] on icon "Styles" at bounding box center [362, 165] width 4 height 4
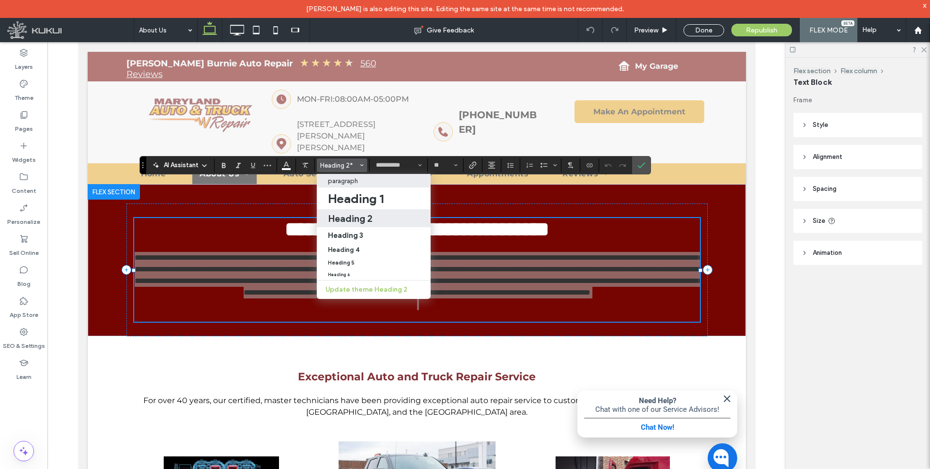
click at [346, 179] on p "paragraph" at bounding box center [343, 180] width 30 height 7
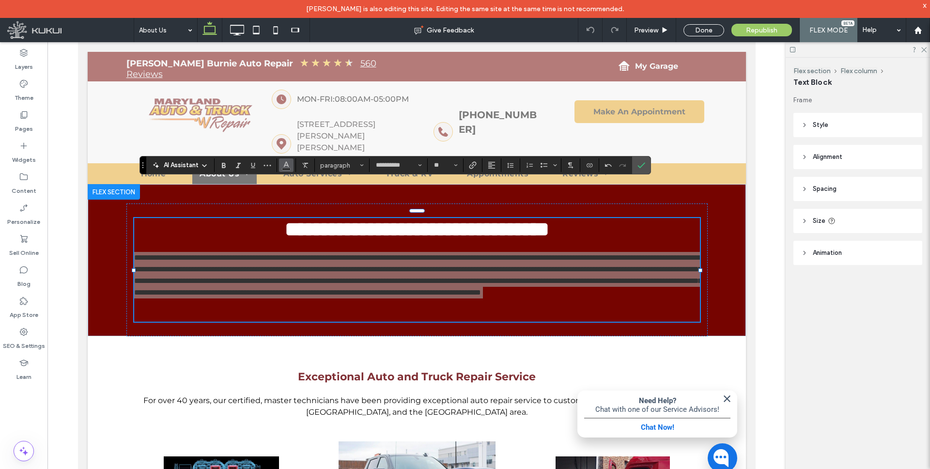
click at [290, 165] on button "Color" at bounding box center [286, 165] width 15 height 14
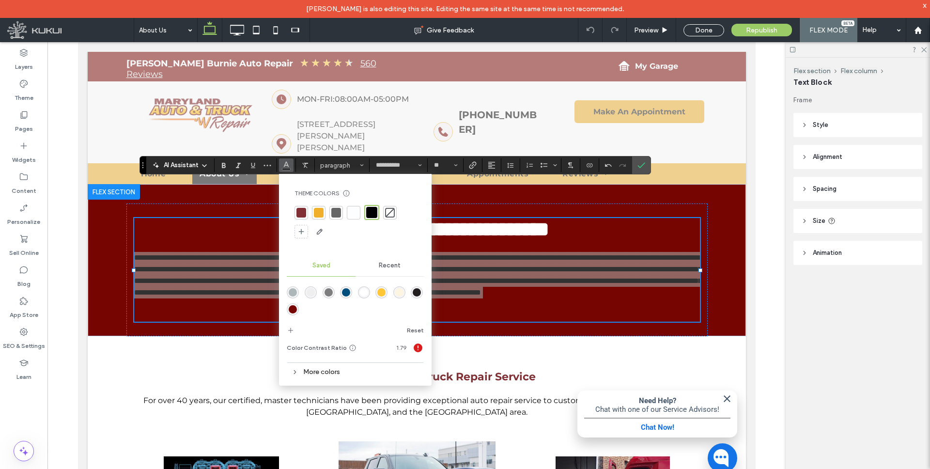
click at [366, 290] on div "rgba(255,255,255,1)" at bounding box center [364, 292] width 8 height 8
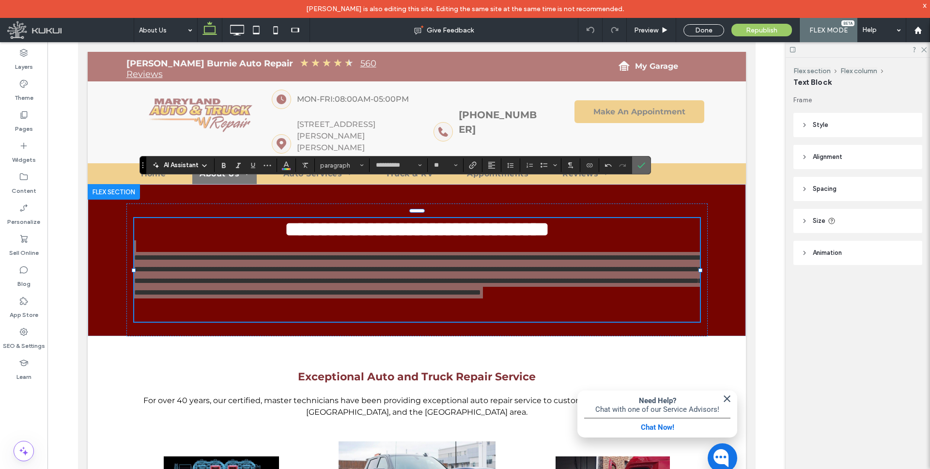
click at [641, 161] on icon "Confirm" at bounding box center [641, 165] width 8 height 8
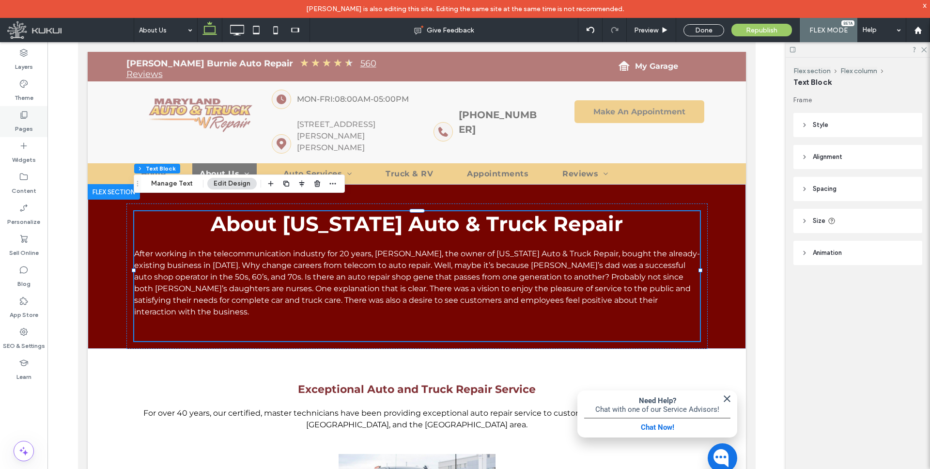
click at [25, 115] on icon at bounding box center [24, 115] width 10 height 10
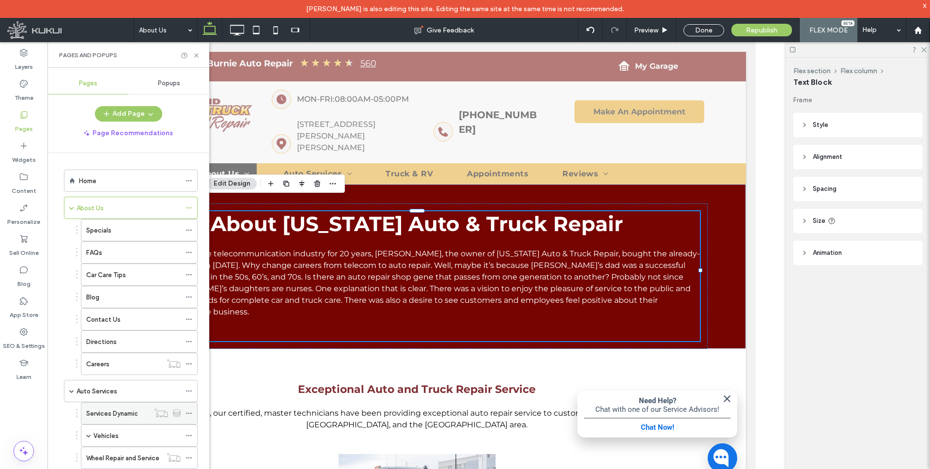
click at [107, 413] on label "Services Dynamic" at bounding box center [112, 413] width 52 height 17
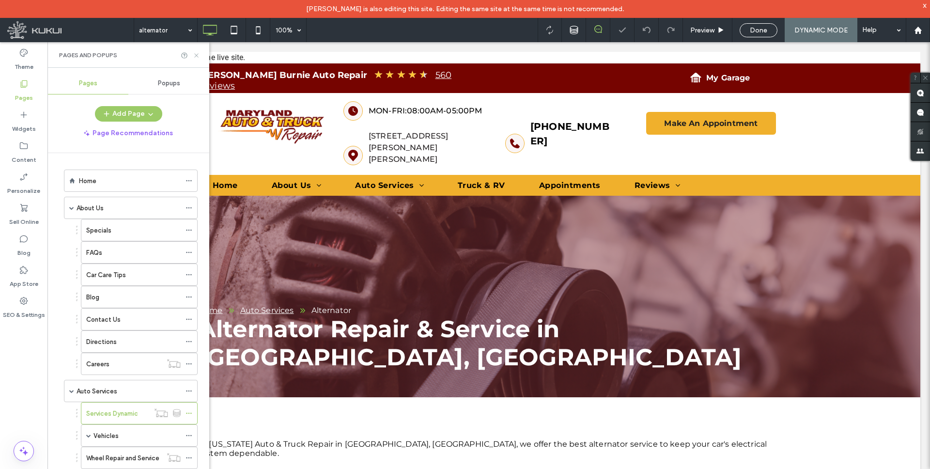
click at [197, 54] on icon at bounding box center [196, 55] width 7 height 7
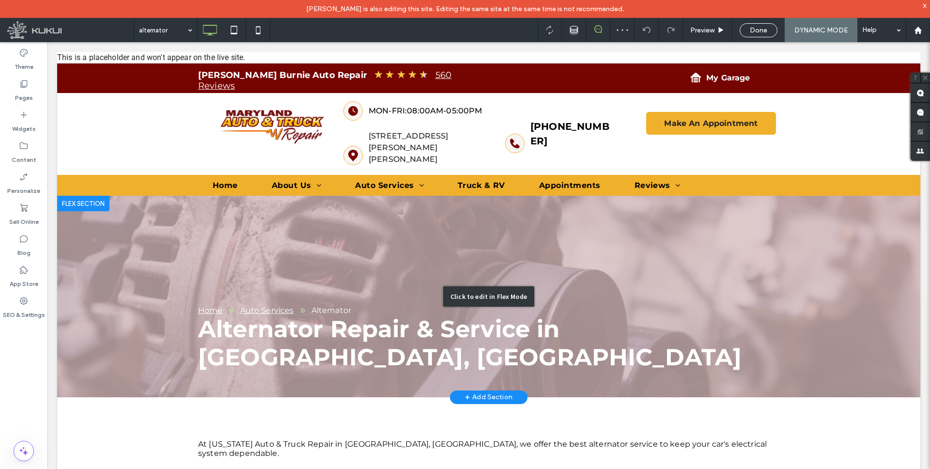
click at [241, 311] on div "Click to edit in Flex Mode" at bounding box center [488, 296] width 863 height 201
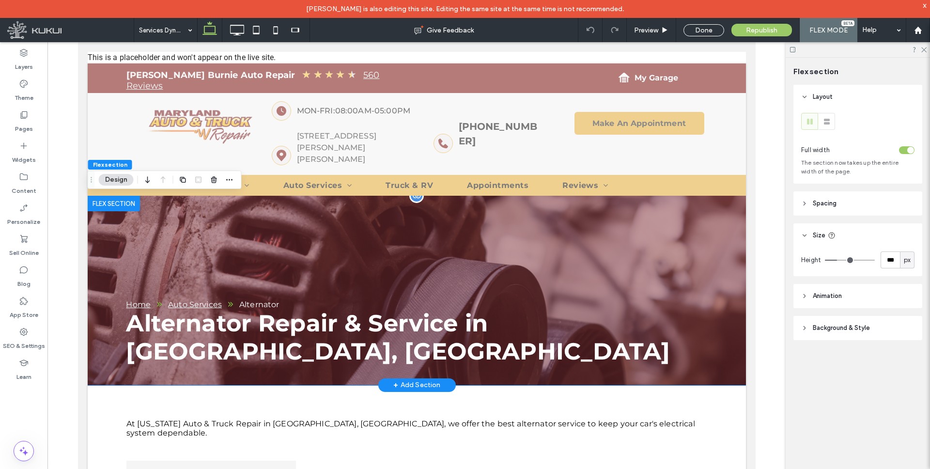
click at [212, 302] on div "Auto Services" at bounding box center [195, 304] width 54 height 9
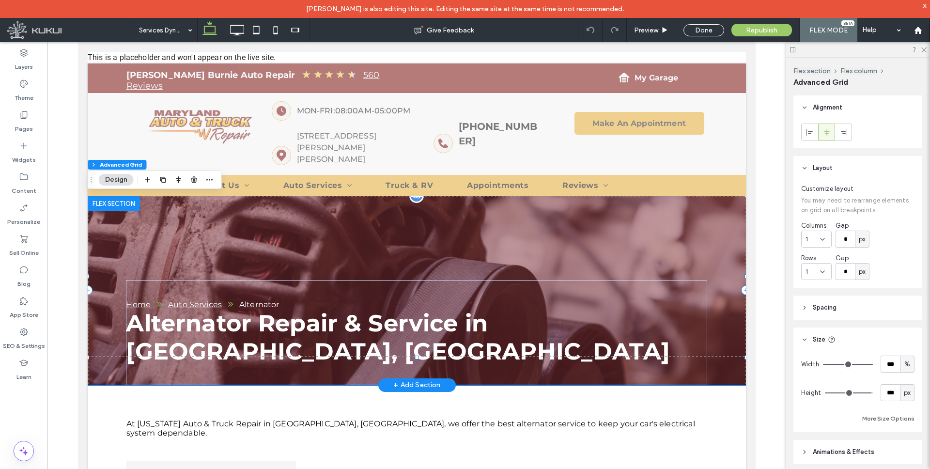
click at [222, 302] on nav "Home Auto Services Alternator" at bounding box center [389, 304] width 529 height 9
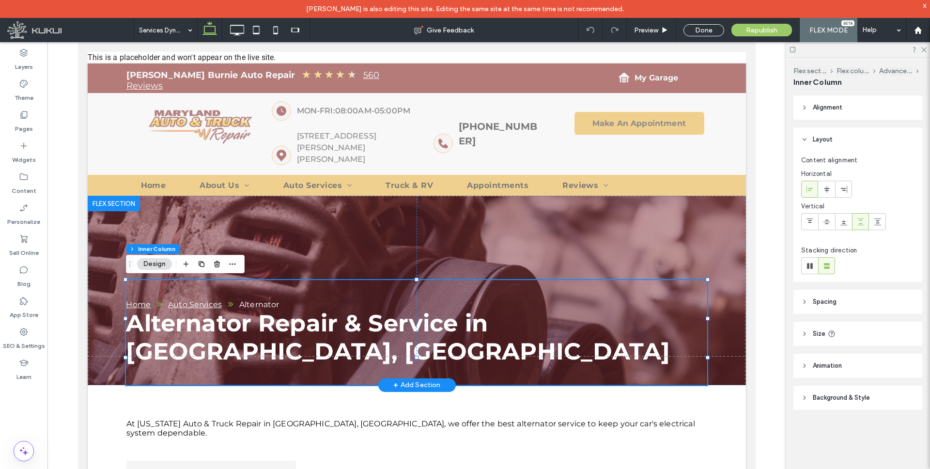
type input "**"
click at [227, 303] on icon "Breadcrumbs" at bounding box center [230, 304] width 8 height 8
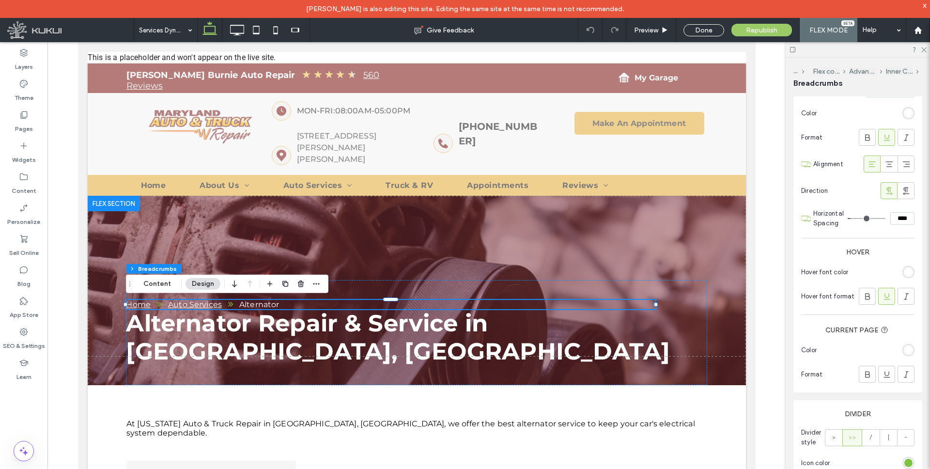
scroll to position [227, 0]
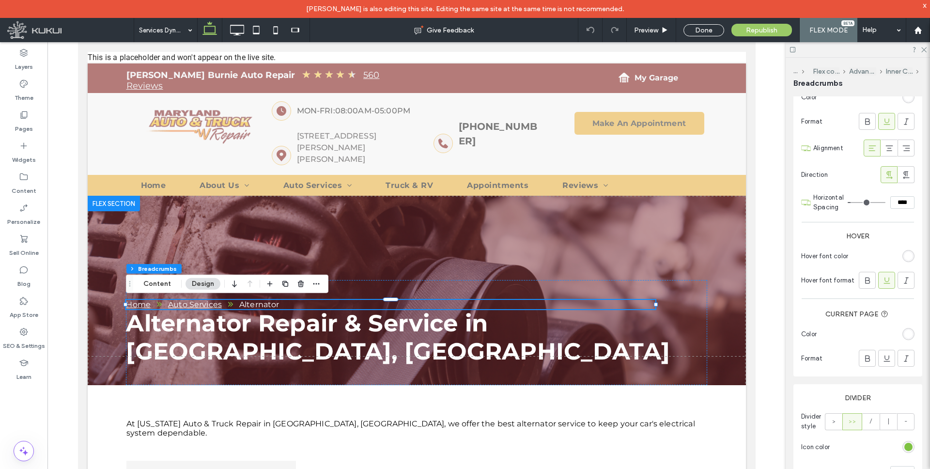
click at [912, 446] on div "rgb(126, 194, 66)" at bounding box center [908, 447] width 12 height 12
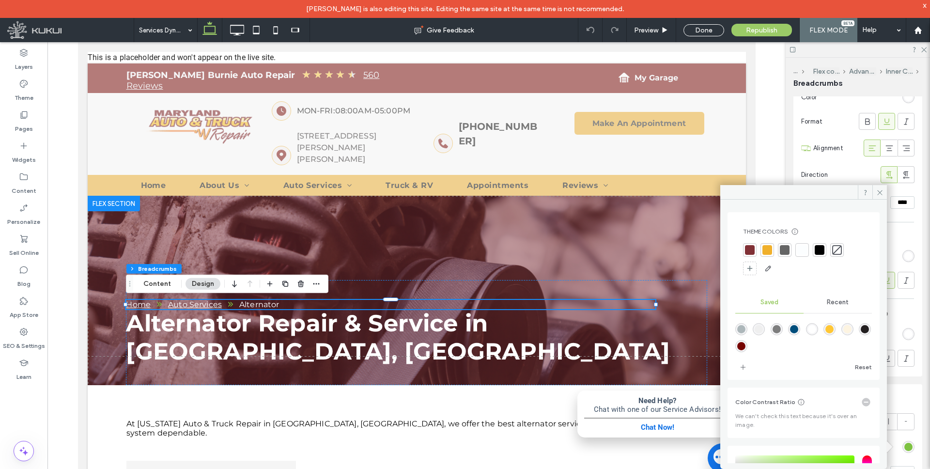
click at [816, 328] on div "rgba(255,255,255,1)" at bounding box center [812, 329] width 8 height 8
type input "*******"
click at [880, 190] on icon at bounding box center [879, 192] width 7 height 7
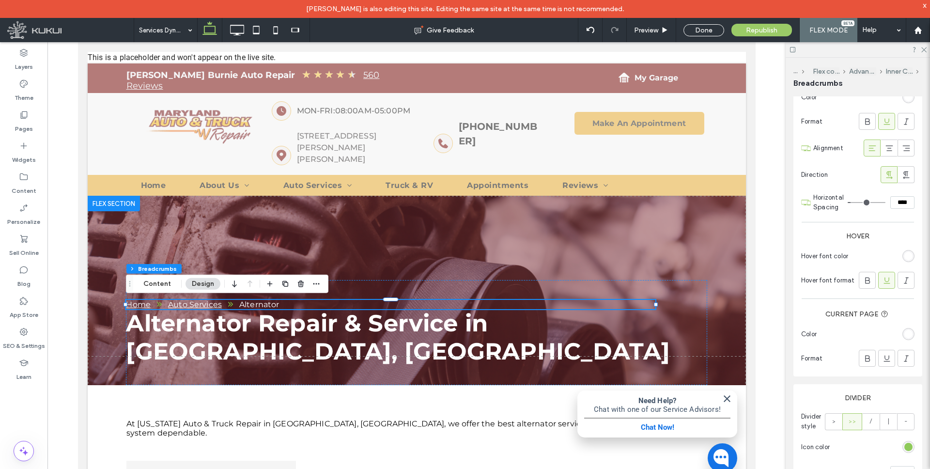
click at [907, 449] on div "rgb(126, 194, 66)" at bounding box center [908, 446] width 8 height 8
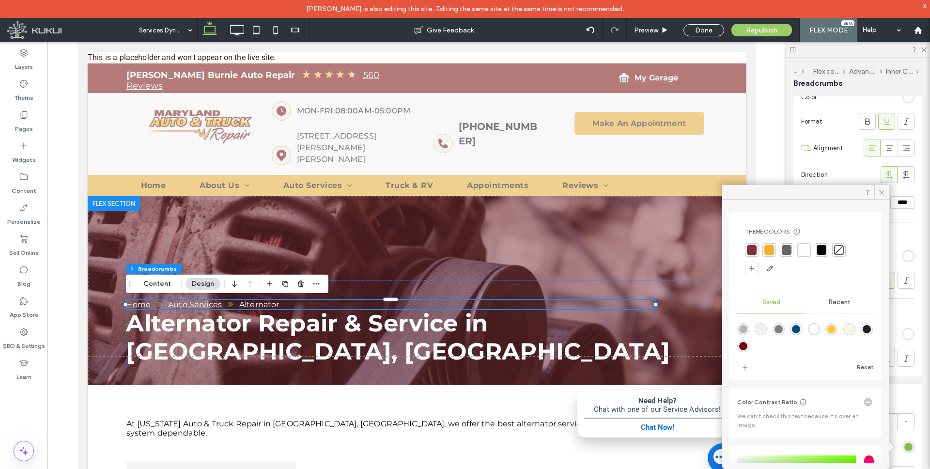
click at [818, 330] on div "rgba(255,255,255,1)" at bounding box center [813, 329] width 8 height 8
type input "*******"
click at [818, 330] on div "rgba(255,255,255,1)" at bounding box center [813, 329] width 8 height 8
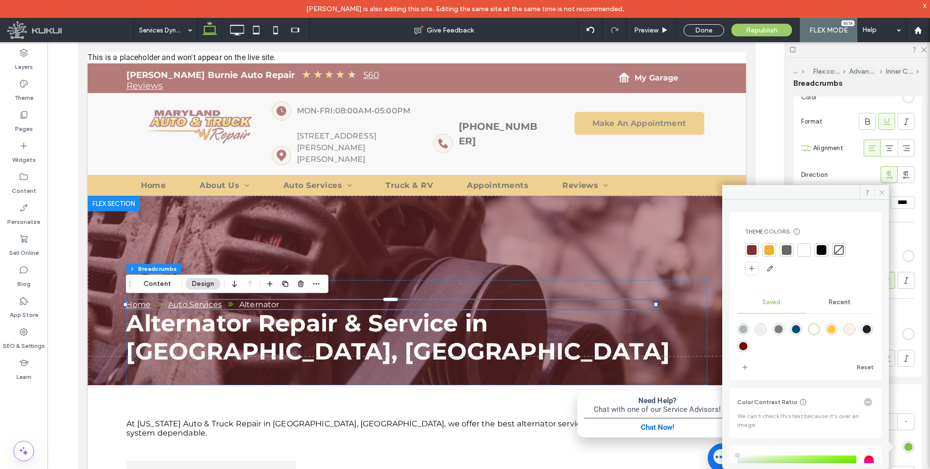
click at [883, 190] on use at bounding box center [881, 192] width 5 height 5
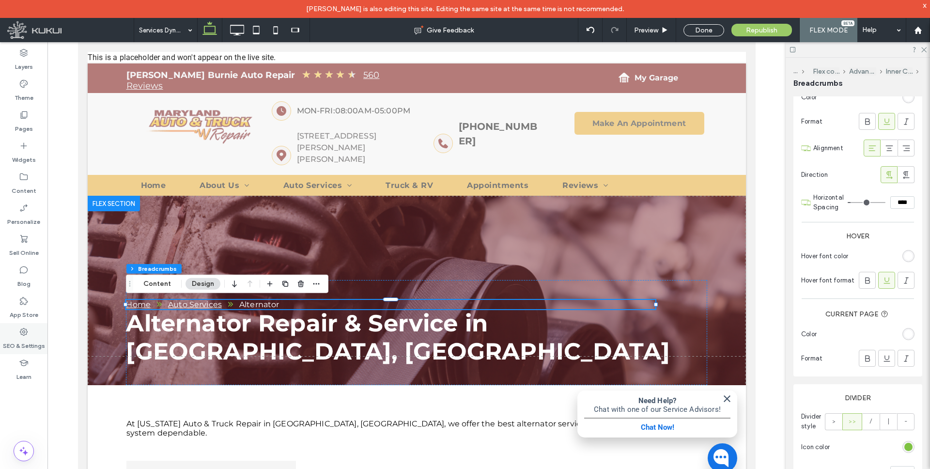
click at [26, 340] on label "SEO & Settings" at bounding box center [24, 343] width 42 height 14
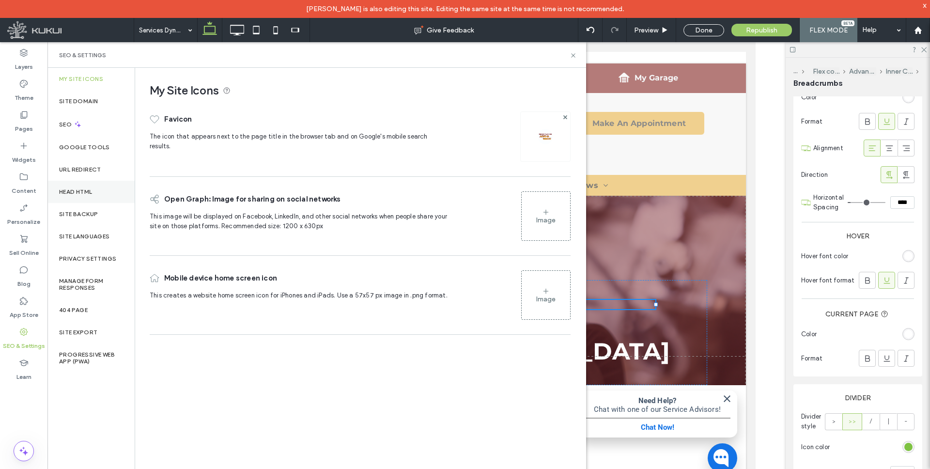
click at [89, 192] on label "Head HTML" at bounding box center [75, 191] width 33 height 7
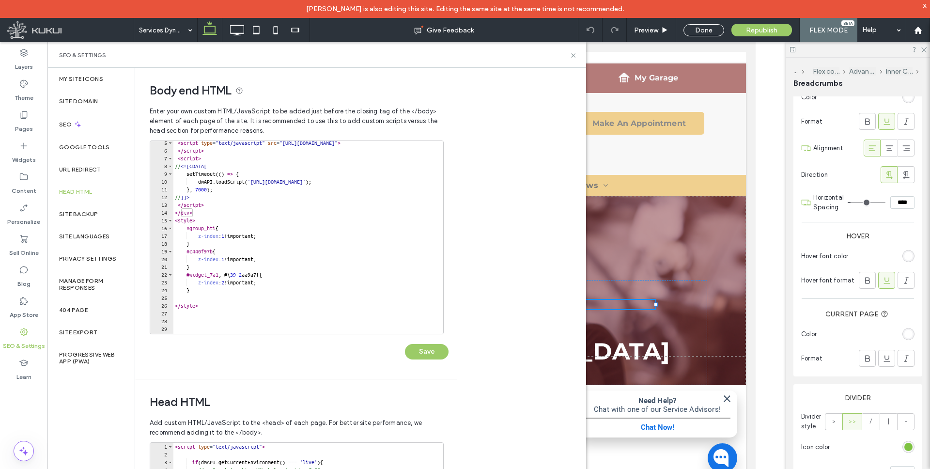
scroll to position [33, 0]
type textarea "*"
click at [198, 290] on div "< script type = "text/javascript" src = "[URL][DOMAIN_NAME]" > </ script > < sc…" at bounding box center [387, 242] width 429 height 208
paste textarea "*"
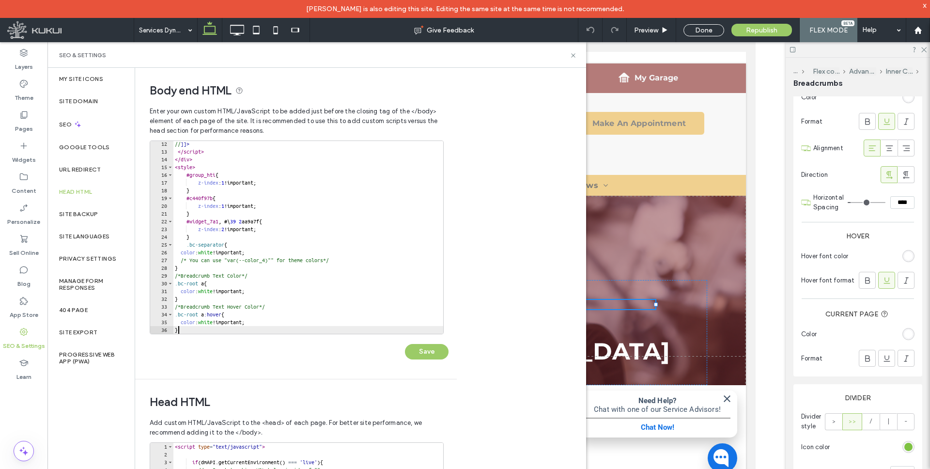
scroll to position [86, 0]
type textarea "*"
click at [433, 353] on button "Save" at bounding box center [427, 351] width 44 height 15
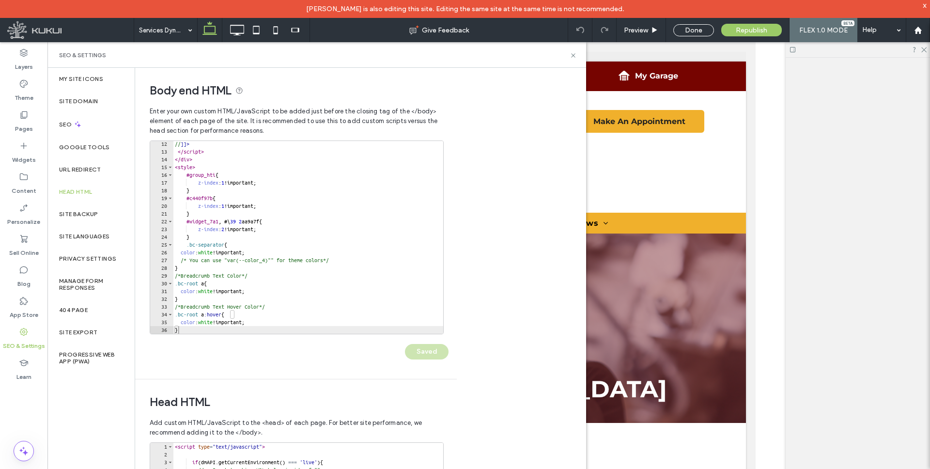
scroll to position [0, 0]
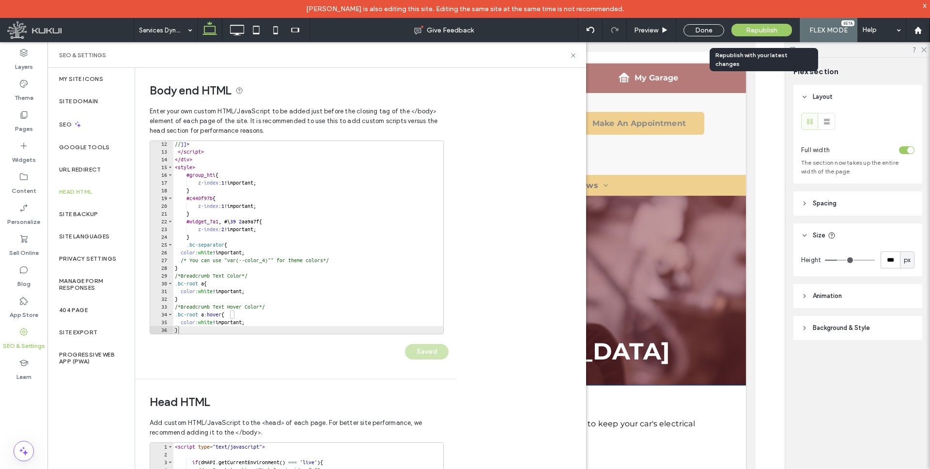
click at [762, 29] on span "Republish" at bounding box center [761, 30] width 31 height 8
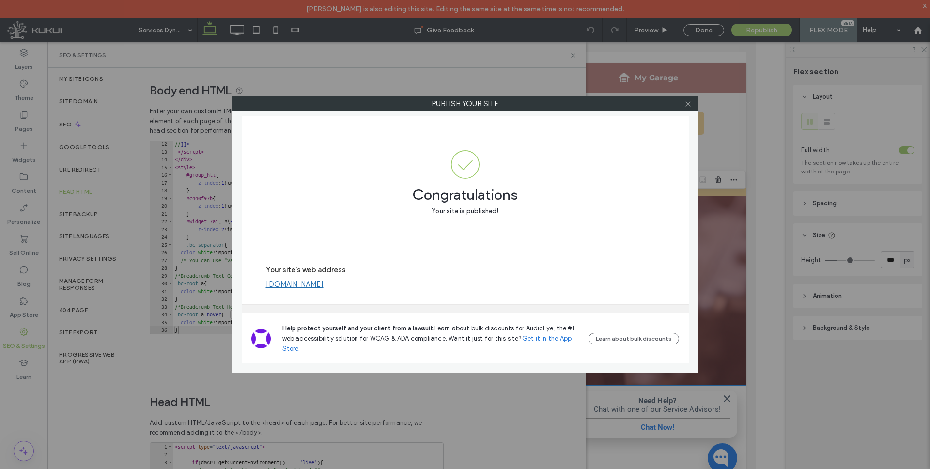
click at [687, 104] on use at bounding box center [687, 103] width 5 height 5
